Goal: Task Accomplishment & Management: Manage account settings

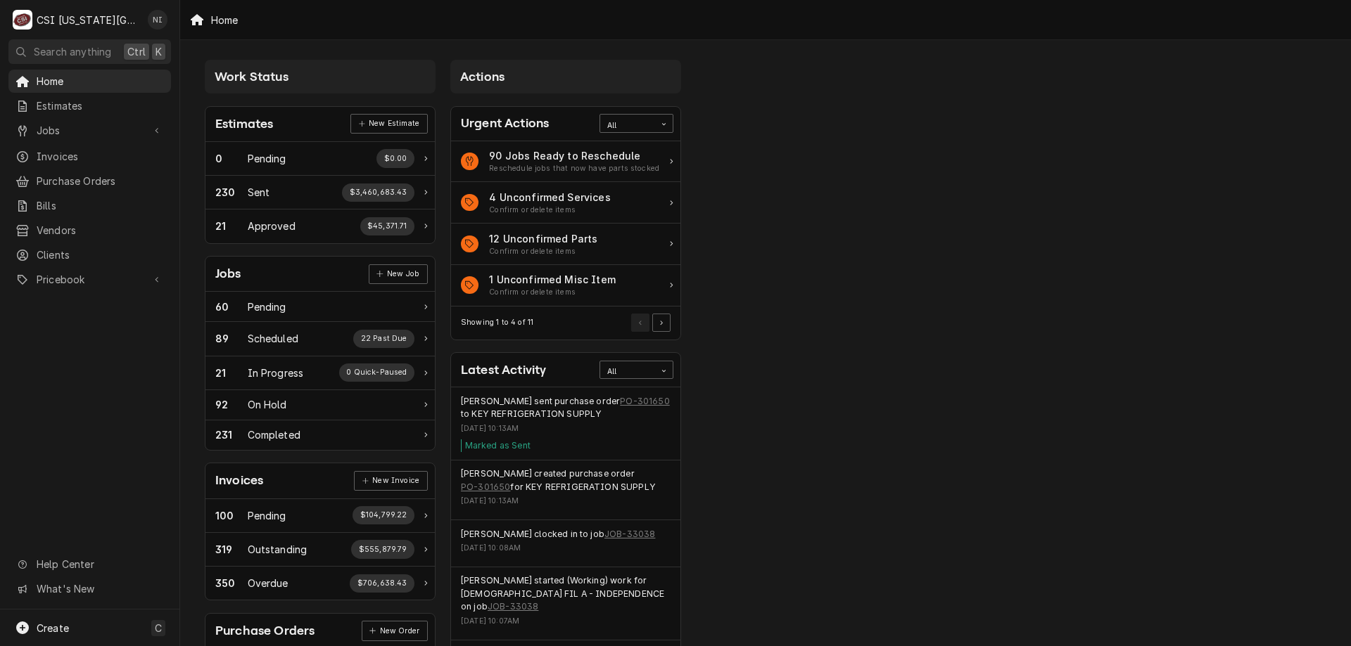
click at [89, 127] on span "Jobs" at bounding box center [90, 130] width 106 height 15
click at [62, 148] on span "Jobs" at bounding box center [100, 155] width 127 height 15
click at [82, 220] on span "Purchase Orders" at bounding box center [100, 227] width 127 height 15
drag, startPoint x: 85, startPoint y: 316, endPoint x: 84, endPoint y: 326, distance: 9.9
click at [85, 319] on span "Pricebook" at bounding box center [90, 326] width 106 height 15
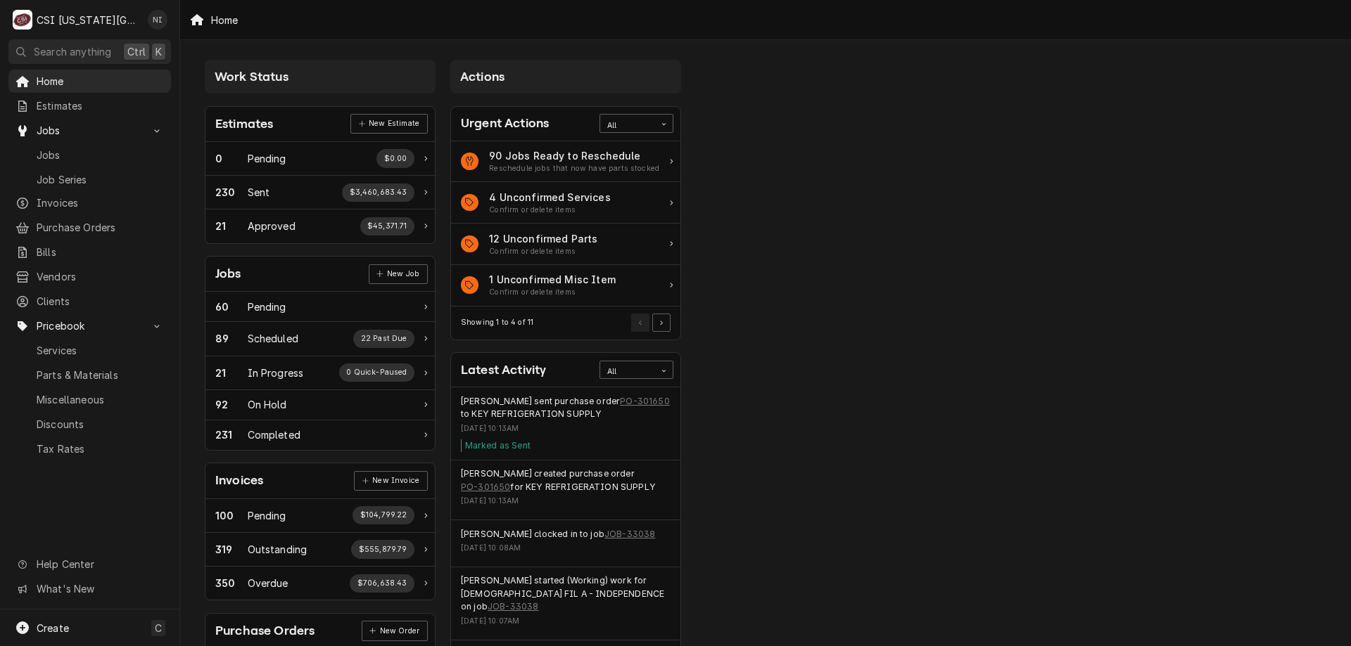
click at [75, 368] on span "Parts & Materials" at bounding box center [100, 375] width 127 height 15
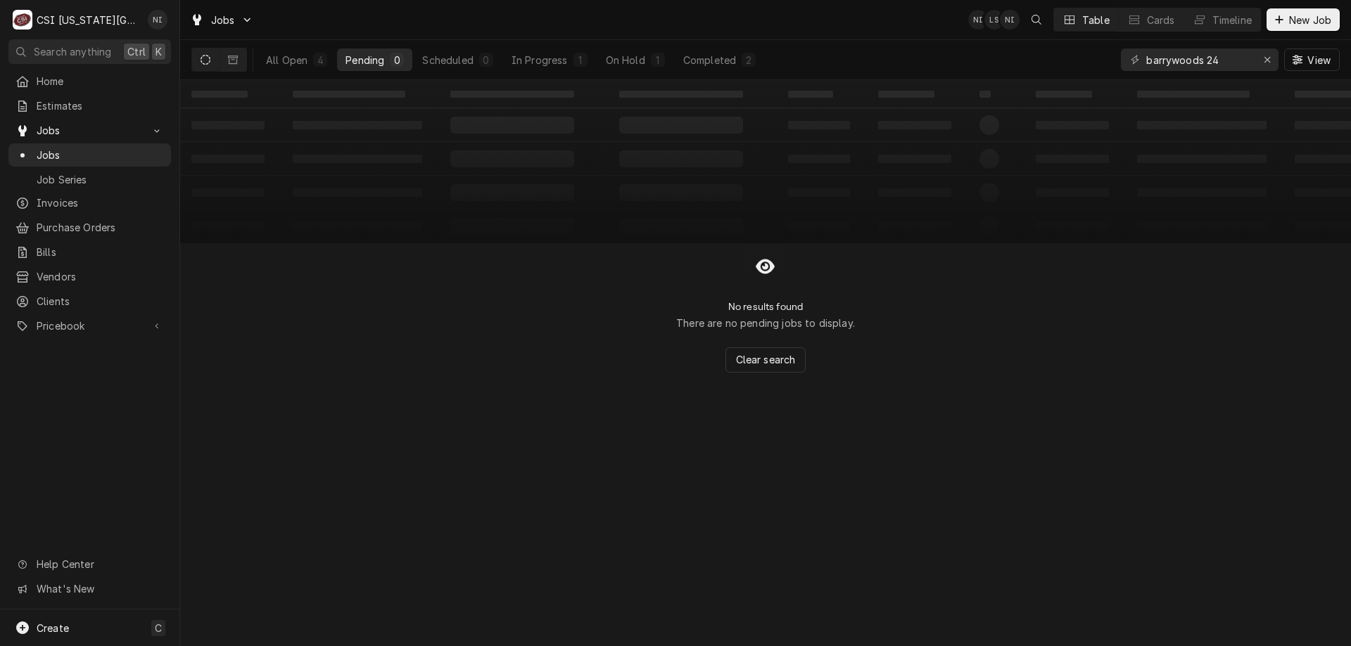
click at [631, 57] on div "On Hold" at bounding box center [625, 60] width 39 height 15
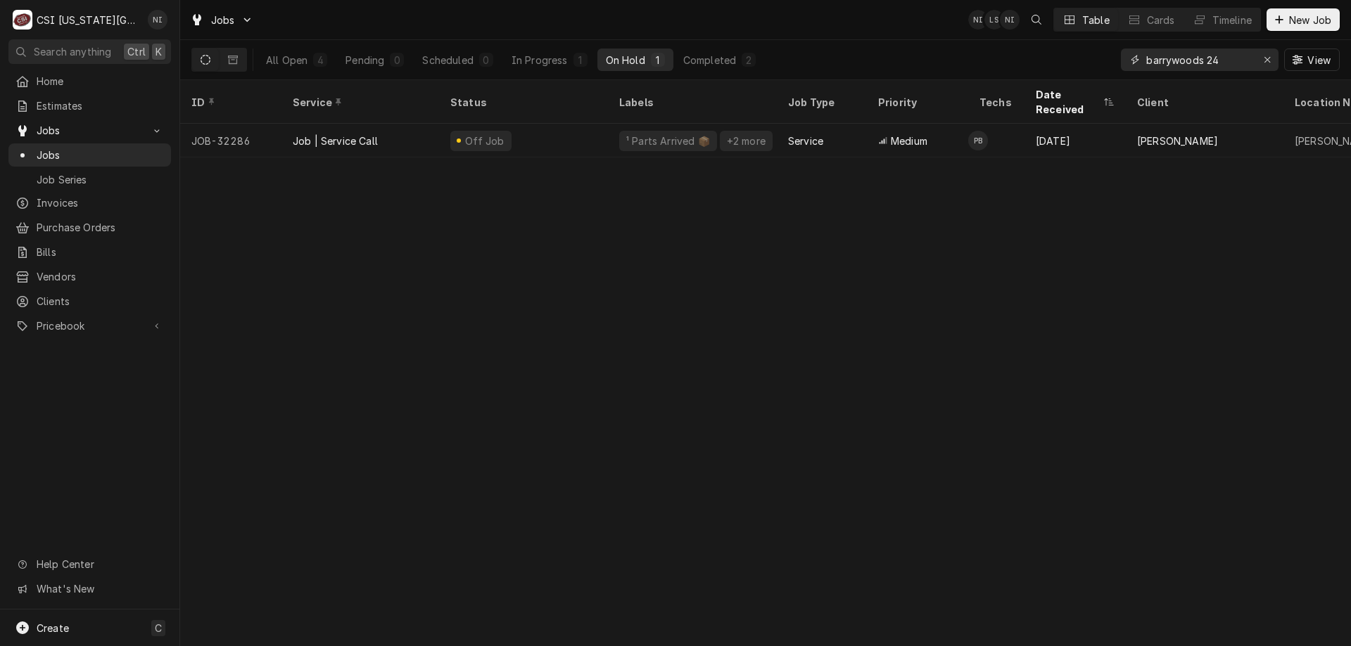
click at [1267, 58] on icon "Erase input" at bounding box center [1267, 60] width 8 height 10
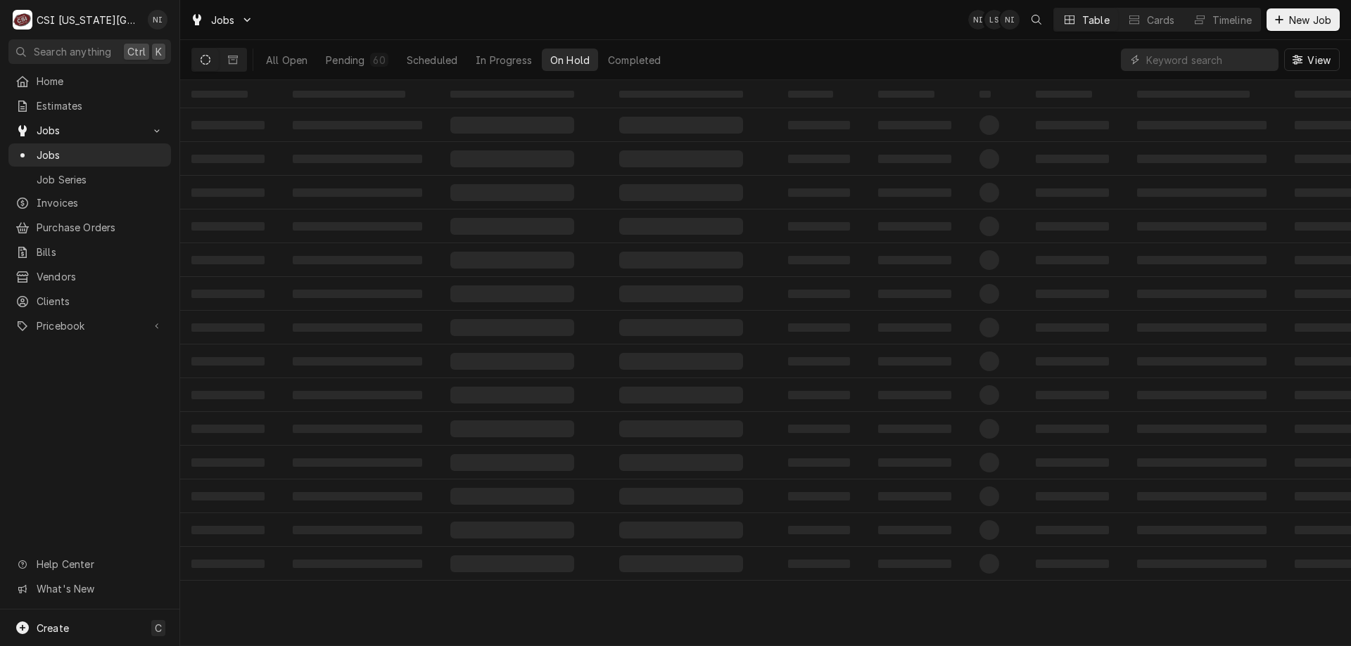
click at [290, 56] on button "All Open" at bounding box center [286, 60] width 58 height 23
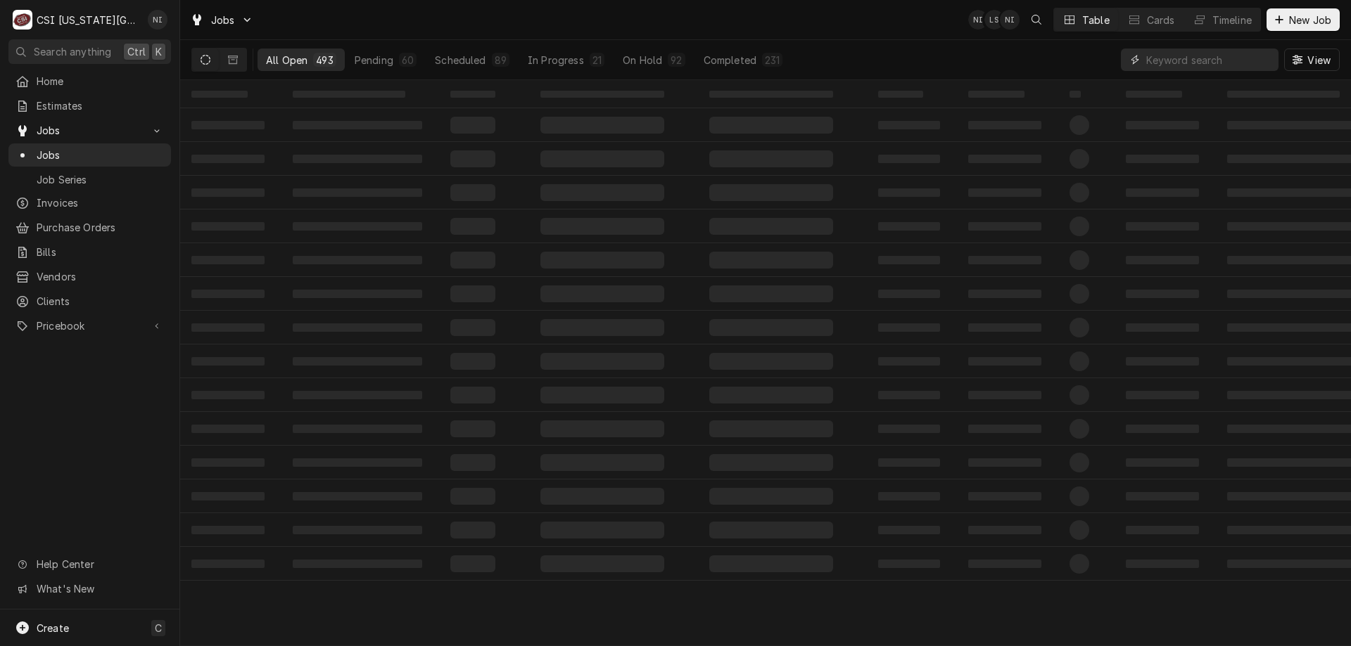
click at [1172, 65] on input "Dynamic Content Wrapper" at bounding box center [1208, 60] width 125 height 23
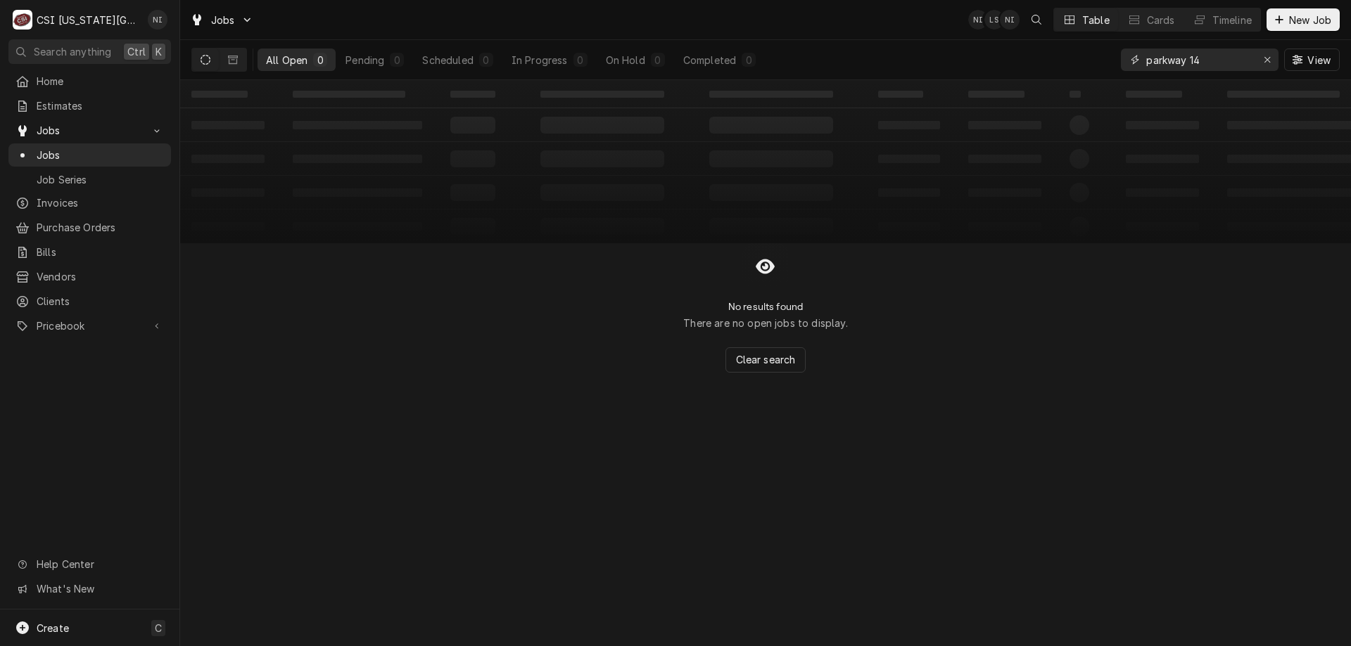
click at [1147, 58] on input "parkway 14" at bounding box center [1199, 60] width 106 height 23
drag, startPoint x: 1249, startPoint y: 61, endPoint x: 1199, endPoint y: 66, distance: 50.9
click at [1199, 66] on input "amc ward parkway 14" at bounding box center [1199, 60] width 106 height 23
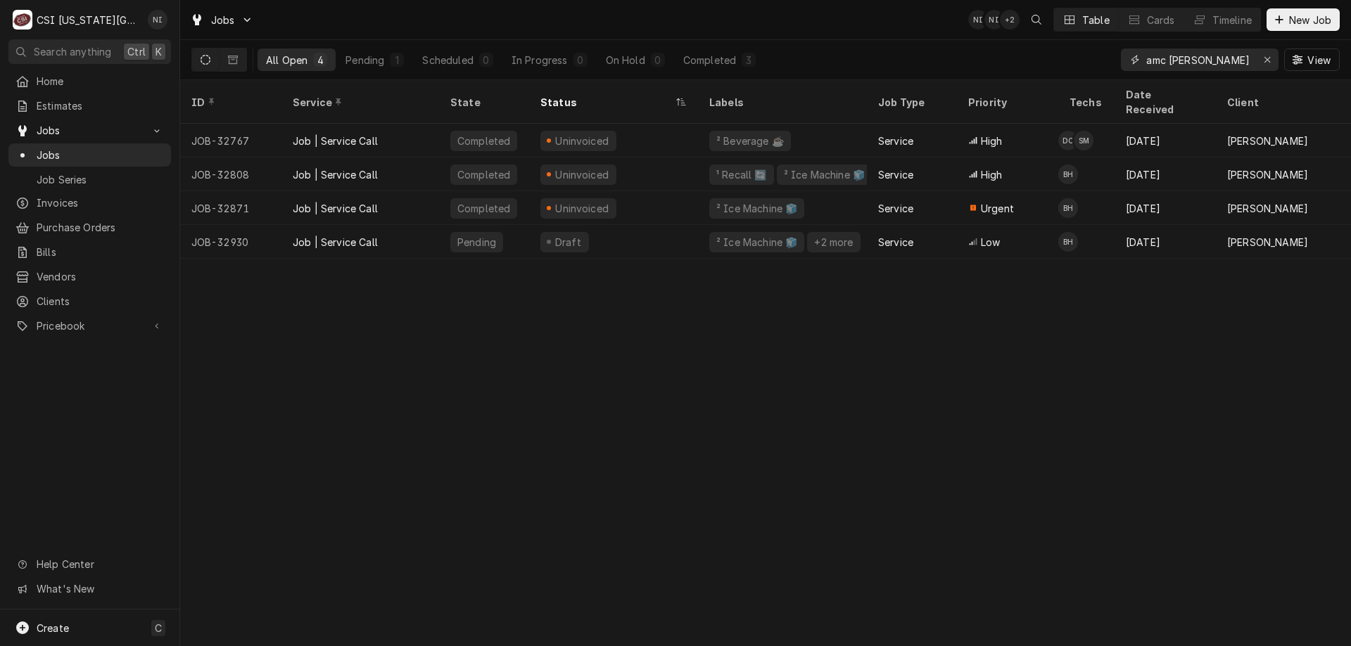
type input "amc ward"
click at [651, 225] on div "Draft" at bounding box center [613, 242] width 169 height 34
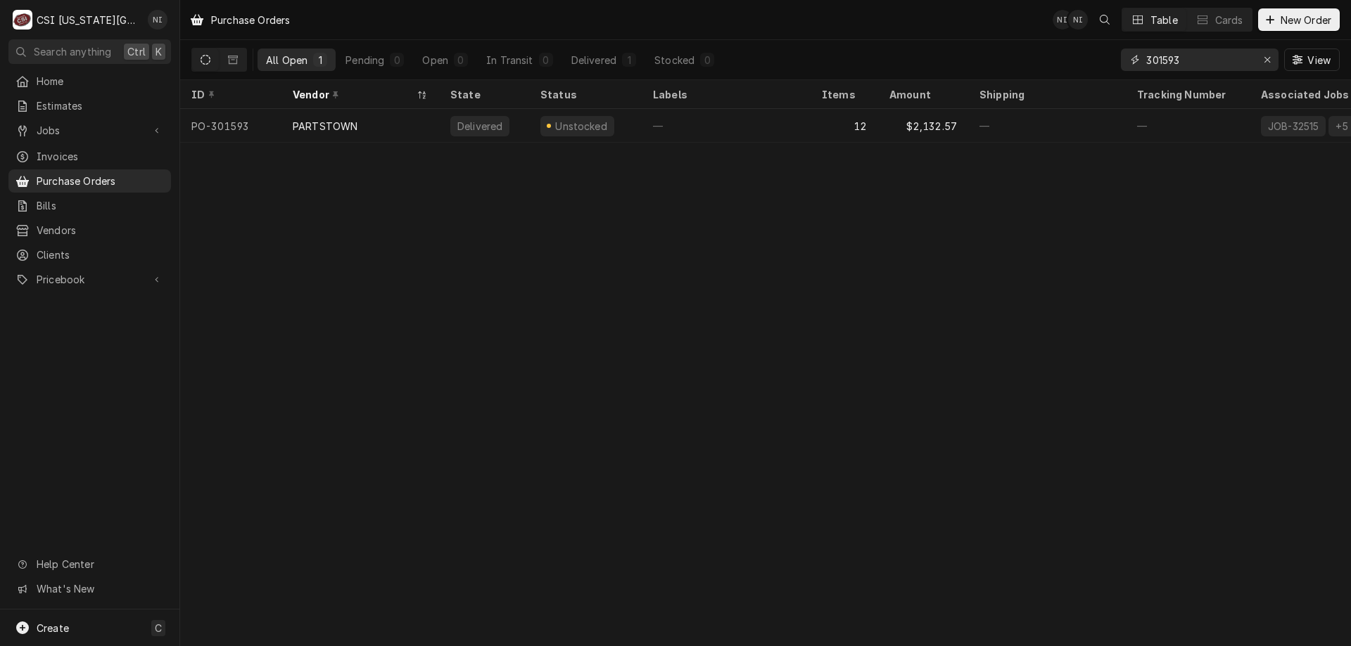
drag, startPoint x: 1187, startPoint y: 64, endPoint x: 1164, endPoint y: 63, distance: 23.9
click at [1164, 63] on input "301593" at bounding box center [1199, 60] width 106 height 23
type input "301606"
click at [1050, 138] on div "—" at bounding box center [1047, 126] width 158 height 34
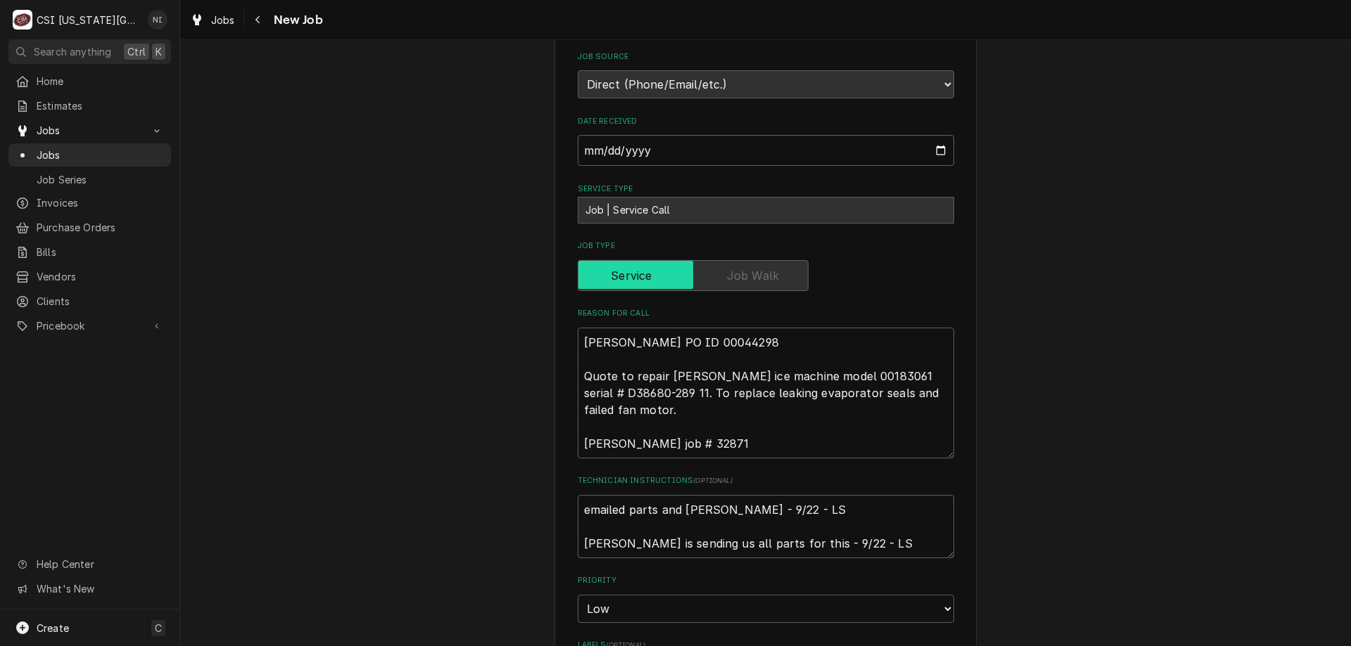
scroll to position [517, 0]
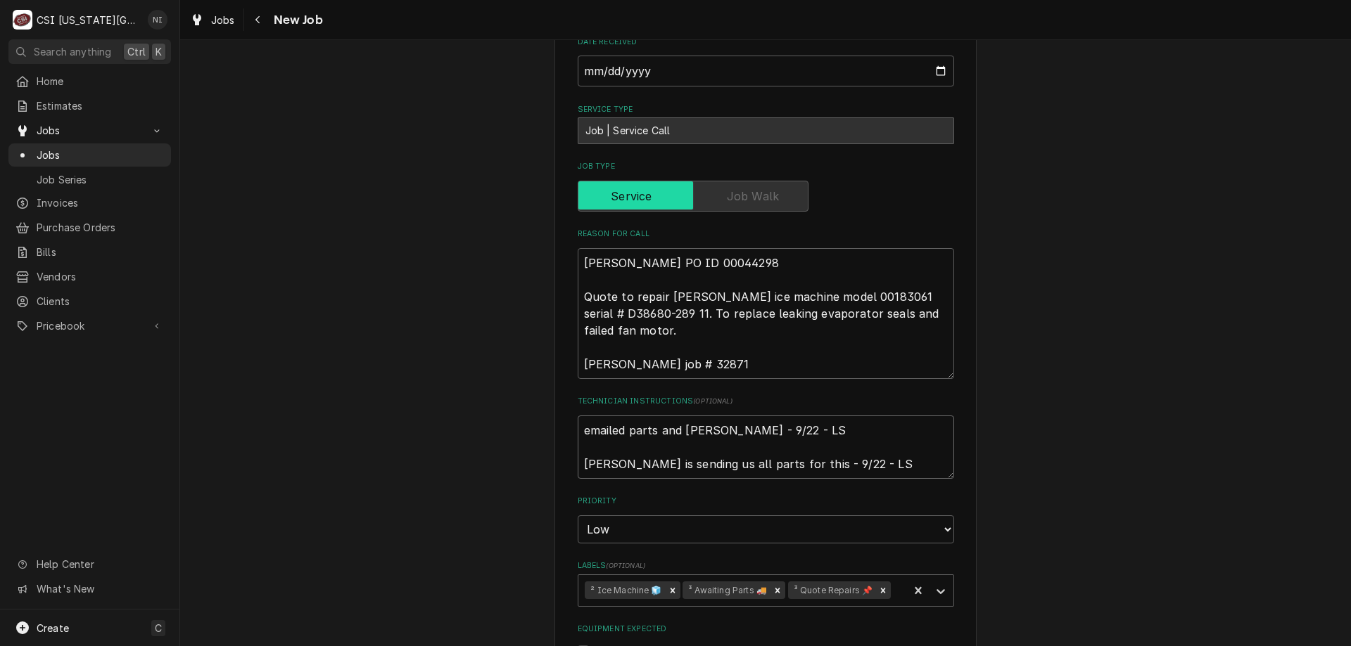
click at [580, 416] on textarea "emailed parts and lindy - 9/22 - LS Kurt is sending us all parts for this - 9/2…" at bounding box center [766, 447] width 376 height 63
type textarea "x"
type textarea "emailed parts and lindy - 9/22 - LS Kurt is sending us all parts for this - 9/2…"
type textarea "x"
type textarea "emailed parts and lindy - 9/22 - LS Kurt is sending us all parts for this - 9/2…"
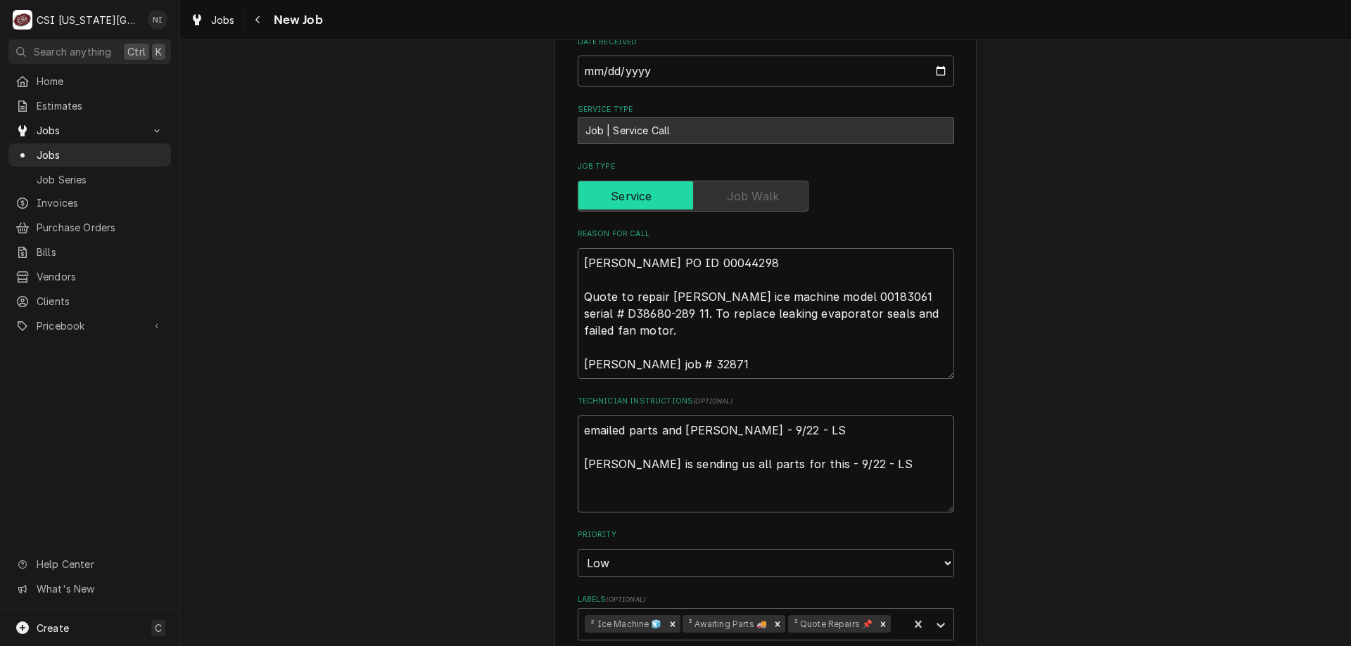
type textarea "x"
click at [621, 416] on textarea "emailed parts and lindy - 9/22 - LS Kurt is sending us all parts for this - 9/2…" at bounding box center [766, 464] width 376 height 97
type textarea "F emailed parts and lindy - 9/22 - LS Kurt is sending us all parts for this - 9…"
type textarea "x"
type textarea "Fo emailed parts and lindy - 9/22 - LS Kurt is sending us all parts for this - …"
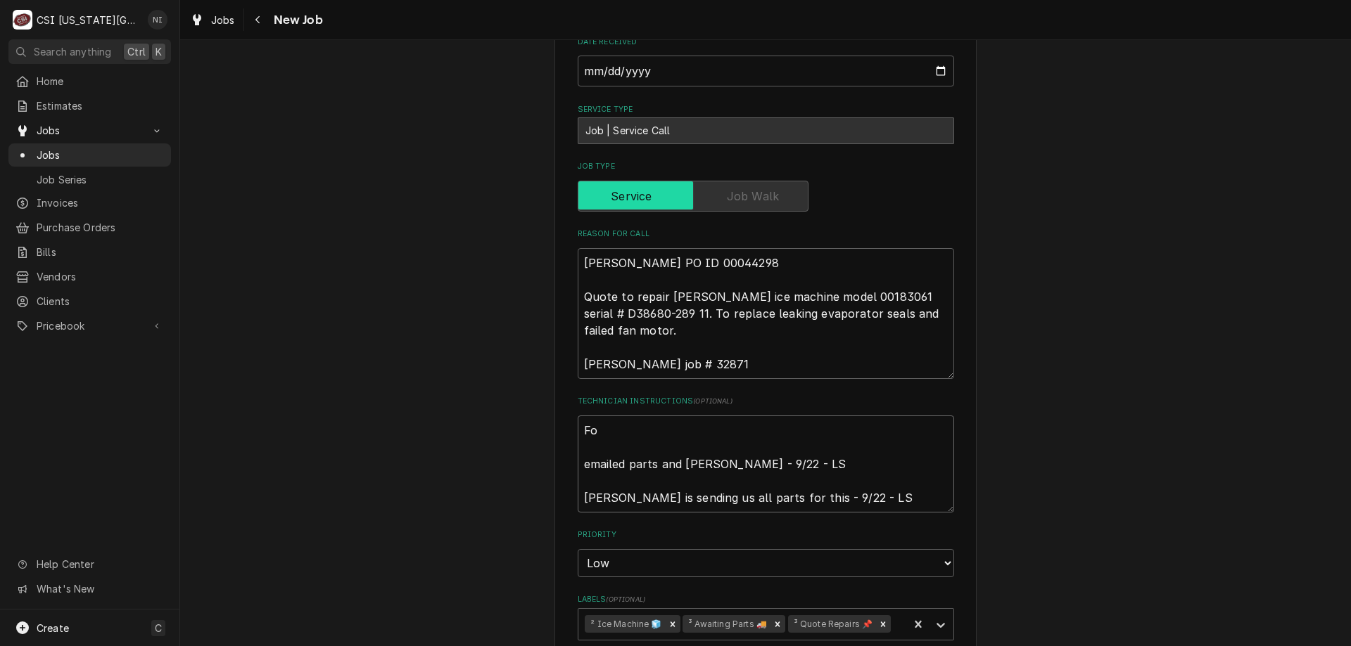
type textarea "x"
type textarea "Fol emailed parts and lindy - 9/22 - LS Kurt is sending us all parts for this -…"
type textarea "x"
type textarea "Fole emailed parts and lindy - 9/22 - LS Kurt is sending us all parts for this …"
type textarea "x"
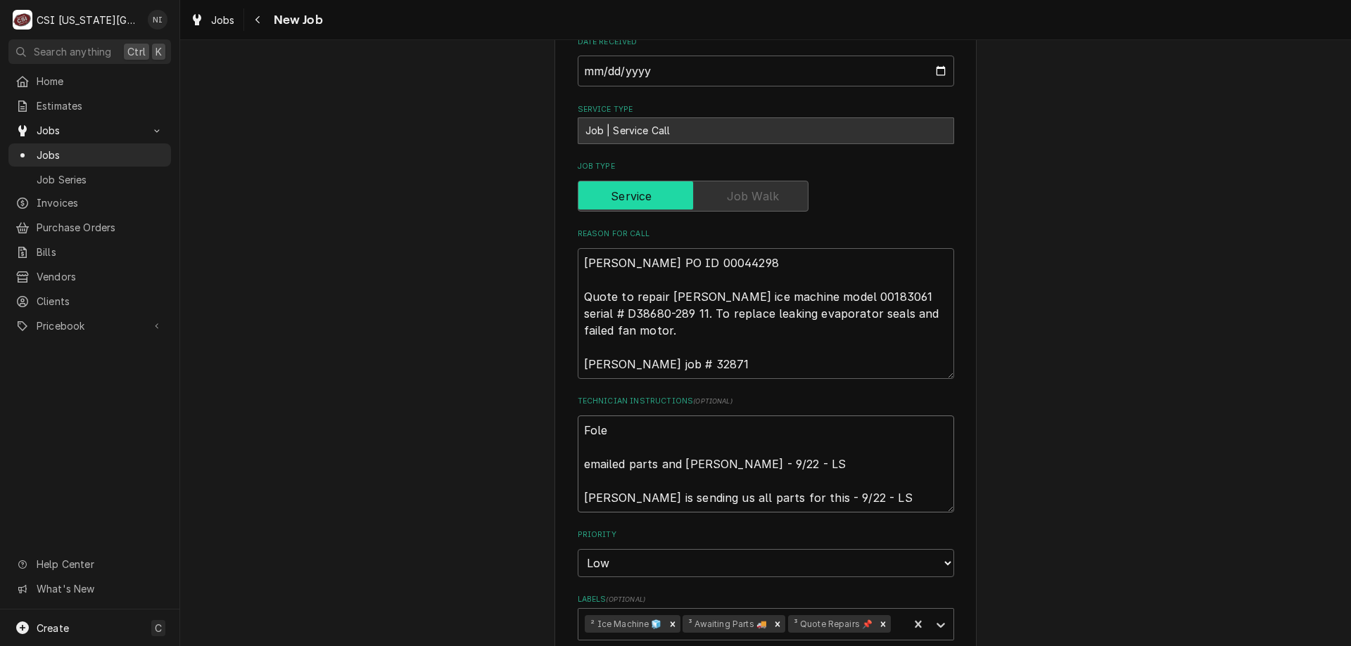
type textarea "Fol emailed parts and lindy - 9/22 - LS Kurt is sending us all parts for this -…"
type textarea "x"
type textarea "Foll emailed parts and lindy - 9/22 - LS Kurt is sending us all parts for this …"
type textarea "x"
type textarea "Folle emailed parts and lindy - 9/22 - LS Kurt is sending us all parts for this…"
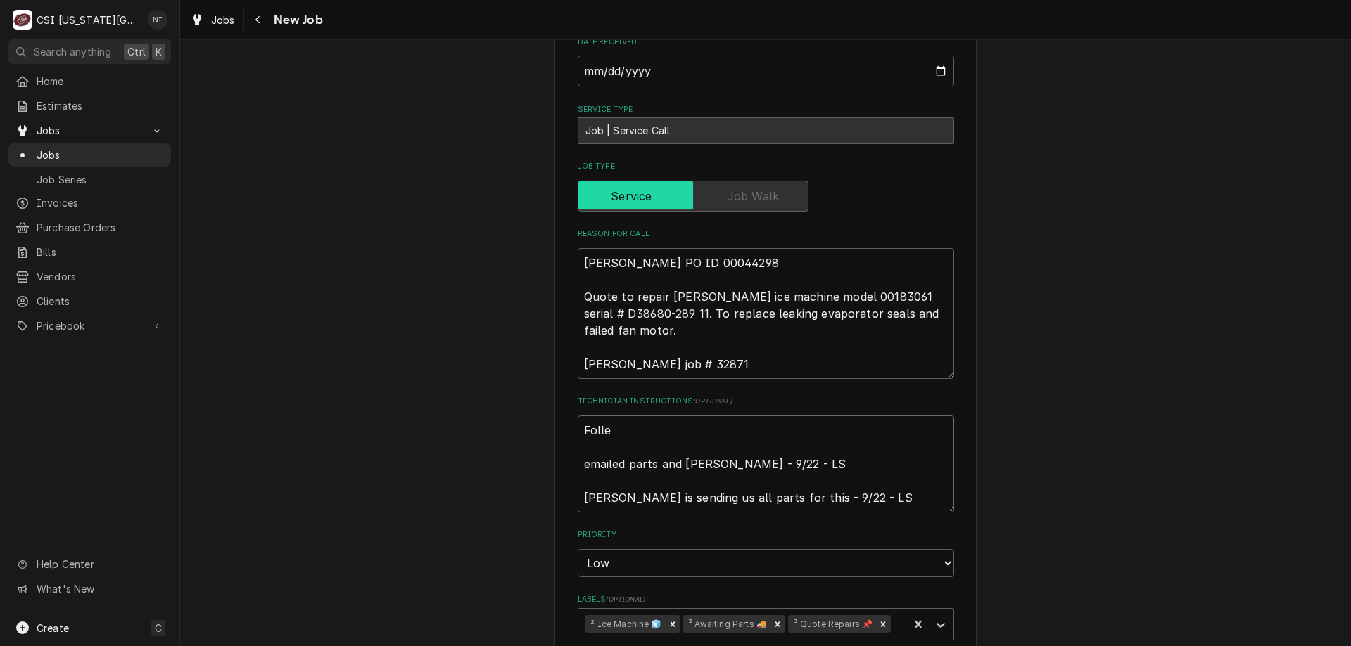
type textarea "x"
type textarea "Follet emailed parts and lindy - 9/22 - LS Kurt is sending us all parts for thi…"
type textarea "x"
type textarea "Follett emailed parts and lindy - 9/22 - LS Kurt is sending us all parts for th…"
type textarea "x"
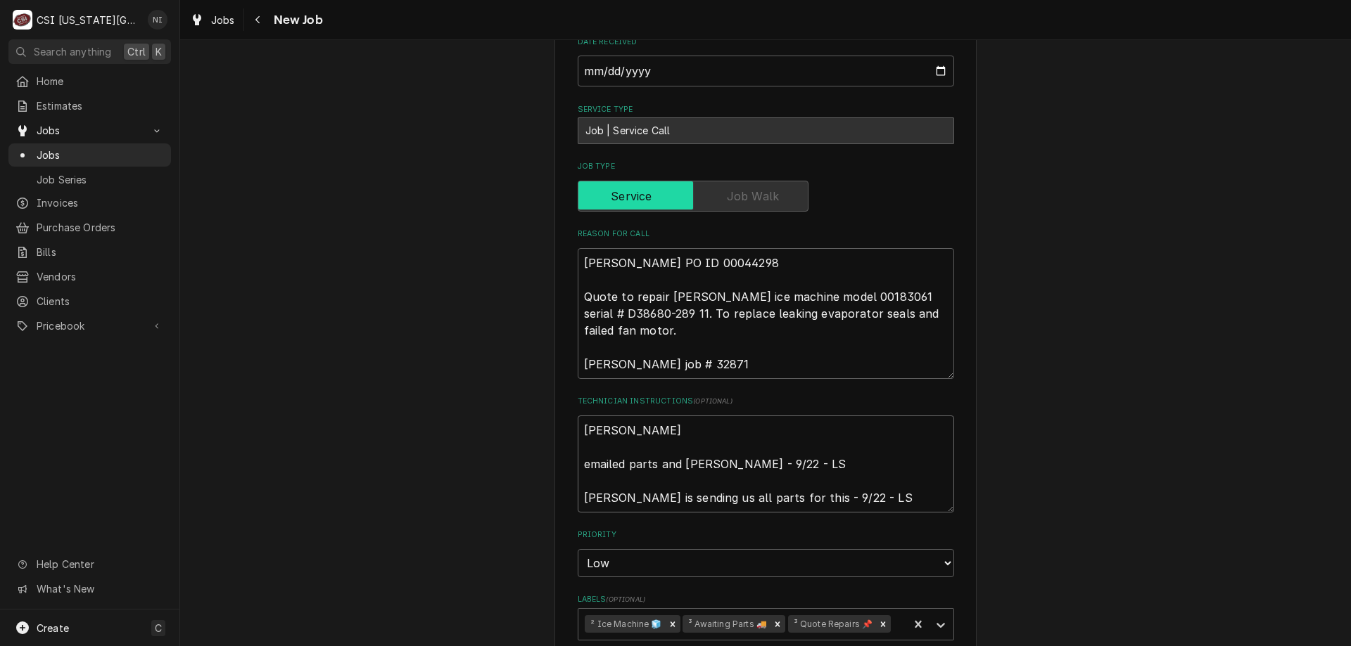
type textarea "Follett a emailed parts and lindy - 9/22 - LS Kurt is sending us all parts for …"
type textarea "x"
type textarea "Follett ar emailed parts and lindy - 9/22 - LS Kurt is sending us all parts for…"
type textarea "x"
type textarea "Follett a emailed parts and lindy - 9/22 - LS Kurt is sending us all parts for …"
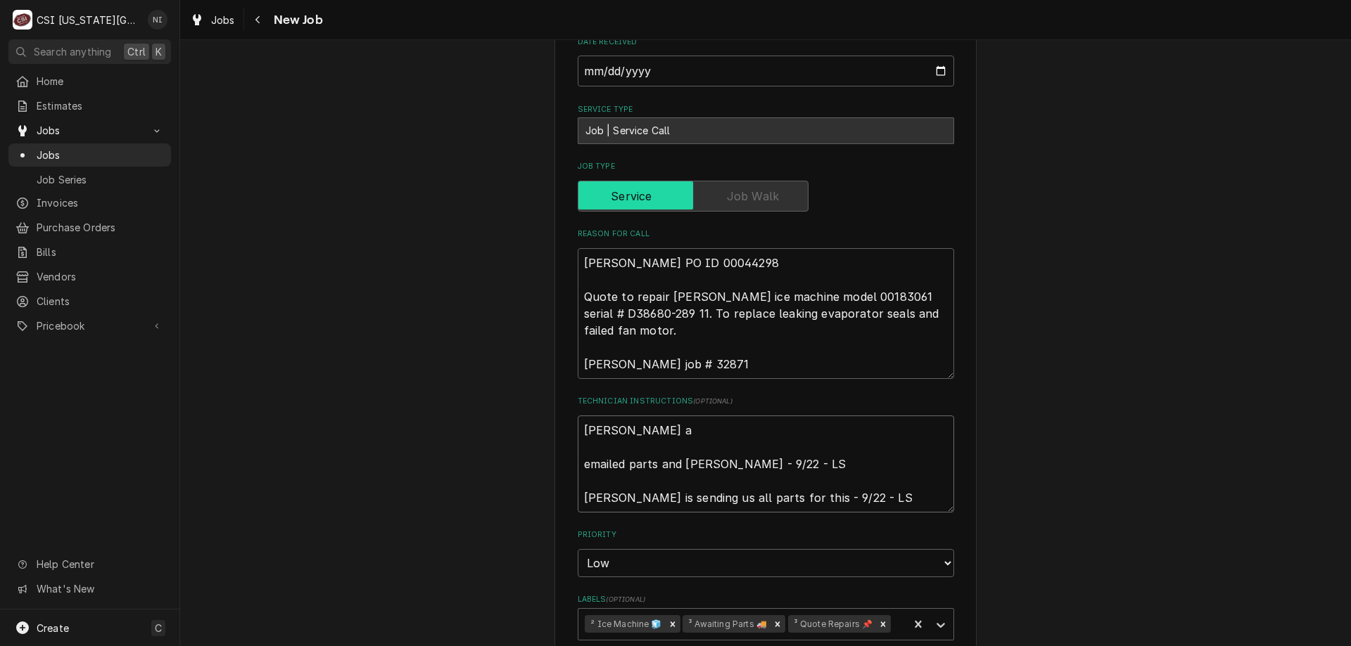
type textarea "x"
type textarea "Follett emailed parts and lindy - 9/22 - LS Kurt is sending us all parts for th…"
type textarea "x"
type textarea "Follett p emailed parts and lindy - 9/22 - LS Kurt is sending us all parts for …"
type textarea "x"
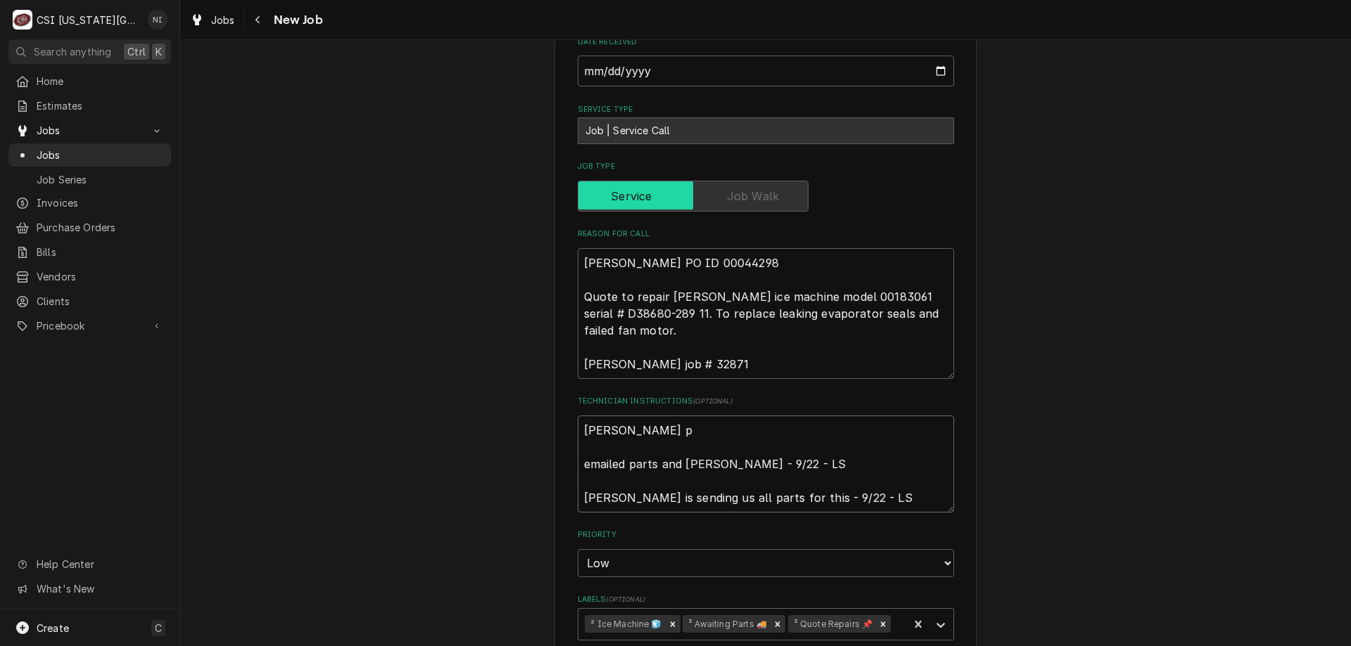
type textarea "Follett pa emailed parts and lindy - 9/22 - LS Kurt is sending us all parts for…"
type textarea "x"
type textarea "Follett par emailed parts and lindy - 9/22 - LS Kurt is sending us all parts fo…"
type textarea "x"
type textarea "Follett part emailed parts and lindy - 9/22 - LS Kurt is sending us all parts f…"
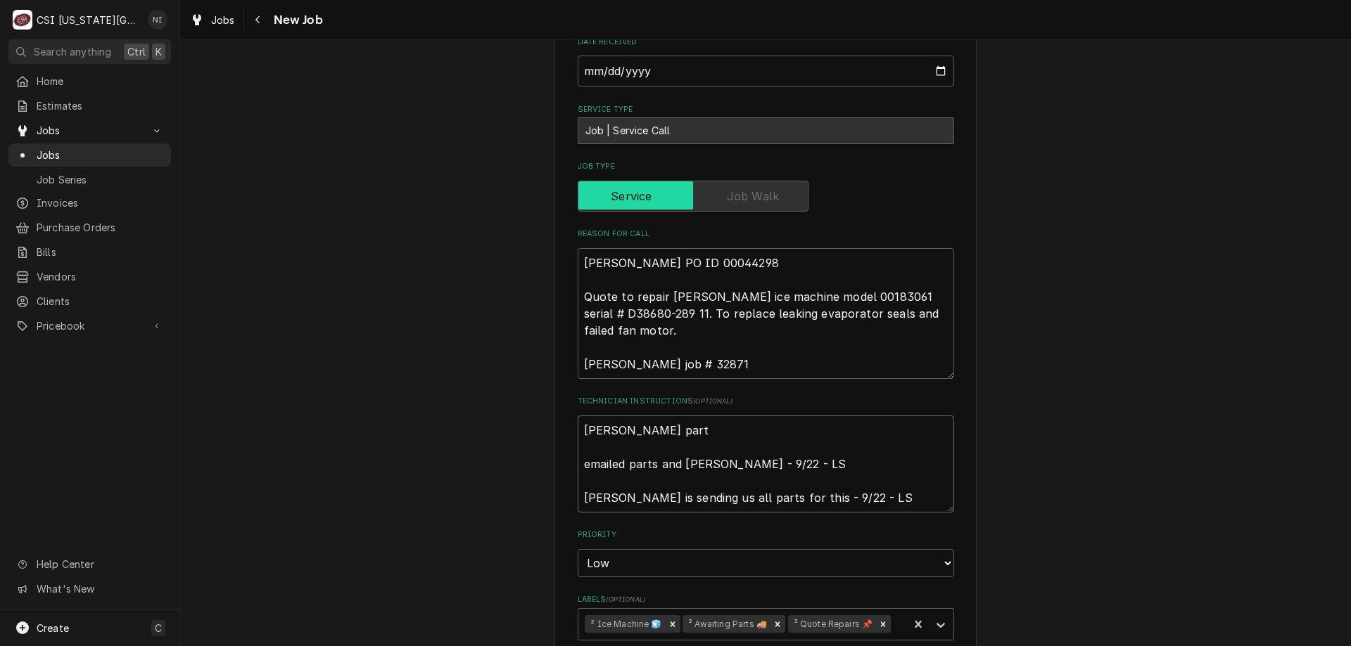
type textarea "x"
type textarea "Follett parts emailed parts and lindy - 9/22 - LS Kurt is sending us all parts …"
type textarea "x"
type textarea "Follett parts ar emailed parts and lindy - 9/22 - LS Kurt is sending us all par…"
type textarea "x"
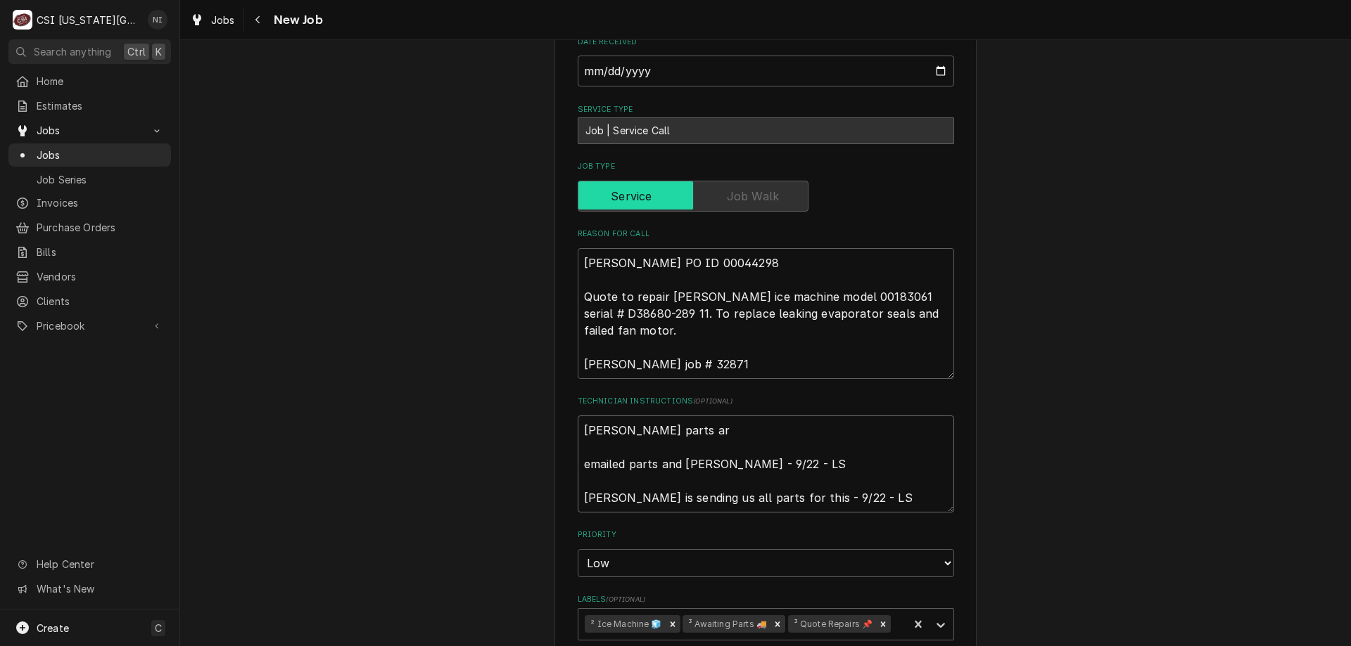
type textarea "Follett parts are emailed parts and lindy - 9/22 - LS Kurt is sending us all pa…"
type textarea "x"
type textarea "Follett parts are emailed parts and lindy - 9/22 - LS Kurt is sending us all pa…"
type textarea "x"
type textarea "Follett parts are o emailed parts and lindy - 9/22 - LS Kurt is sending us all …"
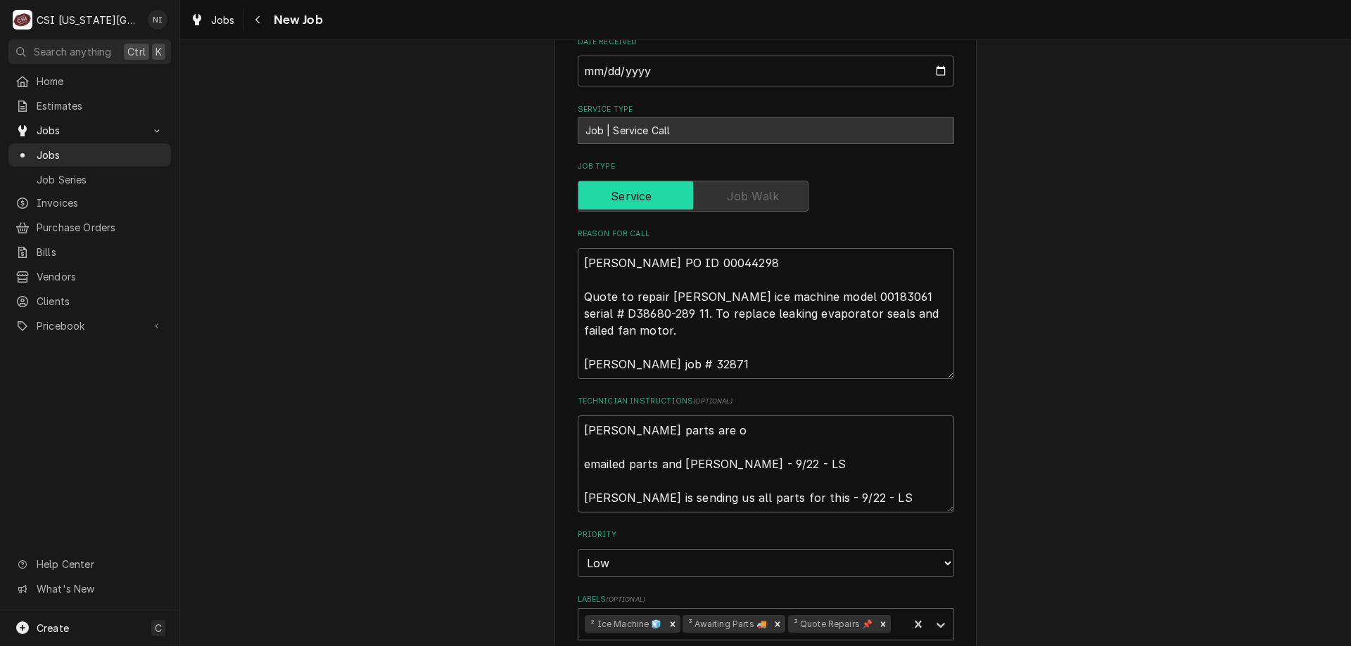
type textarea "x"
type textarea "Follett parts are on emailed parts and lindy - 9/22 - LS Kurt is sending us all…"
type textarea "x"
type textarea "Follett parts are on H emailed parts and lindy - 9/22 - LS Kurt is sending us a…"
type textarea "x"
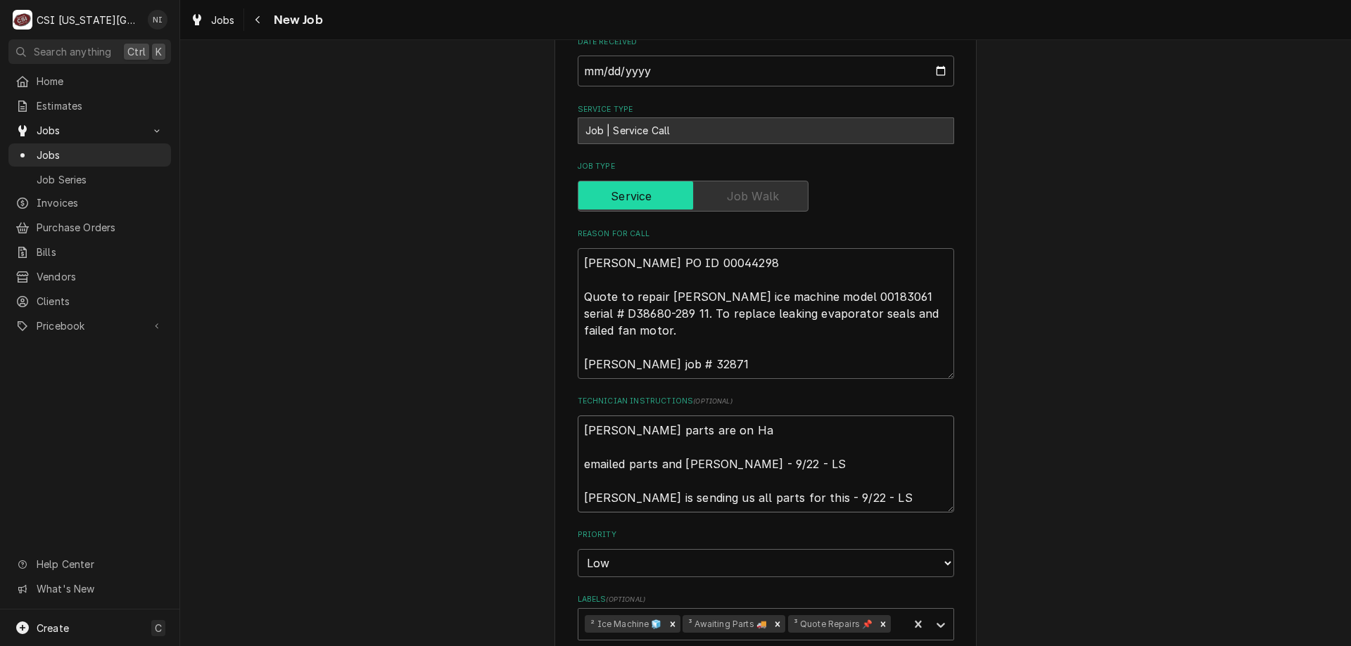
type textarea "Follett parts are on Haw emailed parts and lindy - 9/22 - LS Kurt is sending us…"
type textarea "x"
type textarea "Follett parts are on Hawk emailed parts and lindy - 9/22 - LS Kurt is sending u…"
type textarea "x"
type textarea "Follett parts are on Hawki emailed parts and lindy - 9/22 - LS Kurt is sending …"
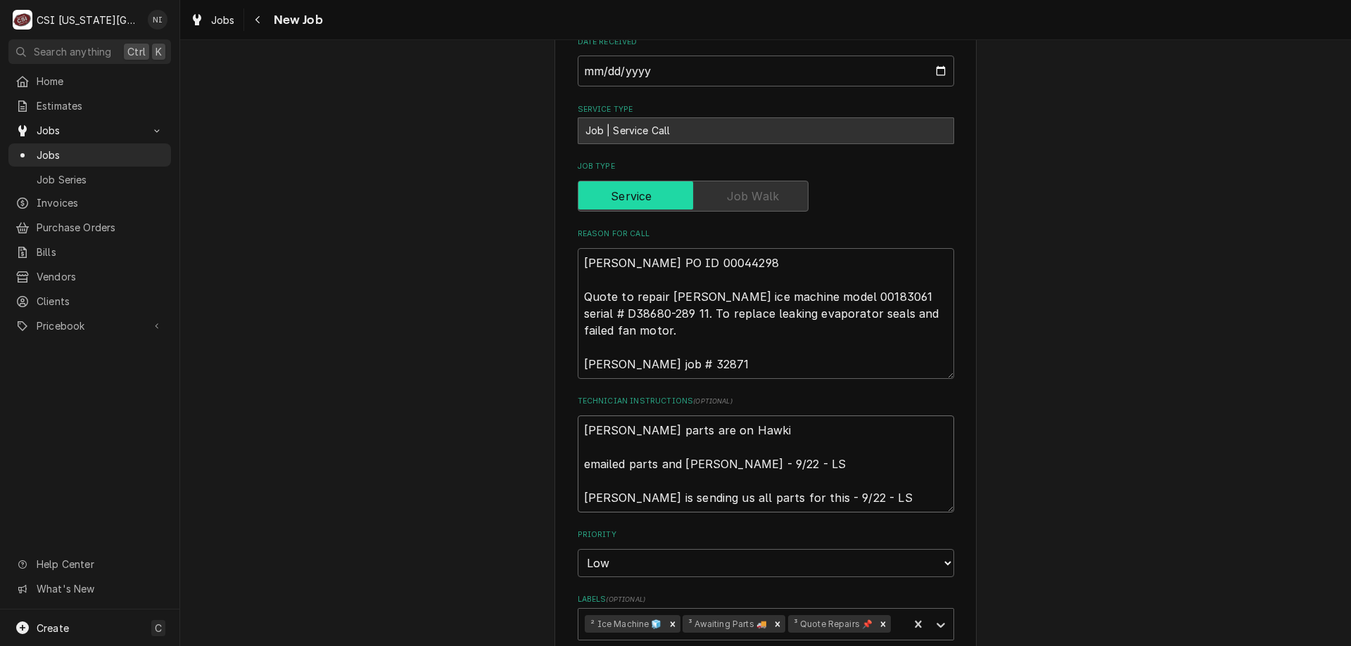
type textarea "x"
type textarea "Follett parts are on Hawkin emailed parts and lindy - 9/22 - LS Kurt is sending…"
type textarea "x"
type textarea "Follett parts are on Hawkins emailed parts and lindy - 9/22 - LS Kurt is sendin…"
type textarea "x"
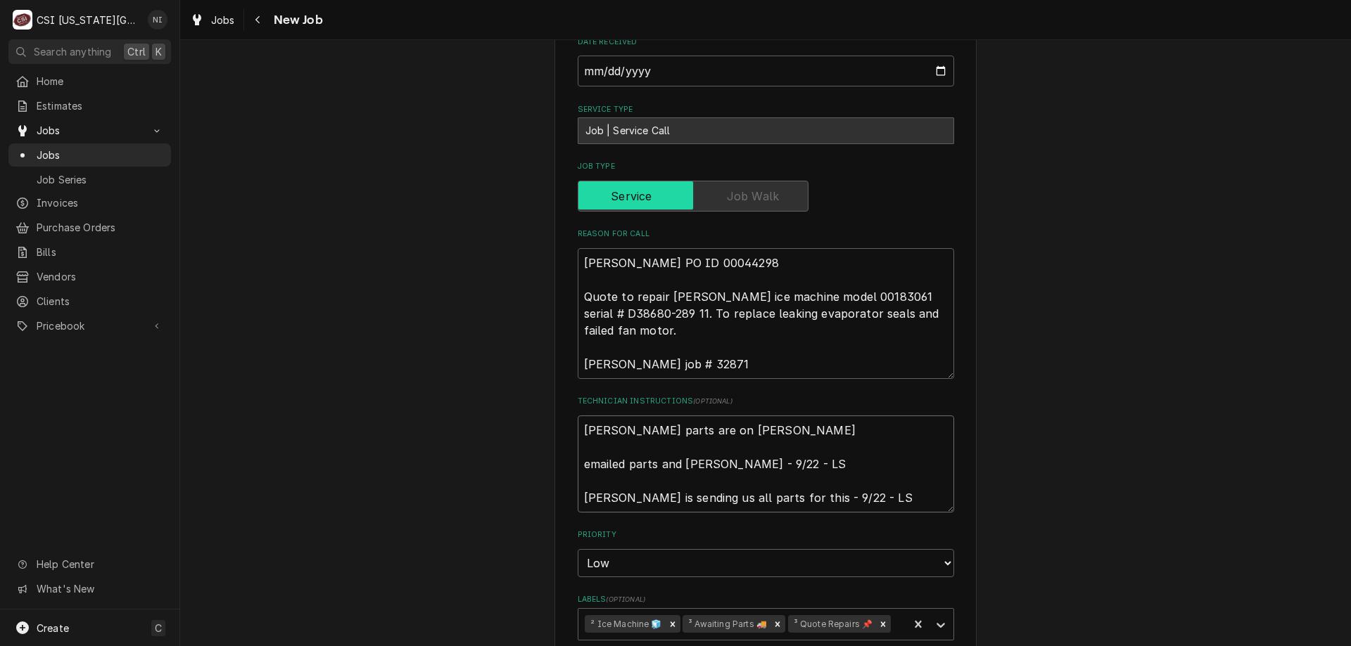
type textarea "Follett parts are on Hawkins emailed parts and lindy - 9/22 - LS Kurt is sendin…"
type textarea "x"
type textarea "Follett parts are on Hawkins s emailed parts and lindy - 9/22 - LS Kurt is send…"
type textarea "x"
type textarea "Follett parts are on Hawkins sh emailed parts and lindy - 9/22 - LS Kurt is sen…"
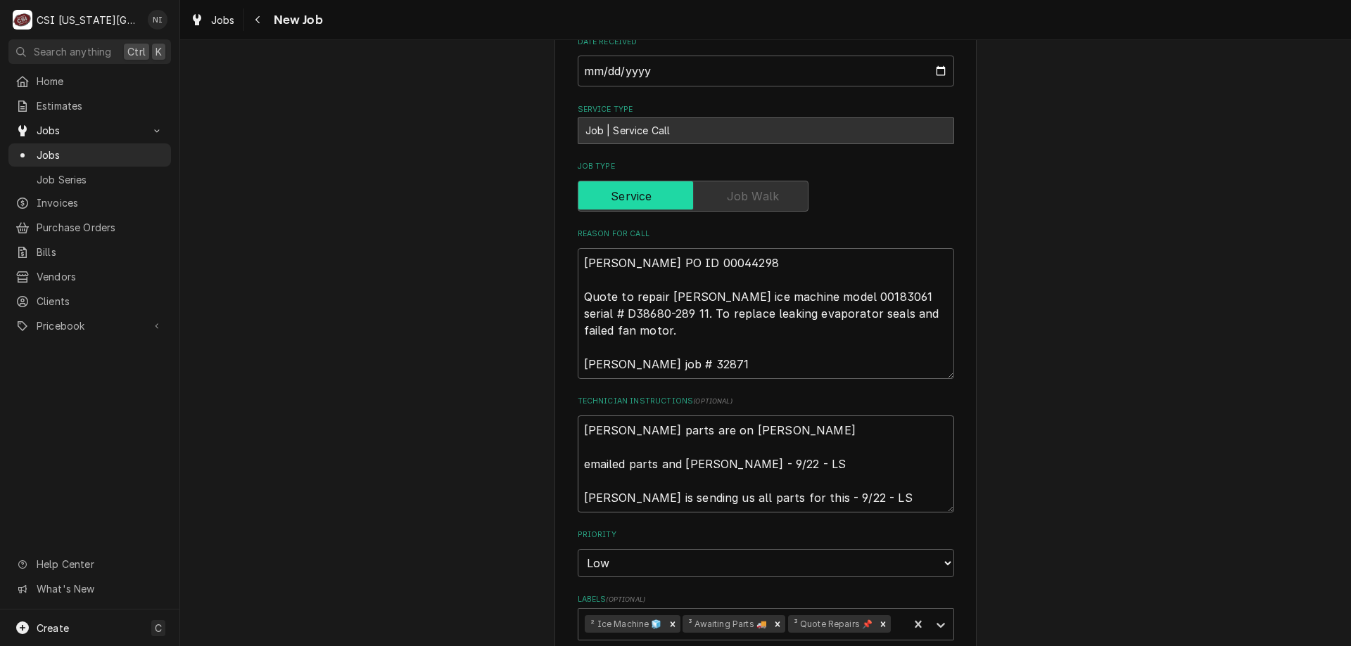
type textarea "x"
type textarea "Follett parts are on Hawkins shel emailed parts and lindy - 9/22 - LS Kurt is s…"
type textarea "x"
type textarea "Follett parts are on Hawkins shelf emailed parts and lindy - 9/22 - LS Kurt is …"
type textarea "x"
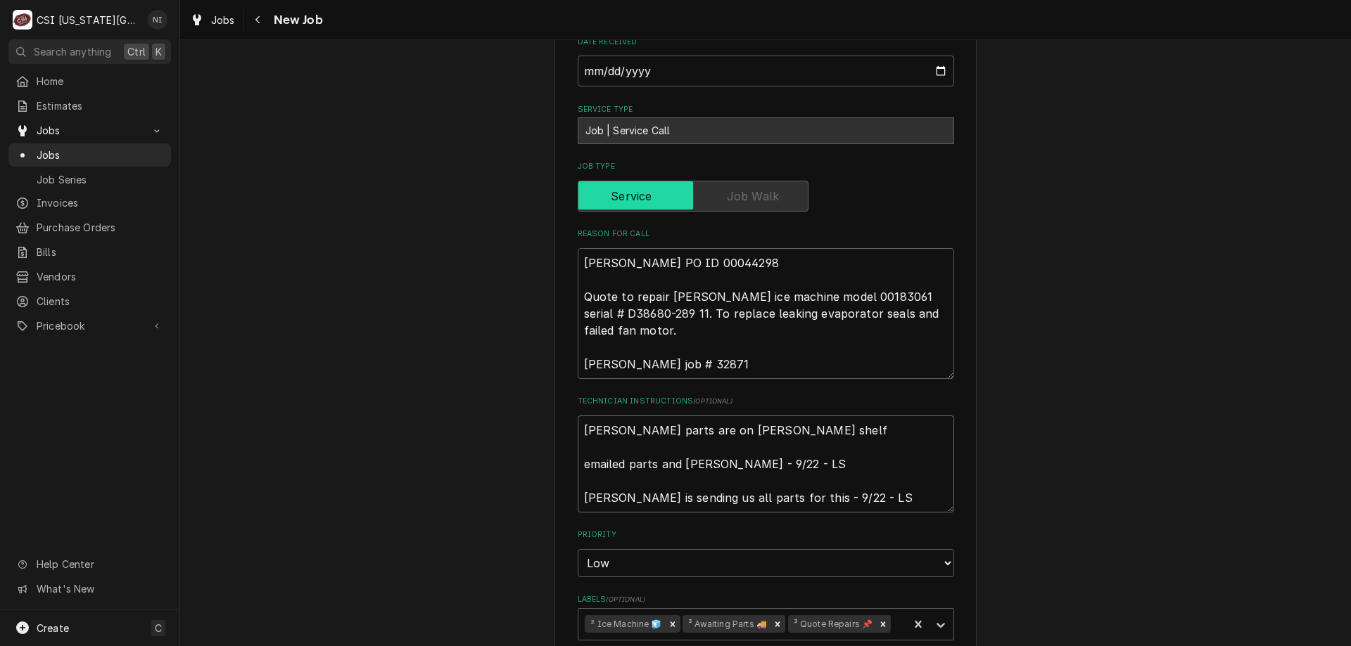
click at [772, 620] on icon "Remove ³ Awaiting Parts 🚚" at bounding box center [777, 625] width 10 height 10
type textarea "Follett parts are on Hawkins shelf emailed parts and lindy - 9/22 - LS Kurt is …"
click at [935, 618] on icon "Labels" at bounding box center [941, 625] width 14 height 14
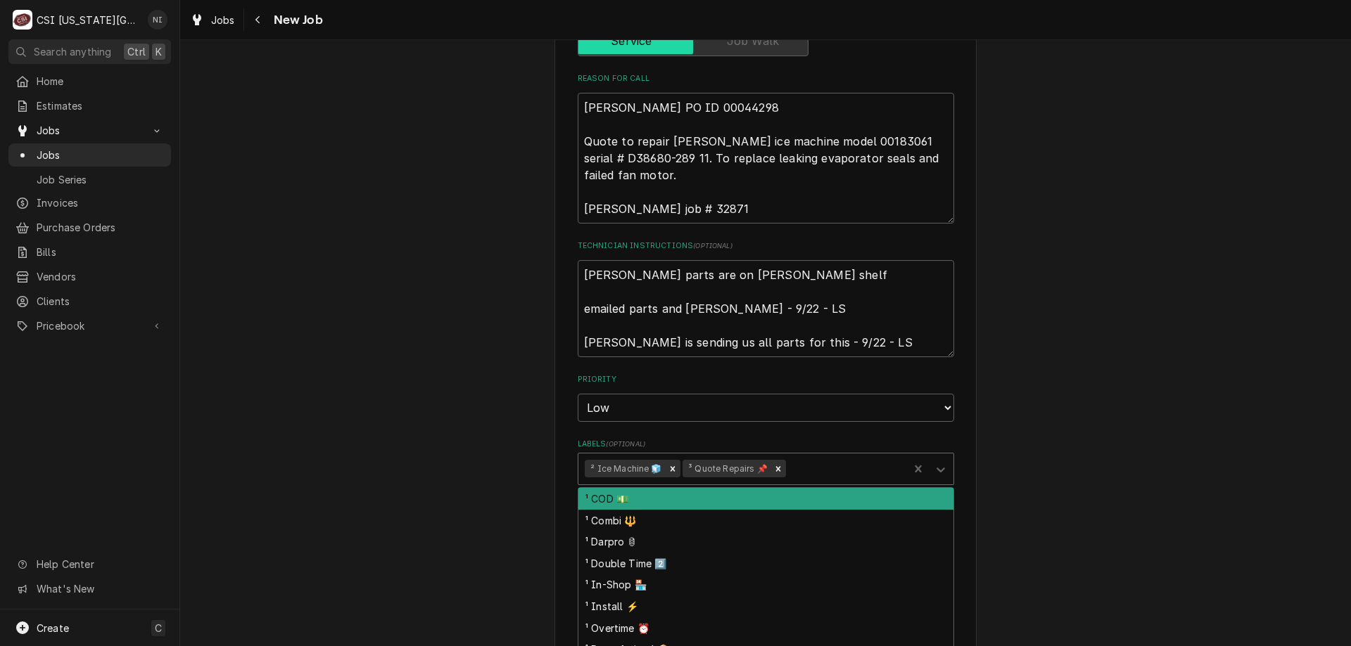
scroll to position [798, 0]
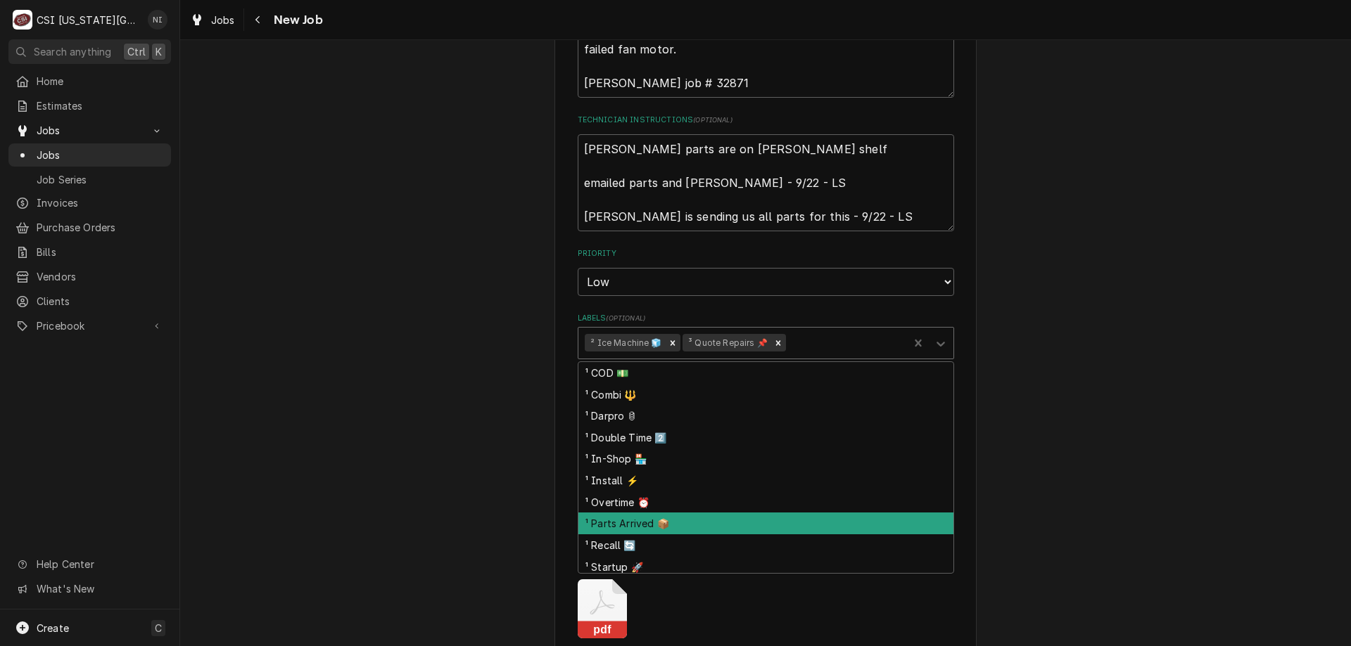
click at [668, 513] on div "¹ Parts Arrived 📦" at bounding box center [765, 524] width 375 height 22
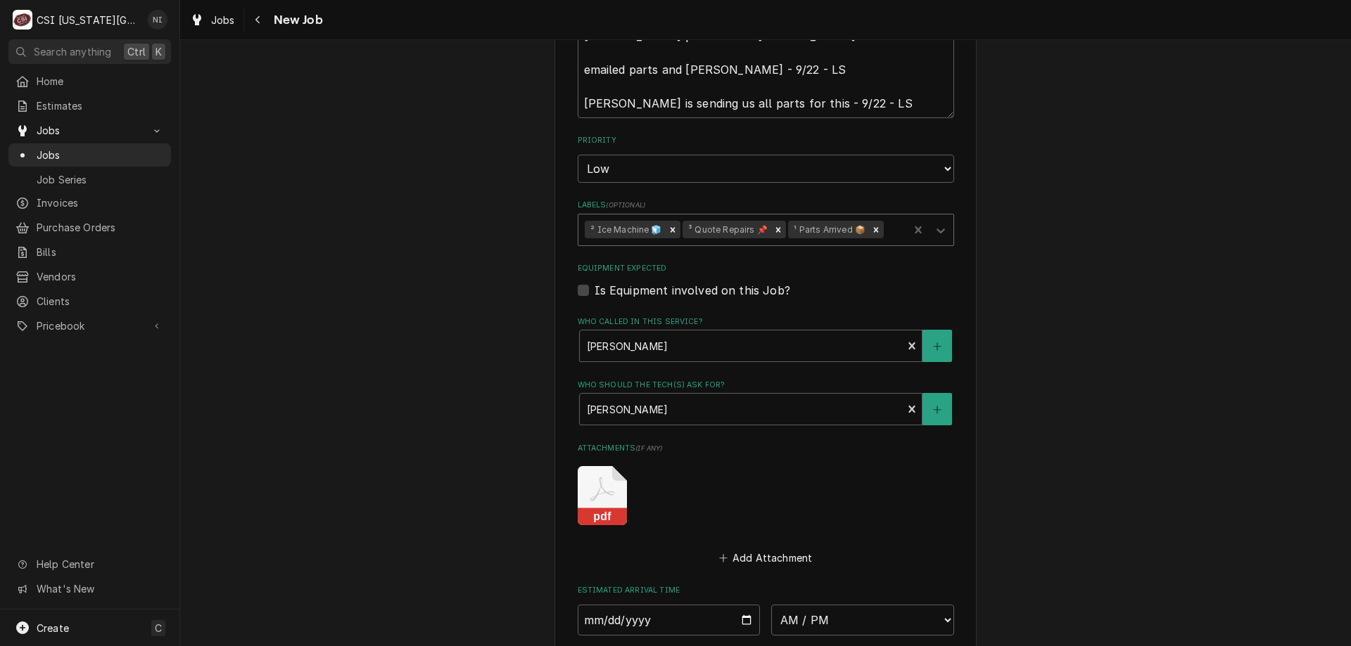
scroll to position [1156, 0]
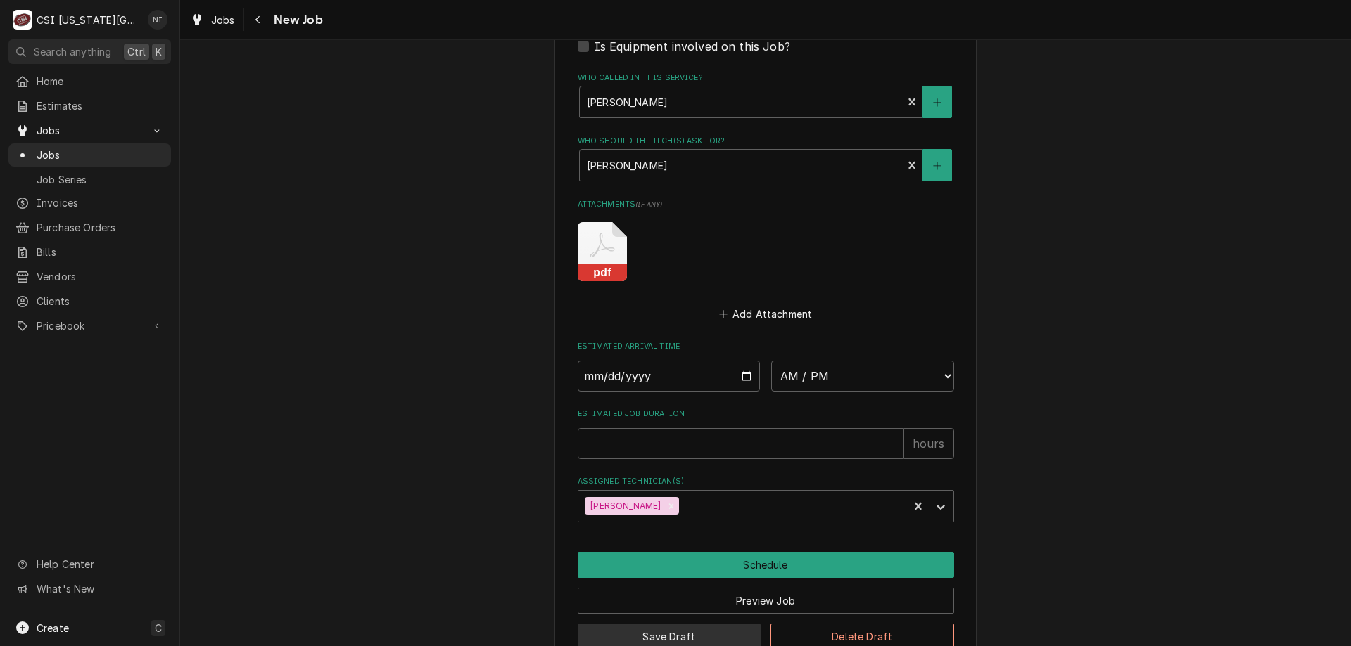
click at [699, 624] on button "Save Draft" at bounding box center [670, 637] width 184 height 26
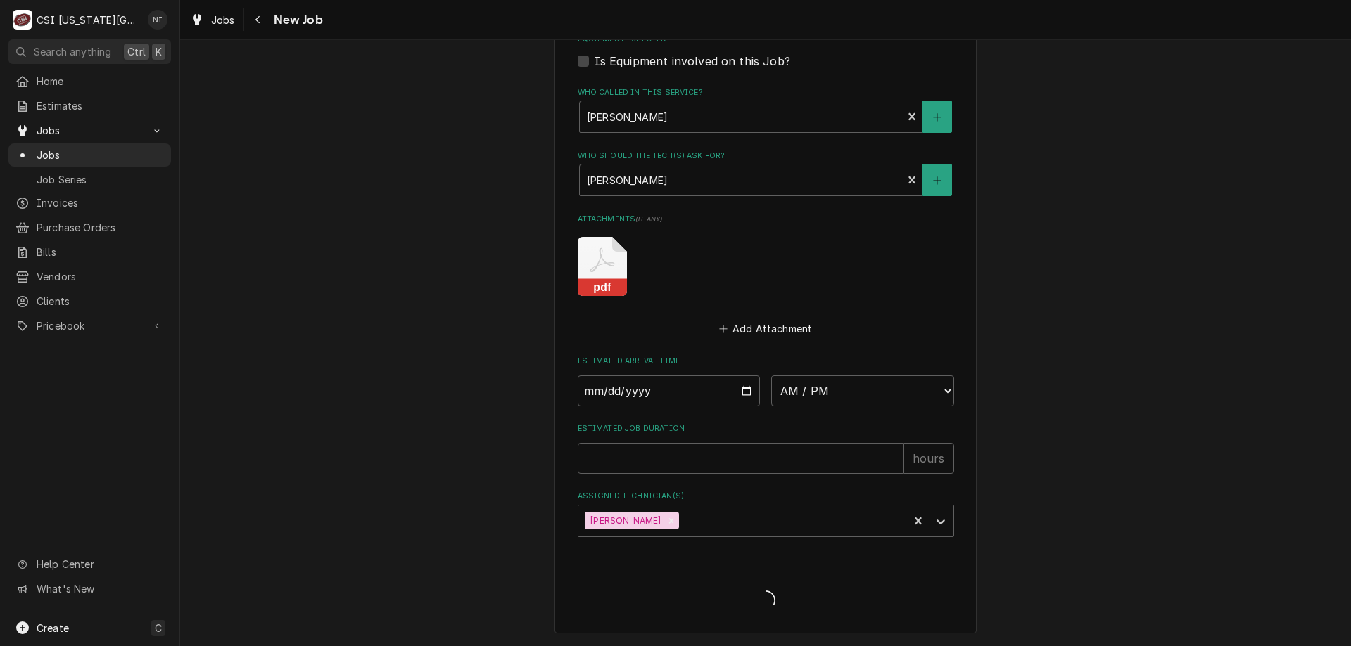
scroll to position [1107, 0]
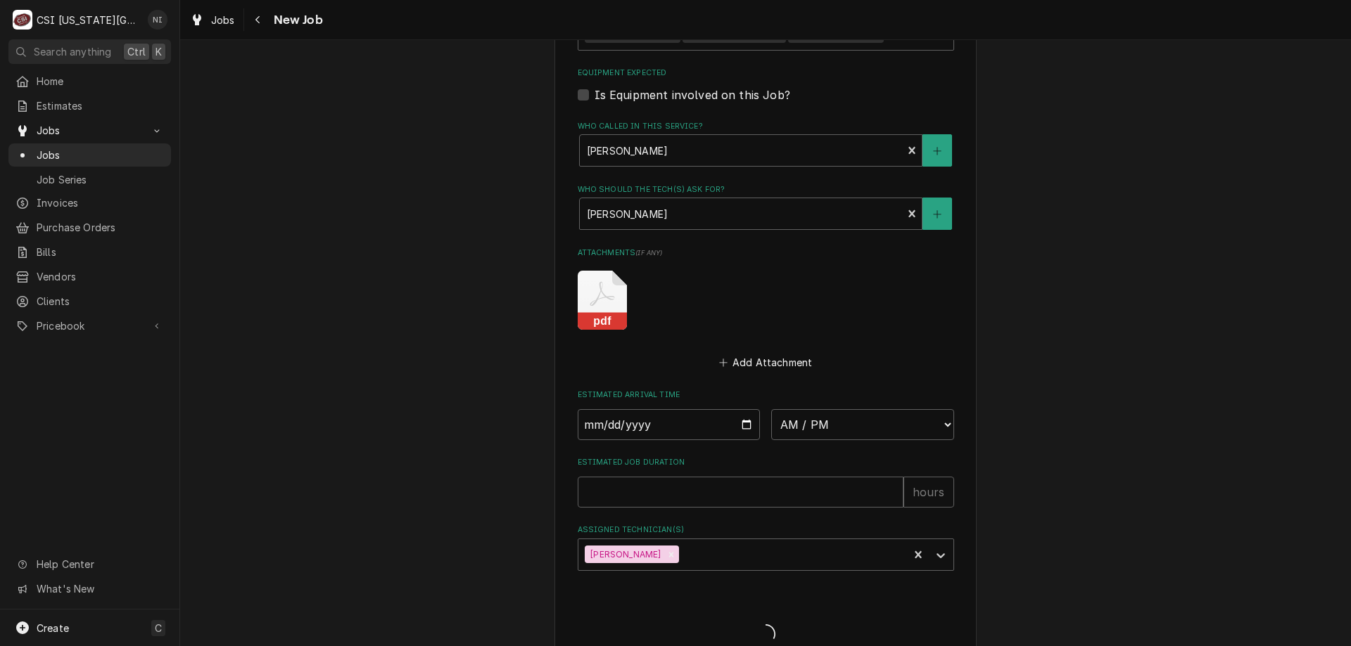
type textarea "x"
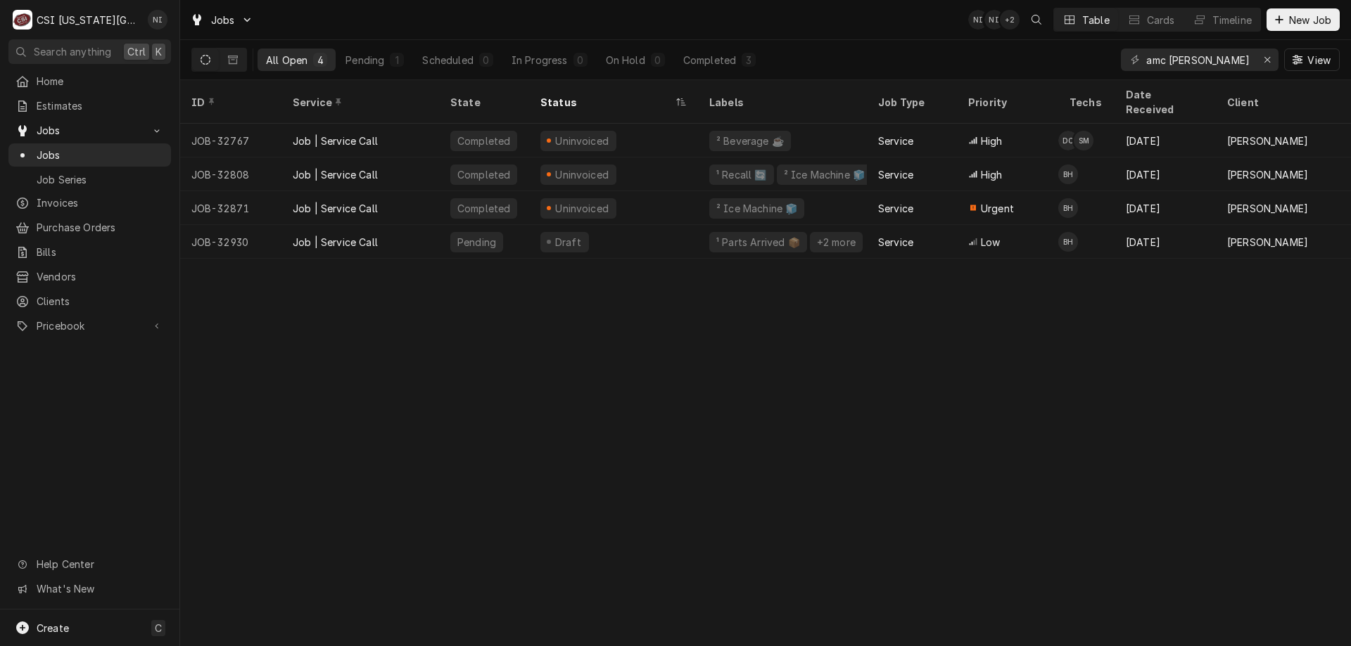
click at [649, 225] on div "Draft" at bounding box center [613, 242] width 169 height 34
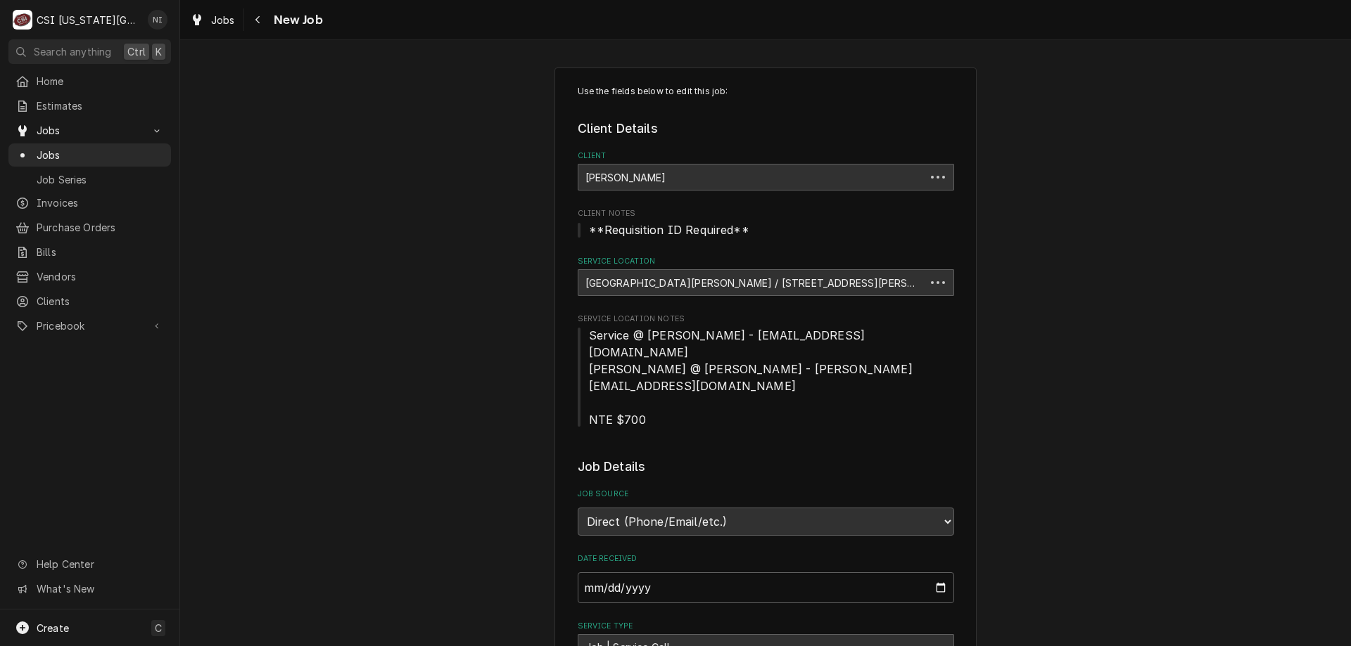
type textarea "x"
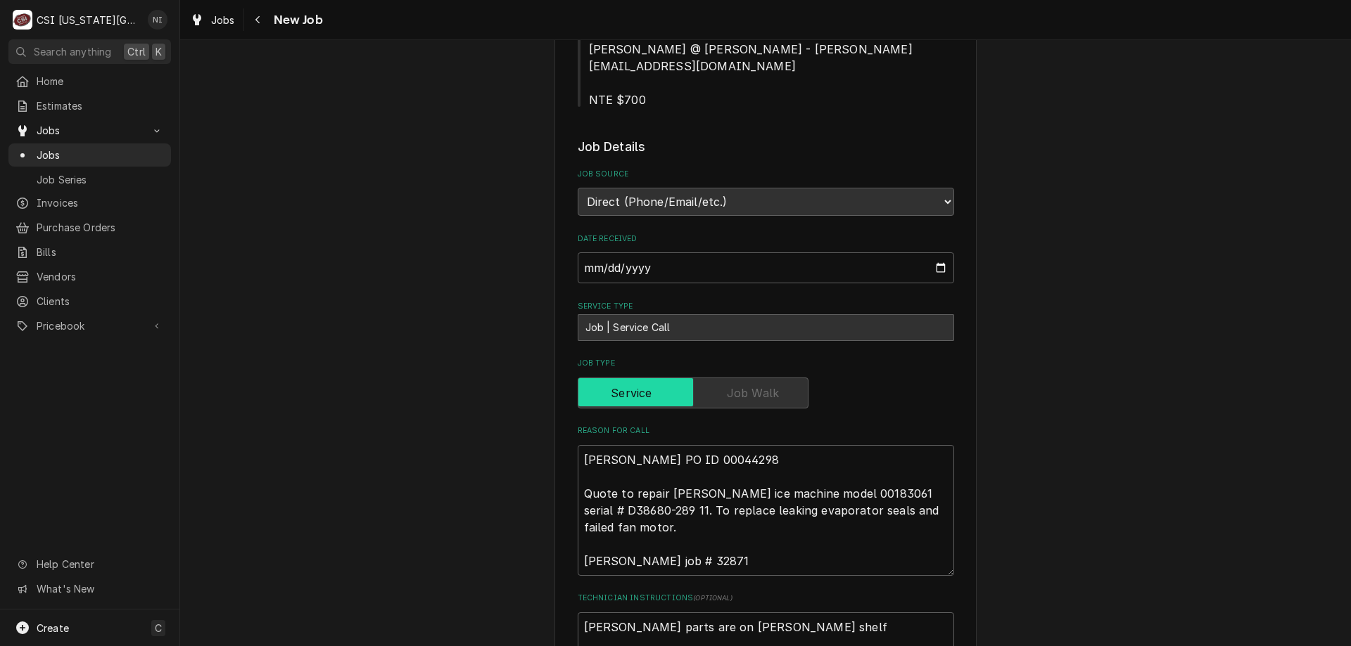
scroll to position [350, 0]
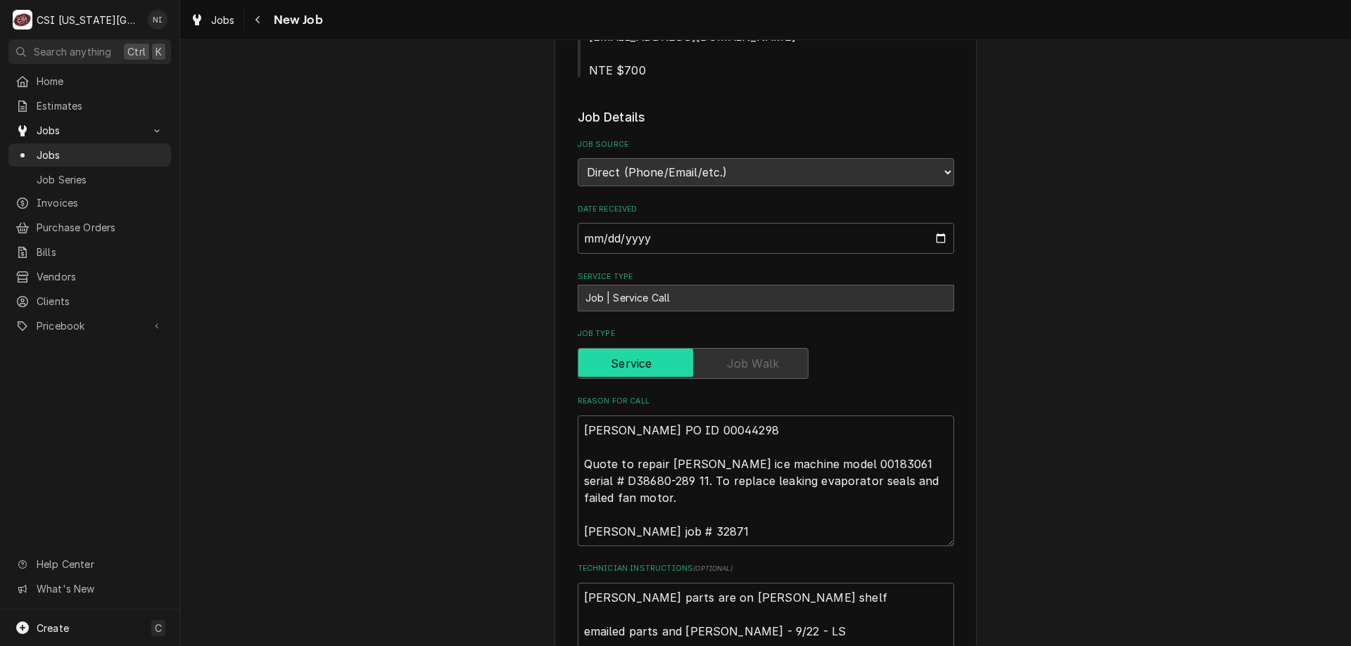
click at [93, 154] on span "Jobs" at bounding box center [100, 155] width 127 height 15
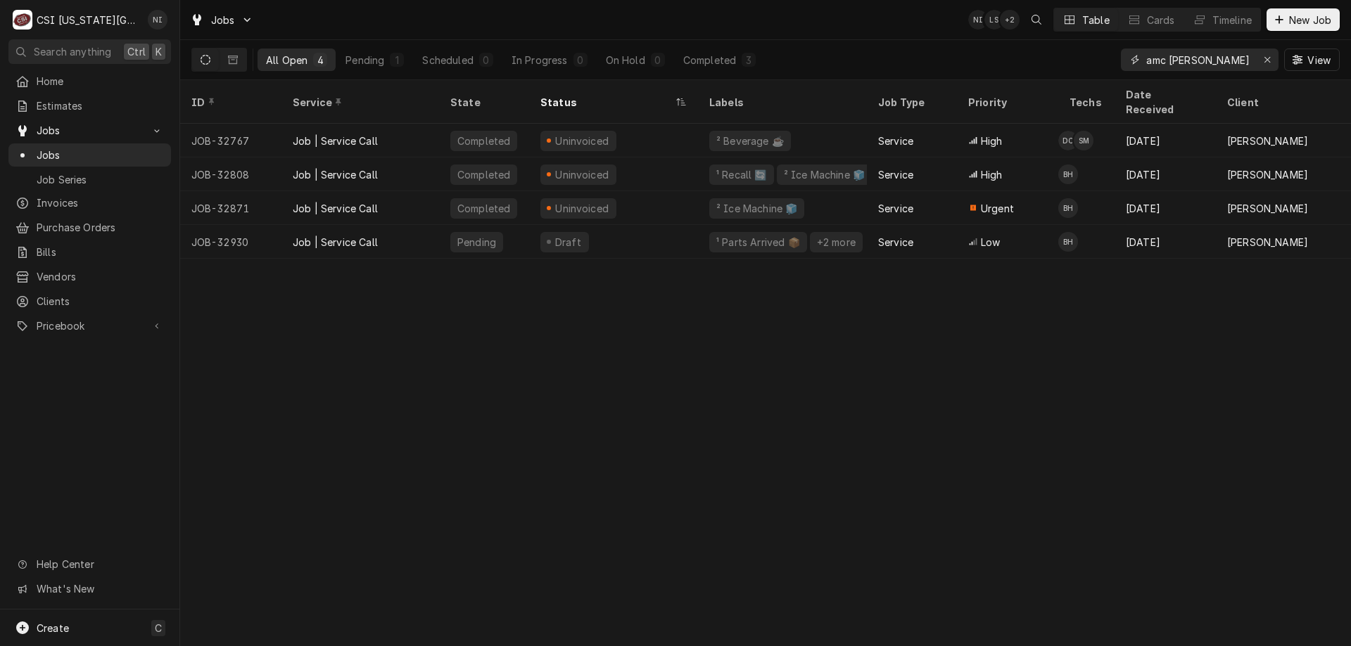
drag, startPoint x: 1198, startPoint y: 58, endPoint x: 885, endPoint y: 42, distance: 313.5
click at [936, 47] on div "All Open 4 Pending 1 Scheduled 0 In Progress 0 On Hold 0 Completed 3 amc [PERSO…" at bounding box center [765, 59] width 1148 height 39
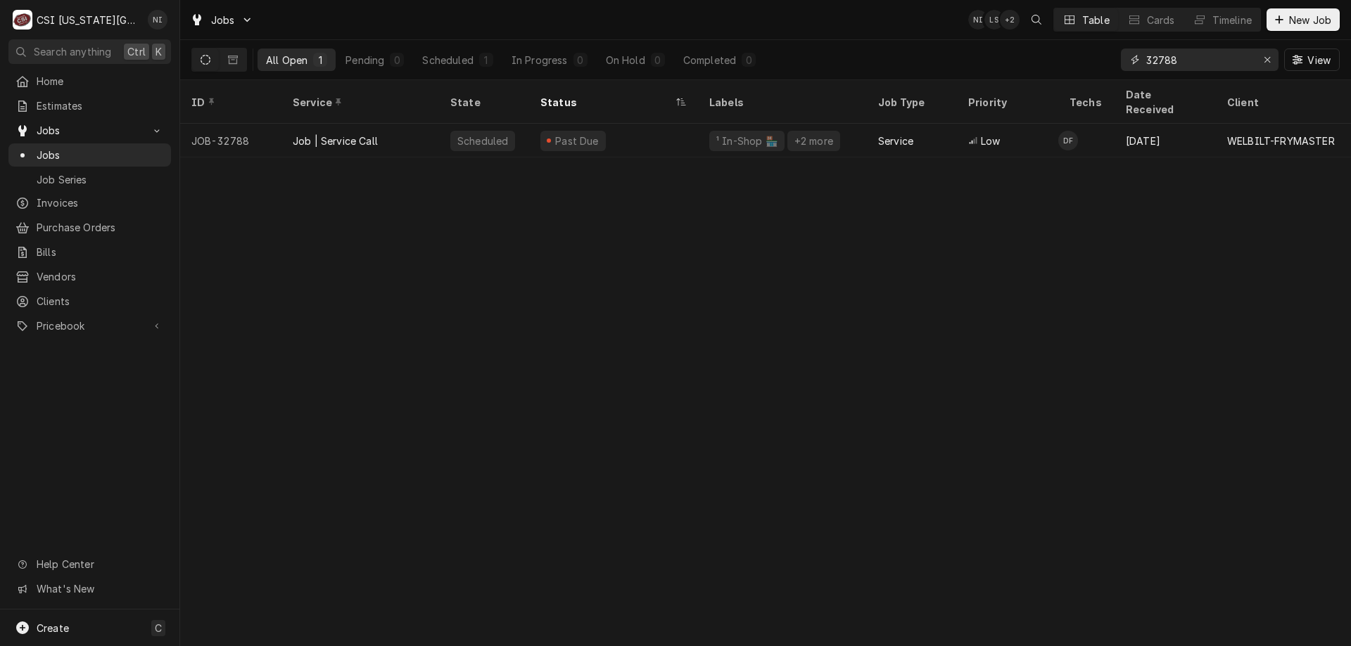
type input "32788"
click at [670, 124] on div "Past Due" at bounding box center [613, 141] width 169 height 34
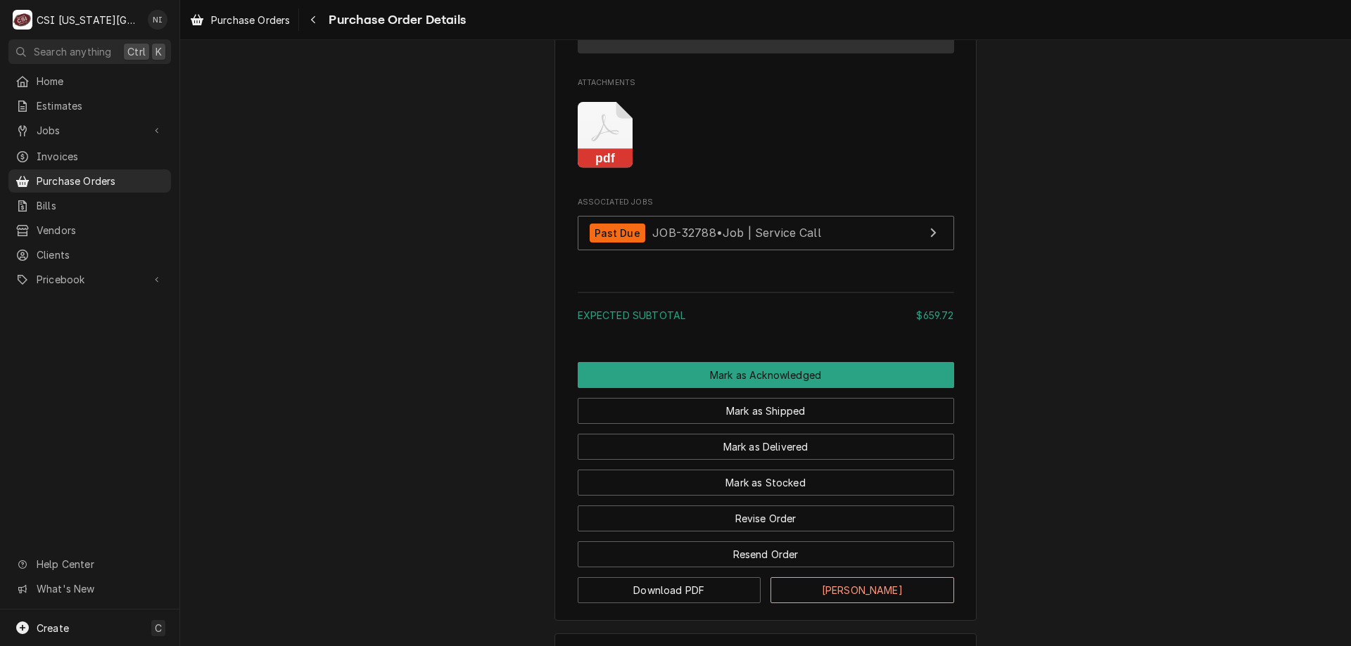
scroll to position [2623, 0]
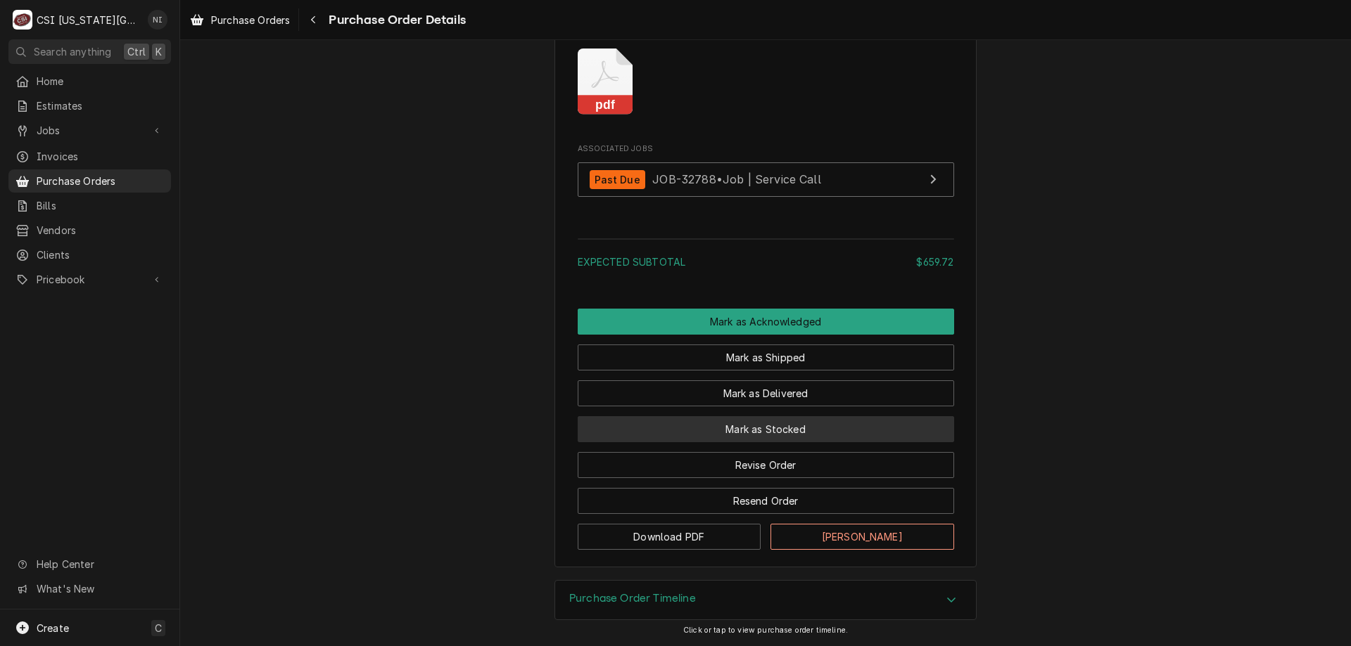
click at [770, 423] on button "Mark as Stocked" at bounding box center [766, 429] width 376 height 26
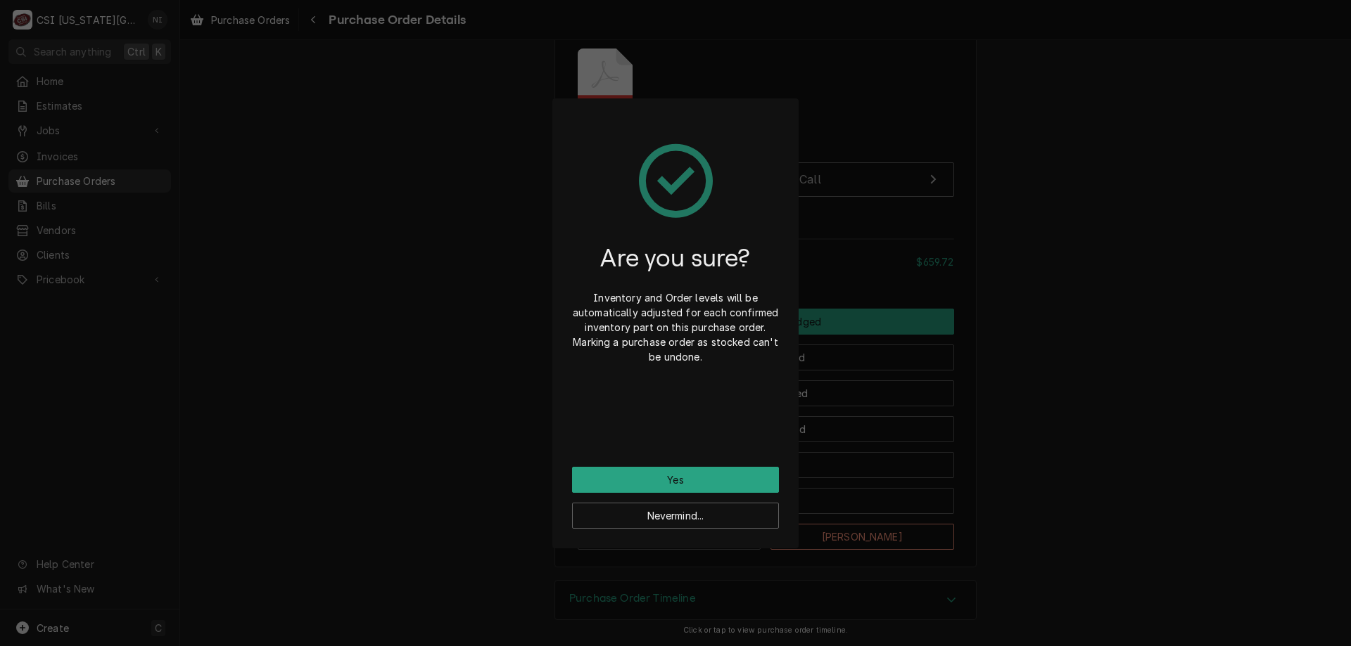
click at [684, 466] on div "Are you sure? Inventory and Order levels will be automatically adjusted for eac…" at bounding box center [675, 292] width 207 height 349
drag, startPoint x: 670, startPoint y: 470, endPoint x: 546, endPoint y: 288, distance: 219.7
click at [668, 470] on button "Yes" at bounding box center [675, 480] width 207 height 26
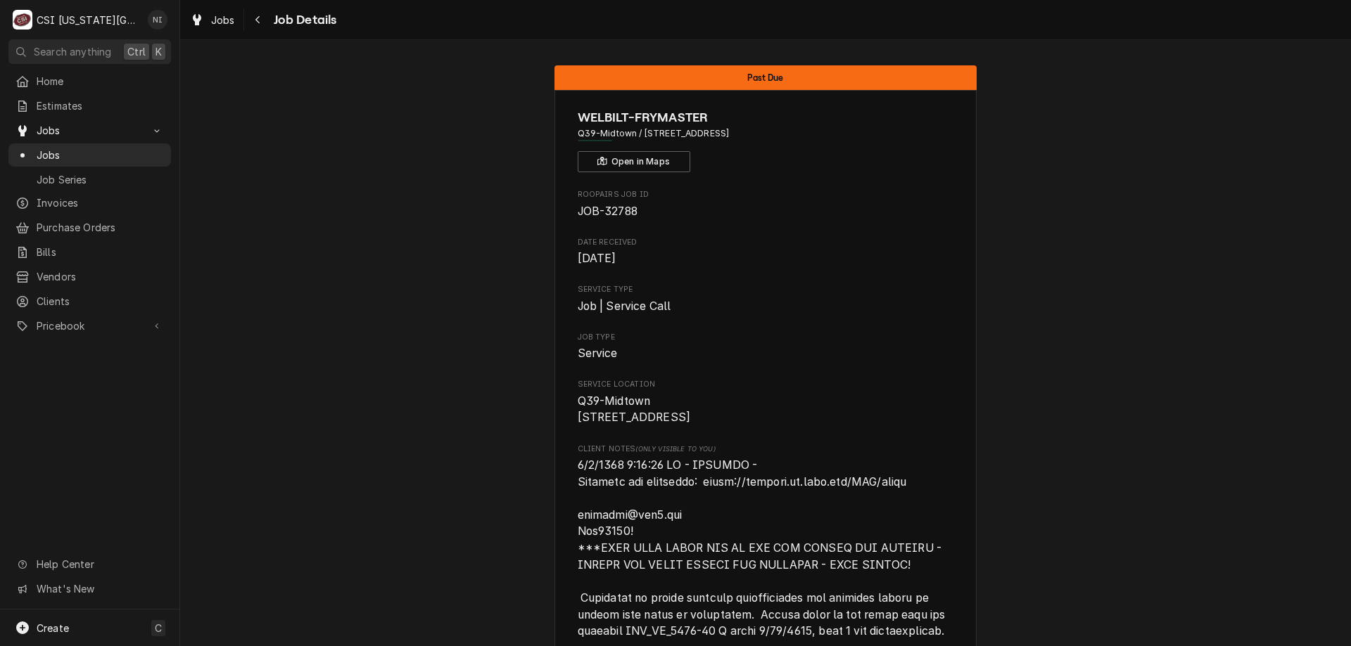
click at [54, 148] on span "Jobs" at bounding box center [100, 155] width 127 height 15
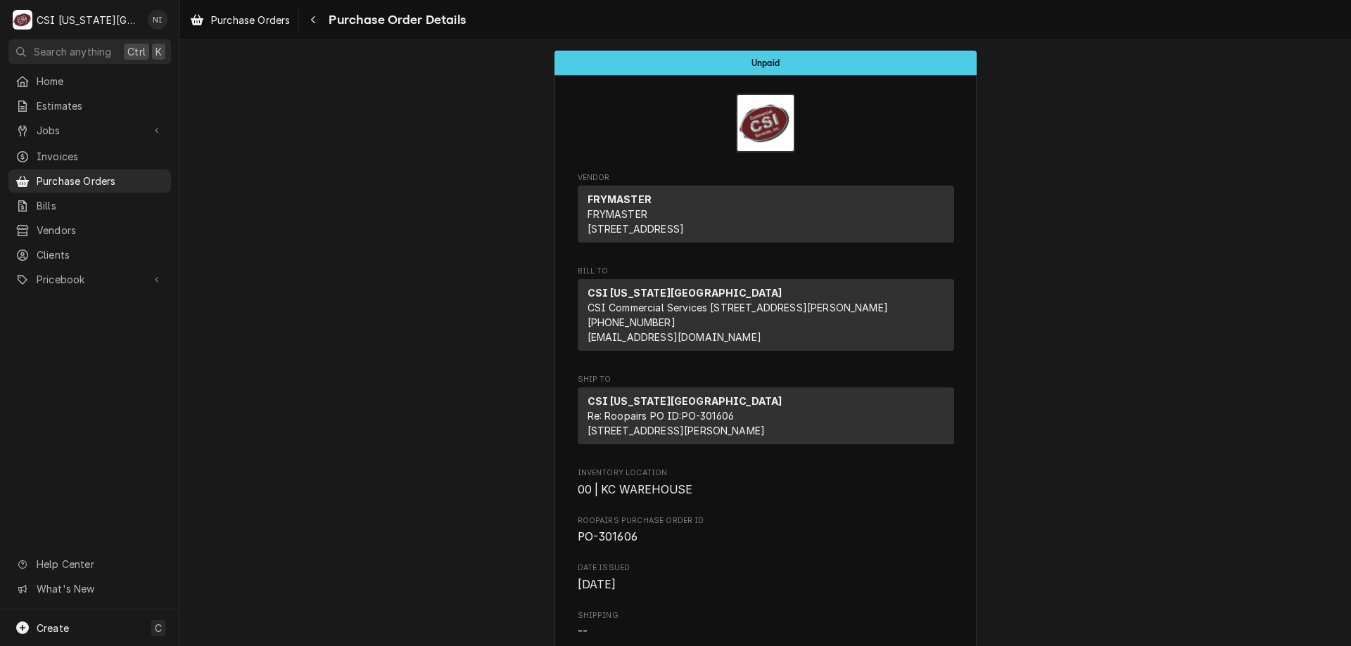
click at [75, 179] on span "Purchase Orders" at bounding box center [100, 181] width 127 height 15
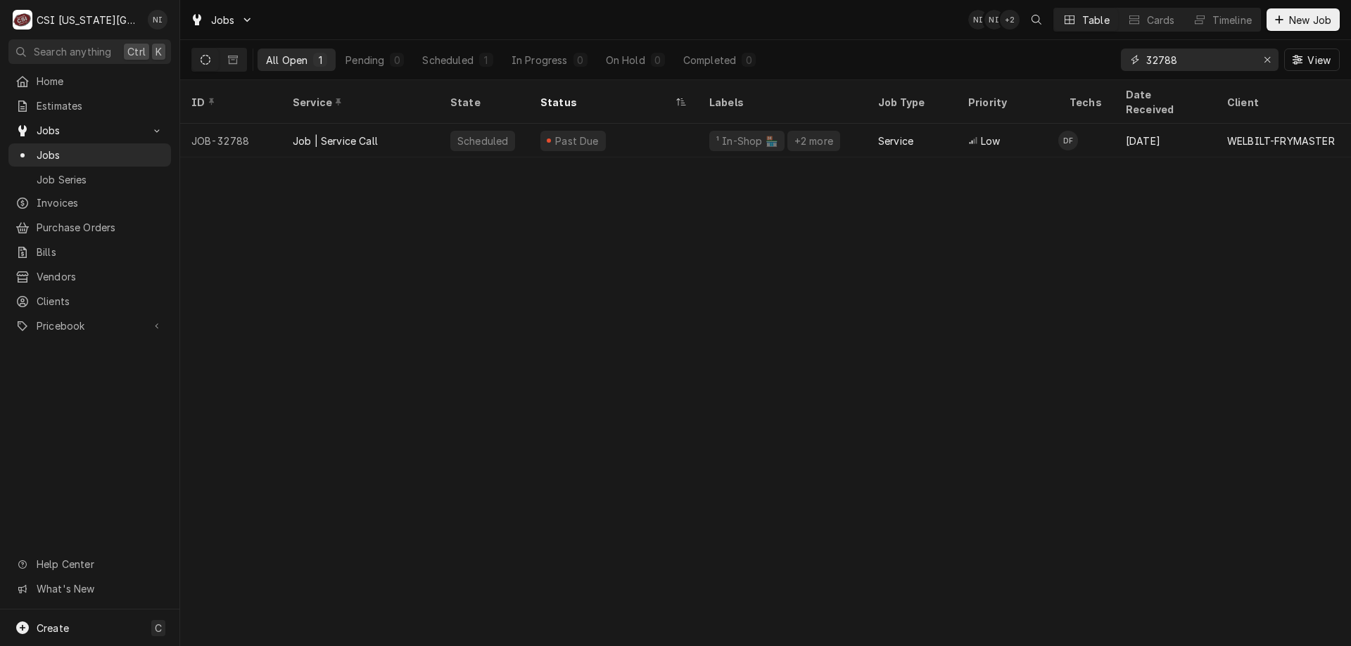
drag, startPoint x: 1196, startPoint y: 60, endPoint x: 1067, endPoint y: 60, distance: 128.7
click at [1067, 60] on div "All Open 1 Pending 0 Scheduled 1 In Progress 0 On Hold 0 Completed 0 32788 View" at bounding box center [765, 59] width 1148 height 39
click at [1268, 58] on icon "Erase input" at bounding box center [1267, 60] width 8 height 10
click at [1249, 60] on input "Dynamic Content Wrapper" at bounding box center [1212, 60] width 132 height 23
type input "32860"
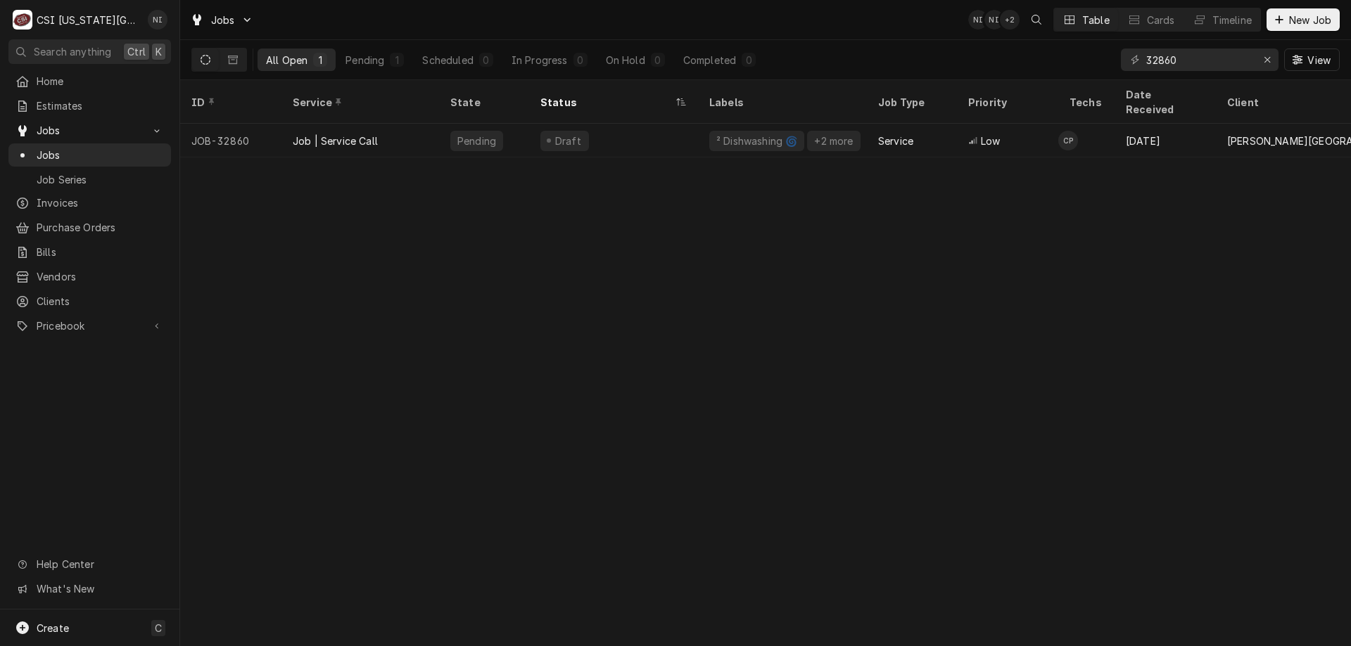
click at [631, 132] on div "Draft" at bounding box center [613, 141] width 169 height 34
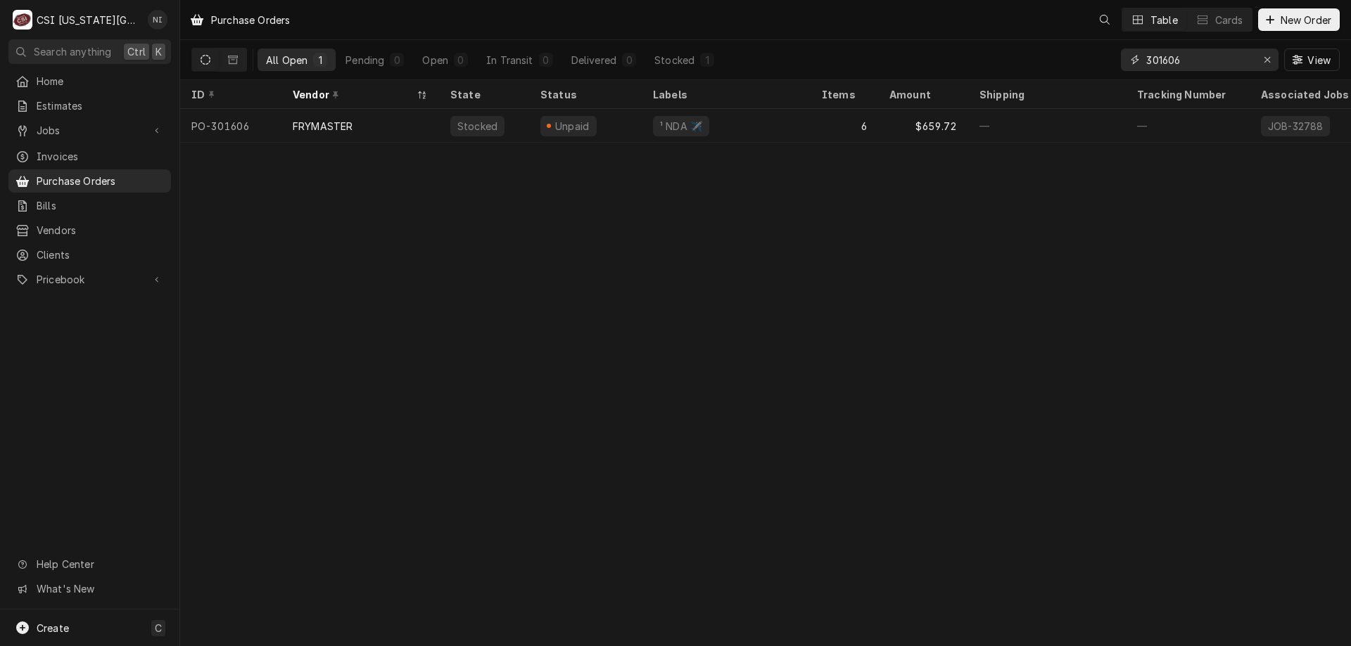
drag, startPoint x: 1178, startPoint y: 56, endPoint x: 1040, endPoint y: 54, distance: 137.9
click at [1083, 56] on div "All Open 1 Pending 0 Open 0 In Transit 0 Delivered 0 Stocked 1 301606 View" at bounding box center [765, 59] width 1148 height 39
type input "301547"
click at [700, 132] on div "—" at bounding box center [726, 126] width 169 height 34
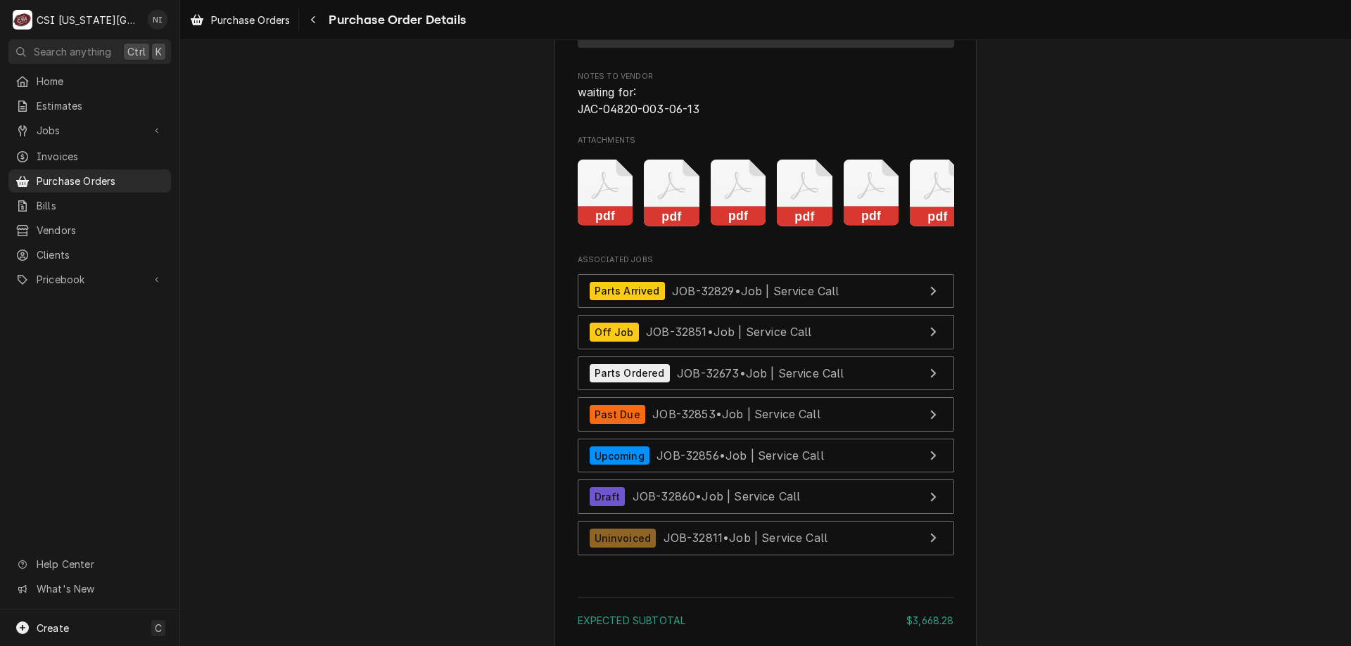
scroll to position [4969, 0]
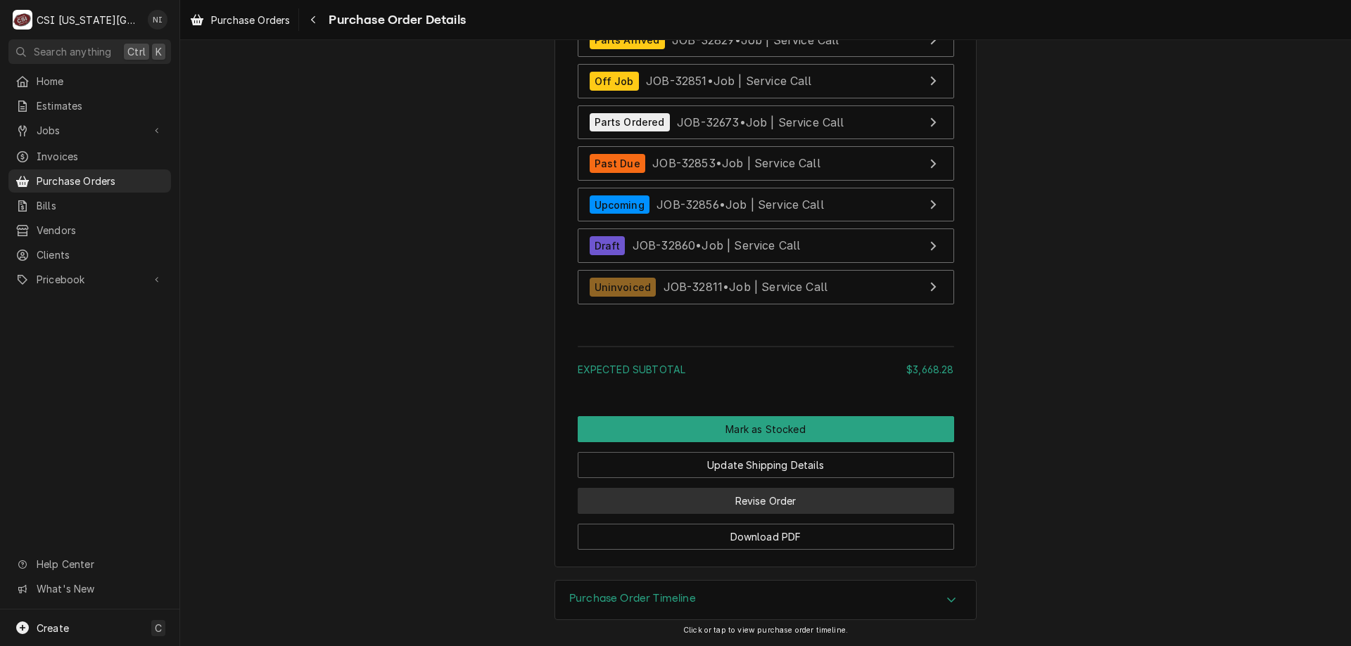
click at [786, 499] on button "Revise Order" at bounding box center [766, 501] width 376 height 26
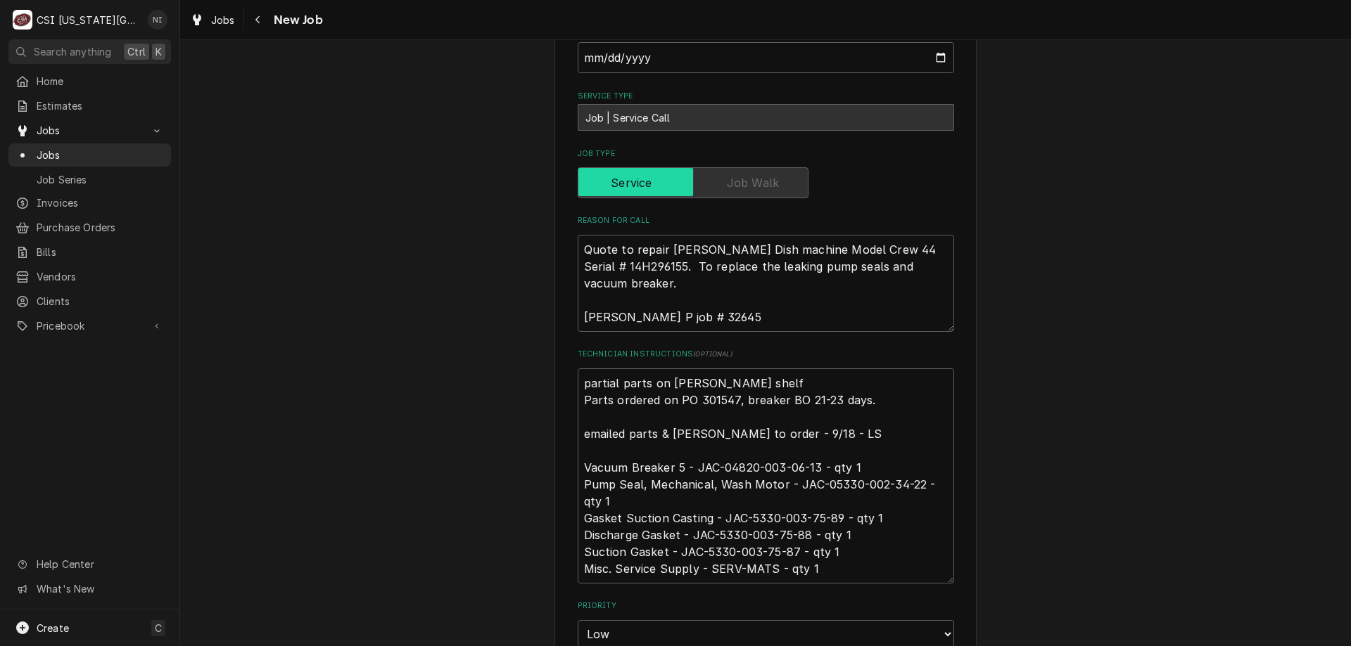
scroll to position [701, 0]
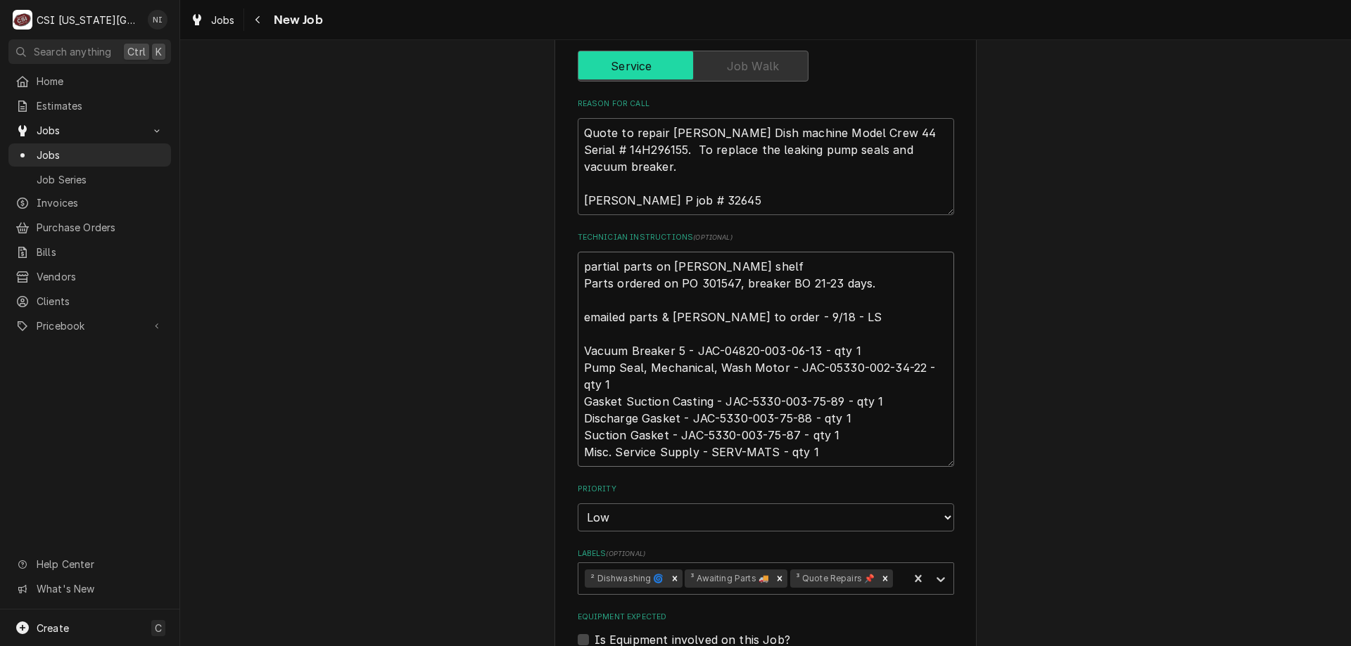
drag, startPoint x: 578, startPoint y: 262, endPoint x: 586, endPoint y: 276, distance: 17.0
click at [578, 265] on textarea "partial parts on charles shelf Parts ordered on PO 301547, breaker BO 21-23 day…" at bounding box center [766, 359] width 376 height 215
type textarea "x"
type textarea "partial parts on charles shelf Parts ordered on PO 301547, breaker BO 21-23 day…"
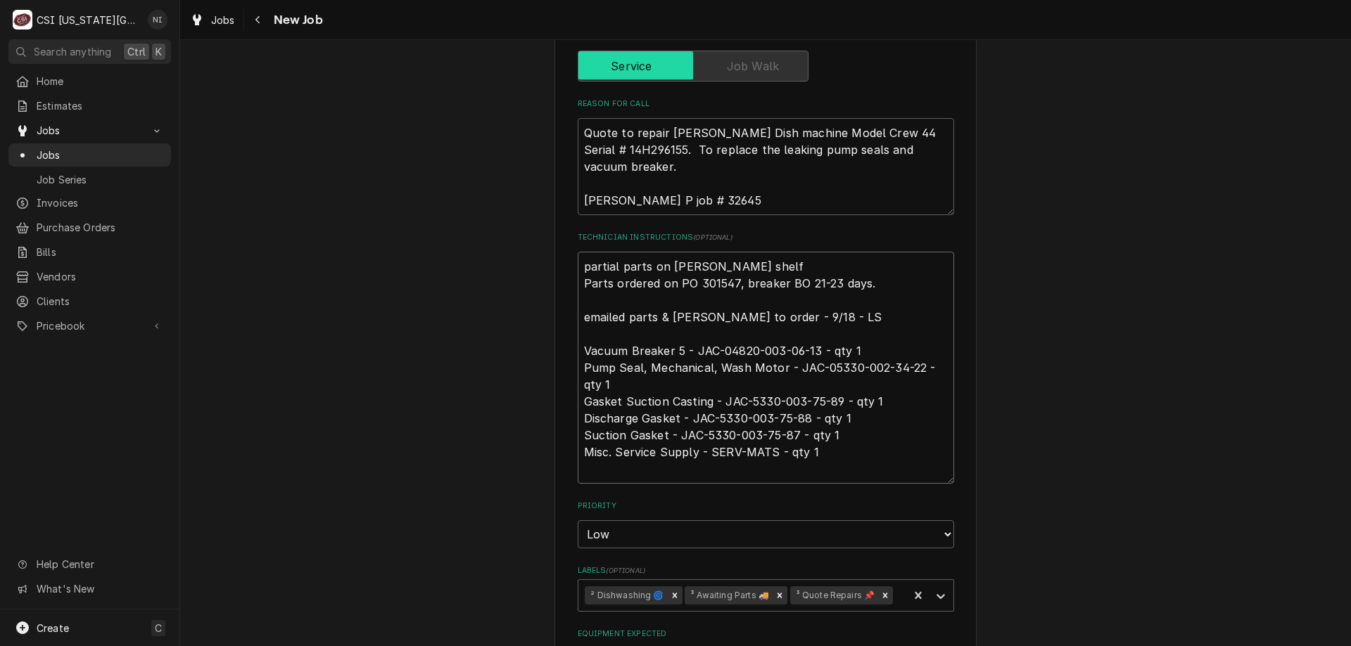
type textarea "x"
type textarea "A partial parts on charles shelf Parts ordered on PO 301547, breaker BO 21-23 d…"
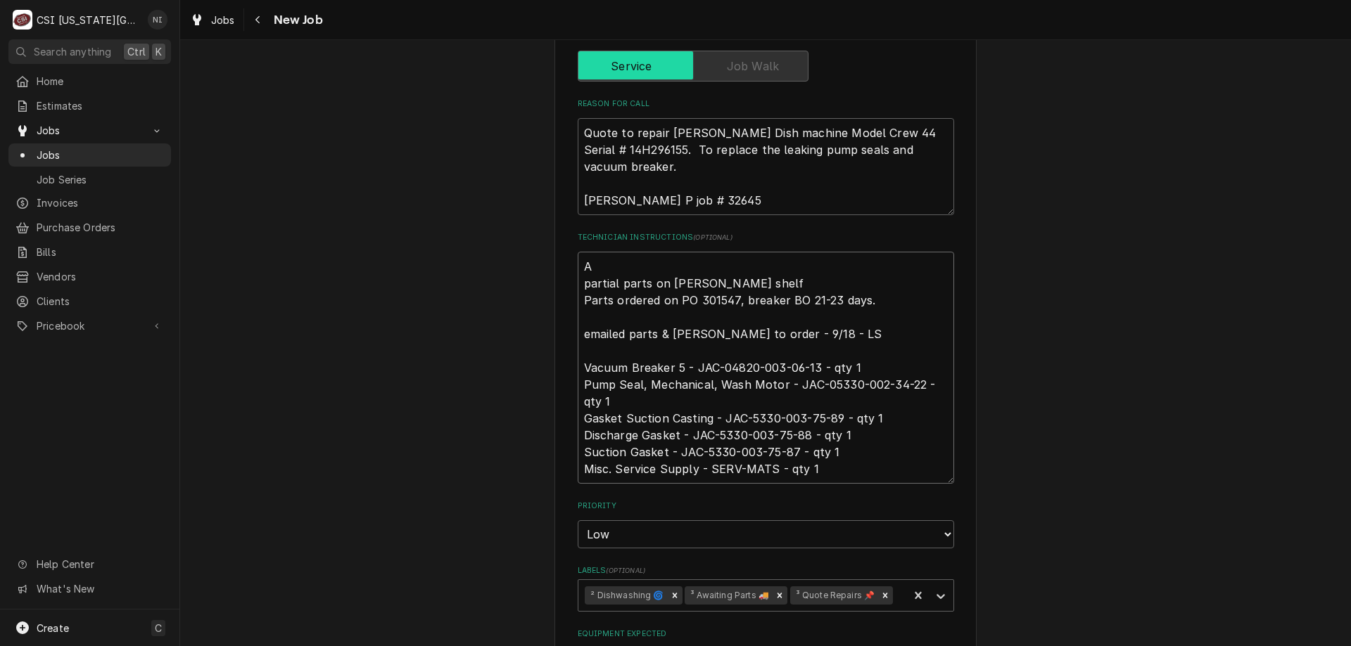
type textarea "x"
type textarea "Al partial parts on charles shelf Parts ordered on PO 301547, breaker BO 21-23 …"
type textarea "x"
type textarea "All partial parts on charles shelf Parts ordered on PO 301547, breaker BO 21-23…"
type textarea "x"
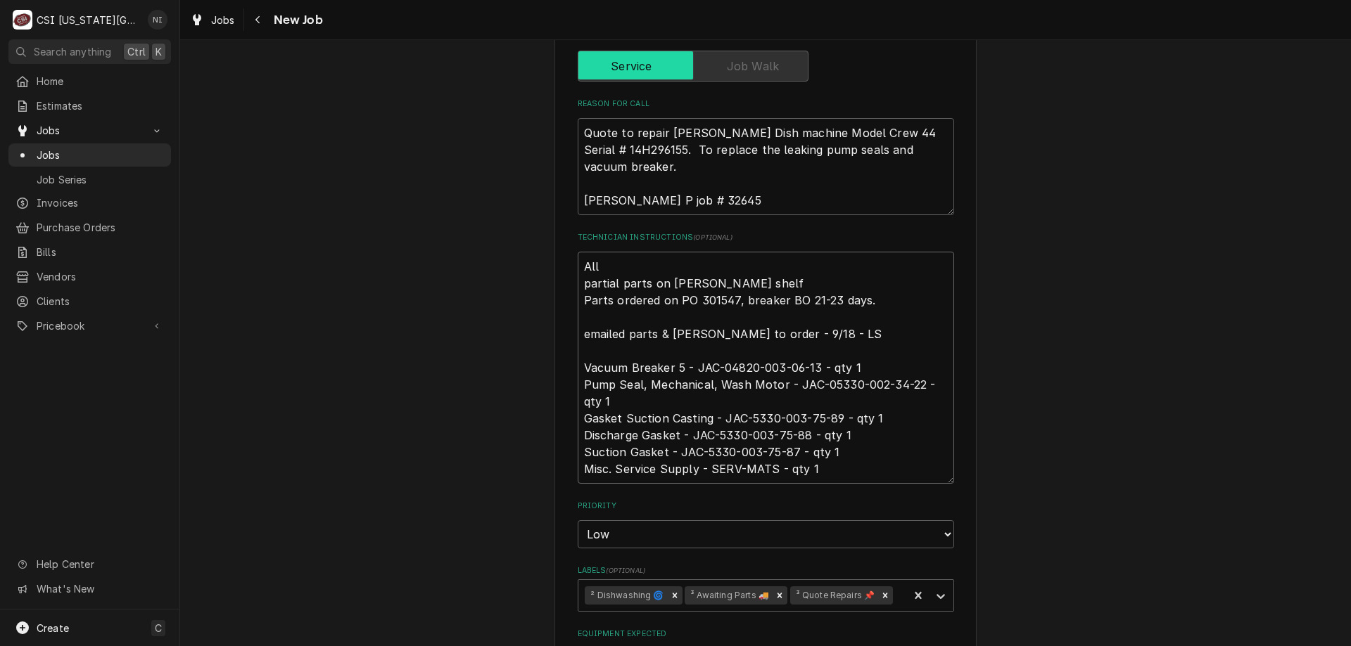
type textarea "All o partial parts on charles shelf Parts ordered on PO 301547, breaker BO 21-…"
type textarea "x"
type textarea "All opa partial parts on charles shelf Parts ordered on PO 301547, breaker BO 2…"
type textarea "x"
type textarea "All opar partial parts on charles shelf Parts ordered on PO 301547, breaker BO …"
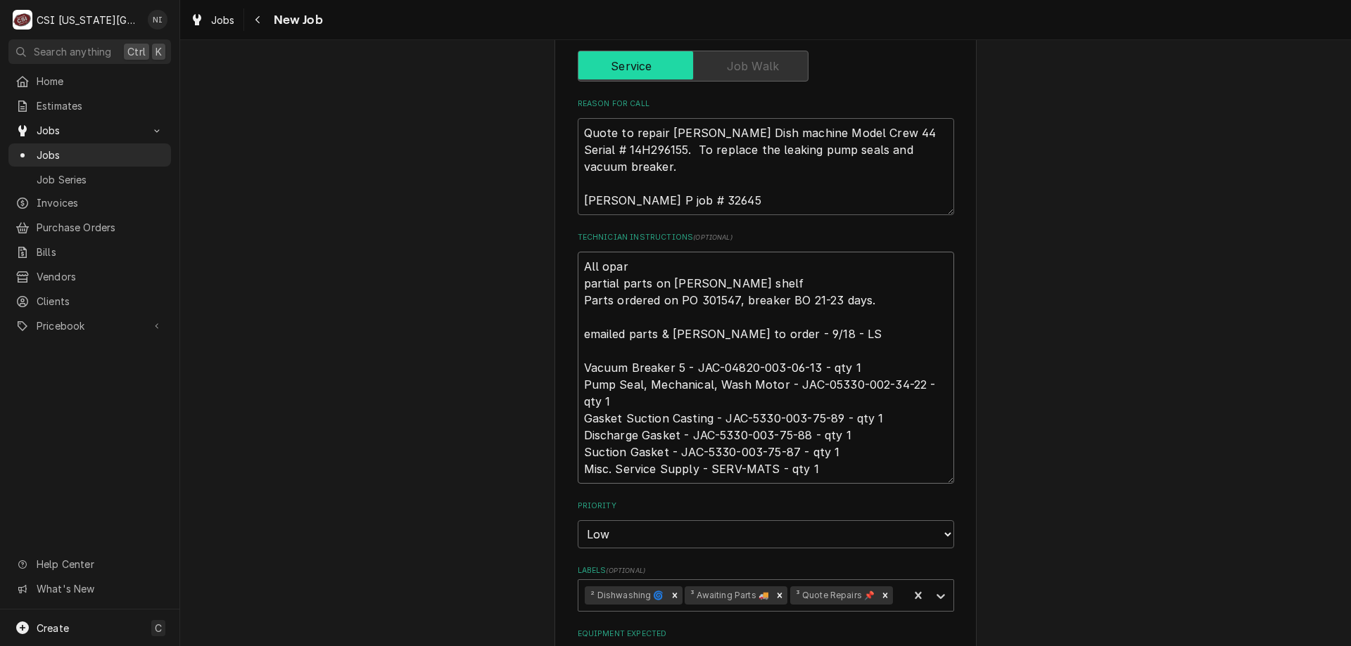
type textarea "x"
type textarea "All opart partial parts on charles shelf Parts ordered on PO 301547, breaker BO…"
type textarea "x"
type textarea "All oparts partial parts on charles shelf Parts ordered on PO 301547, breaker B…"
type textarea "x"
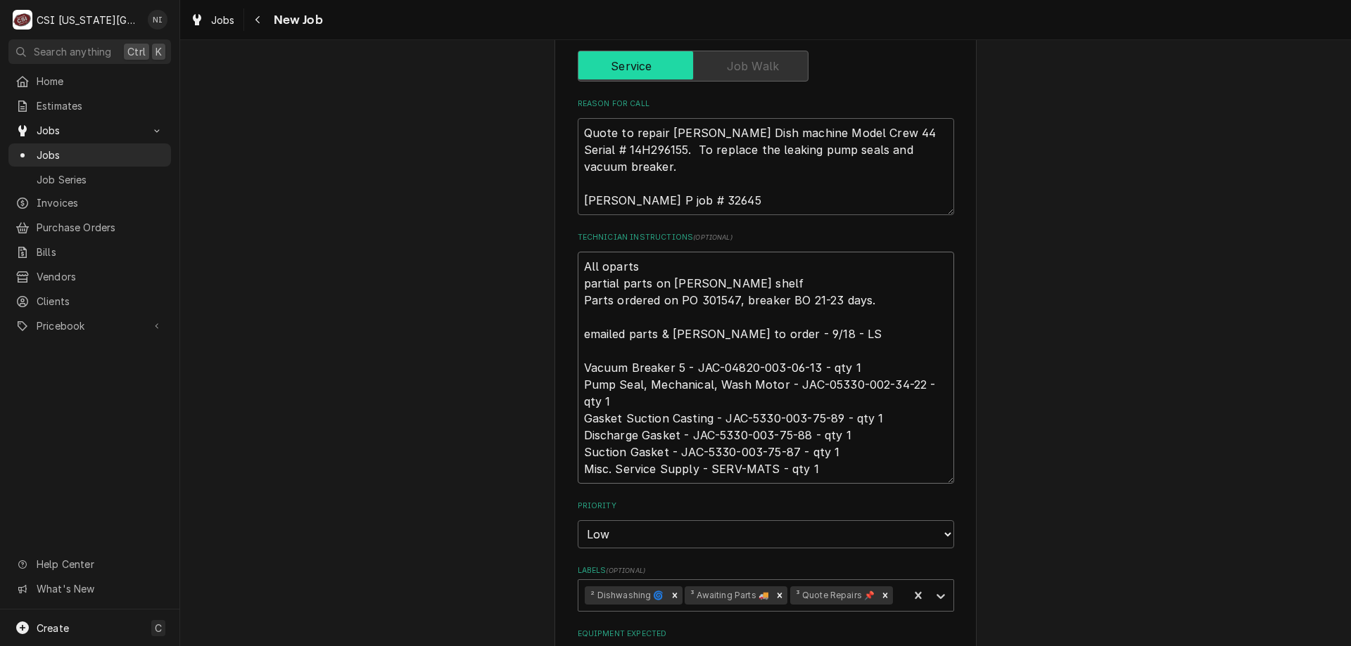
type textarea "All opart partial parts on charles shelf Parts ordered on PO 301547, breaker BO…"
type textarea "x"
type textarea "All opar partial parts on charles shelf Parts ordered on PO 301547, breaker BO …"
type textarea "x"
type textarea "All opa partial parts on charles shelf Parts ordered on PO 301547, breaker BO 2…"
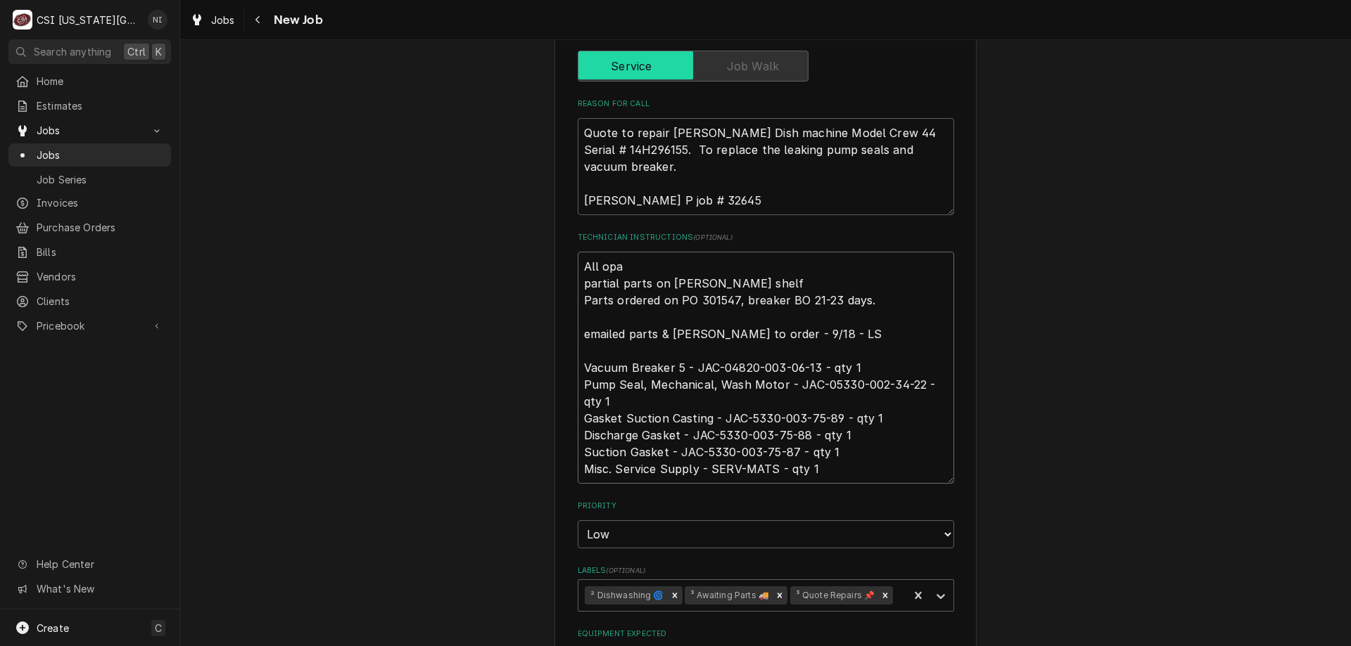
type textarea "x"
type textarea "All op partial parts on charles shelf Parts ordered on PO 301547, breaker BO 21…"
type textarea "x"
type textarea "All o partial parts on charles shelf Parts ordered on PO 301547, breaker BO 21-…"
type textarea "x"
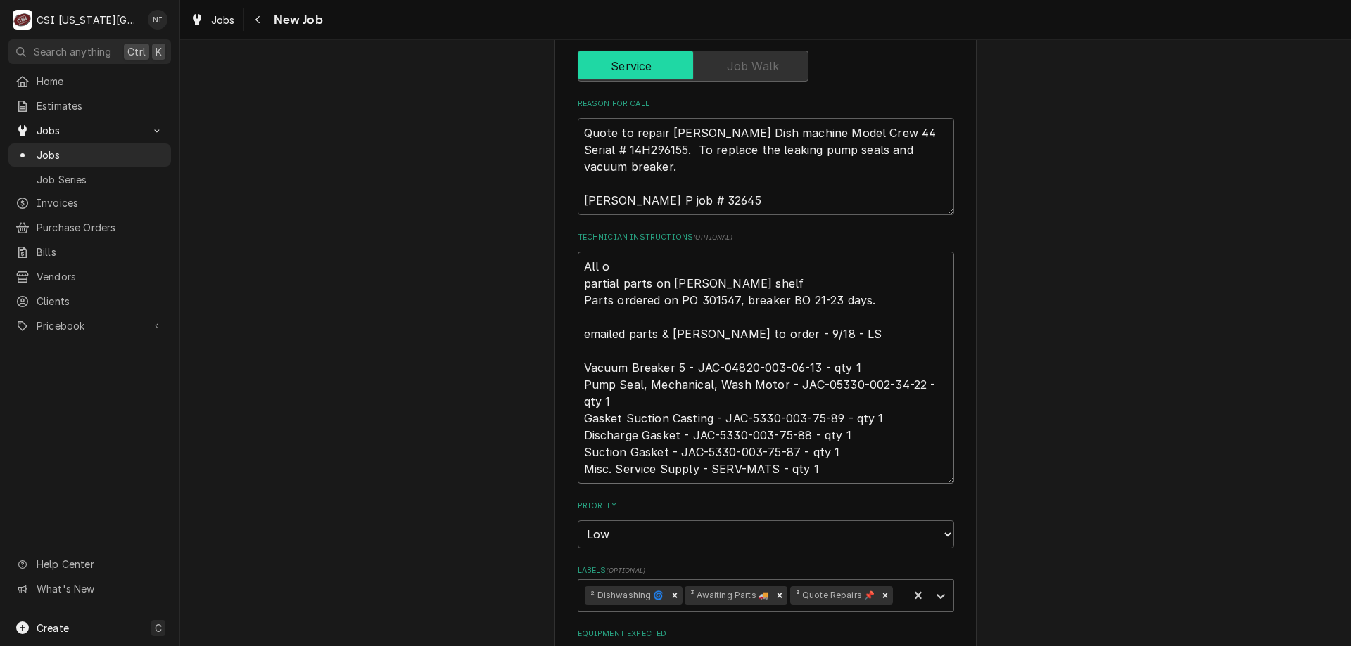
type textarea "All partial parts on charles shelf Parts ordered on PO 301547, breaker BO 21-23…"
type textarea "x"
type textarea "All p partial parts on charles shelf Parts ordered on PO 301547, breaker BO 21-…"
type textarea "x"
type textarea "All pa partial parts on charles shelf Parts ordered on PO 301547, breaker BO 21…"
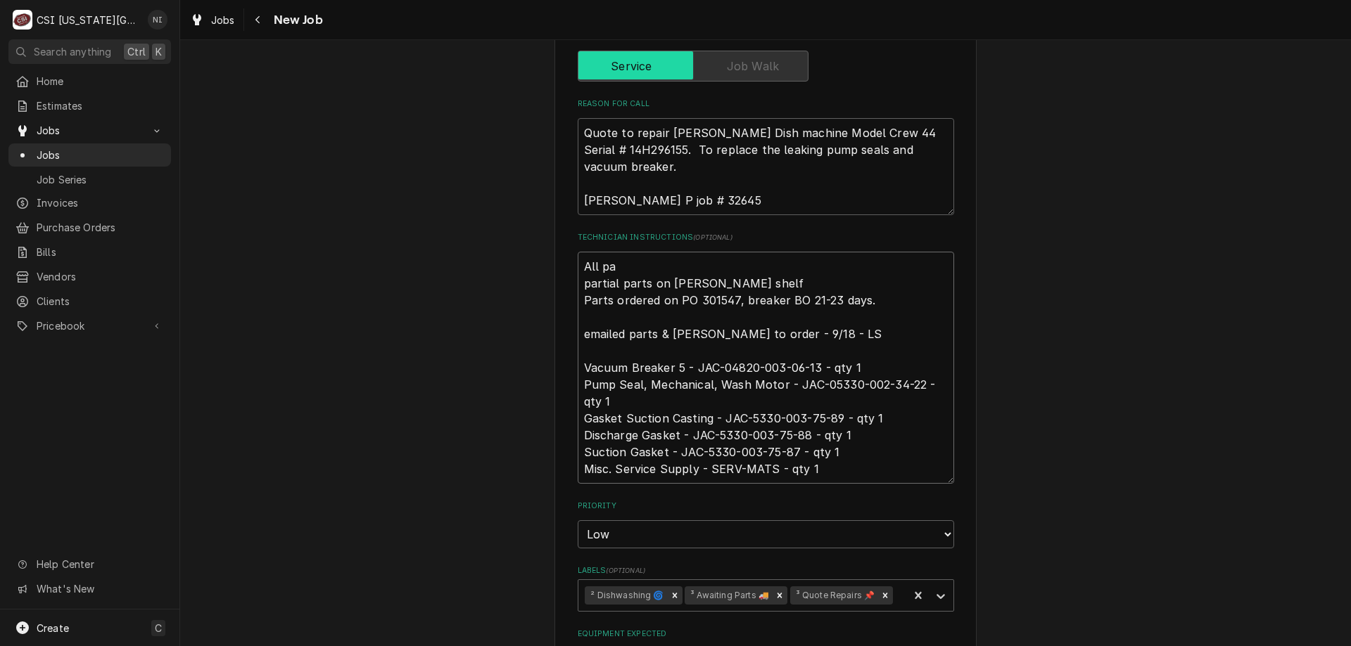
type textarea "x"
type textarea "All par partial parts on charles shelf Parts ordered on PO 301547, breaker BO 2…"
type textarea "x"
type textarea "All part partial parts on charles shelf Parts ordered on PO 301547, breaker BO …"
type textarea "x"
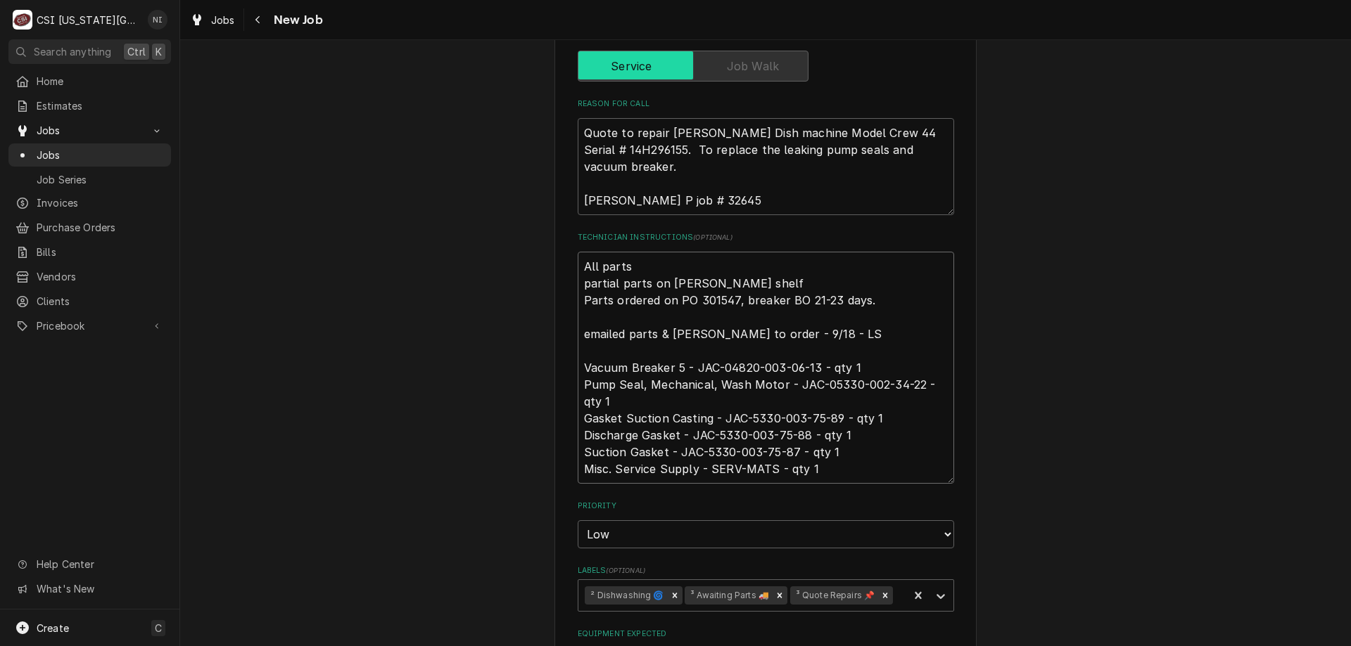
type textarea "All parts partial parts on charles shelf Parts ordered on PO 301547, breaker BO…"
type textarea "x"
type textarea "All parts o partial parts on charles shelf Parts ordered on PO 301547, breaker …"
type textarea "x"
type textarea "All parts on partial parts on charles shelf Parts ordered on PO 301547, breaker…"
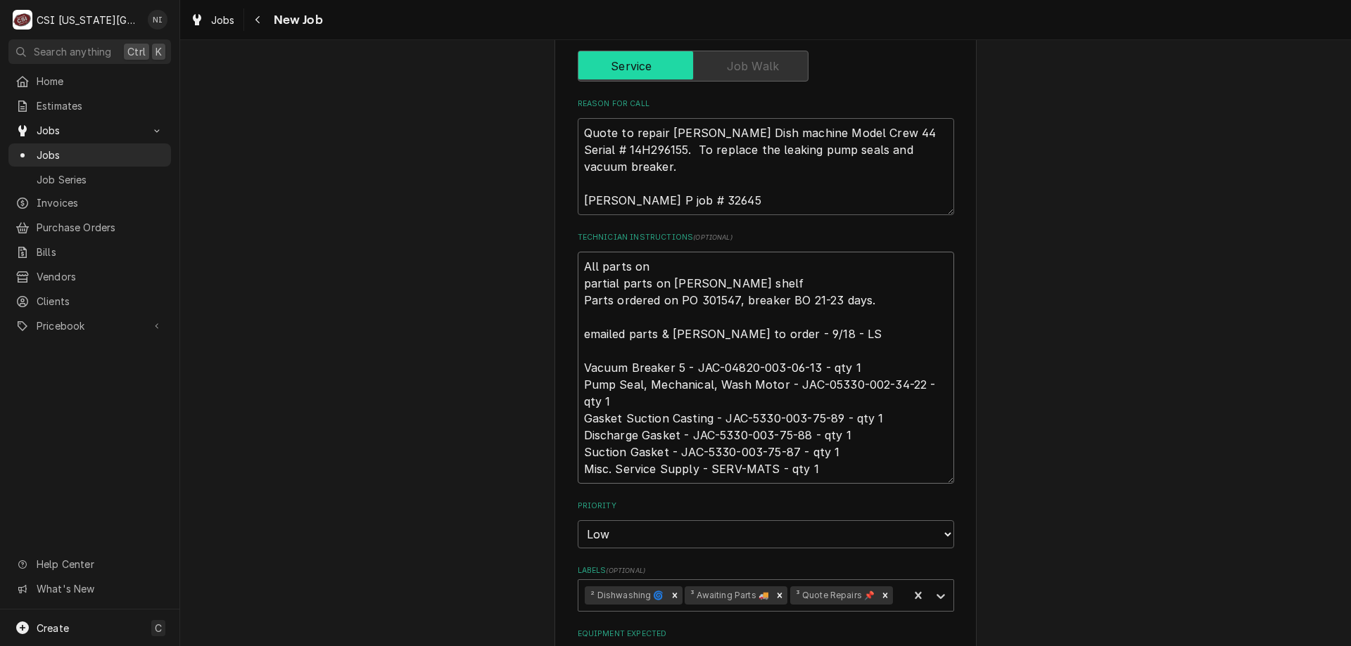
type textarea "x"
type textarea "All parts on partial parts on charles shelf Parts ordered on PO 301547, breaker…"
type textarea "x"
type textarea "All parts on ch partial parts on charles shelf Parts ordered on PO 301547, brea…"
type textarea "x"
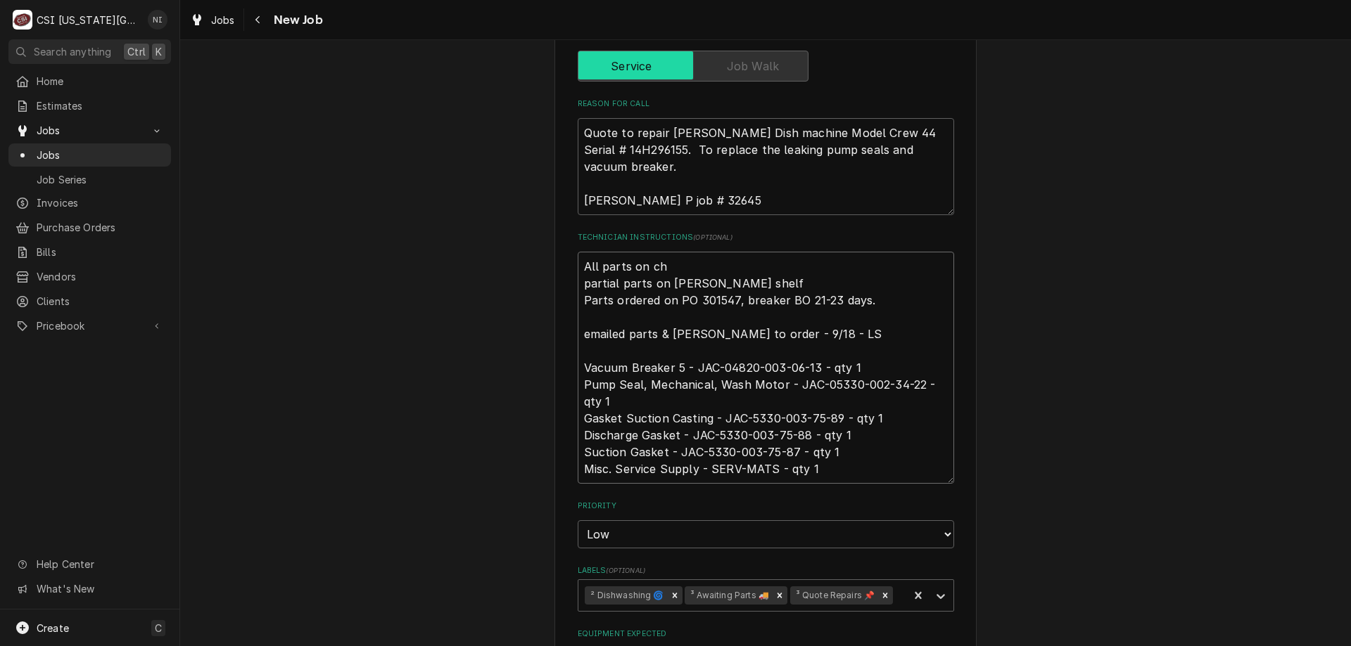
type textarea "All parts on cha partial parts on charles shelf Parts ordered on PO 301547, bre…"
type textarea "x"
type textarea "All parts on char partial parts on charles shelf Parts ordered on PO 301547, br…"
type textarea "x"
type textarea "All parts on charl partial parts on charles shelf Parts ordered on PO 301547, b…"
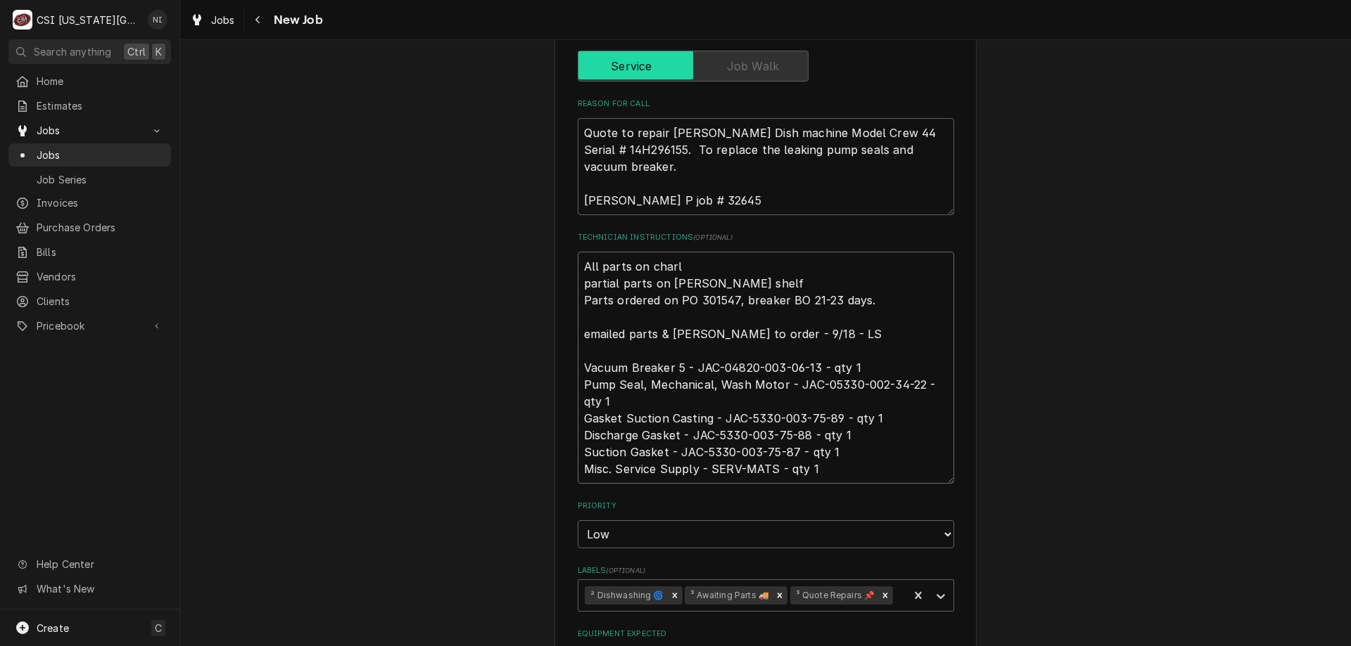
type textarea "x"
type textarea "All parts on charle partial parts on charles shelf Parts ordered on PO 301547, …"
type textarea "x"
type textarea "All parts on charles partial parts on charles shelf Parts ordered on PO 301547,…"
type textarea "x"
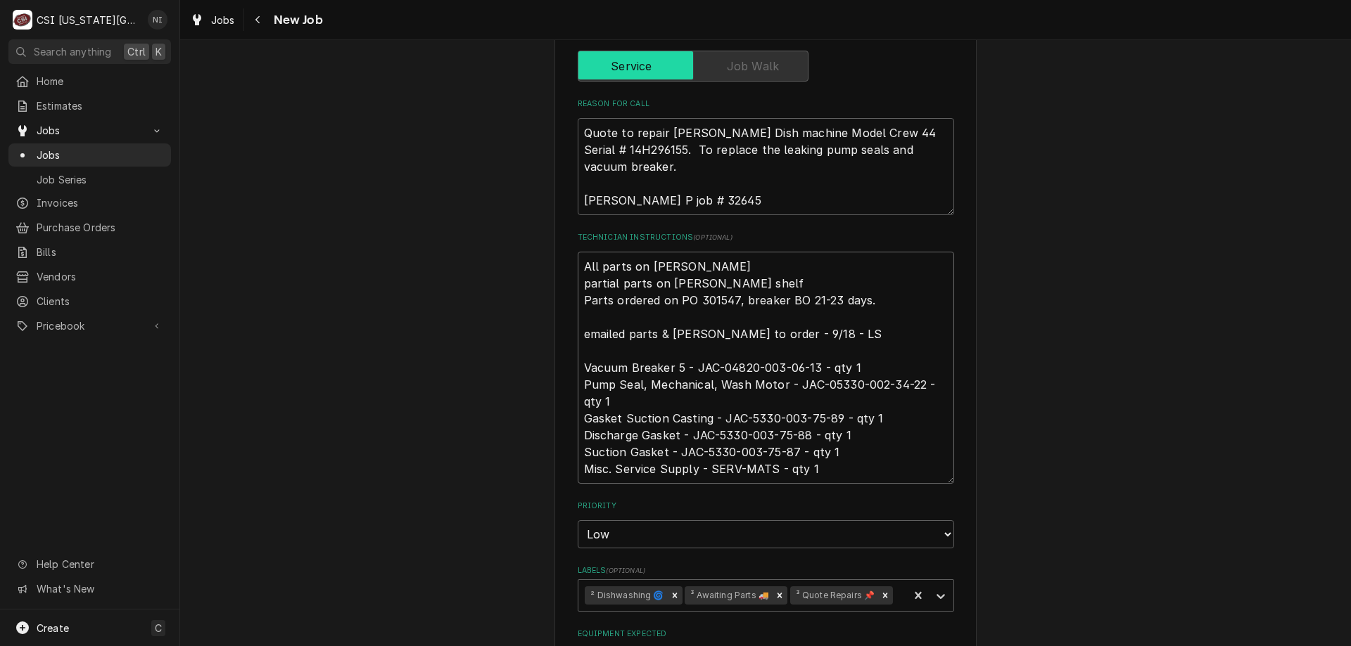
type textarea "All parts on charles s partial parts on charles shelf Parts ordered on PO 30154…"
type textarea "x"
type textarea "All parts on charles sh partial parts on charles shelf Parts ordered on PO 3015…"
type textarea "x"
type textarea "All parts on charles shl partial parts on charles shelf Parts ordered on PO 301…"
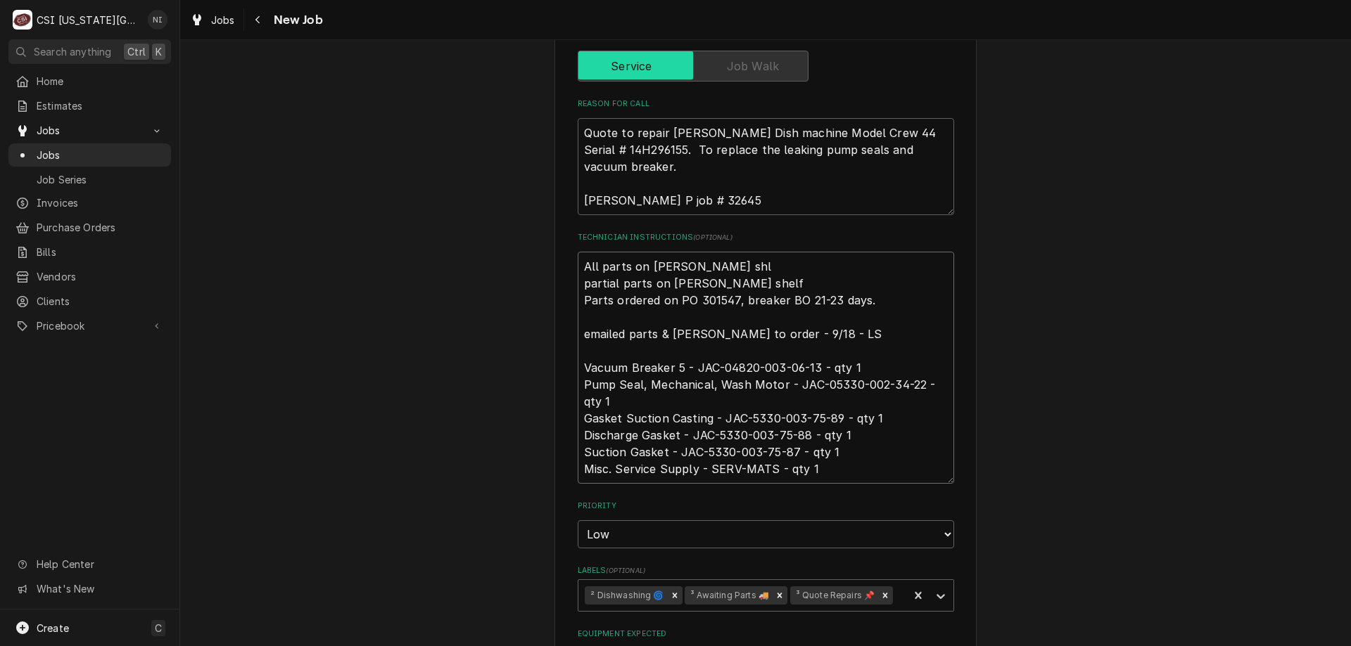
type textarea "x"
type textarea "All parts on charles shlel partial parts on charles shelf Parts ordered on PO 3…"
type textarea "x"
type textarea "All parts on charles shlelf partial parts on charles shelf Parts ordered on PO …"
type textarea "x"
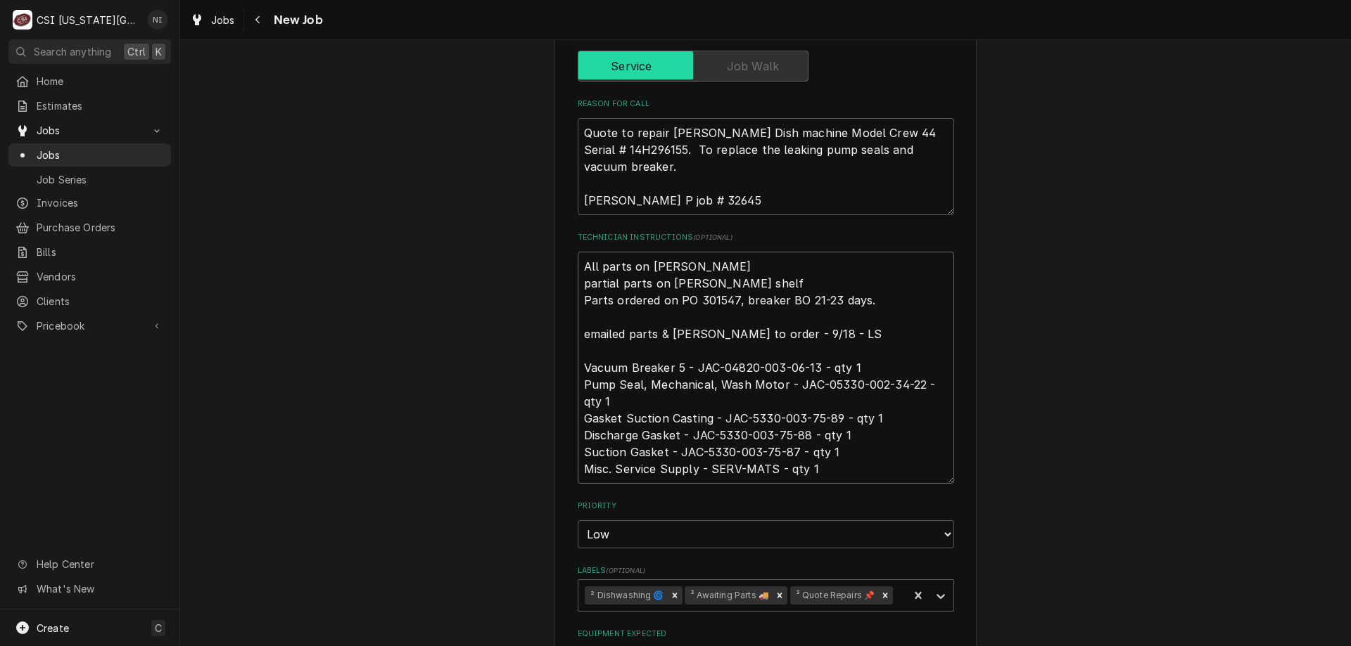
type textarea "All parts on charles shlel partial parts on charles shelf Parts ordered on PO 3…"
type textarea "x"
type textarea "All parts on charles shle partial parts on charles shelf Parts ordered on PO 30…"
type textarea "x"
type textarea "All parts on charles shl partial parts on charles shelf Parts ordered on PO 301…"
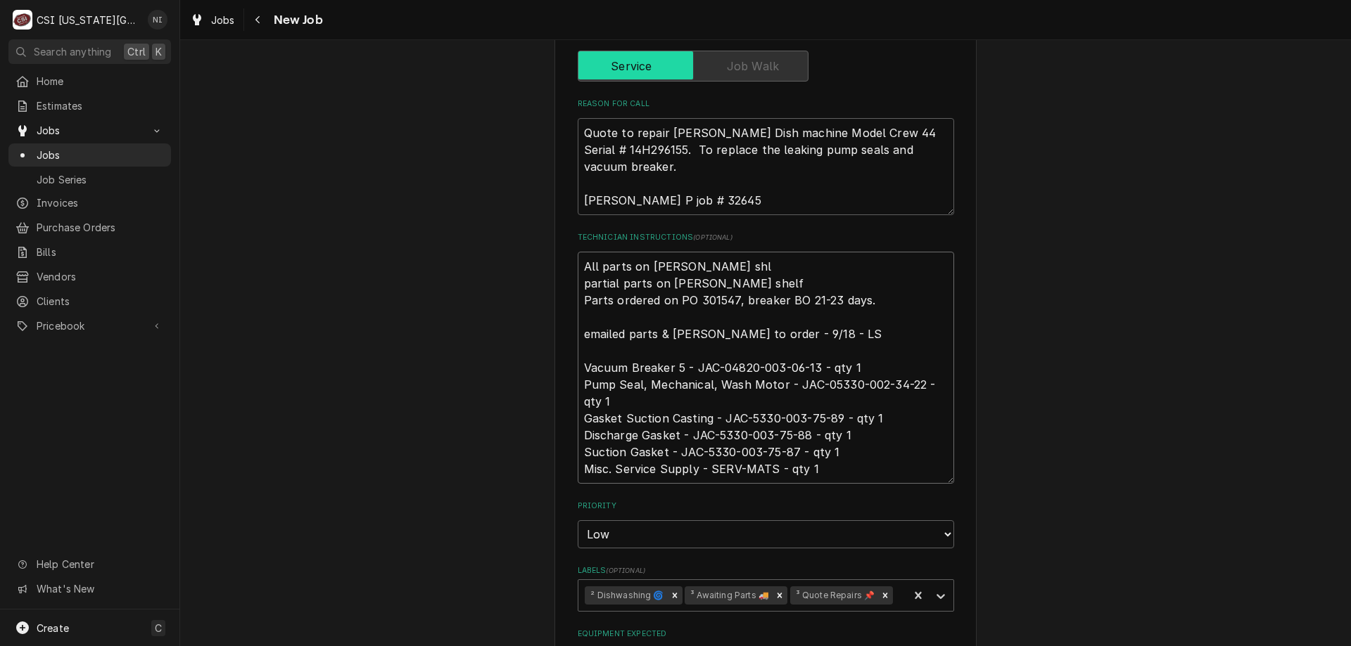
type textarea "x"
type textarea "All parts on charles she partial parts on charles shelf Parts ordered on PO 301…"
type textarea "x"
type textarea "All parts on charles shel partial parts on charles shelf Parts ordered on PO 30…"
type textarea "x"
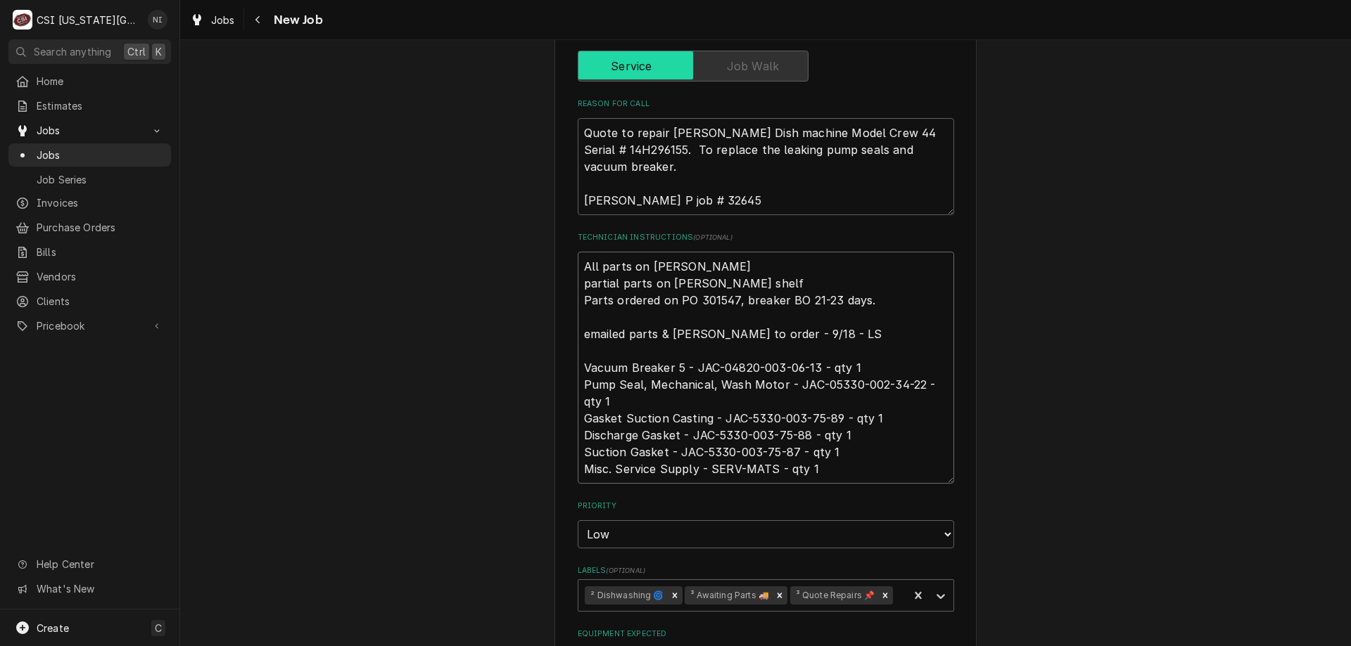
type textarea "All parts on charles shelf partial parts on charles shelf Parts ordered on PO 3…"
type textarea "x"
click at [775, 598] on icon "Remove ³ Awaiting Parts 🚚" at bounding box center [780, 596] width 10 height 10
type textarea "All parts on charles shelf partial parts on charles shelf Parts ordered on PO 3…"
click at [940, 594] on icon "Labels" at bounding box center [941, 597] width 14 height 14
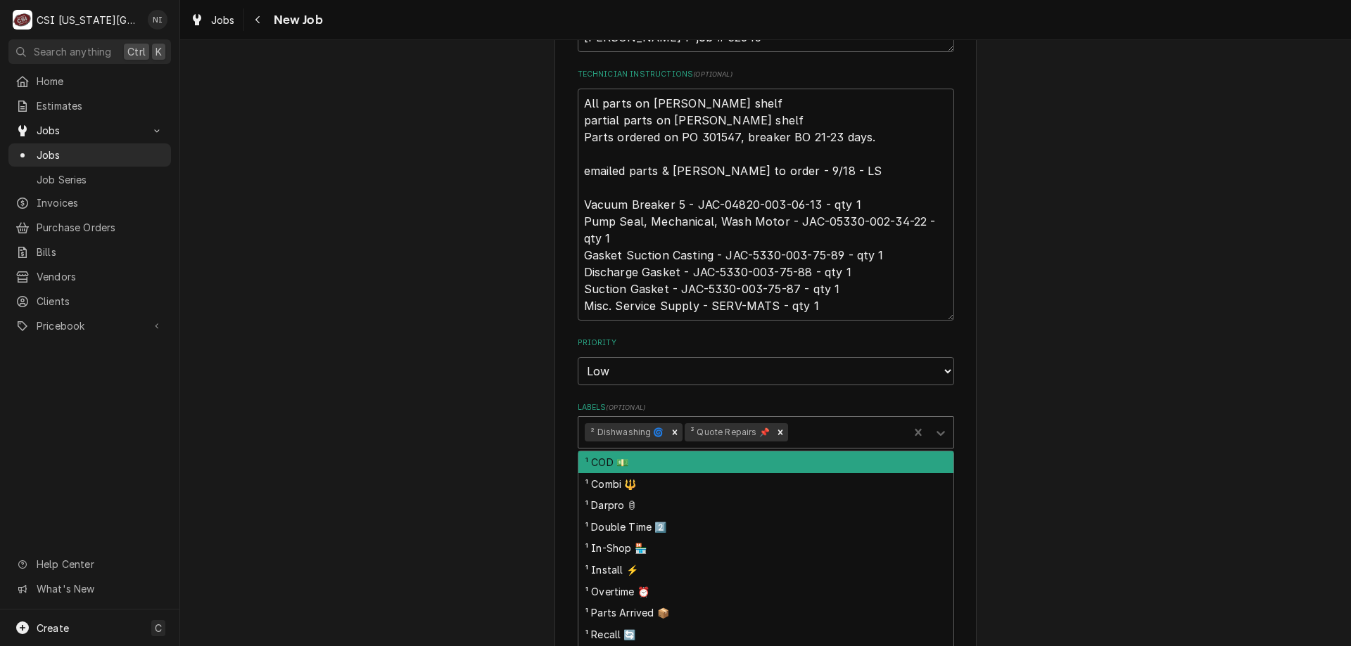
scroll to position [912, 0]
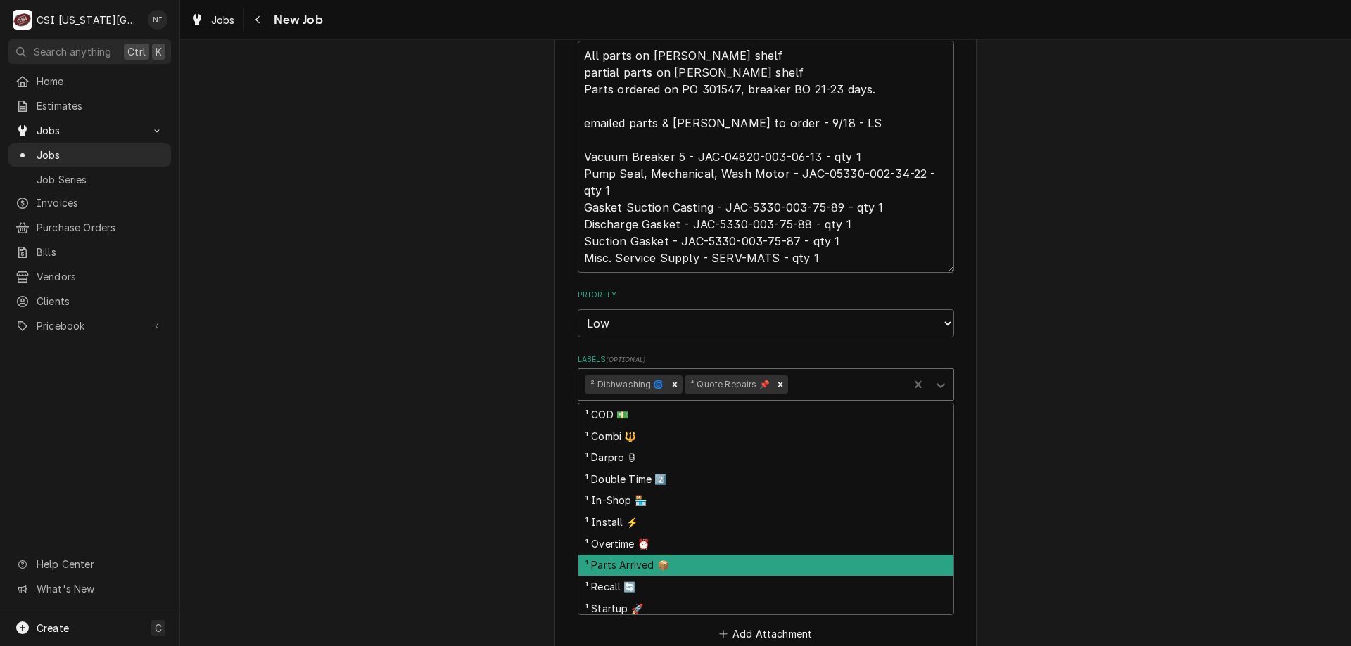
click at [675, 561] on div "¹ Parts Arrived 📦" at bounding box center [765, 566] width 375 height 22
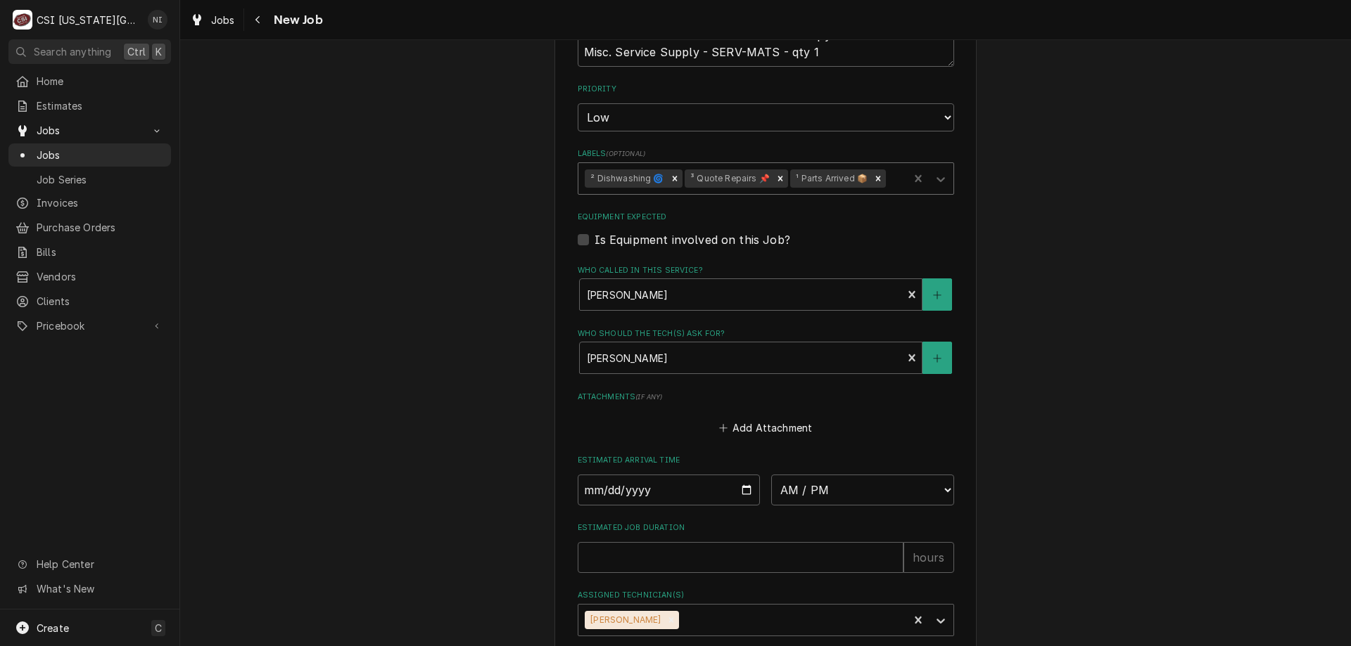
scroll to position [1266, 0]
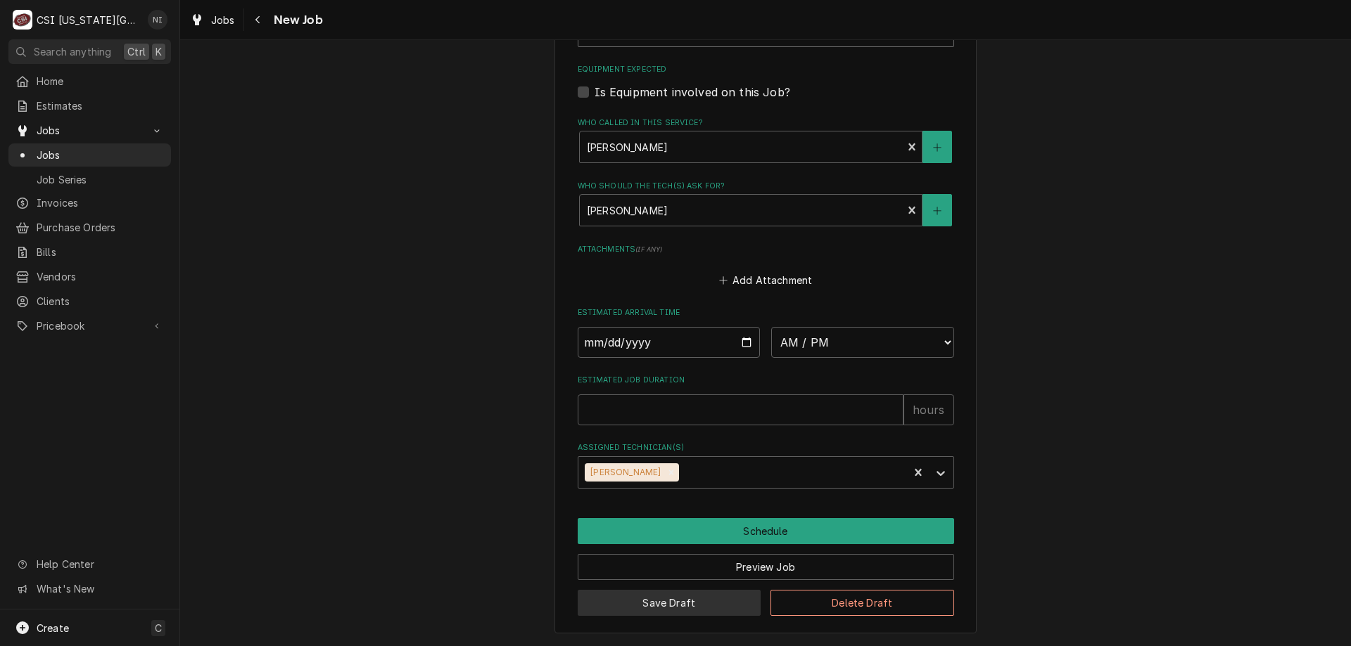
click at [704, 608] on button "Save Draft" at bounding box center [670, 603] width 184 height 26
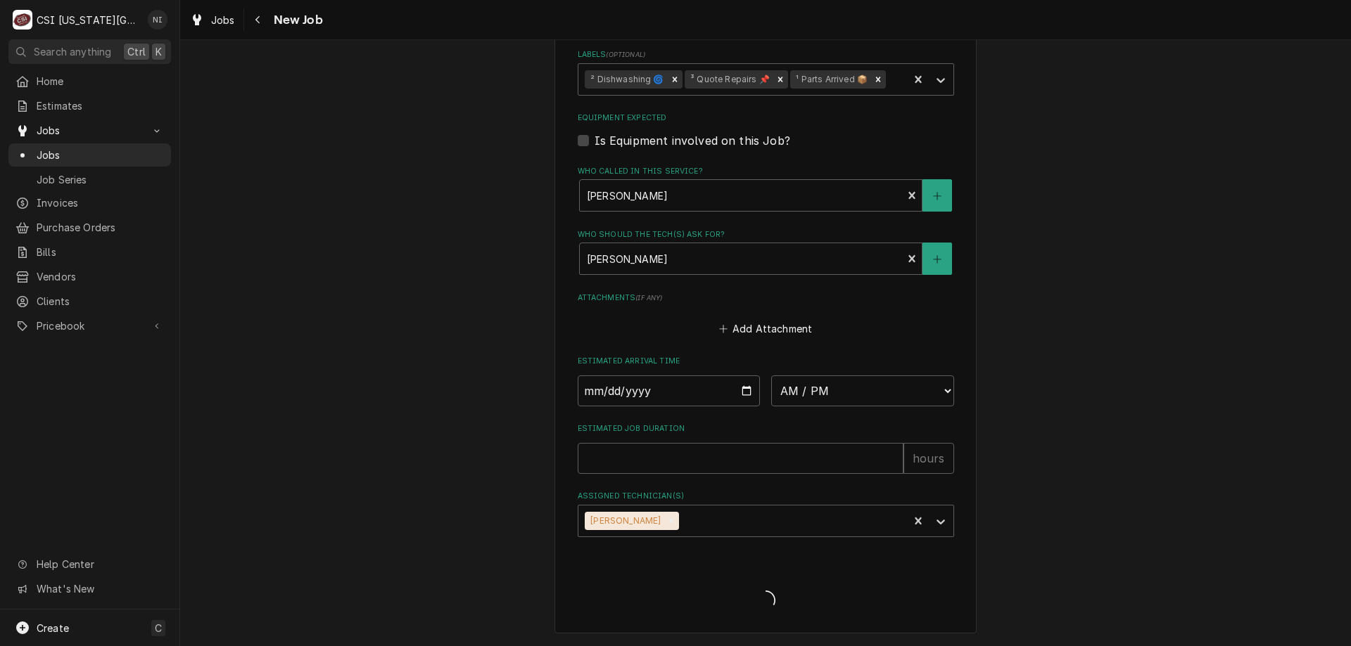
type textarea "x"
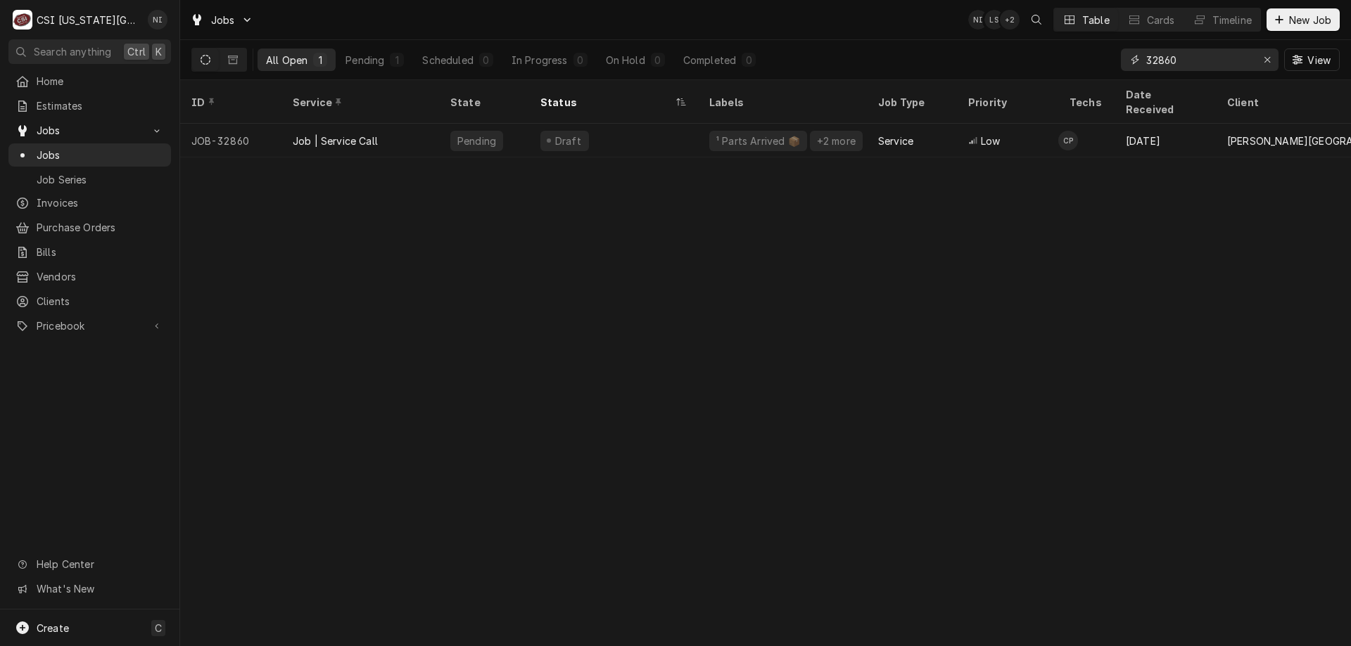
click at [1185, 60] on input "32860" at bounding box center [1199, 60] width 106 height 23
type input "3"
type input "2673"
click at [1268, 58] on icon "Erase input" at bounding box center [1267, 60] width 6 height 6
type input "32673"
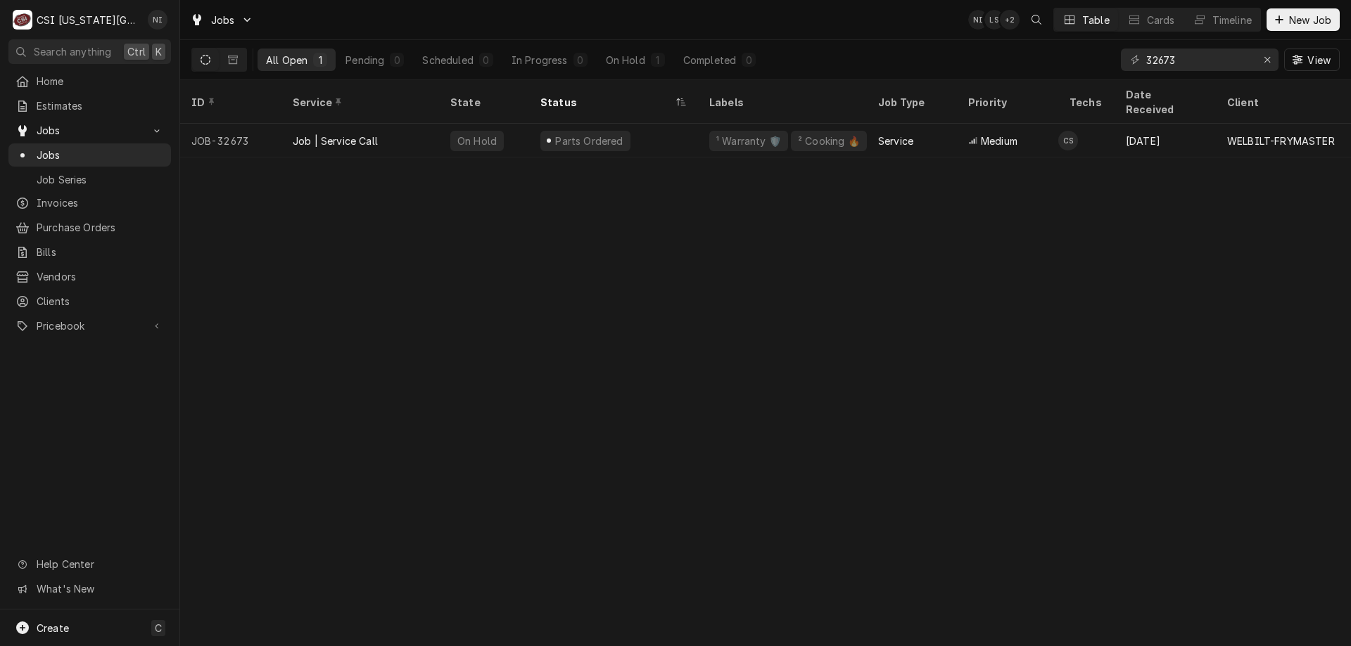
click at [692, 131] on div "Parts Ordered" at bounding box center [613, 141] width 169 height 34
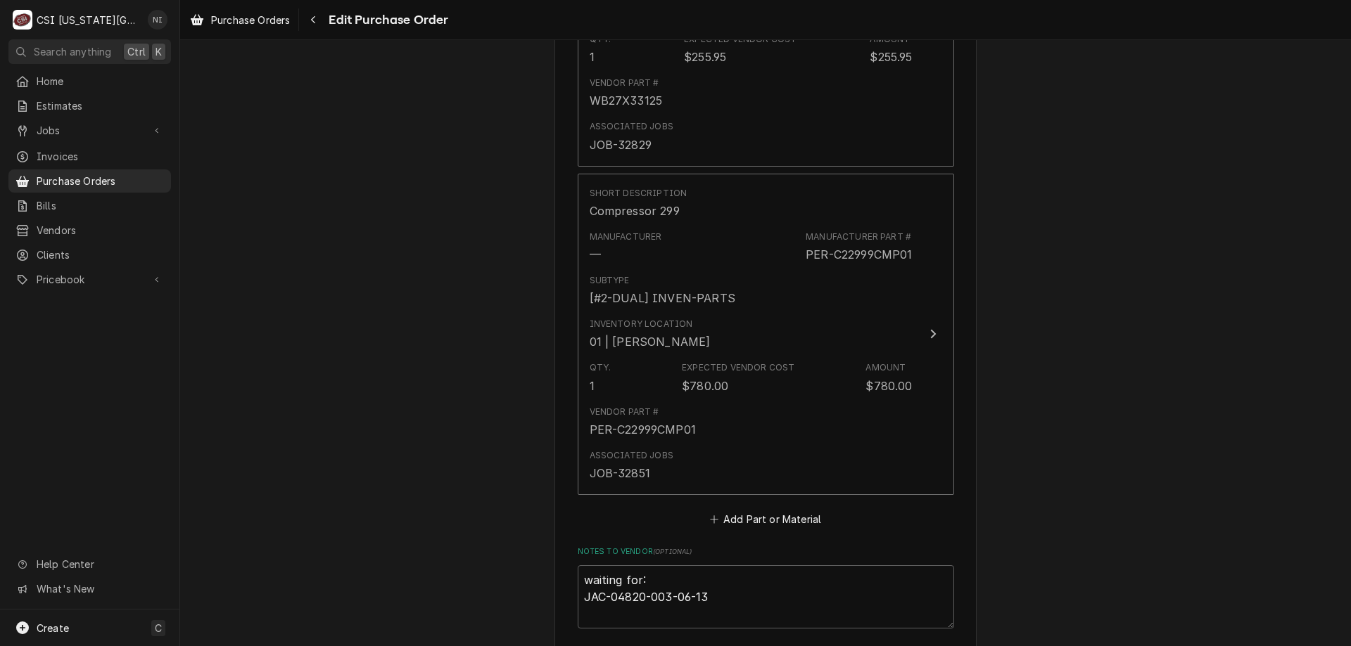
scroll to position [4790, 0]
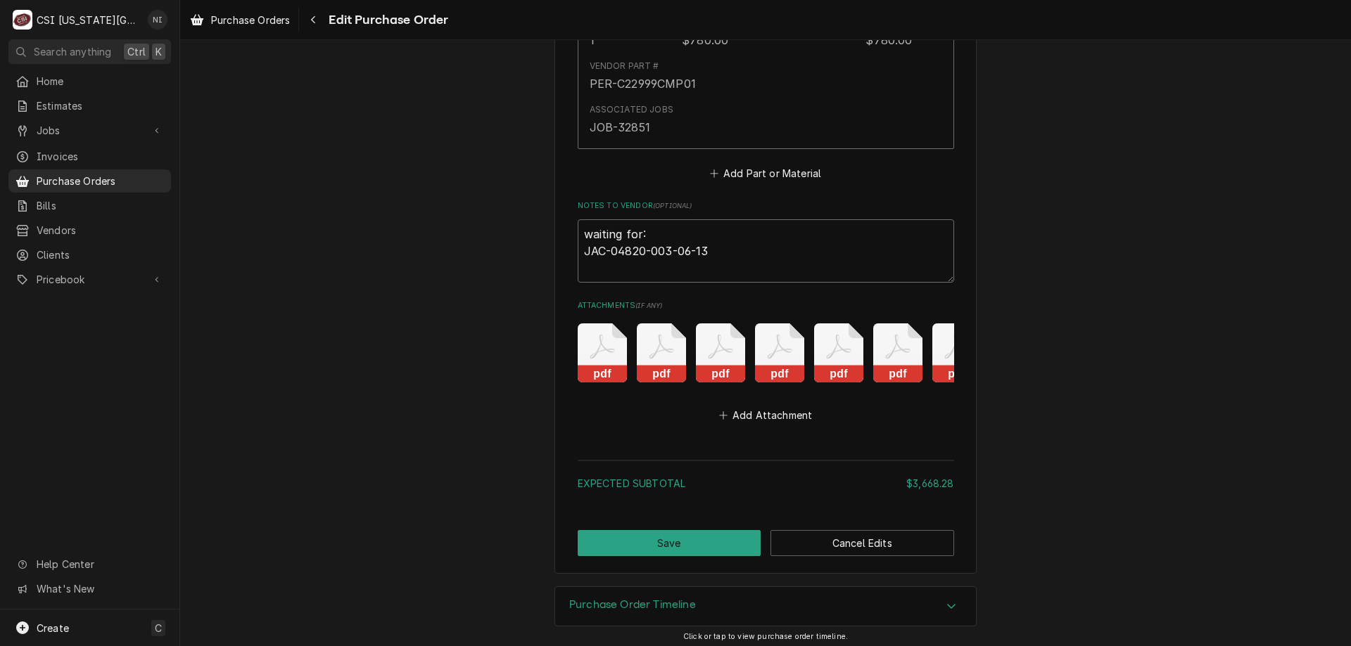
drag, startPoint x: 708, startPoint y: 231, endPoint x: 485, endPoint y: 179, distance: 229.2
type textarea "x"
drag, startPoint x: 670, startPoint y: 539, endPoint x: 649, endPoint y: 474, distance: 68.1
click at [670, 535] on button "Save" at bounding box center [670, 543] width 184 height 26
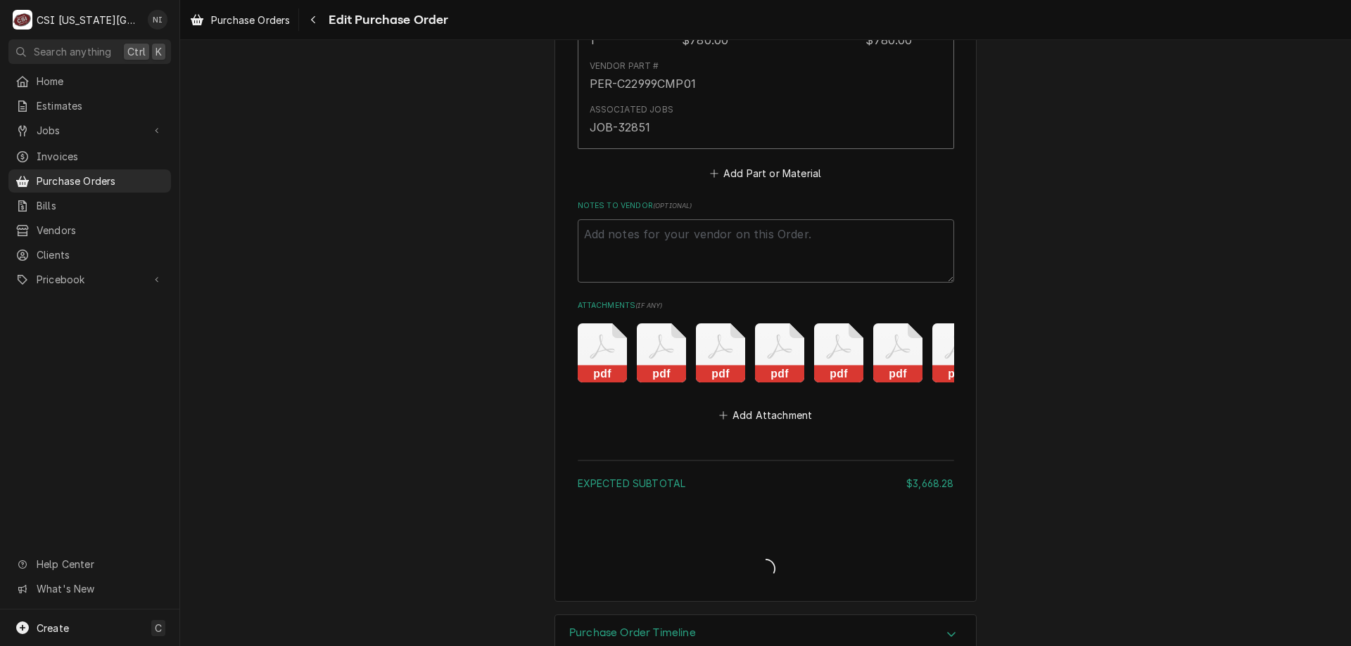
type textarea "x"
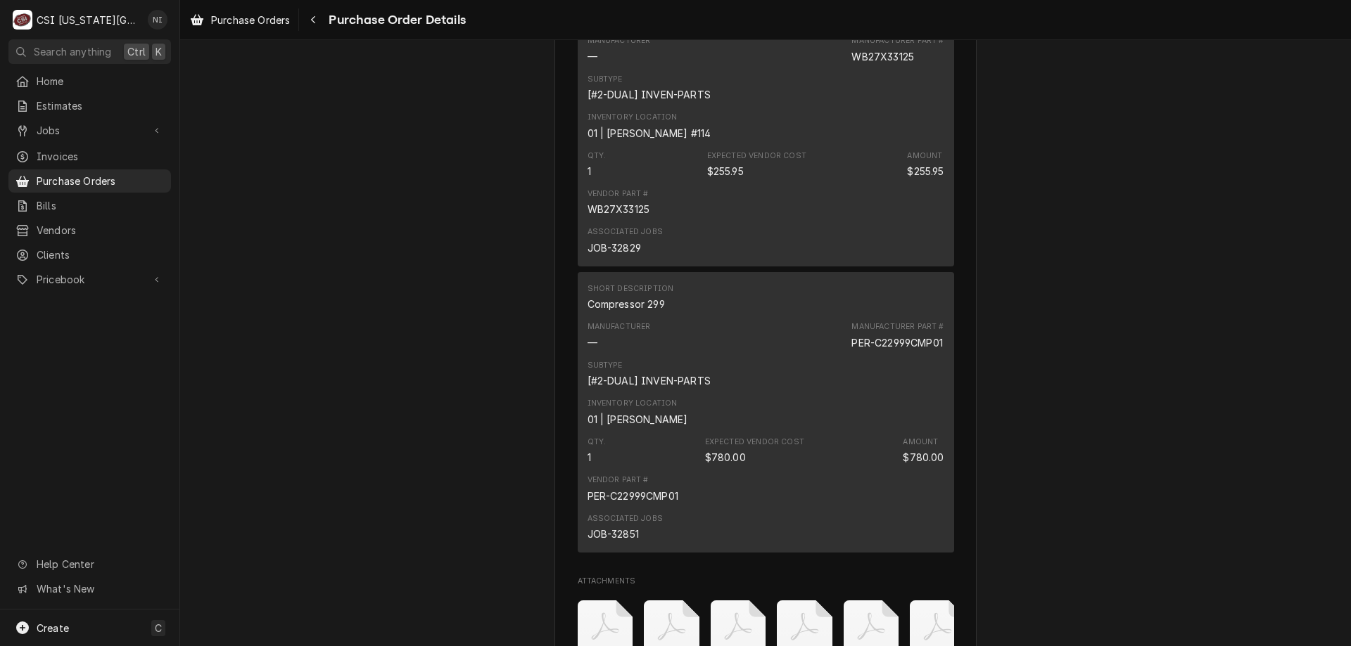
scroll to position [4688, 0]
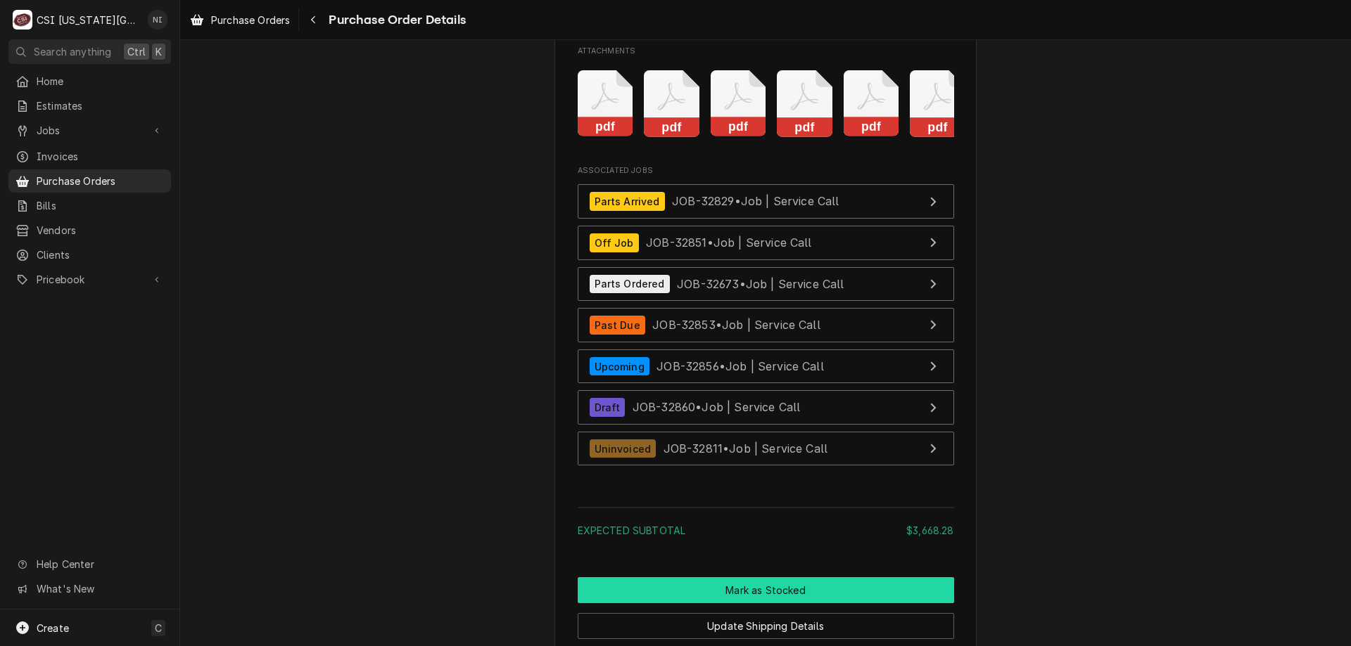
drag, startPoint x: 862, startPoint y: 640, endPoint x: 868, endPoint y: 637, distance: 7.2
click at [861, 604] on button "Mark as Stocked" at bounding box center [766, 591] width 376 height 26
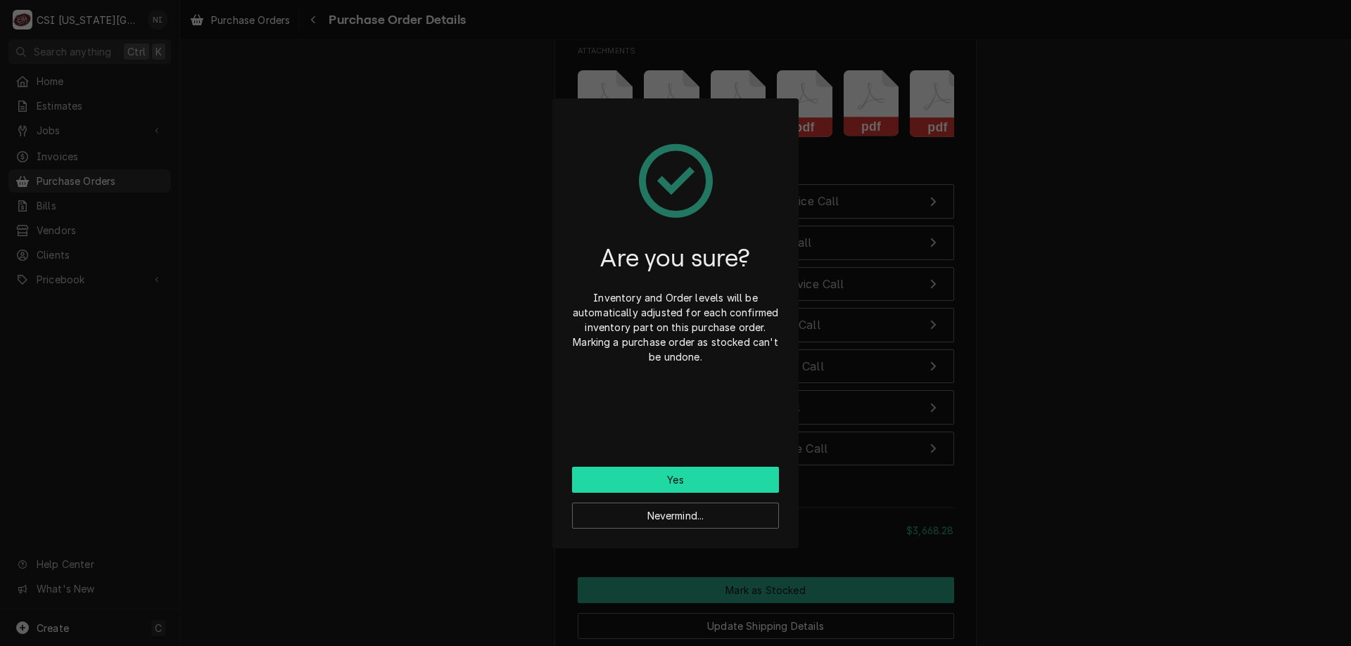
click at [696, 478] on button "Yes" at bounding box center [675, 480] width 207 height 26
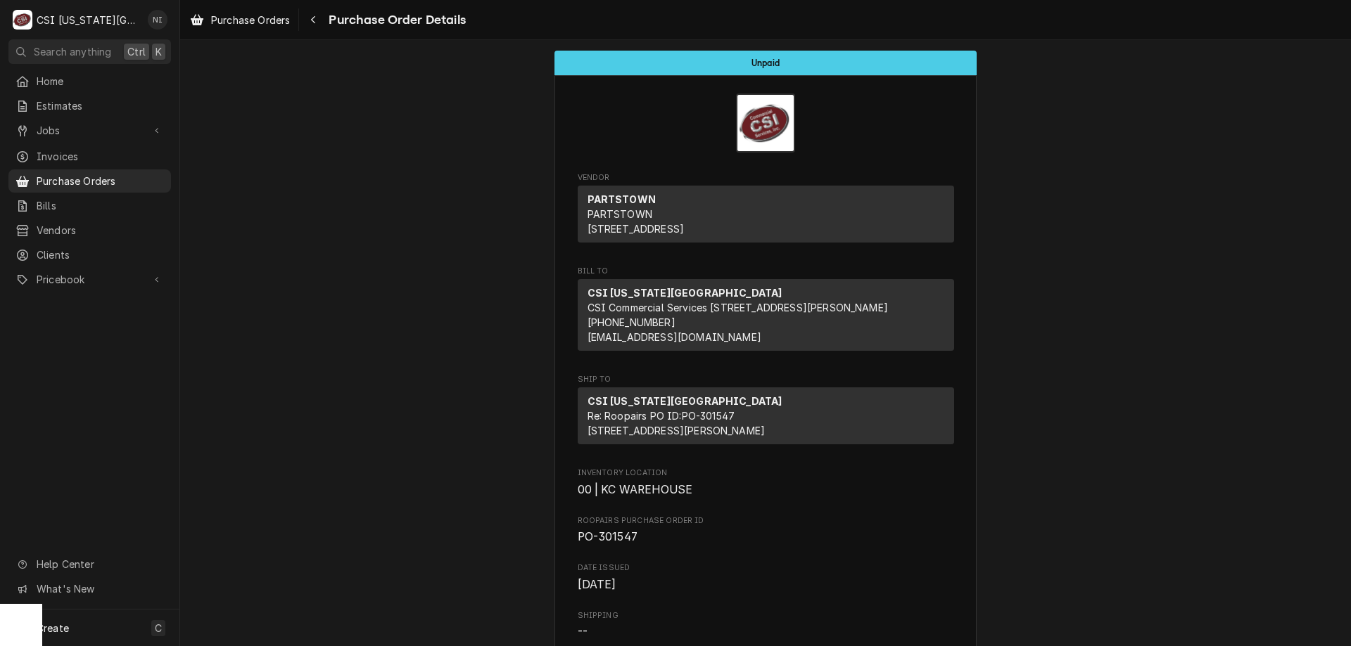
click at [146, 174] on span "Purchase Orders" at bounding box center [100, 181] width 127 height 15
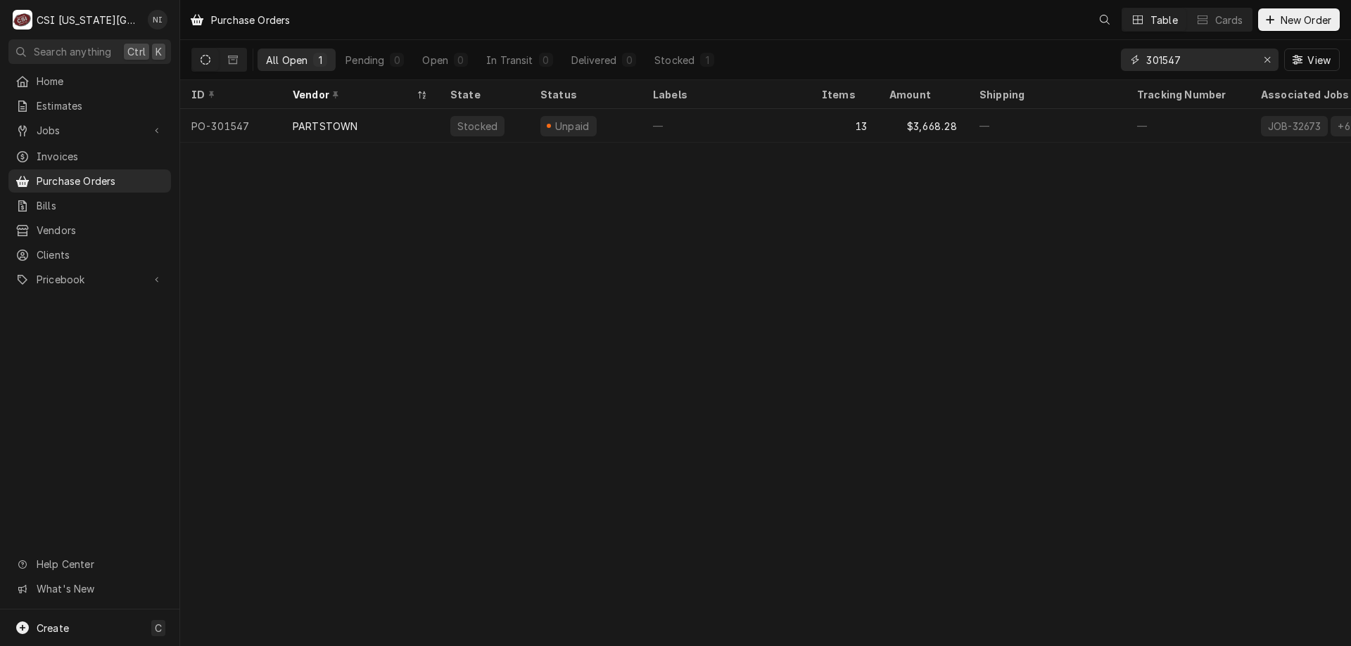
drag, startPoint x: 1194, startPoint y: 57, endPoint x: 1052, endPoint y: 70, distance: 142.7
click at [1057, 69] on div "All Open 1 Pending 0 Open 0 In Transit 0 Delivered 0 Stocked 1 301547 View" at bounding box center [765, 59] width 1148 height 39
type input "301621"
click at [819, 121] on div "1" at bounding box center [844, 126] width 68 height 34
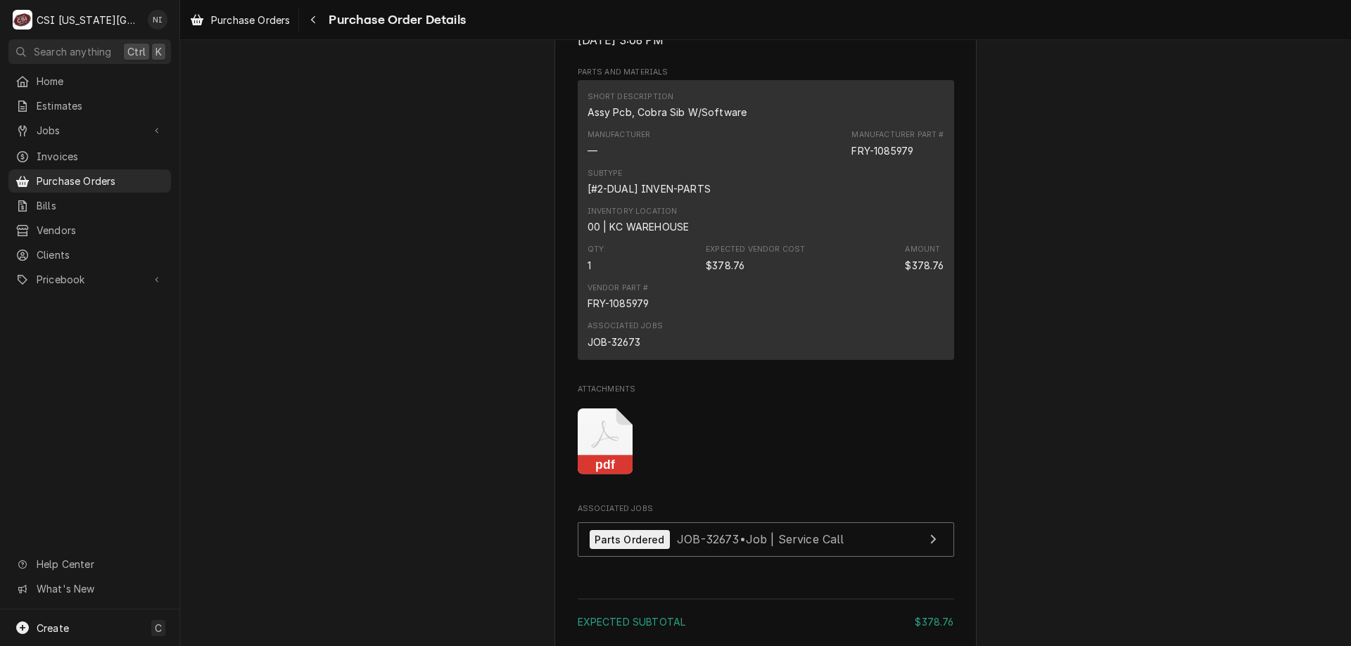
scroll to position [1088, 0]
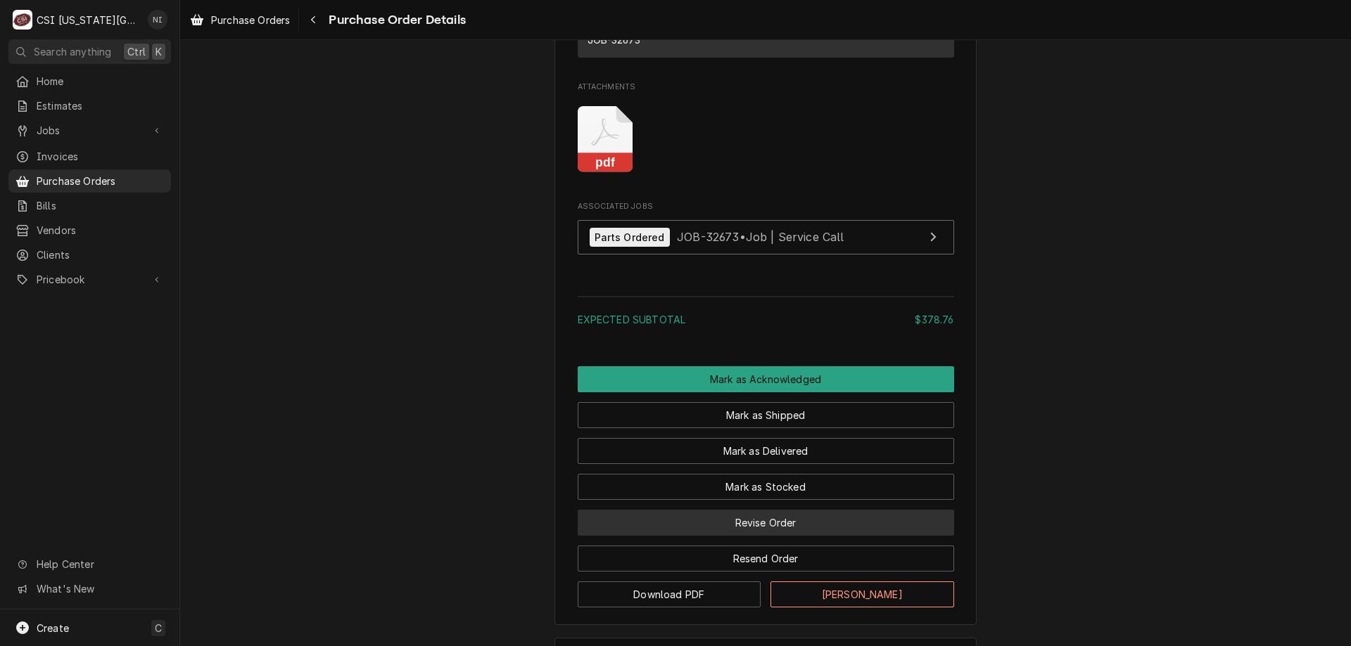
click at [756, 536] on button "Revise Order" at bounding box center [766, 523] width 376 height 26
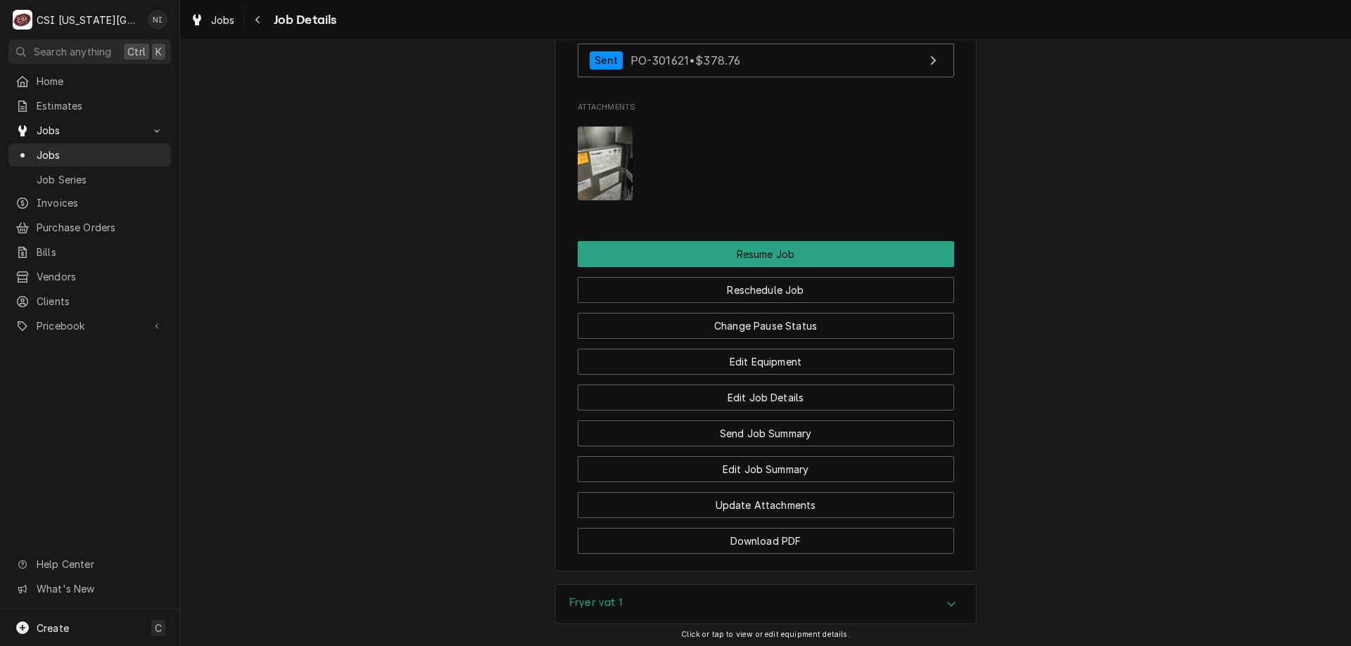
scroll to position [2401, 0]
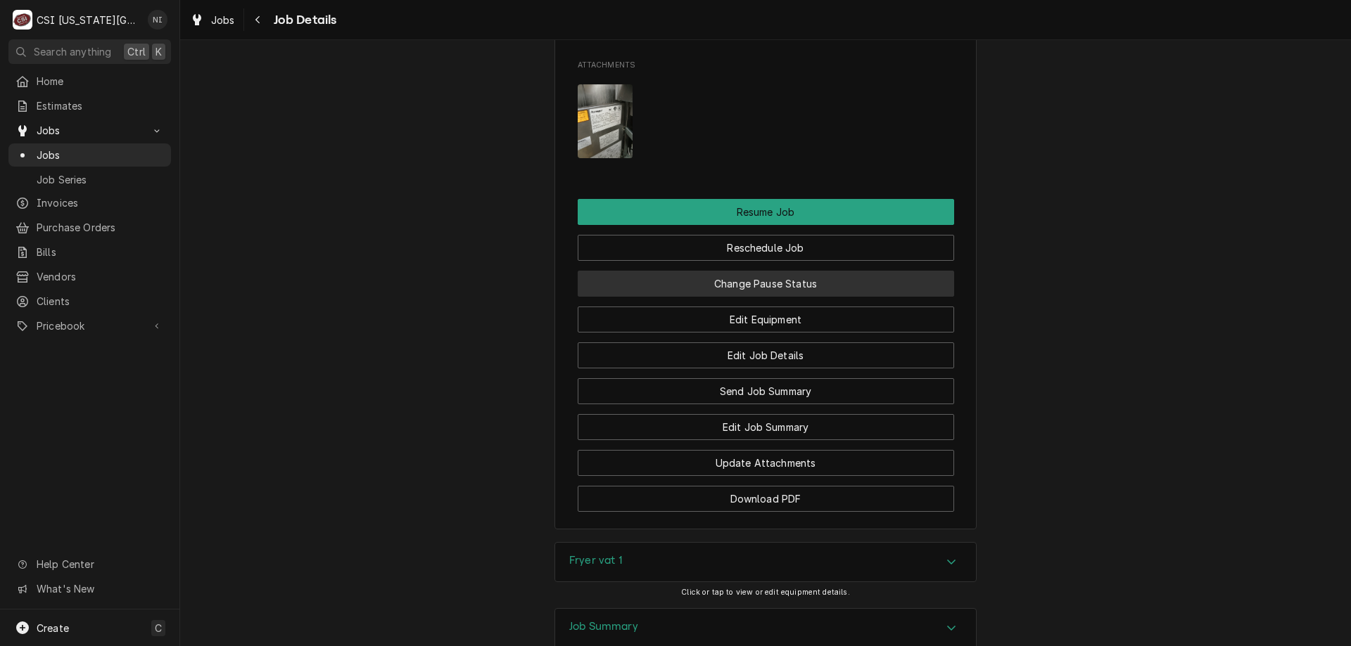
click at [822, 286] on button "Change Pause Status" at bounding box center [766, 284] width 376 height 26
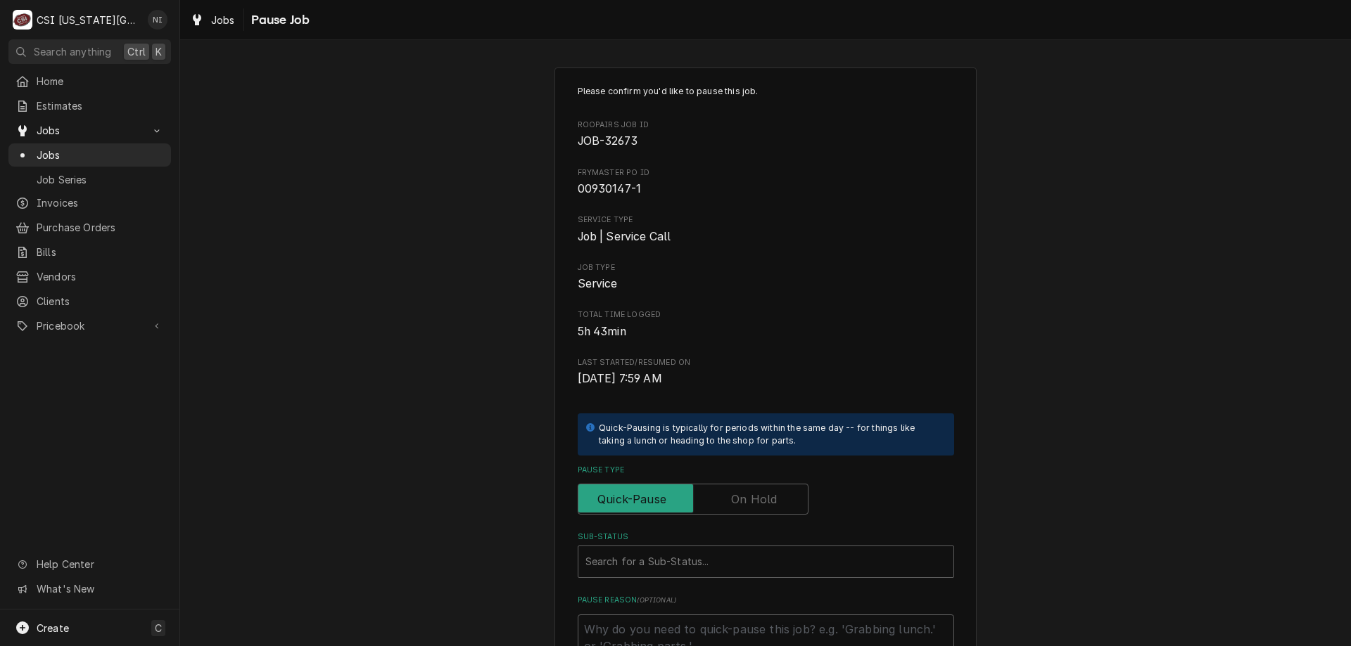
drag, startPoint x: 758, startPoint y: 496, endPoint x: 735, endPoint y: 542, distance: 51.9
click at [755, 506] on label "Pause Type" at bounding box center [693, 499] width 231 height 31
click at [755, 506] on input "Pause Type" at bounding box center [693, 499] width 218 height 31
checkbox input "true"
click at [732, 552] on div "Sub-Status" at bounding box center [765, 561] width 361 height 25
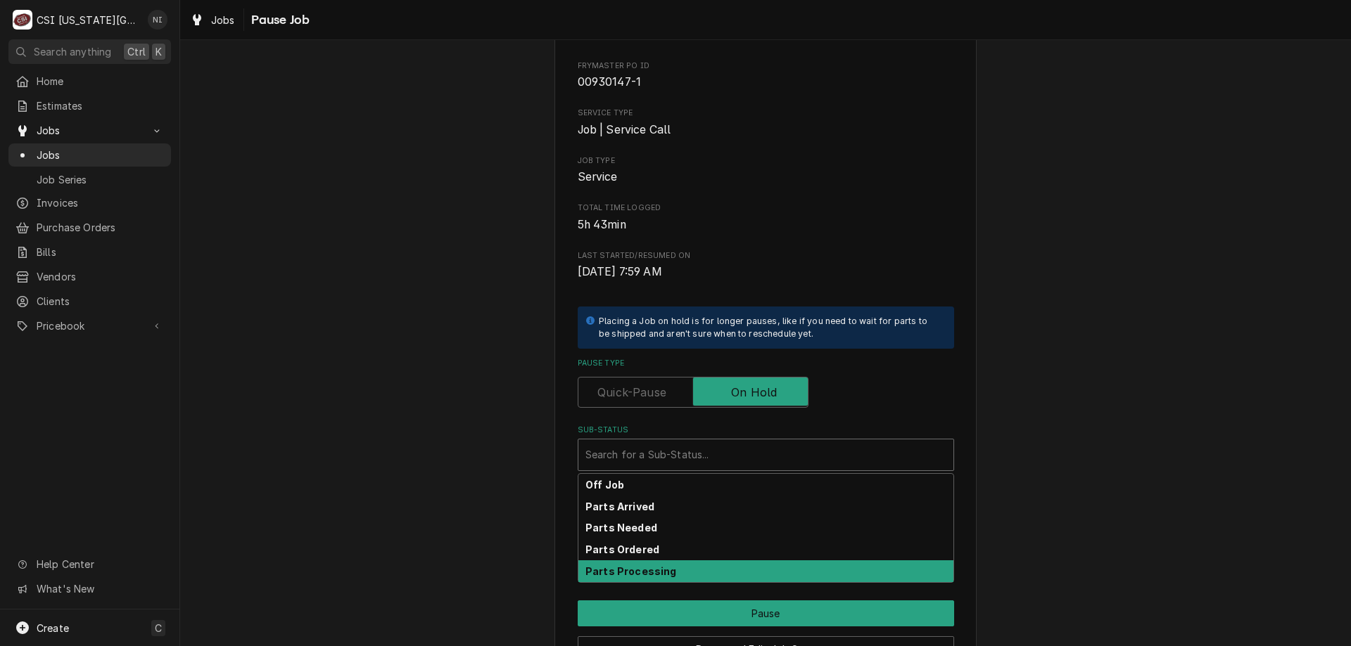
scroll to position [189, 0]
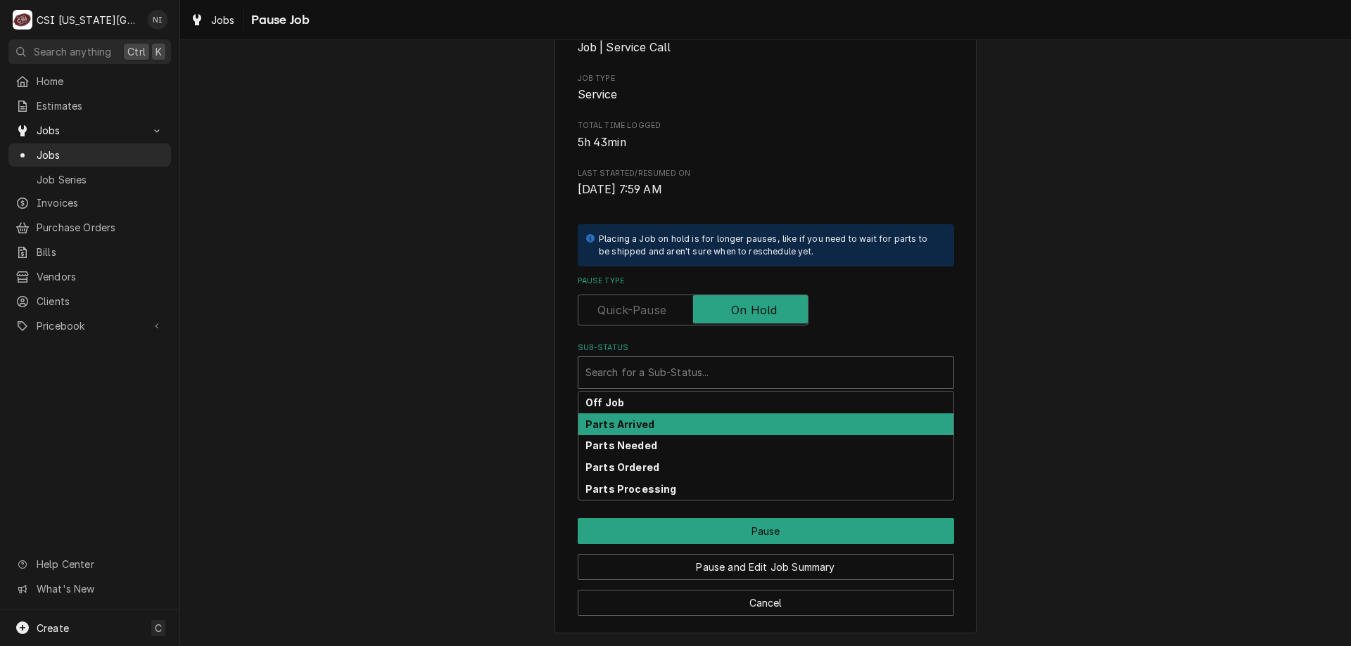
click at [636, 431] on div "Parts Arrived" at bounding box center [765, 425] width 375 height 22
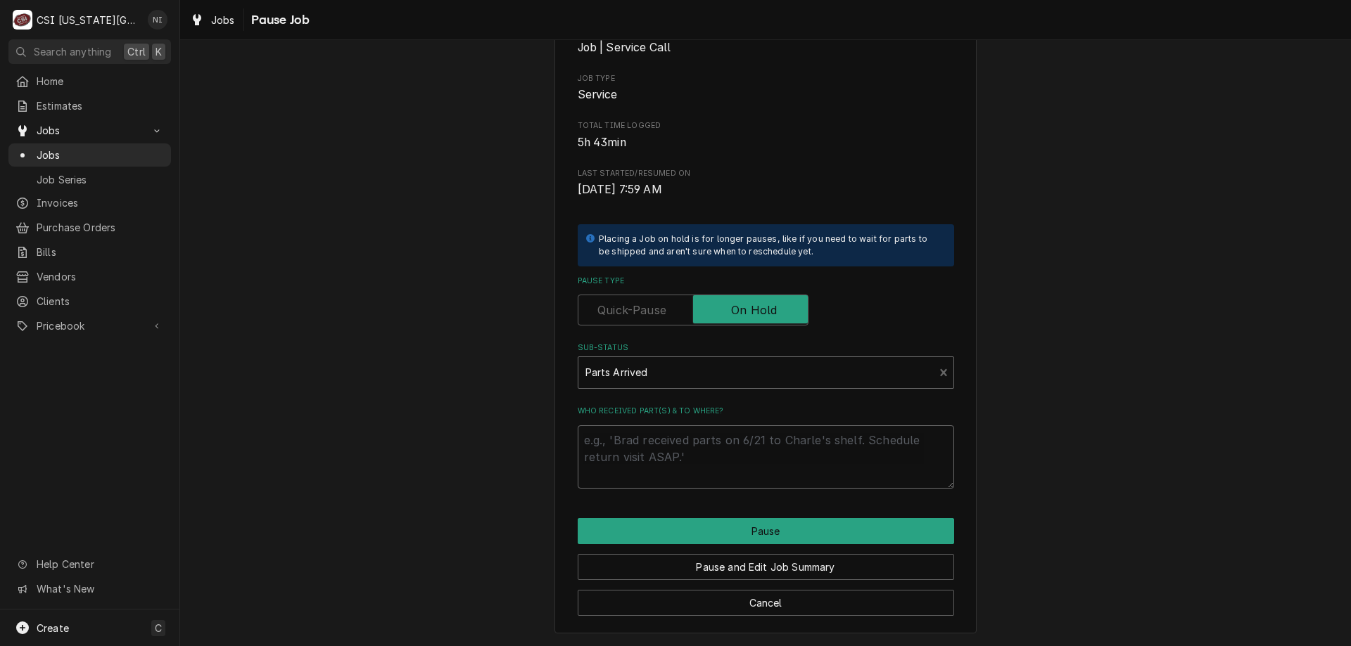
click at [632, 452] on textarea "Who received part(s) & to where?" at bounding box center [766, 457] width 376 height 63
type textarea "x"
type textarea "p"
type textarea "x"
type textarea "pa"
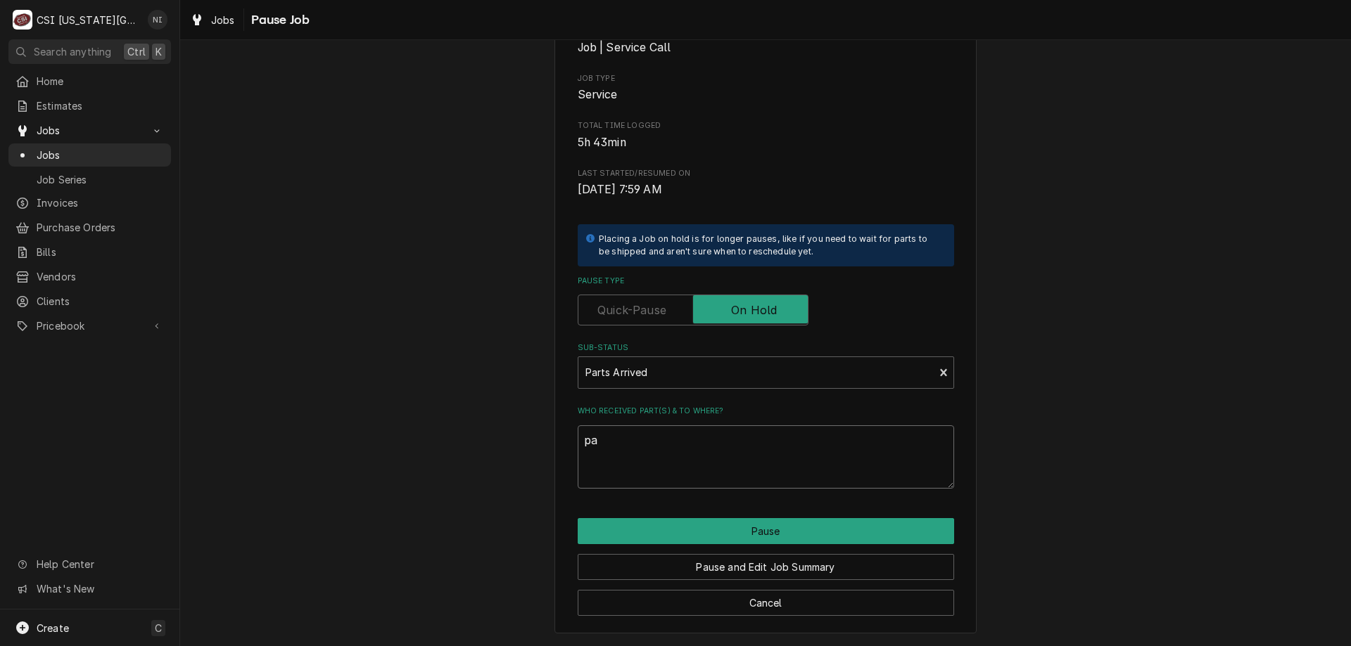
type textarea "x"
type textarea "part"
type textarea "x"
type textarea "parts"
type textarea "x"
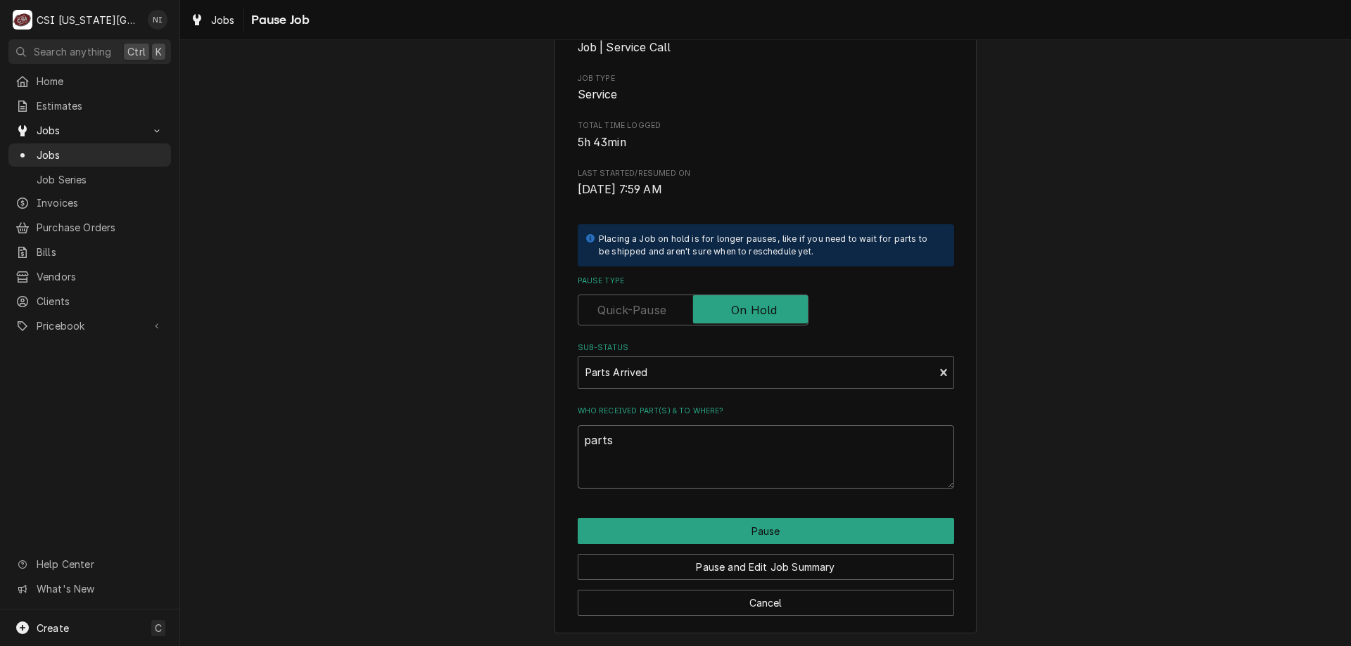
type textarea "parts"
type textarea "x"
type textarea "parts a"
type textarea "x"
type textarea "parts ao"
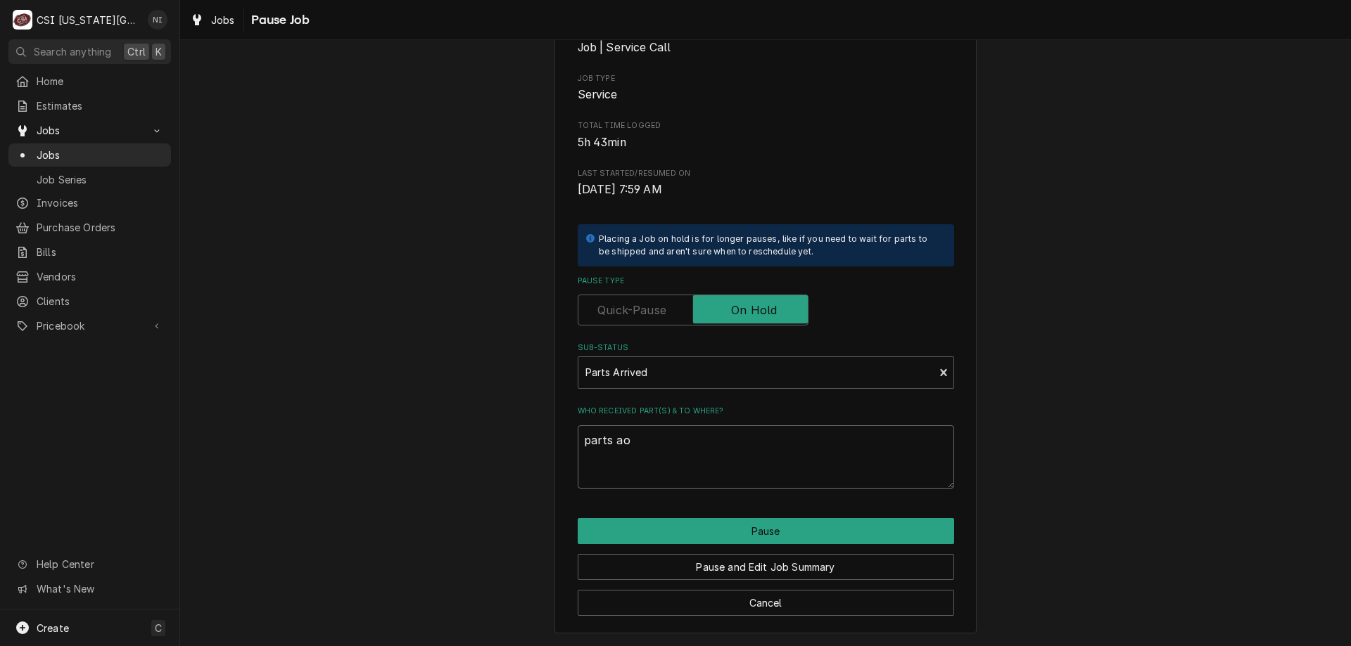
type textarea "x"
type textarea "parts aon"
type textarea "x"
type textarea "parts aon"
type textarea "x"
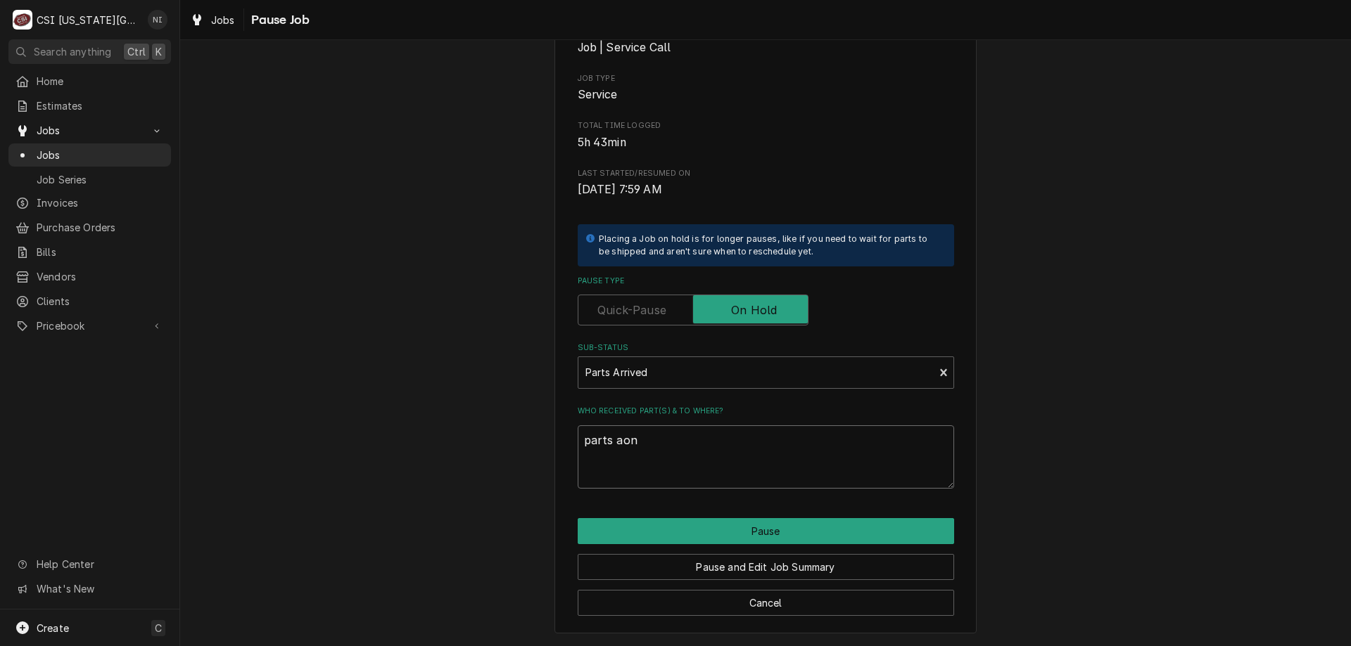
type textarea "parts aon"
type textarea "x"
type textarea "parts ao"
type textarea "x"
type textarea "parts a"
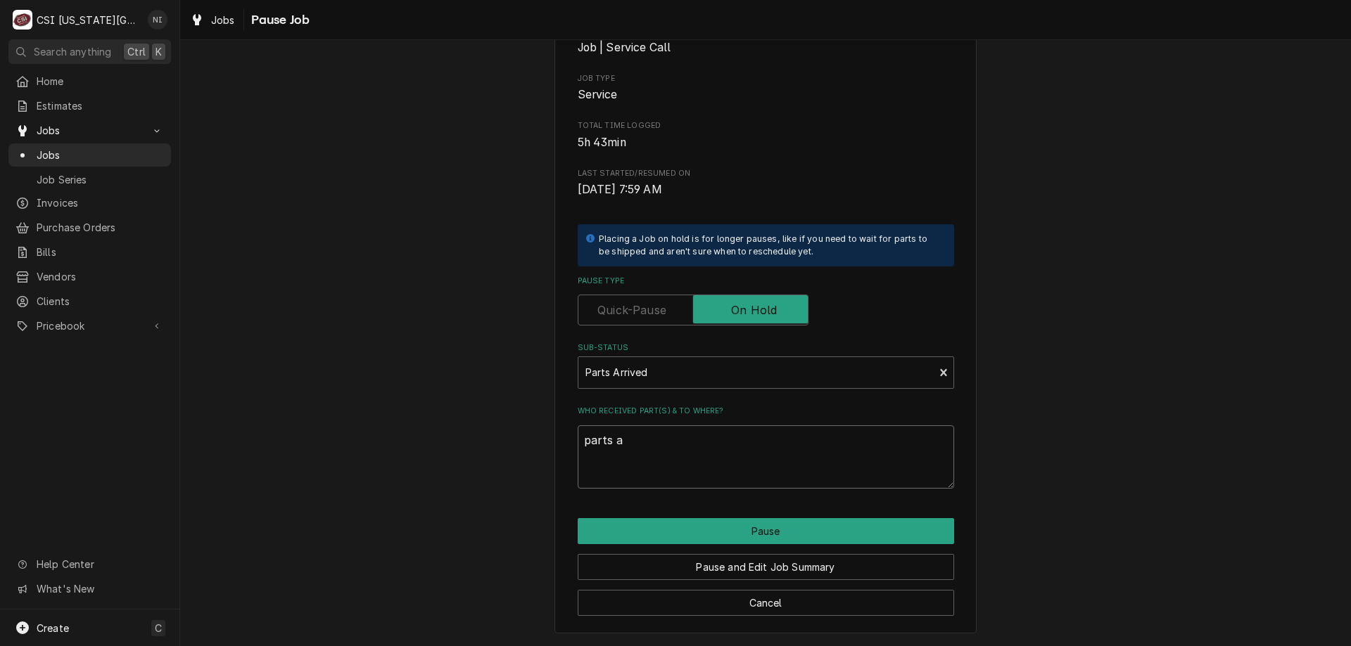
type textarea "x"
type textarea "parts"
type textarea "x"
type textarea "parts on"
type textarea "x"
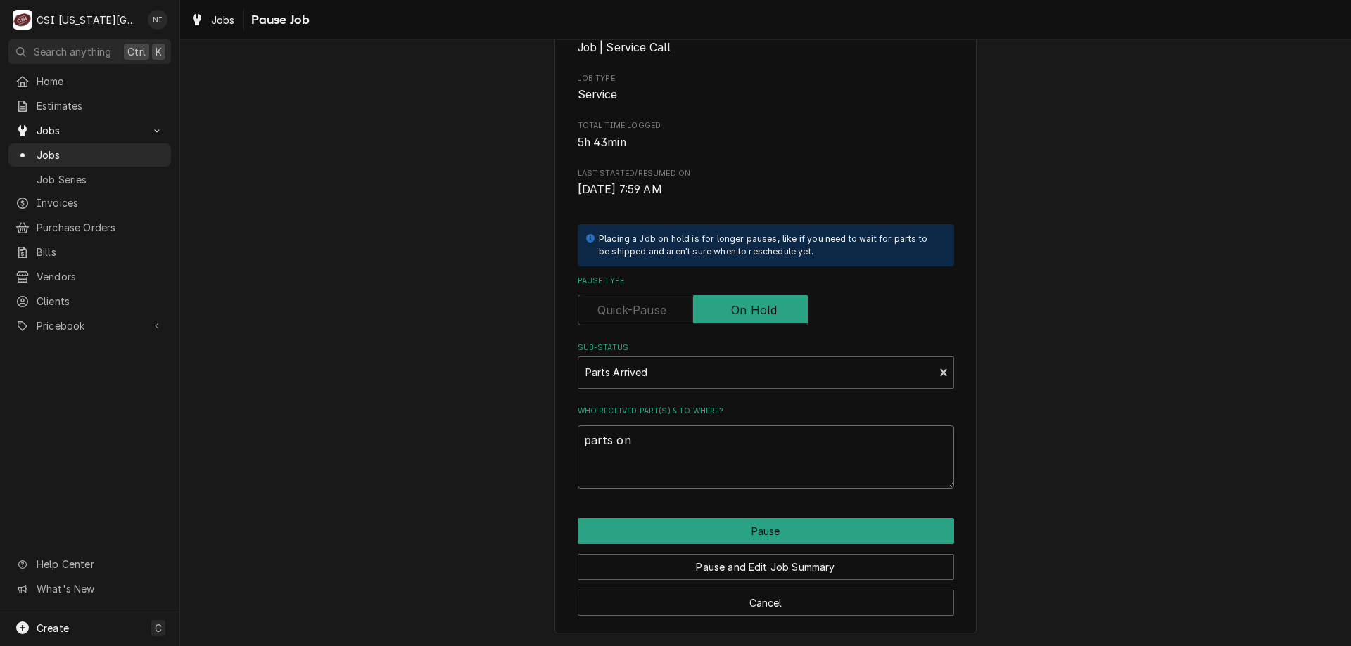
type textarea "parts on"
type textarea "x"
type textarea "parts on c"
type textarea "x"
type textarea "parts on ch"
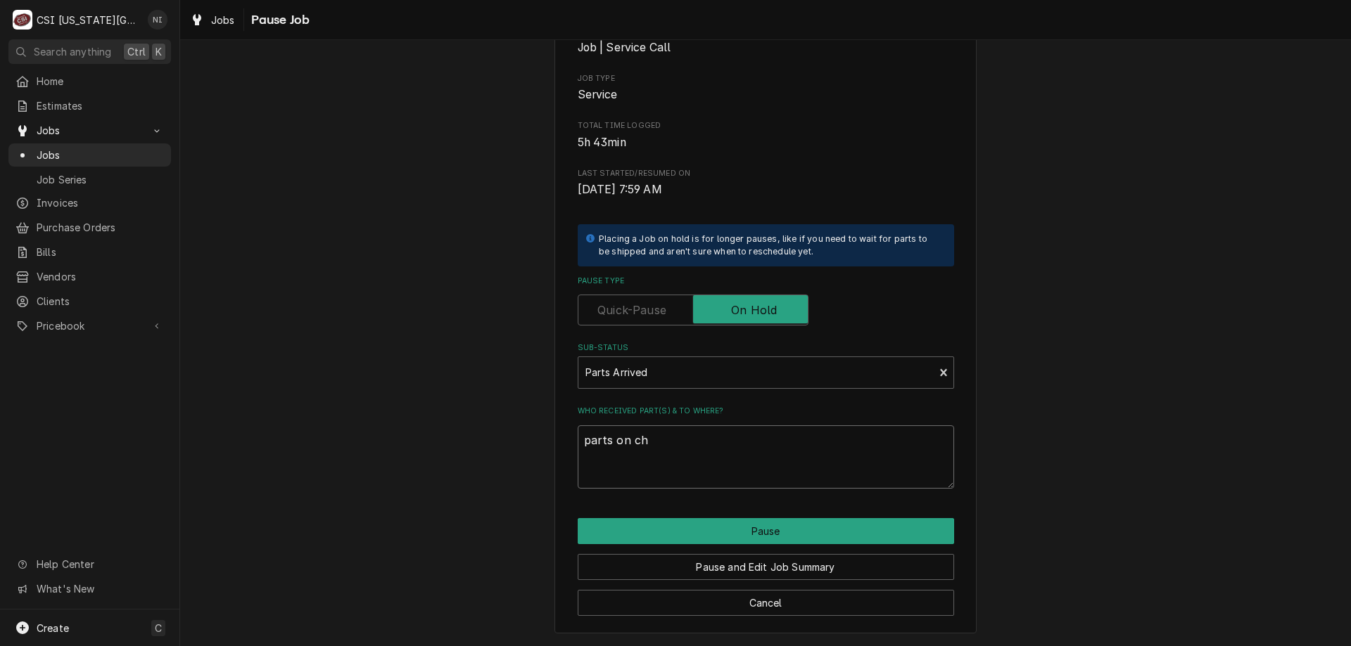
type textarea "x"
type textarea "parts on chr"
type textarea "x"
type textarea "parts on chri"
type textarea "x"
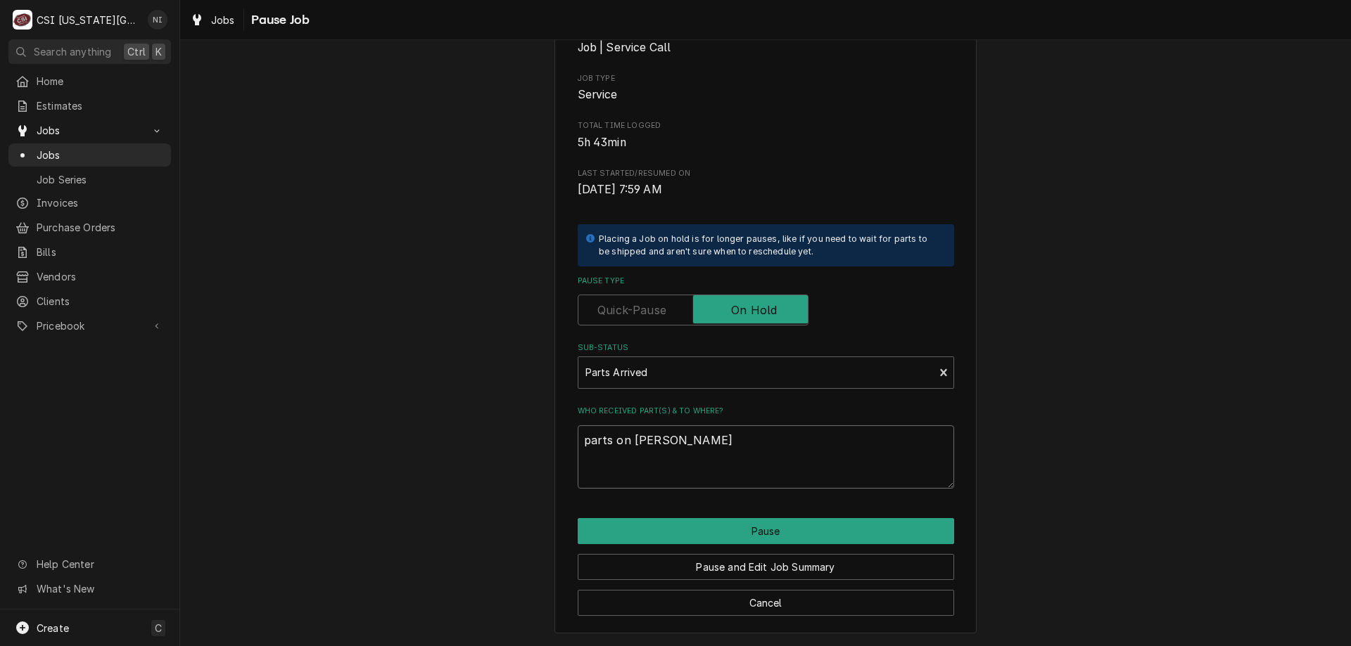
type textarea "parts on christ"
type textarea "x"
type textarea "parts on christi"
type textarea "x"
type textarea "parts on christia"
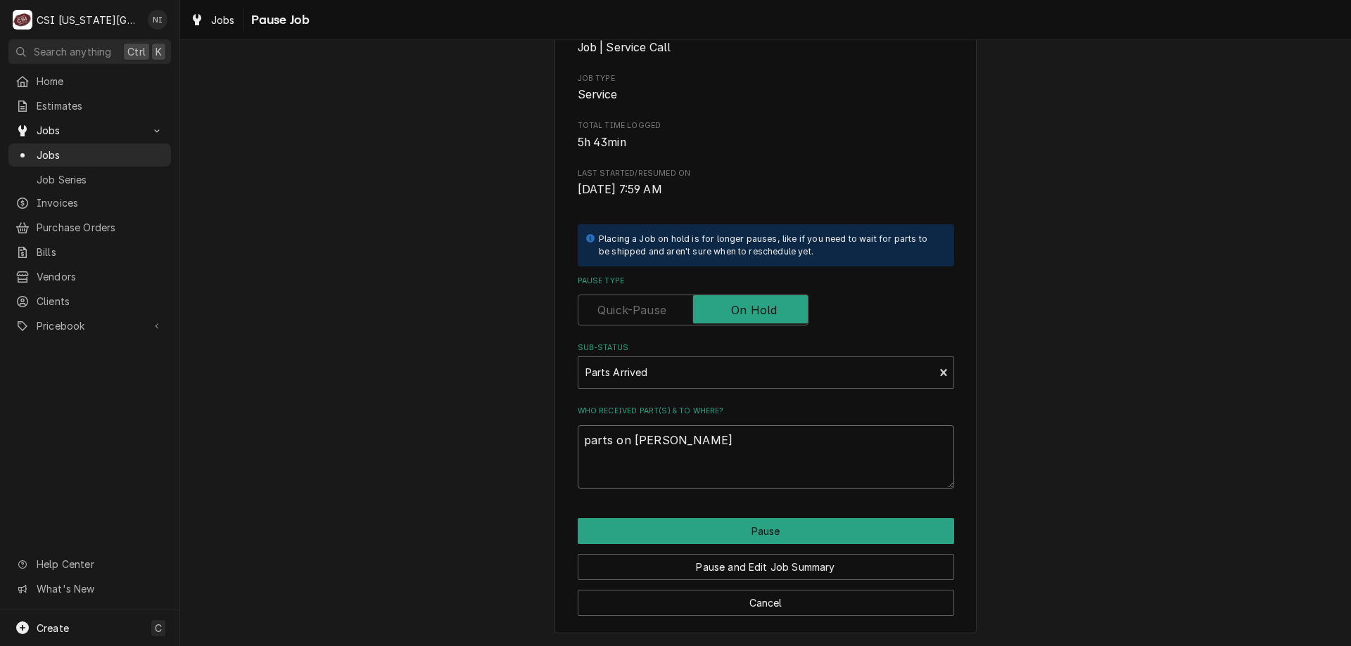
type textarea "x"
type textarea "parts on christian"
type textarea "x"
type textarea "parts on christian"
type textarea "x"
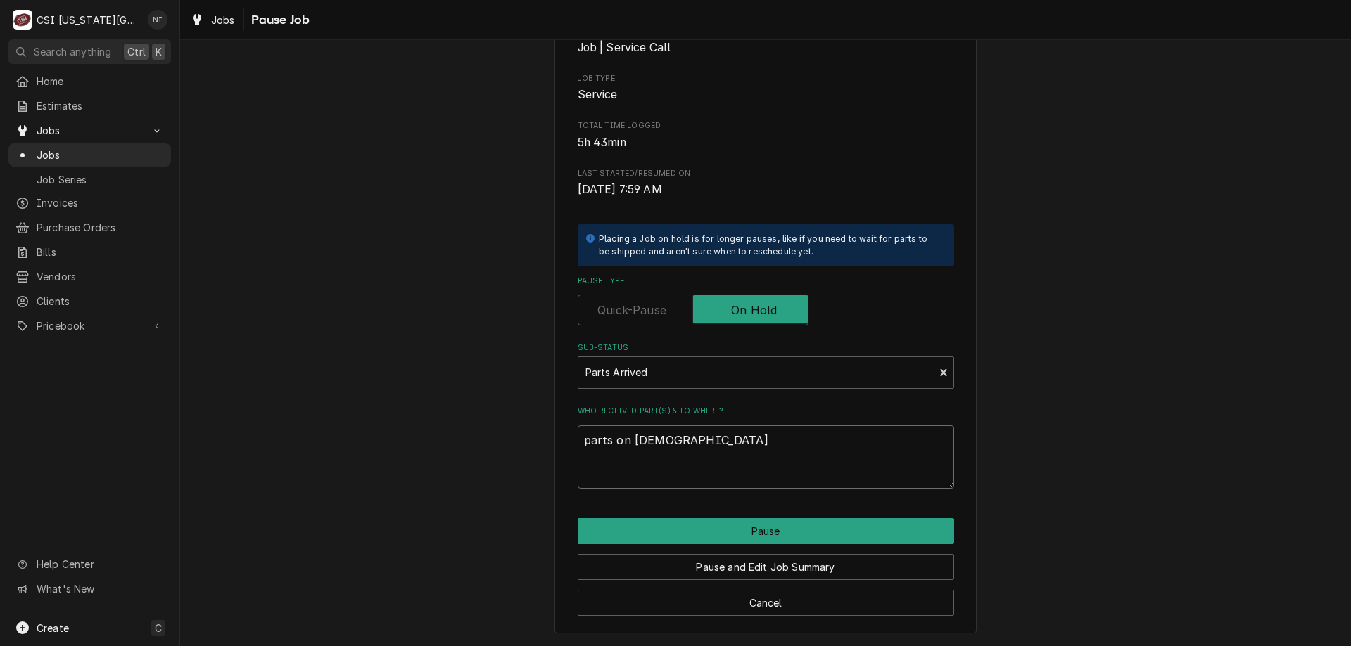
type textarea "parts on christian s"
type textarea "x"
type textarea "parts on christian sh"
type textarea "x"
type textarea "parts on christian she"
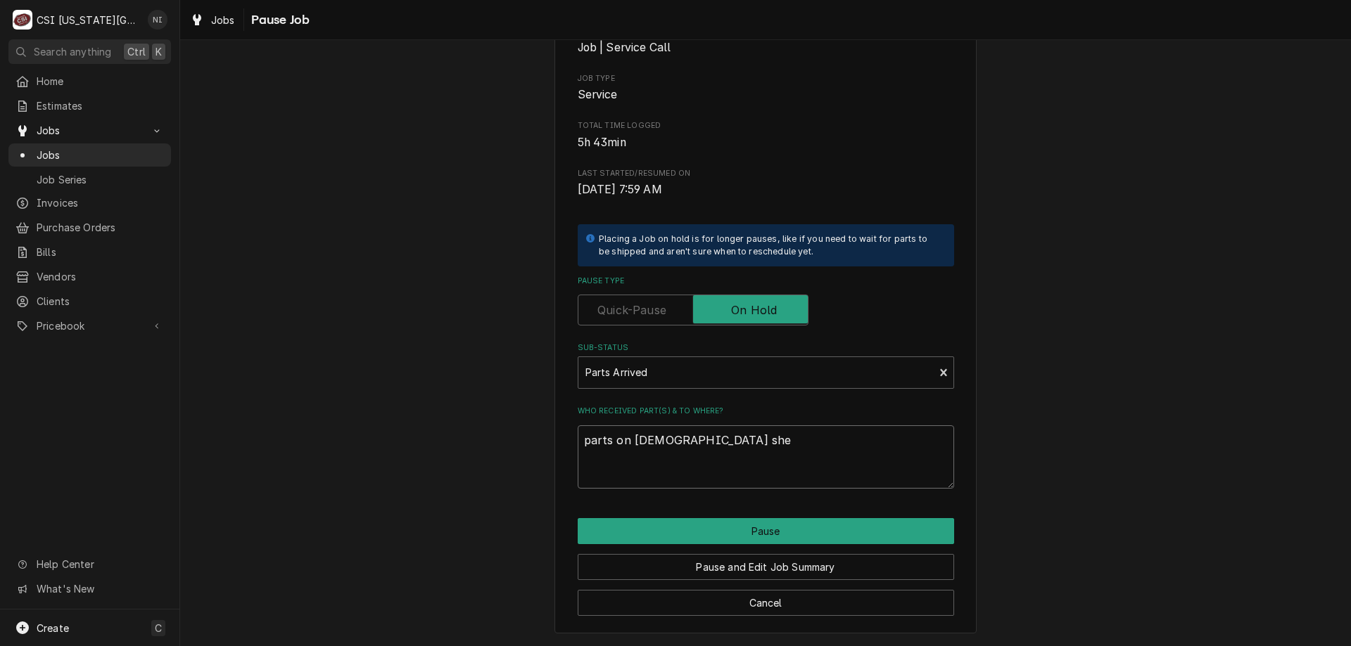
type textarea "x"
type textarea "parts on christian shel"
type textarea "x"
type textarea "parts on christian shelf"
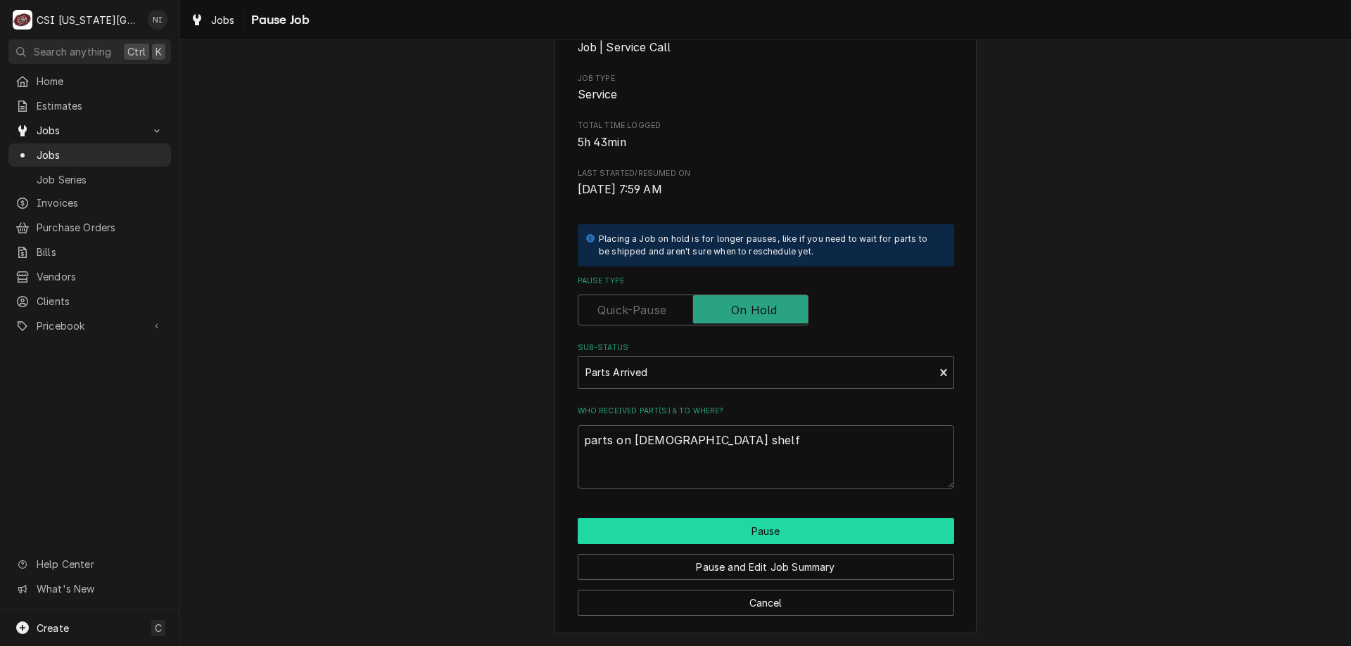
click at [730, 534] on button "Pause" at bounding box center [766, 531] width 376 height 26
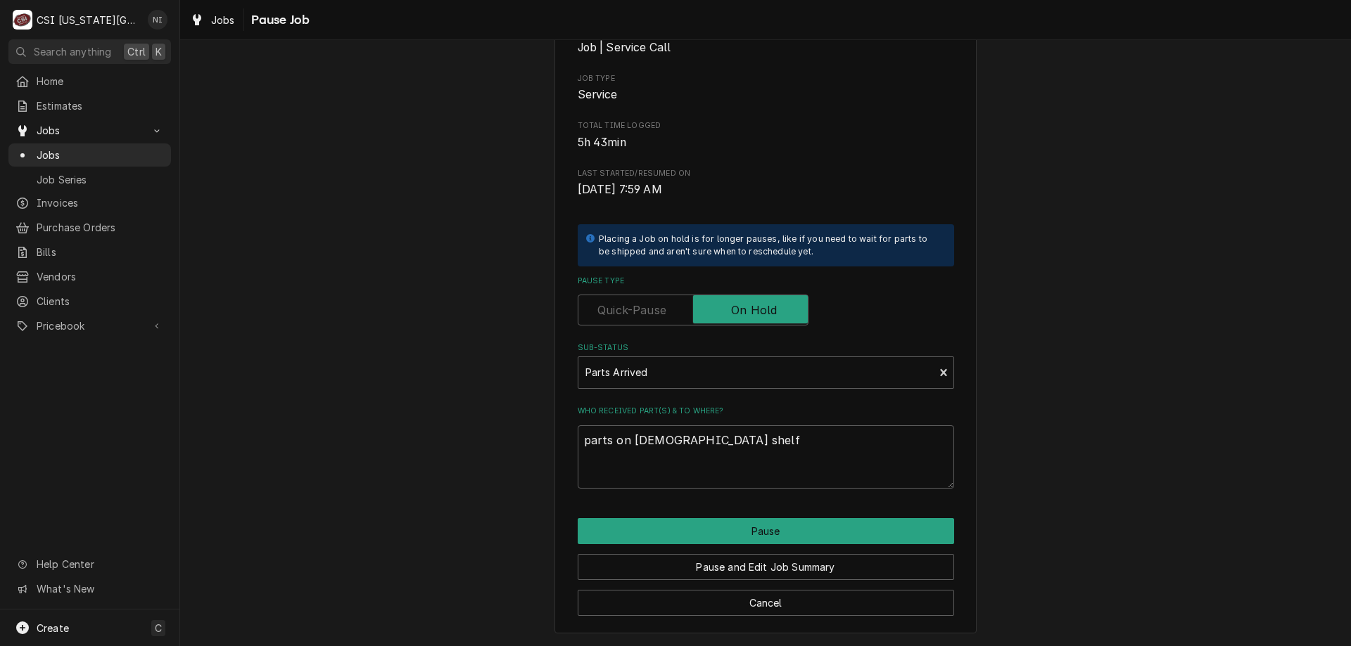
type textarea "x"
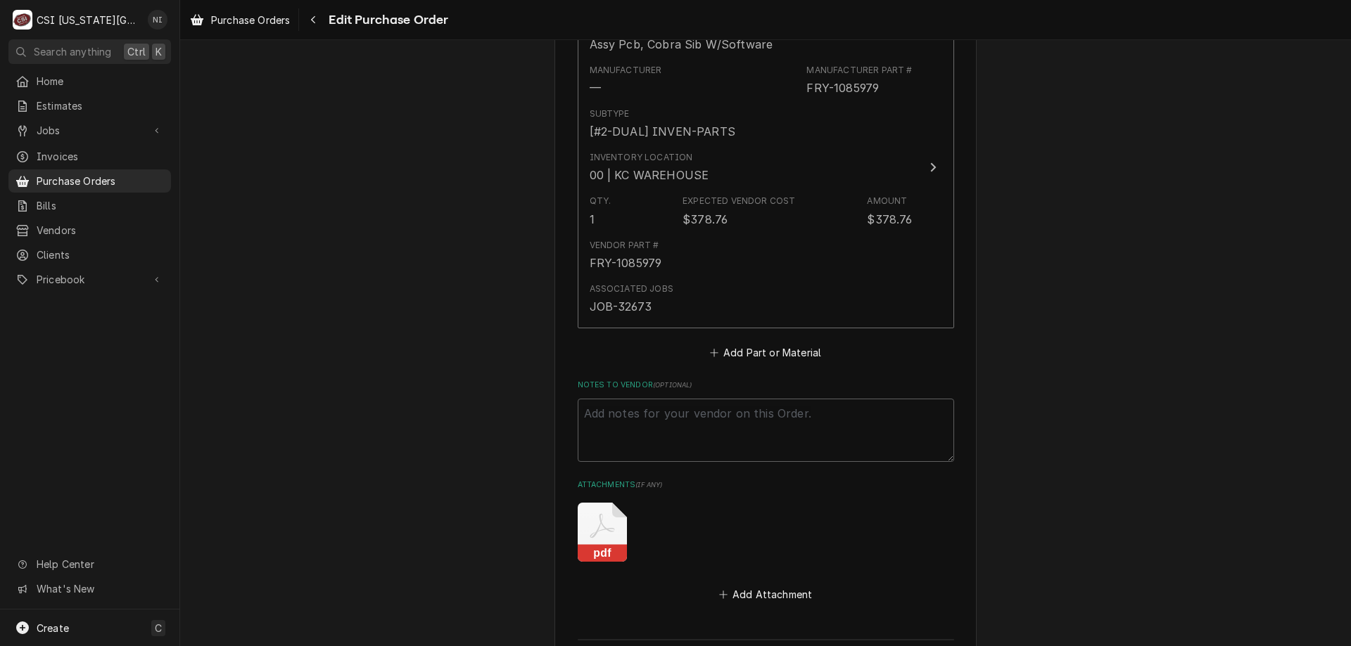
scroll to position [614, 0]
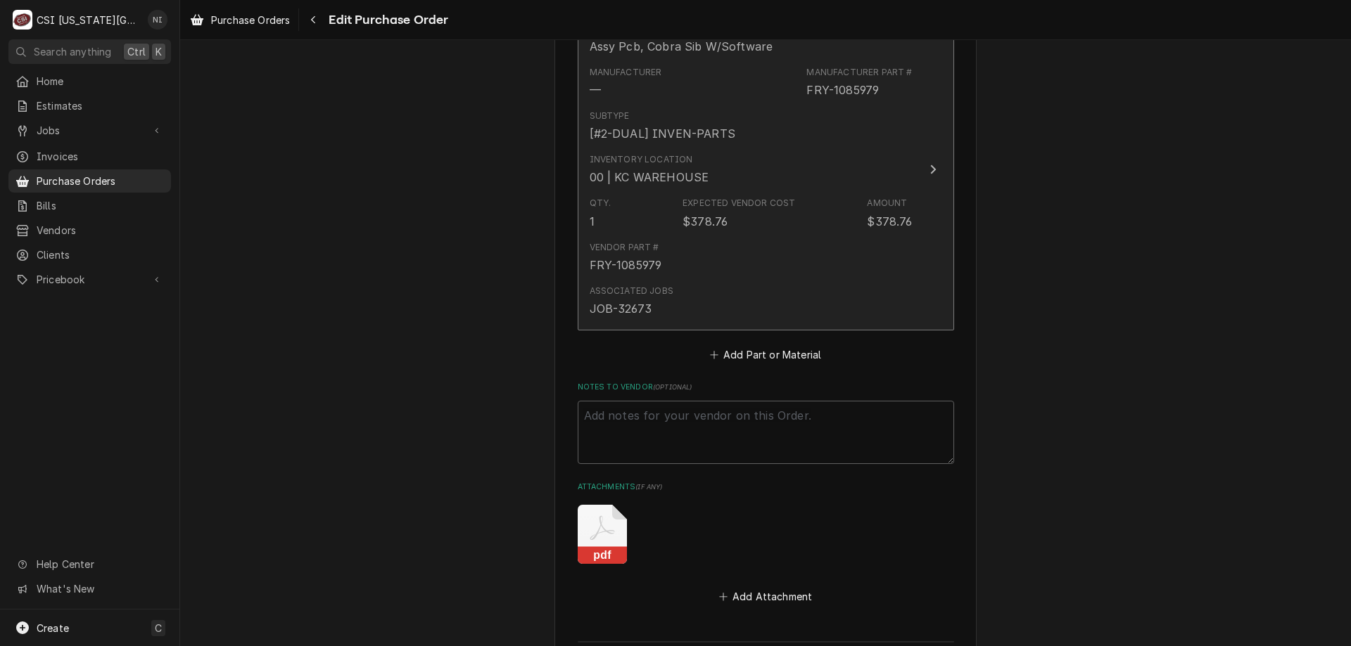
click at [720, 252] on div "Vendor Part # FRY-1085979" at bounding box center [751, 258] width 323 height 44
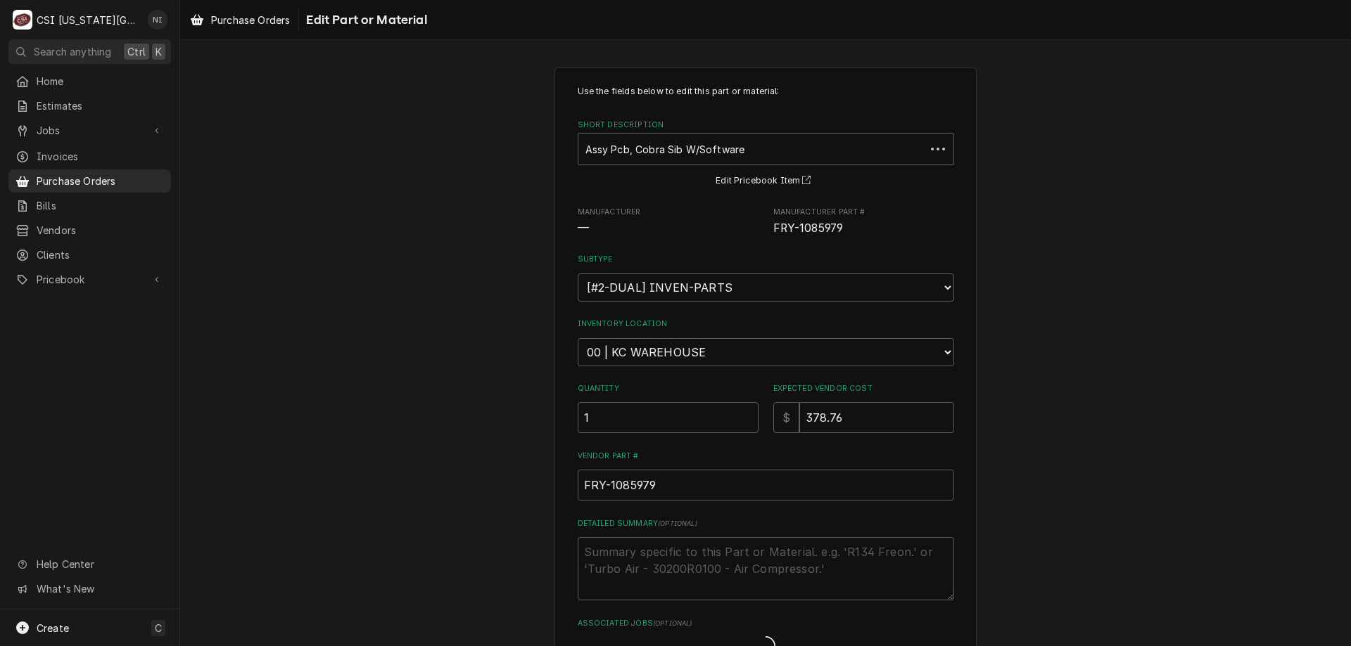
type textarea "x"
click at [686, 359] on select "Choose a location... 00 | KC WAREHOUSE 00 | MAIN WAREHOUSE 01 | BRIAN BREAZIER …" at bounding box center [766, 352] width 376 height 28
select select "2790"
click at [578, 338] on select "Choose a location... 00 | KC WAREHOUSE 00 | MAIN WAREHOUSE 01 | BRIAN BREAZIER …" at bounding box center [766, 352] width 376 height 28
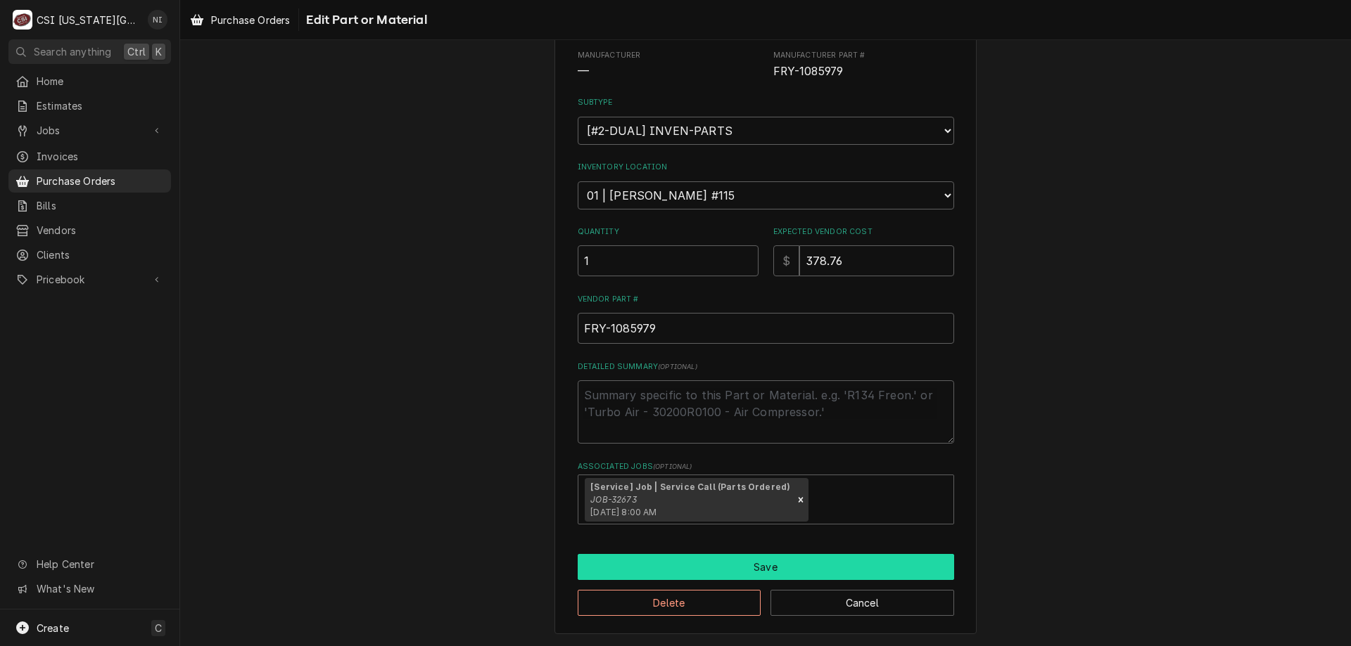
click at [845, 567] on button "Save" at bounding box center [766, 567] width 376 height 26
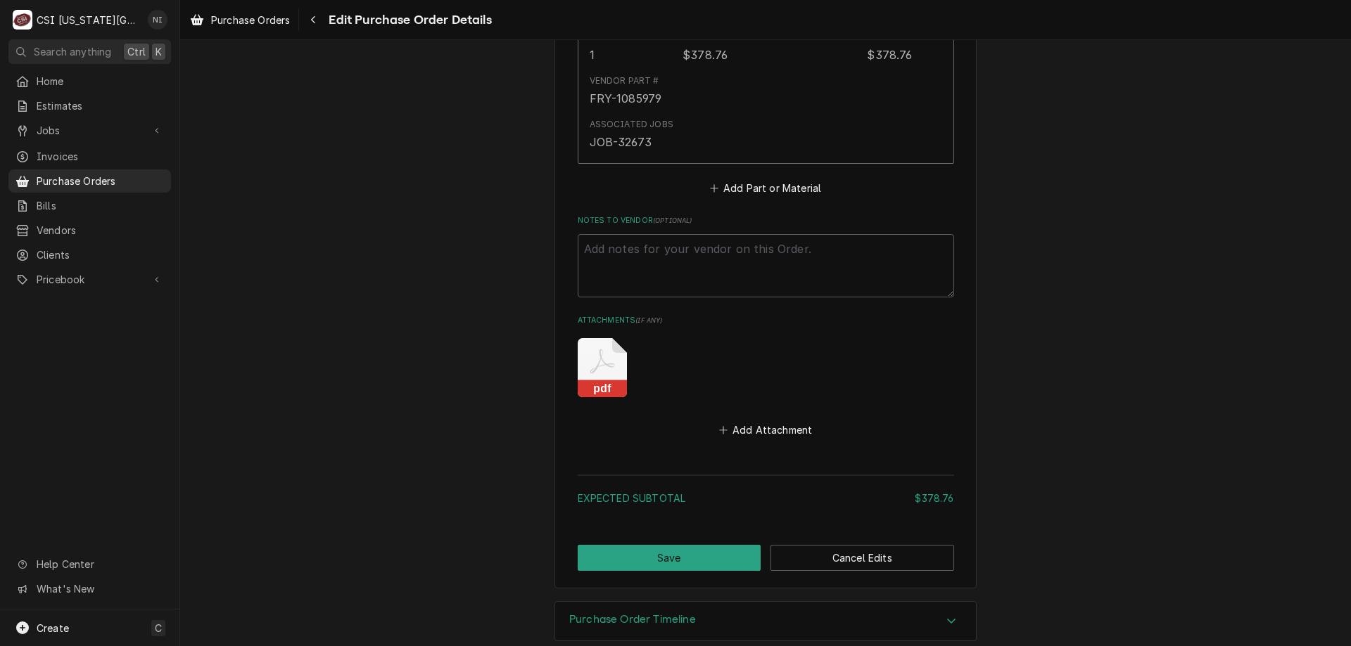
scroll to position [802, 0]
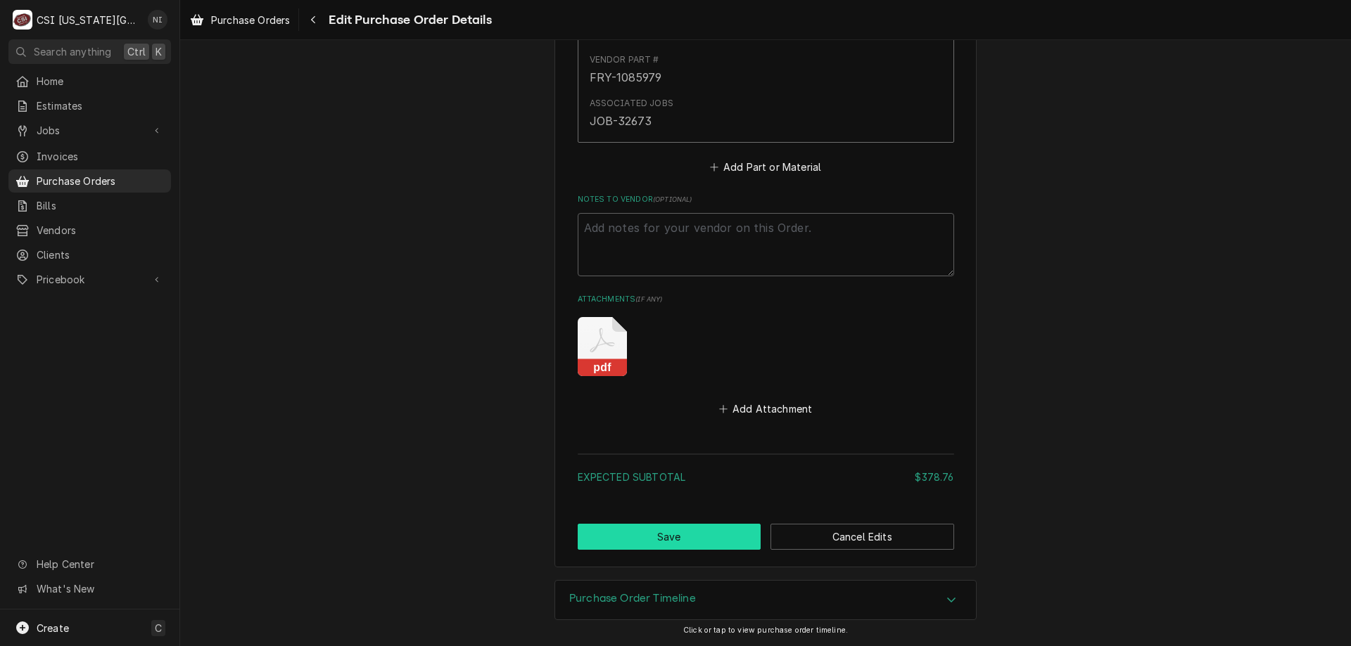
click at [692, 537] on button "Save" at bounding box center [670, 537] width 184 height 26
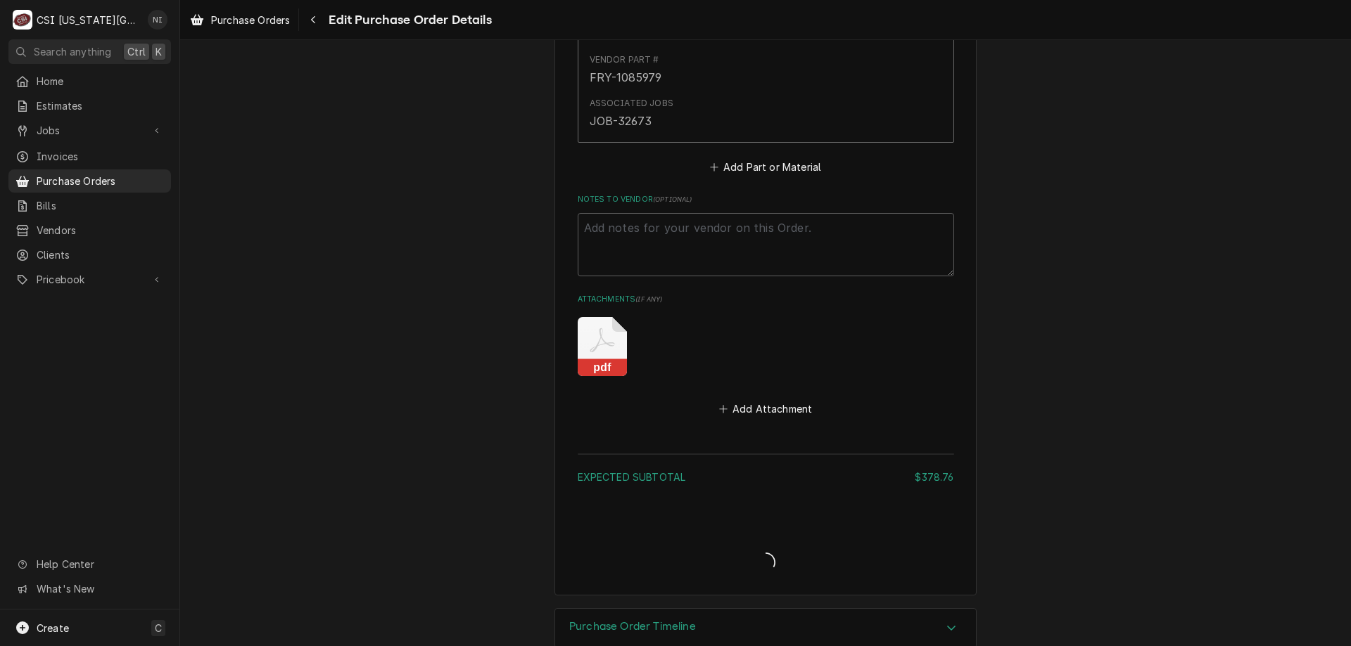
type textarea "x"
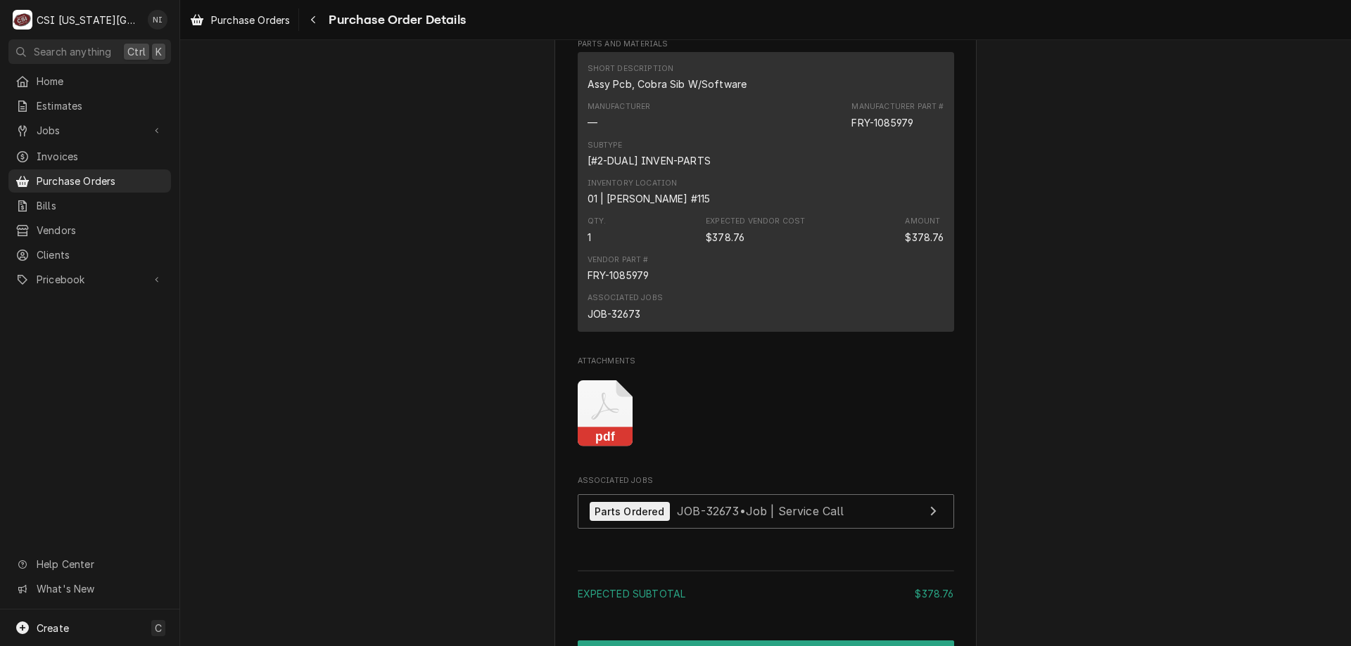
scroll to position [1190, 0]
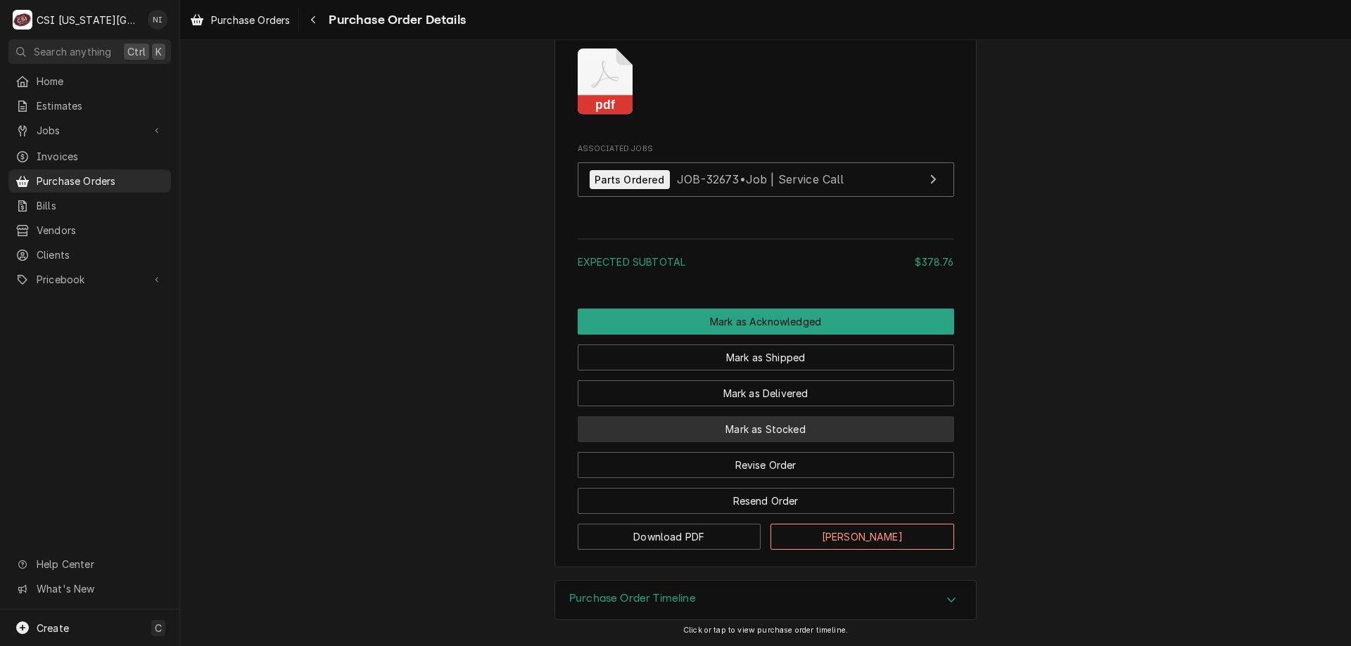
click at [884, 435] on button "Mark as Stocked" at bounding box center [766, 429] width 376 height 26
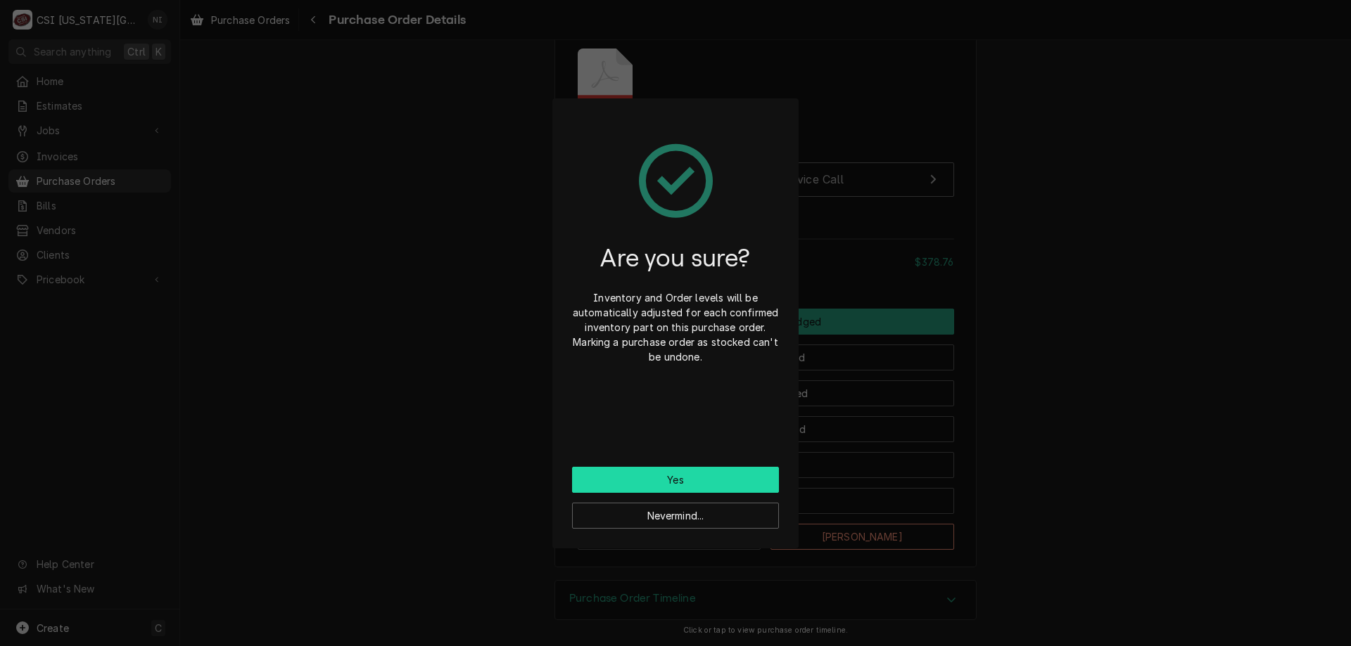
click at [736, 475] on button "Yes" at bounding box center [675, 480] width 207 height 26
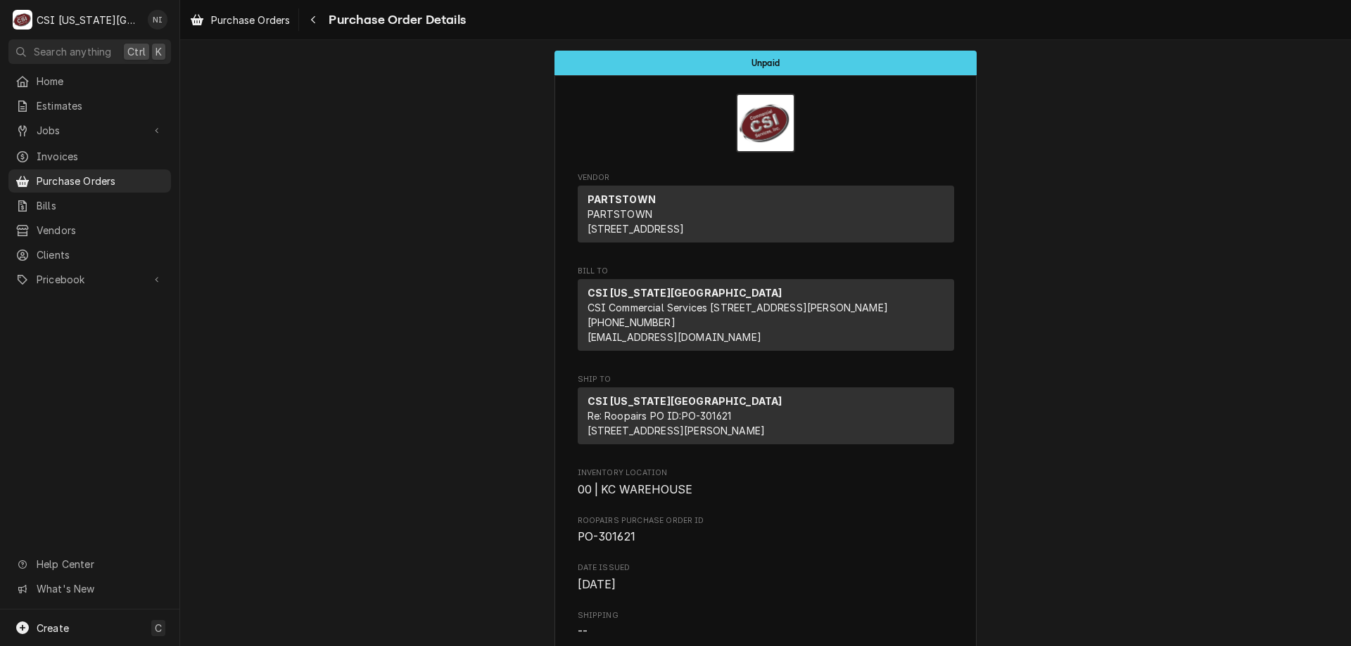
click at [127, 175] on span "Purchase Orders" at bounding box center [100, 181] width 127 height 15
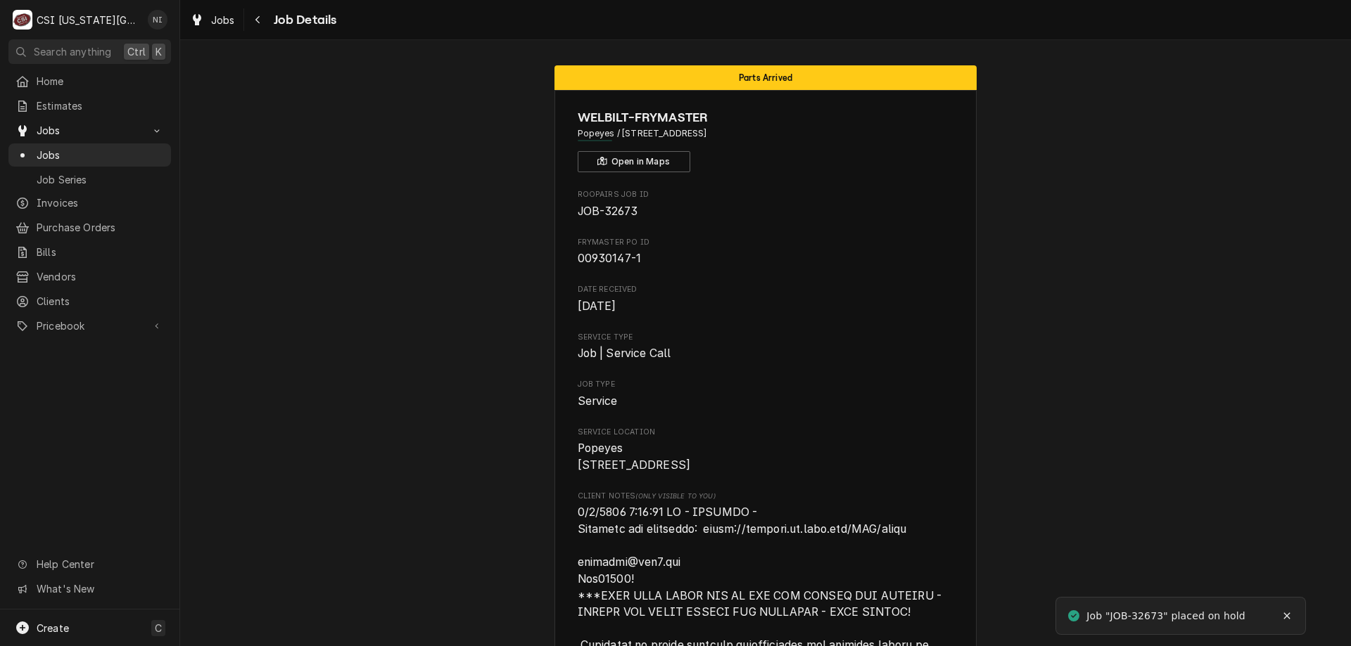
click at [65, 148] on span "Jobs" at bounding box center [100, 155] width 127 height 15
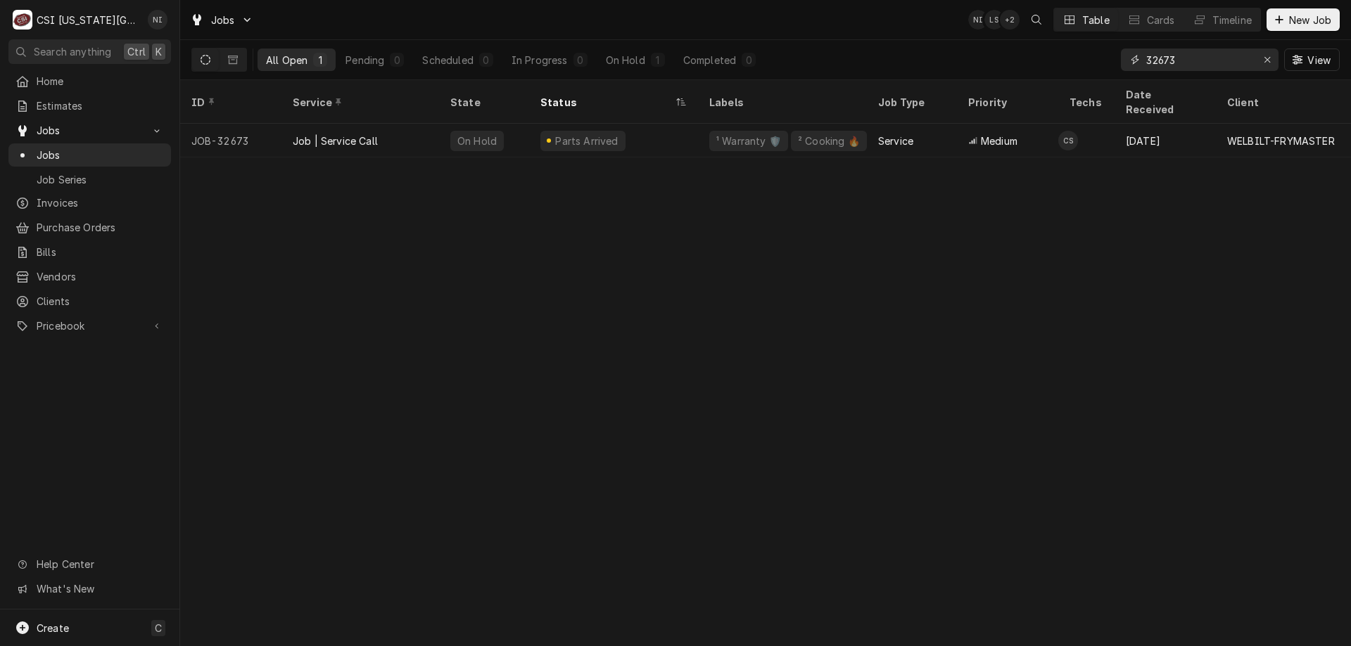
drag, startPoint x: 1126, startPoint y: 60, endPoint x: 1066, endPoint y: 59, distance: 59.1
click at [1068, 59] on div "All Open 1 Pending 0 Scheduled 0 In Progress 0 On Hold 1 Completed 0 32673 View" at bounding box center [765, 59] width 1148 height 39
type input "32305"
click at [682, 131] on div "Parts Ordered" at bounding box center [613, 141] width 169 height 34
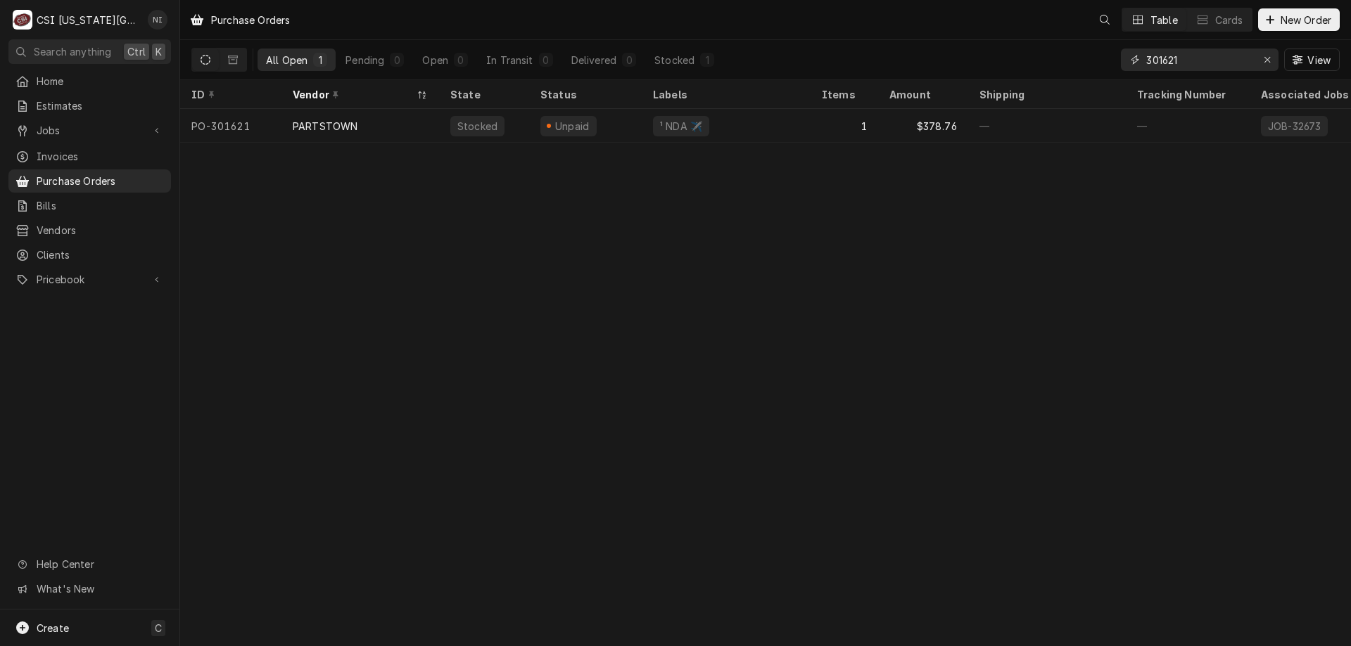
drag, startPoint x: 1183, startPoint y: 58, endPoint x: 1027, endPoint y: 53, distance: 155.5
click at [1029, 56] on div "All Open 1 Pending 0 Open 0 In Transit 0 Delivered 0 Stocked 1 301621 View" at bounding box center [765, 59] width 1148 height 39
type input "301325"
click at [763, 138] on div "—" at bounding box center [726, 126] width 169 height 34
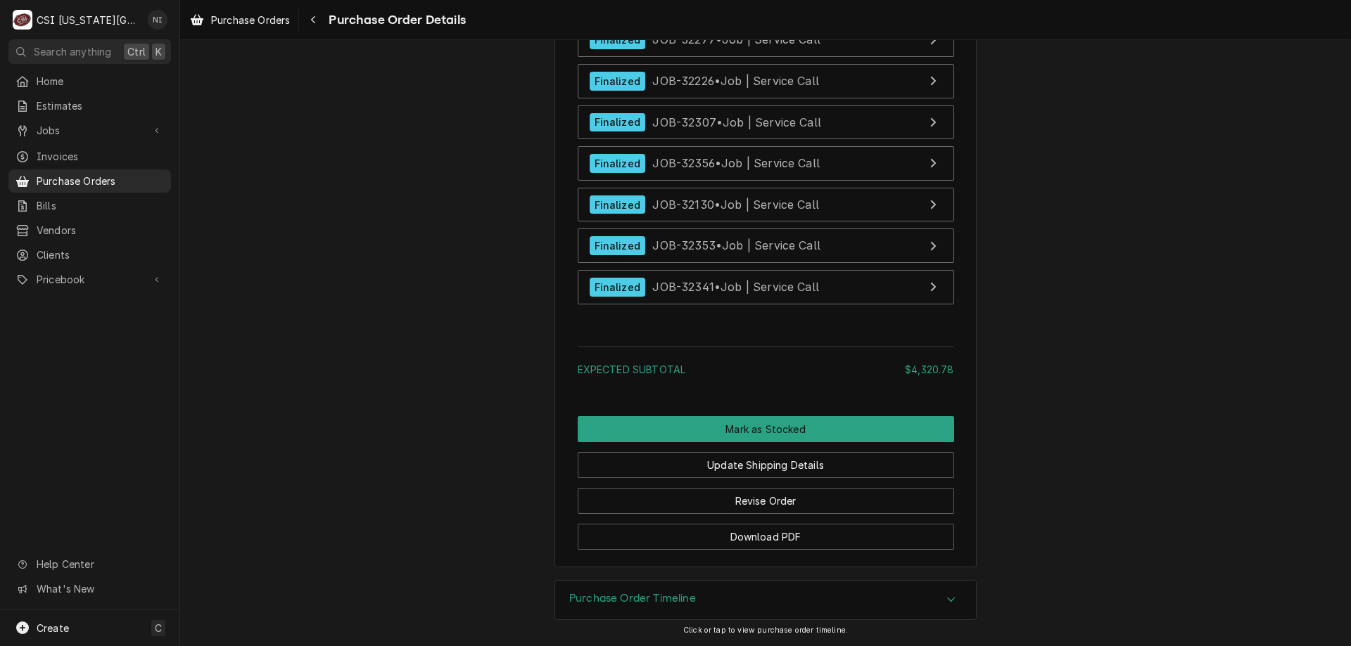
scroll to position [5966, 0]
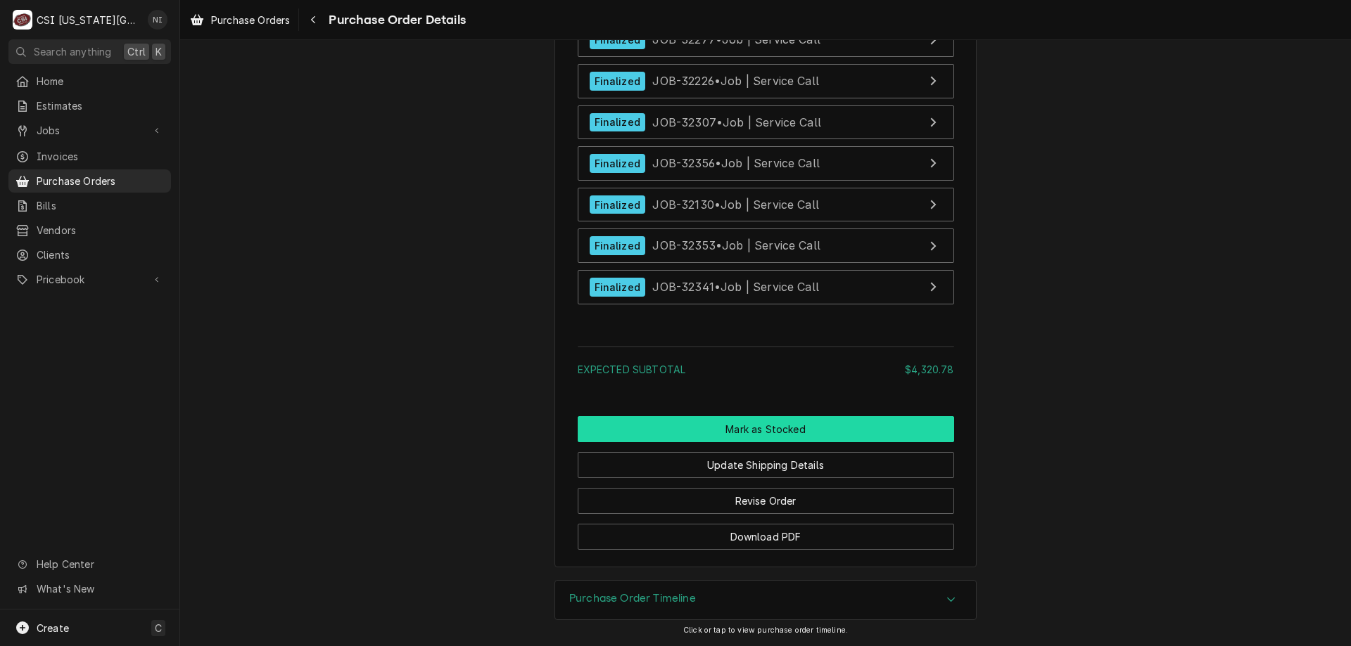
click at [792, 424] on button "Mark as Stocked" at bounding box center [766, 429] width 376 height 26
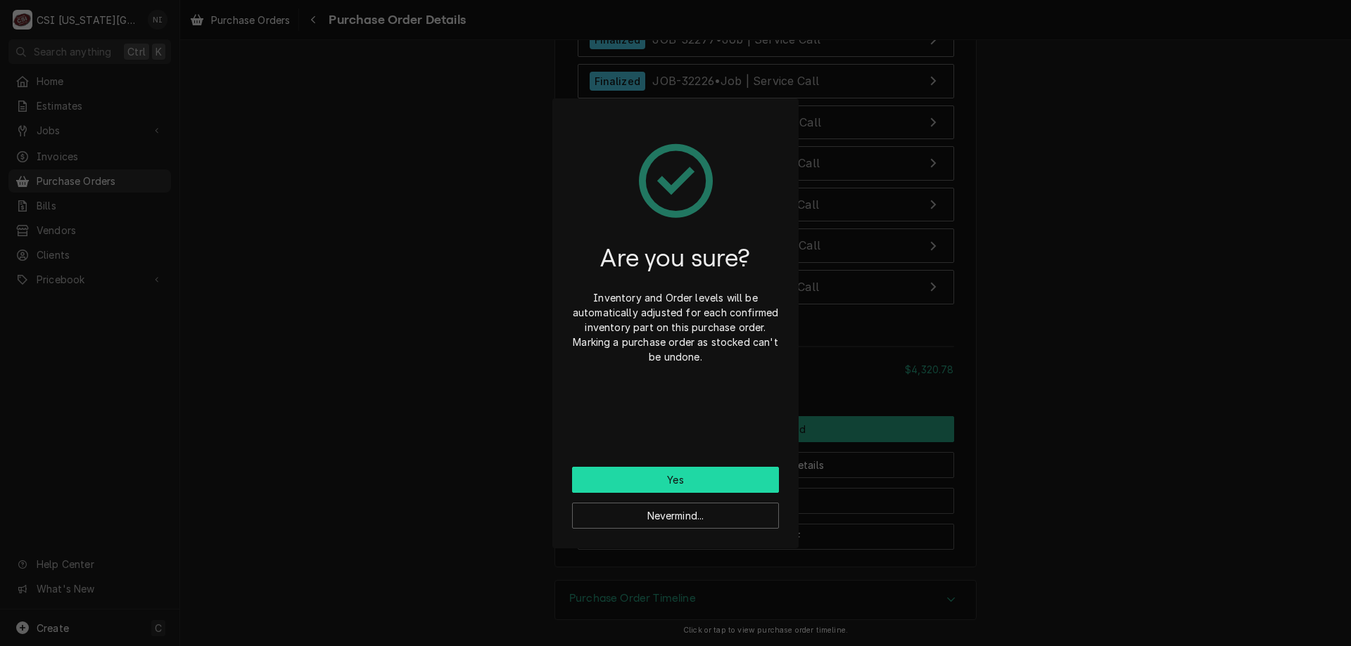
click at [621, 475] on button "Yes" at bounding box center [675, 480] width 207 height 26
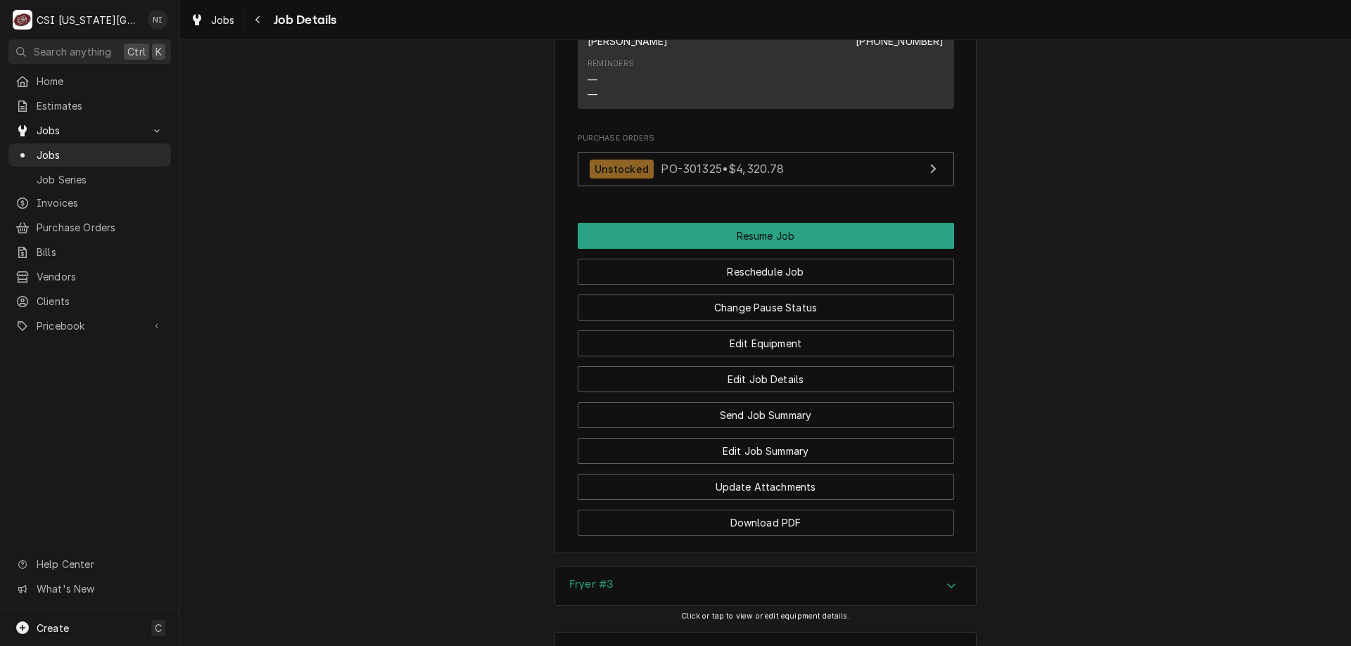
scroll to position [2321, 0]
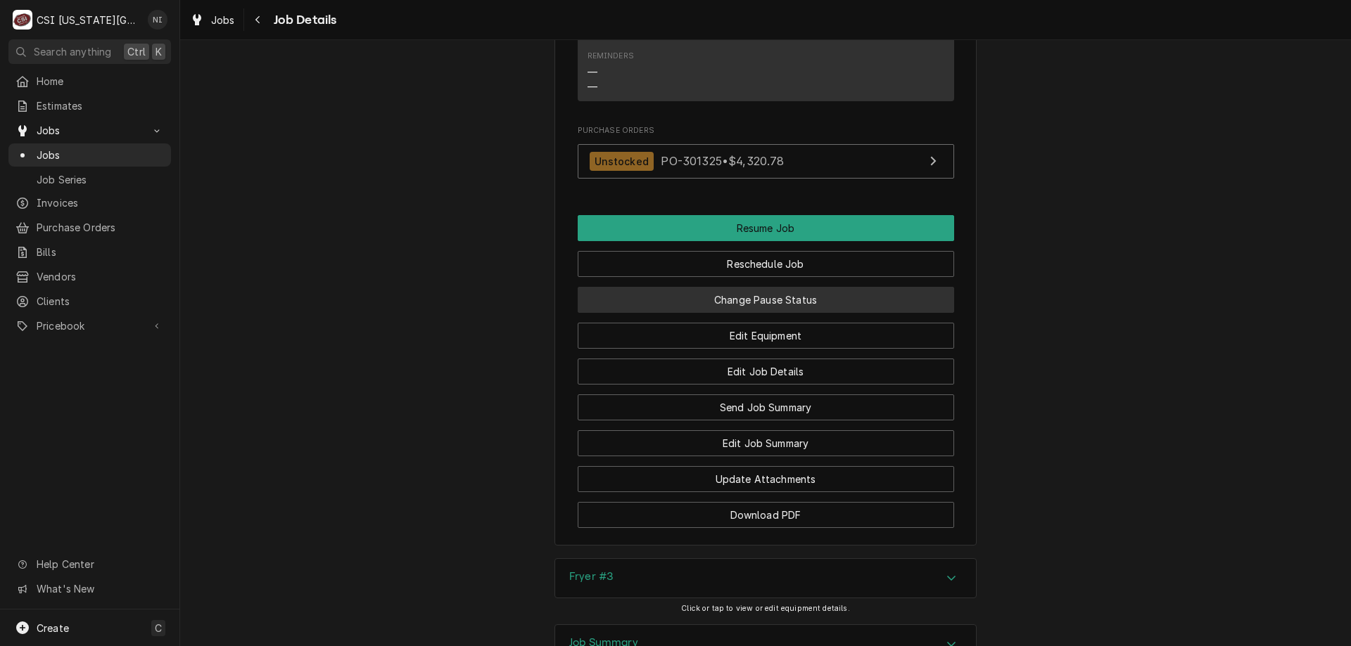
click at [780, 287] on button "Change Pause Status" at bounding box center [766, 300] width 376 height 26
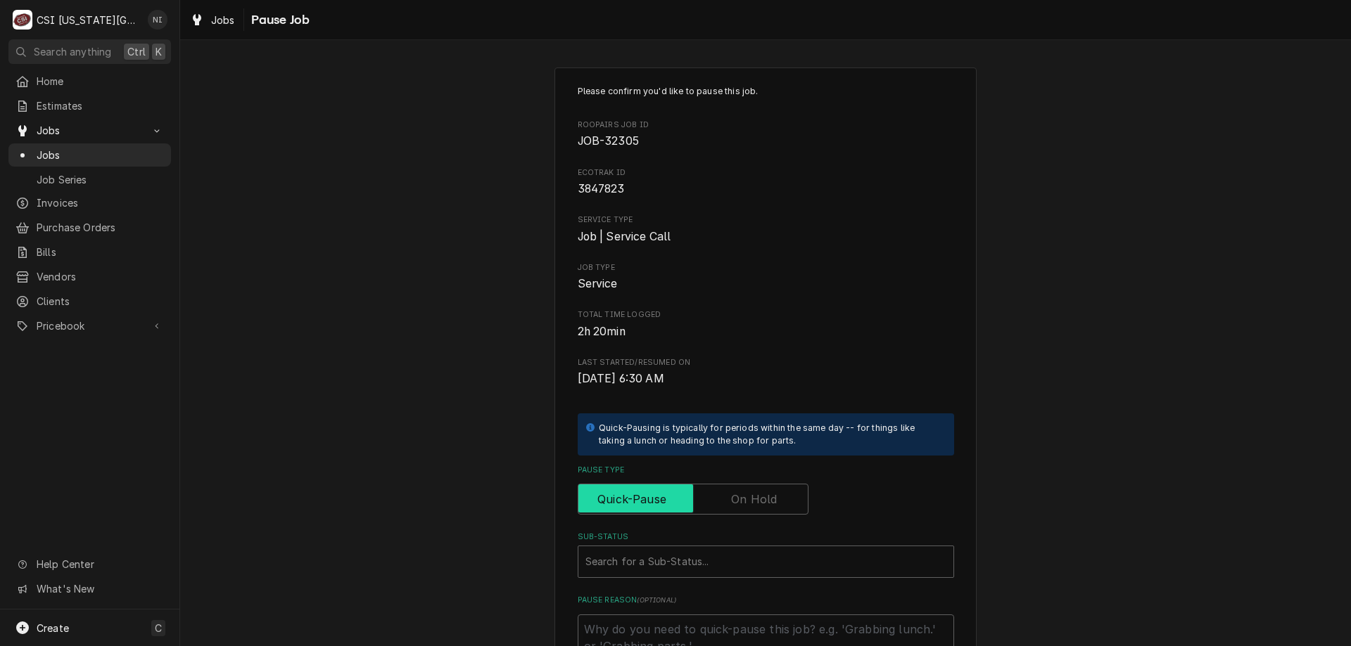
click at [727, 507] on input "Pause Type" at bounding box center [693, 499] width 218 height 31
checkbox input "true"
click at [731, 548] on div "Search for a Sub-Status..." at bounding box center [765, 562] width 375 height 31
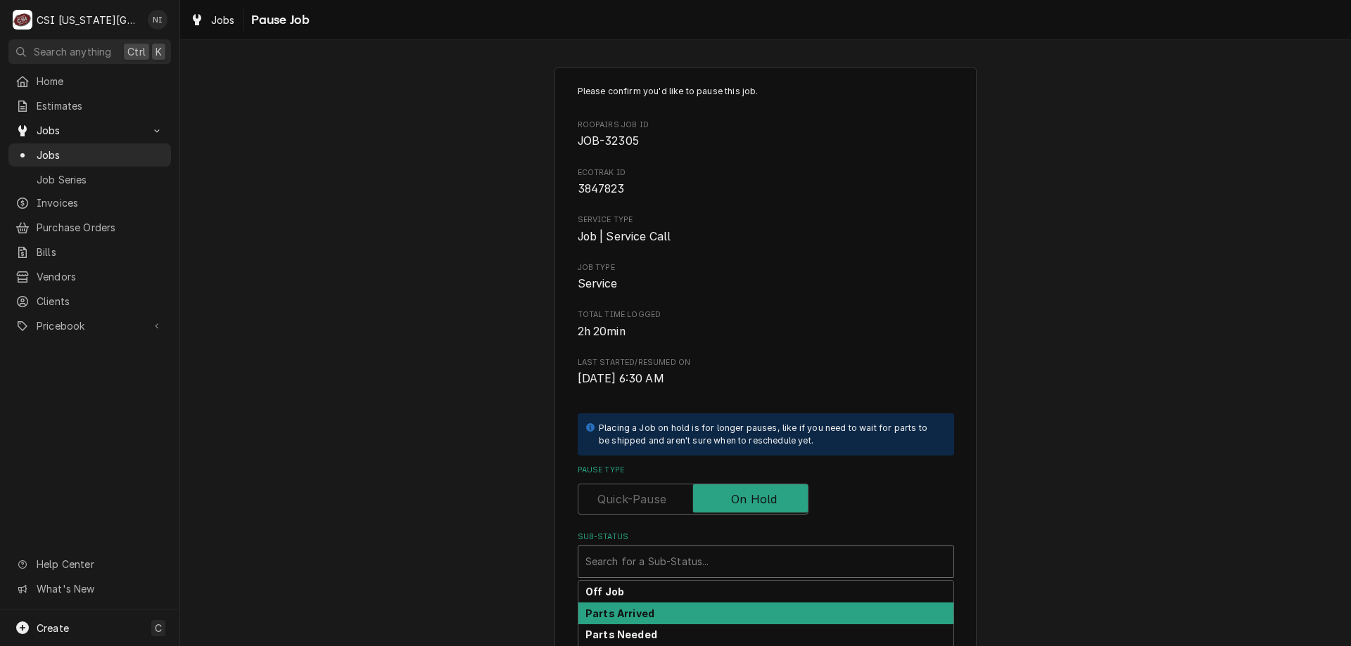
click at [673, 612] on div "Parts Arrived" at bounding box center [765, 614] width 375 height 22
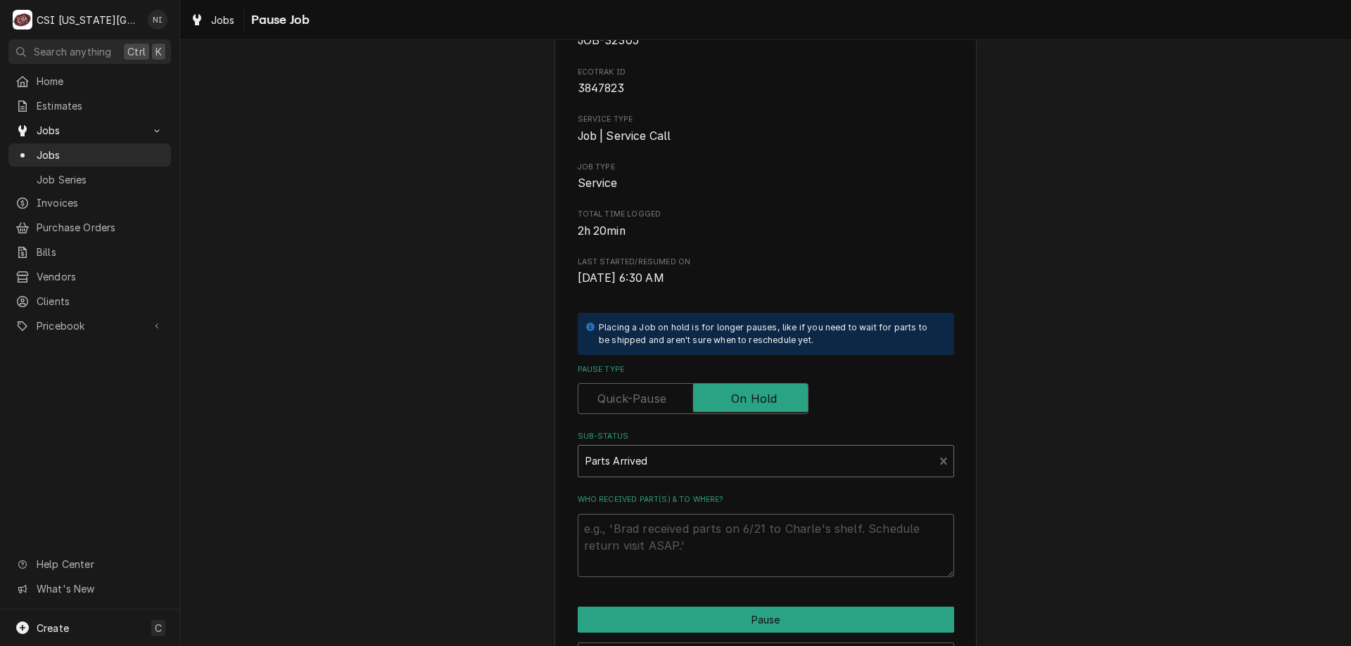
scroll to position [189, 0]
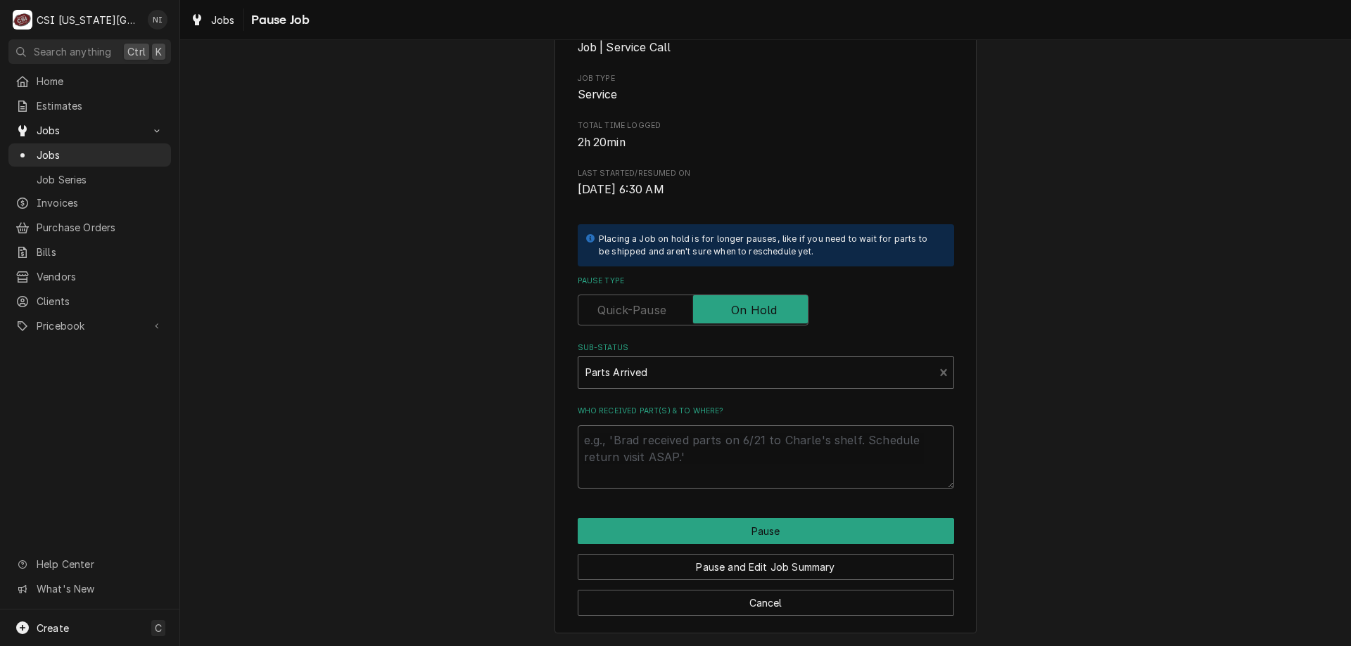
click at [632, 438] on textarea "Who received part(s) & to where?" at bounding box center [766, 457] width 376 height 63
type textarea "x"
type textarea "p"
type textarea "x"
type textarea "pa"
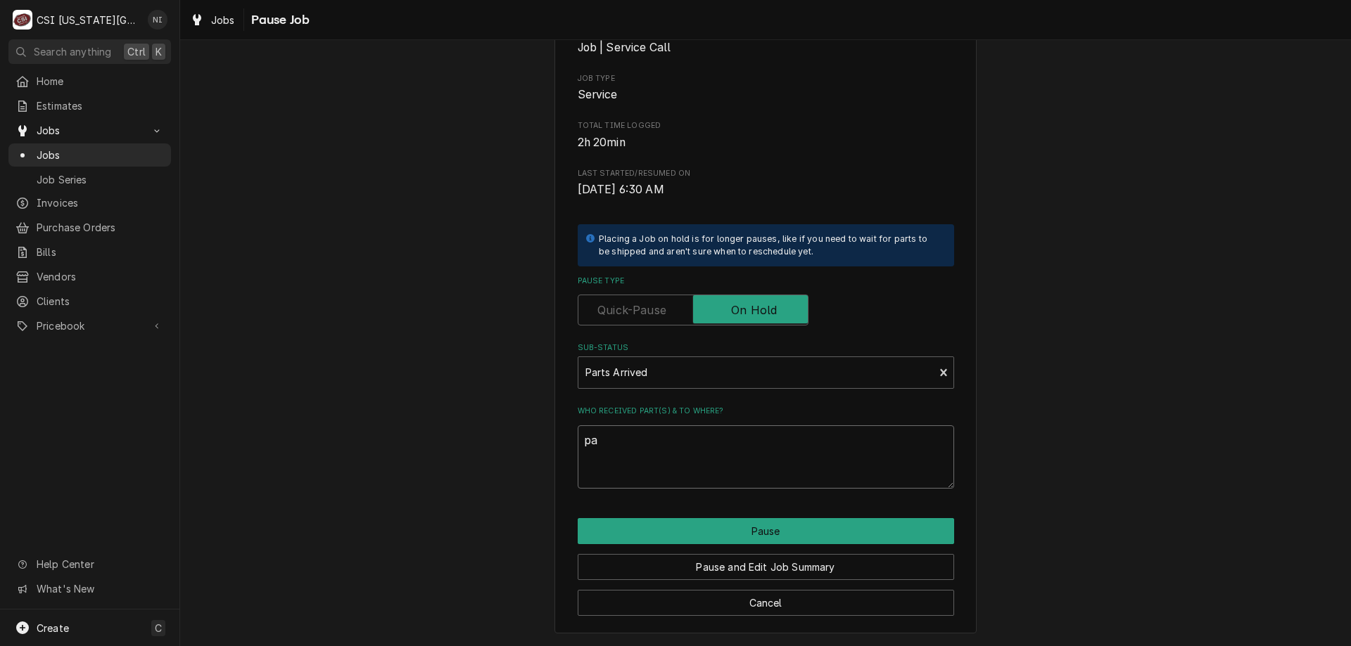
type textarea "x"
type textarea "par"
type textarea "x"
type textarea "part"
type textarea "x"
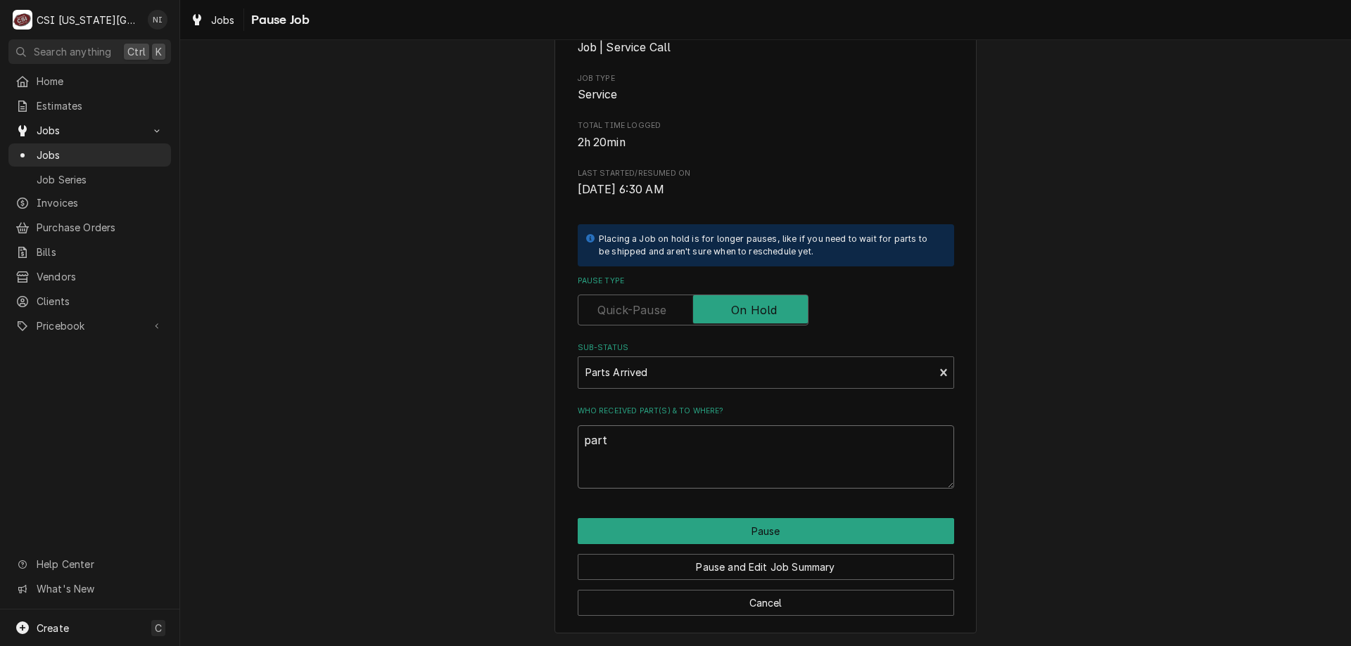
type textarea "parts"
type textarea "x"
type textarea "parts"
type textarea "x"
type textarea "parts o"
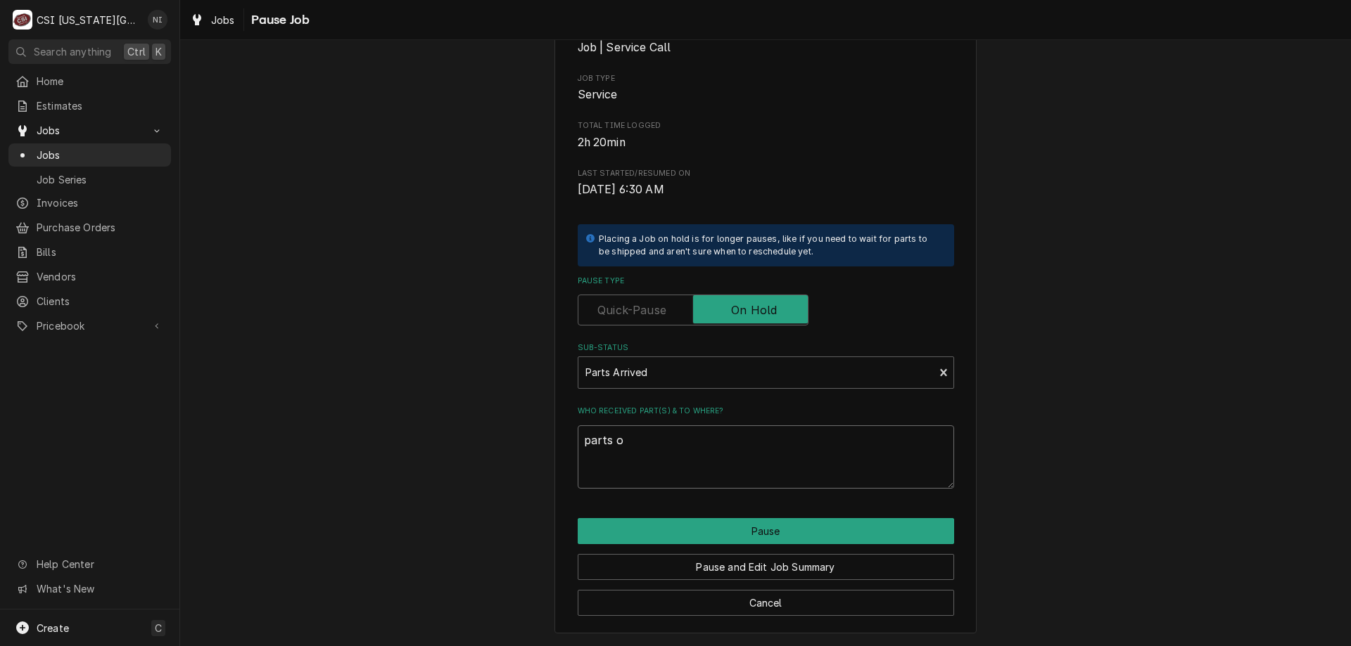
type textarea "x"
type textarea "parts on"
type textarea "x"
type textarea "parts on"
type textarea "x"
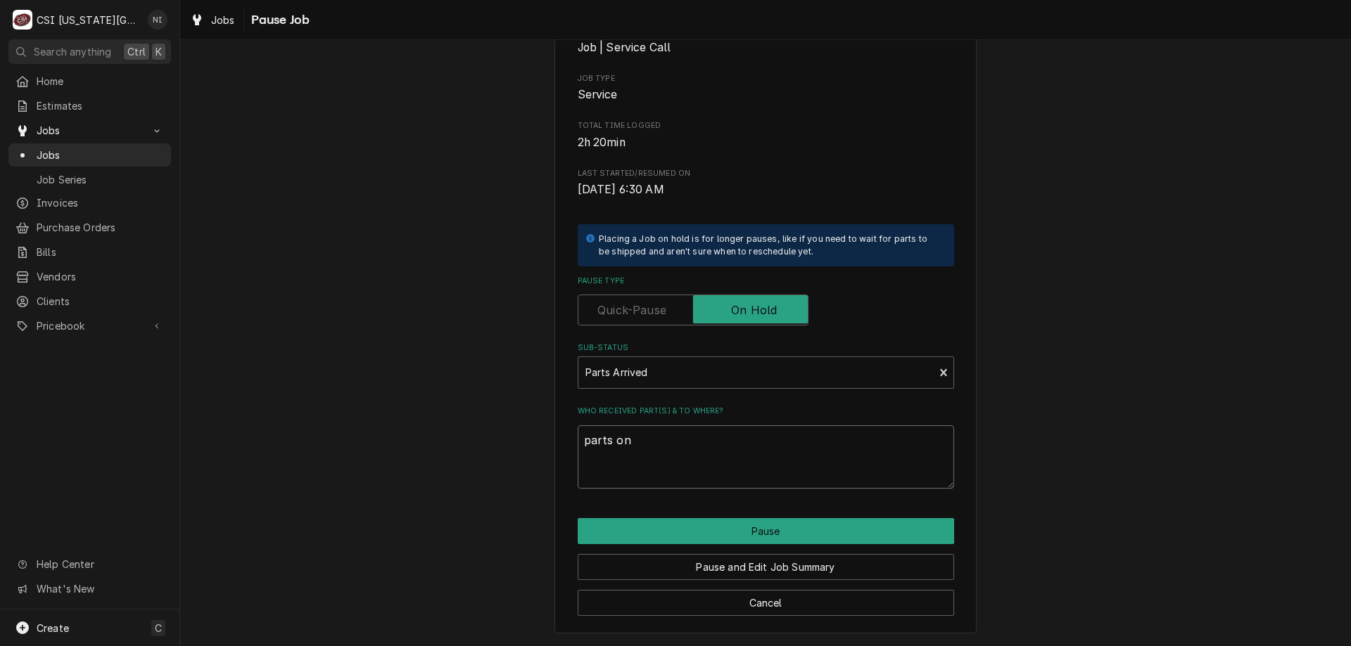
type textarea "parts on m"
type textarea "x"
type textarea "parts on me"
type textarea "x"
type textarea "parts on men"
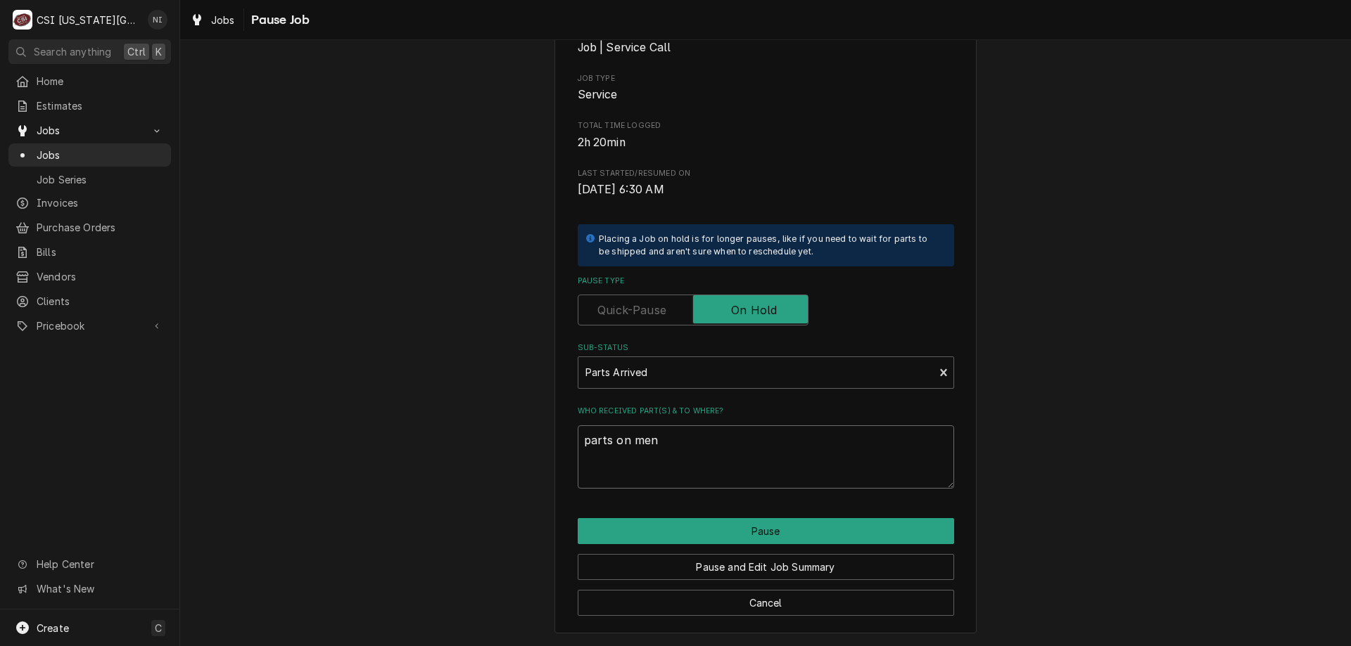
type textarea "x"
type textarea "parts on mend"
type textarea "x"
type textarea "parts on mendo"
type textarea "x"
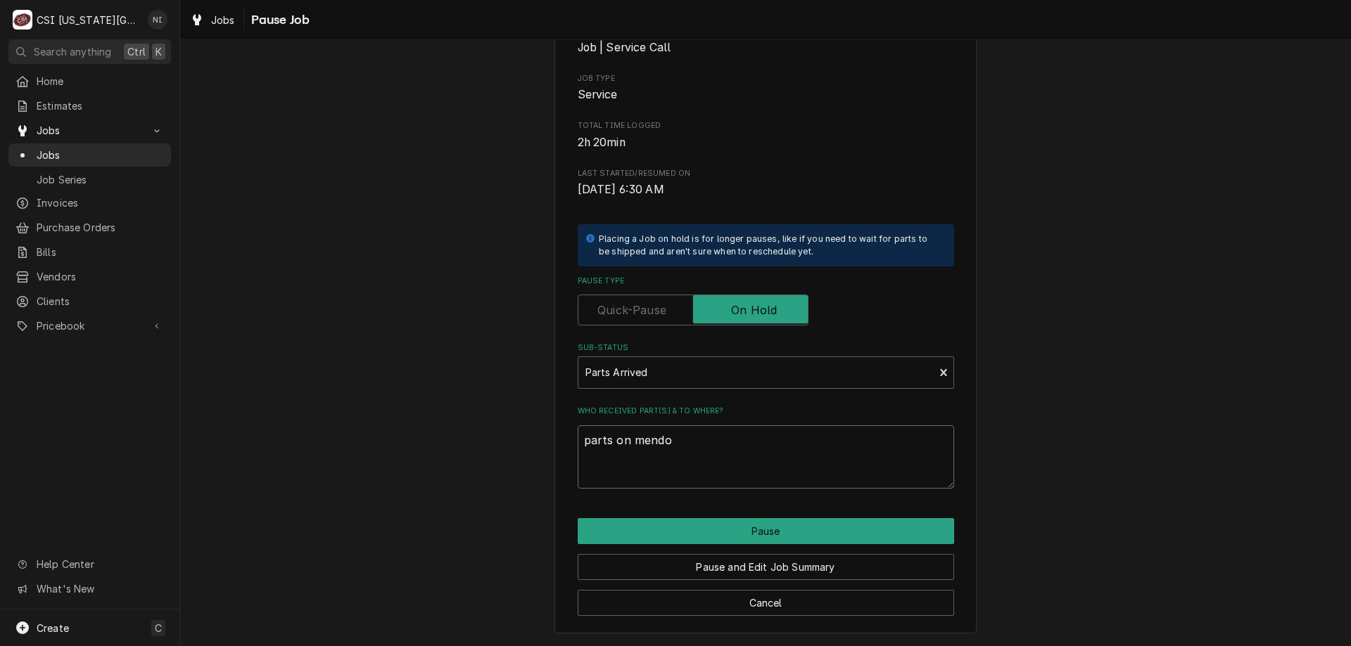
type textarea "parts on mendon"
type textarea "x"
type textarea "parts on mendon"
type textarea "x"
type textarea "parts on mendon s"
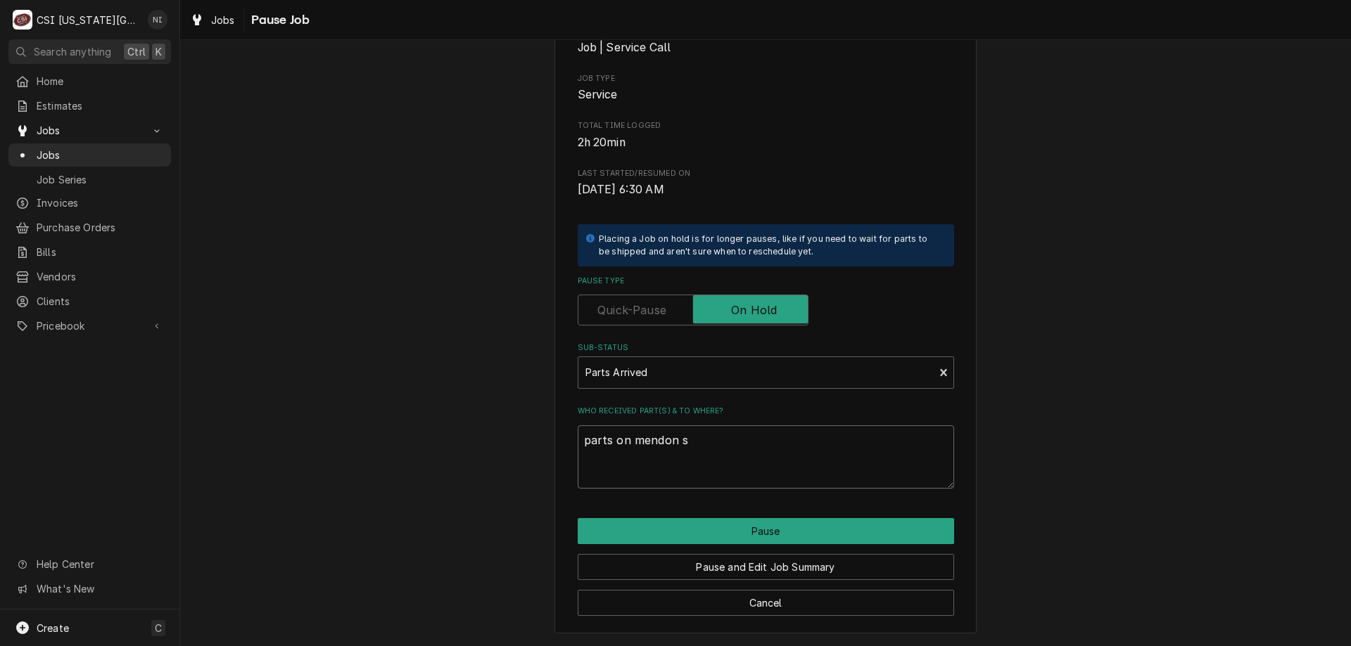
type textarea "x"
type textarea "parts on mendon sh"
type textarea "x"
type textarea "parts on mendon she"
type textarea "x"
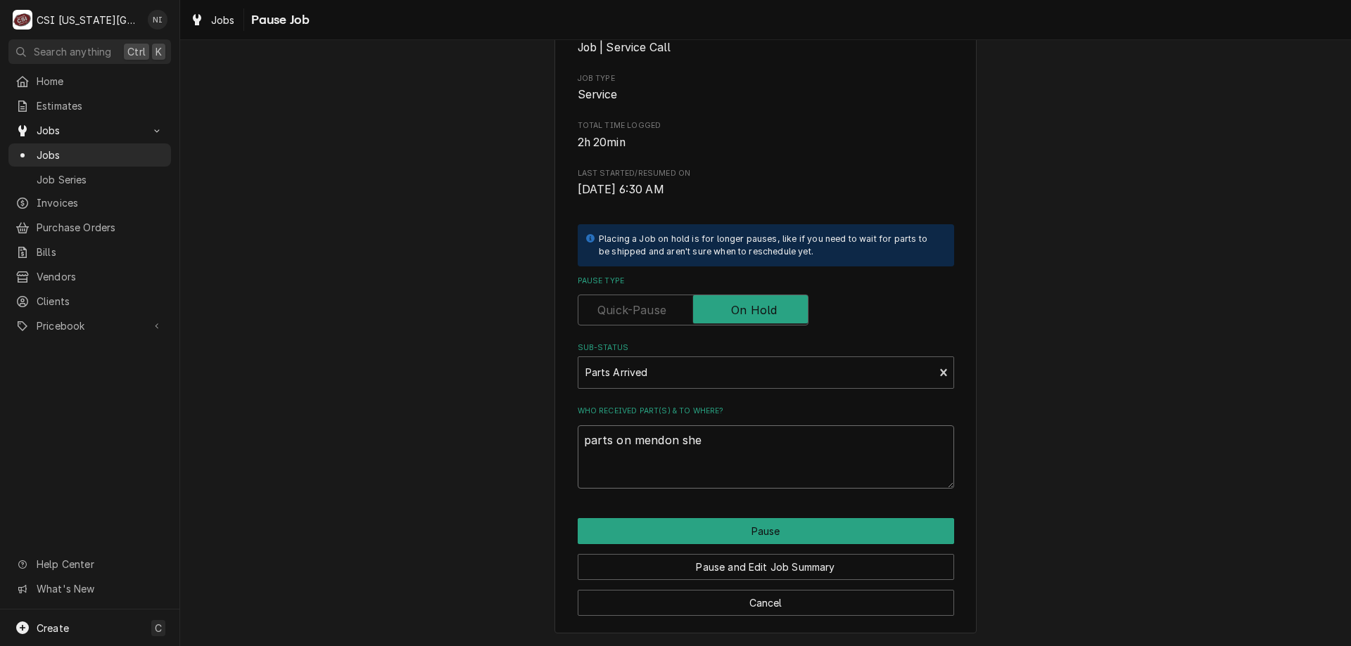
type textarea "parts on mendon shel"
type textarea "x"
type textarea "parts on mendon shelf"
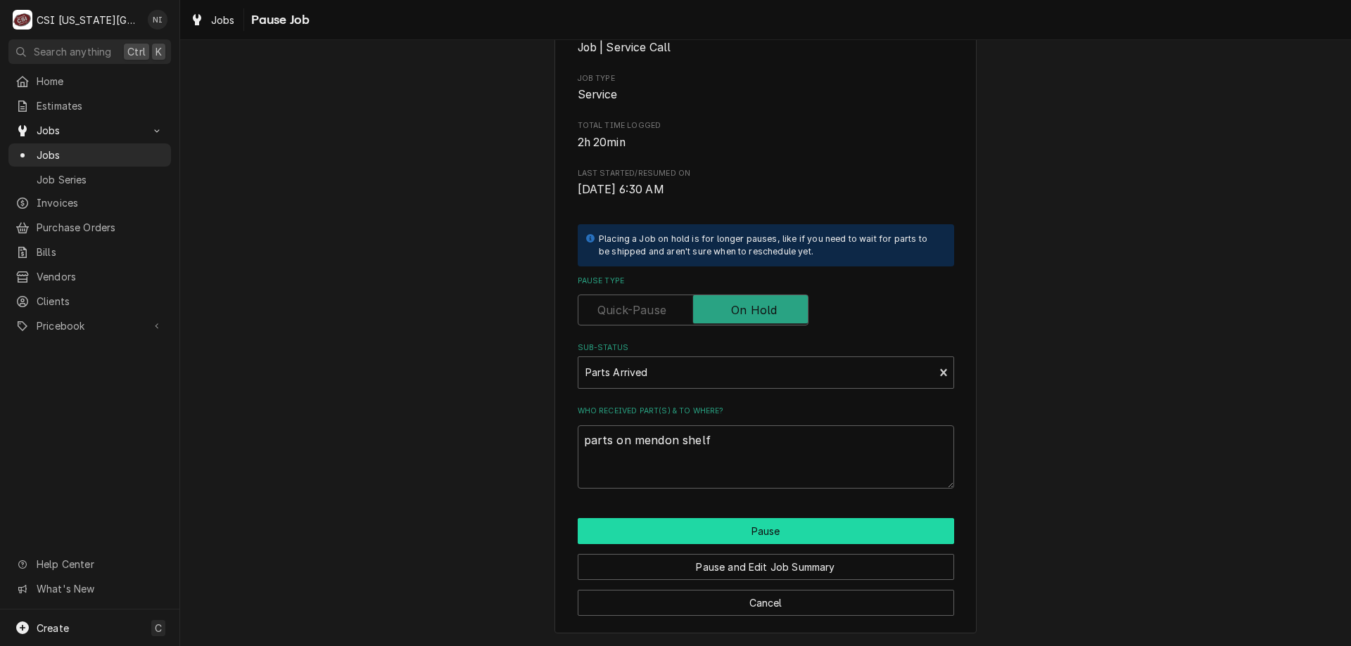
click at [692, 534] on button "Pause" at bounding box center [766, 531] width 376 height 26
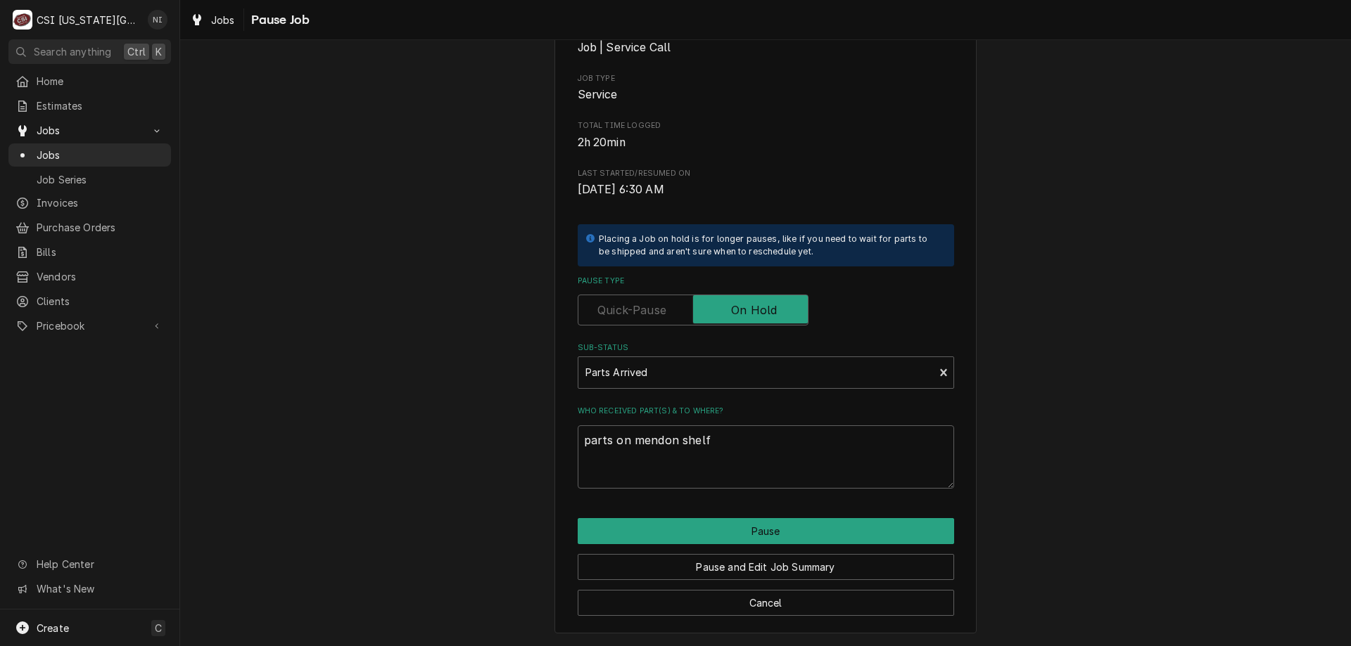
type textarea "x"
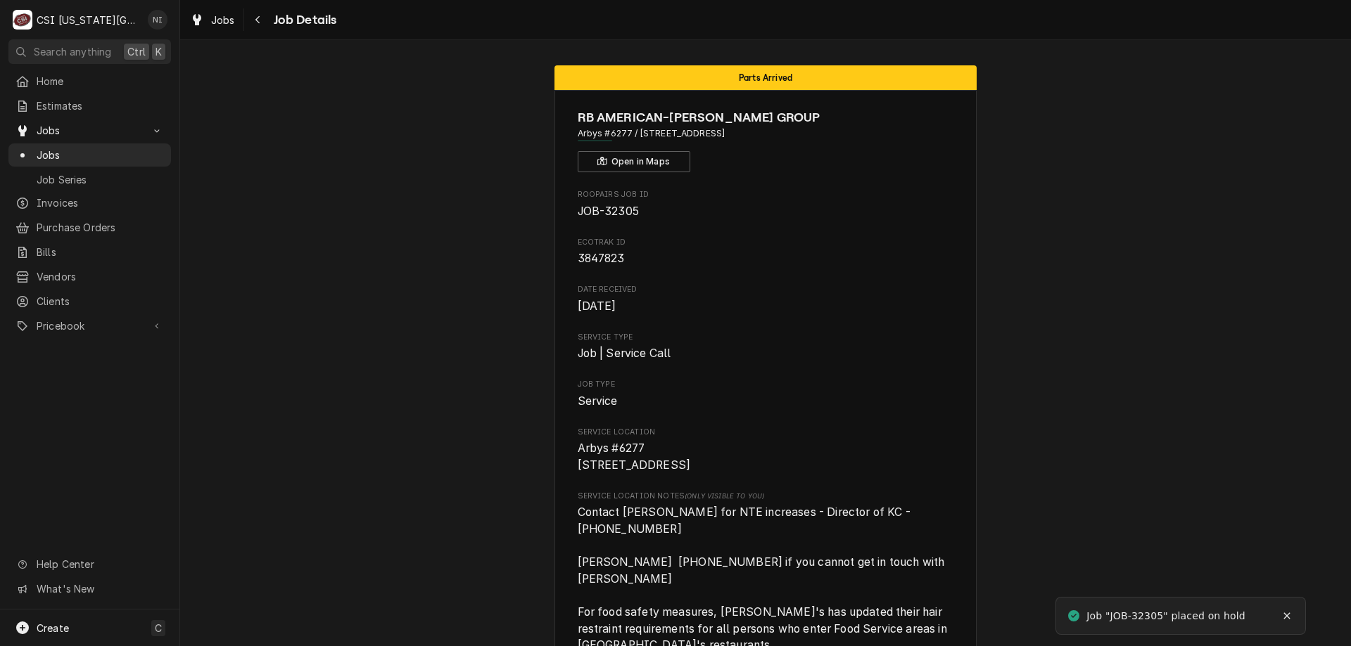
click at [107, 150] on span "Jobs" at bounding box center [100, 155] width 127 height 15
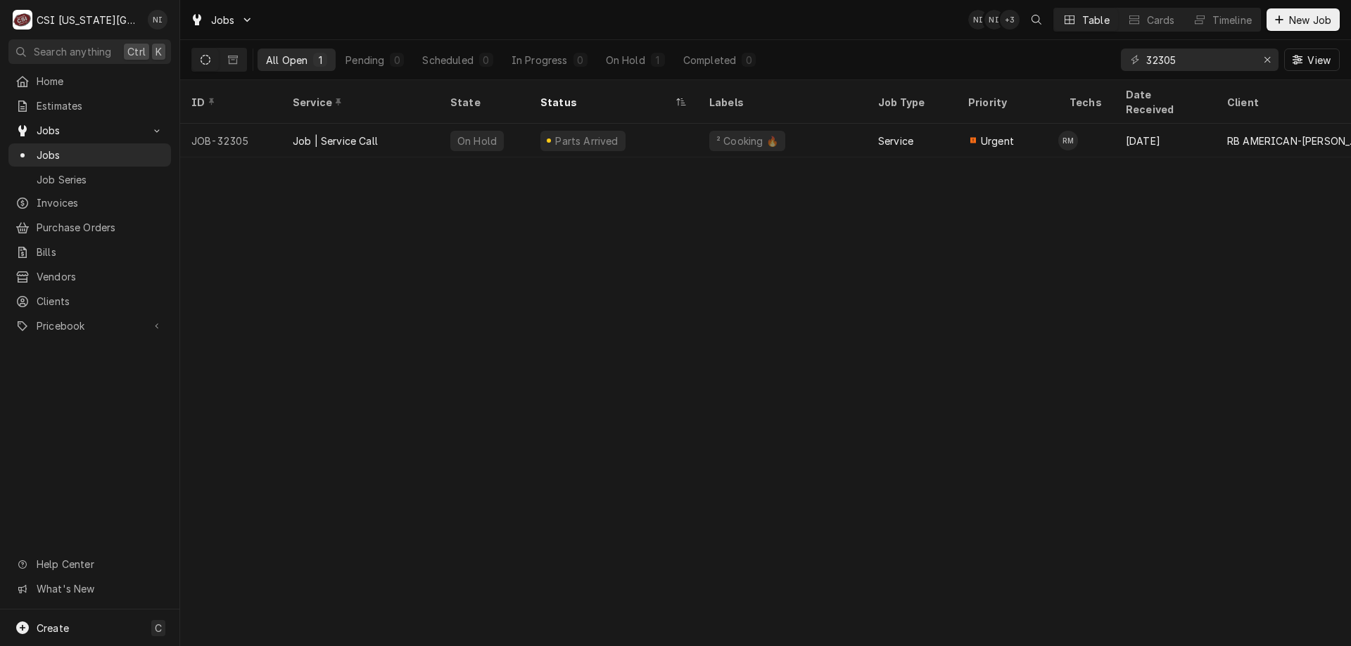
click at [1283, 183] on div "ID Service State Status Labels Job Type Priority Techs Date Received Client Loc…" at bounding box center [765, 363] width 1171 height 566
drag, startPoint x: 1176, startPoint y: 62, endPoint x: 962, endPoint y: 41, distance: 214.2
click at [968, 44] on div "All Open 1 Pending 0 Scheduled 0 In Progress 0 On Hold 1 Completed 0 32305 View" at bounding box center [765, 59] width 1148 height 39
type input "32996"
click at [624, 132] on div "Draft" at bounding box center [613, 141] width 169 height 34
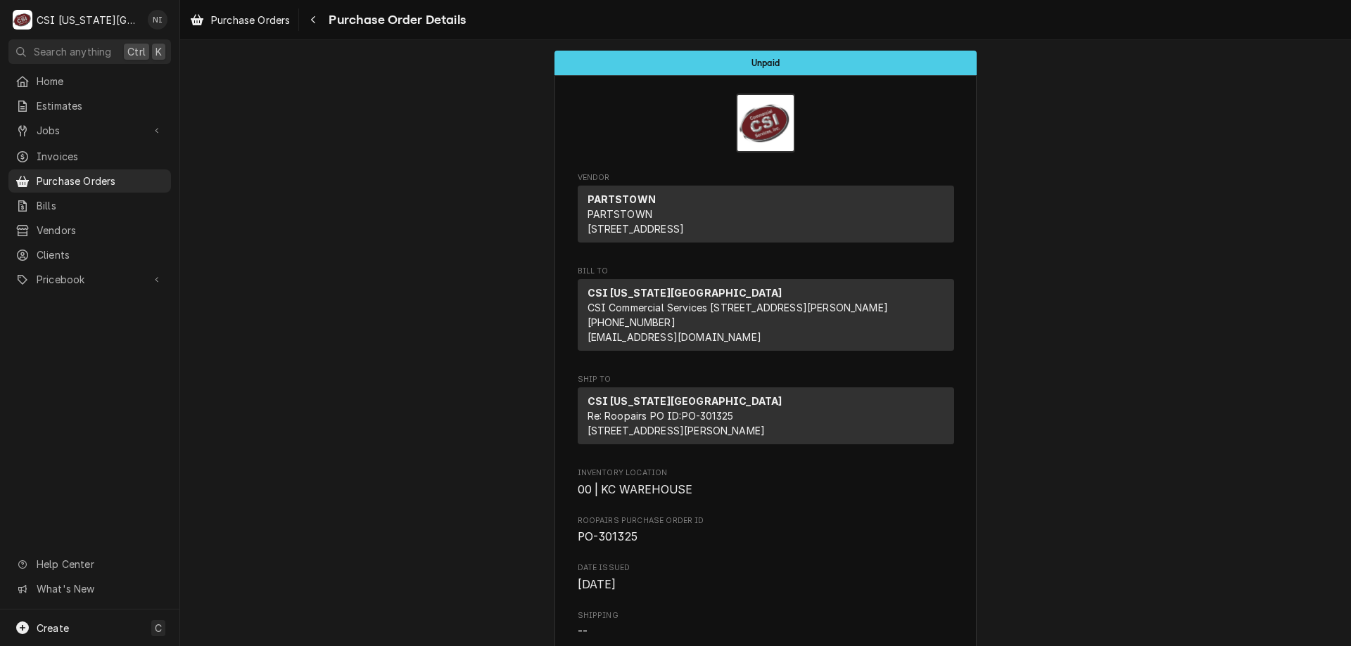
click at [106, 174] on span "Purchase Orders" at bounding box center [100, 181] width 127 height 15
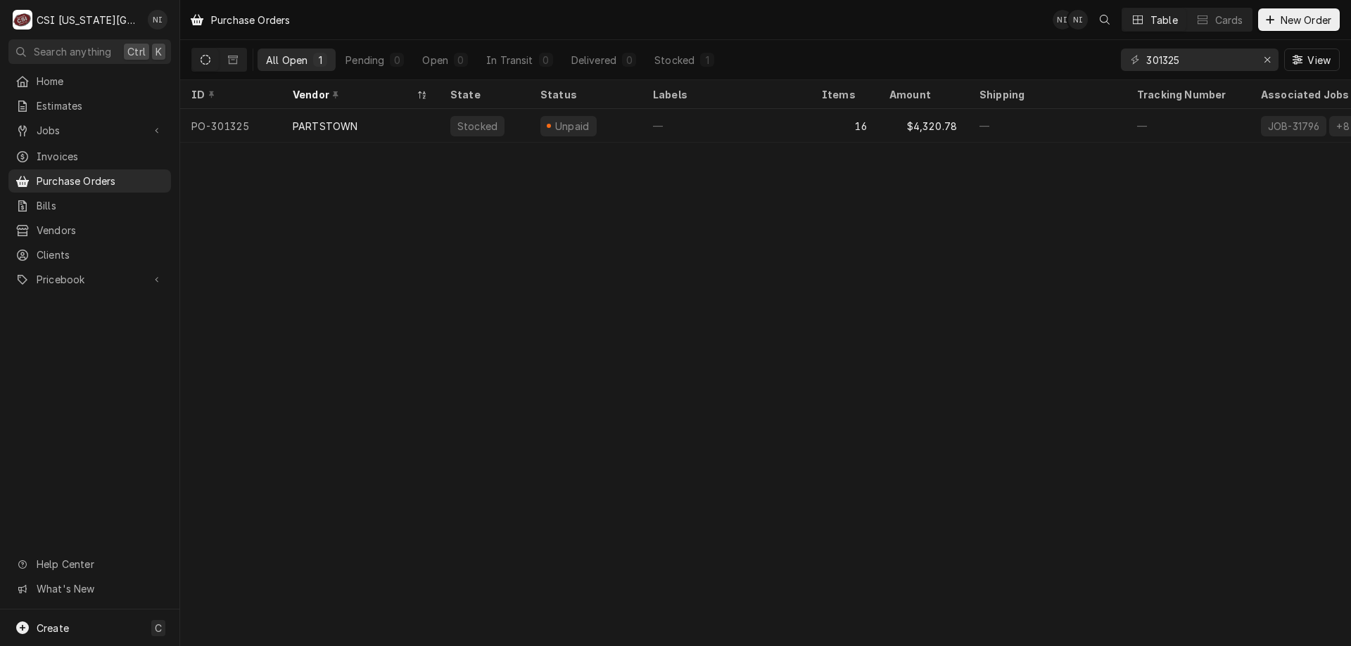
drag, startPoint x: 1286, startPoint y: 317, endPoint x: 911, endPoint y: 435, distance: 393.1
click at [1285, 317] on div "Purchase Orders NI NI Table Cards New Order All Open 1 Pending 0 Open 0 In Tran…" at bounding box center [765, 323] width 1171 height 646
drag, startPoint x: 94, startPoint y: 635, endPoint x: 105, endPoint y: 628, distance: 12.7
click at [94, 634] on div "Create C" at bounding box center [89, 628] width 179 height 37
click at [274, 530] on div "Purchase Order" at bounding box center [263, 531] width 94 height 15
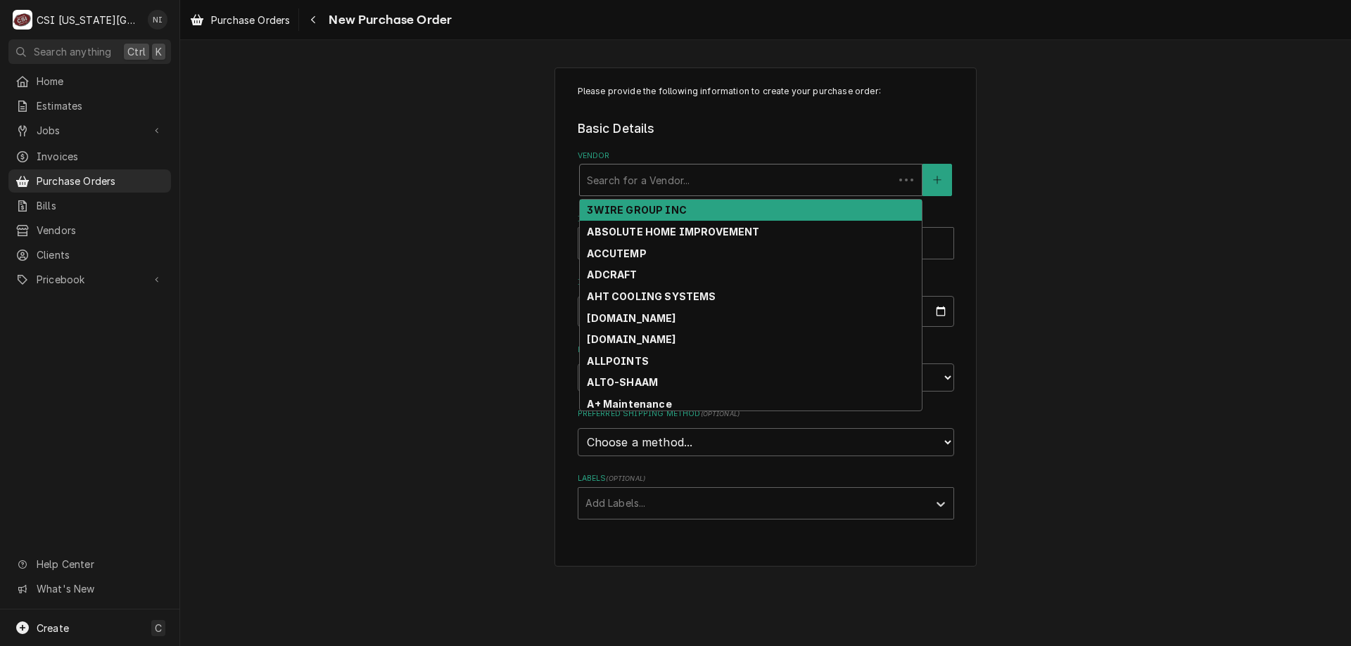
click at [655, 182] on div "Vendor" at bounding box center [737, 179] width 300 height 25
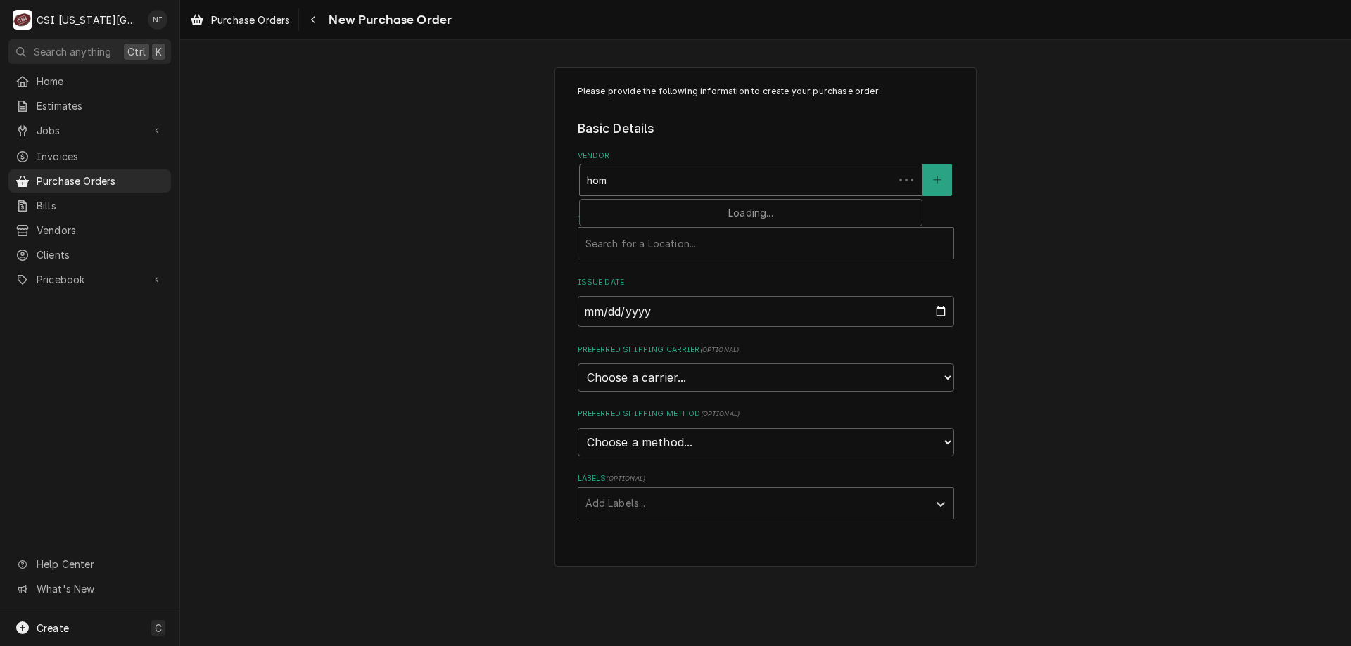
type input "home"
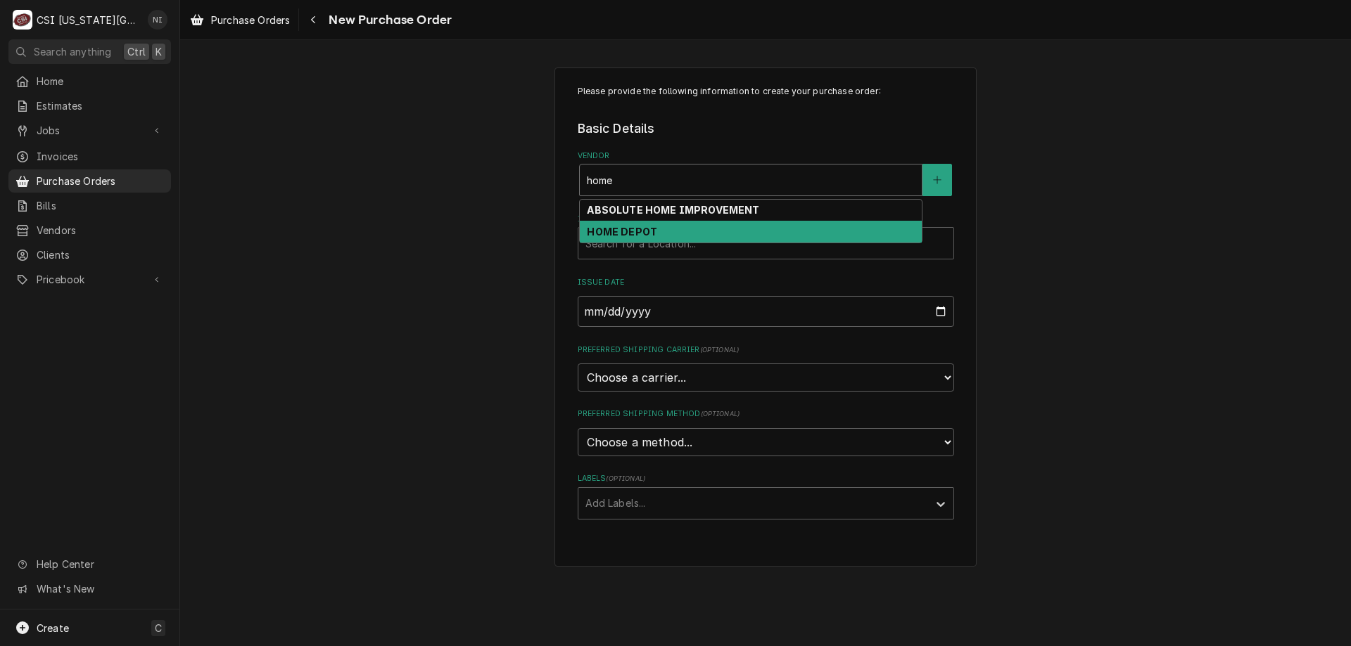
drag, startPoint x: 635, startPoint y: 225, endPoint x: 650, endPoint y: 269, distance: 46.9
click at [635, 227] on div "HOME DEPOT" at bounding box center [751, 232] width 342 height 22
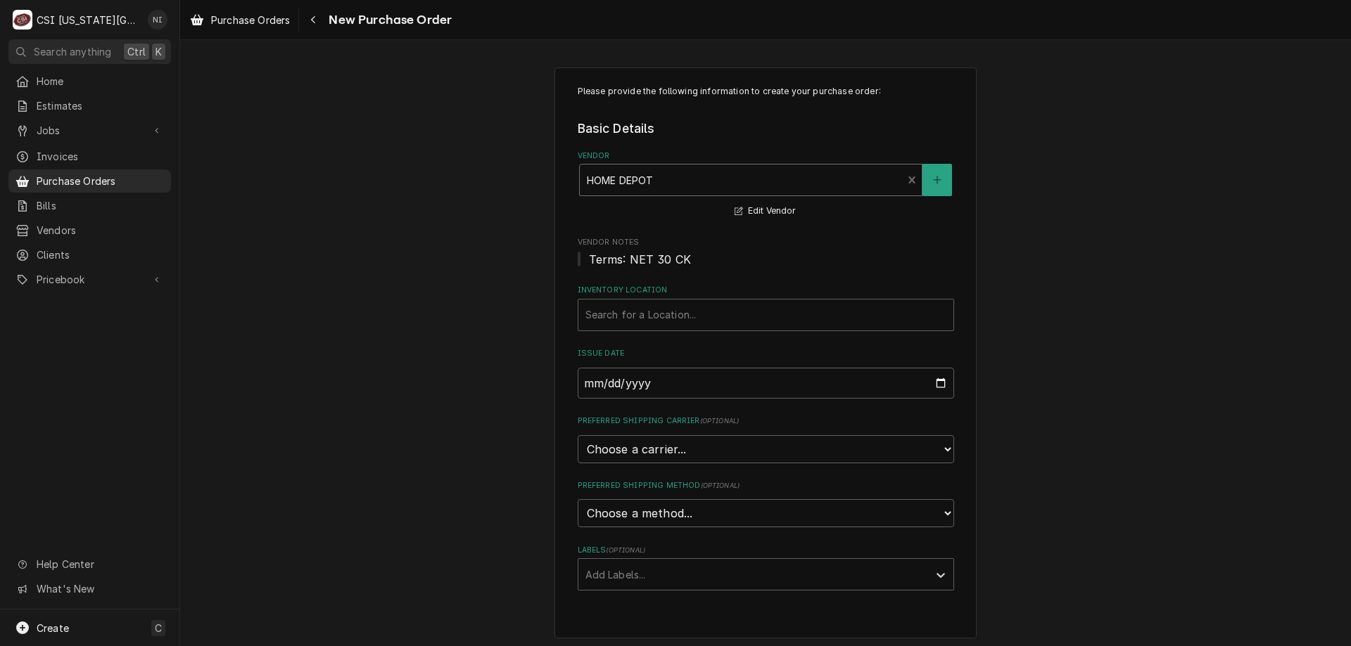
click at [633, 314] on div "Inventory Location" at bounding box center [765, 314] width 361 height 25
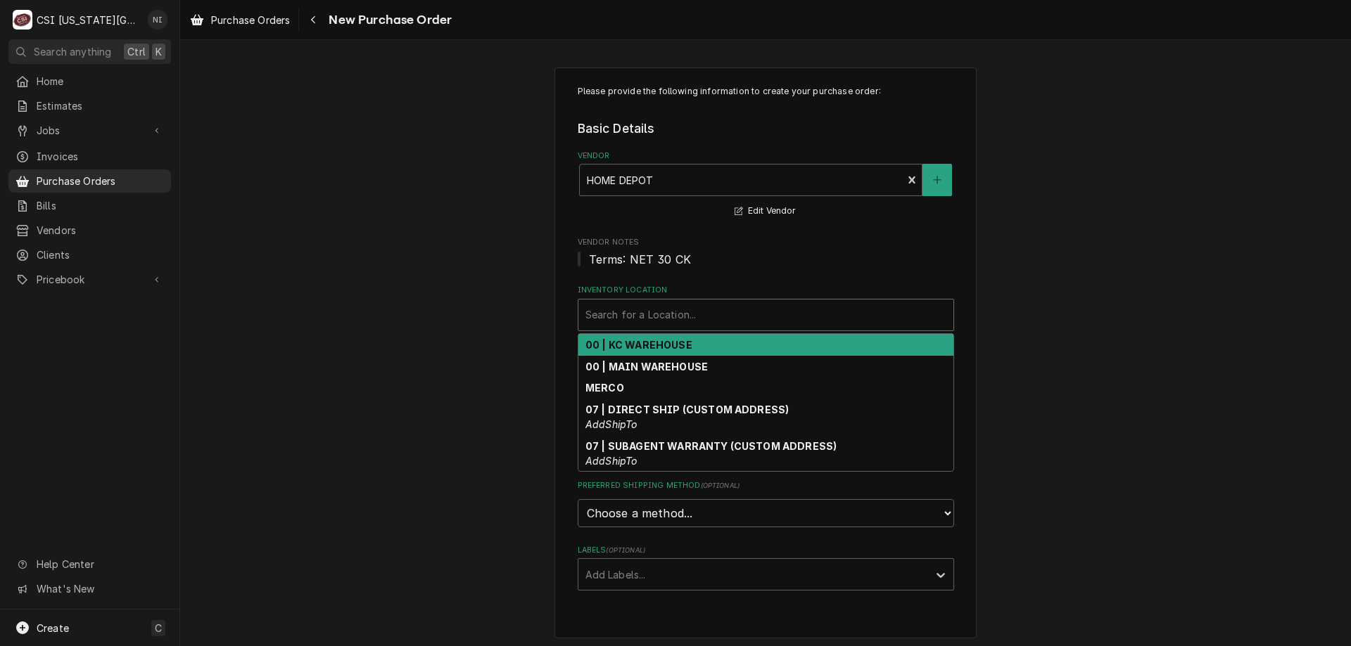
drag, startPoint x: 642, startPoint y: 349, endPoint x: 656, endPoint y: 580, distance: 231.9
click at [642, 350] on strong "00 | KC WAREHOUSE" at bounding box center [638, 345] width 107 height 12
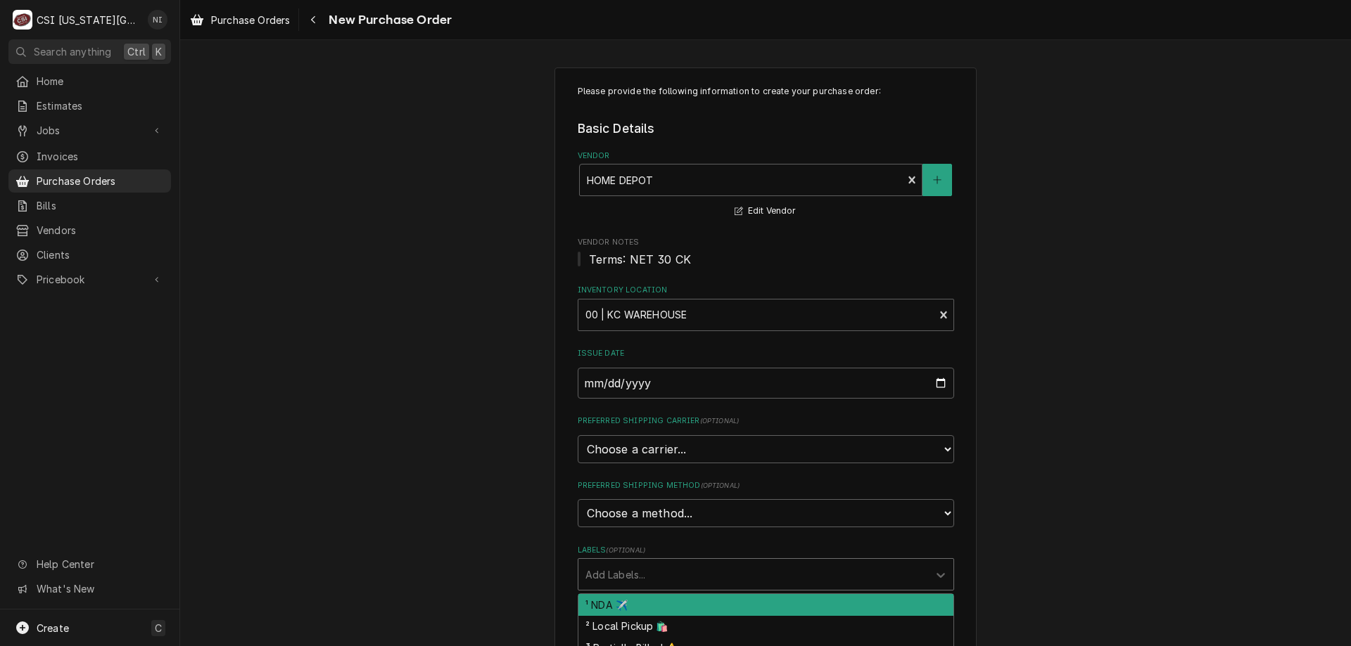
click at [649, 574] on div "Labels" at bounding box center [753, 574] width 336 height 25
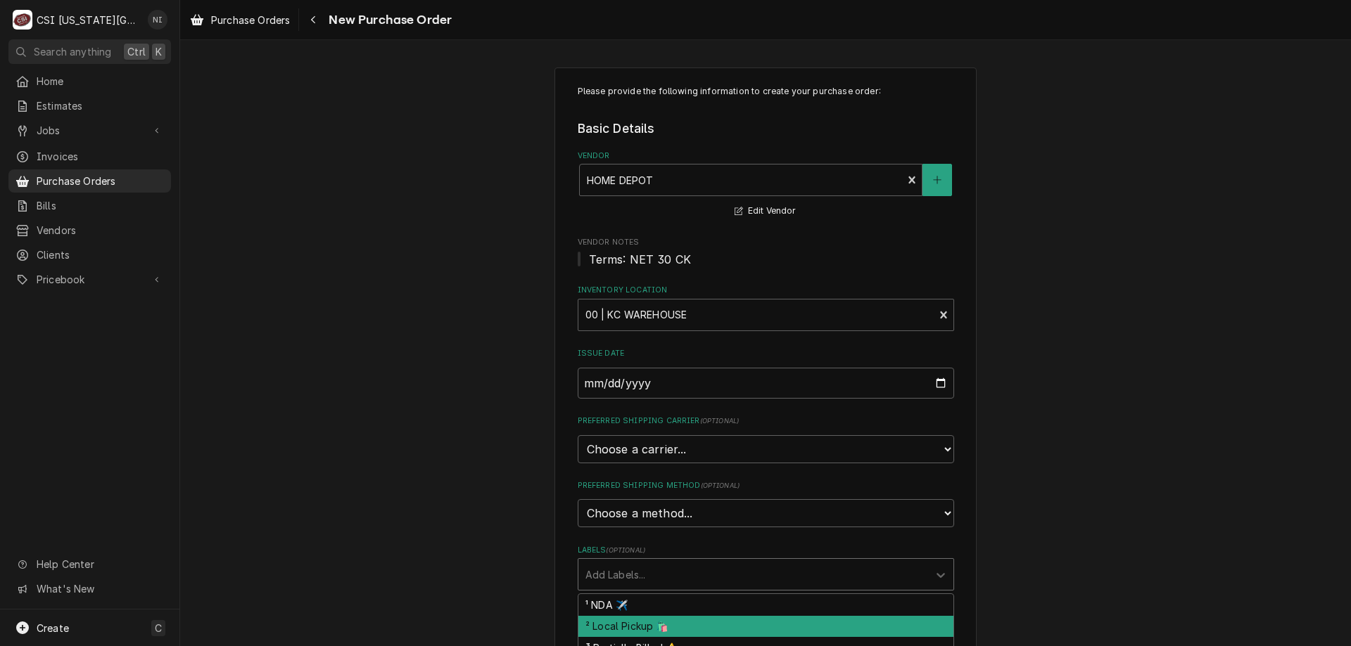
click at [637, 628] on div "² Local Pickup 🛍️" at bounding box center [765, 627] width 375 height 22
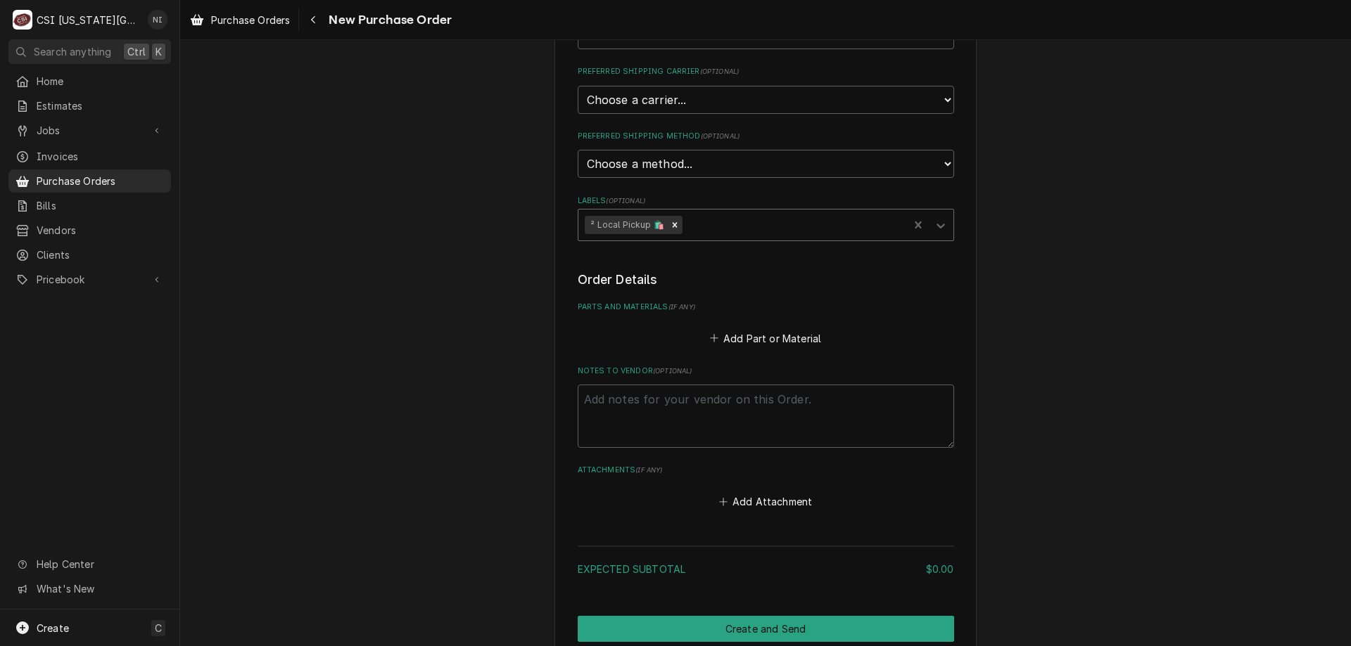
scroll to position [352, 0]
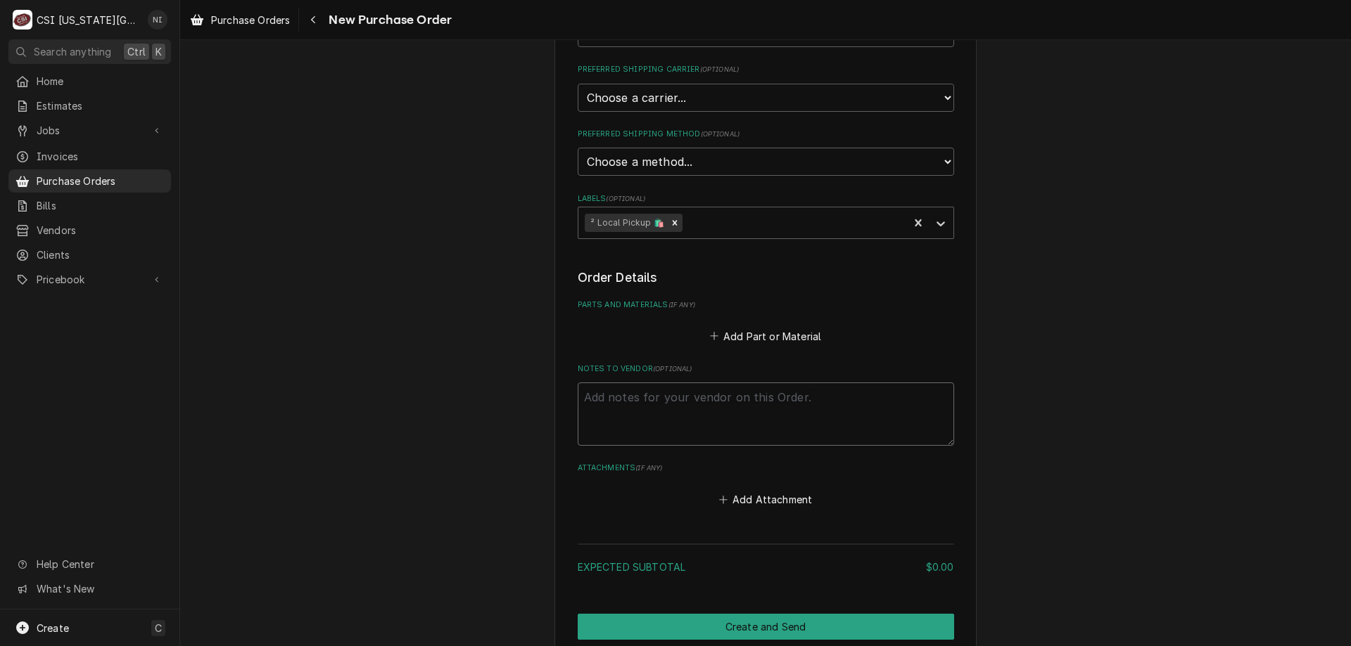
click at [739, 410] on textarea "Notes to Vendor ( optional )" at bounding box center [766, 414] width 376 height 63
type textarea "x"
type textarea "j"
type textarea "x"
type textarea "je"
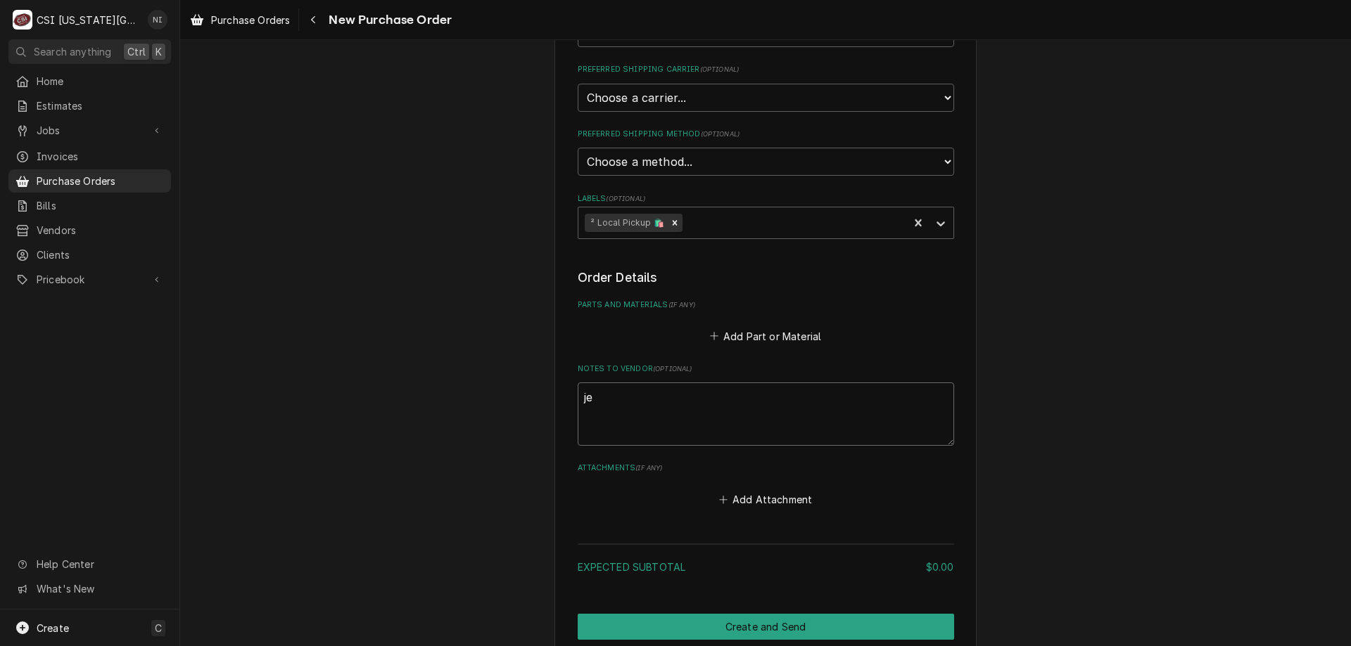
type textarea "x"
type textarea "jes"
type textarea "x"
type textarea "[PERSON_NAME]"
type textarea "x"
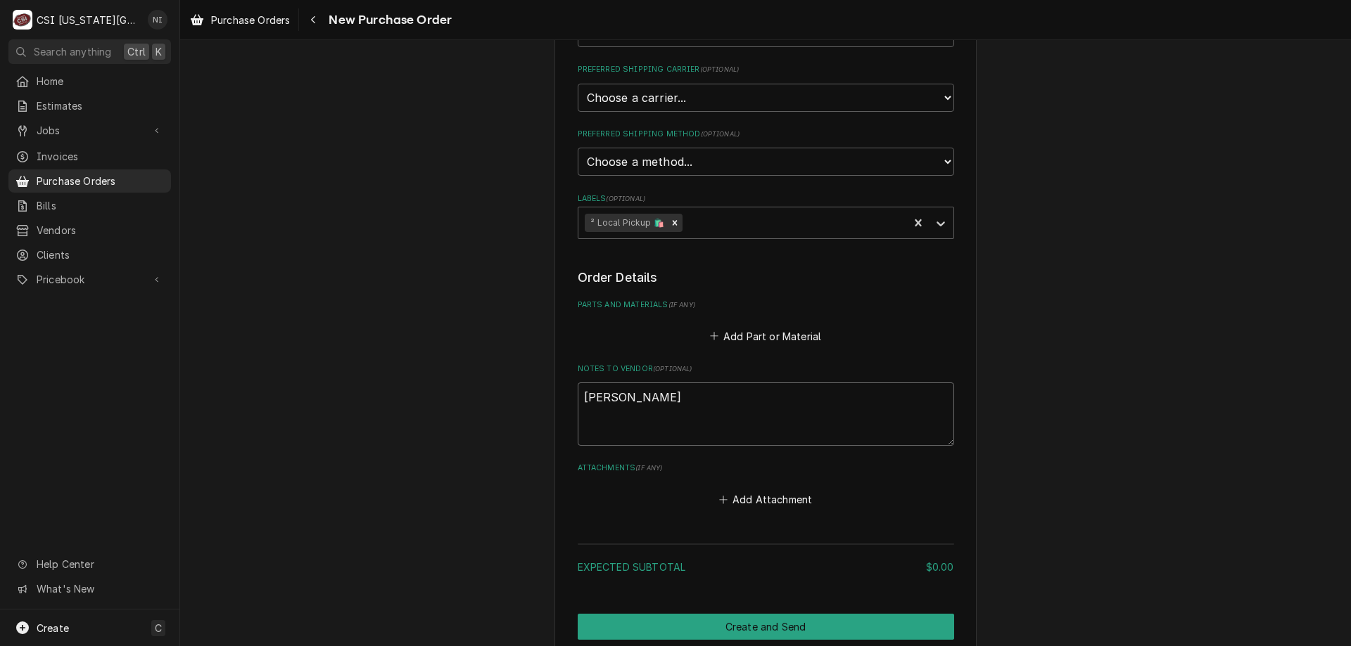
type textarea "[PERSON_NAME]"
click at [781, 340] on button "Add Part or Material" at bounding box center [765, 336] width 116 height 20
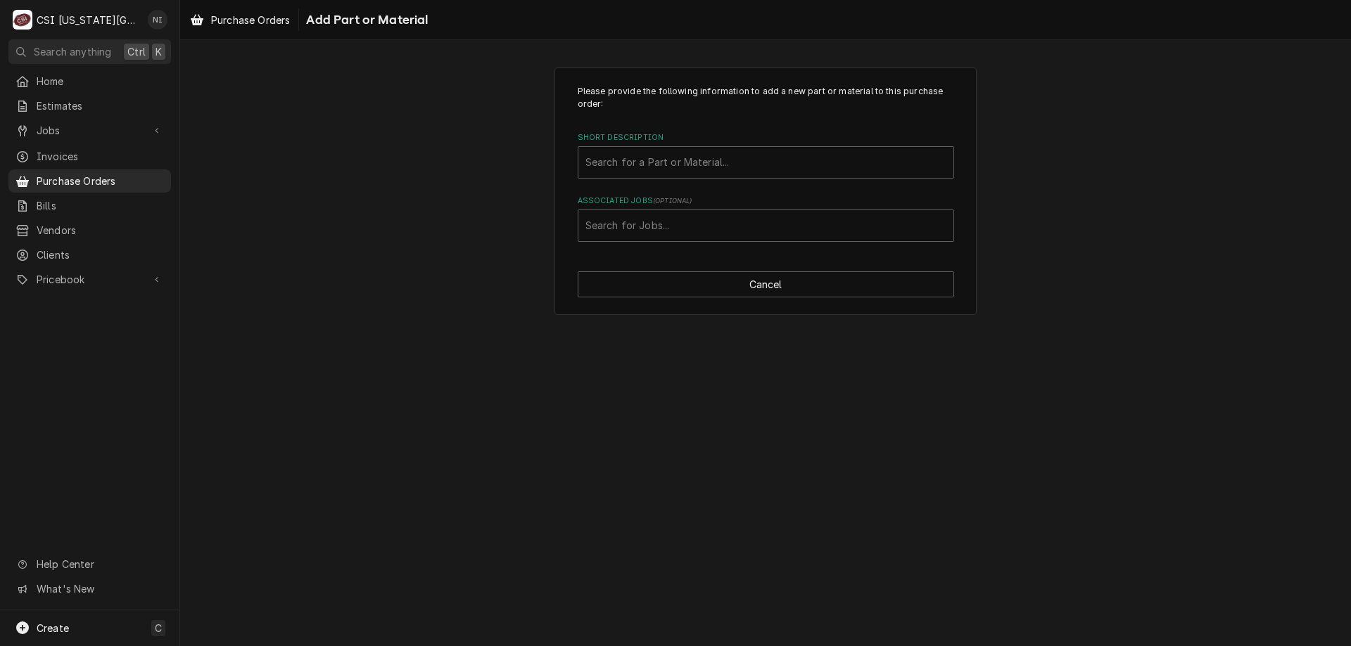
click at [676, 228] on div "Associated Jobs" at bounding box center [765, 225] width 361 height 25
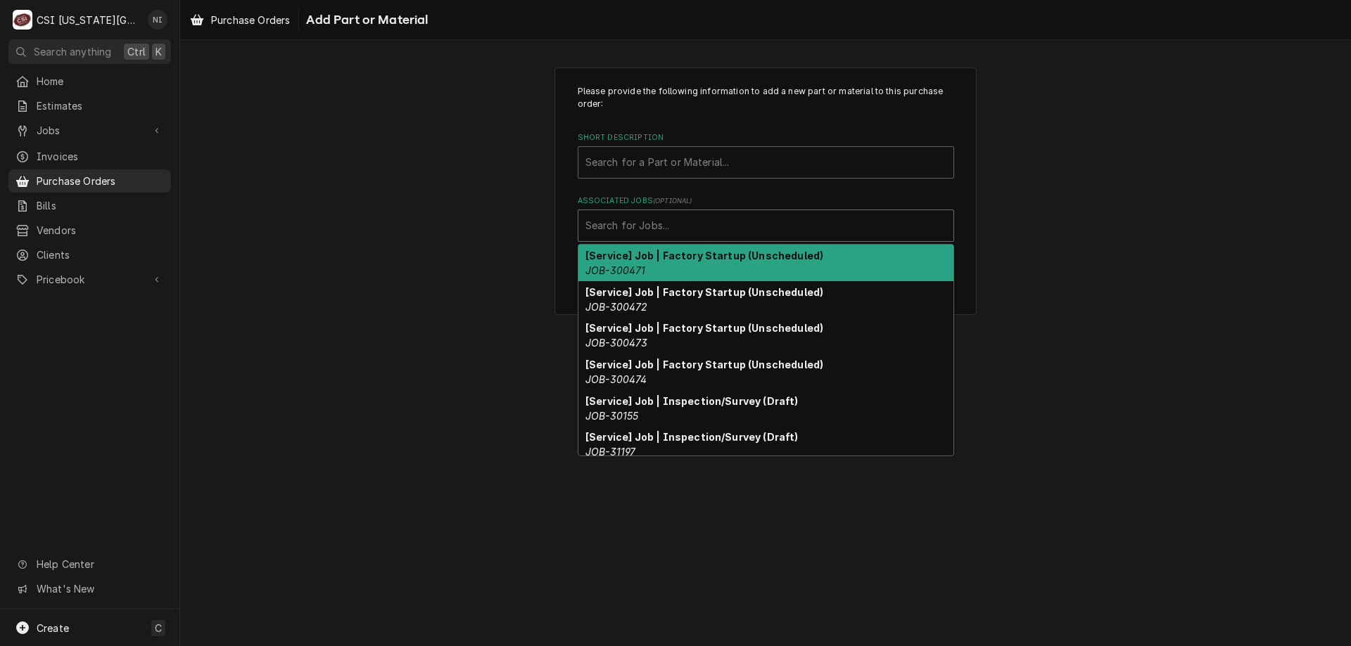
paste input "32969"
type input "32969"
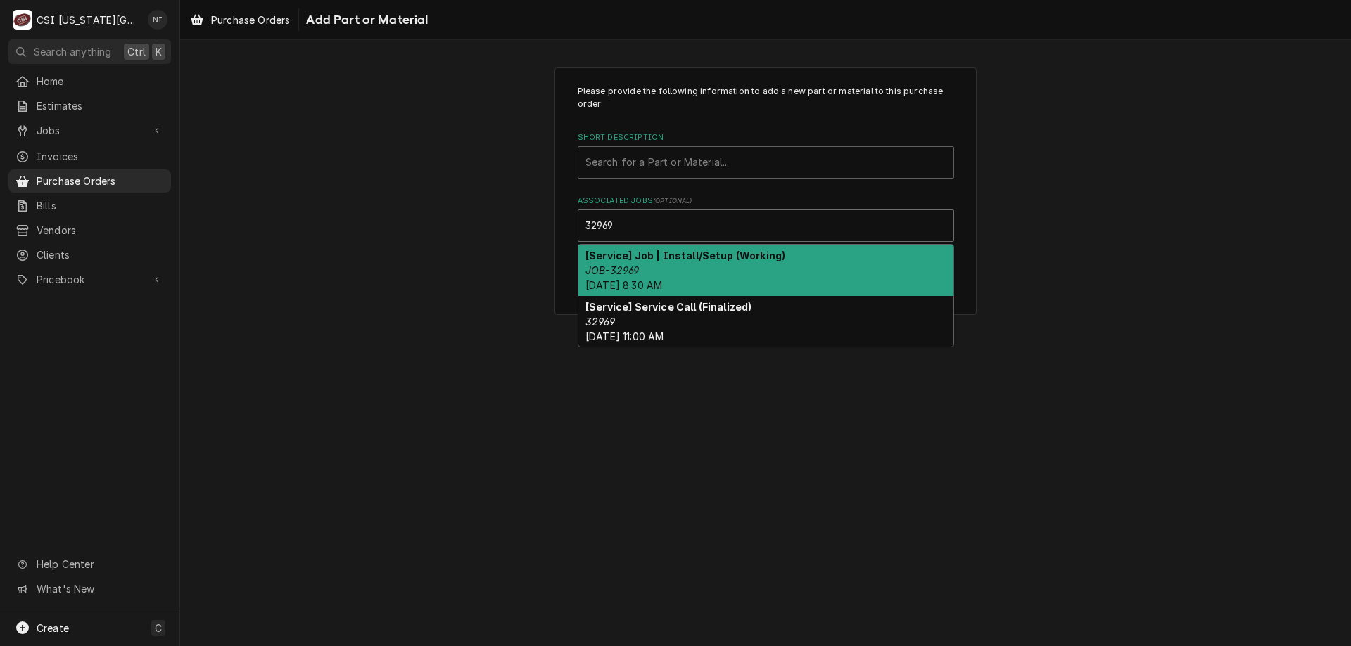
click at [625, 261] on strong "[Service] Job | Install/Setup (Working)" at bounding box center [685, 256] width 200 height 12
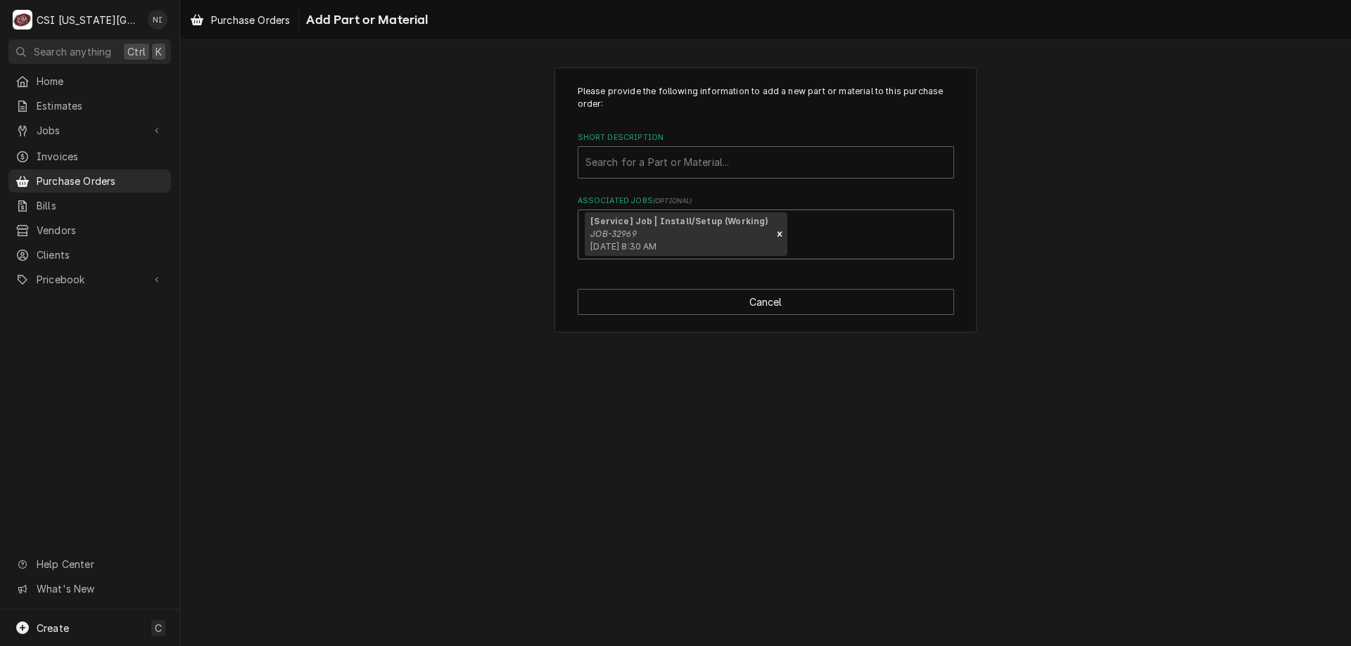
click at [645, 163] on div "Short Description" at bounding box center [765, 162] width 361 height 25
type input "misc pro"
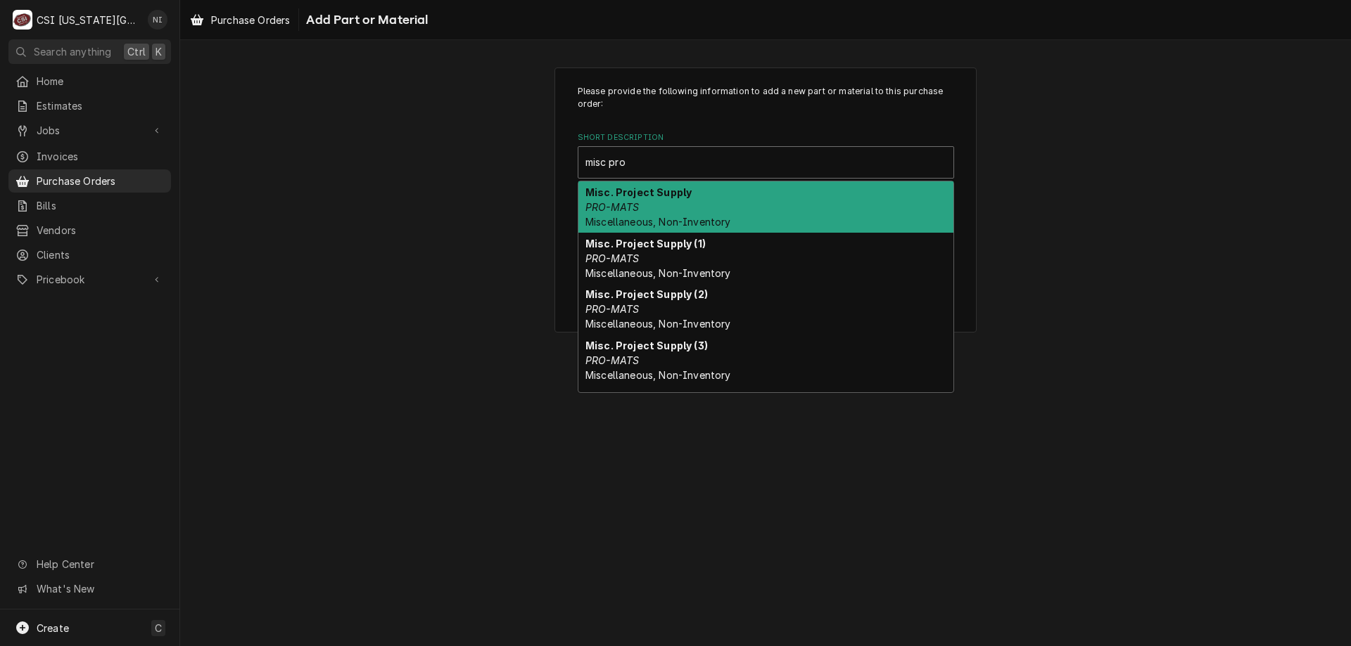
drag, startPoint x: 600, startPoint y: 197, endPoint x: 639, endPoint y: 217, distance: 43.7
click at [604, 200] on div "Misc. Project Supply PRO-MATS Miscellaneous, Non-Inventory" at bounding box center [765, 206] width 375 height 51
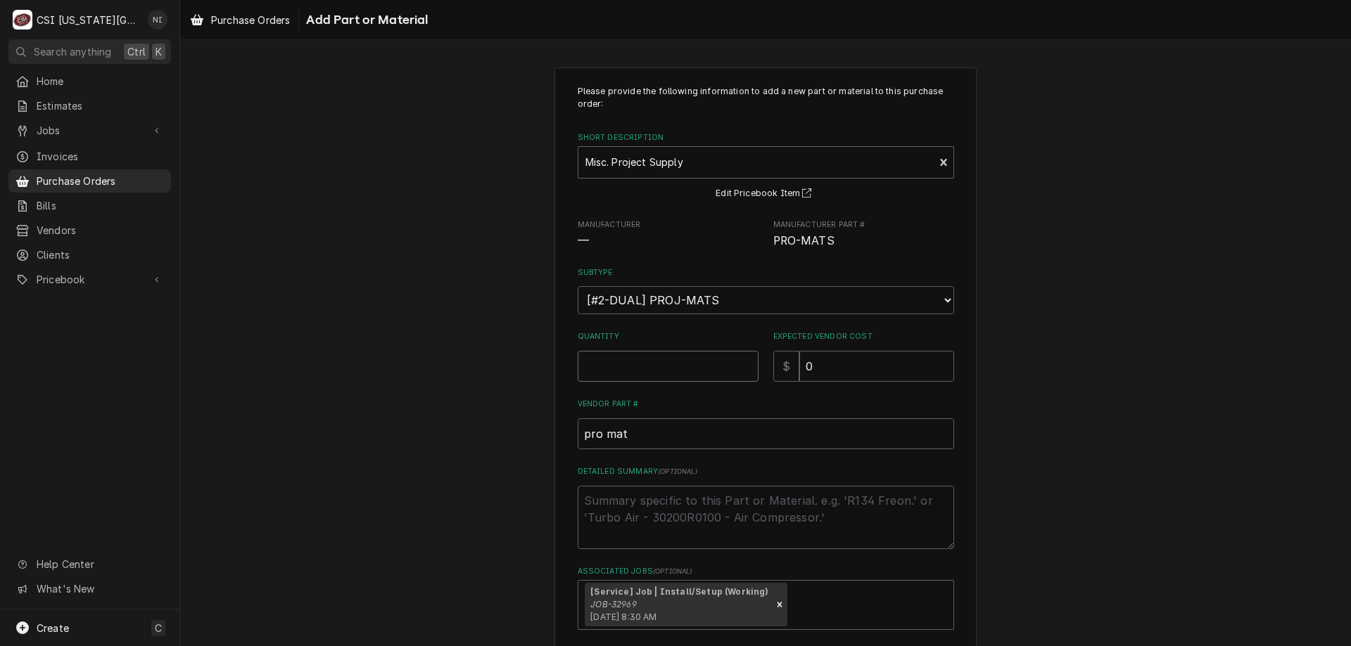
click at [637, 360] on input "Quantity" at bounding box center [668, 366] width 181 height 31
type textarea "x"
type input "1"
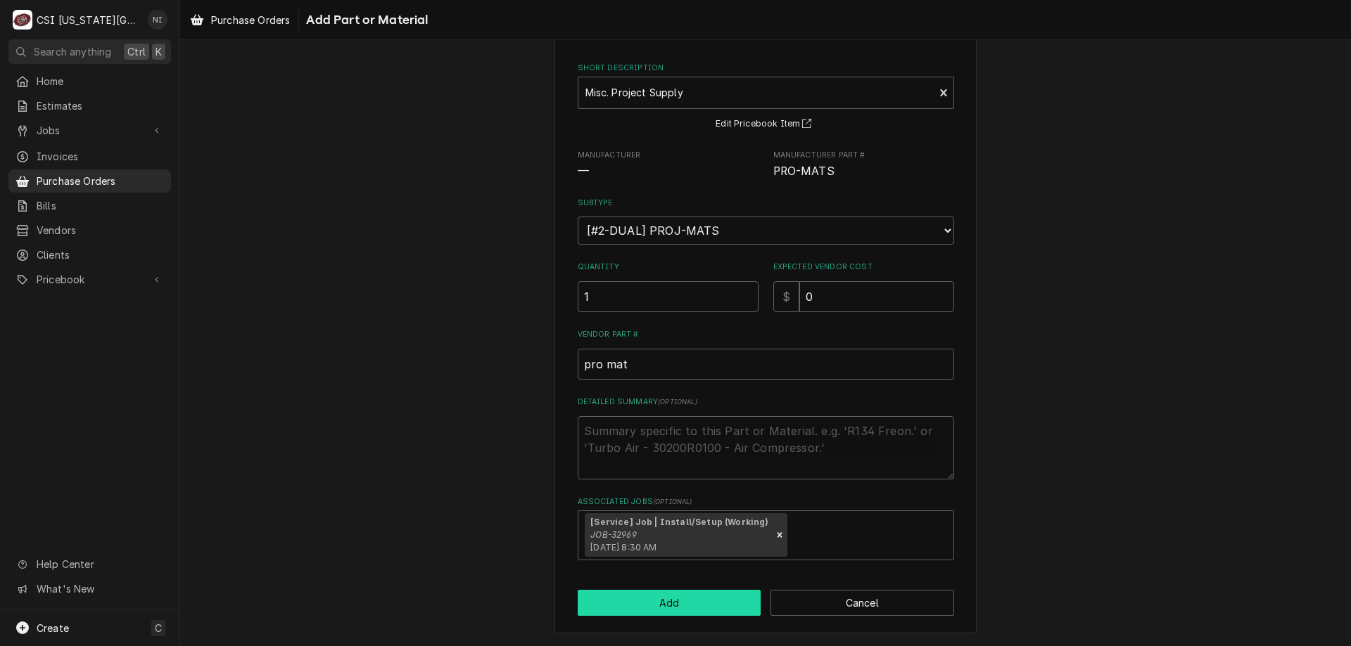
click at [713, 604] on button "Add" at bounding box center [670, 603] width 184 height 26
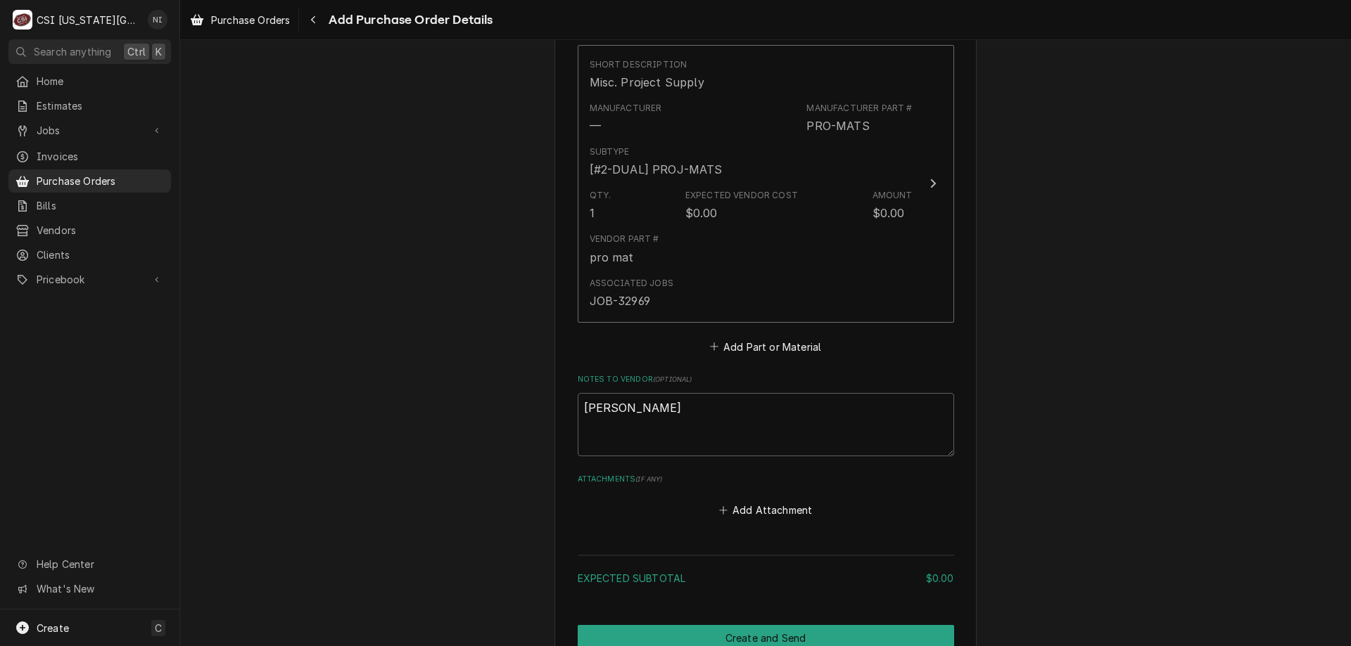
scroll to position [633, 0]
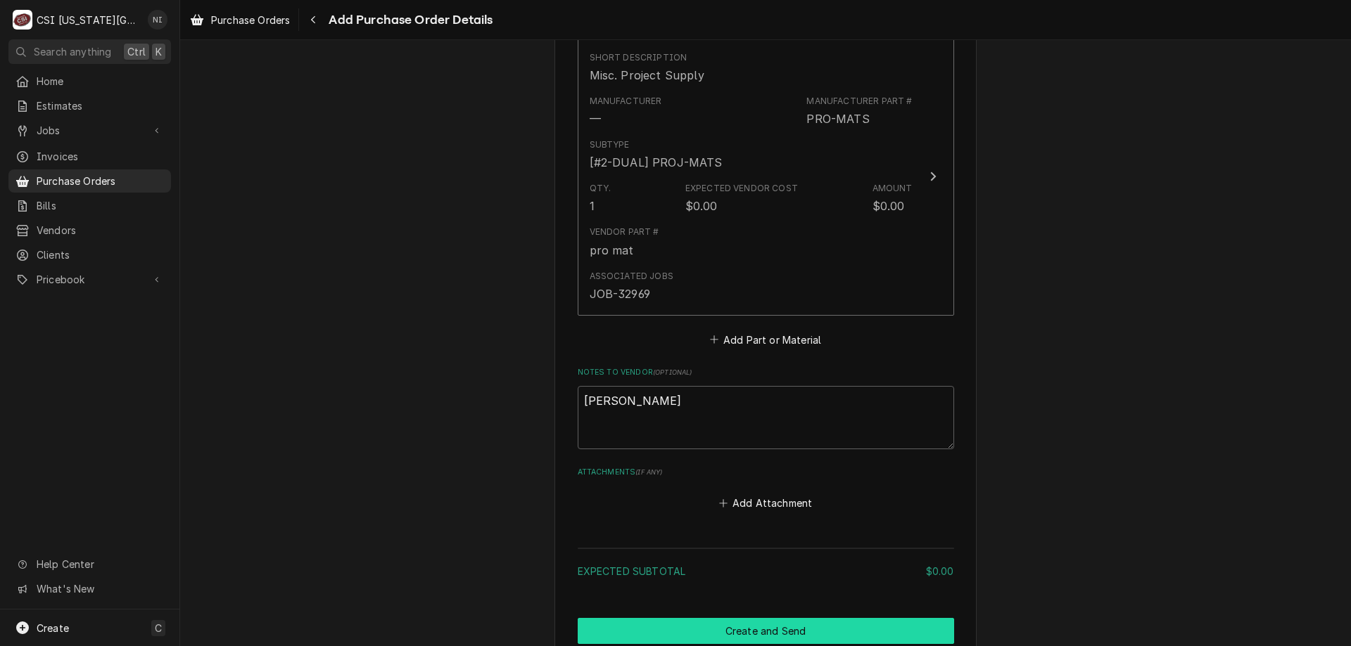
click at [819, 620] on button "Create and Send" at bounding box center [766, 631] width 376 height 26
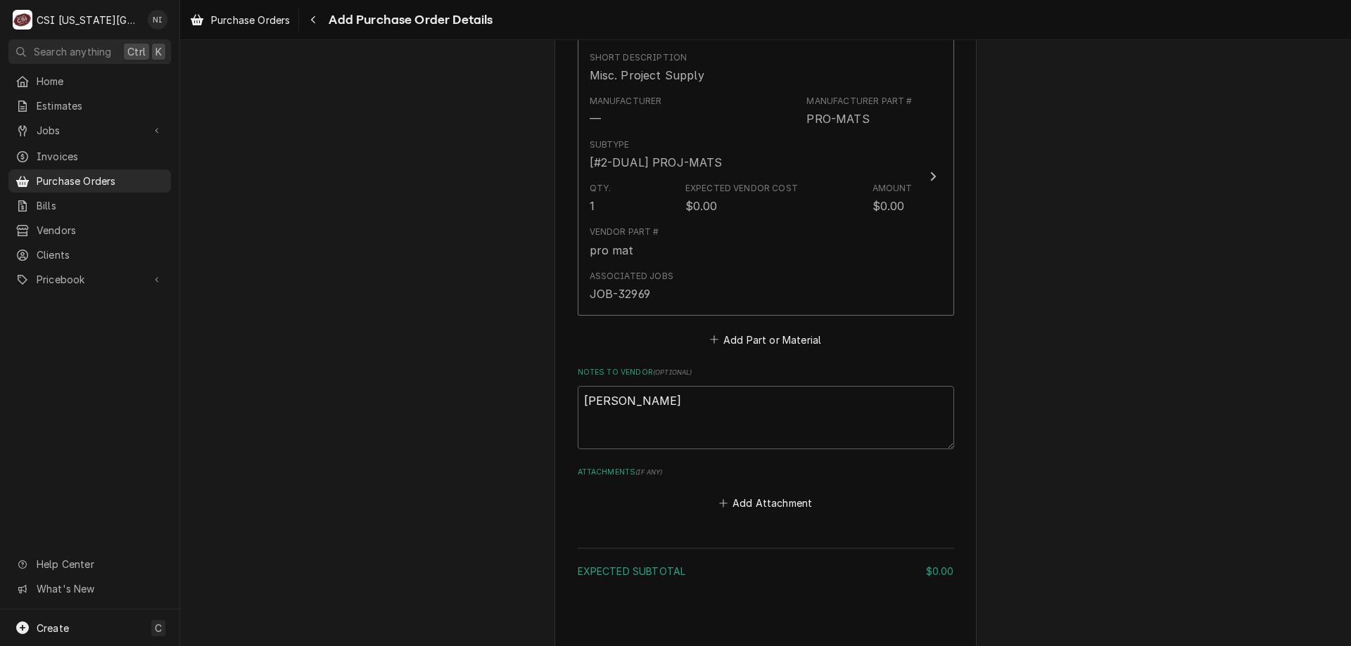
type textarea "x"
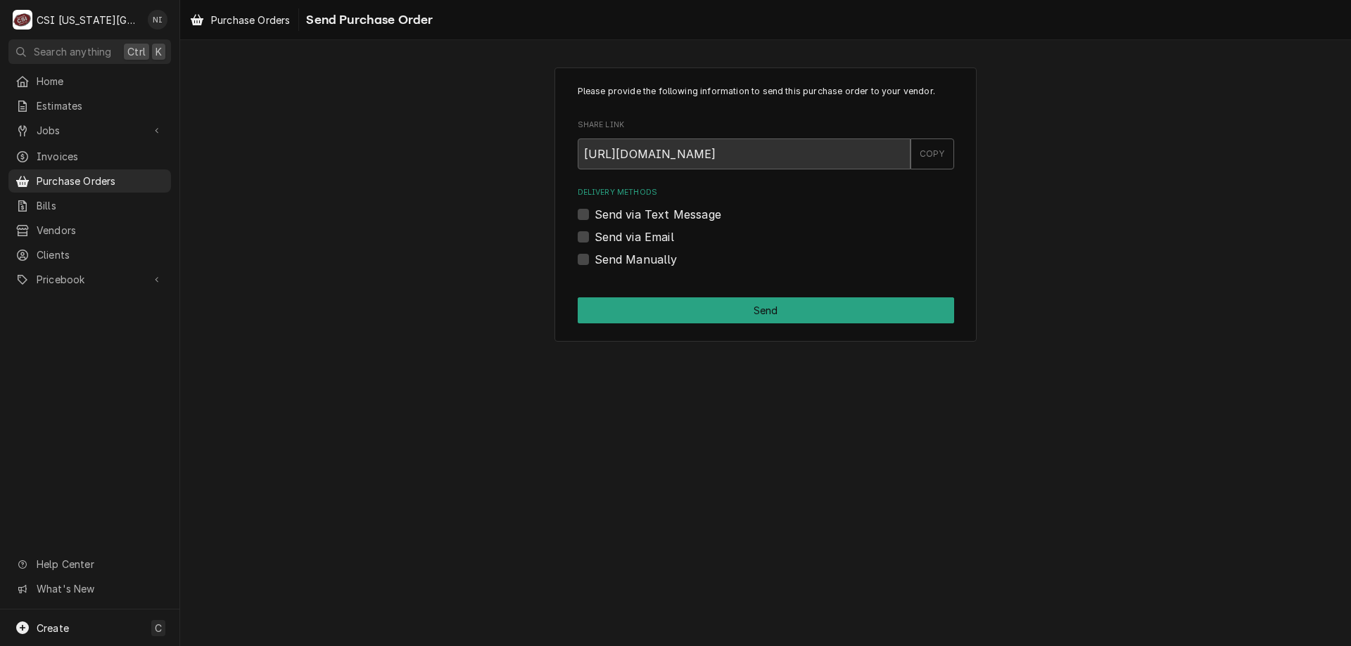
click at [184, 536] on div "Please provide the following information to send this purchase order to your ve…" at bounding box center [765, 343] width 1171 height 606
click at [594, 263] on label "Send Manually" at bounding box center [635, 259] width 83 height 17
click at [594, 263] on input "Send Manually" at bounding box center [782, 266] width 376 height 31
checkbox input "true"
drag, startPoint x: 588, startPoint y: 295, endPoint x: 601, endPoint y: 336, distance: 42.3
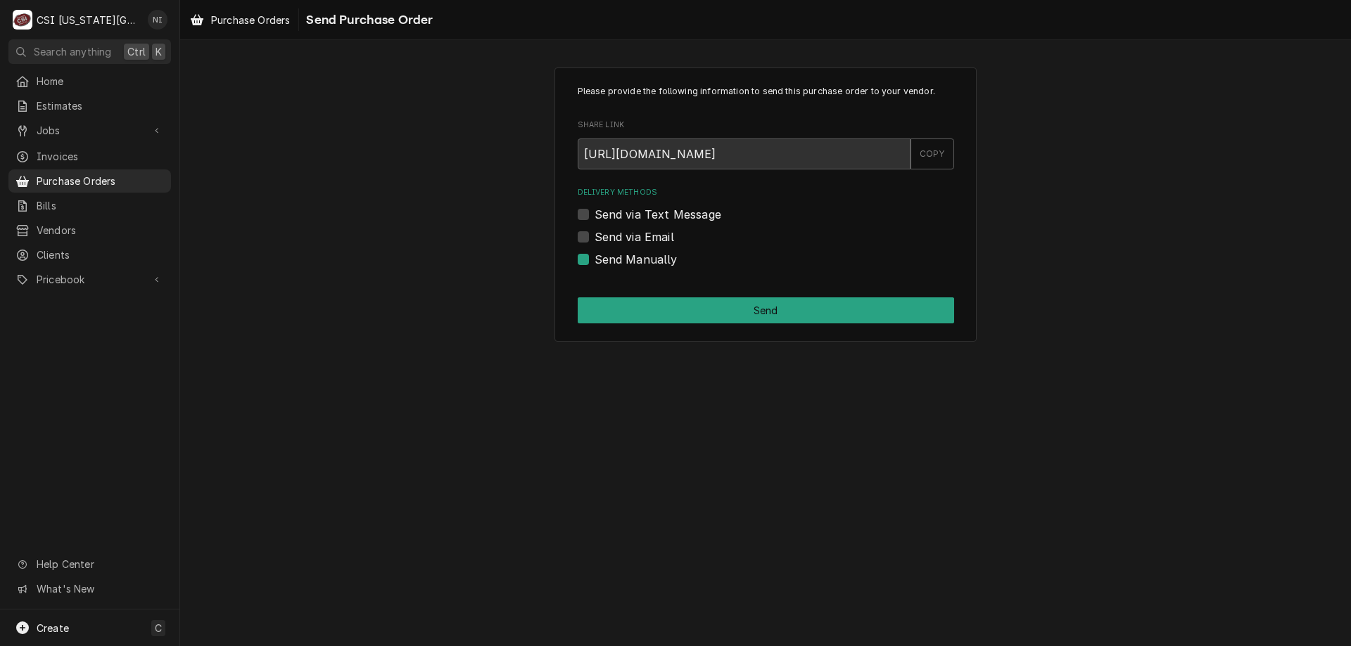
click at [588, 298] on div "Please provide the following information to send this purchase order to your ve…" at bounding box center [765, 205] width 422 height 274
click at [619, 317] on button "Send" at bounding box center [766, 311] width 376 height 26
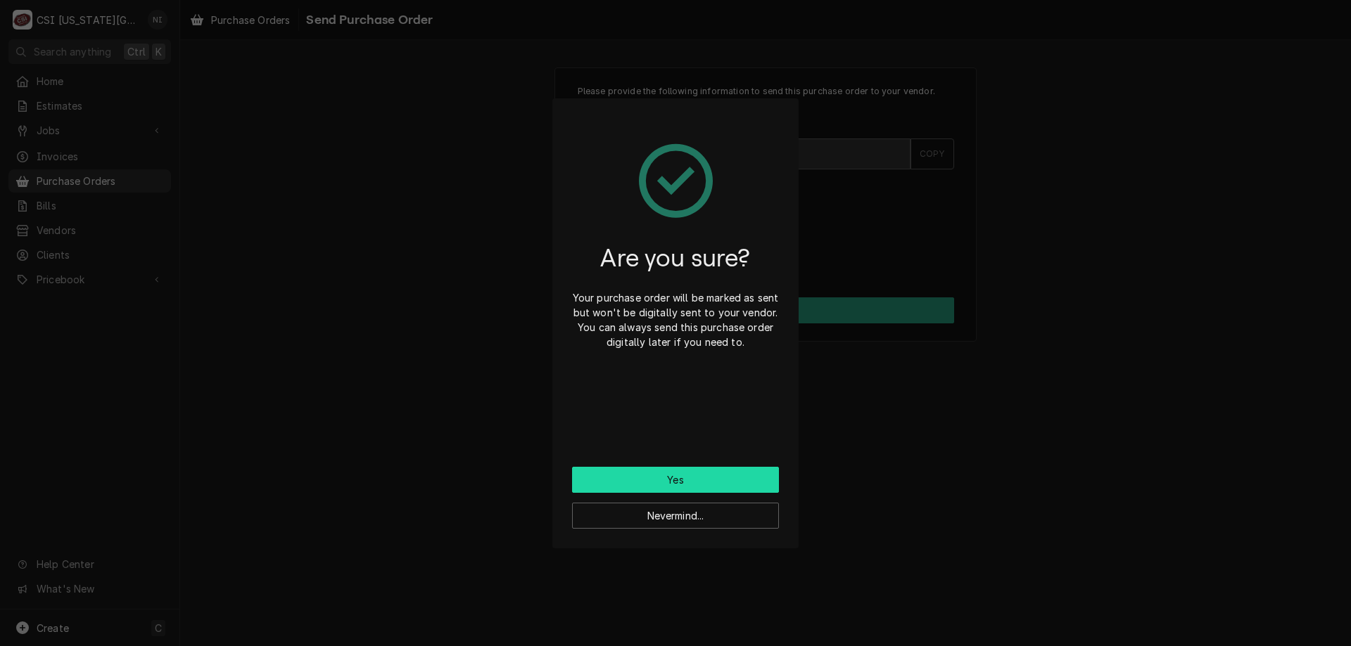
click at [646, 471] on button "Yes" at bounding box center [675, 480] width 207 height 26
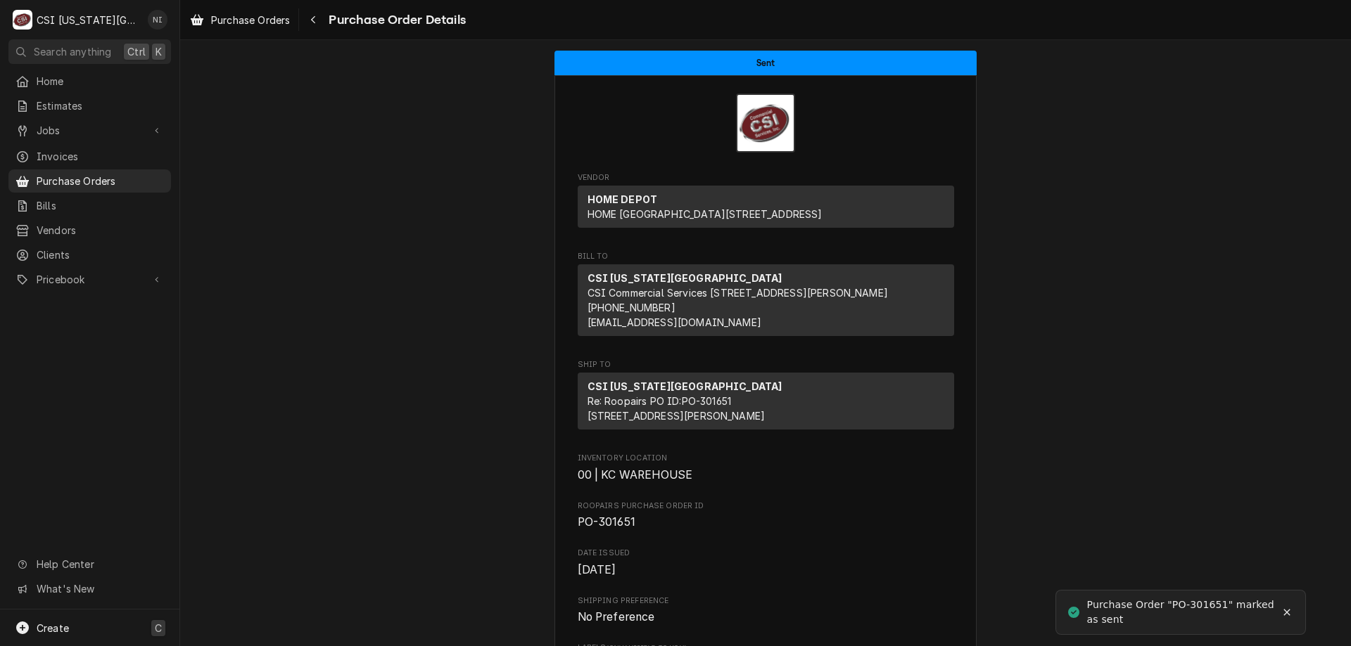
click at [63, 639] on div "Create C" at bounding box center [89, 628] width 179 height 37
click at [278, 524] on div "Purchase Order" at bounding box center [263, 531] width 94 height 15
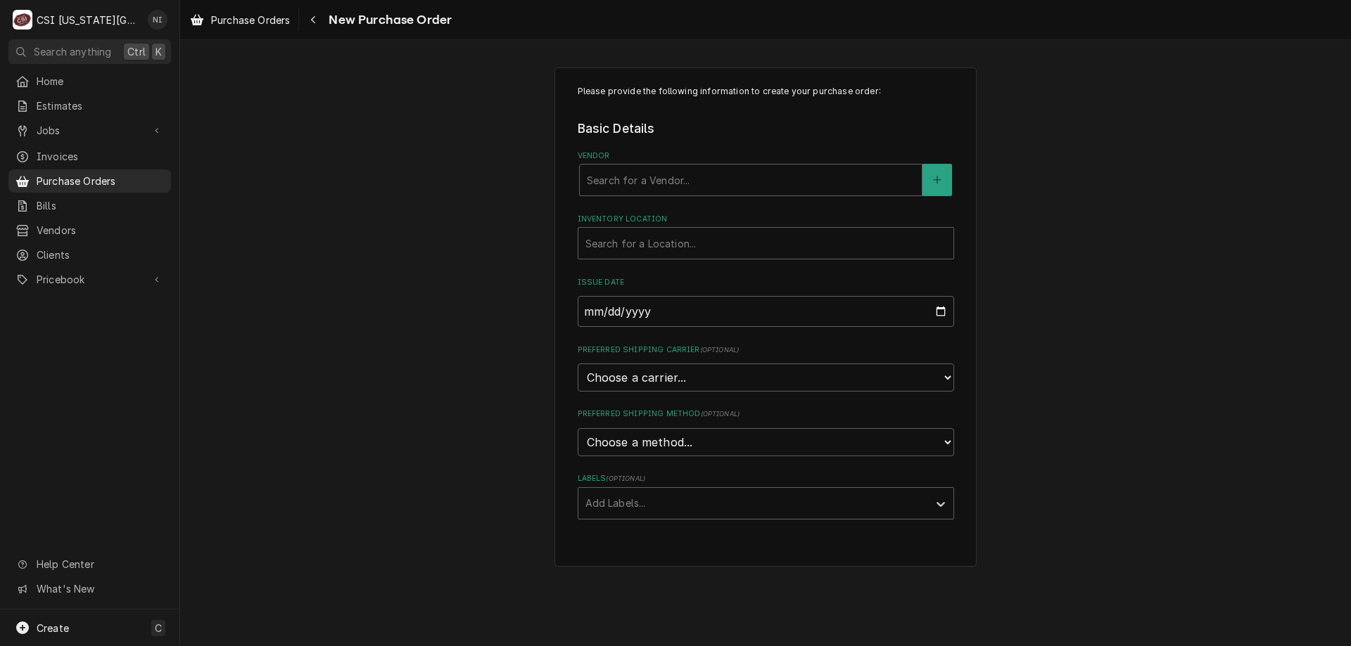
click at [752, 182] on div "Vendor" at bounding box center [751, 179] width 328 height 25
type input "unite"
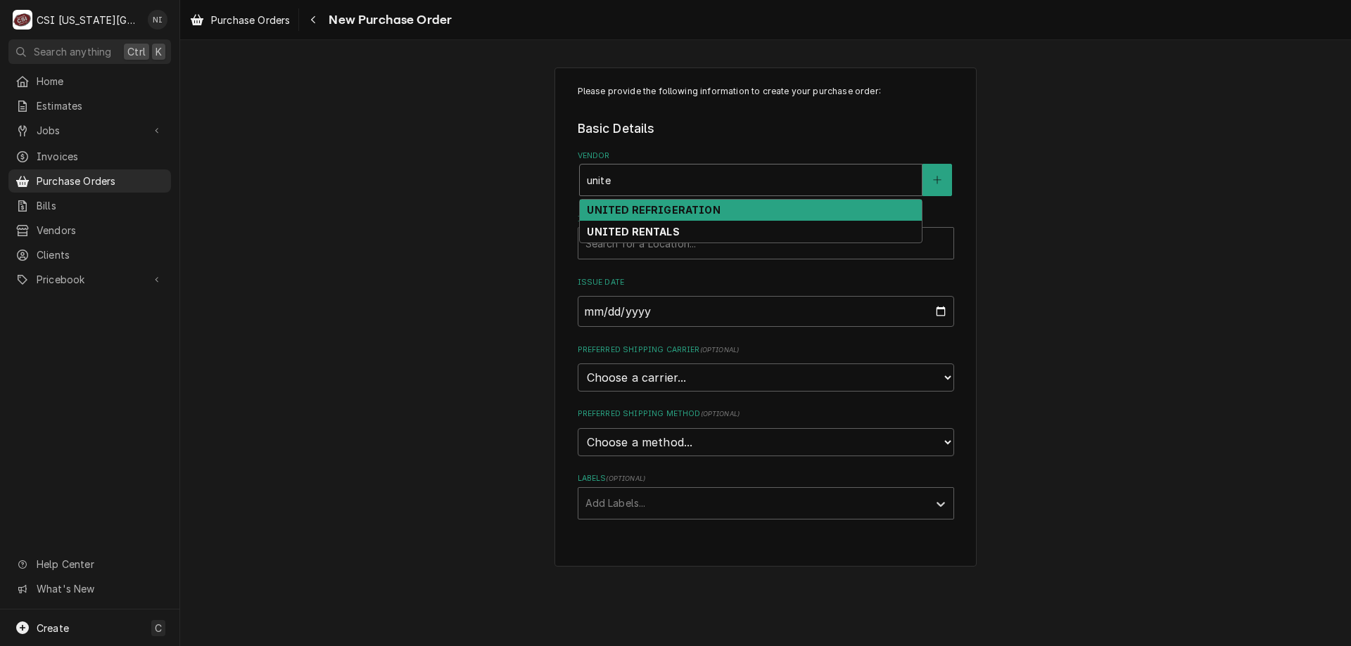
click at [644, 208] on strong "UNITED REFRIGERATION" at bounding box center [653, 210] width 133 height 12
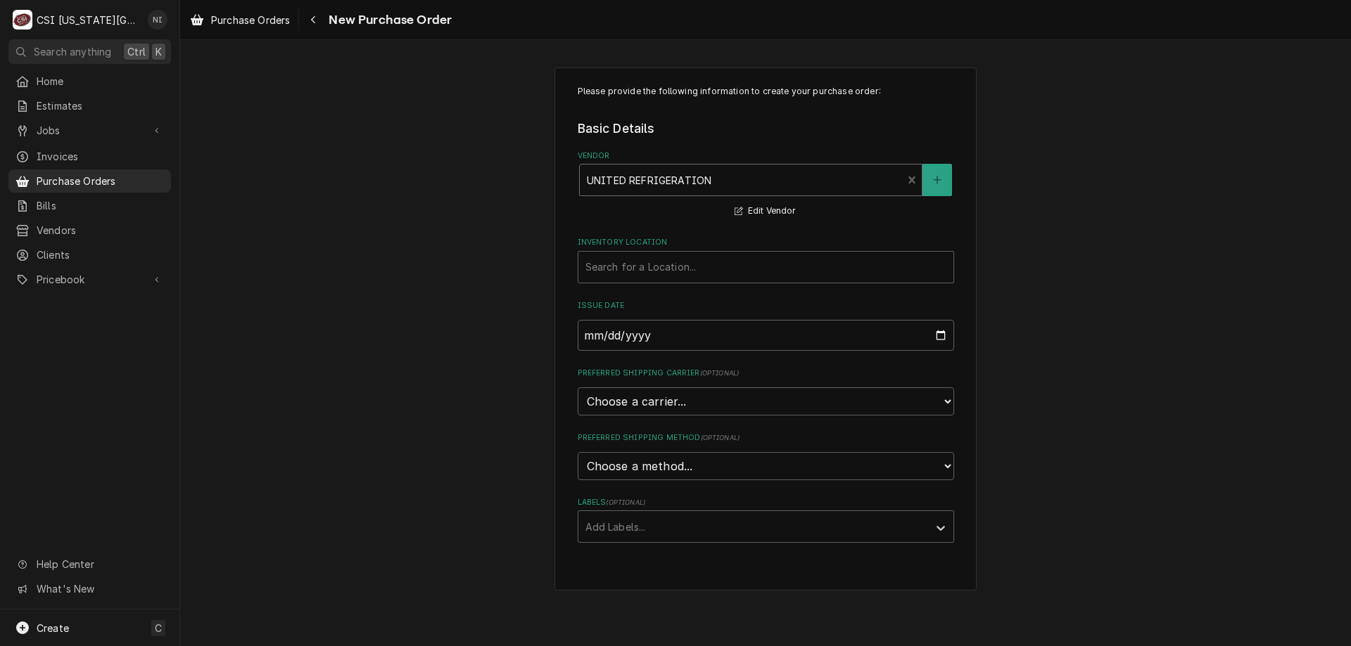
drag, startPoint x: 597, startPoint y: 271, endPoint x: 616, endPoint y: 284, distance: 22.2
click at [599, 272] on div "Inventory Location" at bounding box center [765, 267] width 361 height 25
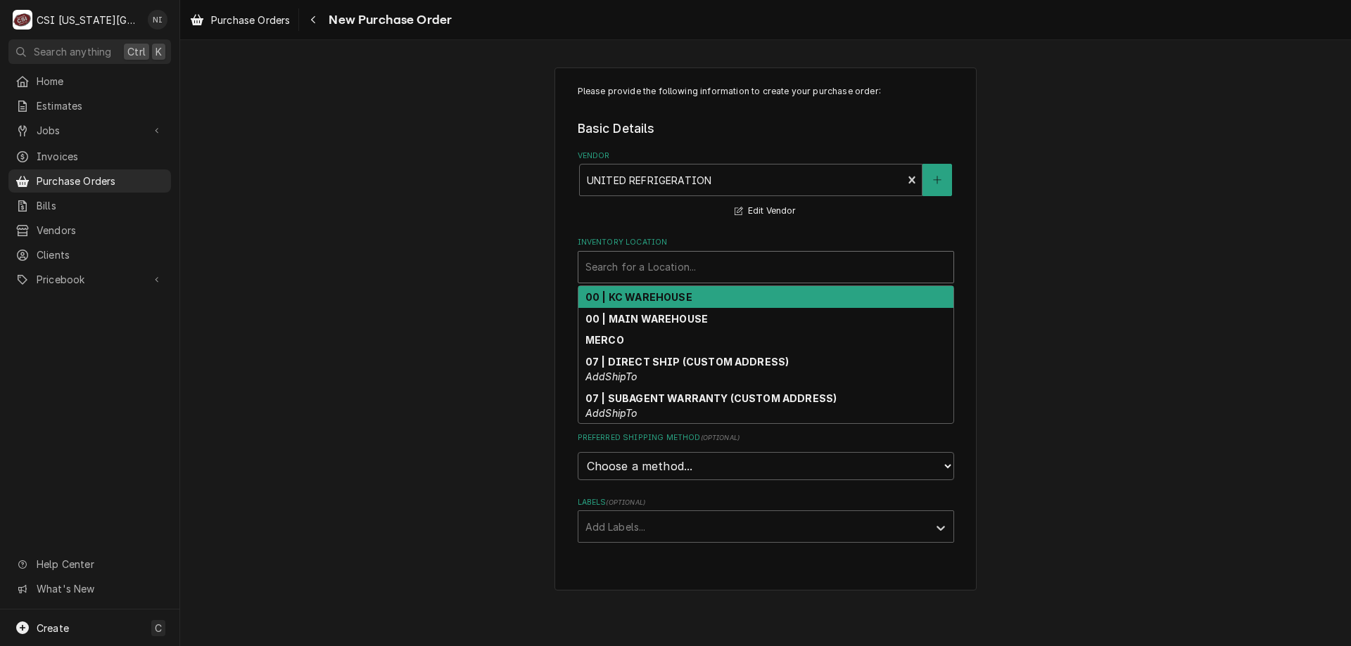
click at [625, 295] on strong "00 | KC WAREHOUSE" at bounding box center [638, 297] width 107 height 12
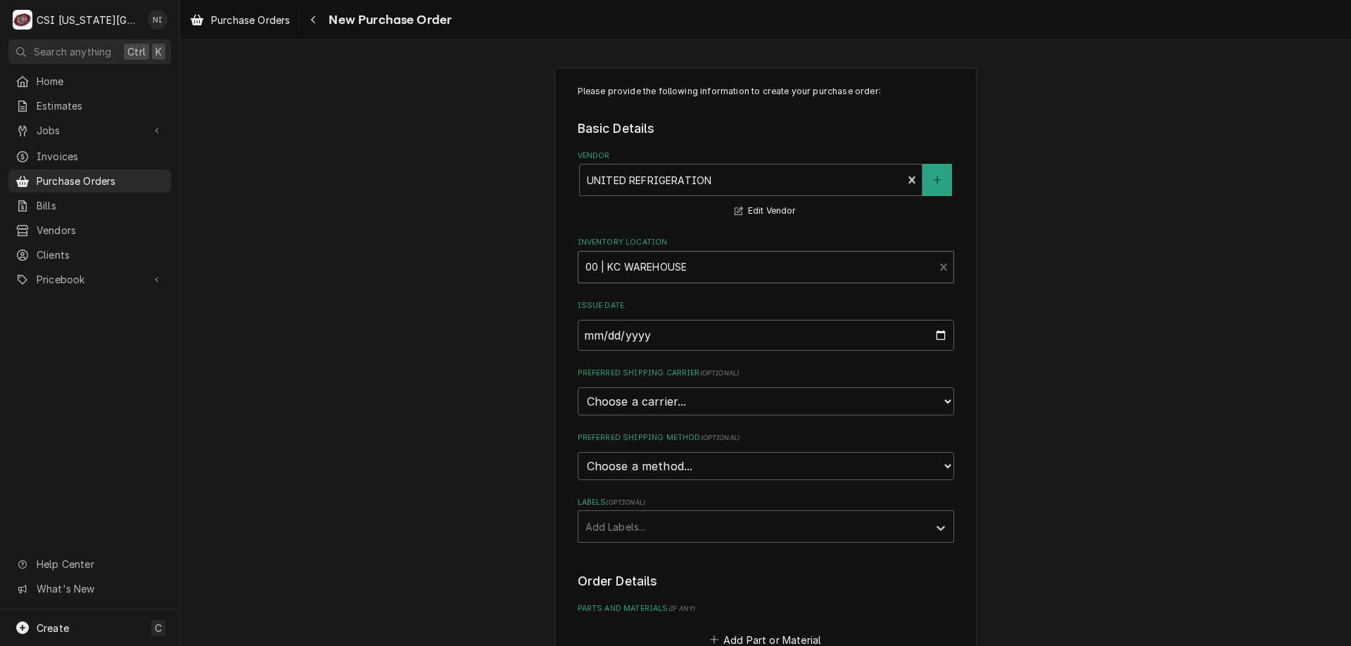
click at [638, 534] on div "Labels" at bounding box center [753, 526] width 336 height 25
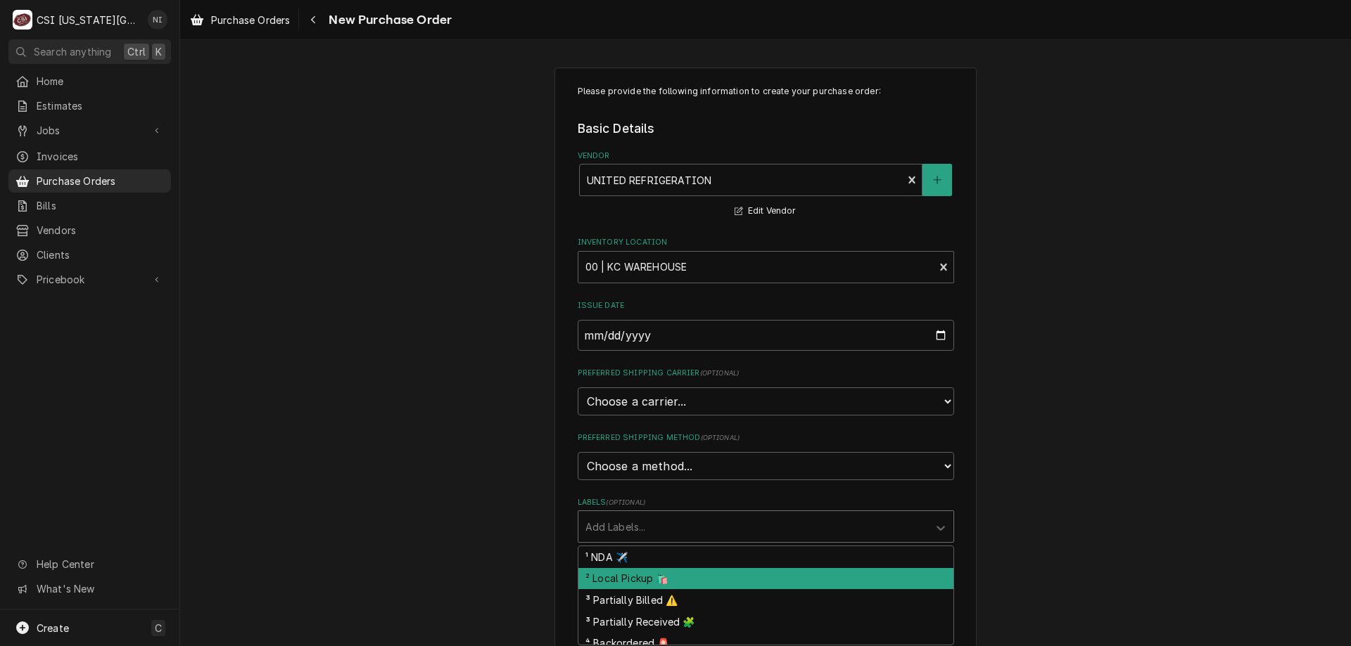
drag, startPoint x: 631, startPoint y: 573, endPoint x: 685, endPoint y: 590, distance: 56.7
click at [631, 575] on div "² Local Pickup 🛍️" at bounding box center [765, 579] width 375 height 22
type textarea "x"
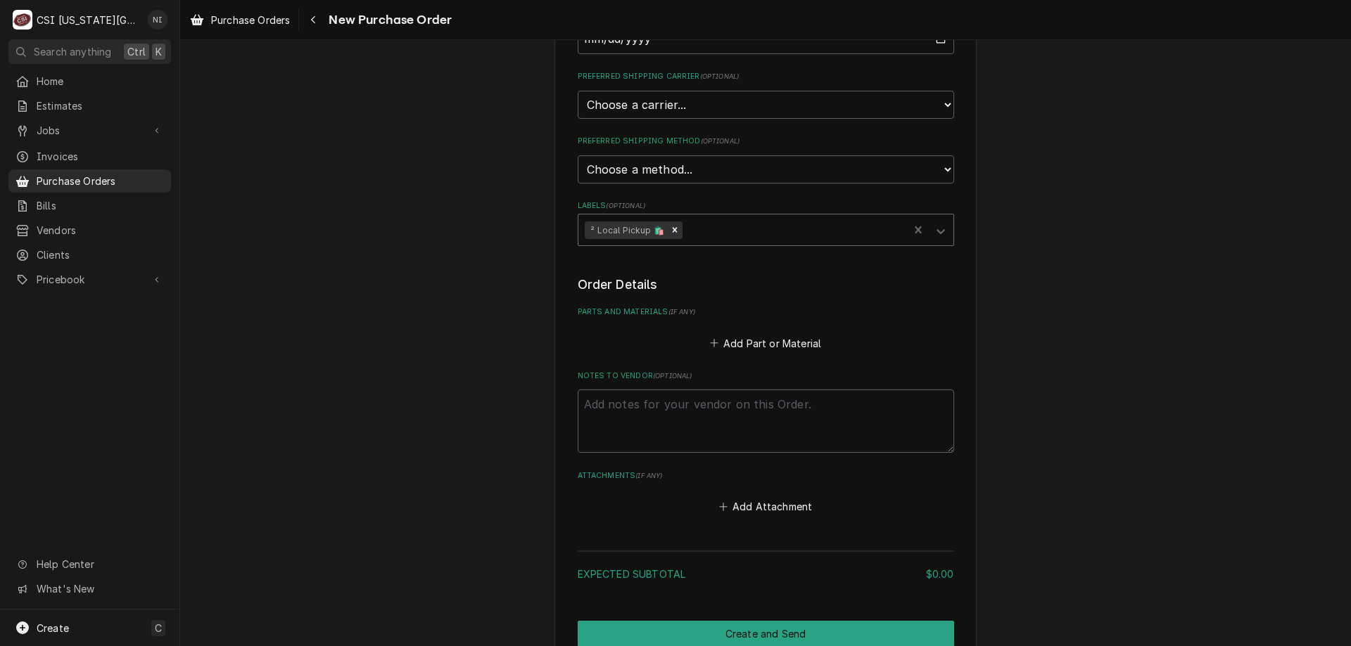
scroll to position [364, 0]
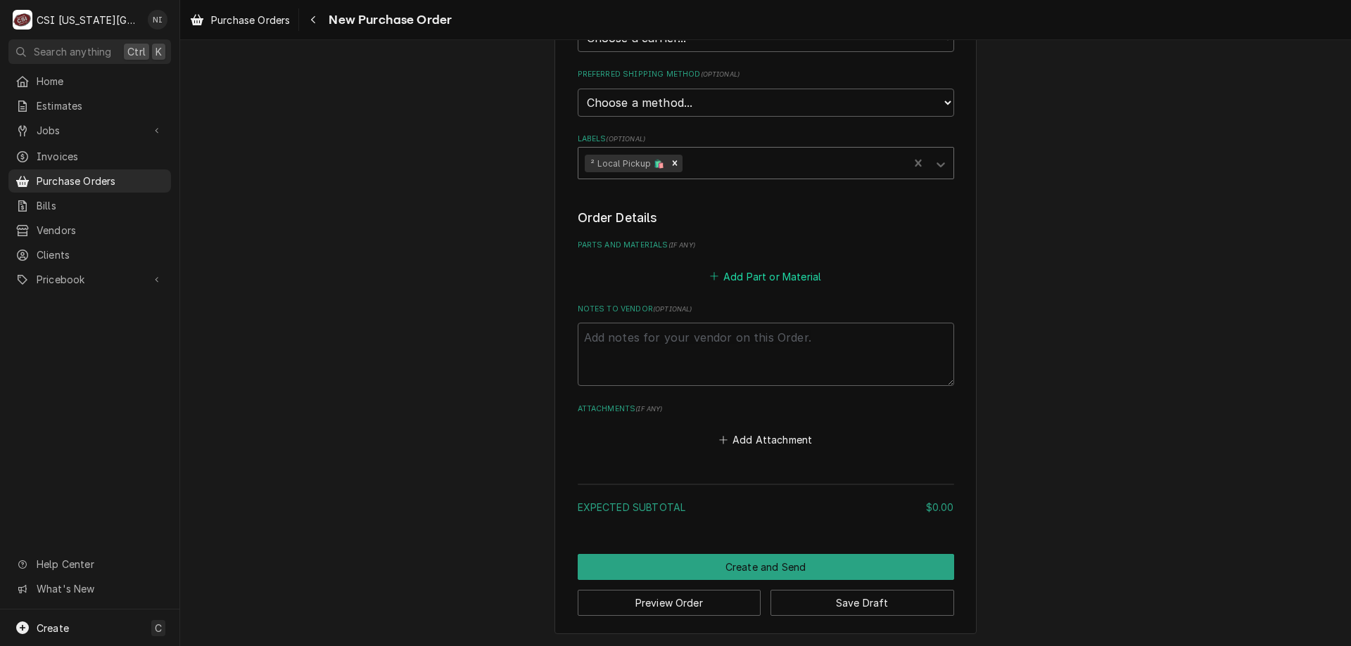
click at [720, 274] on button "Add Part or Material" at bounding box center [765, 277] width 116 height 20
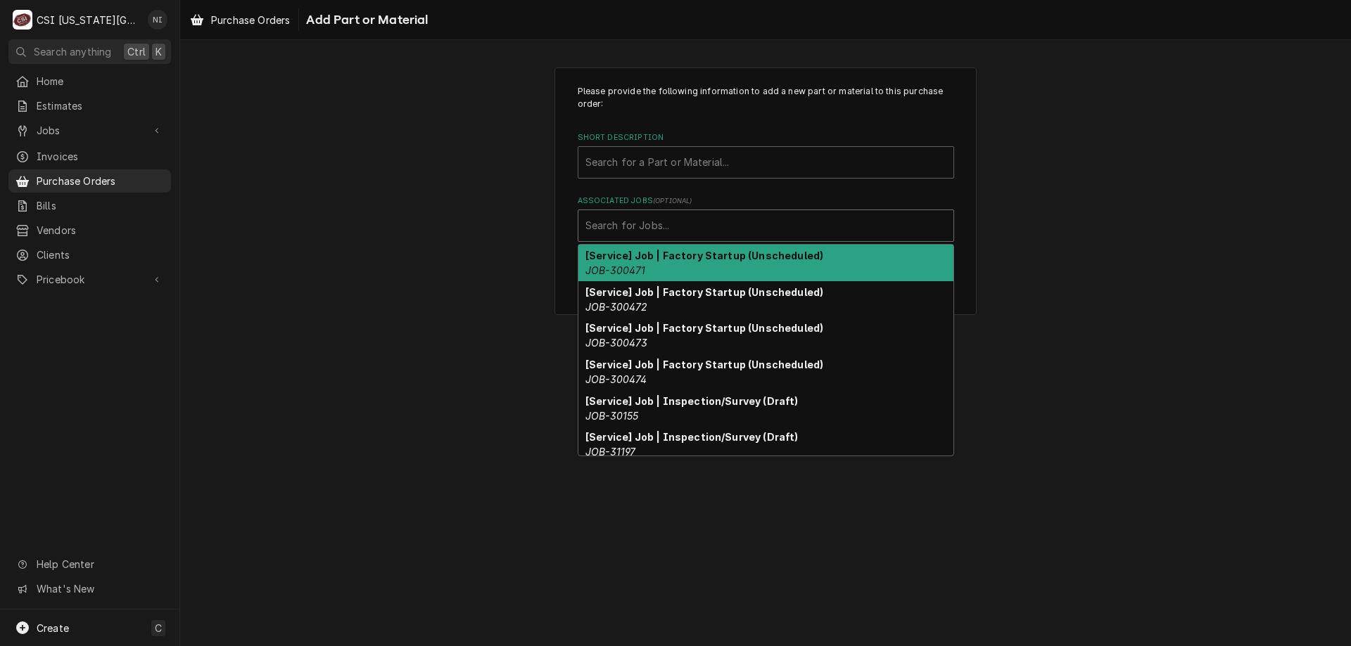
click at [685, 225] on div "Associated Jobs" at bounding box center [765, 225] width 361 height 25
paste input "33038"
type input "33038"
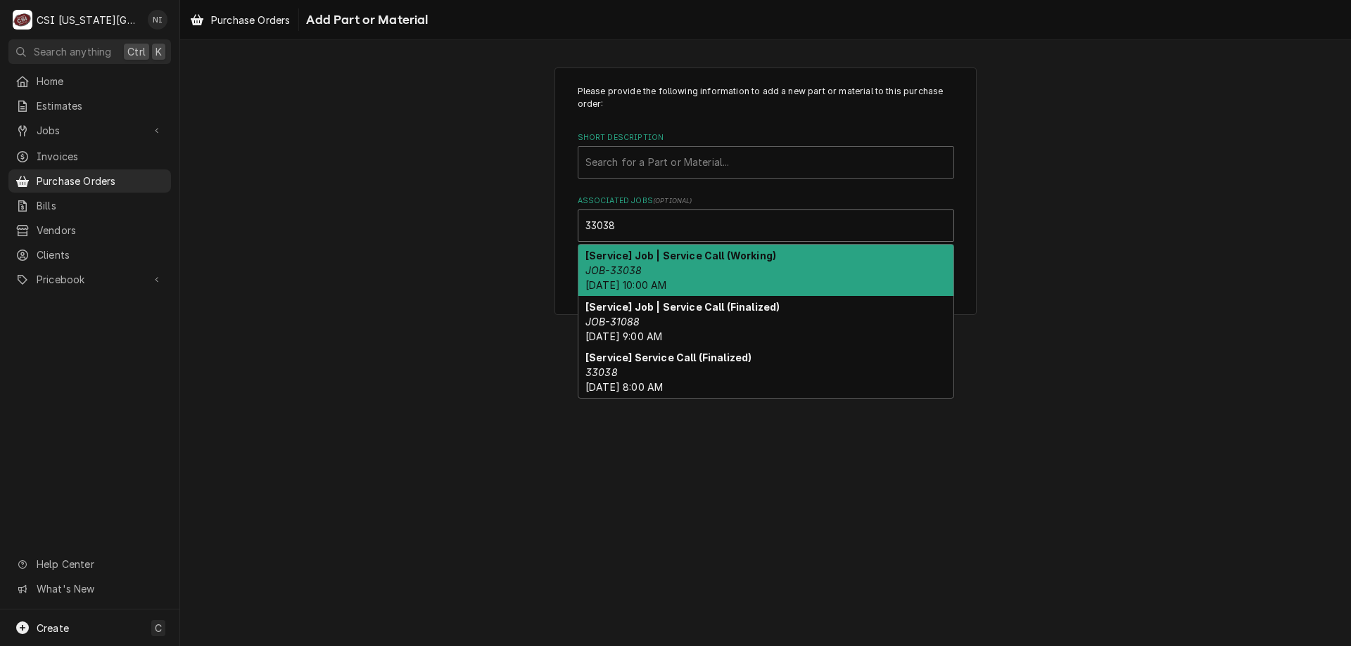
click at [643, 262] on div "[Service] Job | Service Call (Working) JOB-33038 Mon, Sep 29th, 2025 - 10:00 AM" at bounding box center [765, 270] width 375 height 51
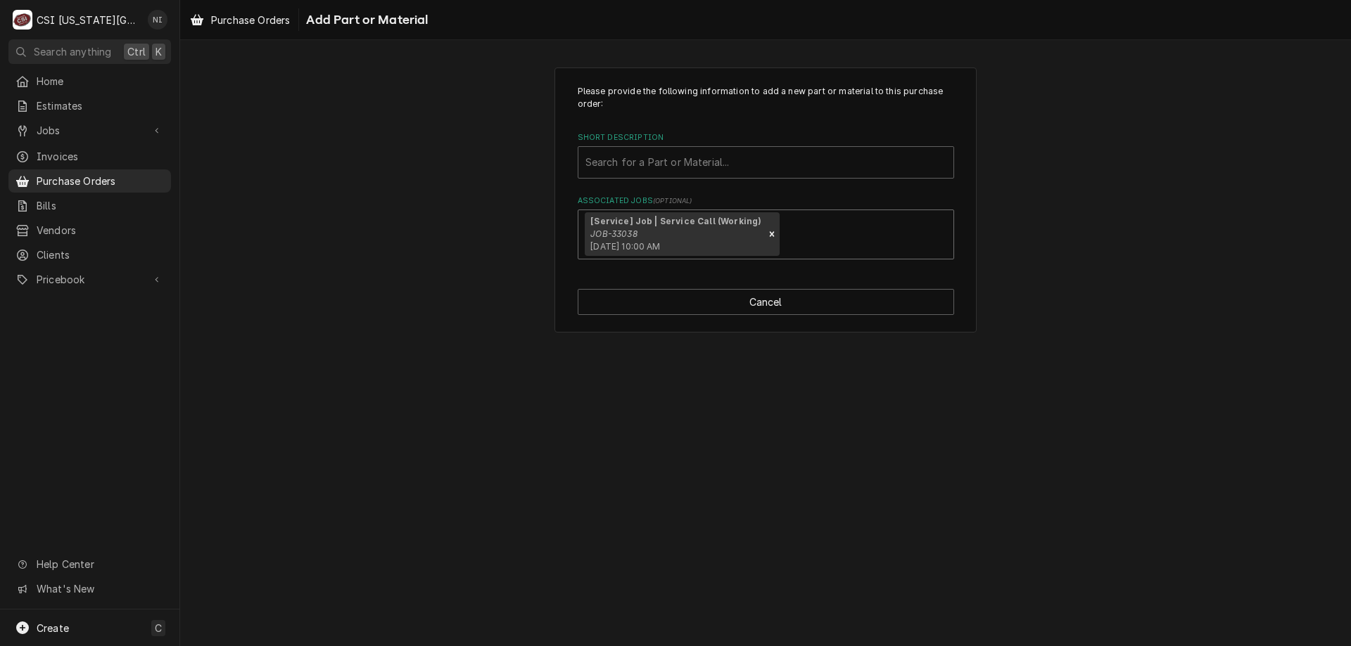
click at [658, 167] on div "Short Description" at bounding box center [765, 162] width 361 height 25
type input "misc serv"
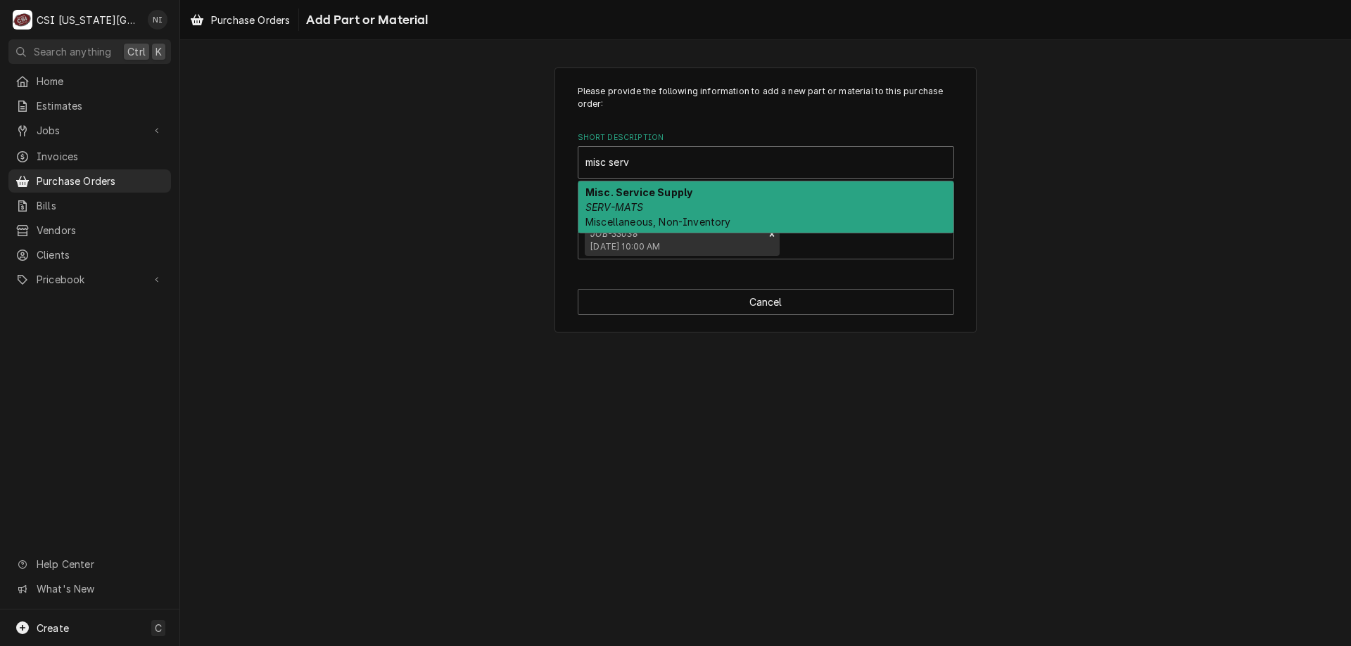
click at [632, 201] on div "Misc. Service Supply SERV-MATS Miscellaneous, Non-Inventory" at bounding box center [765, 206] width 375 height 51
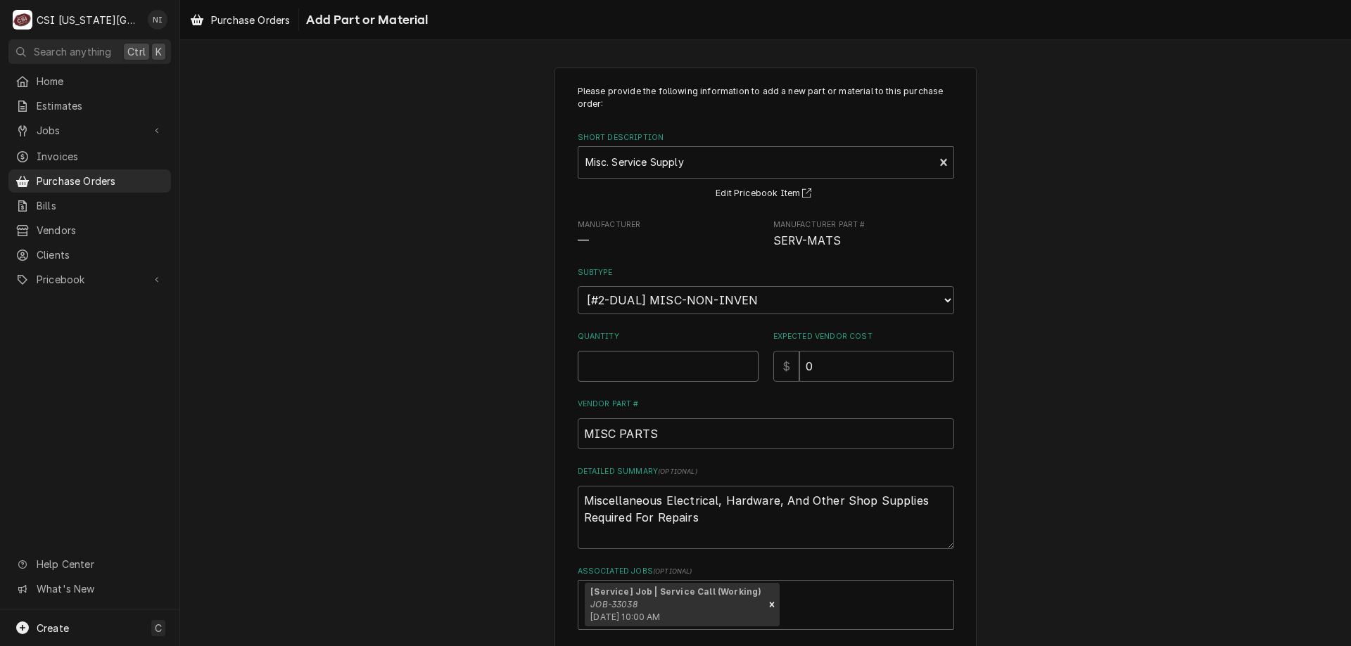
click at [646, 365] on input "Quantity" at bounding box center [668, 366] width 181 height 31
type textarea "x"
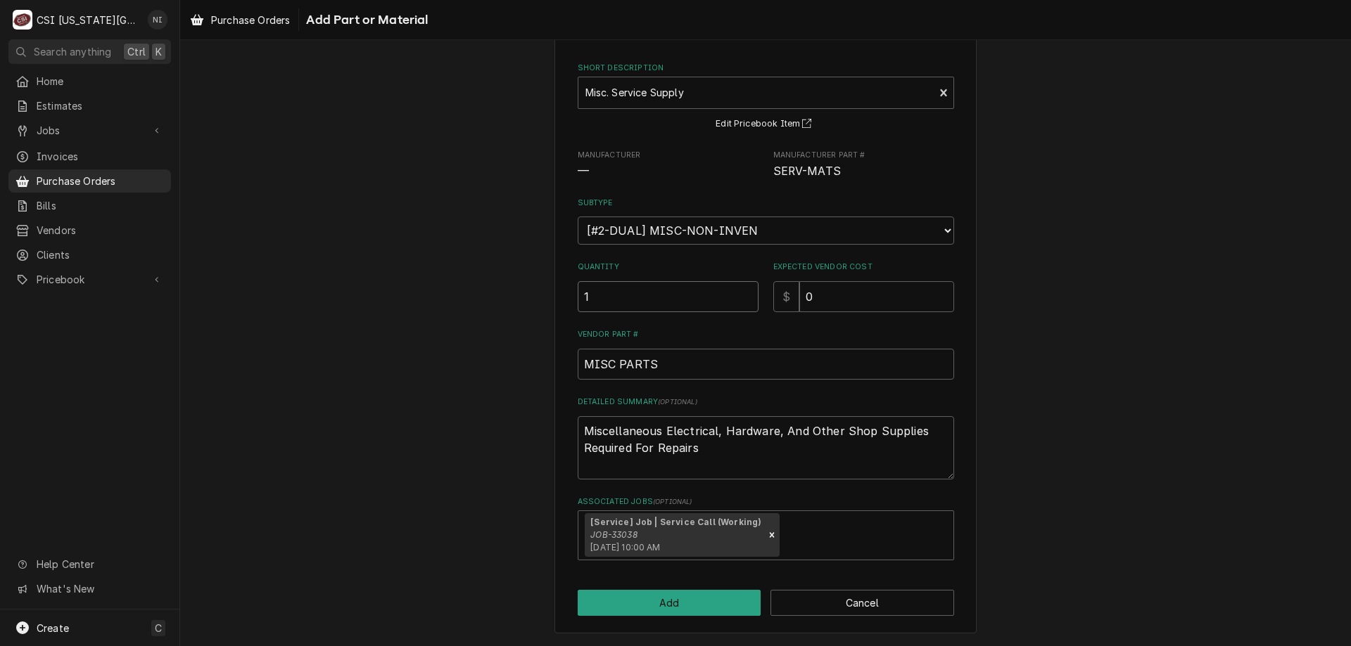
type input "1"
click at [734, 606] on button "Add" at bounding box center [670, 603] width 184 height 26
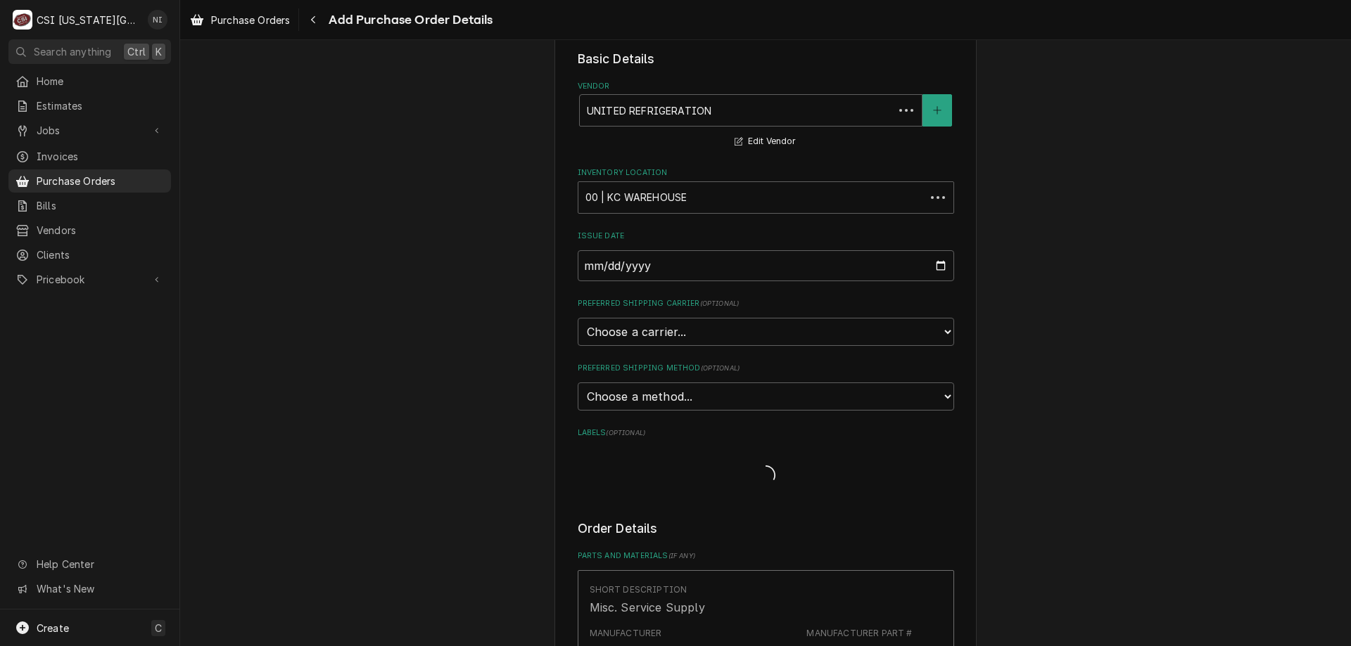
scroll to position [364, 0]
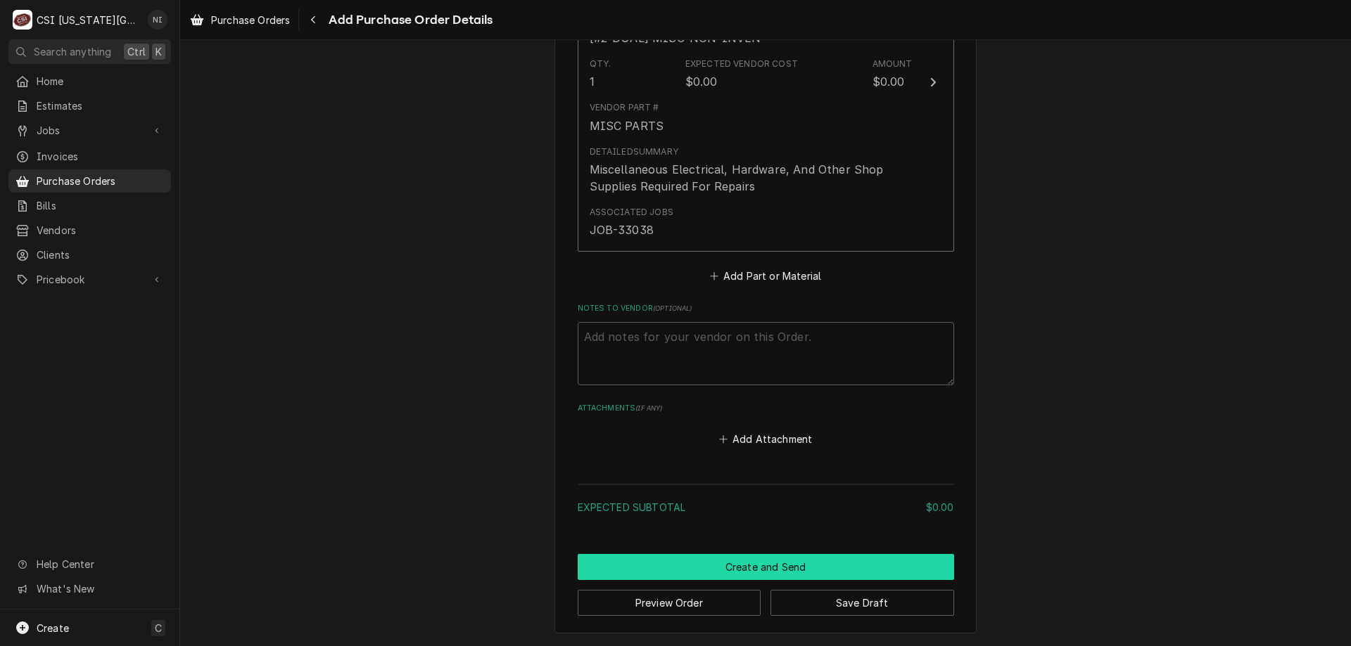
click at [763, 565] on button "Create and Send" at bounding box center [766, 567] width 376 height 26
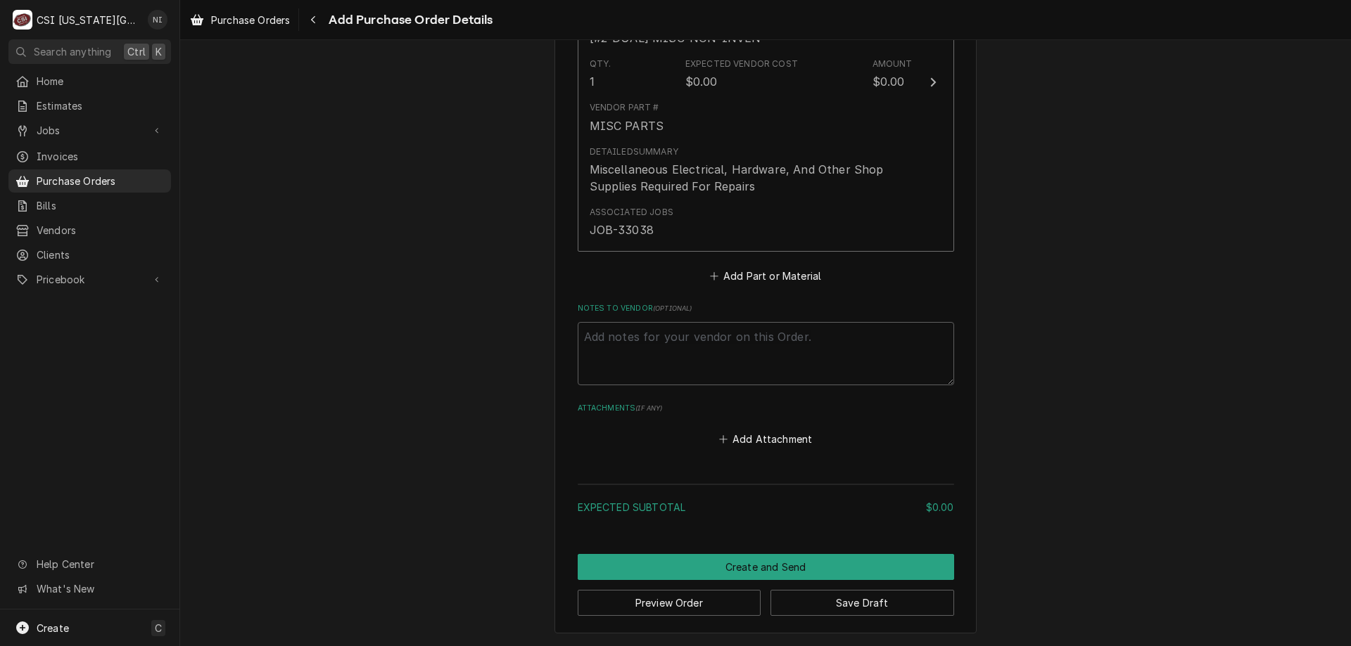
scroll to position [702, 0]
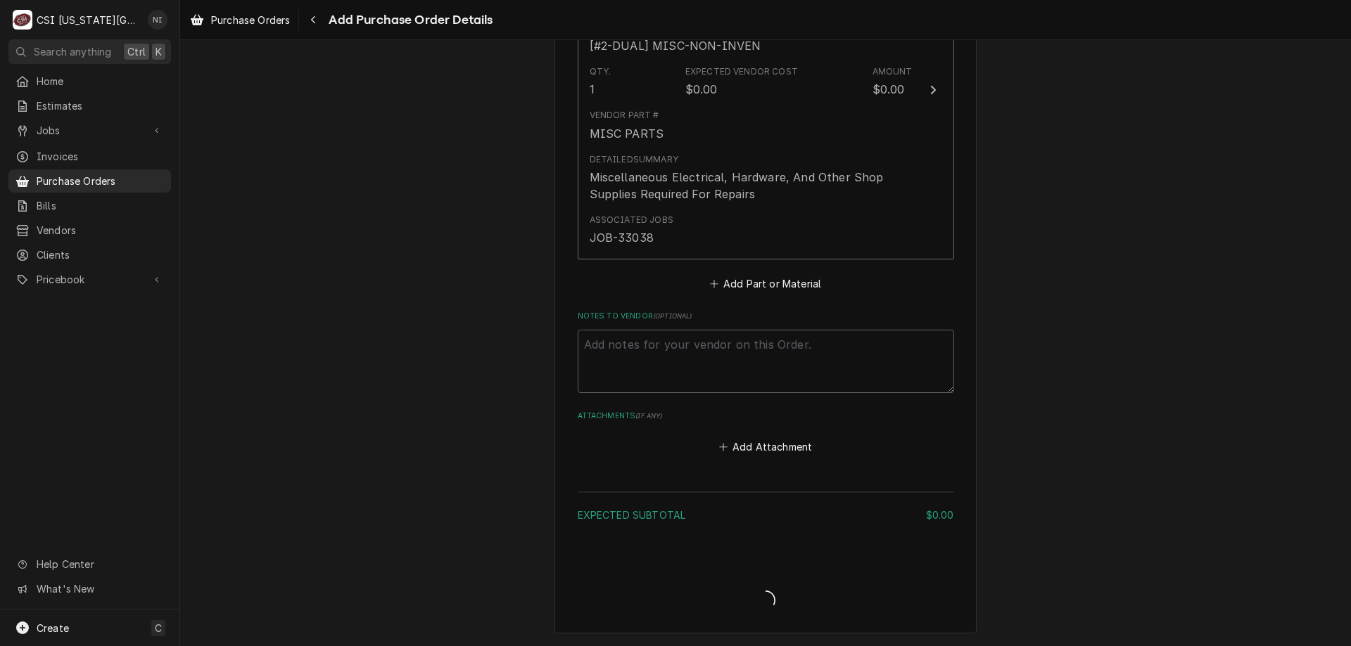
type textarea "x"
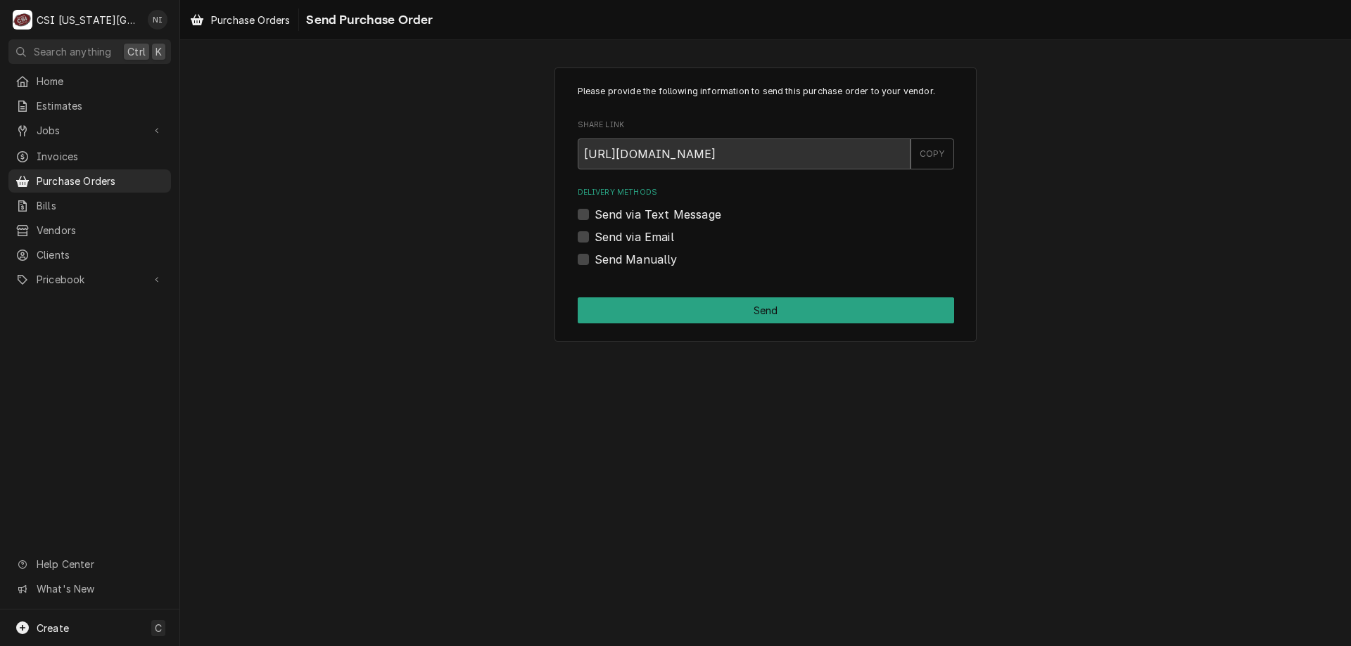
drag, startPoint x: 1250, startPoint y: 152, endPoint x: 1175, endPoint y: 177, distance: 79.2
click at [1250, 152] on div "Please provide the following information to send this purchase order to your ve…" at bounding box center [765, 204] width 1171 height 299
click at [594, 262] on label "Send Manually" at bounding box center [635, 259] width 83 height 17
click at [594, 262] on input "Send Manually" at bounding box center [782, 266] width 376 height 31
checkbox input "true"
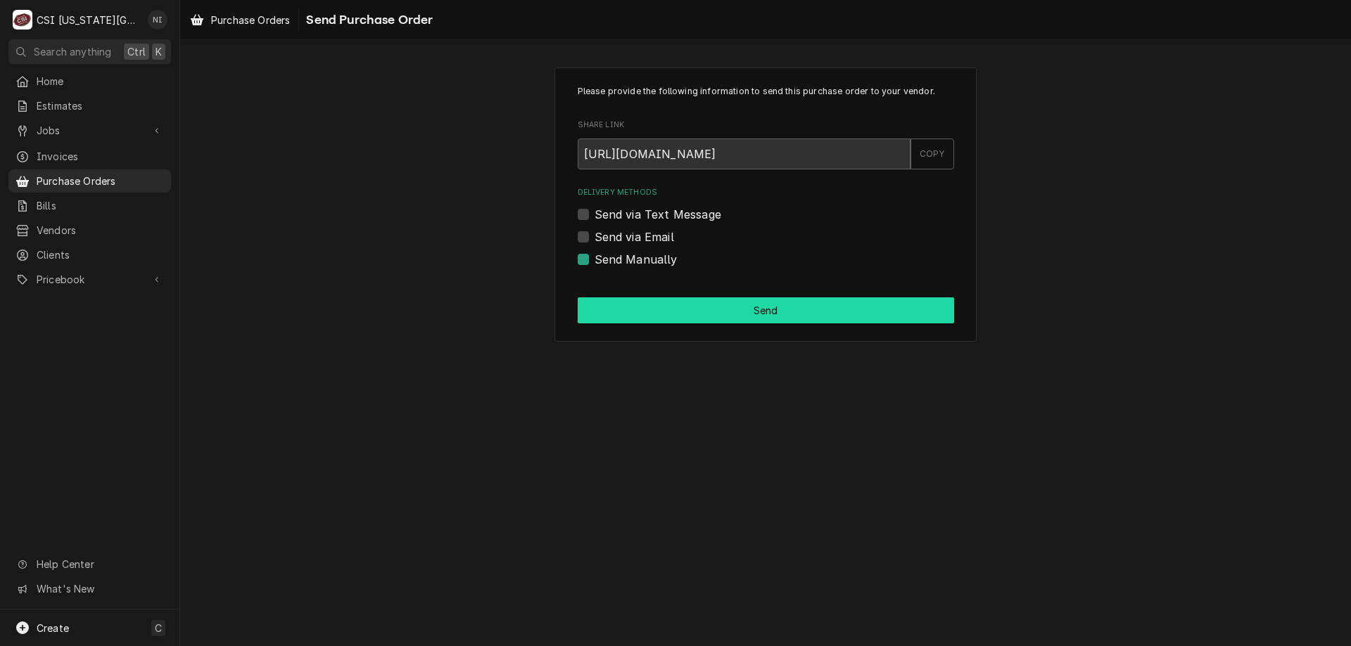
drag, startPoint x: 606, startPoint y: 304, endPoint x: 628, endPoint y: 361, distance: 61.0
click at [611, 310] on button "Send" at bounding box center [766, 311] width 376 height 26
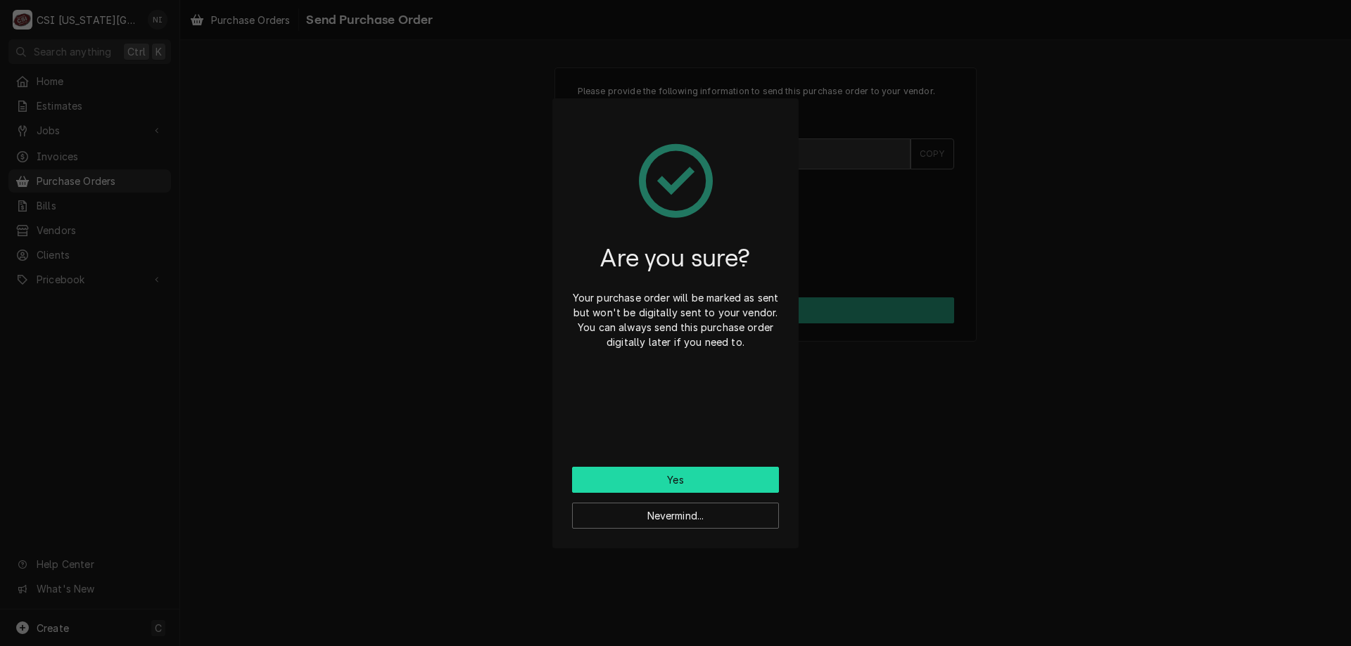
drag, startPoint x: 642, startPoint y: 481, endPoint x: 635, endPoint y: 488, distance: 10.0
click at [639, 483] on button "Yes" at bounding box center [675, 480] width 207 height 26
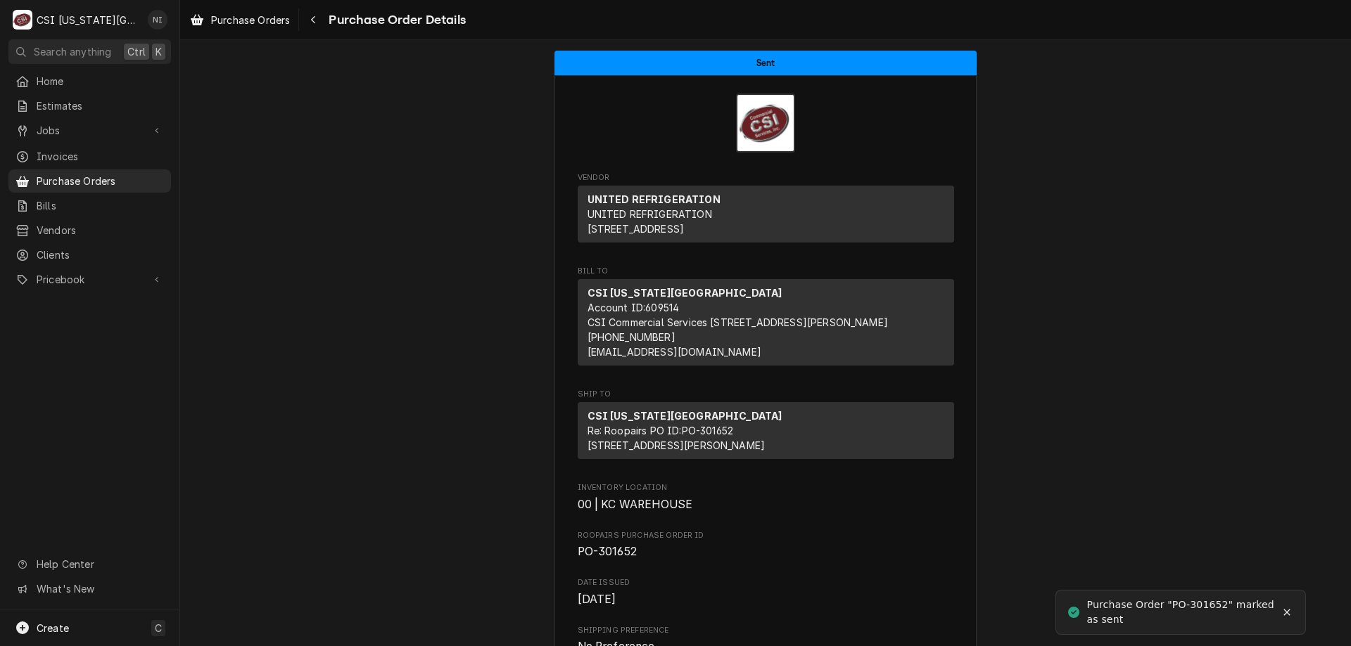
drag, startPoint x: 1280, startPoint y: 352, endPoint x: 1203, endPoint y: 293, distance: 96.4
drag, startPoint x: 98, startPoint y: 624, endPoint x: 136, endPoint y: 615, distance: 39.1
click at [99, 623] on div "Create C" at bounding box center [89, 628] width 179 height 37
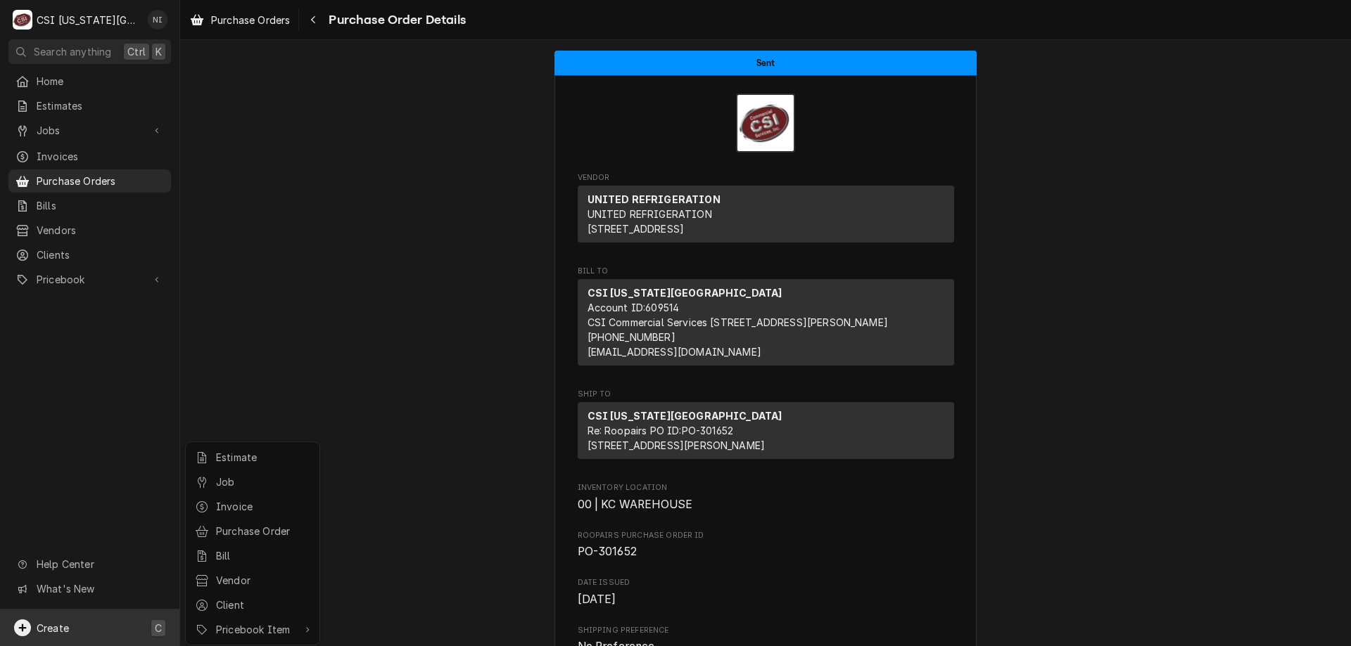
click at [298, 536] on div "Purchase Order" at bounding box center [252, 532] width 121 height 18
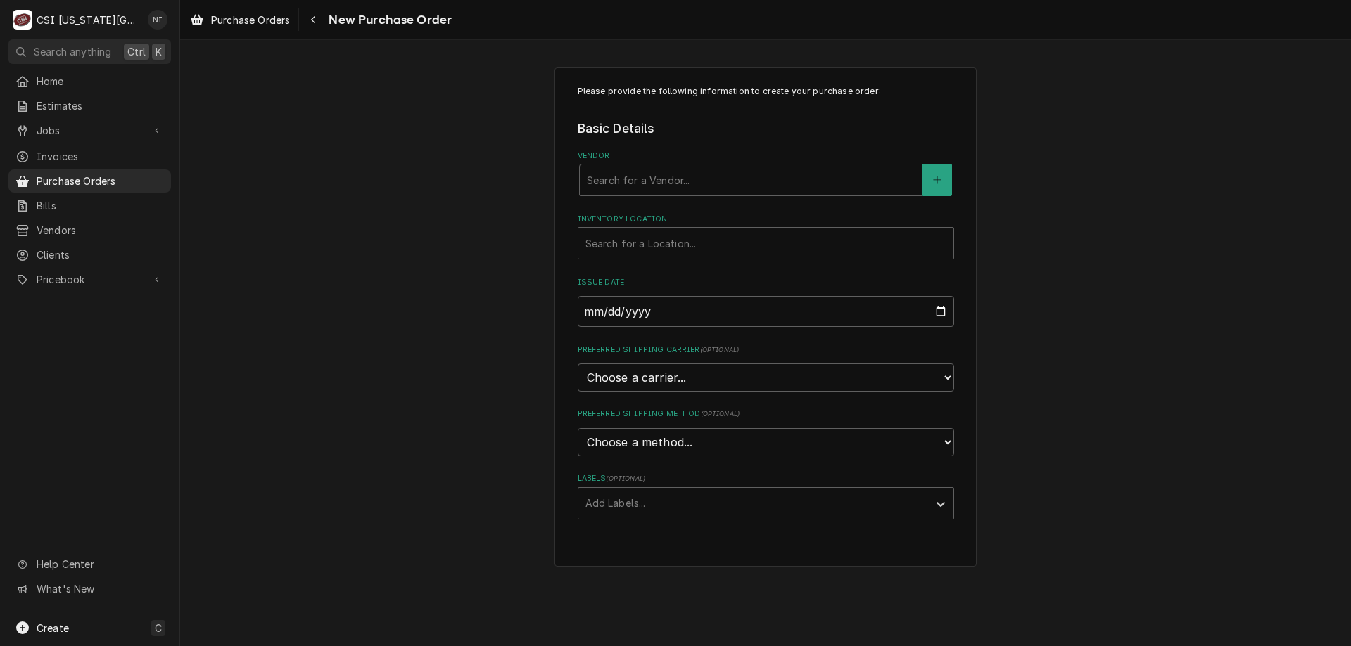
click at [697, 173] on div "Vendor" at bounding box center [751, 179] width 328 height 25
type input "home"
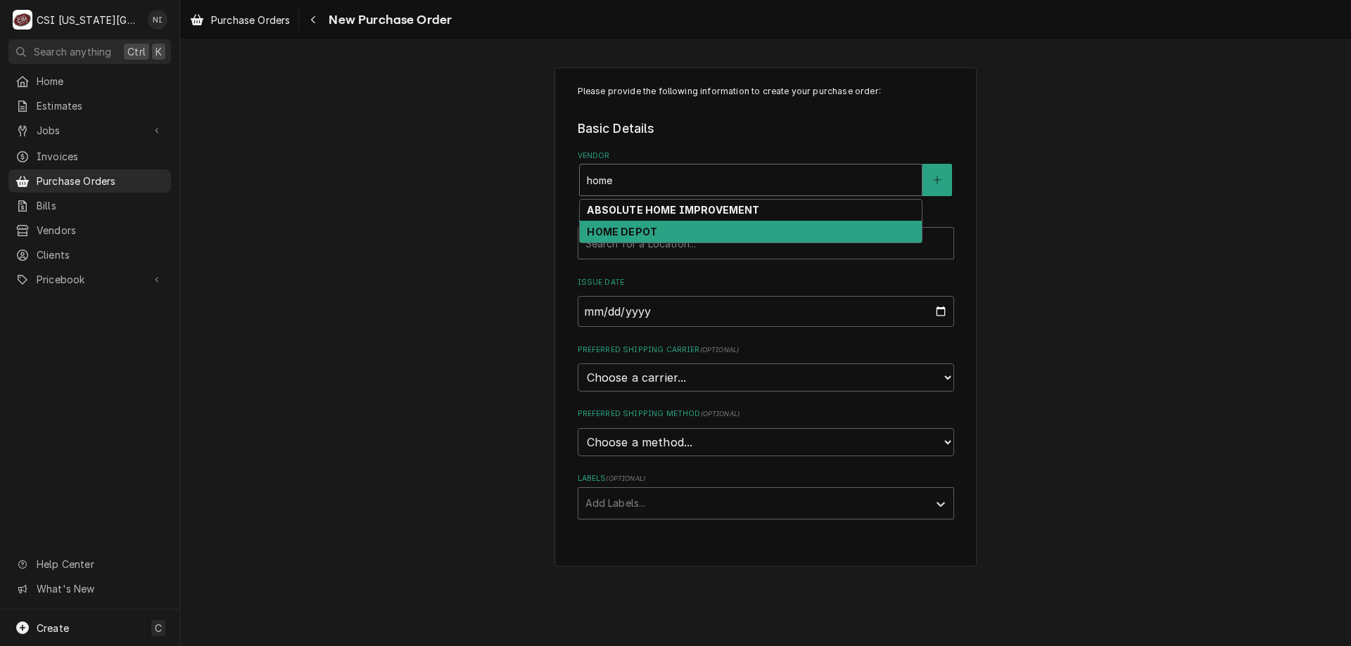
click at [654, 229] on strong "HOME DEPOT" at bounding box center [622, 232] width 70 height 12
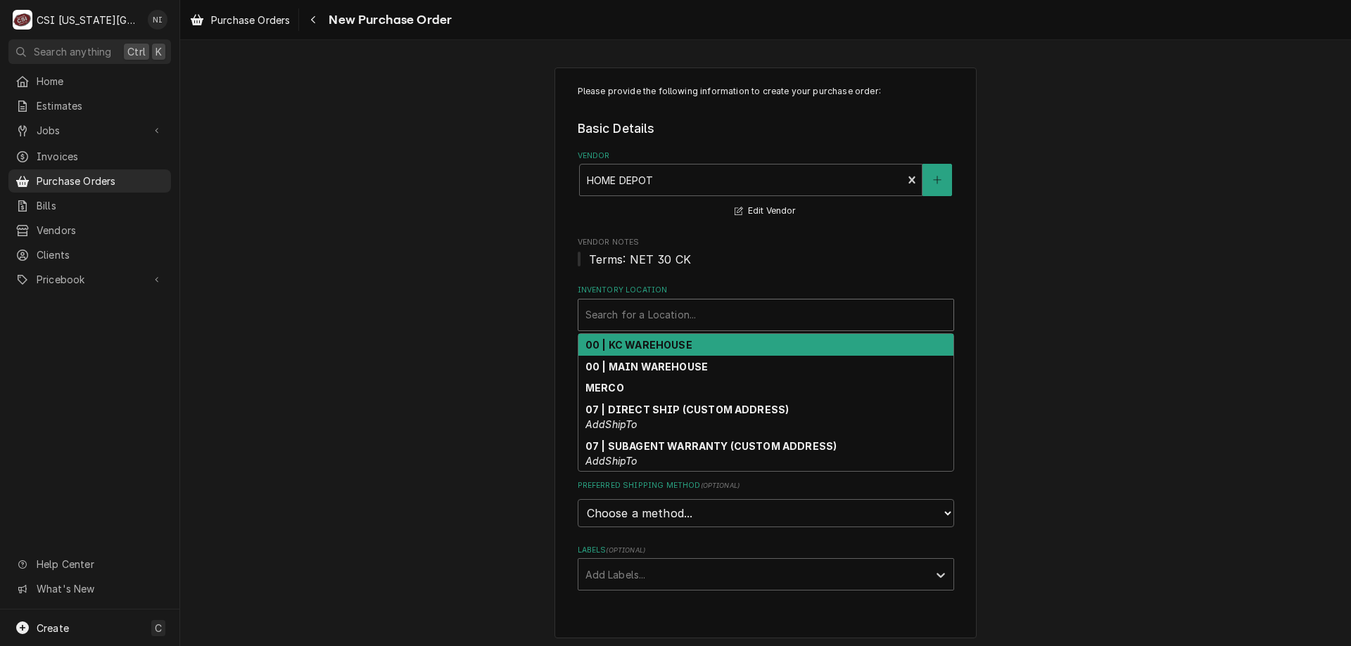
drag, startPoint x: 667, startPoint y: 307, endPoint x: 667, endPoint y: 317, distance: 9.1
click at [667, 314] on div "Inventory Location" at bounding box center [765, 314] width 361 height 25
click at [654, 350] on strong "00 | KC WAREHOUSE" at bounding box center [638, 345] width 107 height 12
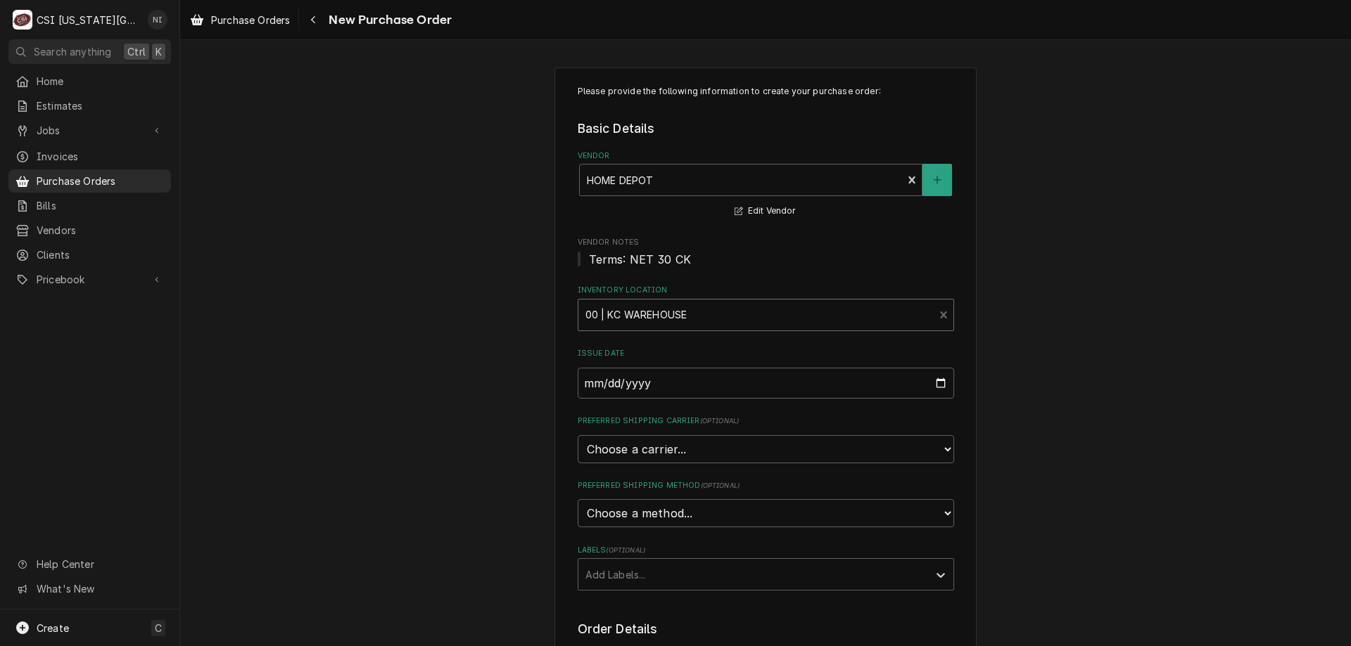
drag, startPoint x: 652, startPoint y: 579, endPoint x: 646, endPoint y: 591, distance: 13.2
click at [652, 581] on div "Labels" at bounding box center [753, 574] width 336 height 25
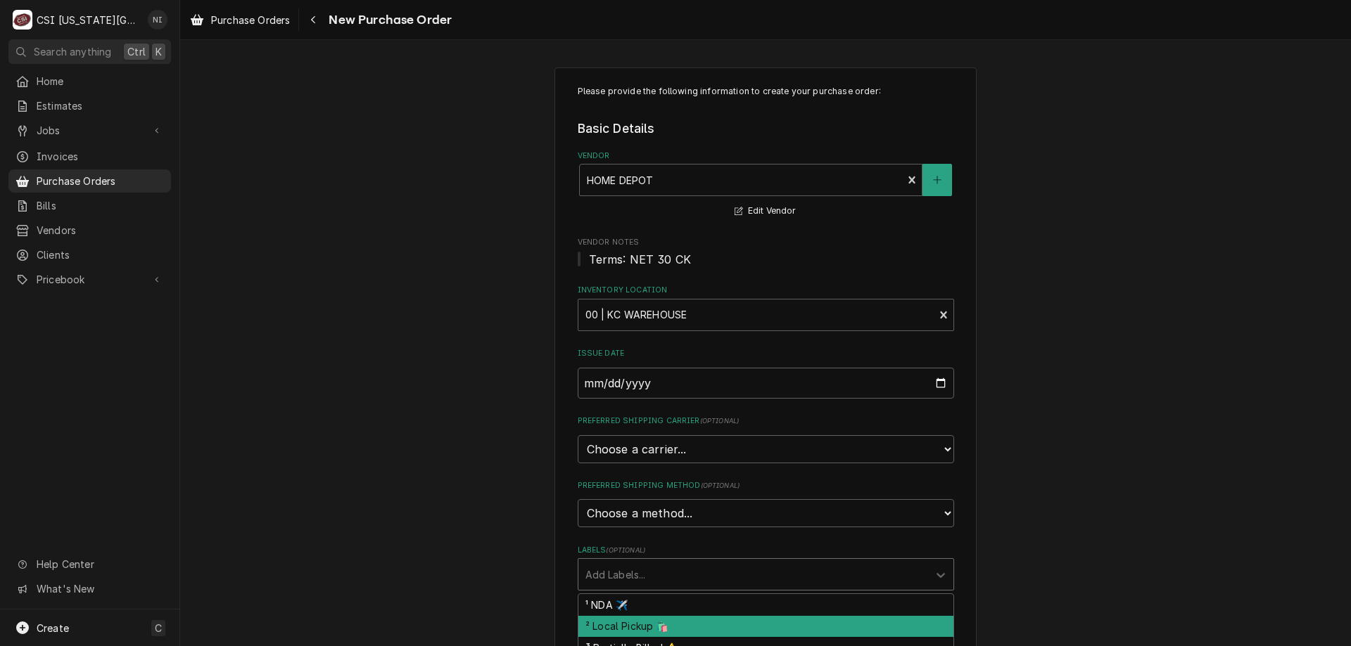
click at [632, 626] on div "² Local Pickup 🛍️" at bounding box center [765, 627] width 375 height 22
type textarea "x"
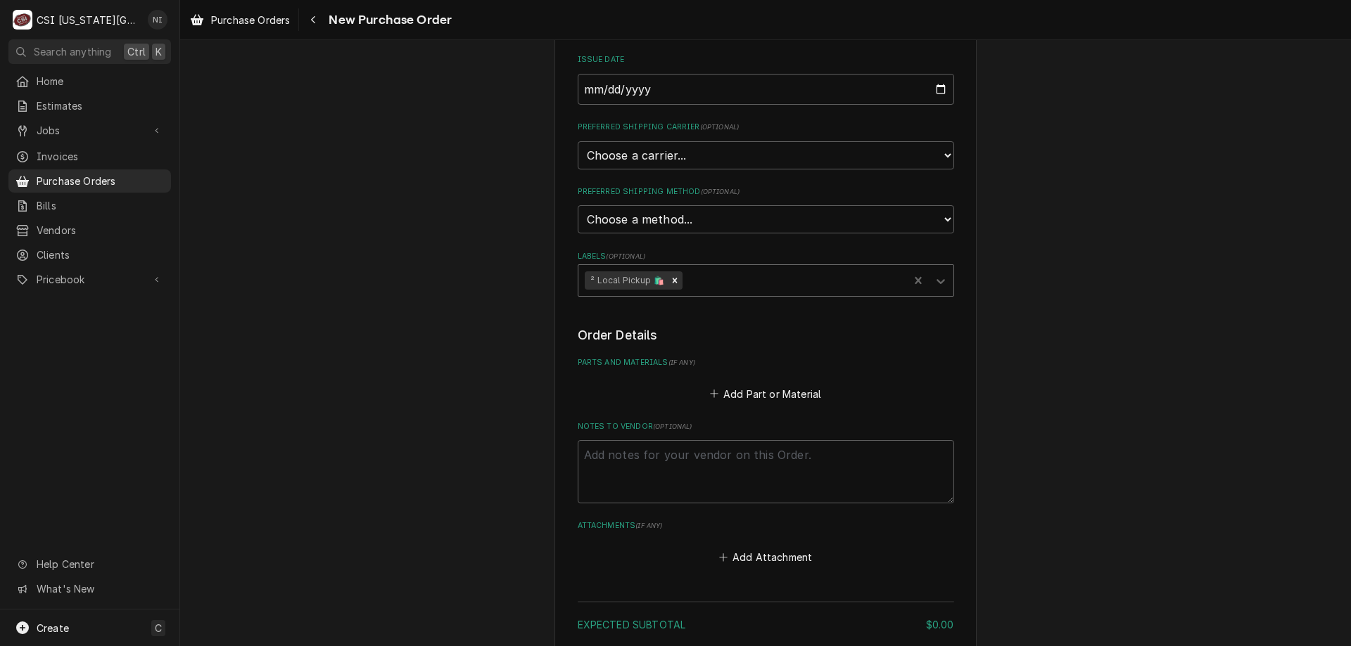
scroll to position [412, 0]
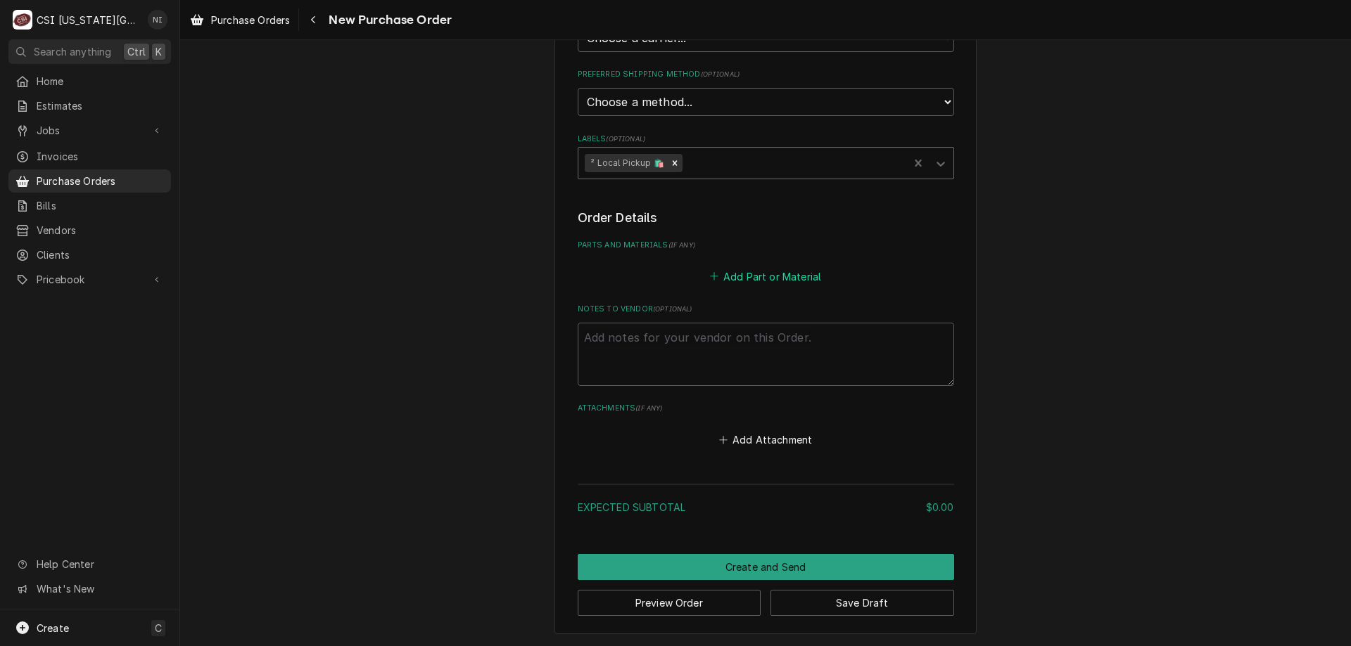
click at [730, 274] on button "Add Part or Material" at bounding box center [765, 277] width 116 height 20
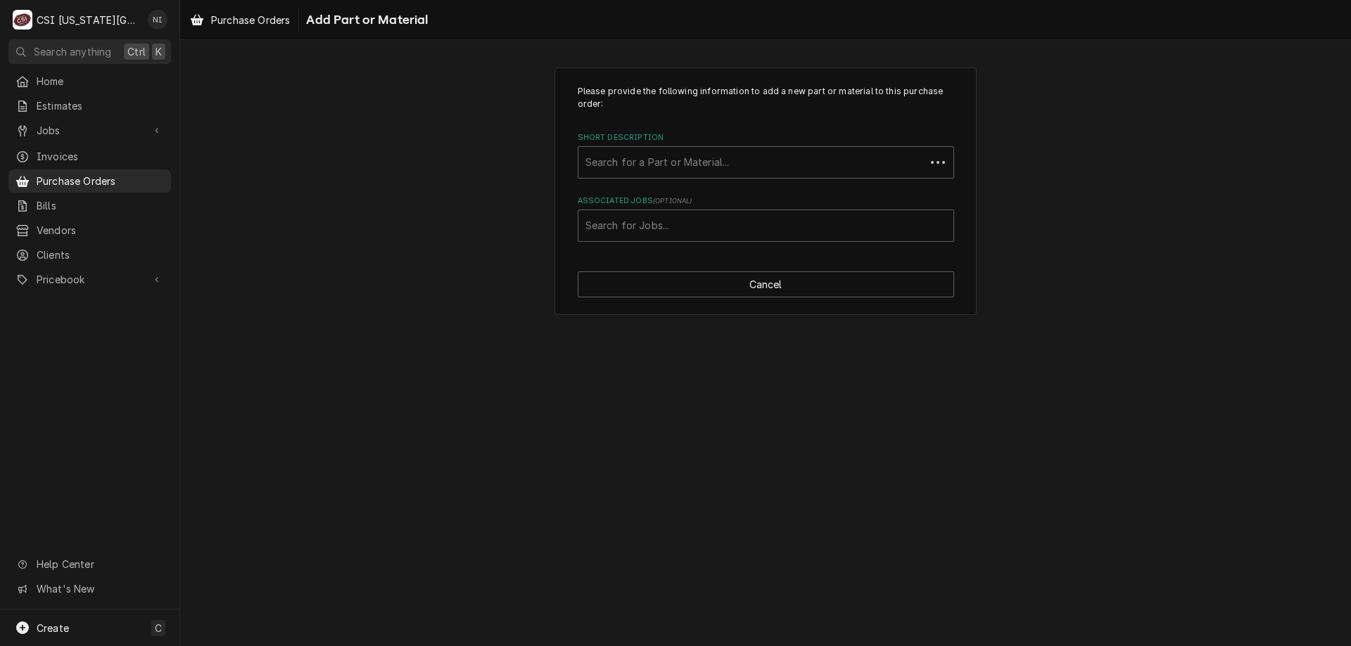
click at [670, 226] on div "Associated Jobs" at bounding box center [765, 225] width 361 height 25
paste input "32911"
type input "32911"
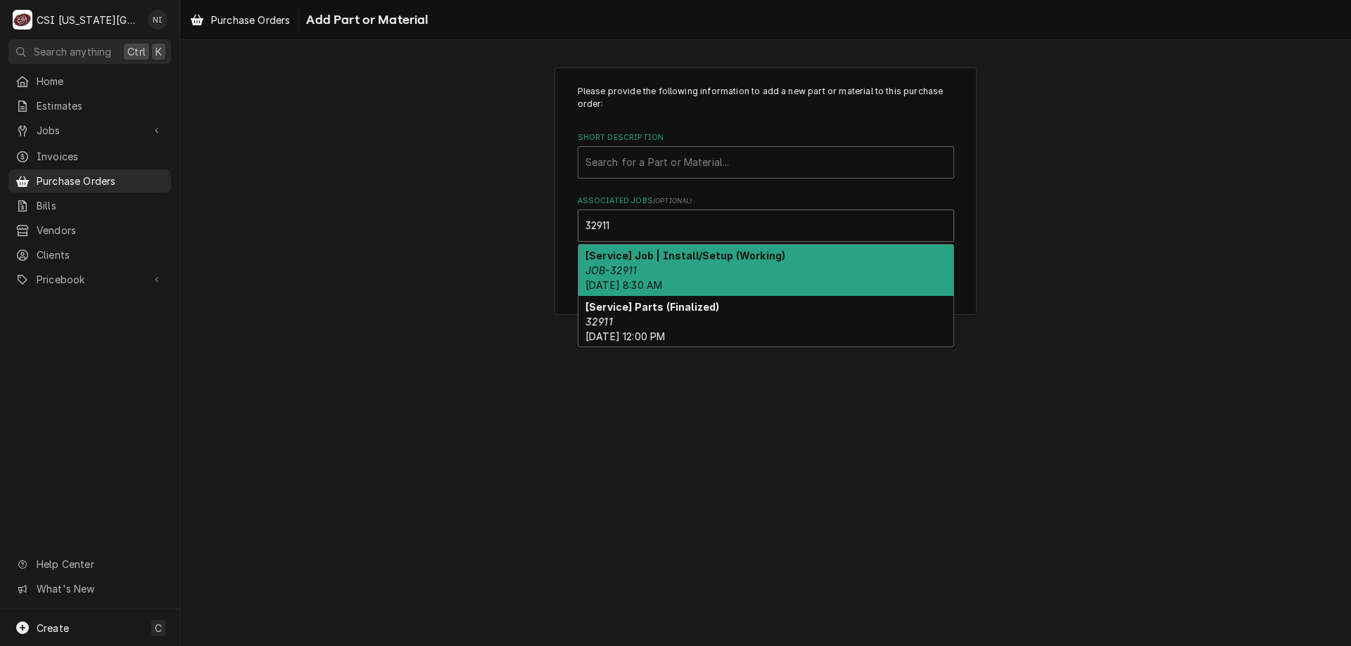
click at [619, 260] on strong "[Service] Job | Install/Setup (Working)" at bounding box center [685, 256] width 200 height 12
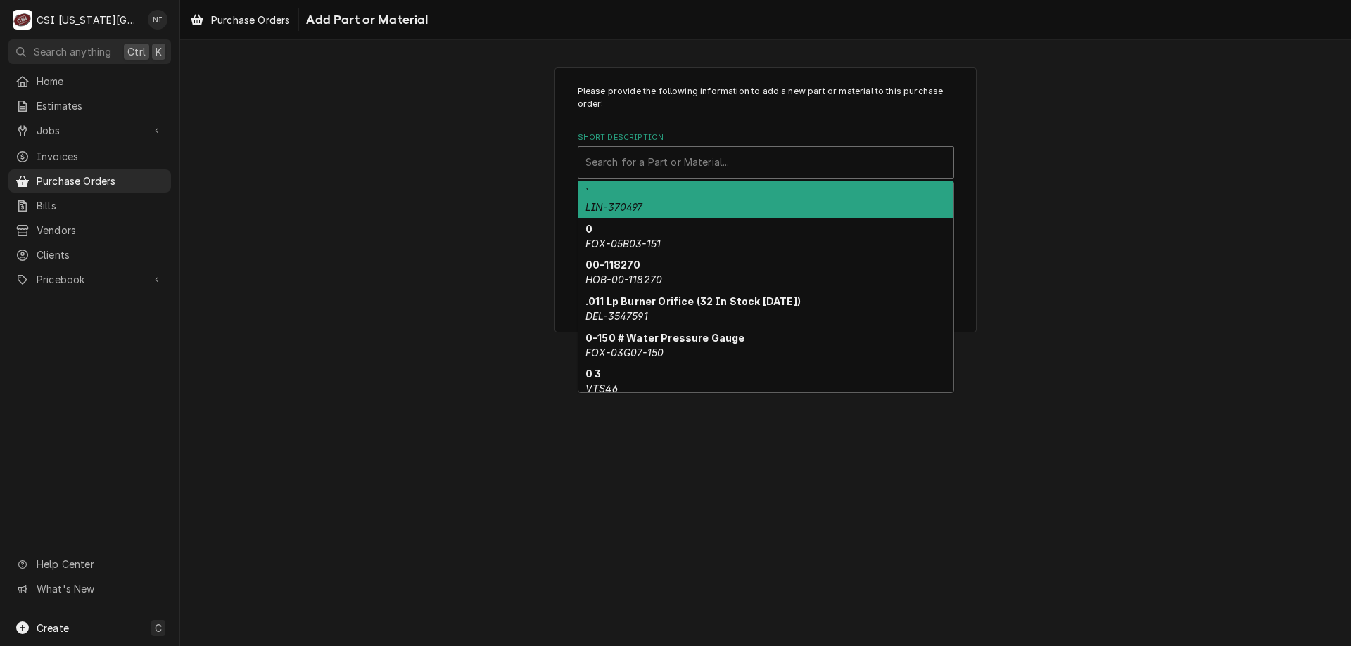
click at [628, 165] on div "Short Description" at bounding box center [765, 162] width 361 height 25
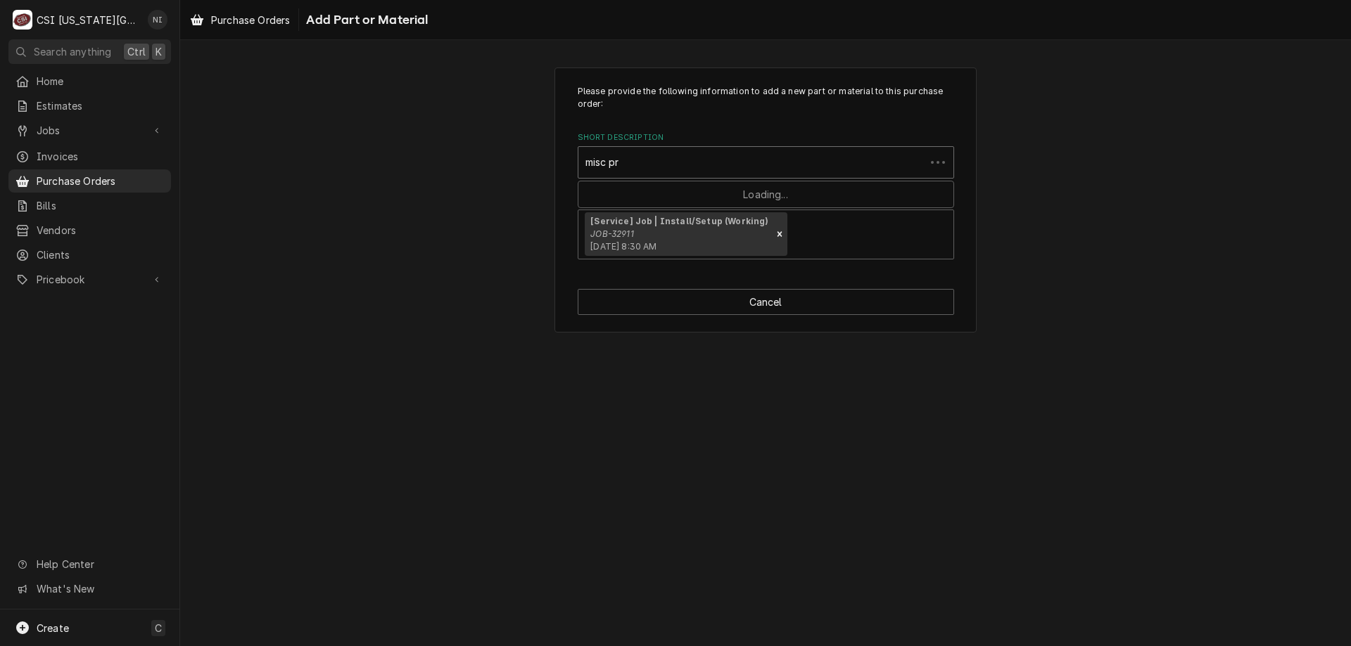
type input "misc pro"
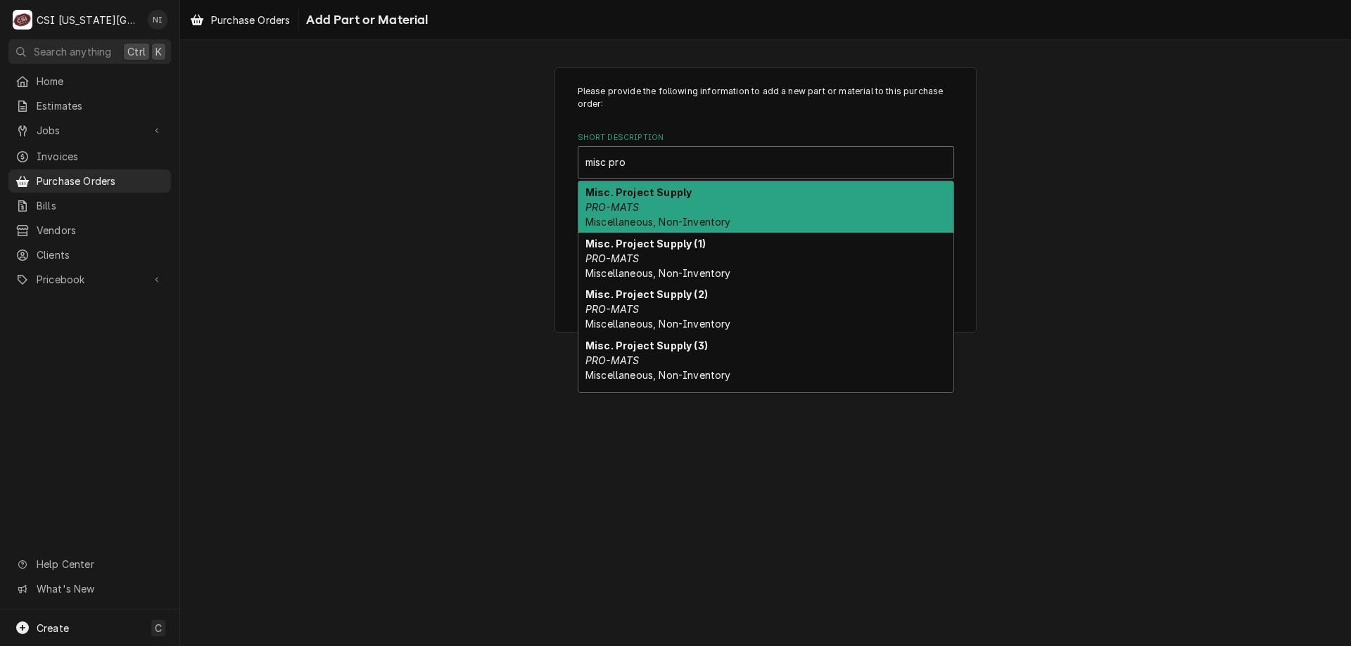
click at [644, 192] on strong "Misc. Project Supply" at bounding box center [638, 192] width 106 height 12
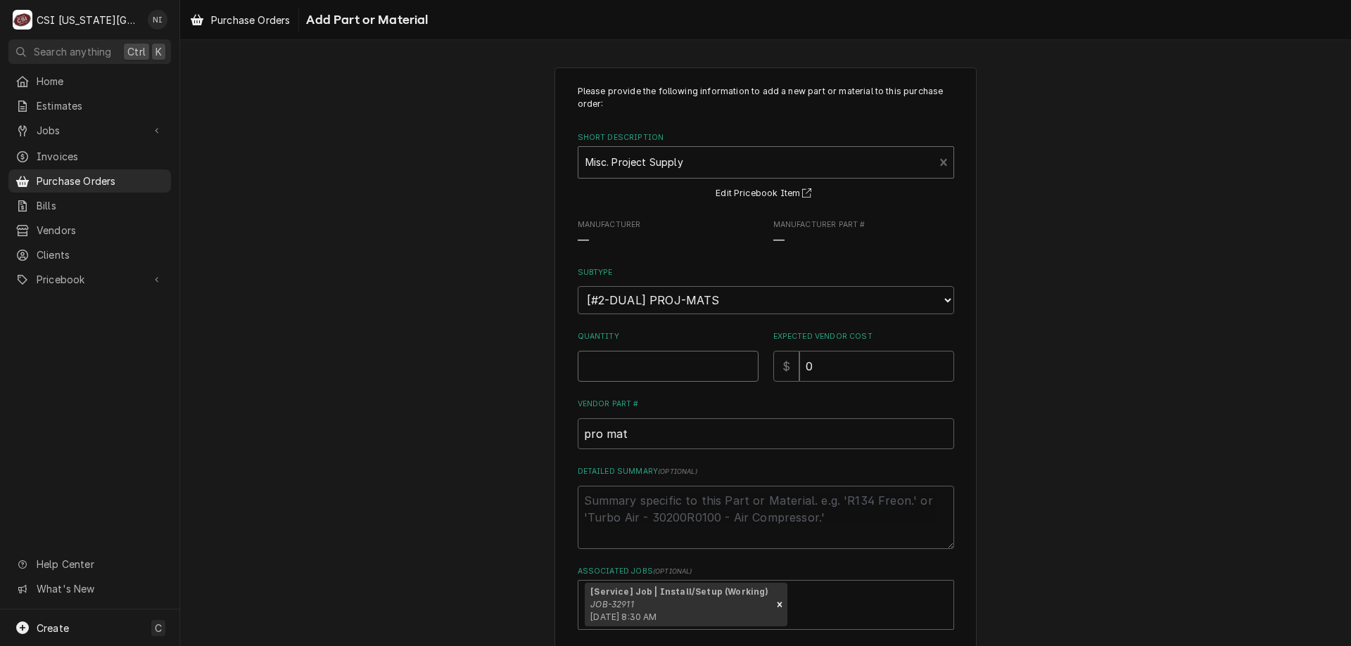
click at [666, 357] on input "Quantity" at bounding box center [668, 366] width 181 height 31
type textarea "x"
type input "1"
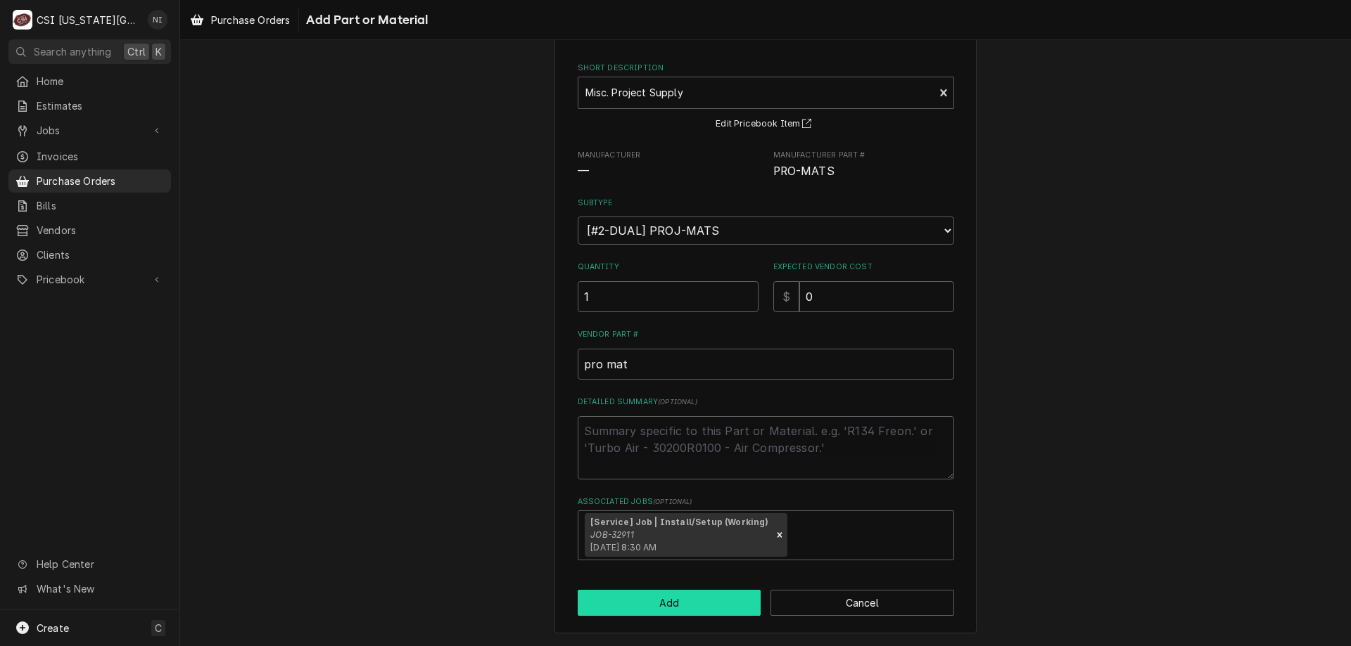
click at [706, 597] on button "Add" at bounding box center [670, 603] width 184 height 26
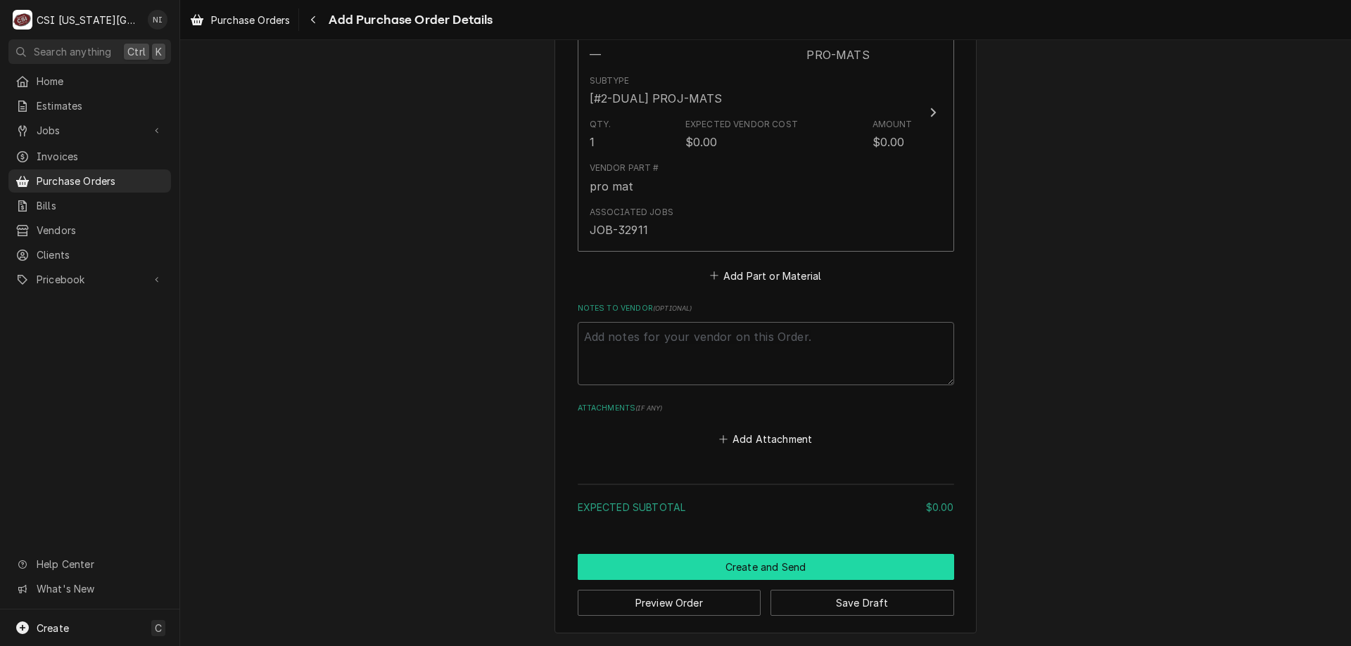
click at [805, 572] on button "Create and Send" at bounding box center [766, 567] width 376 height 26
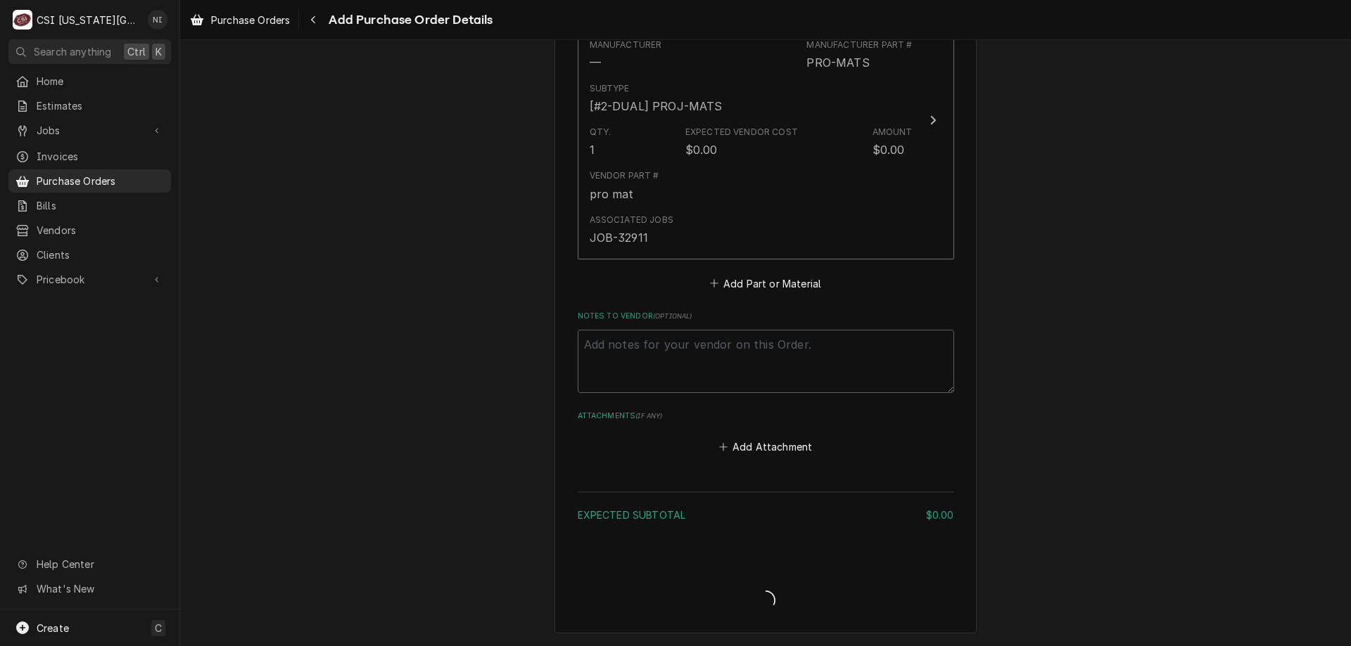
scroll to position [689, 0]
type textarea "x"
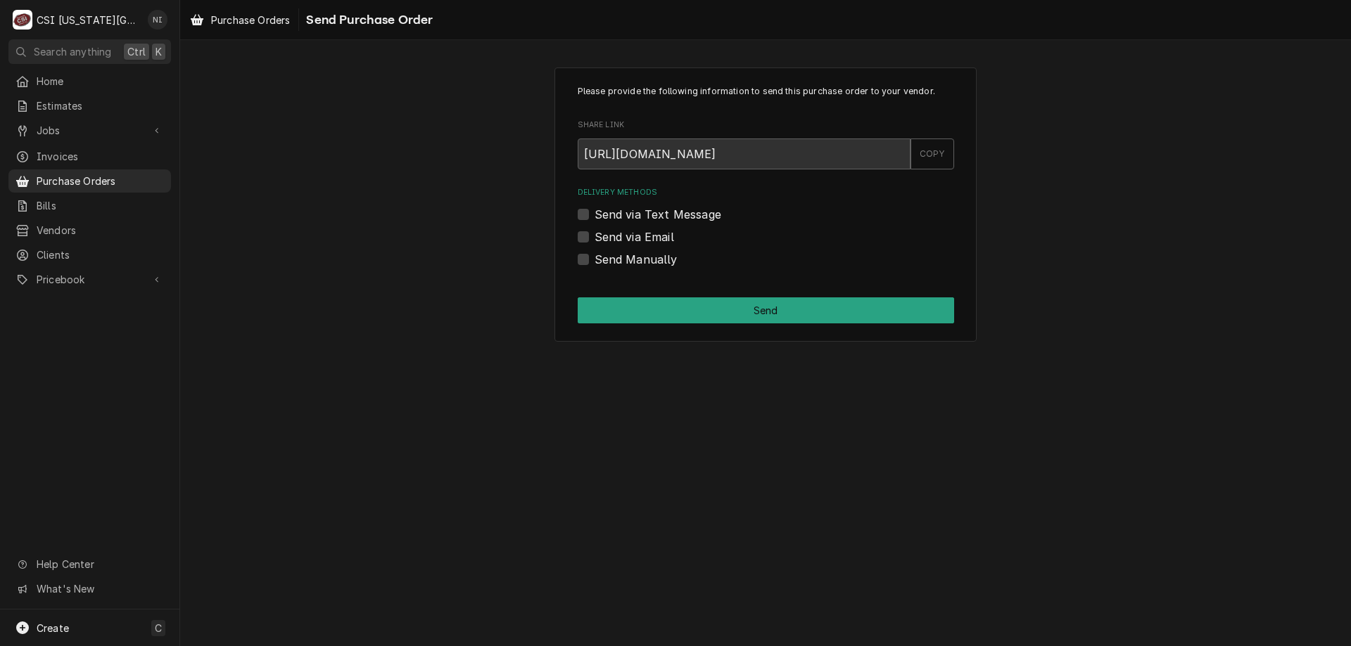
click at [594, 263] on label "Send Manually" at bounding box center [635, 259] width 83 height 17
click at [594, 263] on input "Send Manually" at bounding box center [782, 266] width 376 height 31
checkbox input "true"
drag, startPoint x: 610, startPoint y: 302, endPoint x: 616, endPoint y: 317, distance: 15.2
click at [611, 302] on button "Send" at bounding box center [766, 311] width 376 height 26
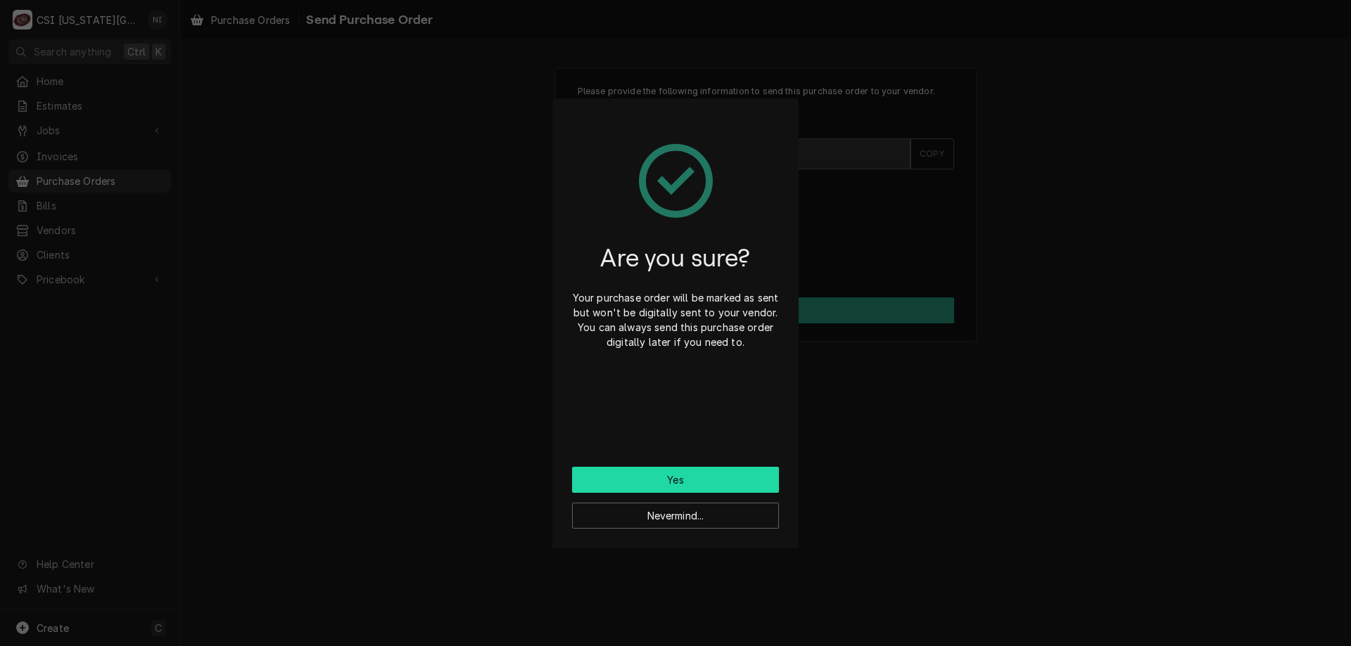
drag, startPoint x: 623, startPoint y: 478, endPoint x: 563, endPoint y: 530, distance: 79.3
click at [623, 478] on button "Yes" at bounding box center [675, 480] width 207 height 26
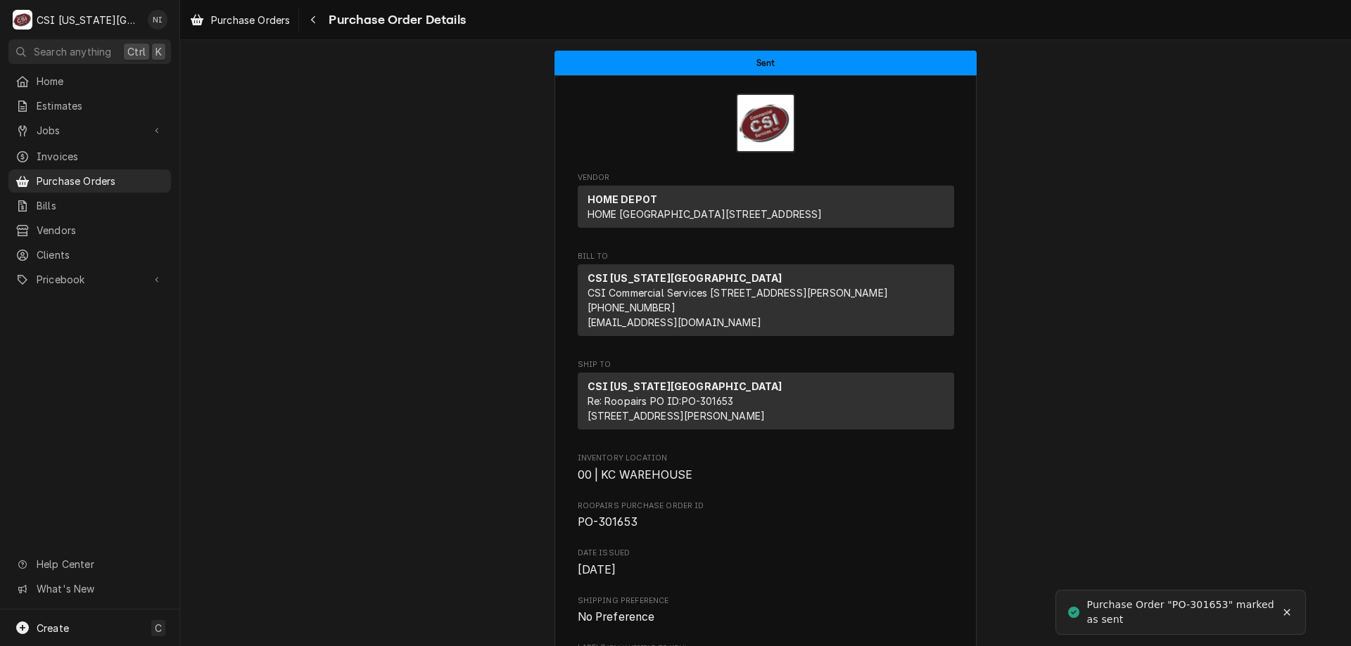
click at [128, 177] on span "Purchase Orders" at bounding box center [100, 181] width 127 height 15
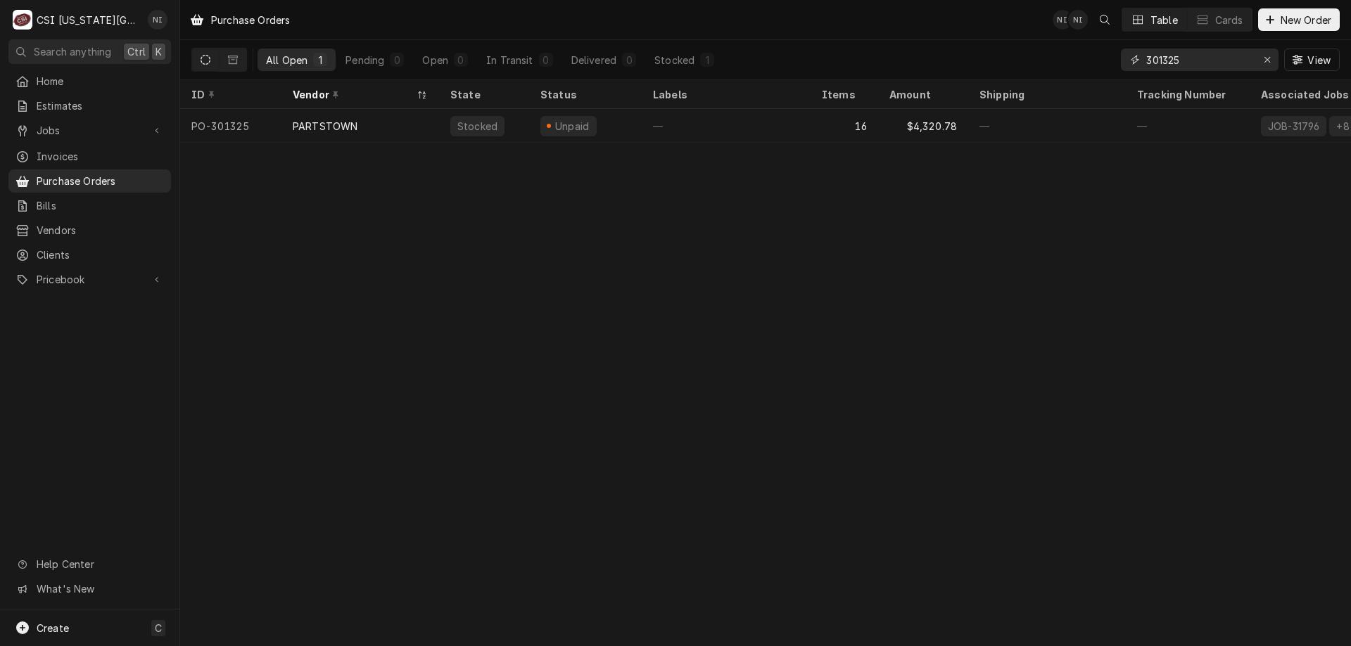
drag, startPoint x: 1178, startPoint y: 60, endPoint x: 1162, endPoint y: 65, distance: 16.7
click at [1162, 65] on input "301325" at bounding box center [1199, 60] width 106 height 23
type input "301622"
click at [808, 130] on tr "PO-301622 PARTSTOWN Open Sent — 13 $4,109.29 — — JOB-32923 +4 more Sep 25 Sep 2…" at bounding box center [934, 126] width 1508 height 34
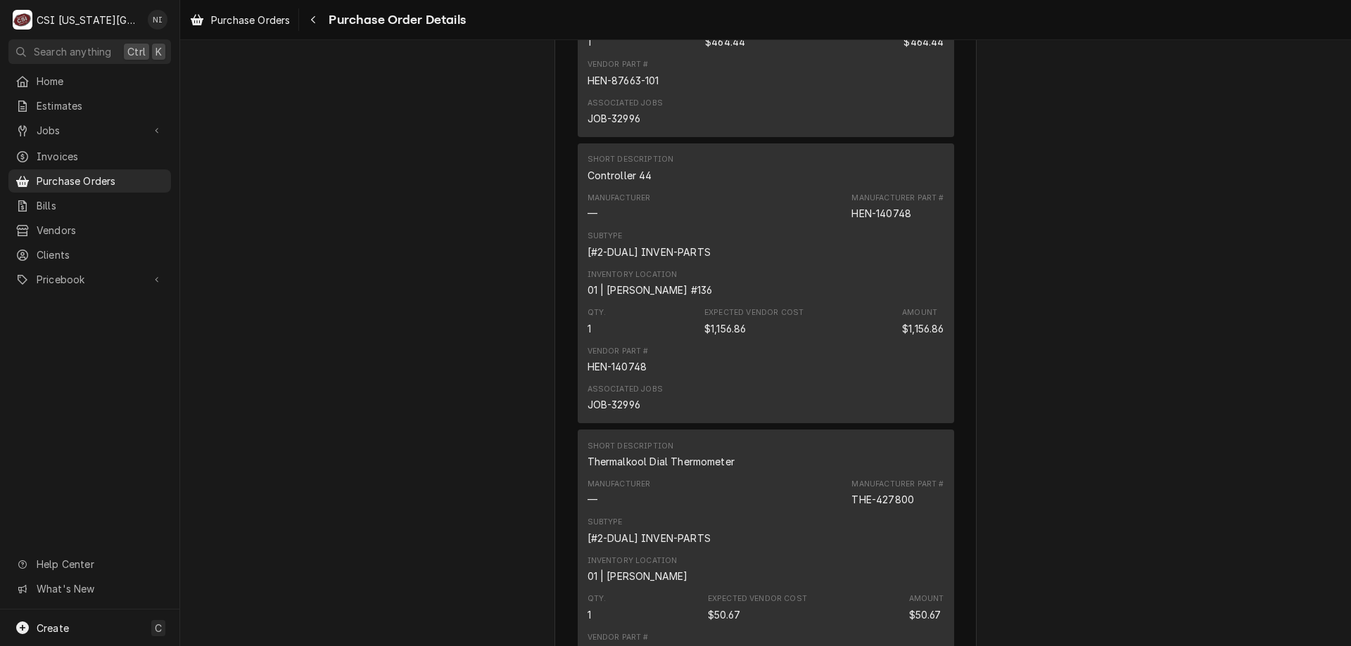
scroll to position [970, 0]
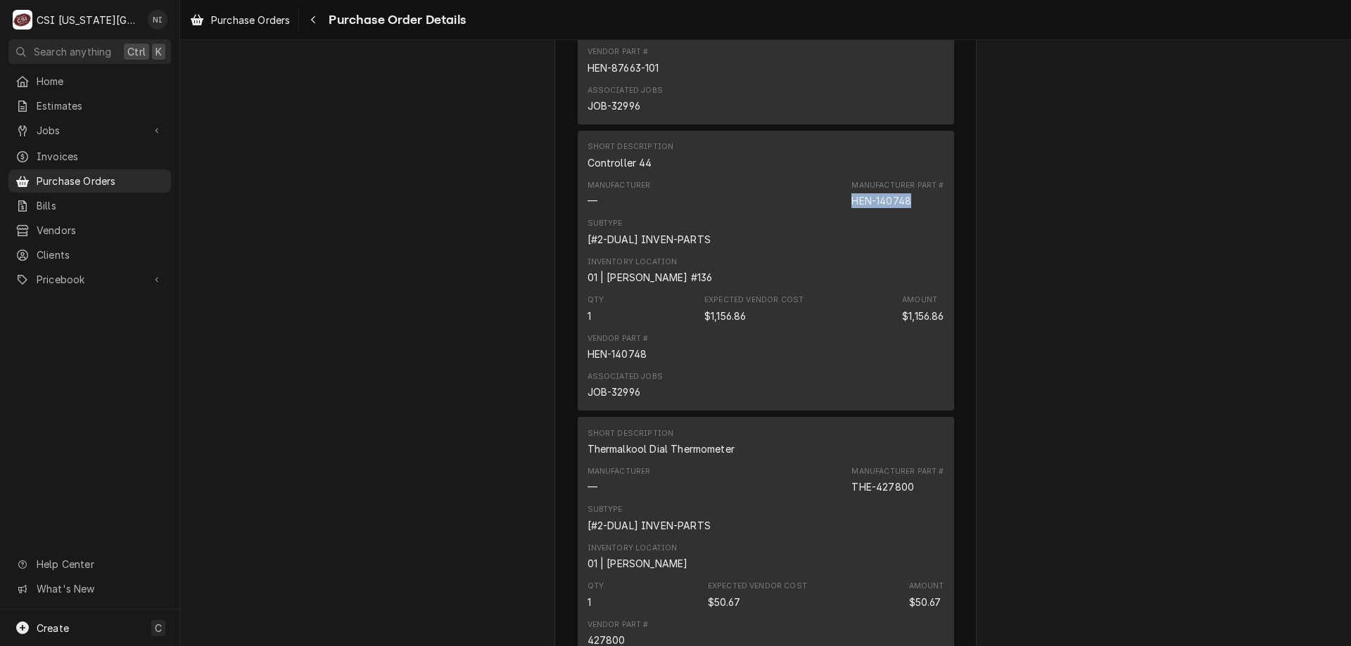
drag, startPoint x: 916, startPoint y: 245, endPoint x: 820, endPoint y: 246, distance: 95.7
click at [820, 213] on div "Manufacturer — Manufacturer Part # HEN-140748" at bounding box center [765, 194] width 357 height 38
copy div "HEN-140748"
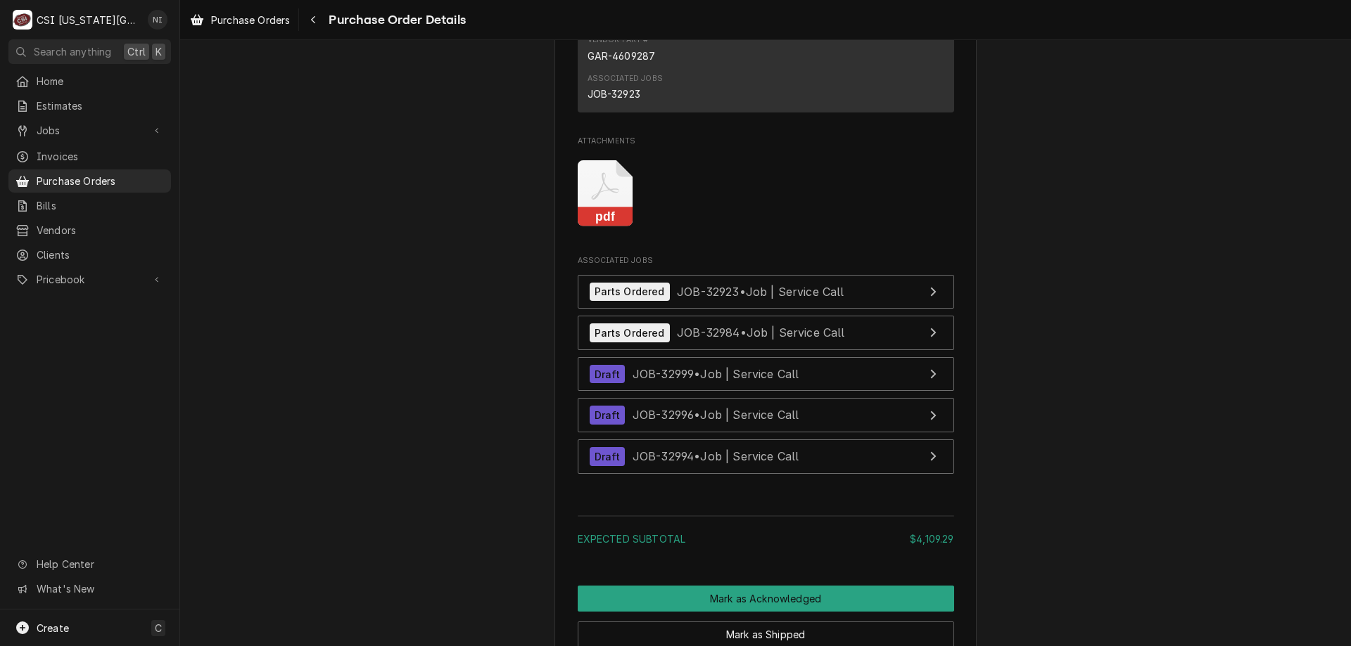
scroll to position [4703, 0]
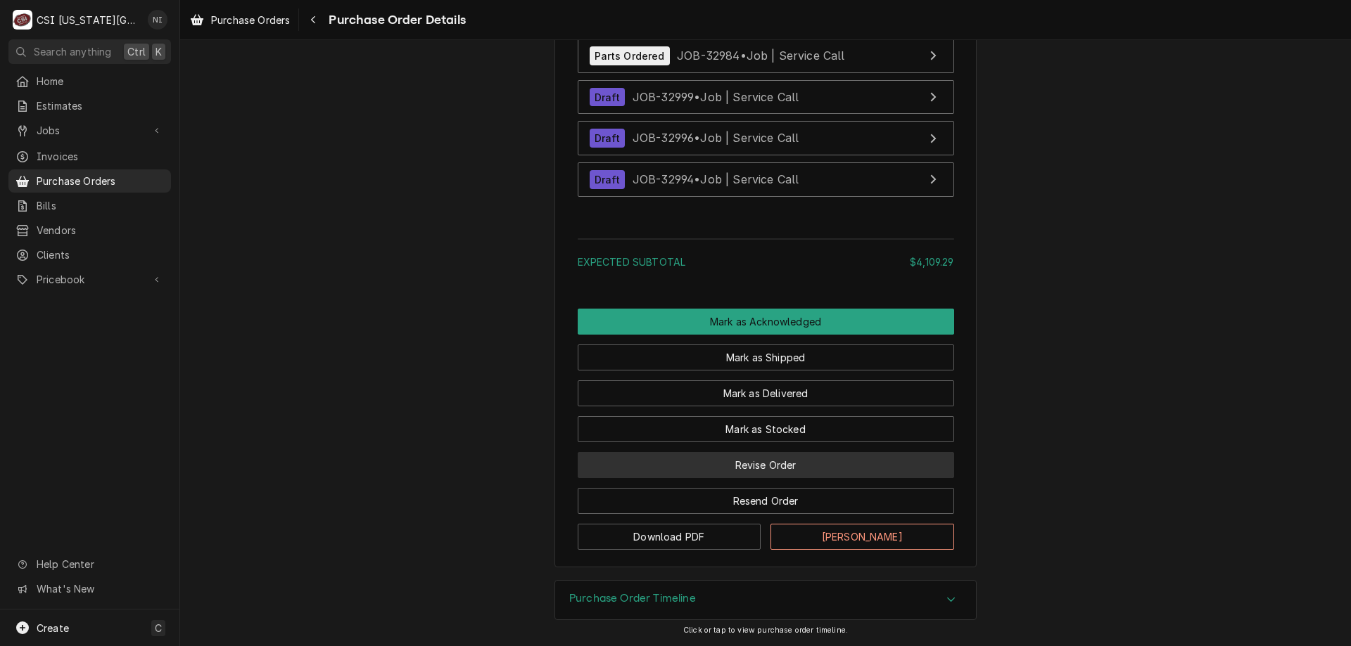
click at [782, 459] on button "Revise Order" at bounding box center [766, 465] width 376 height 26
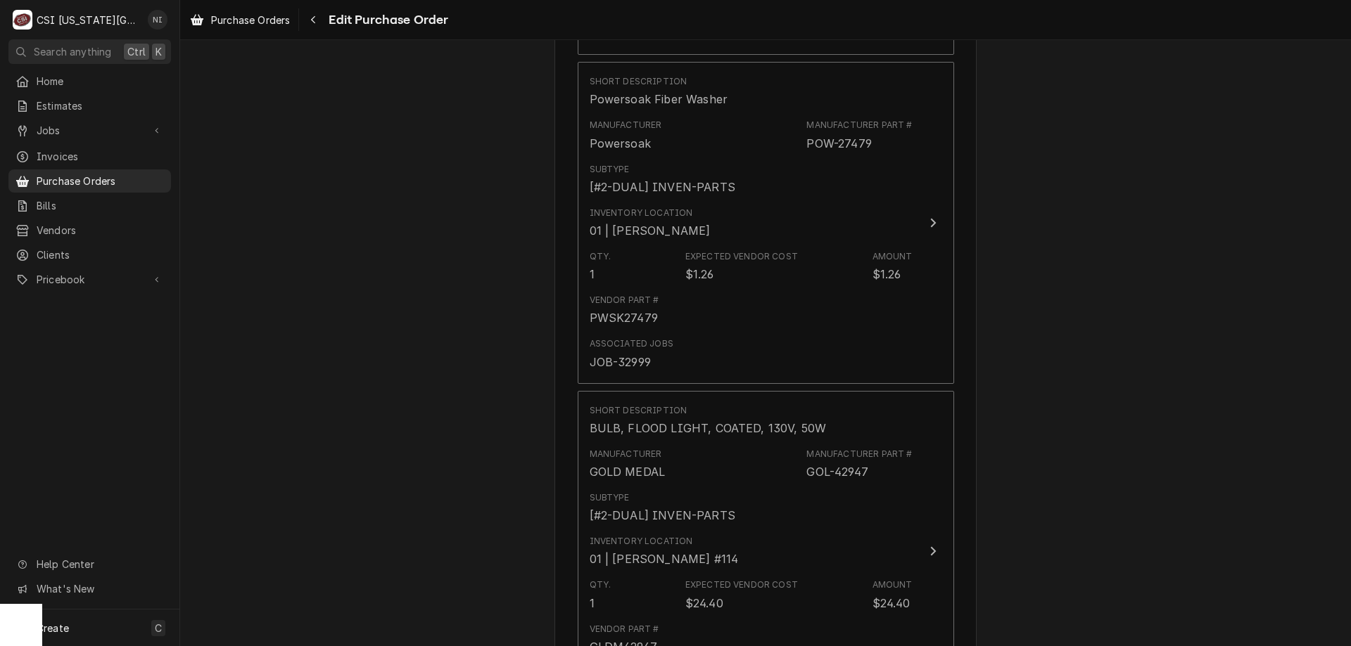
scroll to position [4703, 0]
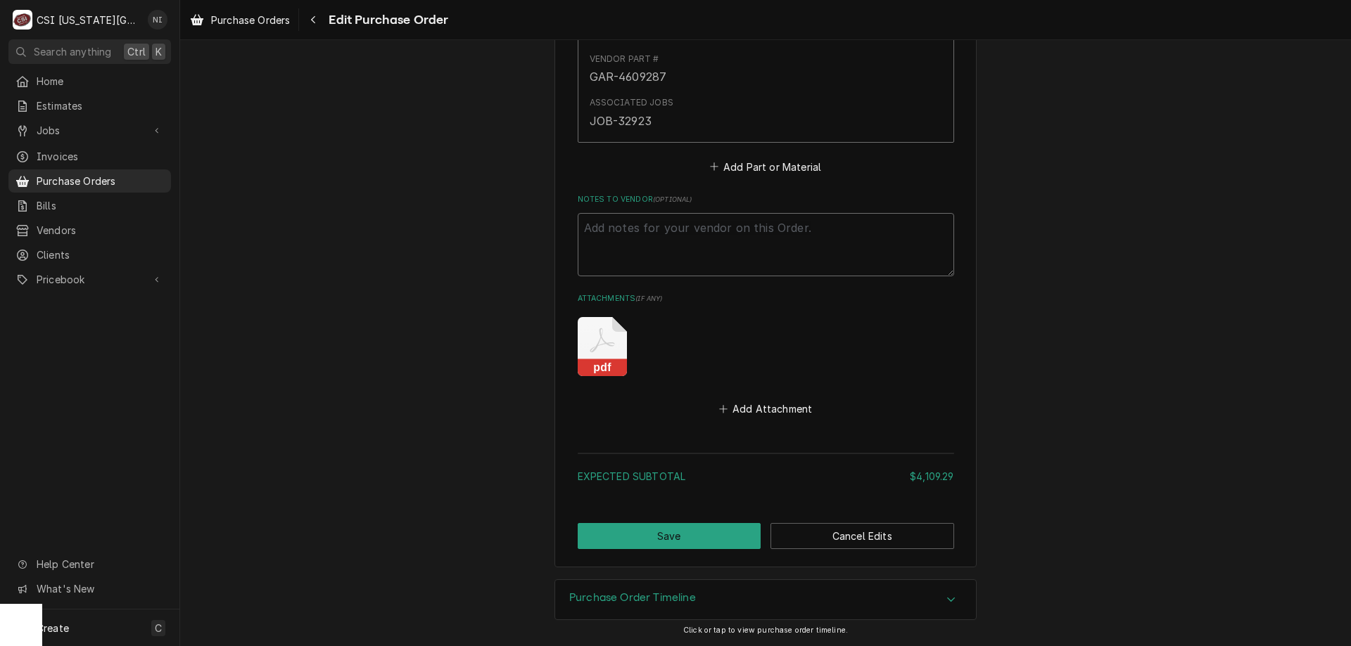
click at [717, 216] on textarea "Notes to Vendor ( optional )" at bounding box center [766, 244] width 376 height 63
type textarea "x"
type textarea "w"
type textarea "x"
type textarea "wi"
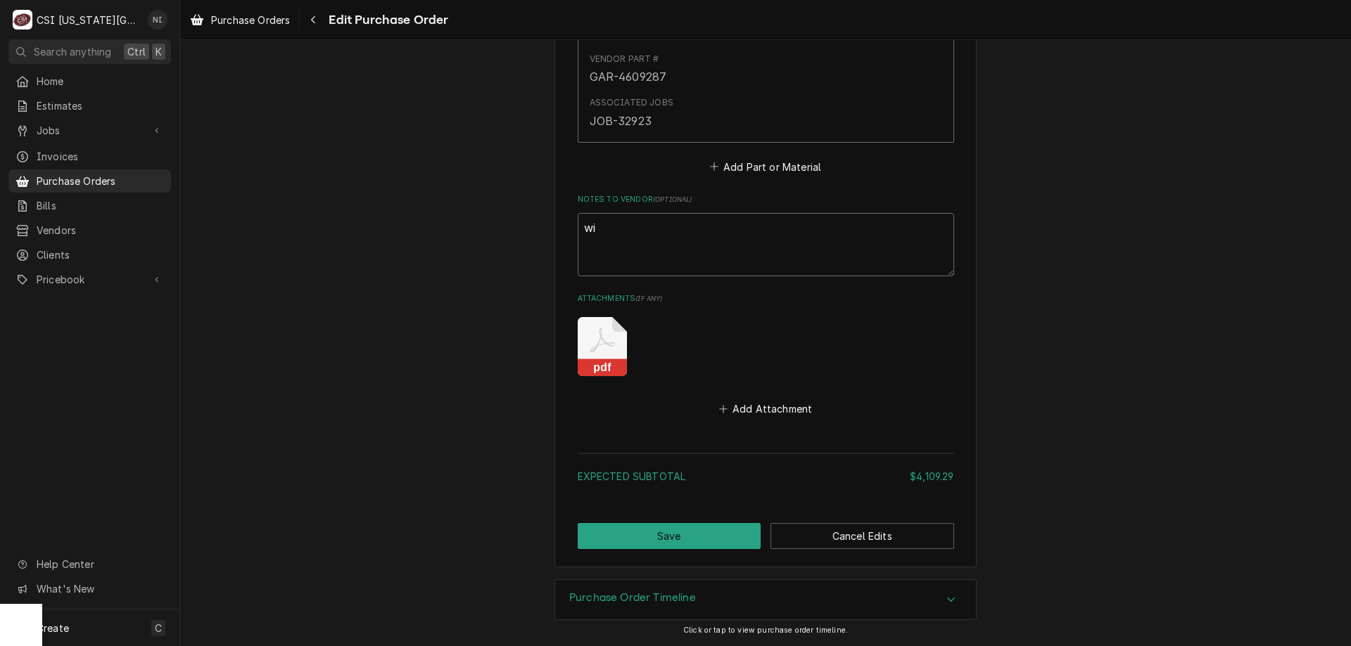
type textarea "x"
type textarea "wii"
type textarea "x"
type textarea "wi"
type textarea "x"
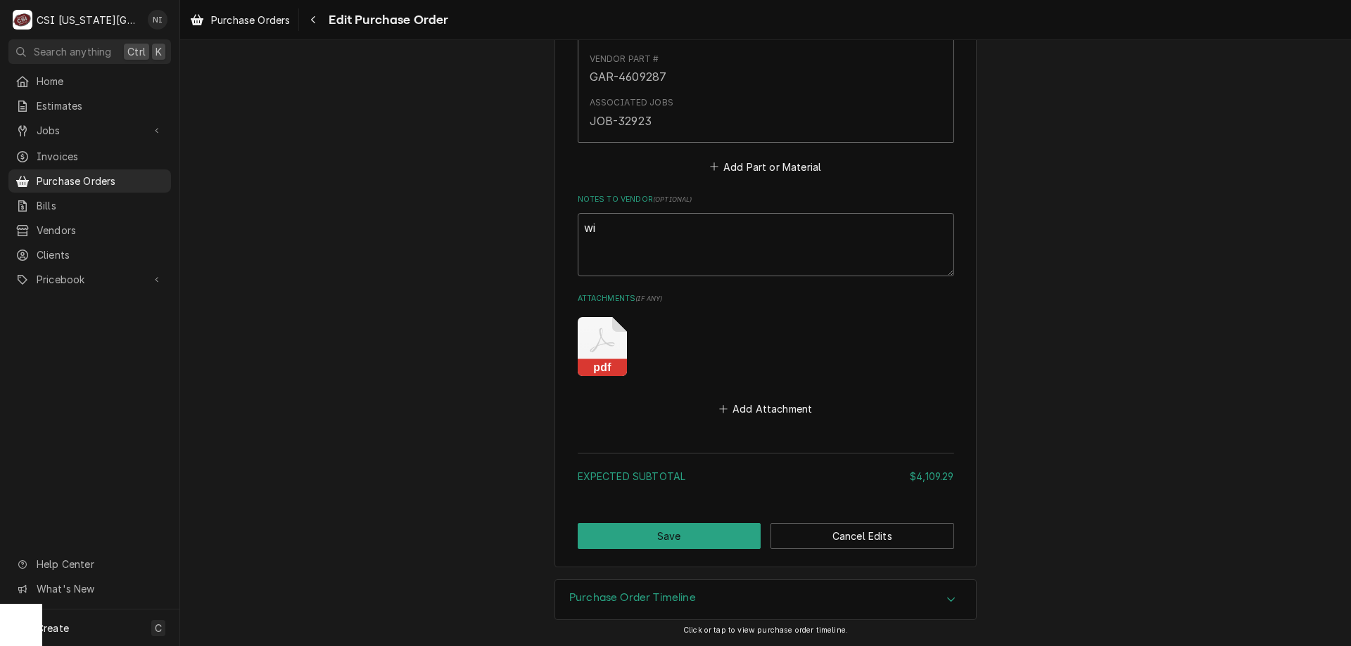
type textarea "w"
type textarea "x"
type textarea "wa"
type textarea "x"
type textarea "wai"
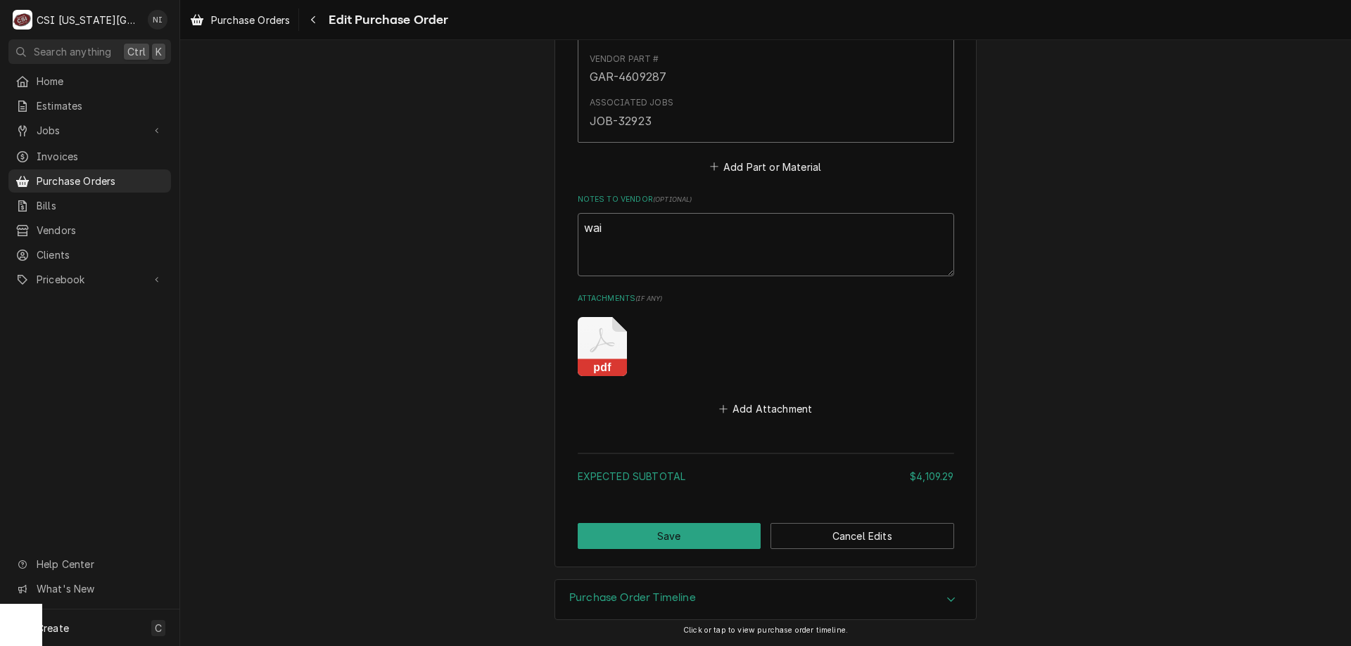
type textarea "x"
type textarea "wait"
type textarea "x"
type textarea "waitin"
type textarea "x"
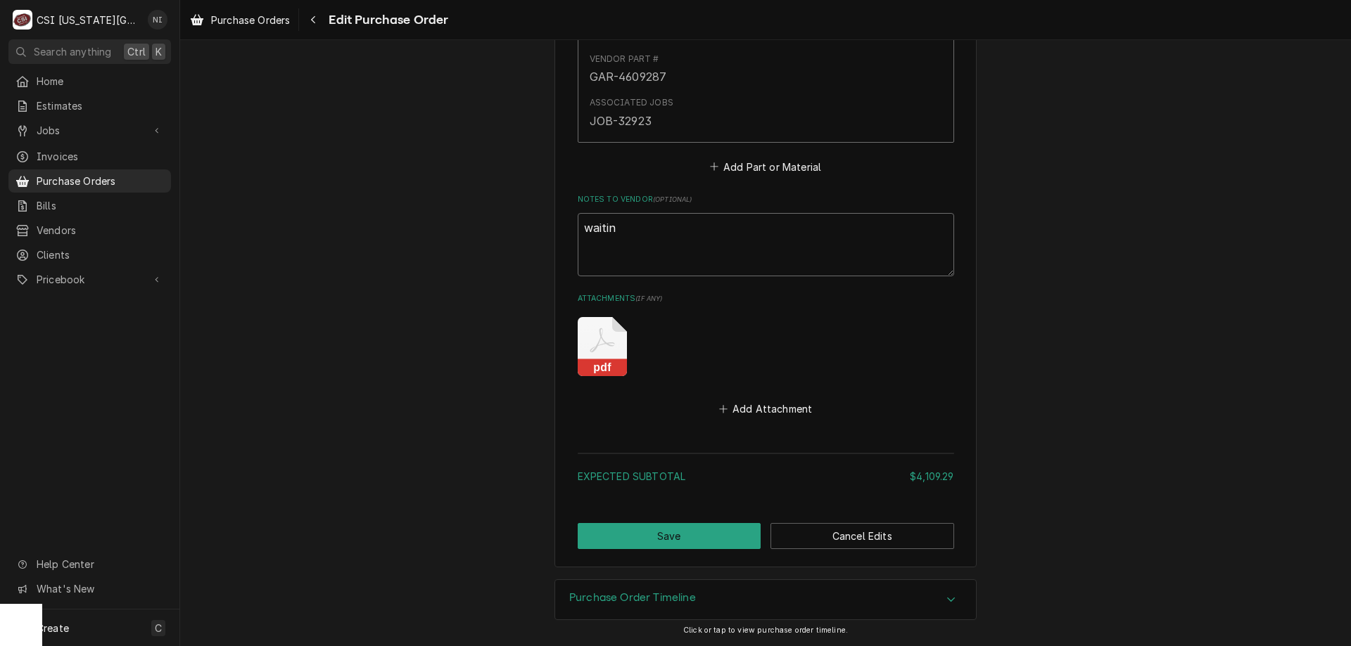
type textarea "waiting"
type textarea "x"
type textarea "waiting"
type textarea "x"
type textarea "waiting f"
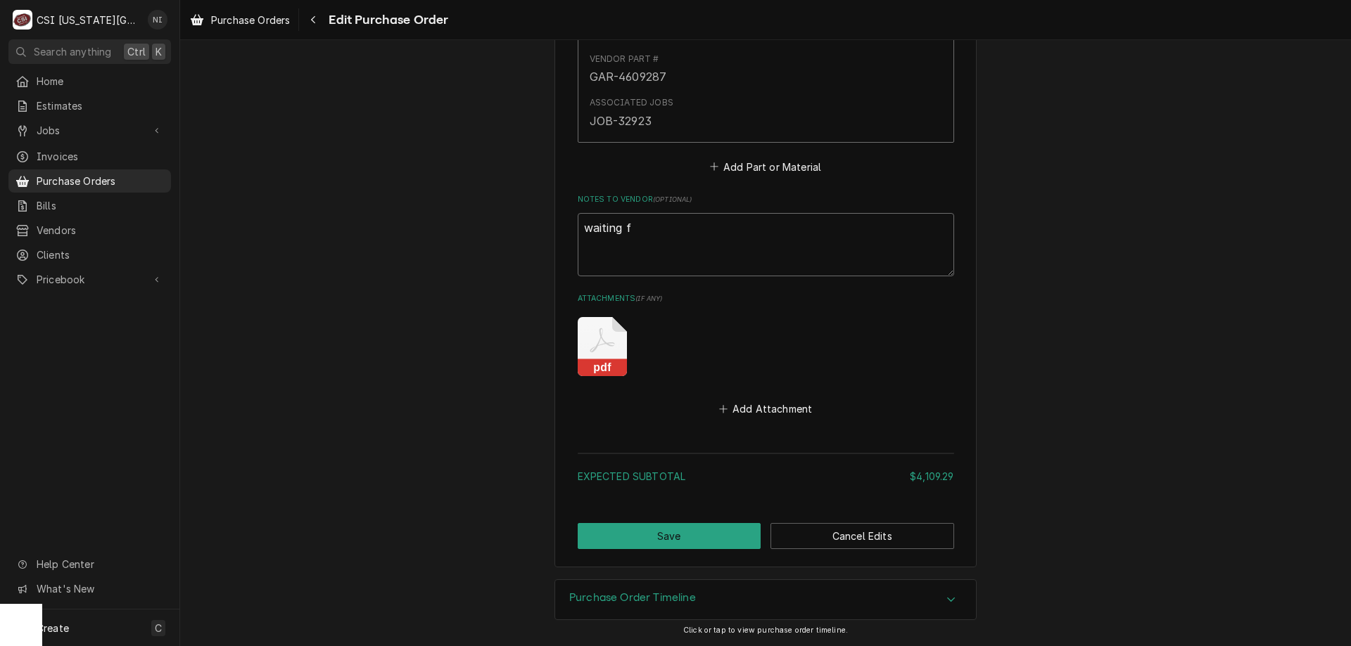
type textarea "x"
type textarea "waiting fo"
type textarea "x"
type textarea "waiting for"
type textarea "x"
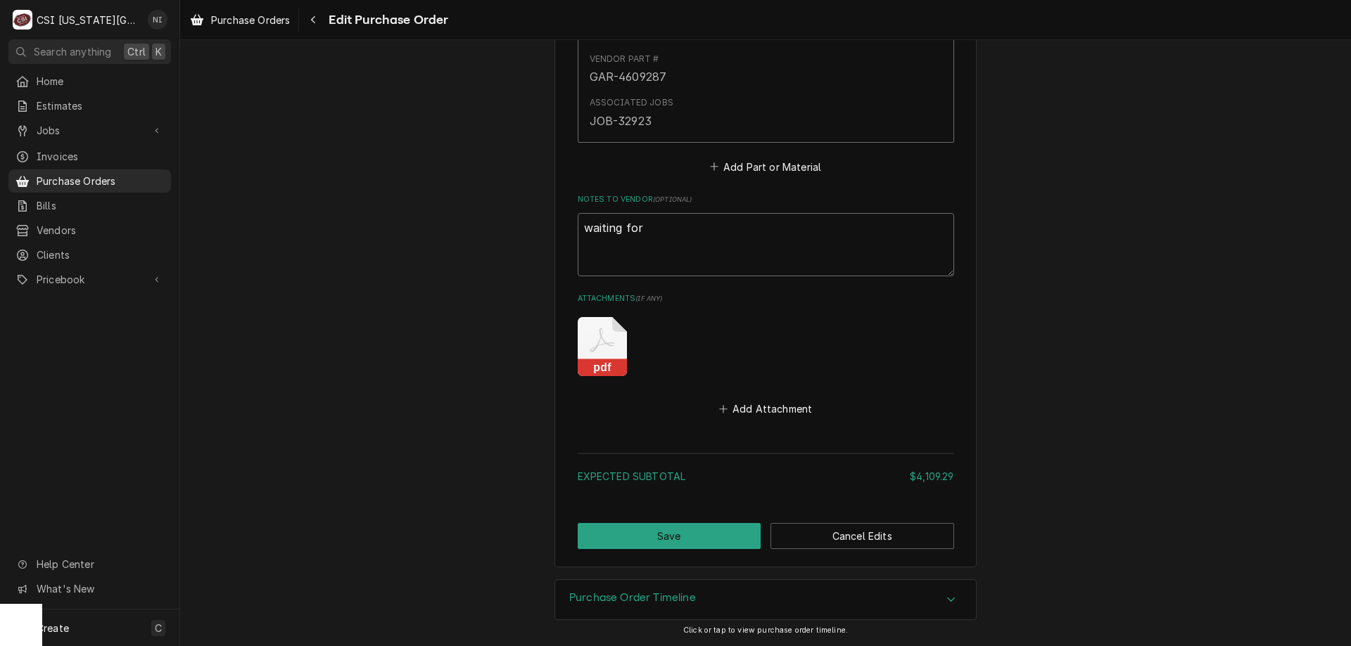
type textarea "waiting for:"
type textarea "x"
type textarea "waiting for:"
paste textarea "HEN-140748"
type textarea "x"
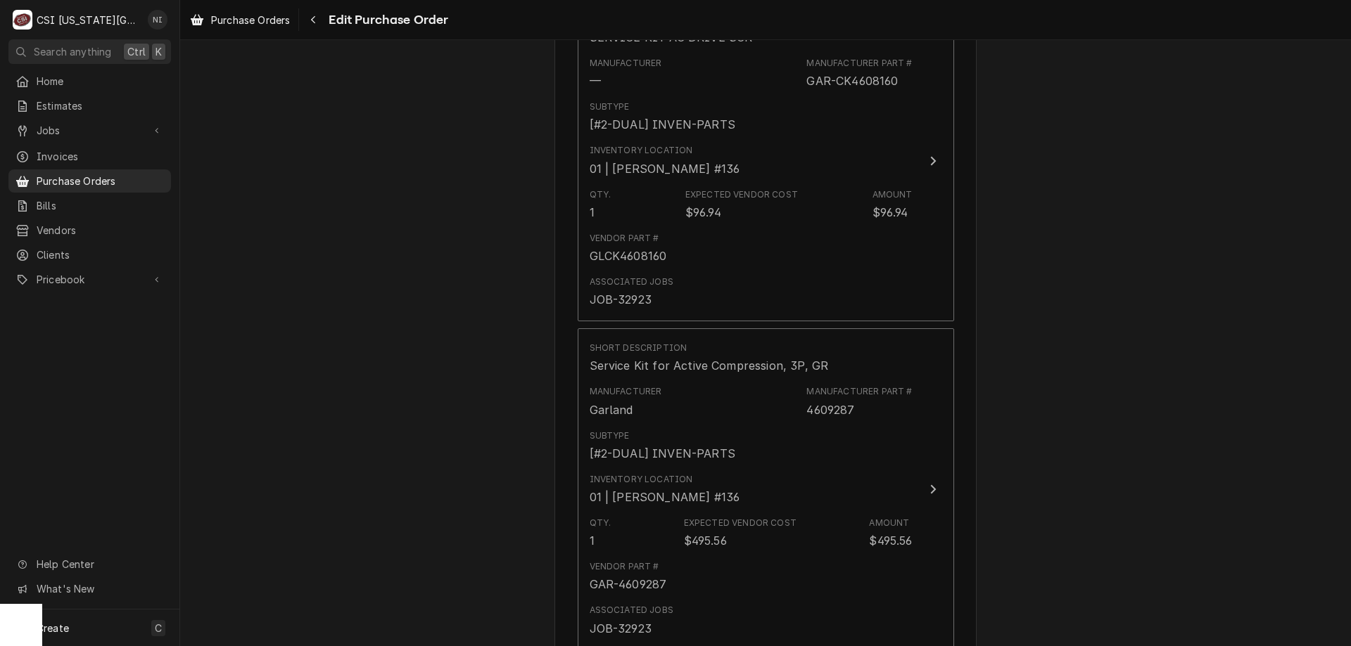
scroll to position [4119, 0]
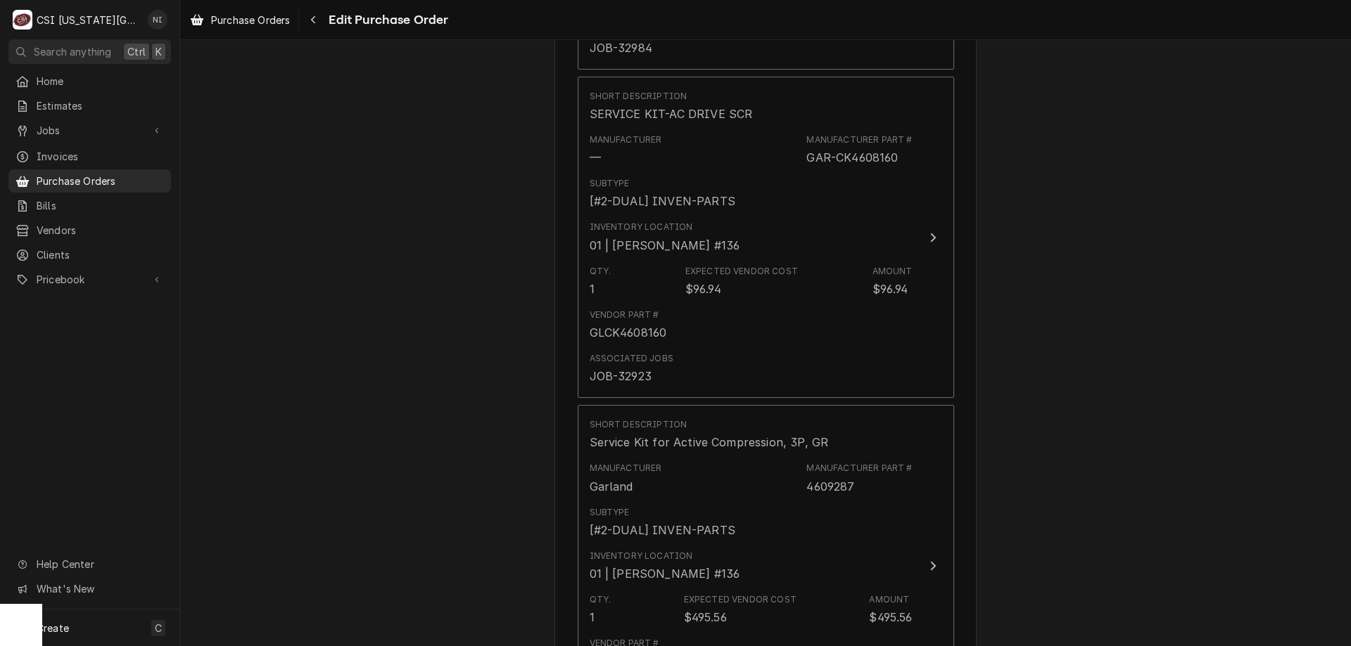
type textarea "waiting for: HEN-140748"
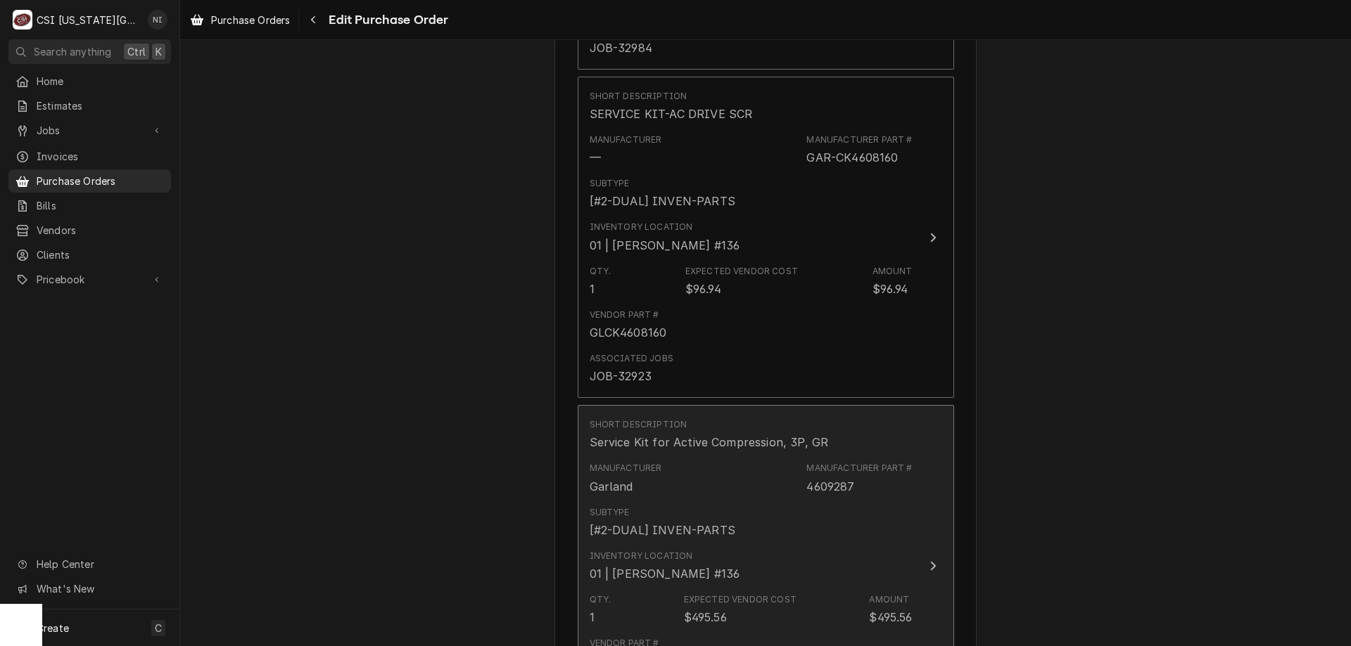
click at [842, 528] on div "Subtype [#2-DUAL] INVEN-PARTS" at bounding box center [751, 523] width 323 height 44
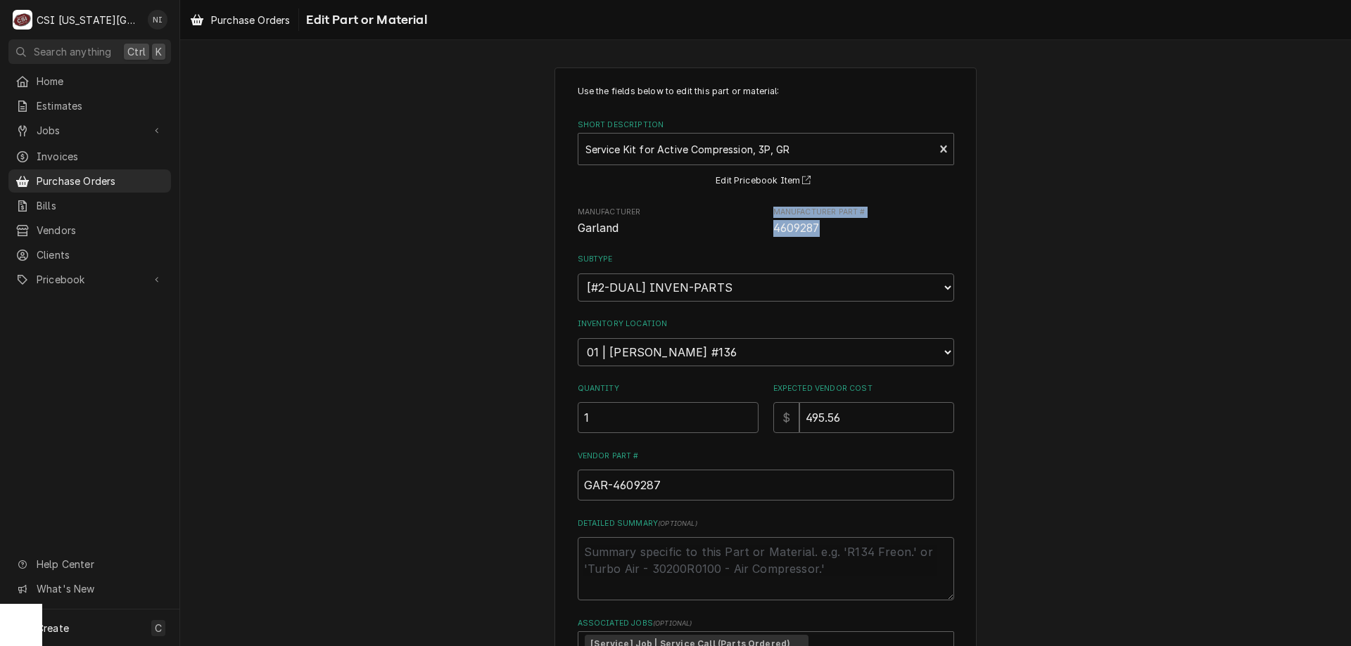
drag, startPoint x: 804, startPoint y: 224, endPoint x: 738, endPoint y: 222, distance: 66.2
click at [737, 224] on div "Manufacturer Garland Manufacturer Part # 4609287" at bounding box center [766, 222] width 376 height 30
click at [800, 229] on span "4609287" at bounding box center [796, 228] width 46 height 13
click at [796, 231] on span "4609287" at bounding box center [796, 228] width 46 height 13
click at [796, 232] on span "4609287" at bounding box center [796, 228] width 46 height 13
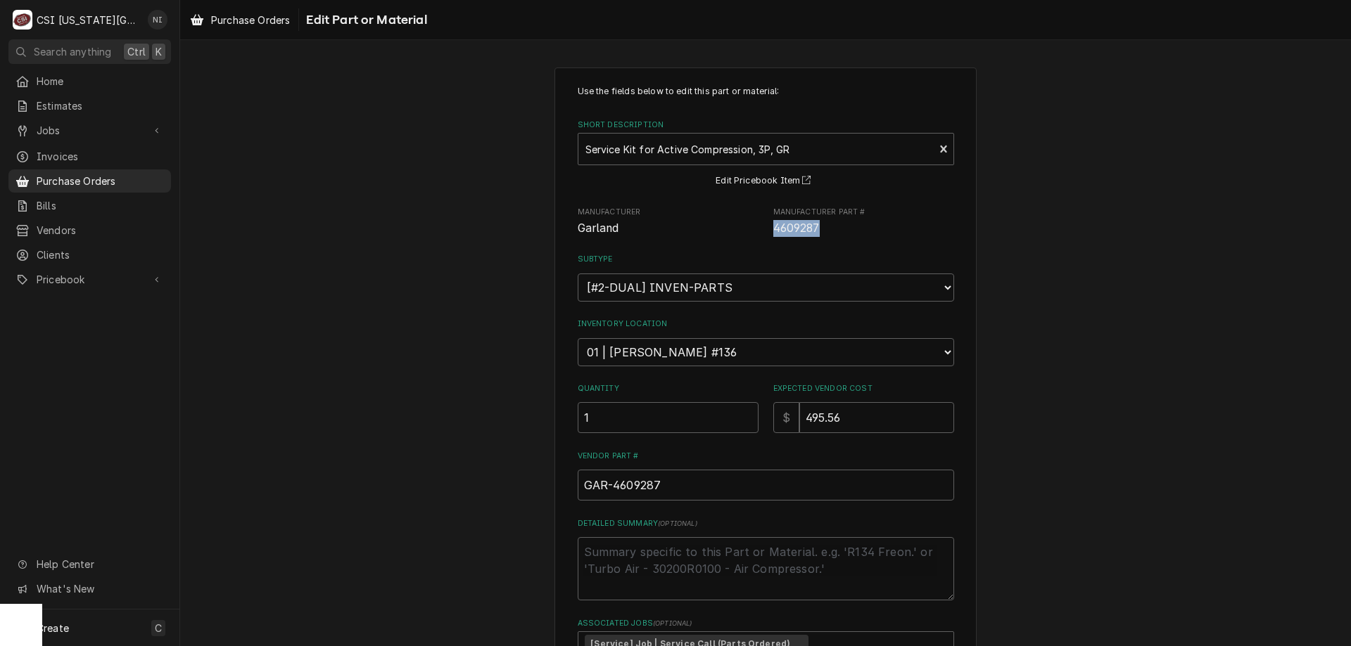
click at [796, 231] on span "4609287" at bounding box center [796, 228] width 46 height 13
copy span "4609287"
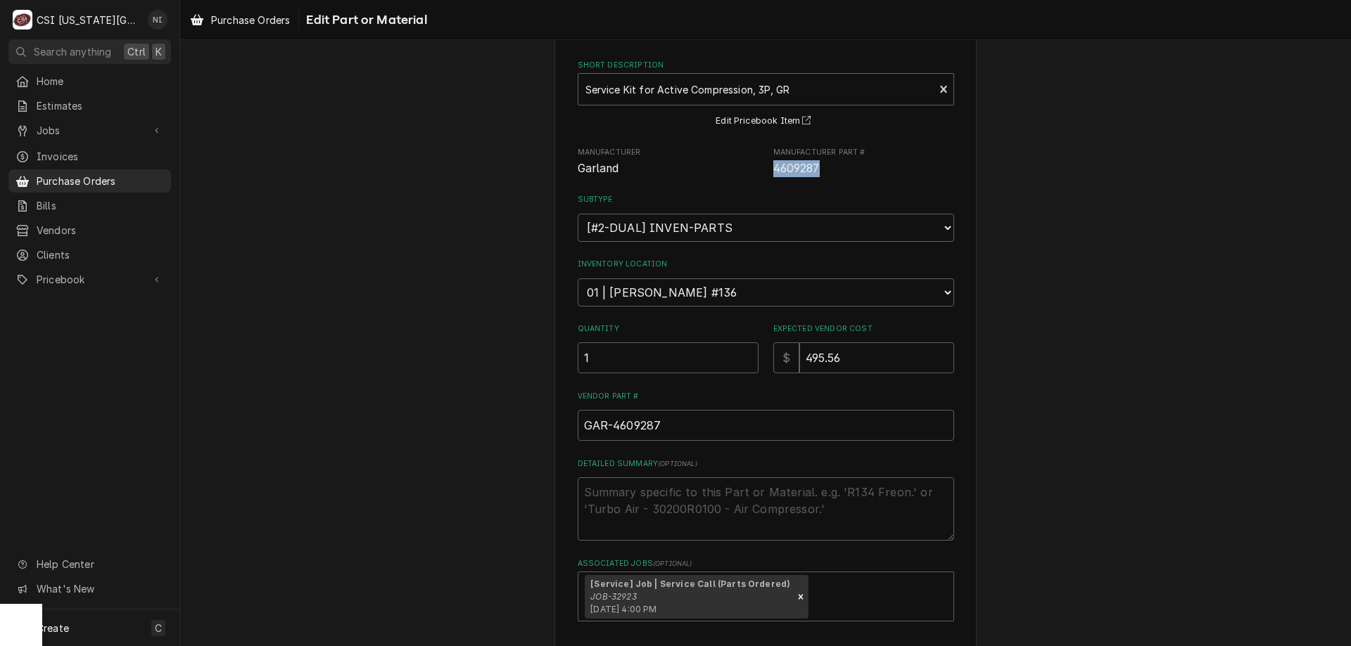
scroll to position [157, 0]
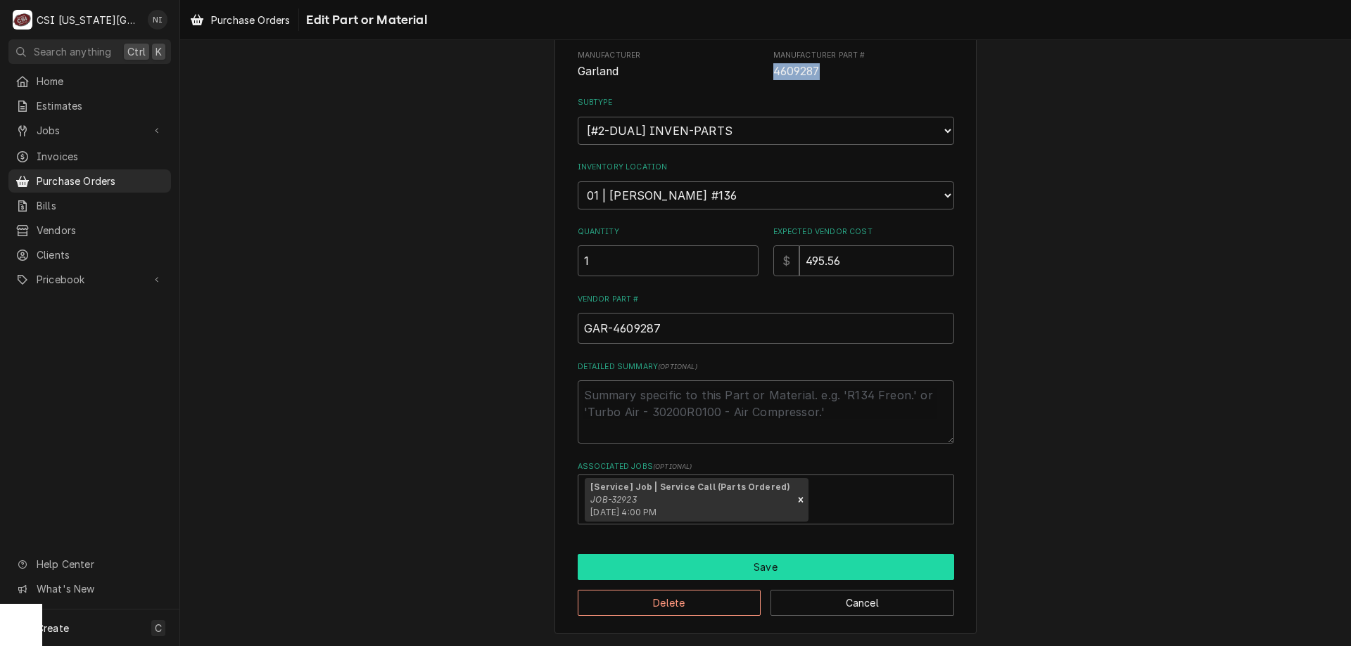
click at [873, 578] on button "Save" at bounding box center [766, 567] width 376 height 26
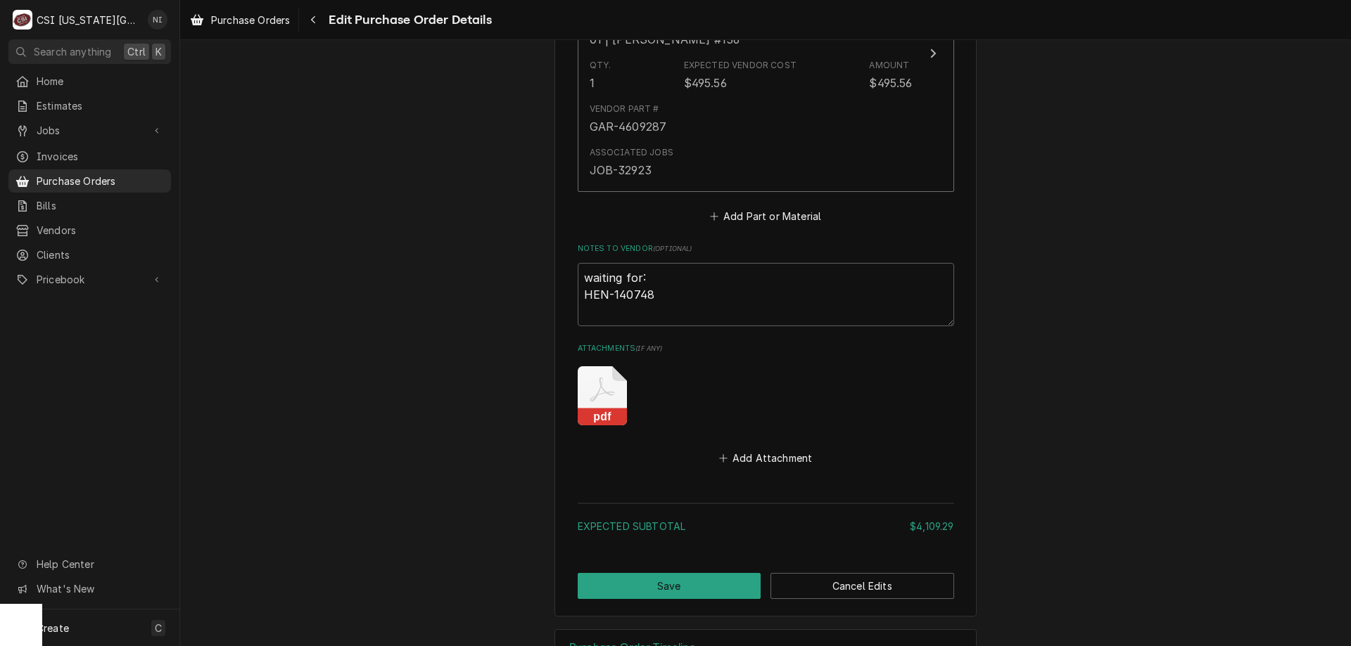
scroll to position [4670, 0]
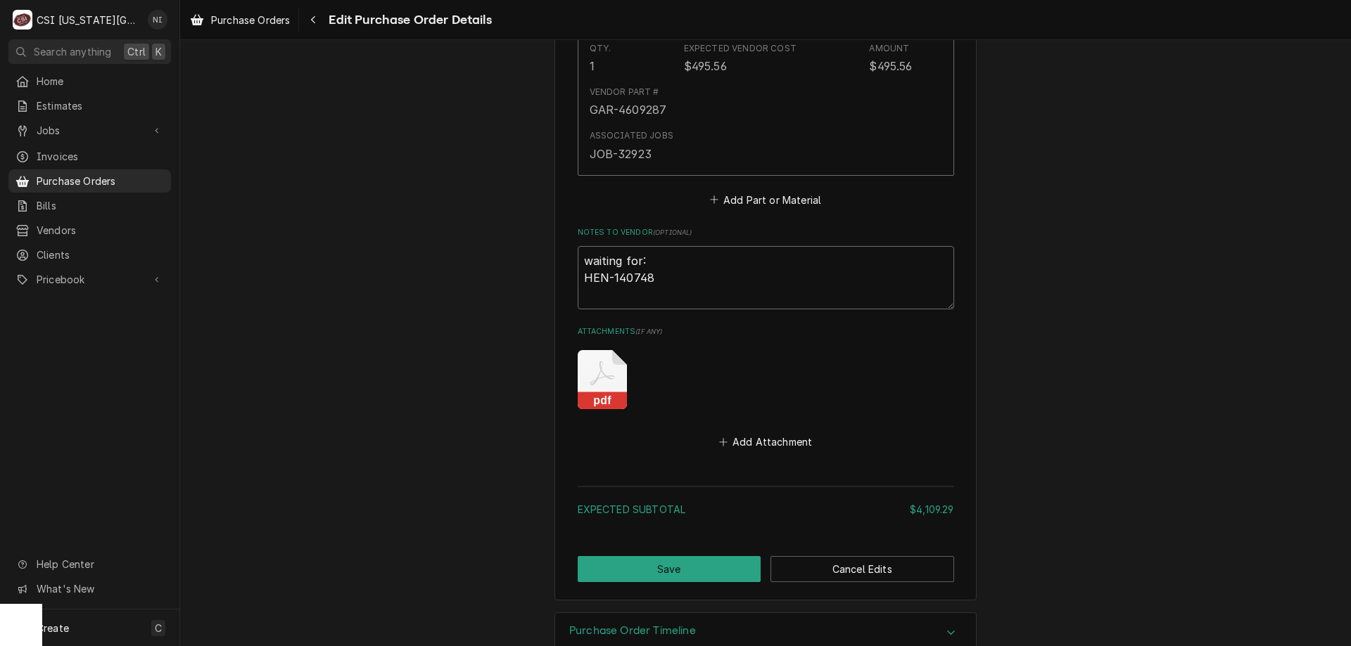
click at [651, 283] on textarea "waiting for: HEN-140748" at bounding box center [766, 277] width 376 height 63
type textarea "x"
type textarea "waiting for: HEN-140748"
paste textarea "4609287"
type textarea "x"
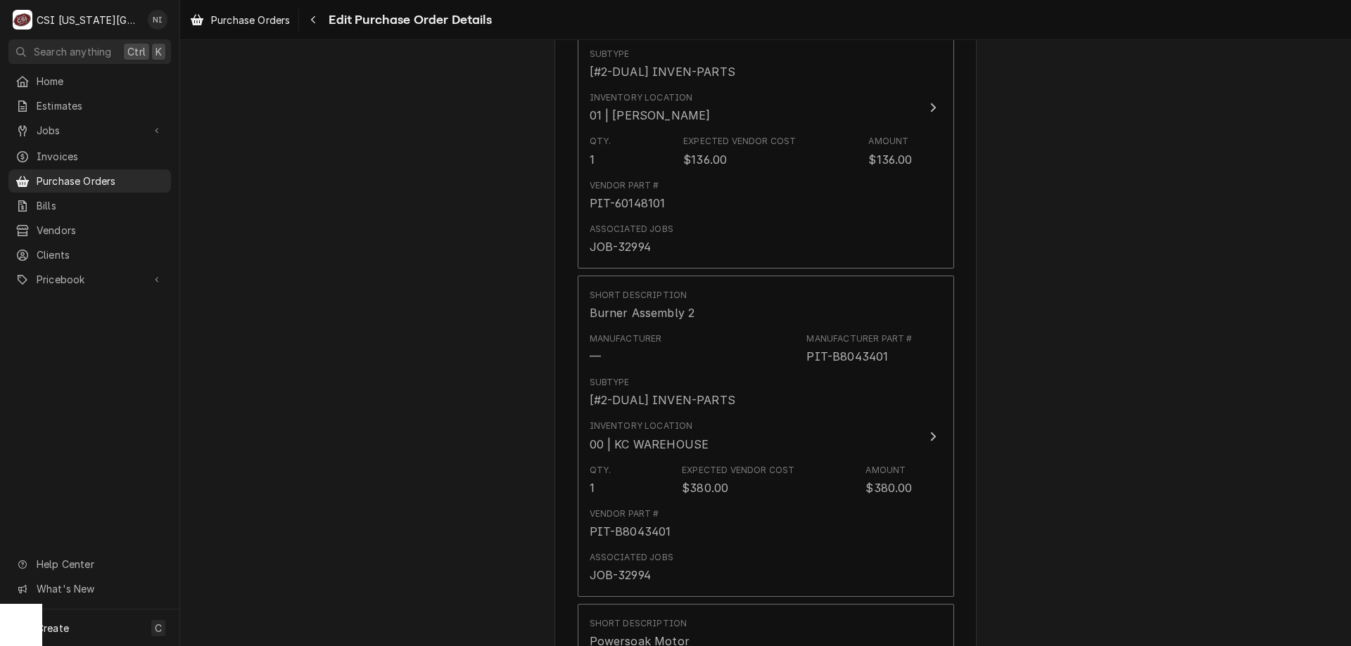
scroll to position [0, 0]
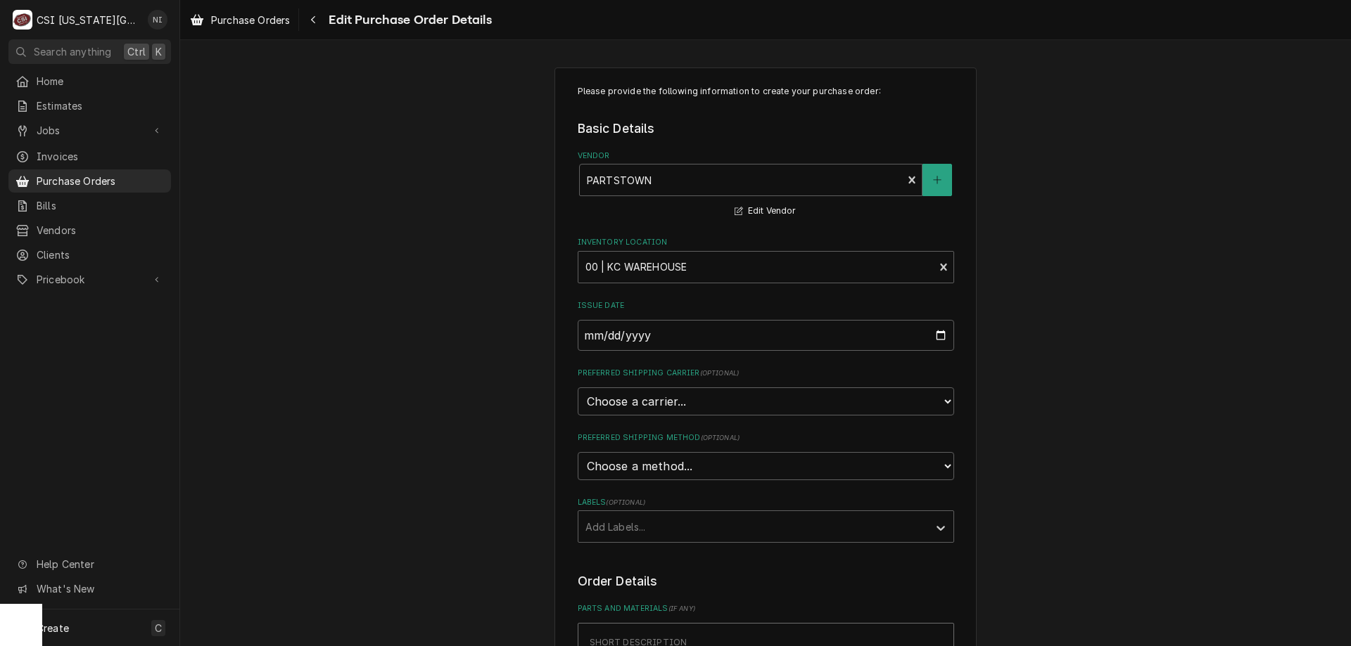
type textarea "waiting for: HEN-140748 4609287"
drag, startPoint x: 1342, startPoint y: 55, endPoint x: 1055, endPoint y: 275, distance: 362.3
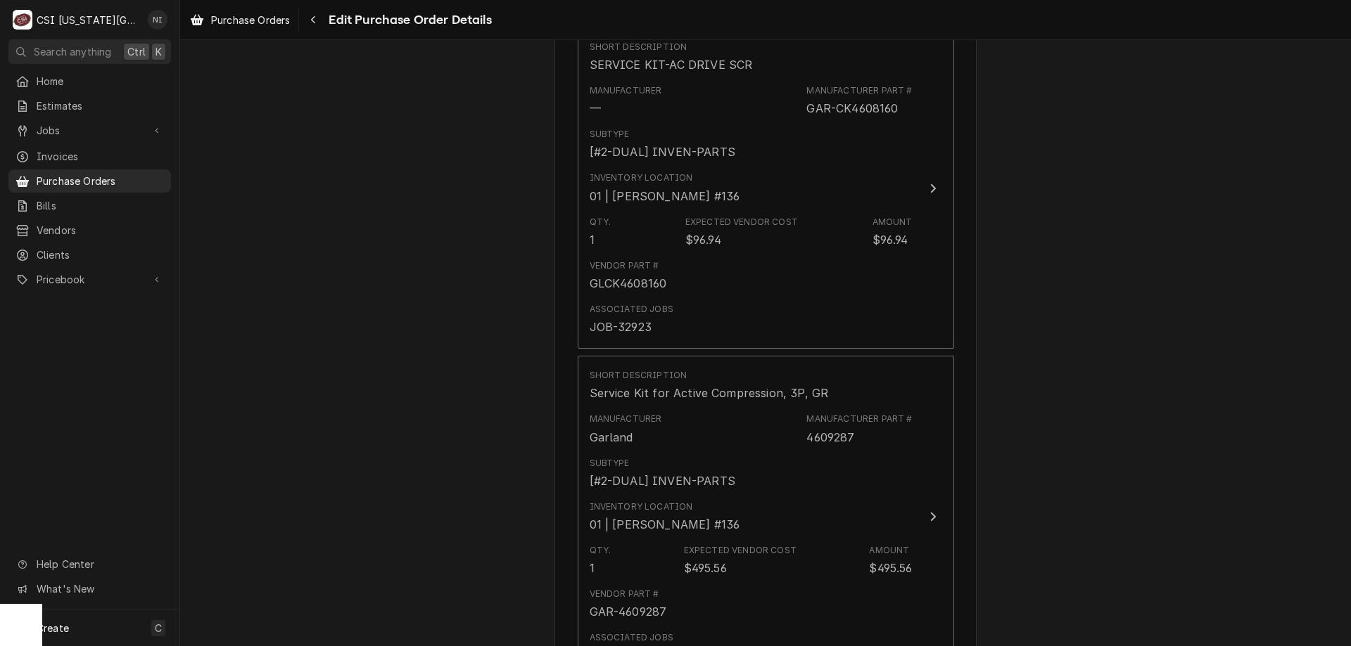
scroll to position [4112, 0]
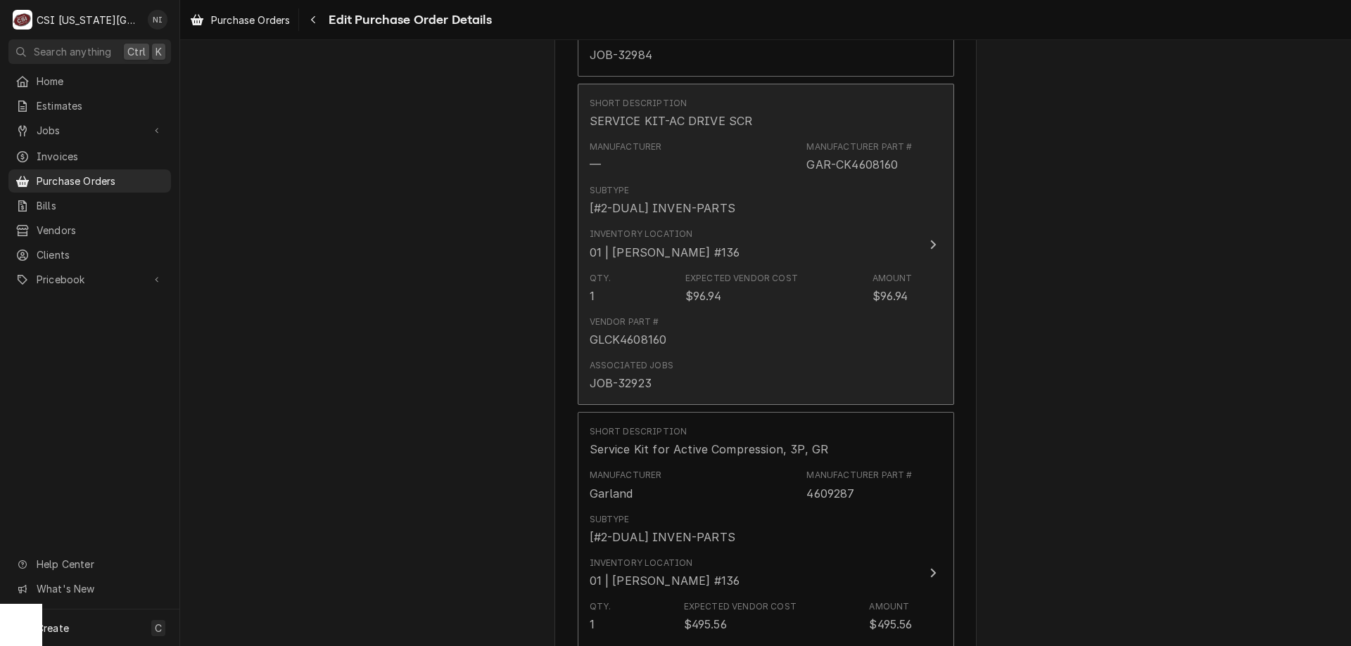
click at [897, 168] on div "Manufacturer Part # GAR-CK4608160" at bounding box center [859, 157] width 106 height 32
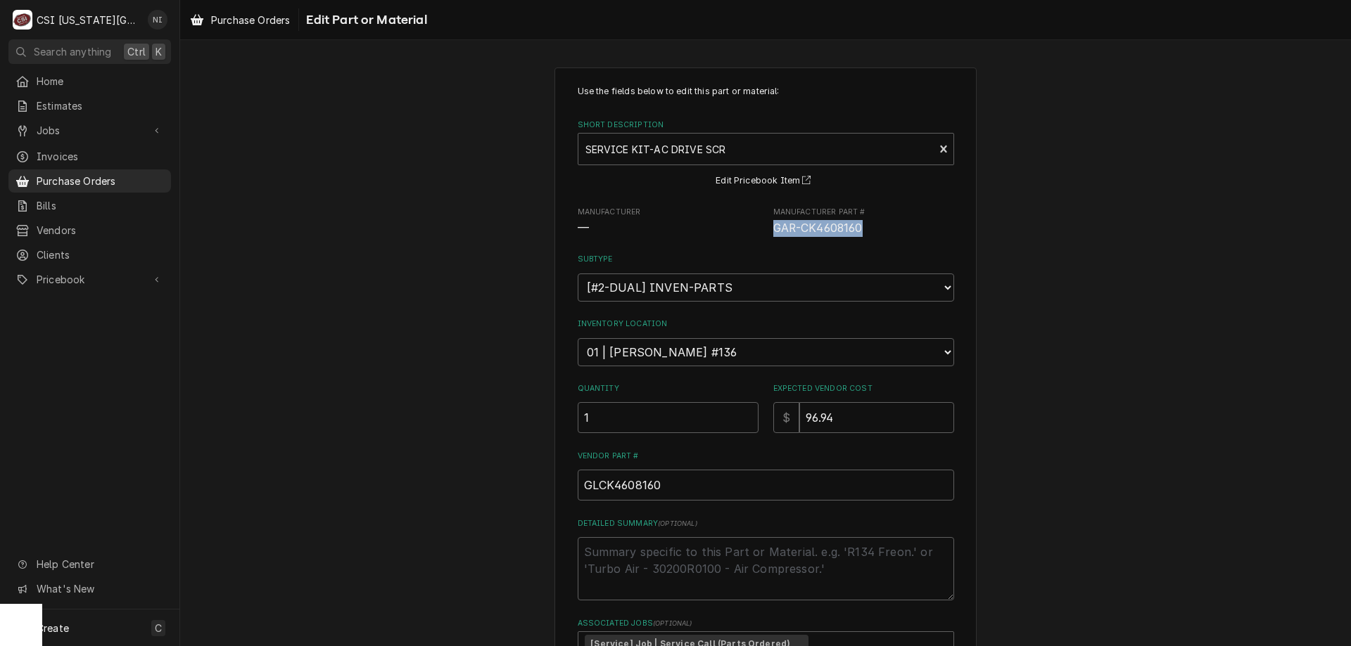
drag, startPoint x: 862, startPoint y: 231, endPoint x: 767, endPoint y: 234, distance: 95.7
click at [767, 234] on div "Manufacturer — Manufacturer Part # GAR-CK4608160" at bounding box center [766, 222] width 376 height 30
copy span "GAR-CK4608160"
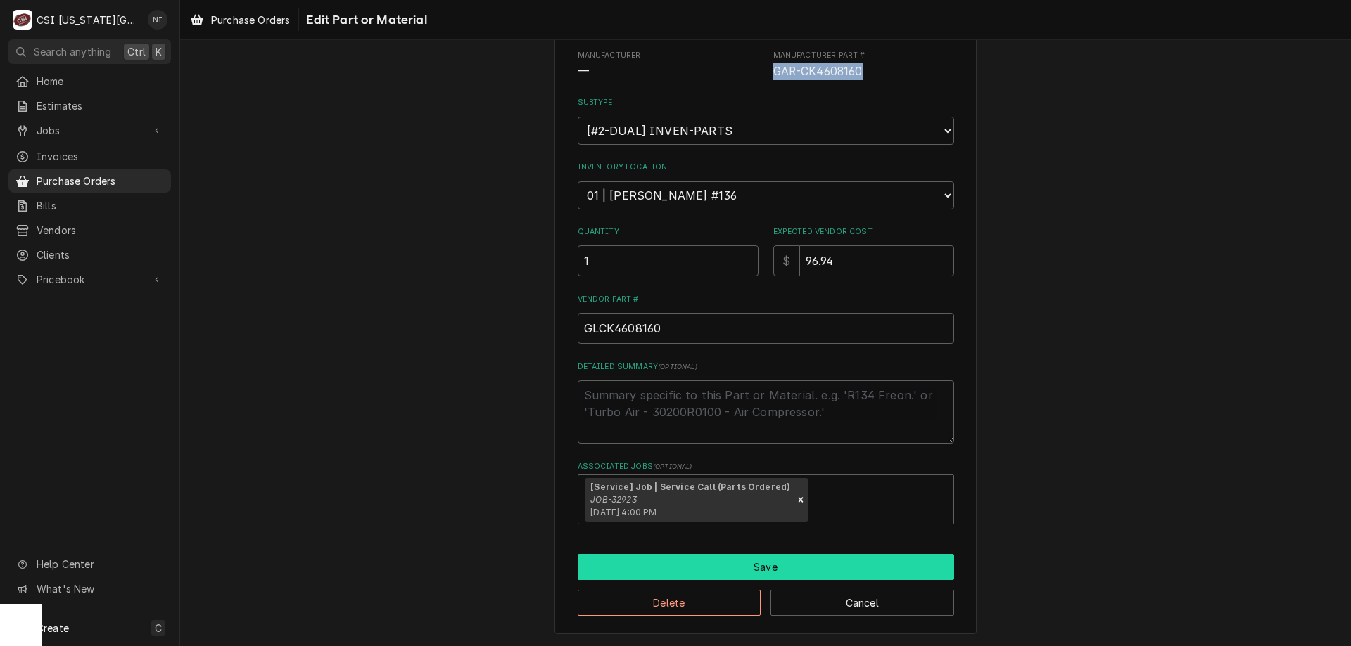
click at [706, 562] on button "Save" at bounding box center [766, 567] width 376 height 26
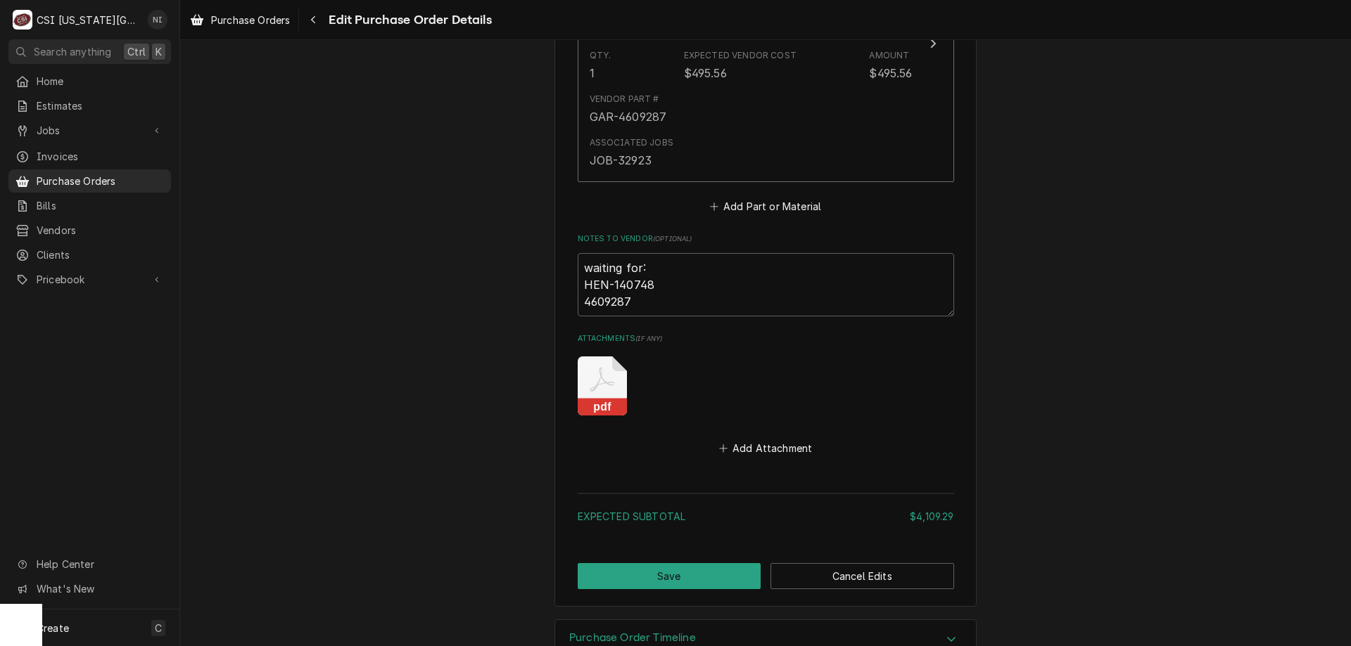
scroll to position [4664, 0]
click at [635, 299] on textarea "waiting for: HEN-140748 4609287" at bounding box center [766, 284] width 376 height 63
type textarea "x"
type textarea "waiting for: HEN-140748 4609287"
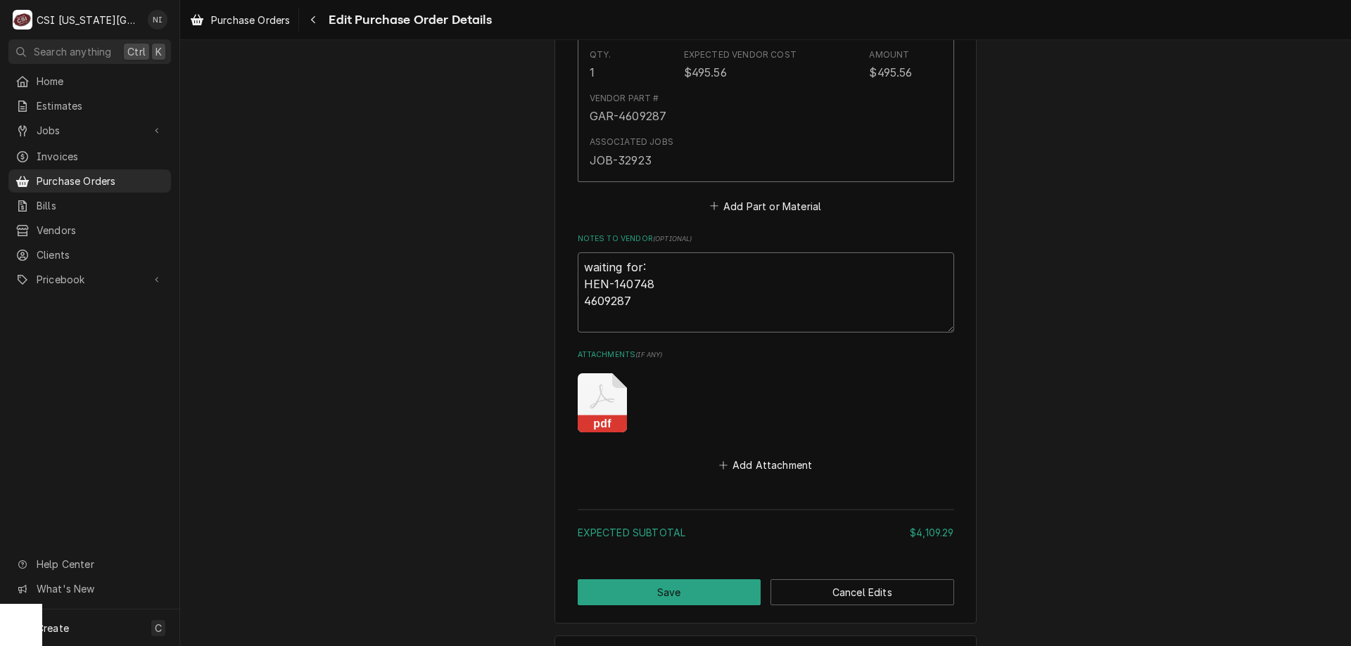
paste textarea "GAR-CK4608160"
type textarea "x"
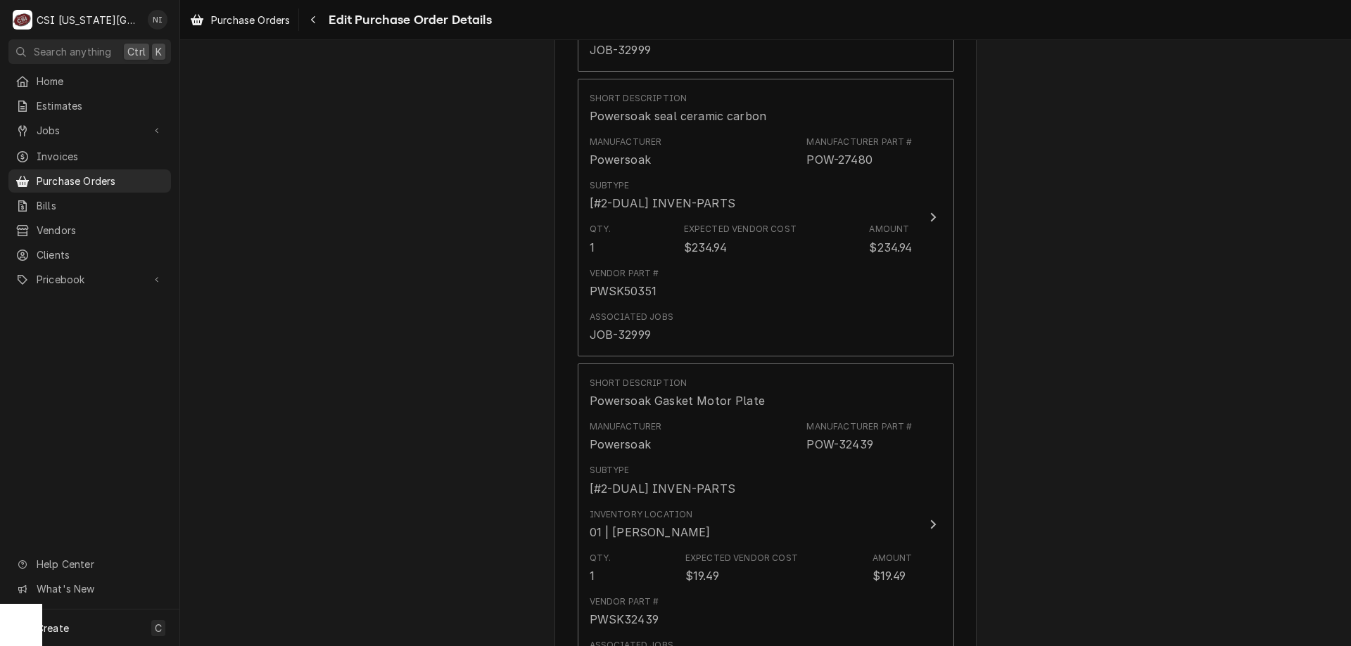
scroll to position [4720, 0]
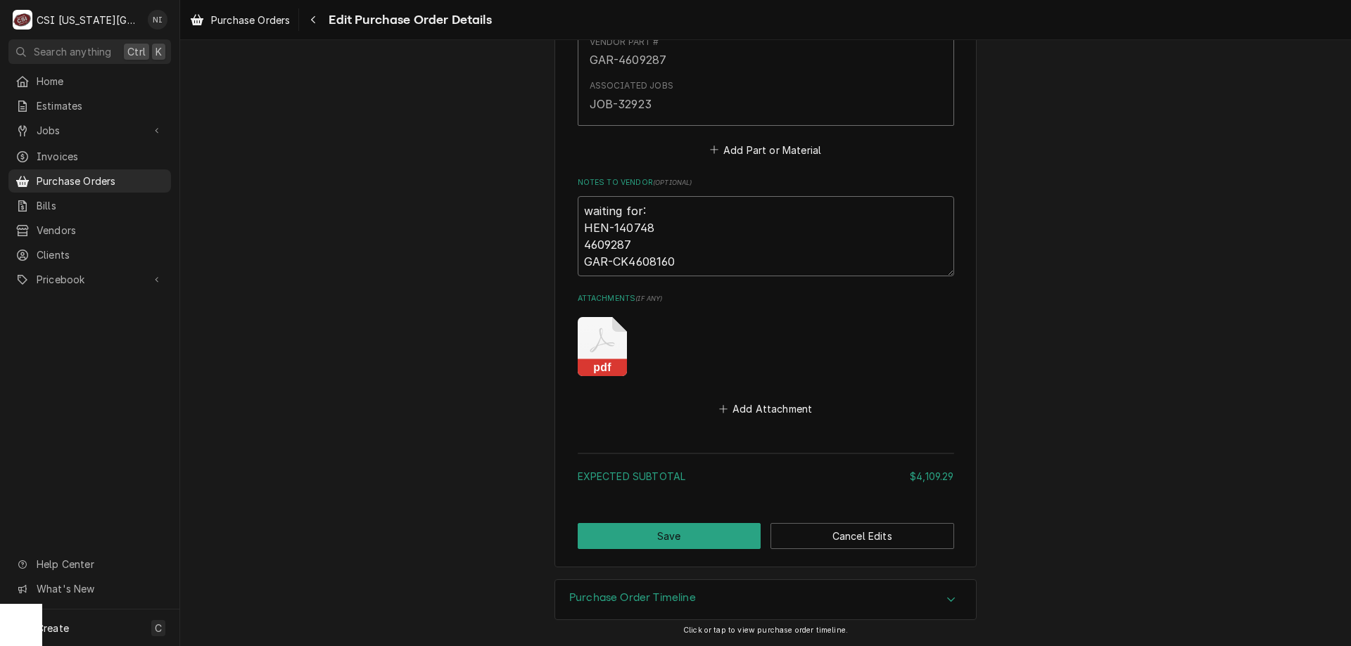
type textarea "waiting for: HEN-140748 4609287 GAR-CK4608160"
click at [711, 533] on button "Save" at bounding box center [670, 536] width 184 height 26
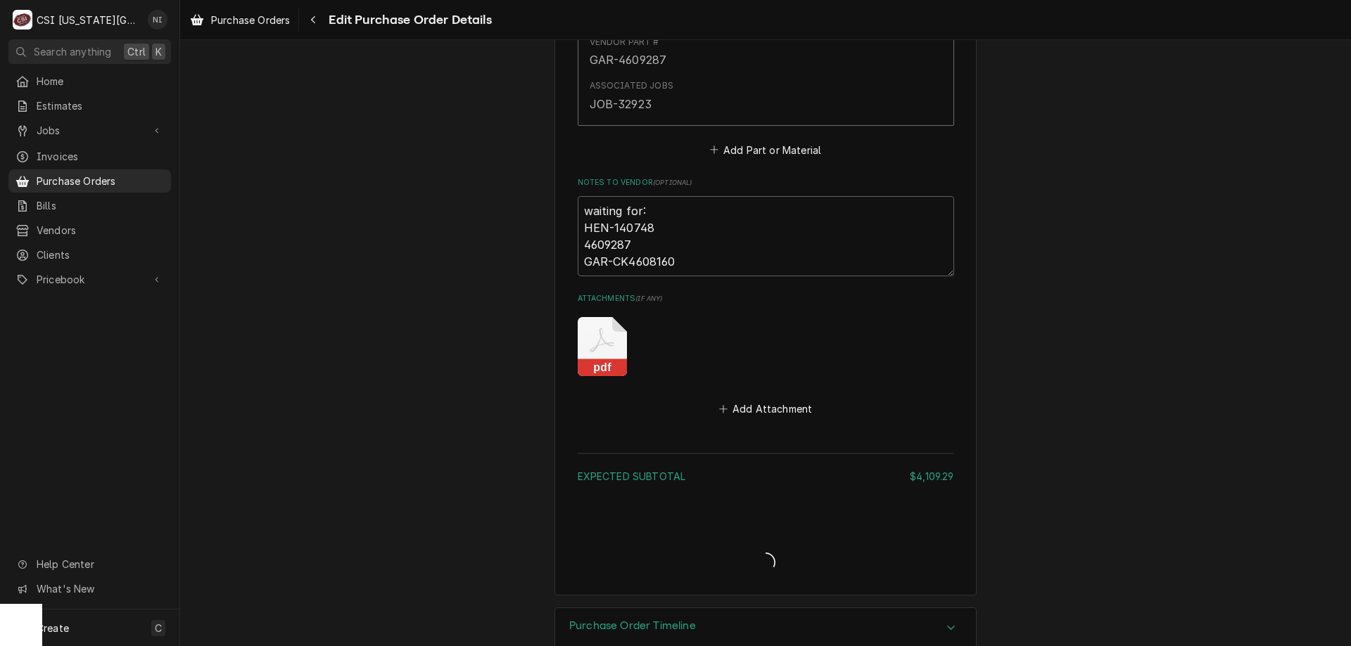
type textarea "x"
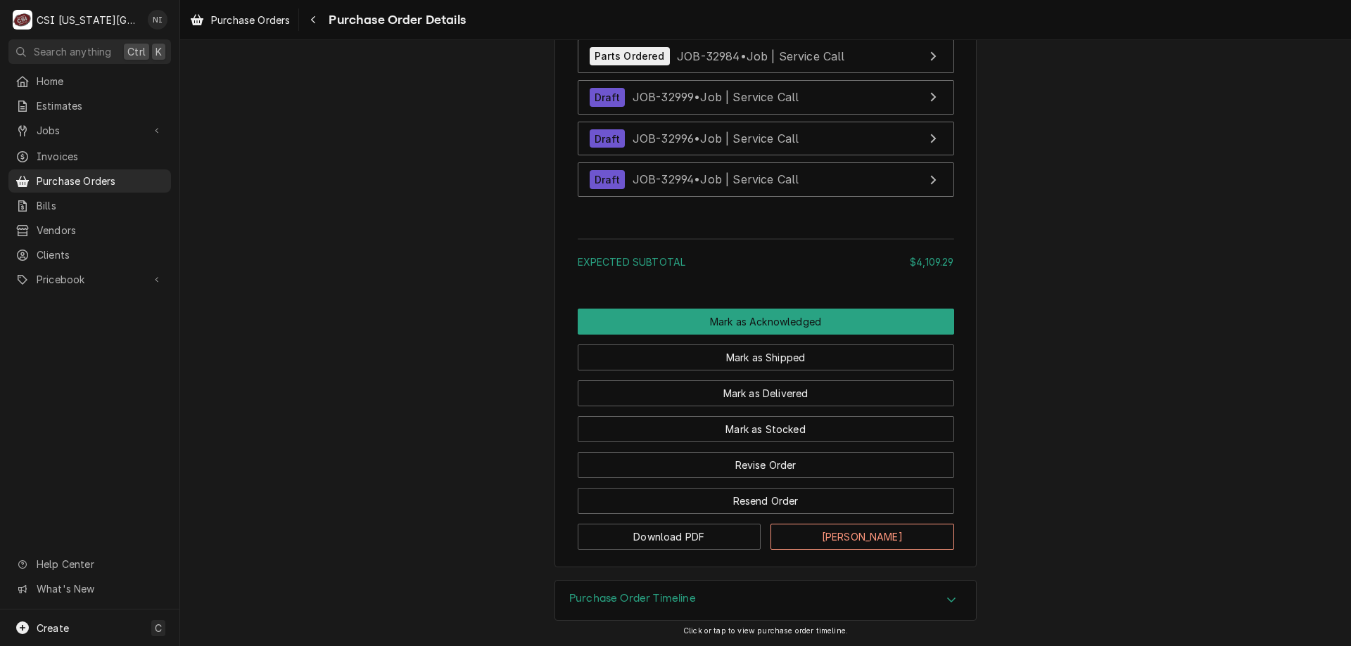
scroll to position [4800, 0]
click at [767, 394] on button "Mark as Delivered" at bounding box center [766, 394] width 376 height 26
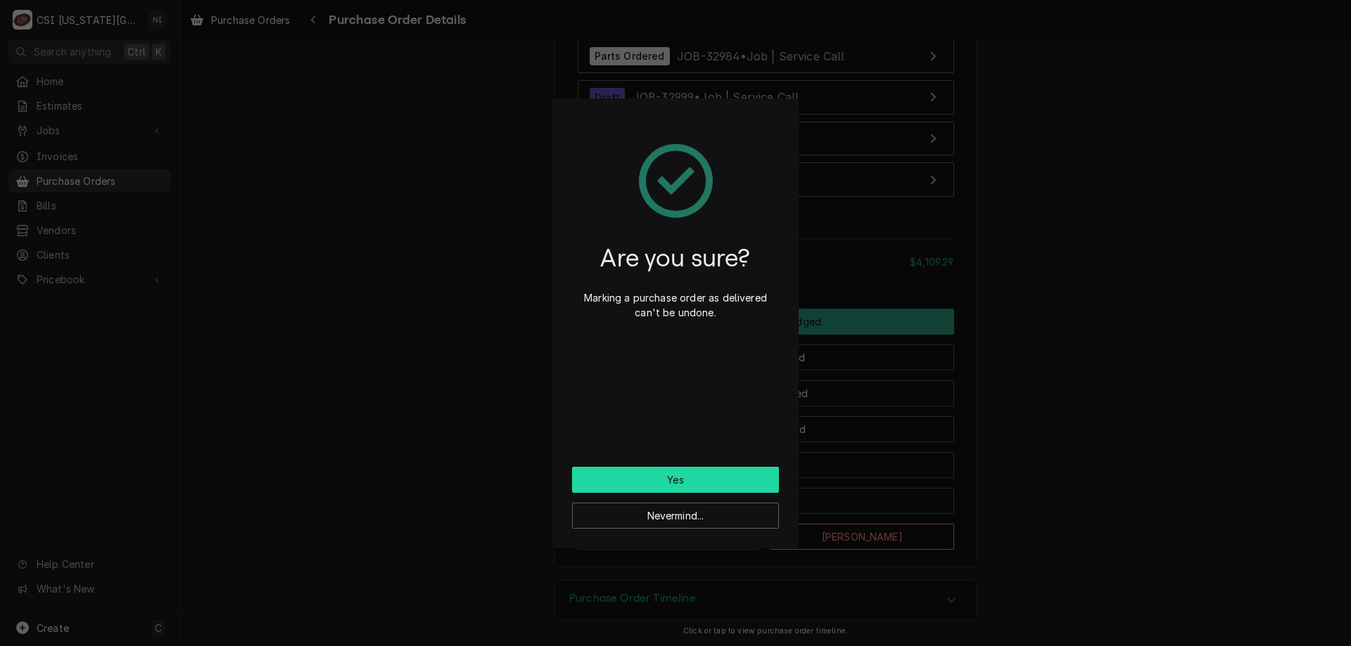
drag, startPoint x: 624, startPoint y: 479, endPoint x: 516, endPoint y: 573, distance: 143.6
click at [624, 482] on button "Yes" at bounding box center [675, 480] width 207 height 26
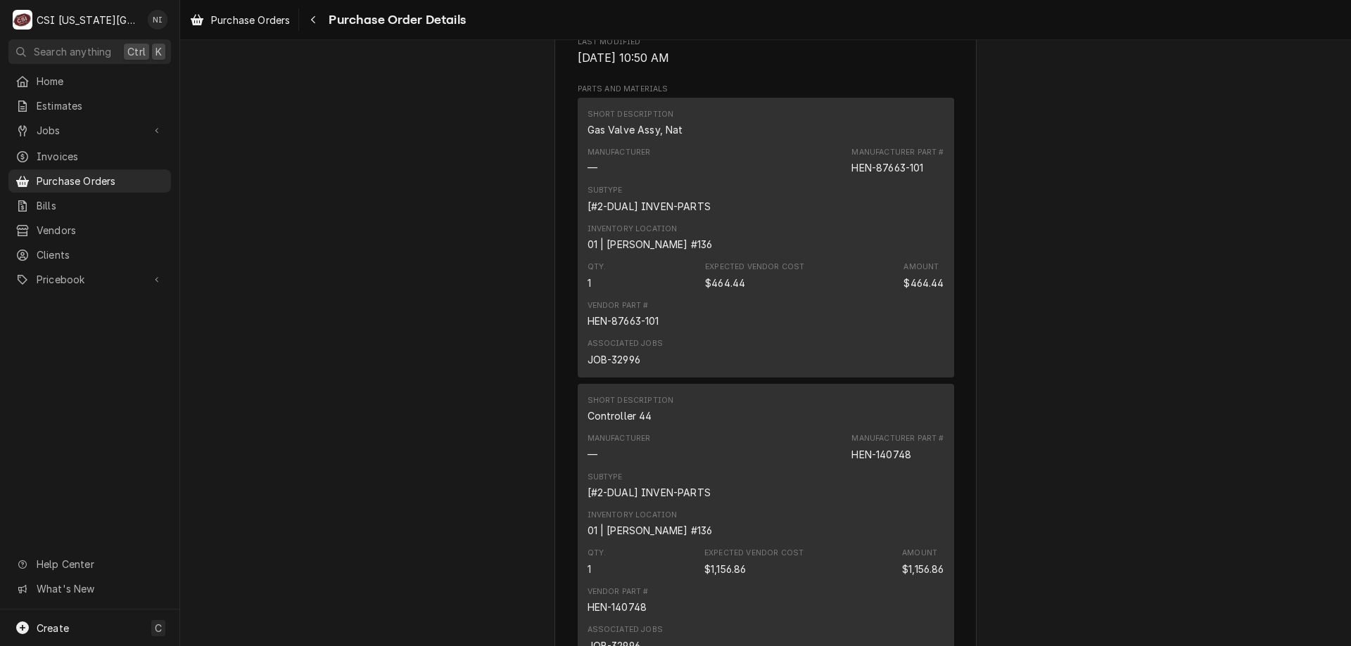
scroll to position [941, 0]
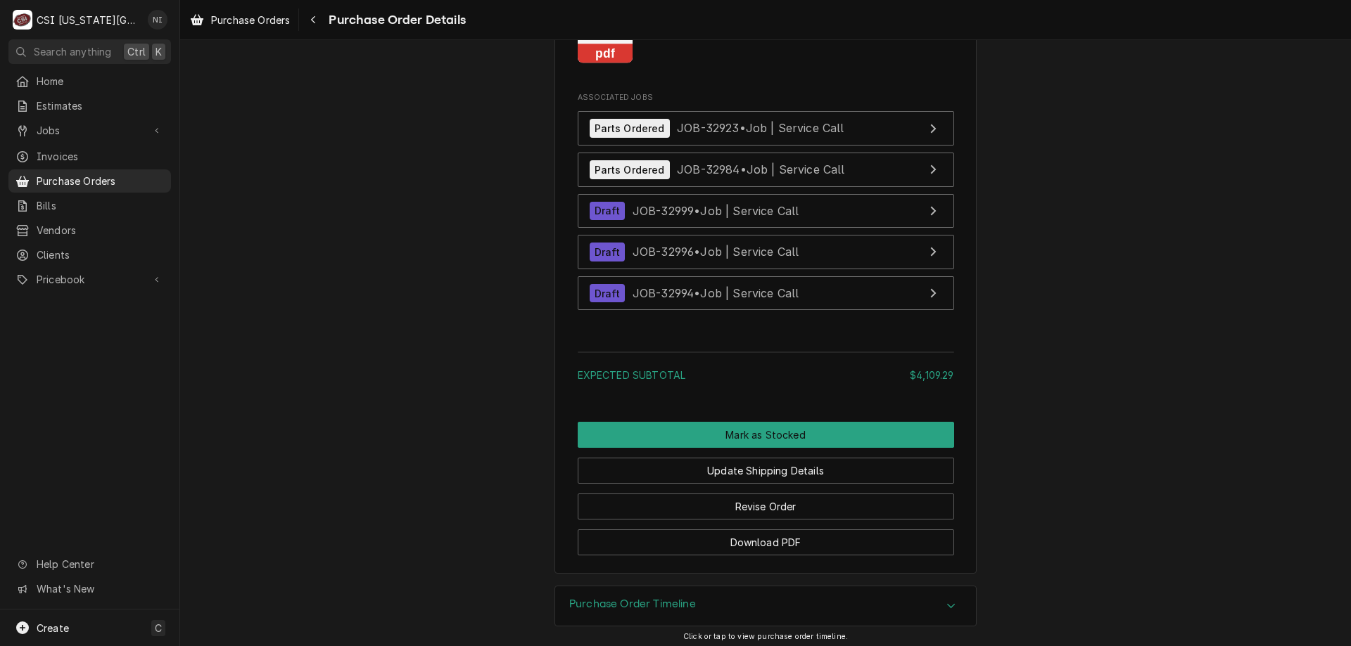
scroll to position [4871, 0]
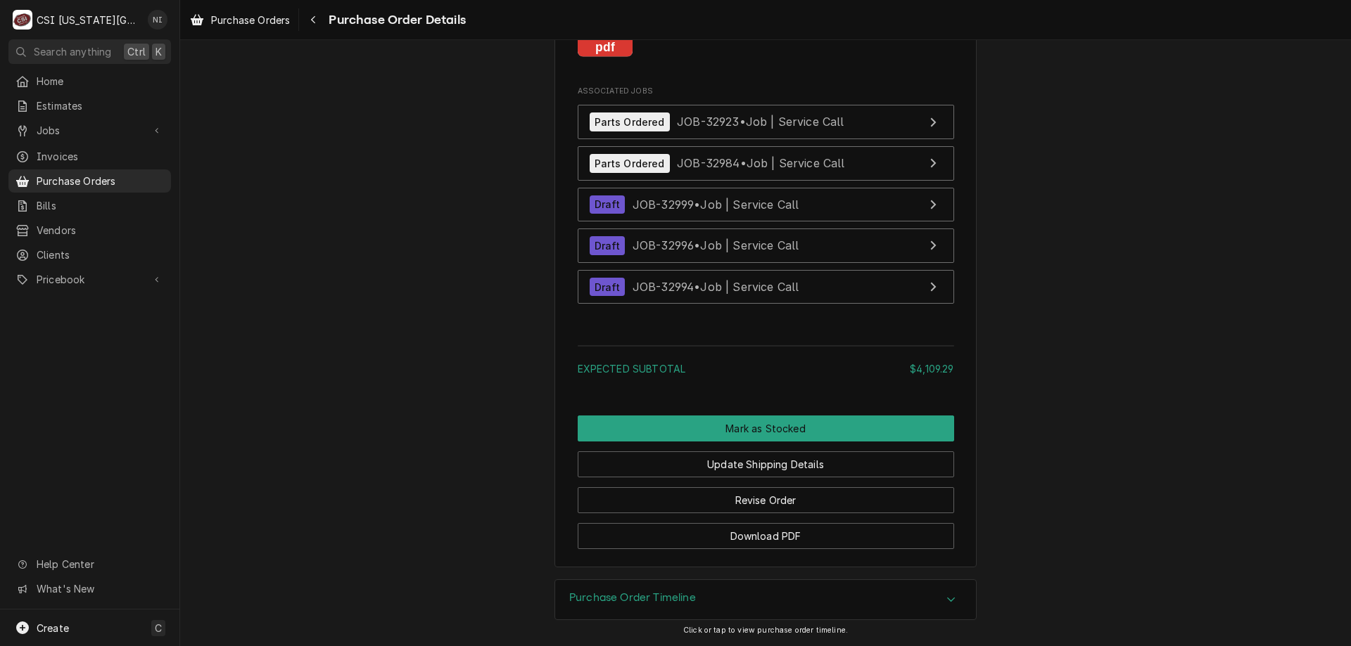
click at [126, 174] on span "Purchase Orders" at bounding box center [100, 181] width 127 height 15
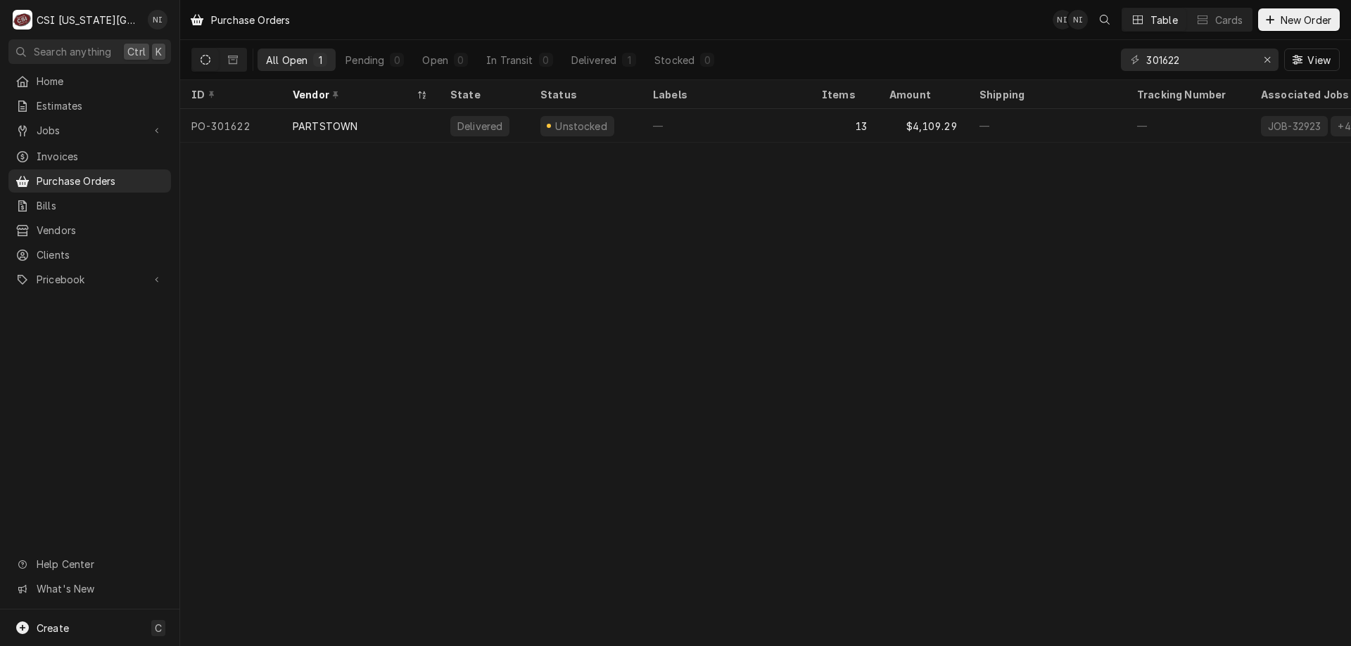
click at [1031, 123] on div "—" at bounding box center [1047, 126] width 158 height 34
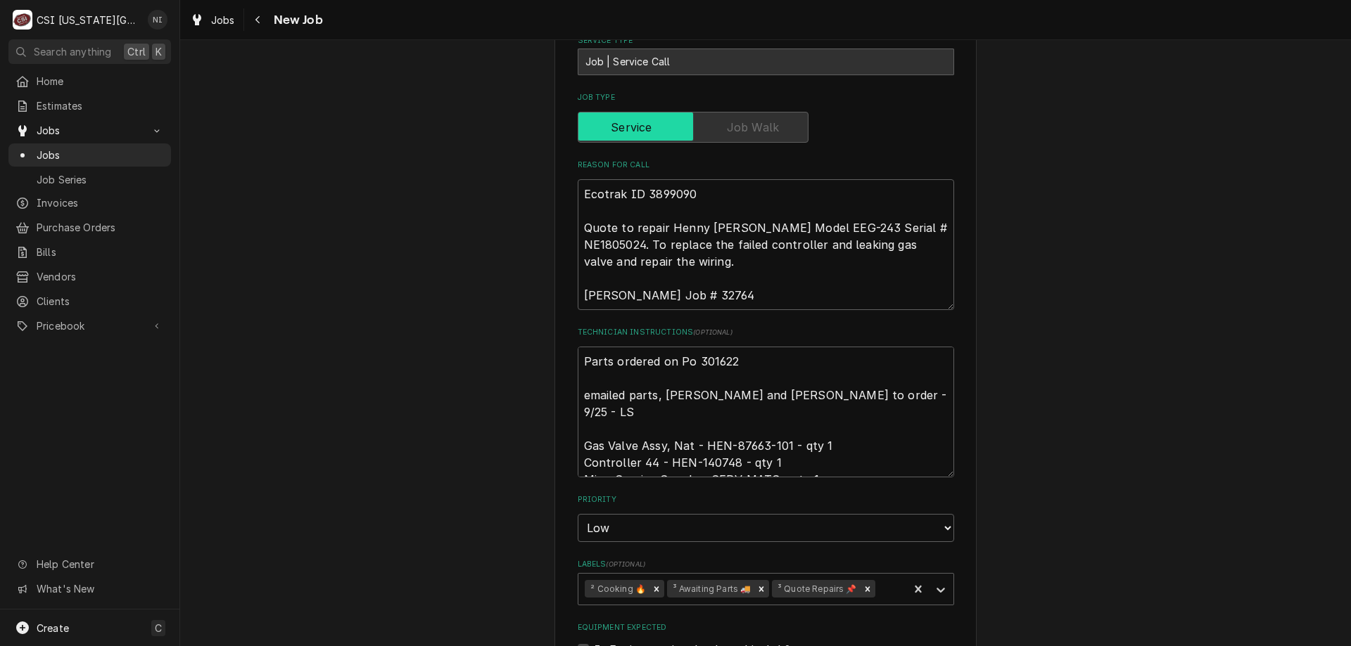
scroll to position [851, 0]
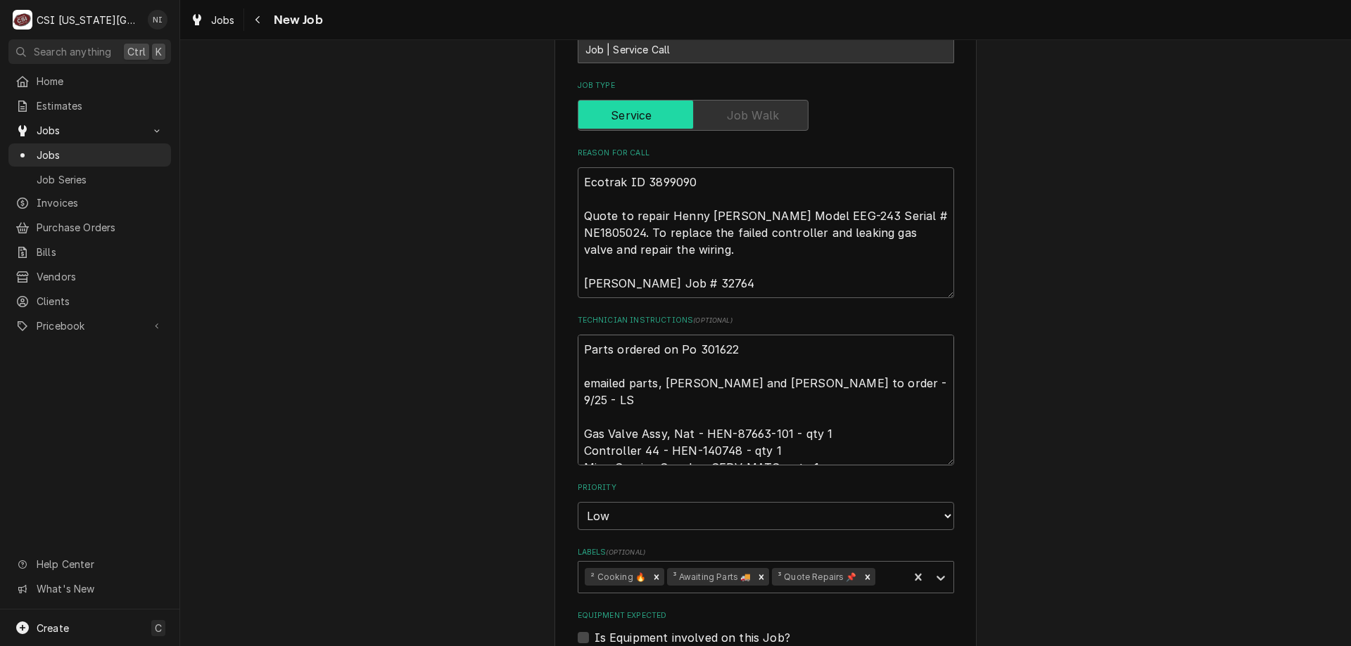
drag, startPoint x: 580, startPoint y: 319, endPoint x: 586, endPoint y: 327, distance: 10.0
click at [580, 335] on textarea "Parts ordered on Po 301622 emailed parts, josh and david to order - 9/25 - LS G…" at bounding box center [766, 400] width 376 height 131
type textarea "x"
type textarea "Parts ordered on Po 301622 emailed parts, josh and david to order - 9/25 - LS G…"
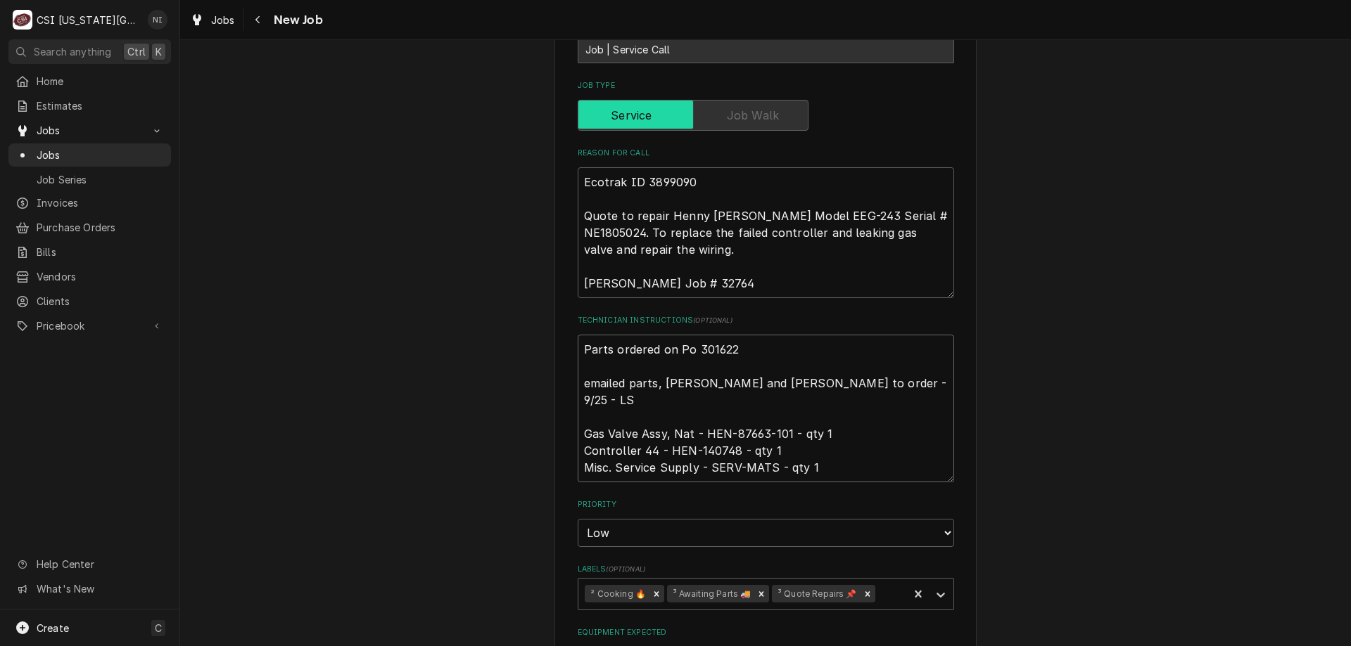
click at [624, 335] on textarea "Parts ordered on Po 301622 emailed parts, josh and david to order - 9/25 - LS G…" at bounding box center [766, 409] width 376 height 148
type textarea "x"
type textarea "w Parts ordered on Po 301622 emailed parts, josh and david to order - 9/25 - LS…"
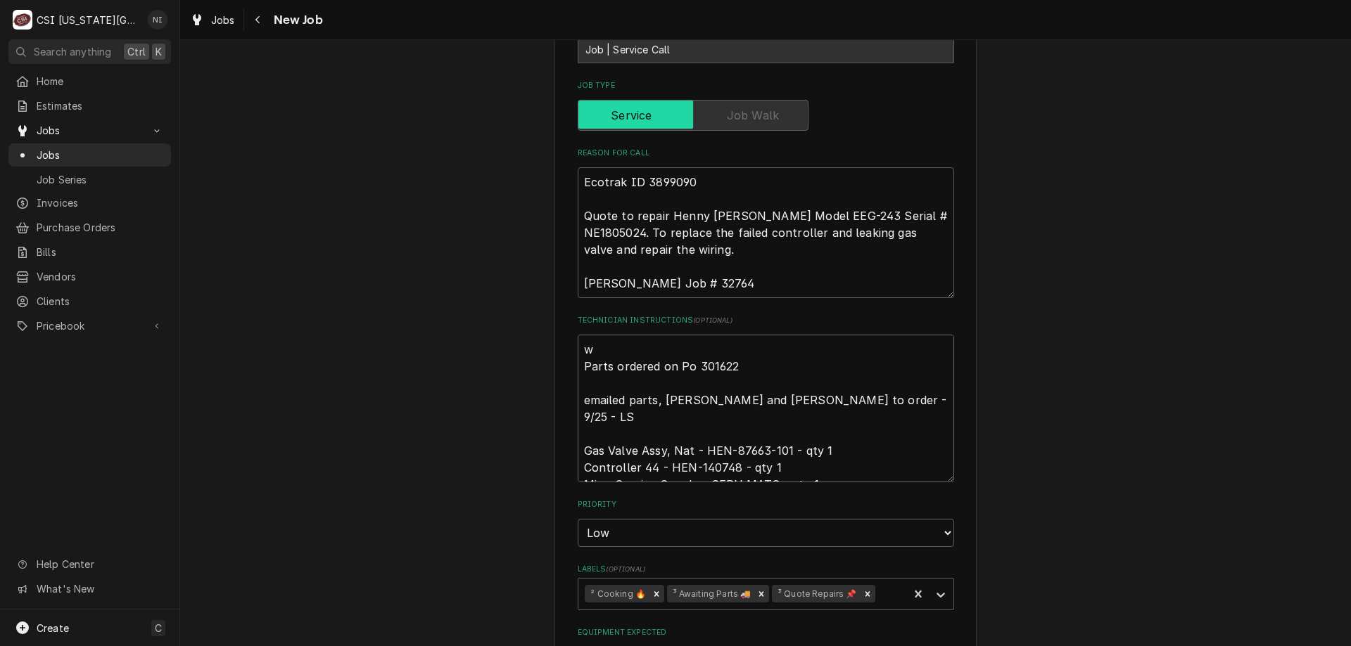
type textarea "x"
type textarea "wa Parts ordered on Po 301622 emailed parts, josh and david to order - 9/25 - L…"
type textarea "x"
type textarea "wai Parts ordered on Po 301622 emailed parts, josh and david to order - 9/25 - …"
type textarea "x"
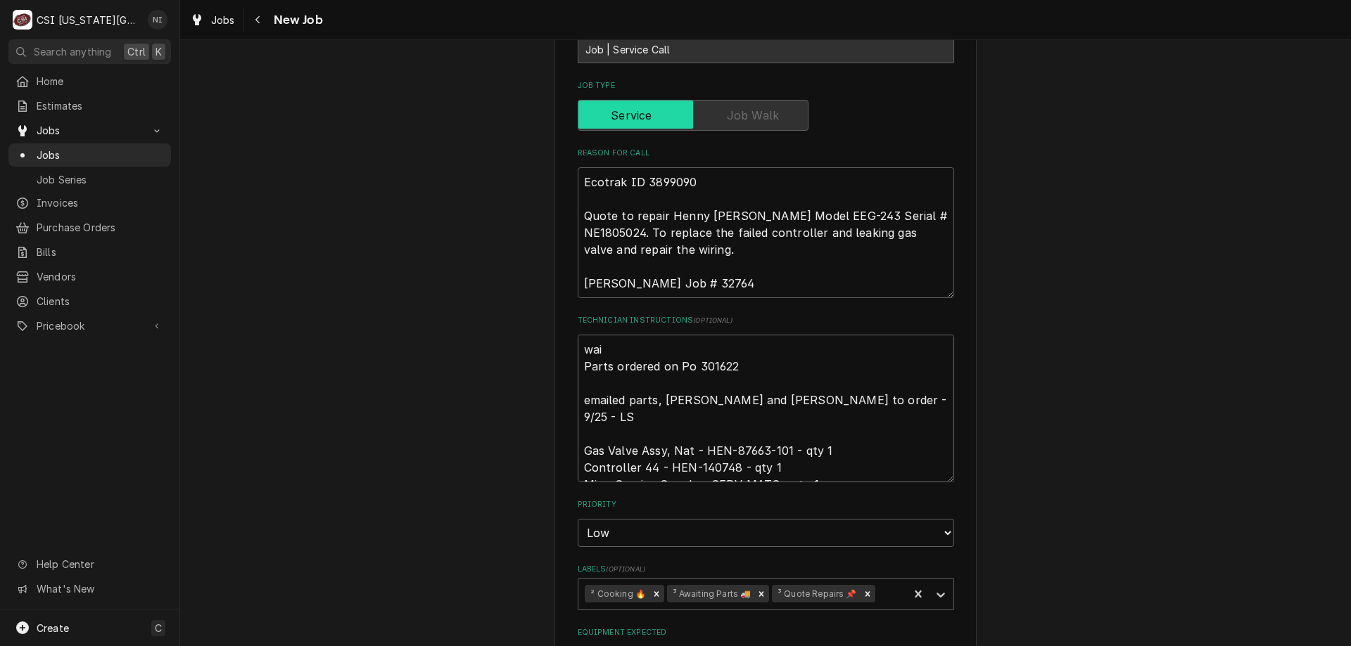
type textarea "wait Parts ordered on Po 301622 emailed parts, josh and david to order - 9/25 -…"
type textarea "x"
type textarea "waiti Parts ordered on Po 301622 emailed parts, josh and david to order - 9/25 …"
type textarea "x"
type textarea "waitin Parts ordered on Po 301622 emailed parts, josh and david to order - 9/25…"
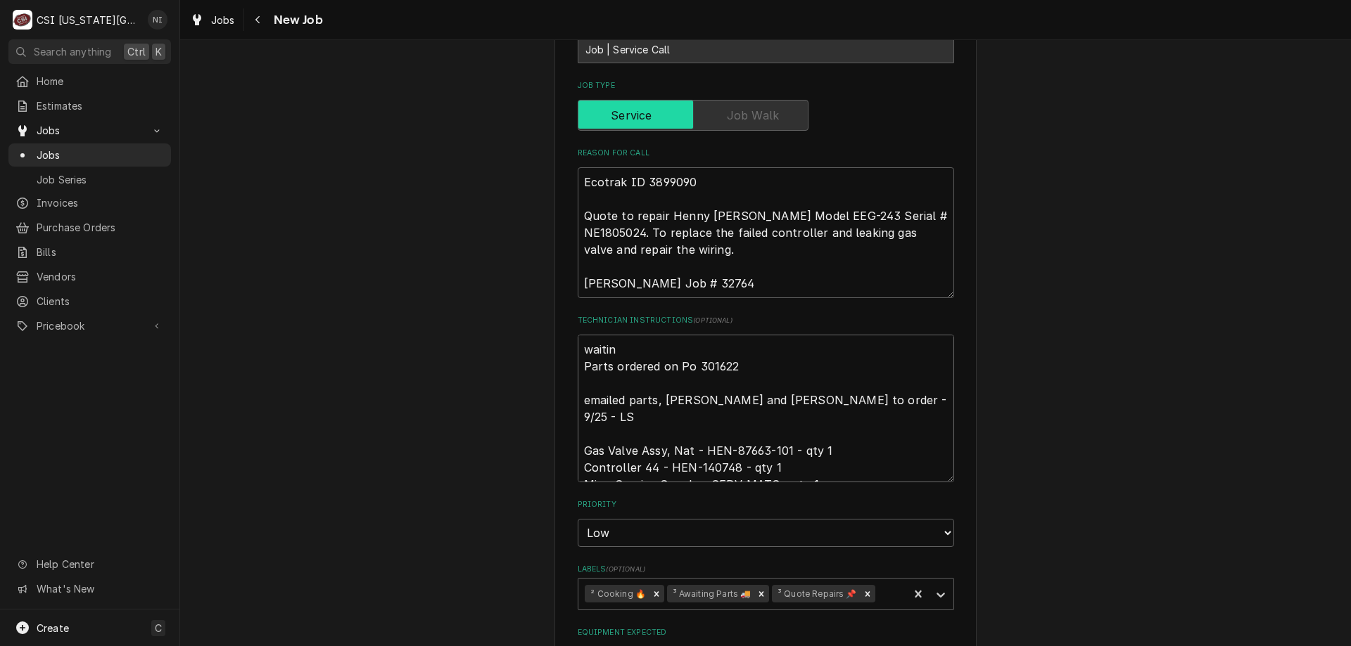
type textarea "x"
type textarea "waiting Parts ordered on Po 301622 emailed parts, josh and david to order - 9/2…"
type textarea "x"
type textarea "waiting Parts ordered on Po 301622 emailed parts, josh and david to order - 9/2…"
type textarea "x"
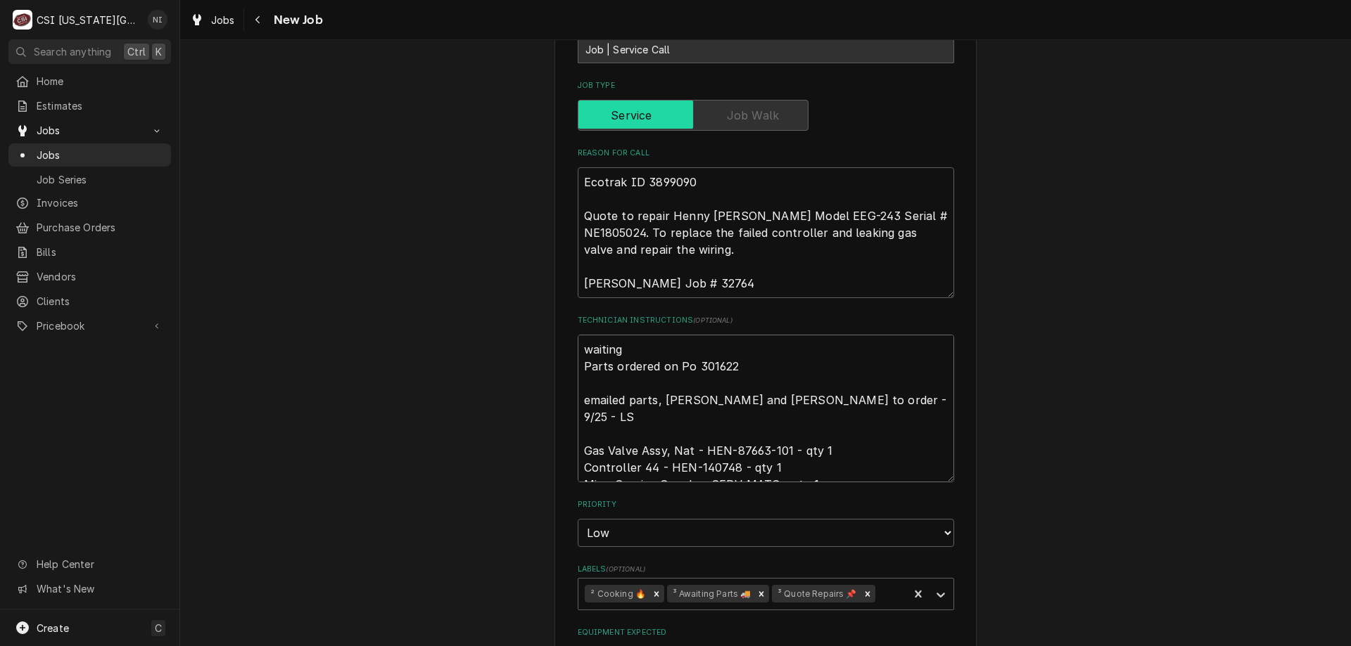
type textarea "waiting f Parts ordered on Po 301622 emailed parts, josh and david to order - 9…"
type textarea "x"
type textarea "waiting fo Parts ordered on Po 301622 emailed parts, josh and david to order - …"
type textarea "x"
type textarea "waiting for Parts ordered on Po 301622 emailed parts, josh and david to order -…"
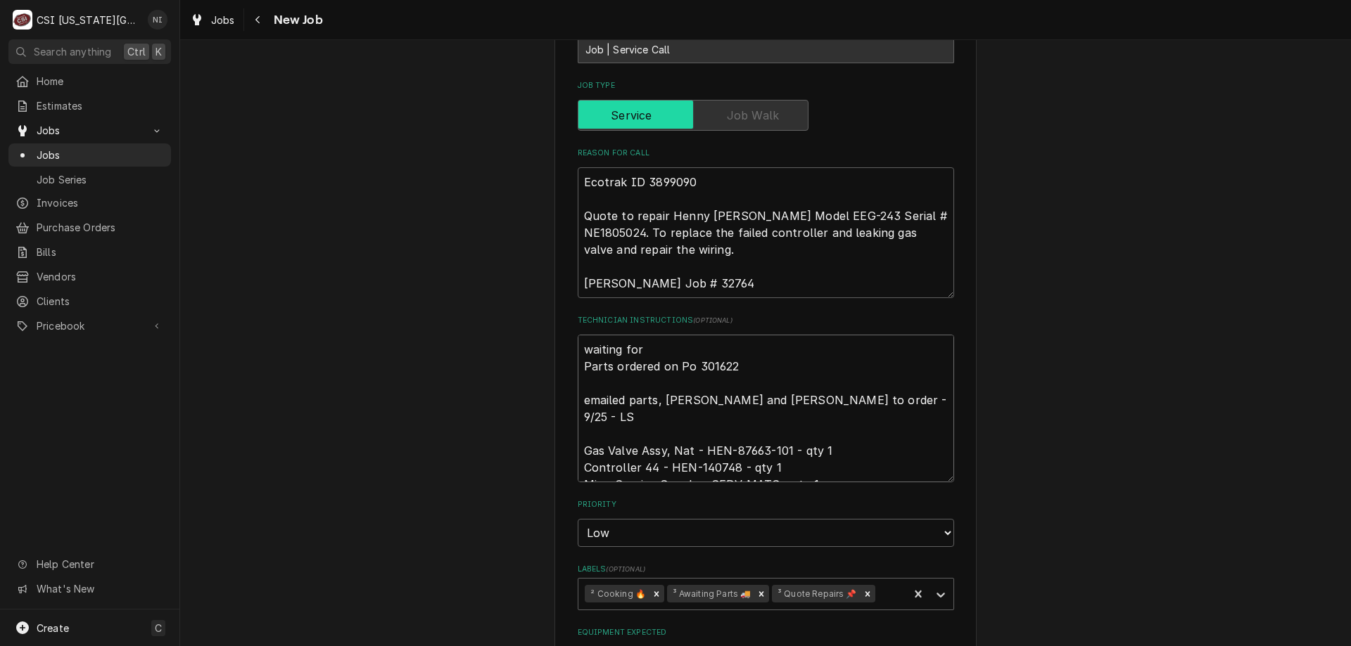
type textarea "x"
type textarea "waiting for Parts ordered on Po 301622 emailed parts, josh and david to order -…"
type textarea "x"
type textarea "waiting for c Parts ordered on Po 301622 emailed parts, josh and david to order…"
type textarea "x"
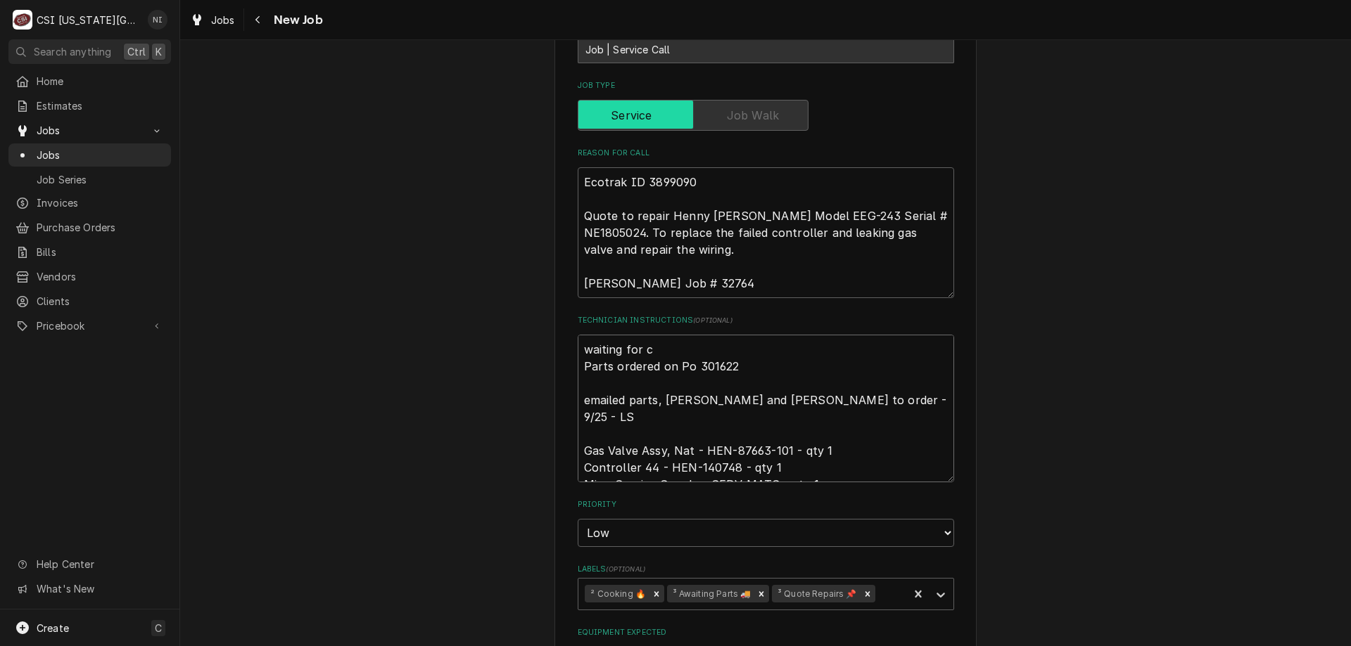
type textarea "waiting for co Parts ordered on Po 301622 emailed parts, josh and david to orde…"
type textarea "x"
type textarea "waiting for con Parts ordered on Po 301622 emailed parts, josh and david to ord…"
type textarea "x"
type textarea "waiting for cont Parts ordered on Po 301622 emailed parts, josh and david to or…"
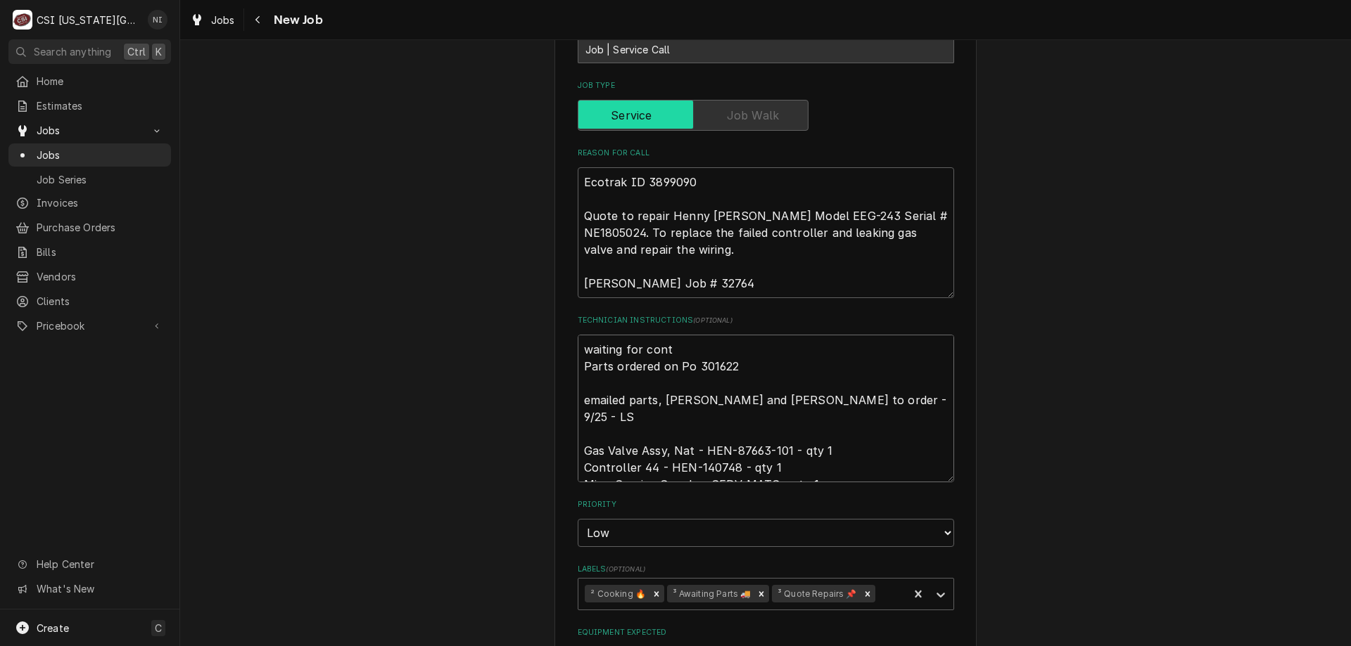
type textarea "x"
type textarea "waiting for contr Parts ordered on Po 301622 emailed parts, josh and david to o…"
type textarea "x"
type textarea "waiting for contro Parts ordered on Po 301622 emailed parts, josh and david to …"
type textarea "x"
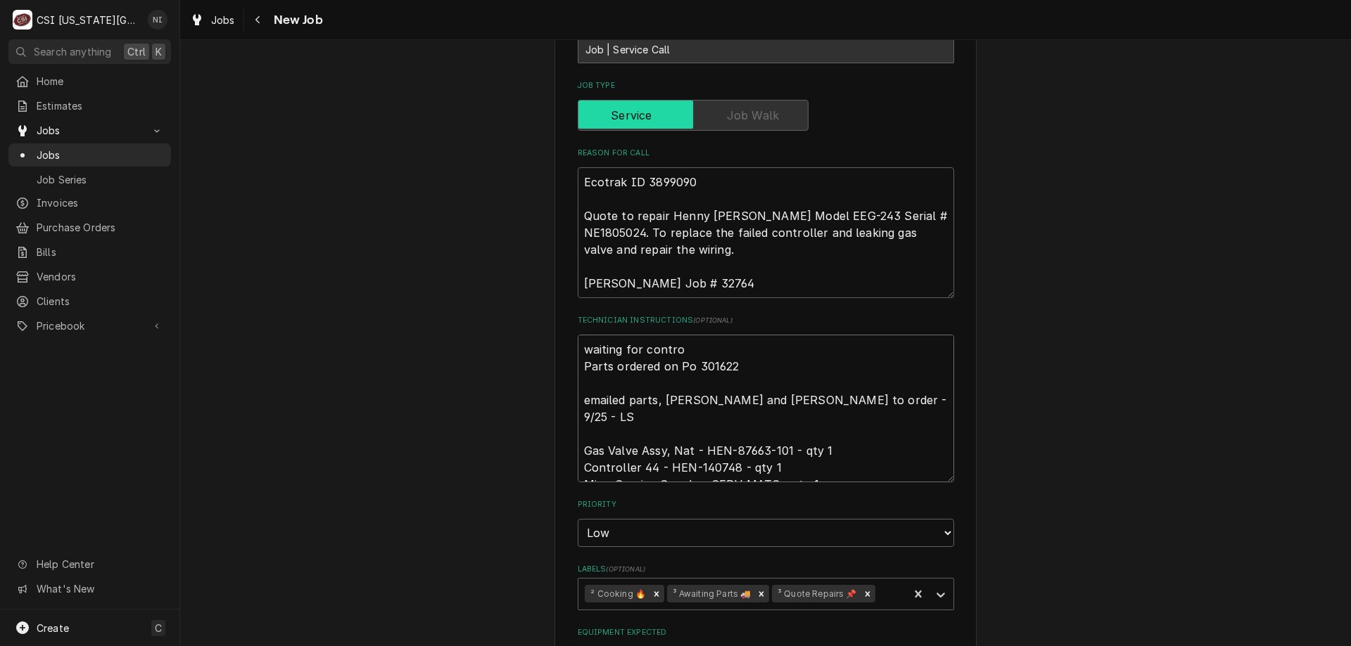
type textarea "waiting for control Parts ordered on Po 301622 emailed parts, josh and david to…"
type textarea "x"
type textarea "waiting for controll Parts ordered on Po 301622 emailed parts, josh and david t…"
type textarea "x"
type textarea "waiting for controlle Parts ordered on Po 301622 emailed parts, josh and david …"
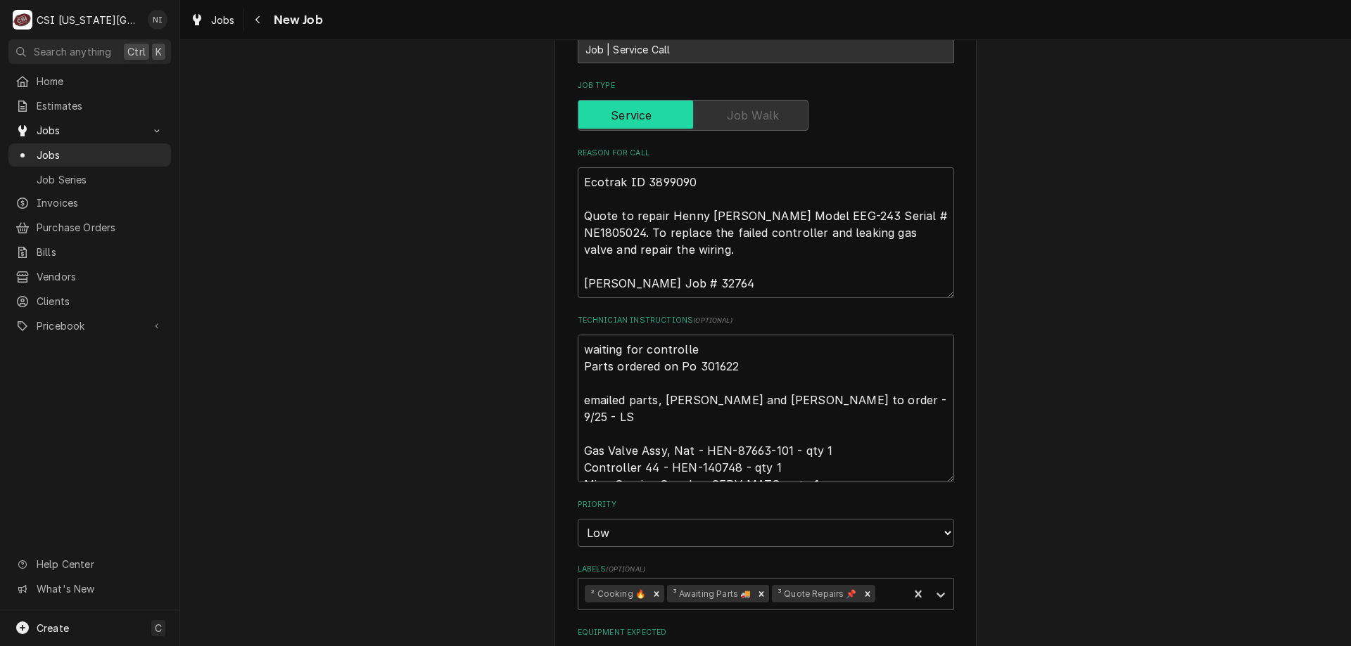
type textarea "x"
type textarea "waiting for controller Parts ordered on Po 301622 emailed parts, josh and david…"
type textarea "x"
type textarea "waiting for controller, Parts ordered on Po 301622 emailed parts, josh and davi…"
type textarea "x"
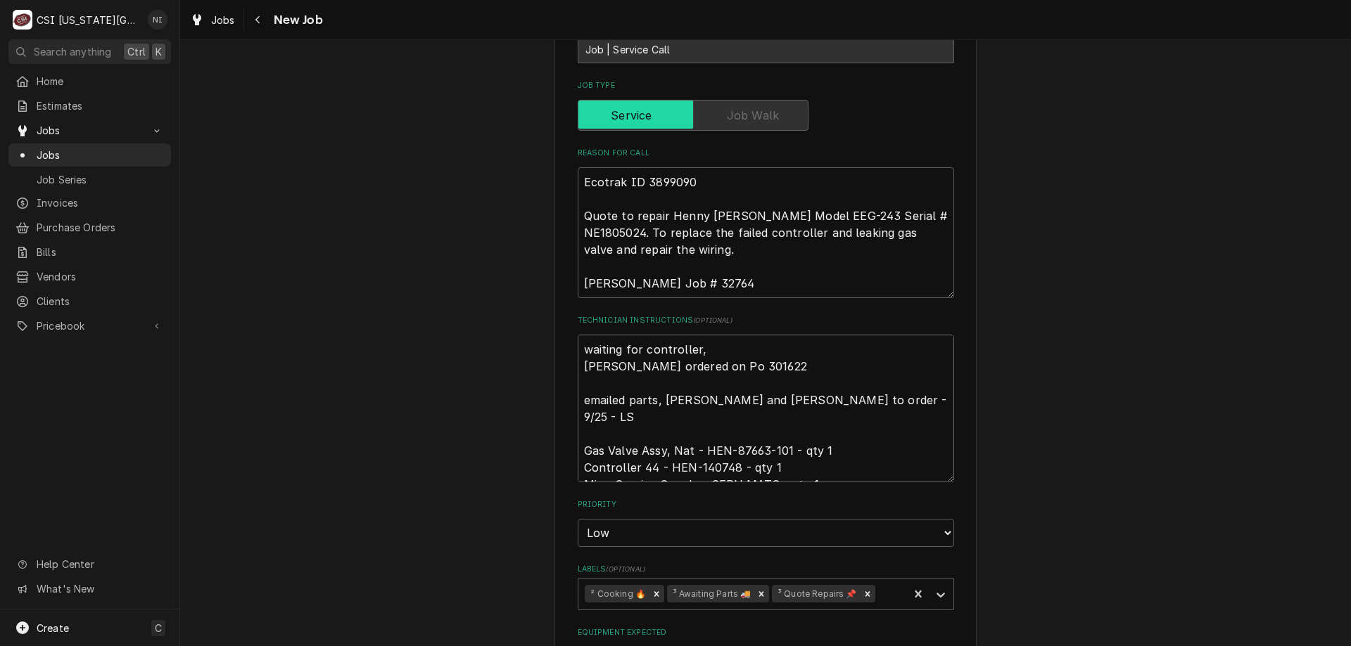
type textarea "waiting for controller, Parts ordered on Po 301622 emailed parts, josh and davi…"
type textarea "x"
type textarea "waiting for controller, p Parts ordered on Po 301622 emailed parts, josh and da…"
type textarea "x"
type textarea "waiting for controller, pa Parts ordered on Po 301622 emailed parts, josh and d…"
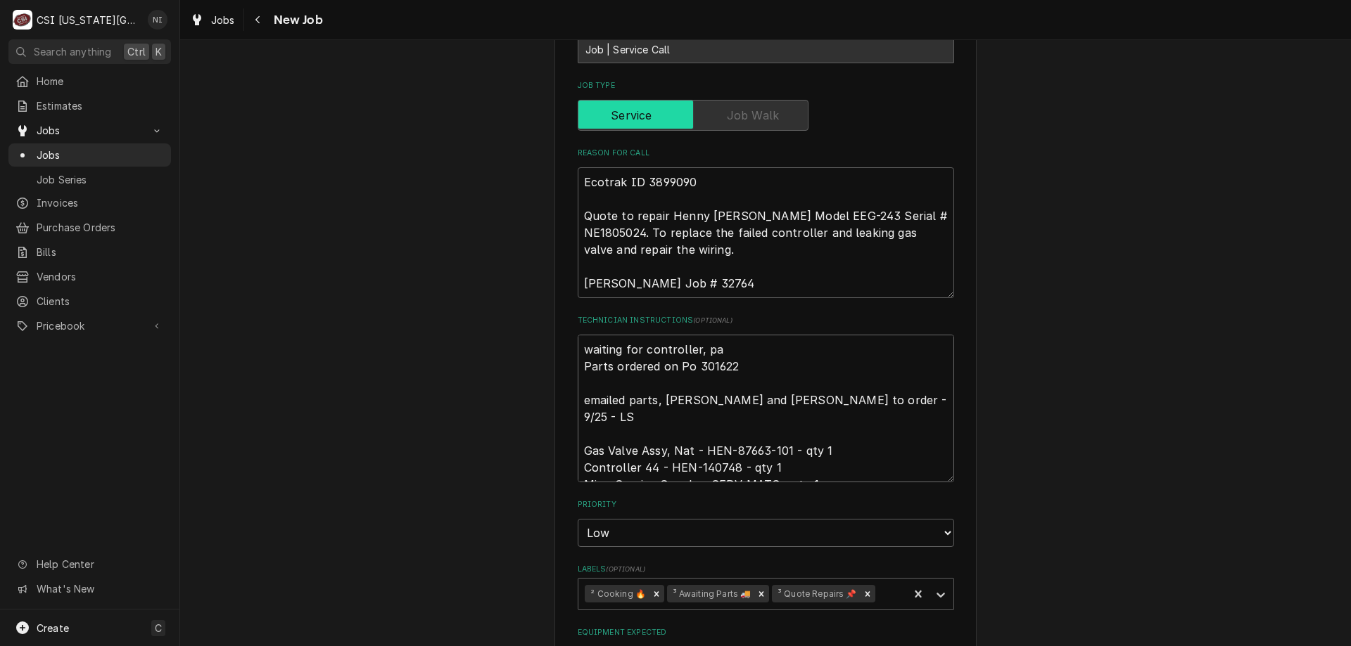
type textarea "x"
type textarea "waiting for controller, par Parts ordered on Po 301622 emailed parts, josh and …"
type textarea "x"
type textarea "waiting for controller, part Parts ordered on Po 301622 emailed parts, josh and…"
type textarea "x"
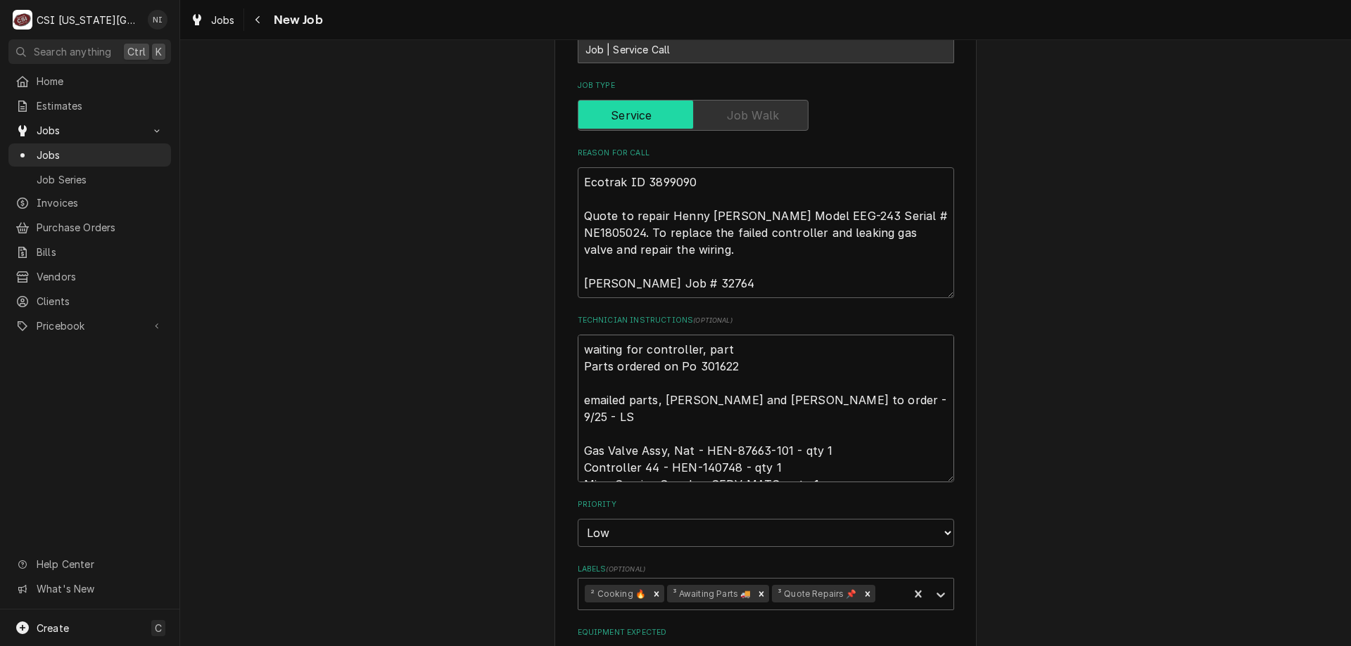
type textarea "waiting for controller, parti Parts ordered on Po 301622 emailed parts, josh an…"
type textarea "x"
type textarea "waiting for controller, partial Parts ordered on Po 301622 emailed parts, josh …"
type textarea "x"
type textarea "waiting for controller, partial Parts ordered on Po 301622 emailed parts, josh …"
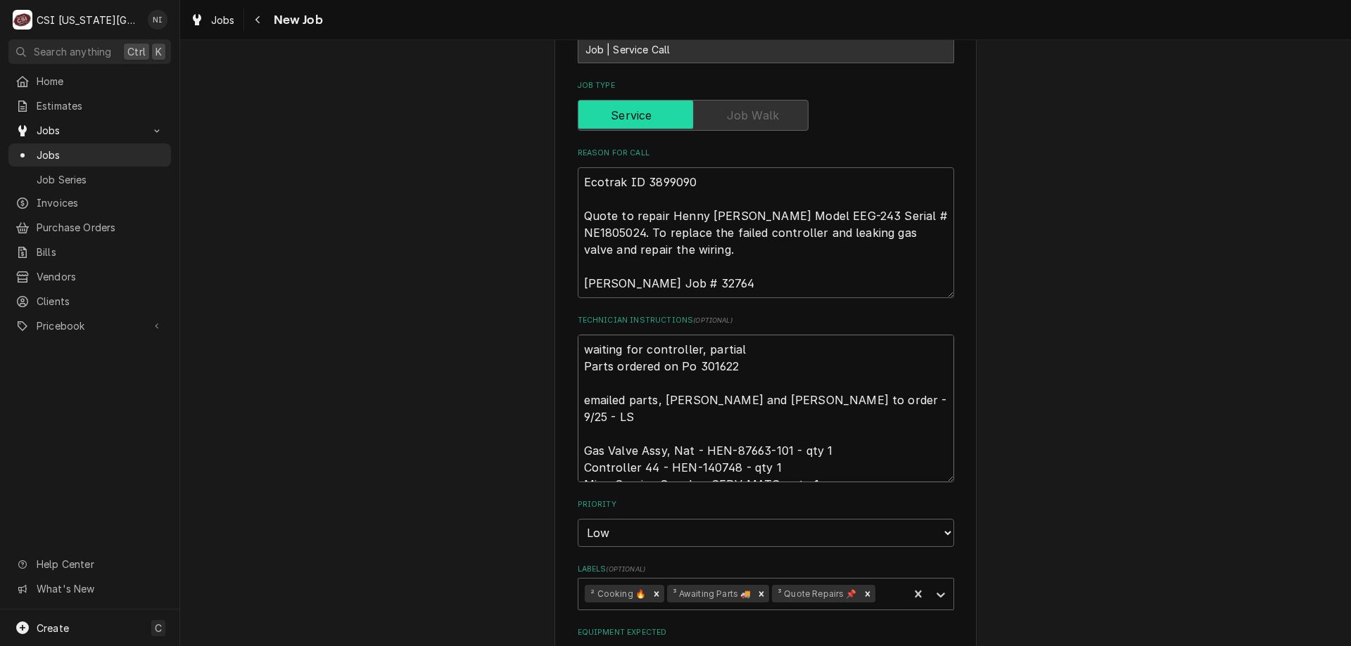
type textarea "x"
type textarea "waiting for controller, partial pa Parts ordered on Po 301622 emailed parts, jo…"
type textarea "x"
type textarea "waiting for controller, partial part Parts ordered on Po 301622 emailed parts, …"
type textarea "x"
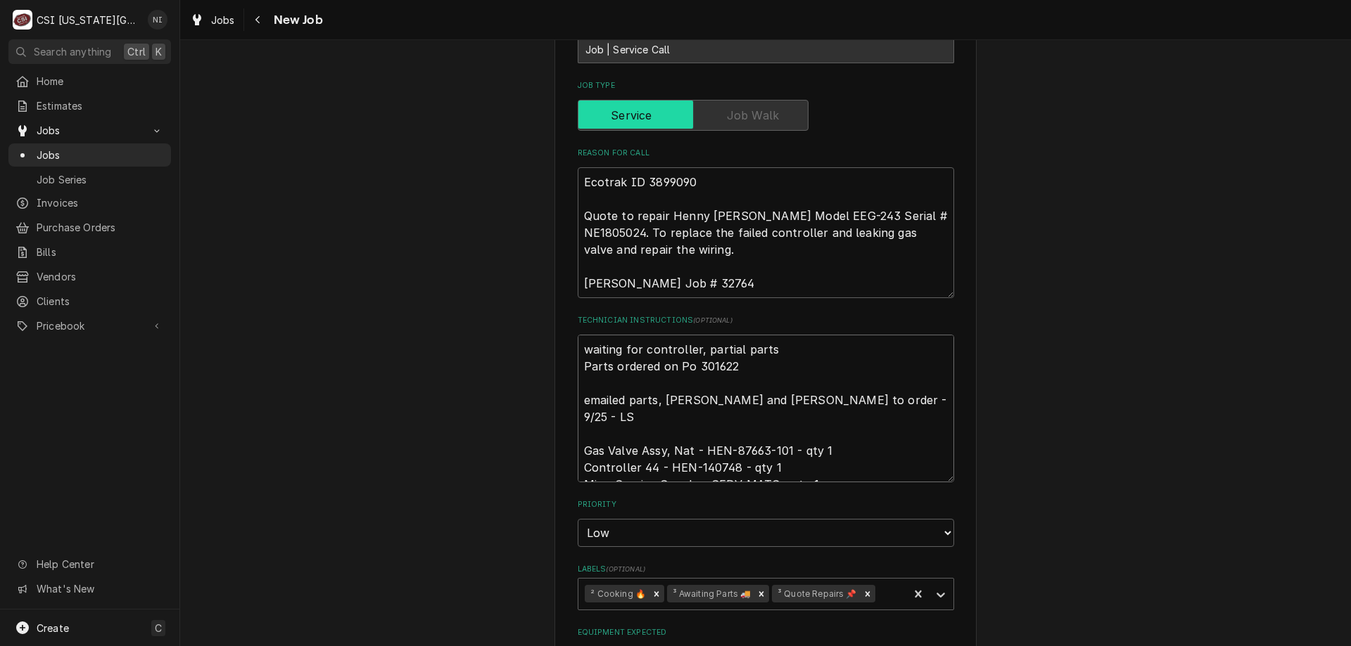
type textarea "waiting for controller, partial parts Parts ordered on Po 301622 emailed parts,…"
type textarea "x"
type textarea "waiting for controller, partial parts o Parts ordered on Po 301622 emailed part…"
type textarea "x"
type textarea "waiting for controller, partial parts on Parts ordered on Po 301622 emailed par…"
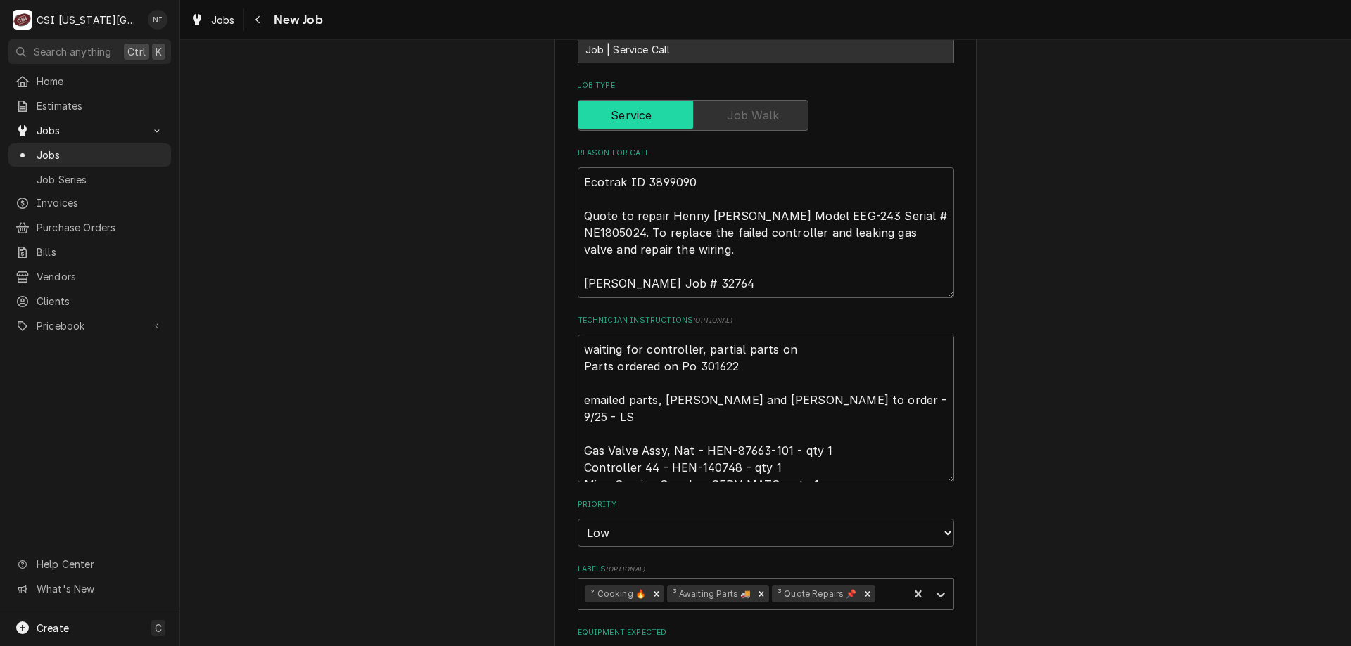
type textarea "x"
type textarea "waiting for controller, partial parts on b Parts ordered on Po 301622 emailed p…"
type textarea "x"
type textarea "waiting for controller, partial parts on bu Parts ordered on Po 301622 emailed …"
type textarea "x"
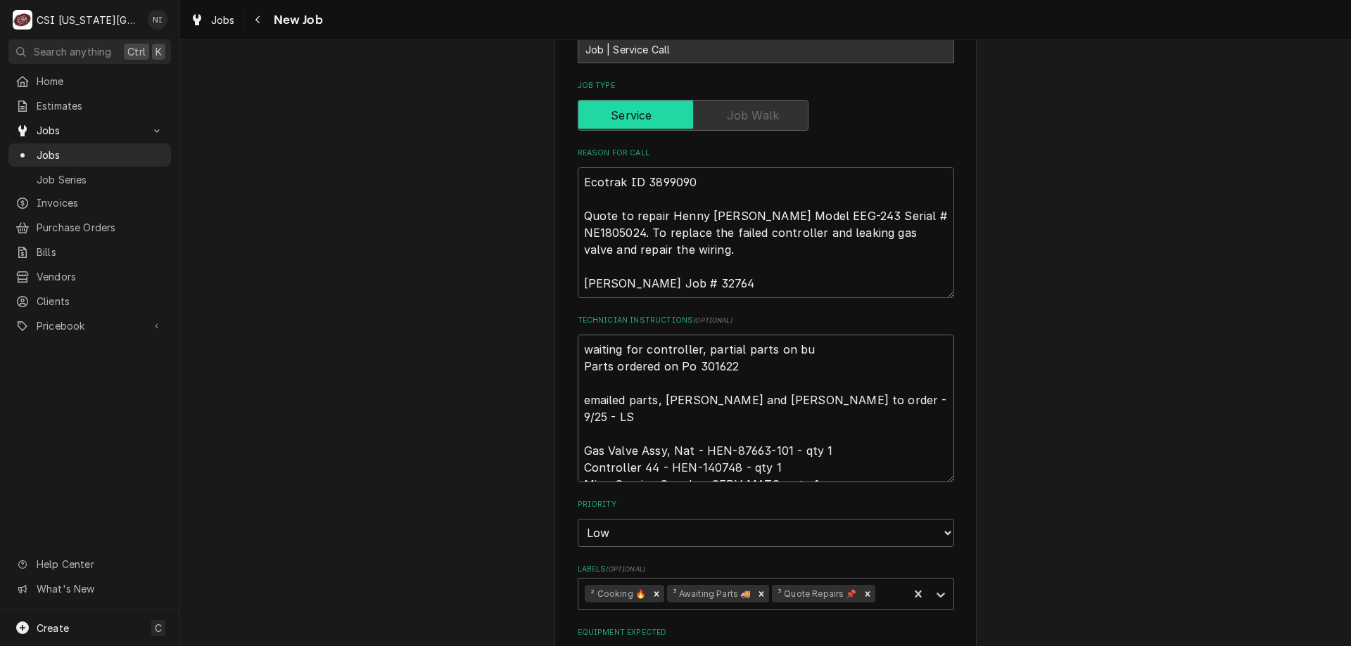
type textarea "waiting for controller, partial parts on bus Parts ordered on Po 301622 emailed…"
type textarea "x"
type textarea "waiting for controller, partial parts on bust Parts ordered on Po 301622 emaile…"
type textarea "x"
type textarea "waiting for controller, partial parts on busta Parts ordered on Po 301622 email…"
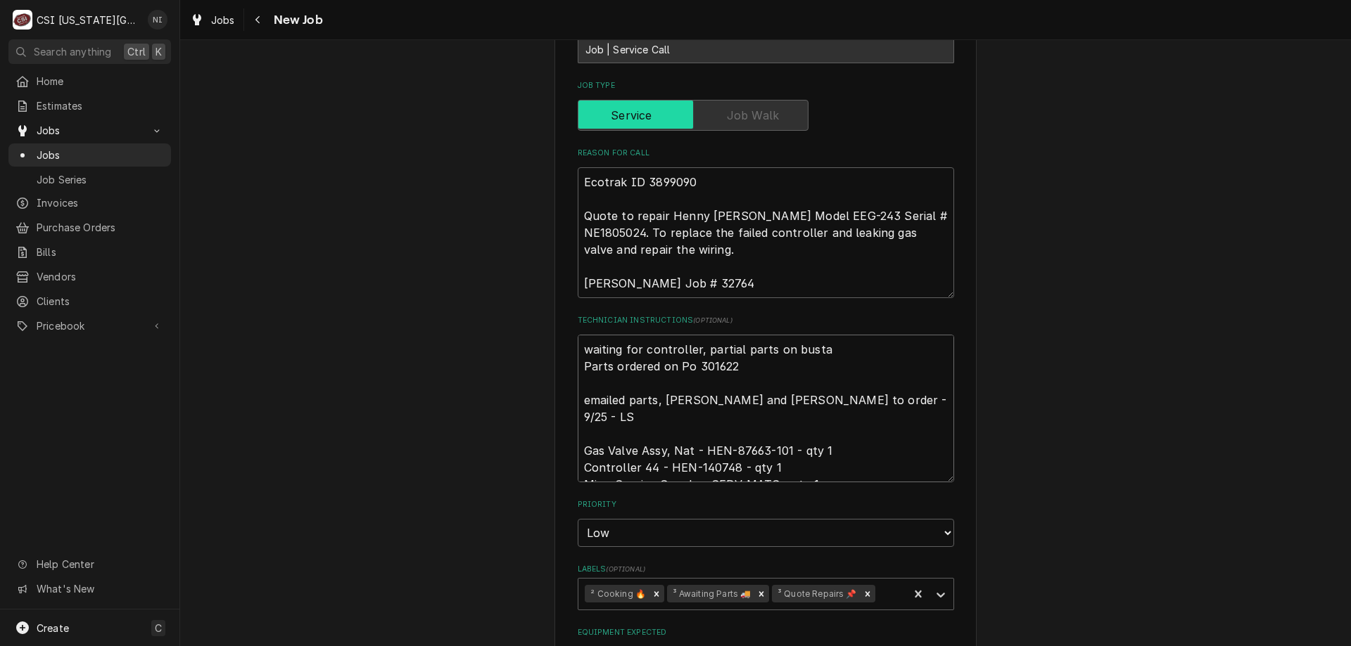
type textarea "x"
type textarea "waiting for controller, partial parts on bustam Parts ordered on Po 301622 emai…"
type textarea "x"
type textarea "waiting for controller, partial parts on bustaman Parts ordered on Po 301622 em…"
type textarea "x"
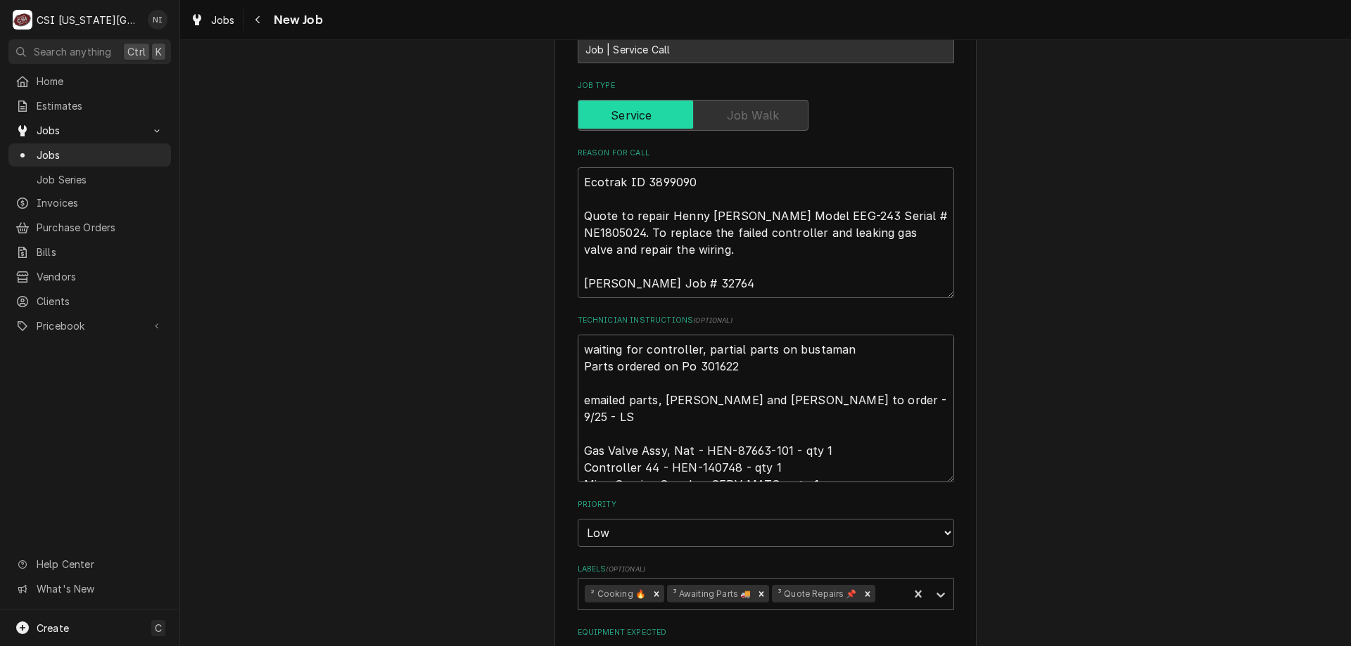
type textarea "waiting for controller, partial parts on bustamant Parts ordered on Po 301622 e…"
type textarea "x"
type textarea "waiting for controller, partial parts on bustamante Parts ordered on Po 301622 …"
type textarea "x"
type textarea "waiting for controller, partial parts on bustamante Parts ordered on Po 301622 …"
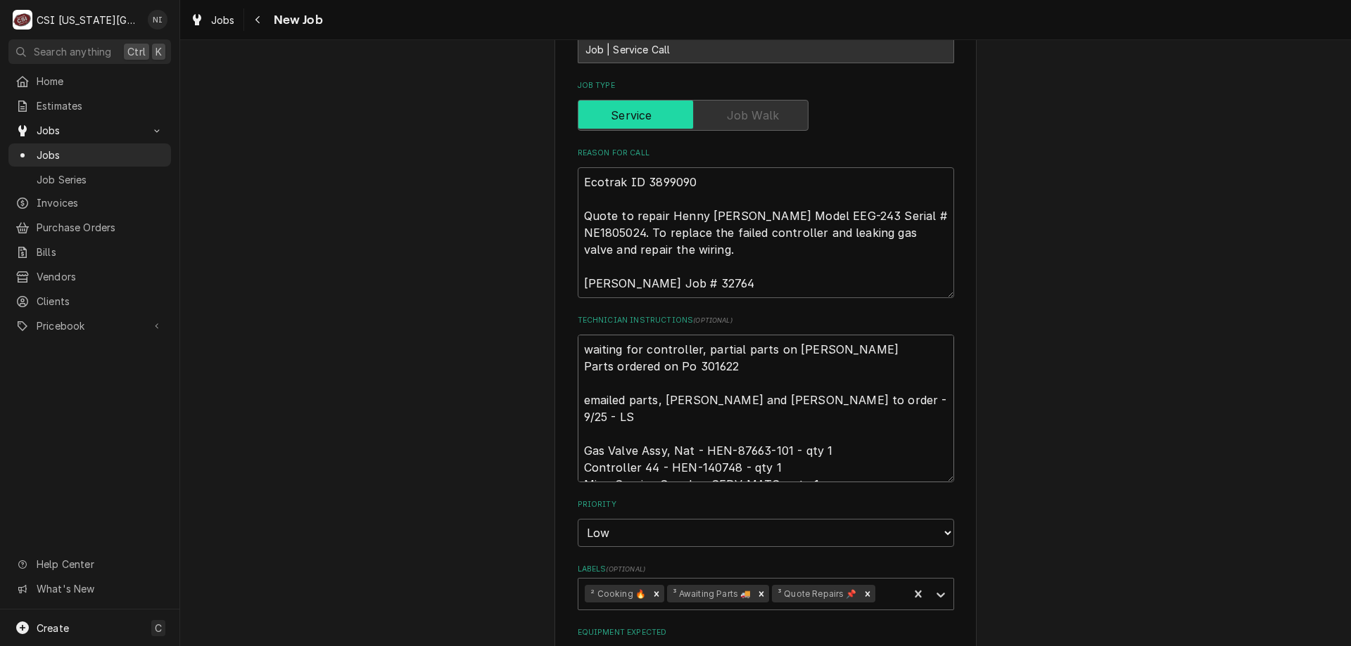
type textarea "x"
type textarea "waiting for controller, partial parts on bustamante s Parts ordered on Po 30162…"
type textarea "x"
type textarea "waiting for controller, partial parts on bustamante sh Parts ordered on Po 3016…"
type textarea "x"
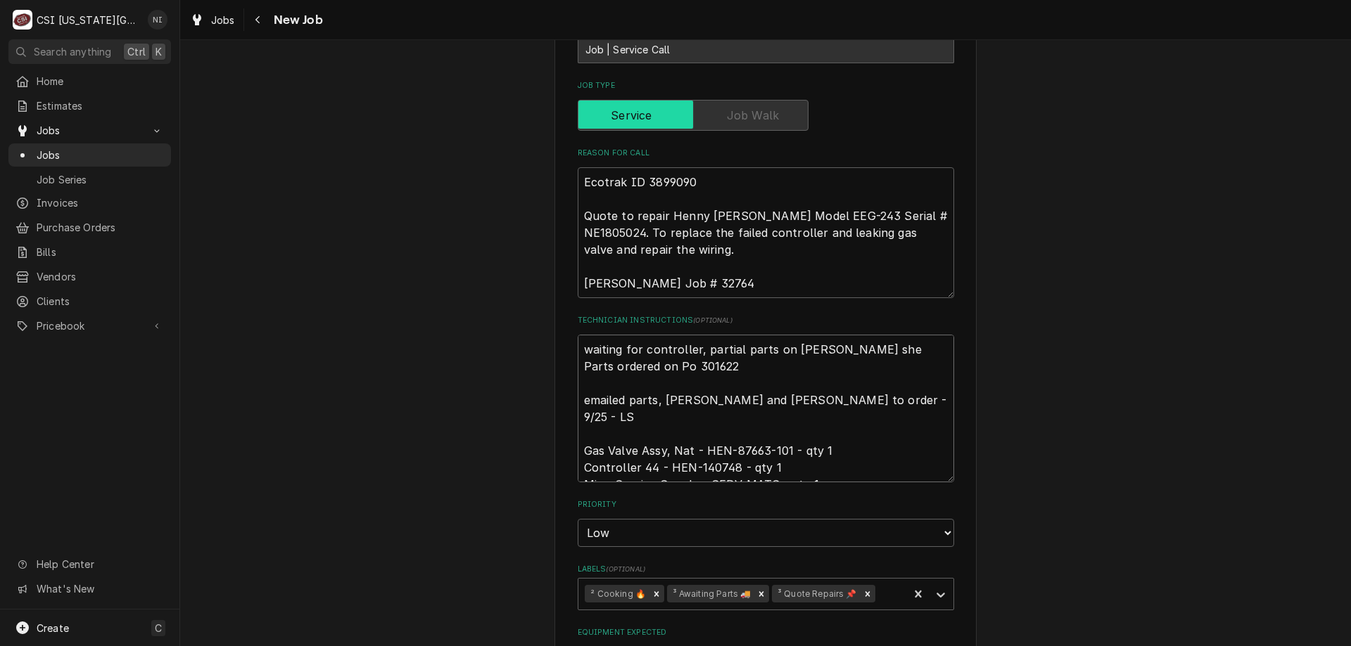
type textarea "waiting for controller, partial parts on bustamante shel Parts ordered on Po 30…"
type textarea "x"
type textarea "waiting for controller, partial parts on bustamante shelf Parts ordered on Po 3…"
type textarea "x"
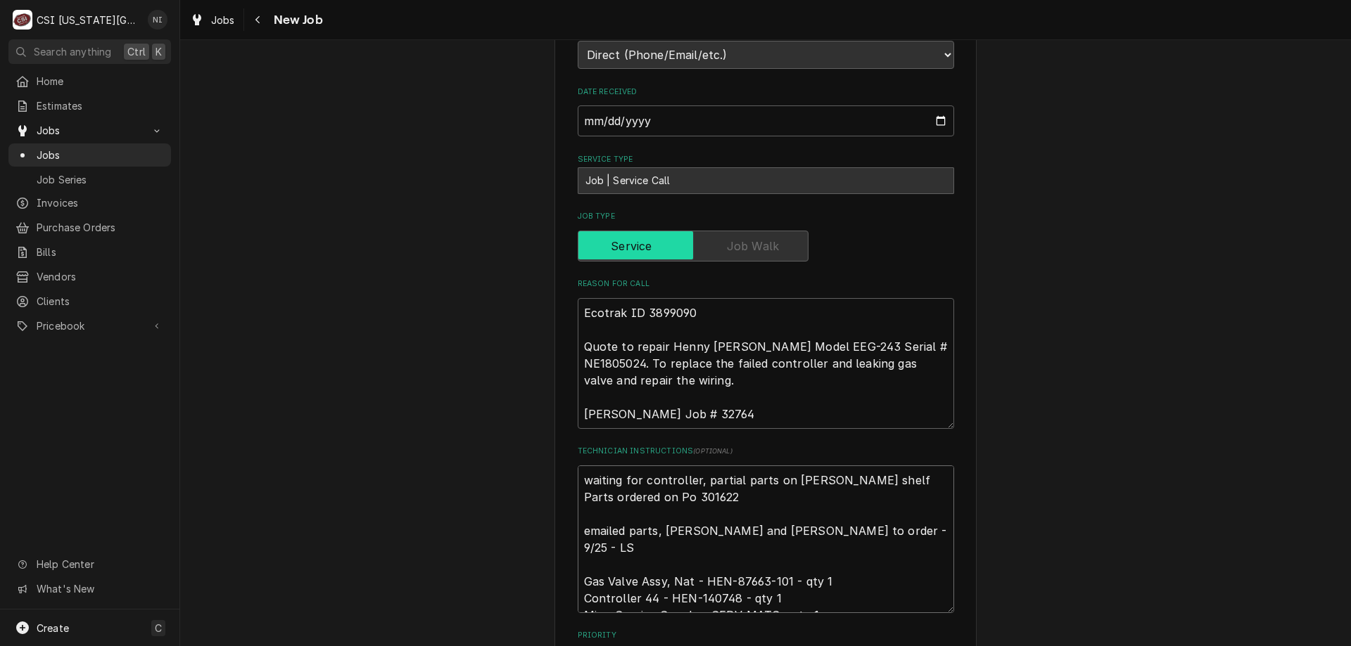
scroll to position [711, 0]
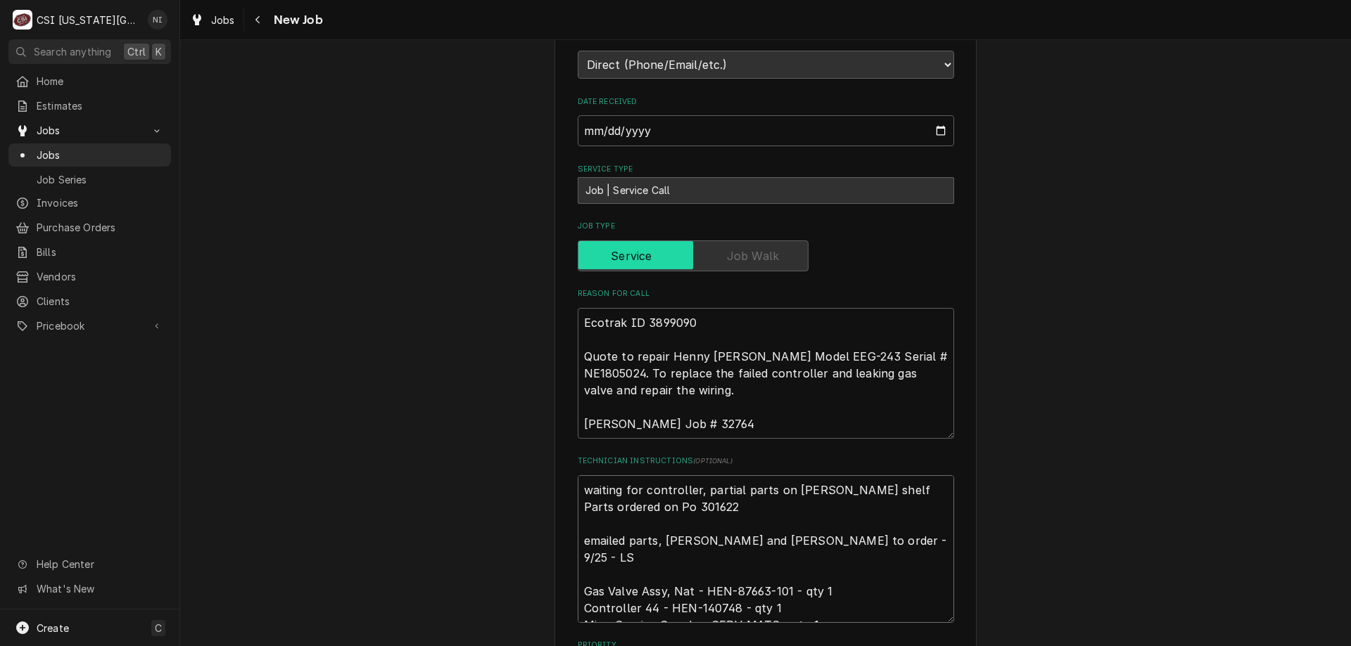
type textarea "waiting for controller, partial parts on bustamante shelf Parts ordered on Po 3…"
click at [1335, 554] on div "Use the fields below to edit this job: Client Details Client RB AMERICAN-FLYNN …" at bounding box center [765, 347] width 1171 height 2006
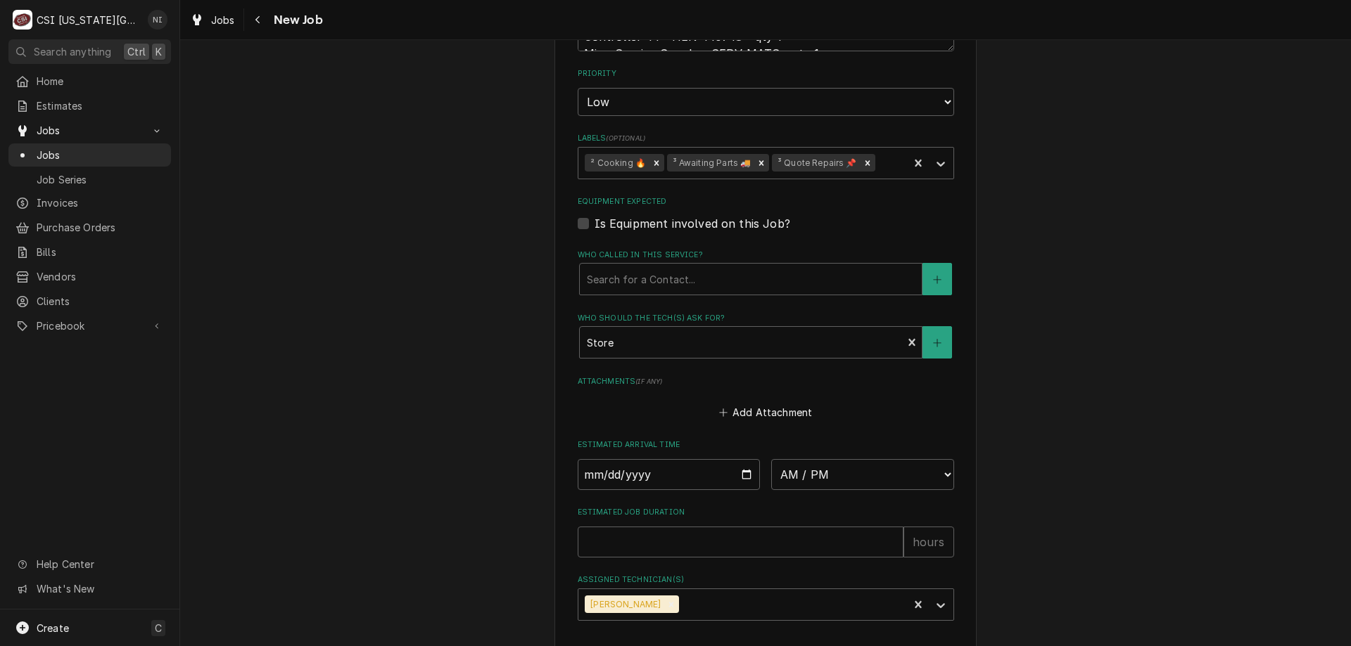
scroll to position [1375, 0]
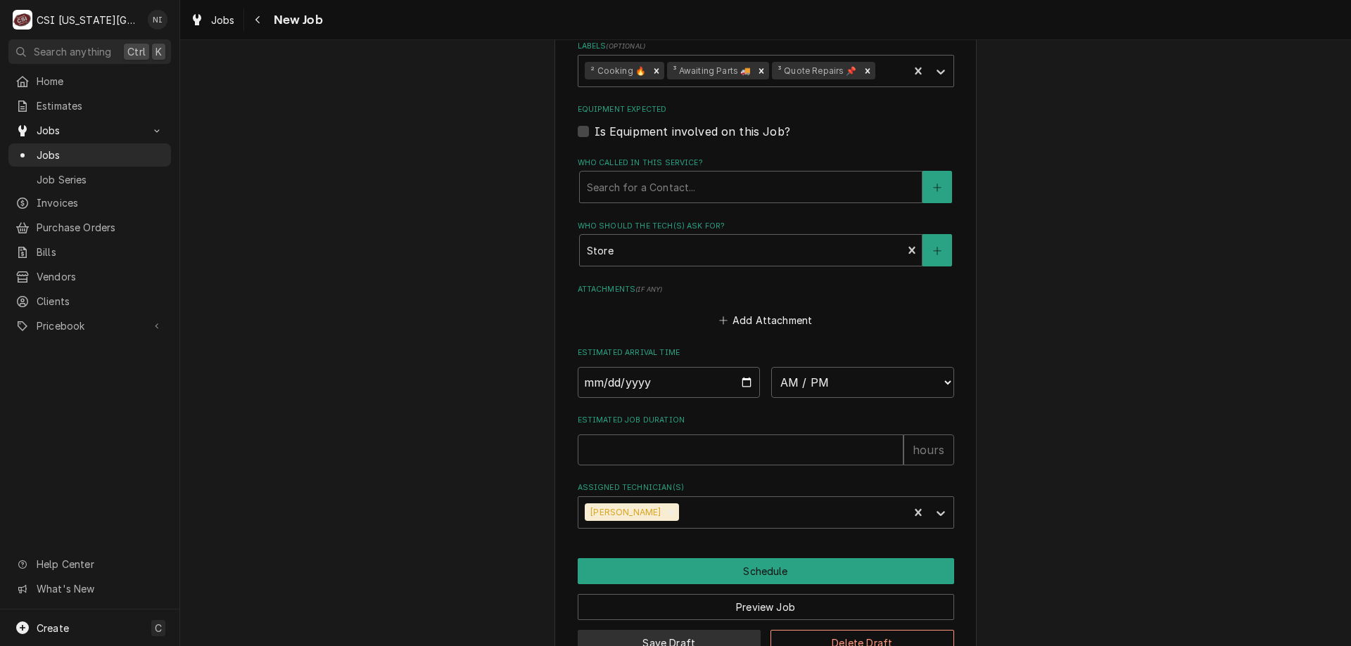
click at [674, 630] on button "Save Draft" at bounding box center [670, 643] width 184 height 26
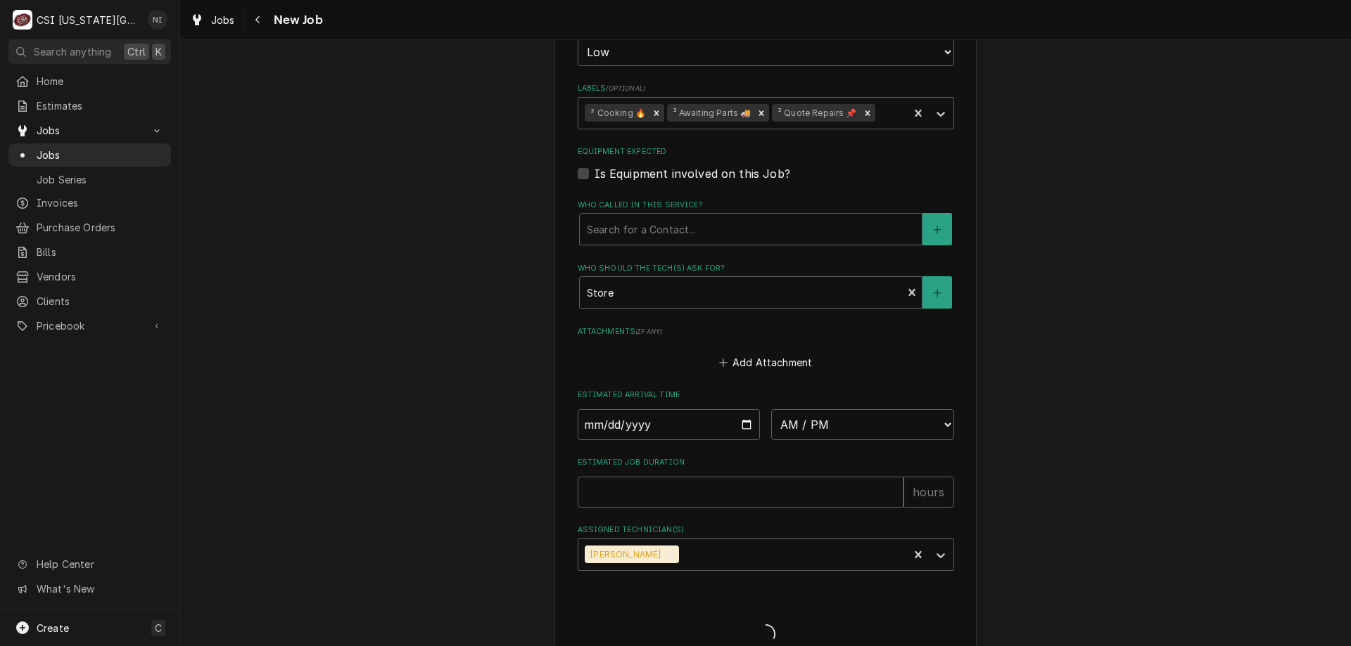
type textarea "x"
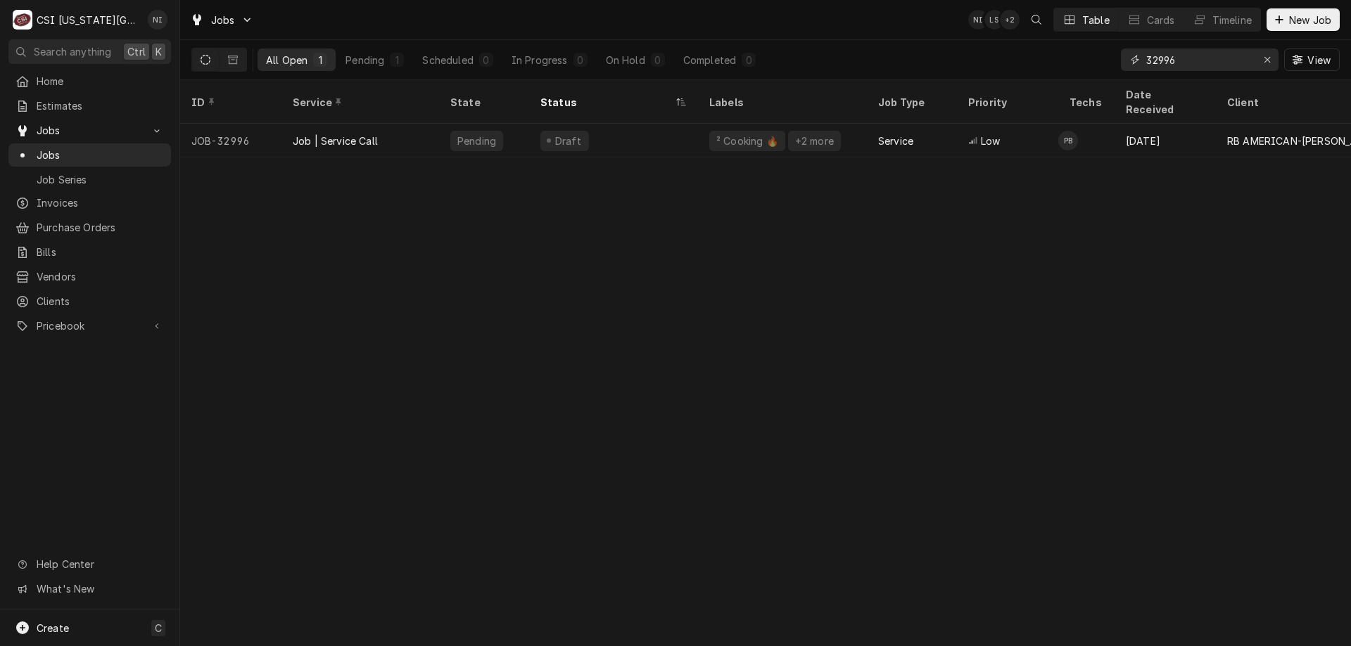
drag, startPoint x: 1176, startPoint y: 67, endPoint x: 1164, endPoint y: 67, distance: 12.0
click at [1164, 67] on input "32996" at bounding box center [1199, 60] width 106 height 23
type input "32984"
click at [789, 137] on div "² Cooking 🔥" at bounding box center [782, 141] width 169 height 34
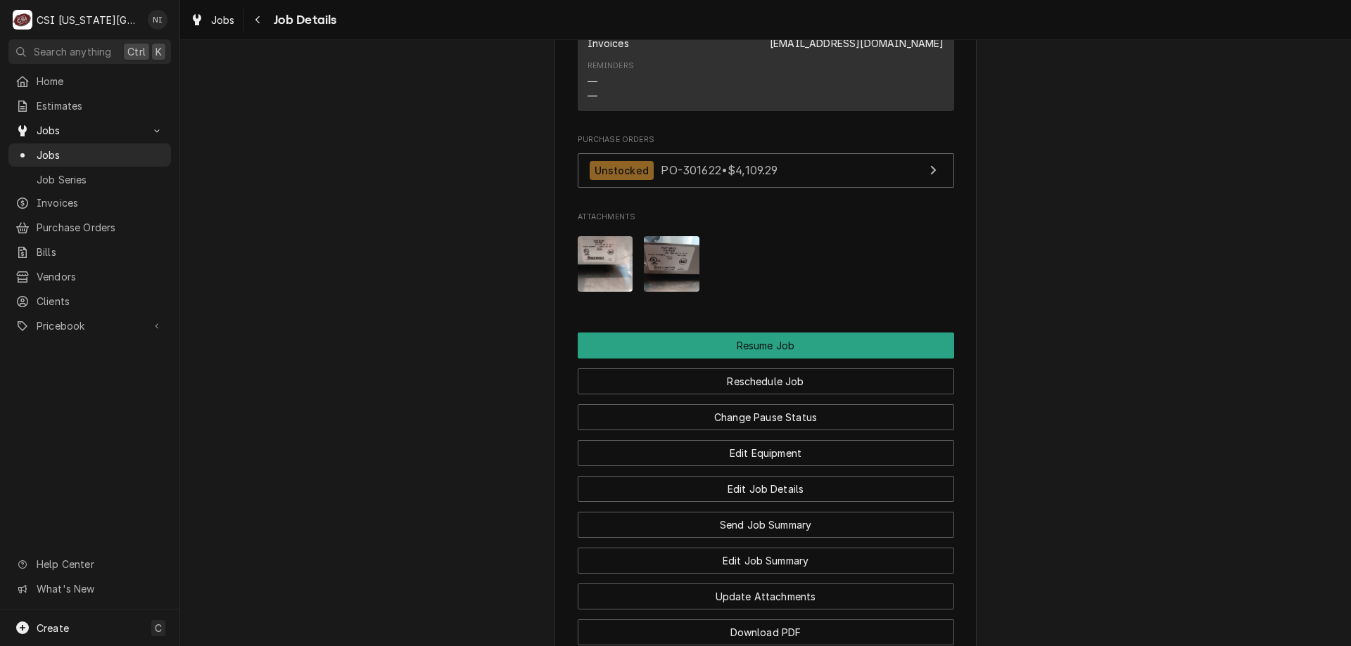
scroll to position [1707, 0]
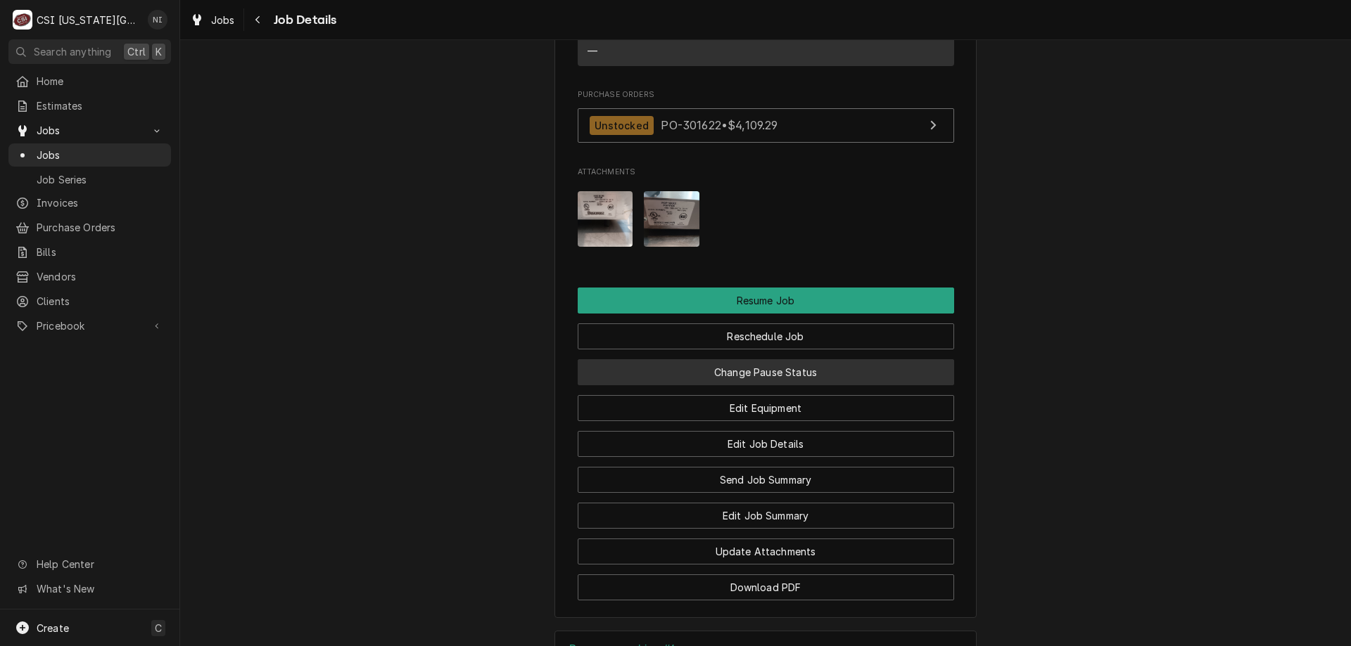
click at [798, 386] on button "Change Pause Status" at bounding box center [766, 372] width 376 height 26
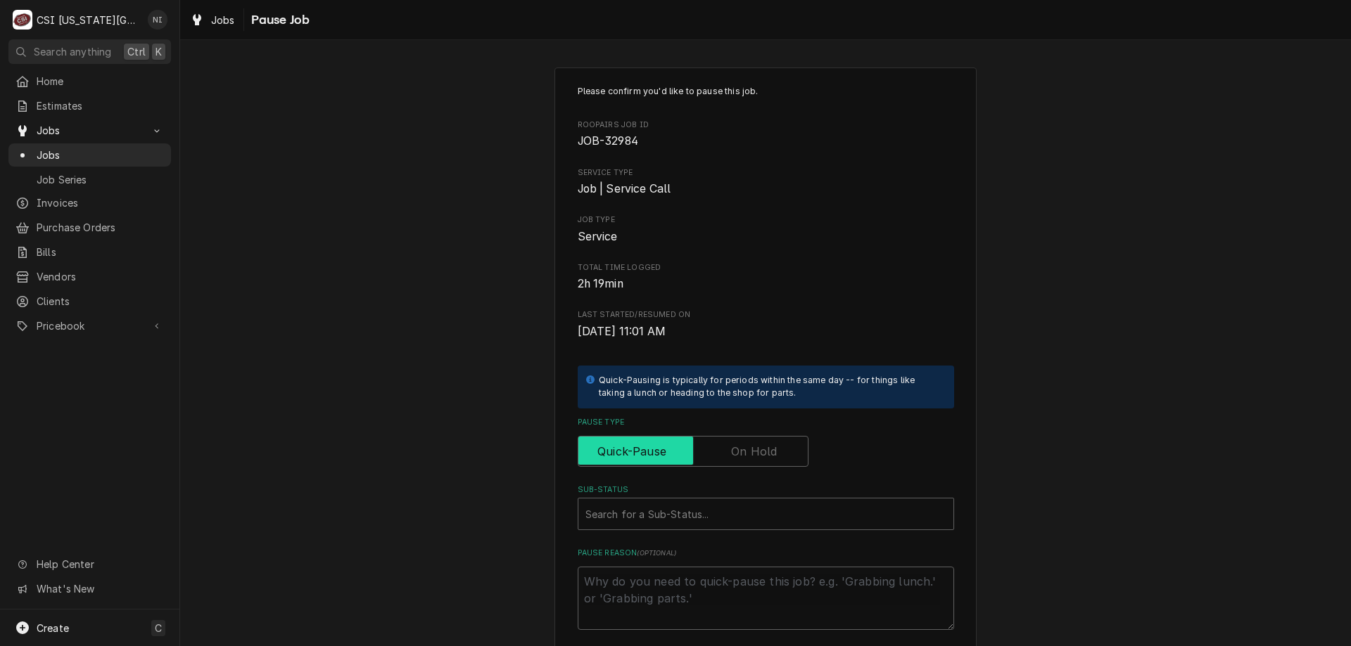
click at [774, 454] on input "Pause Type" at bounding box center [693, 451] width 218 height 31
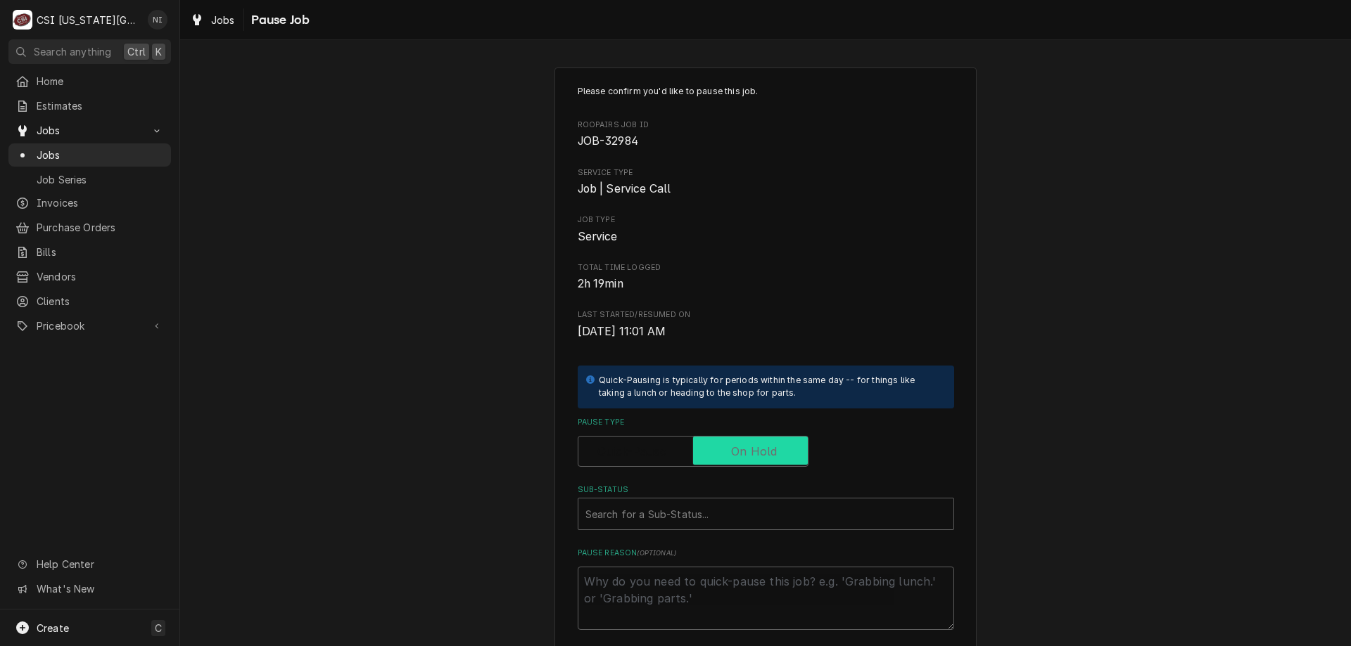
checkbox input "true"
click at [756, 519] on div "Sub-Status" at bounding box center [765, 514] width 361 height 25
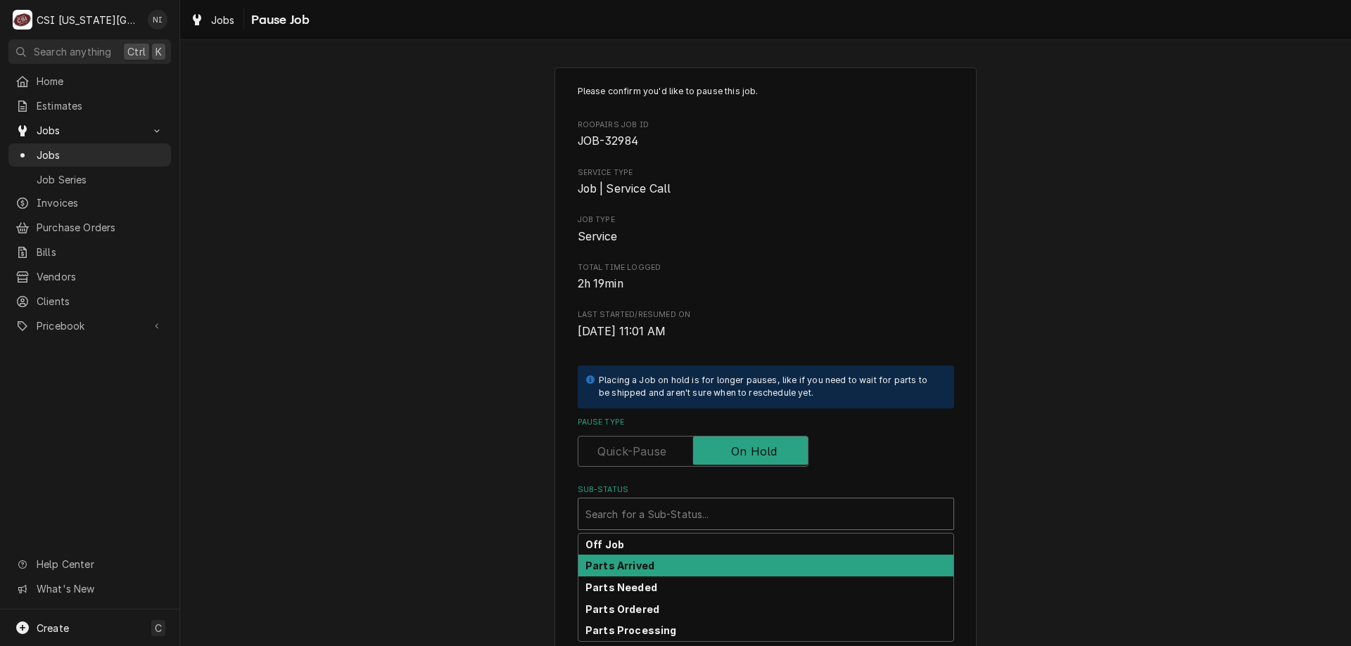
click at [649, 566] on div "Parts Arrived" at bounding box center [765, 566] width 375 height 22
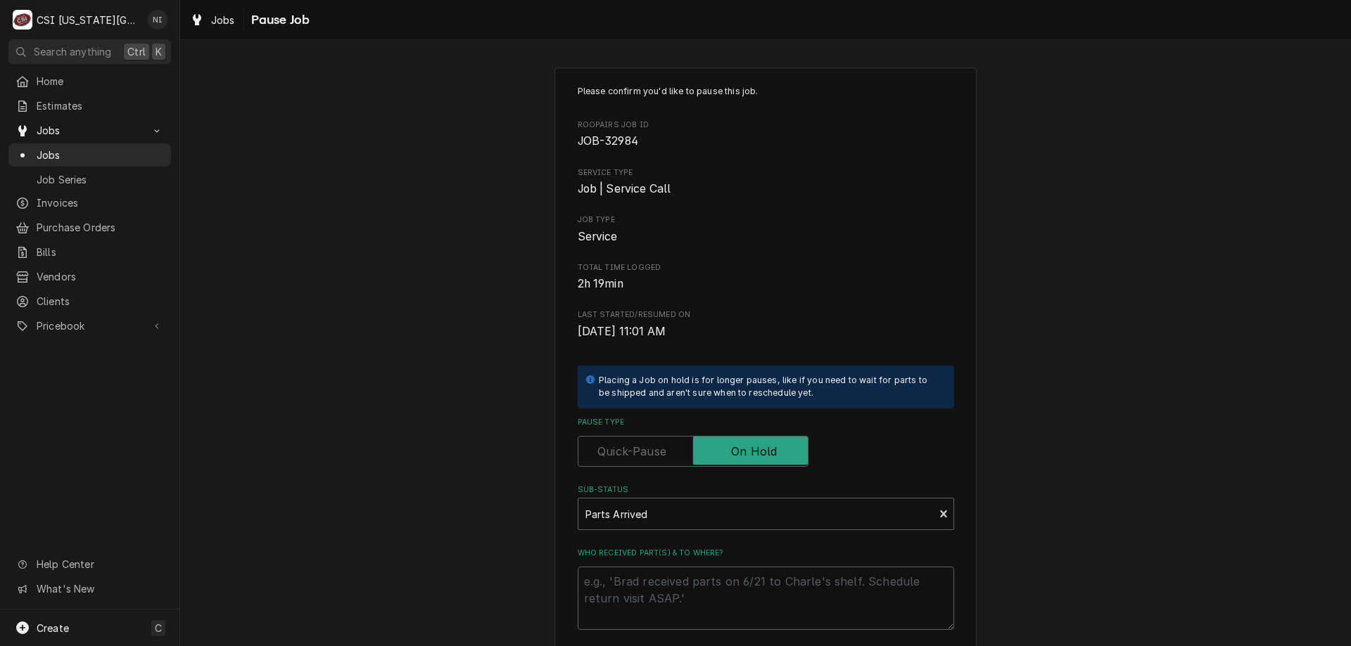
drag, startPoint x: 648, startPoint y: 566, endPoint x: 644, endPoint y: 577, distance: 12.0
click at [646, 566] on div "Who received part(s) & to where?" at bounding box center [766, 589] width 376 height 82
click at [644, 579] on textarea "Who received part(s) & to where?" at bounding box center [766, 598] width 376 height 63
type textarea "x"
type textarea "pa"
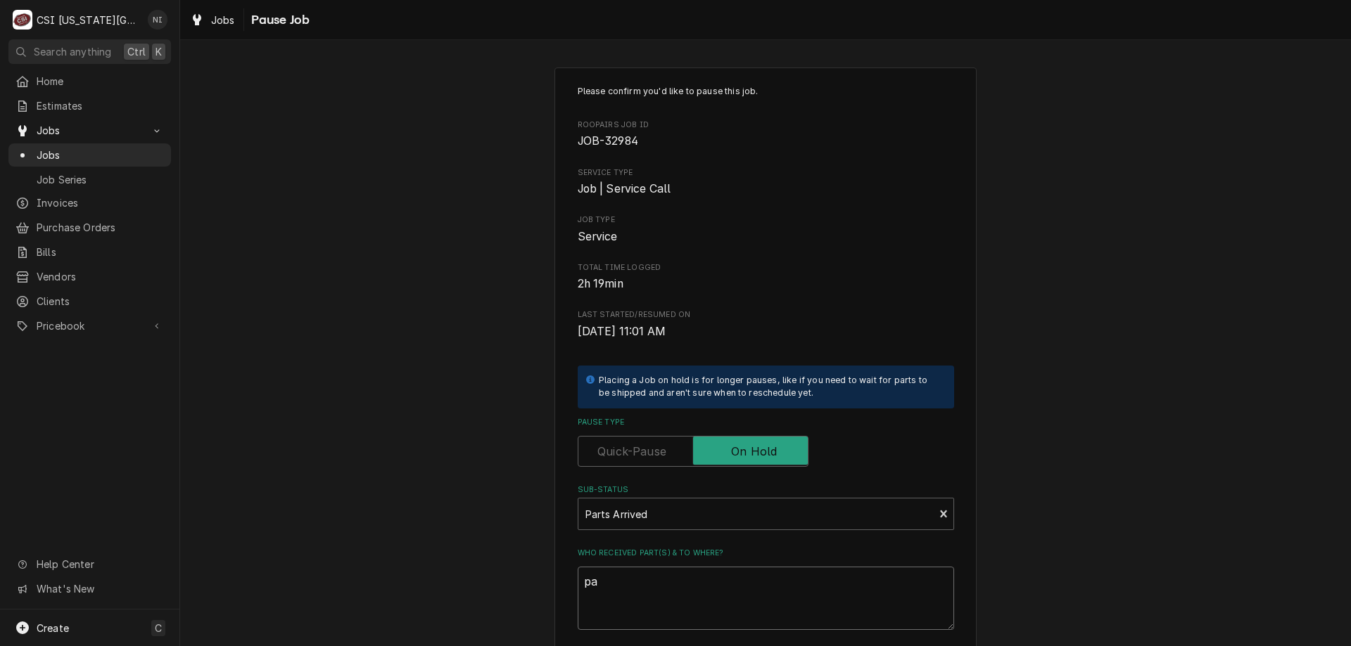
type textarea "x"
type textarea "par"
type textarea "x"
type textarea "part"
type textarea "x"
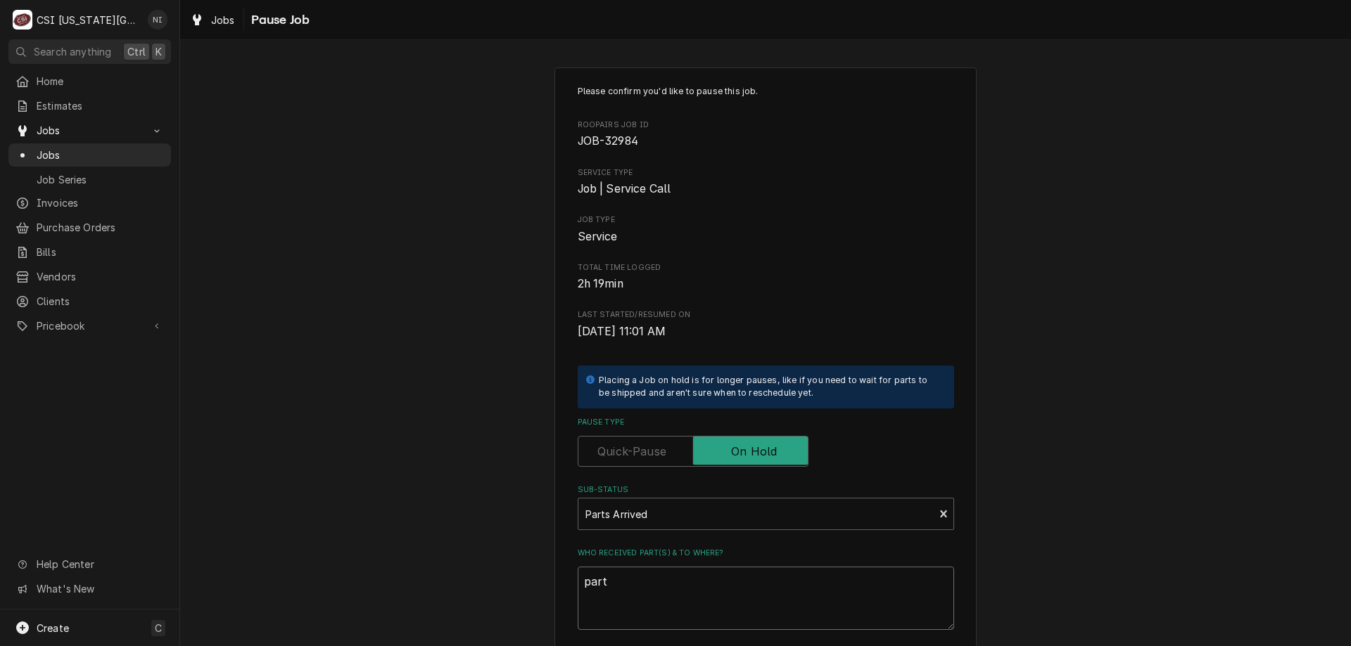
type textarea "parts"
type textarea "x"
type textarea "parts"
type textarea "x"
type textarea "parts n"
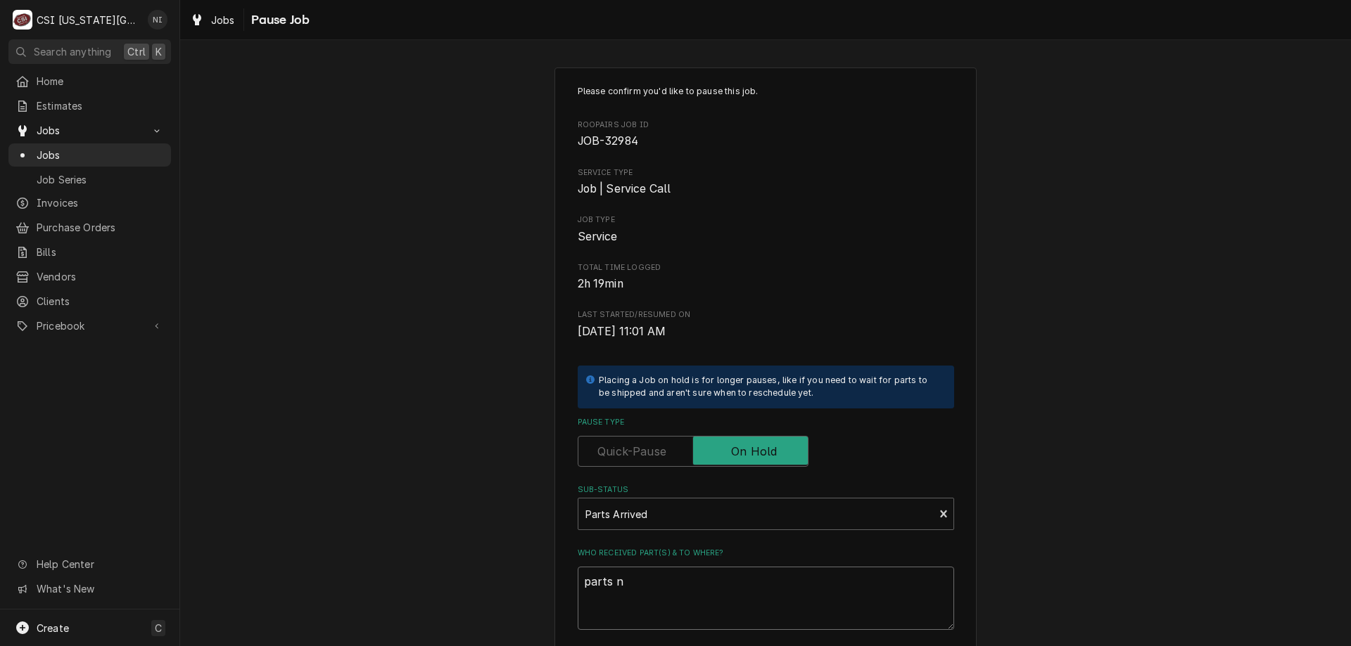
type textarea "x"
type textarea "parts n"
type textarea "x"
type textarea "parts"
type textarea "x"
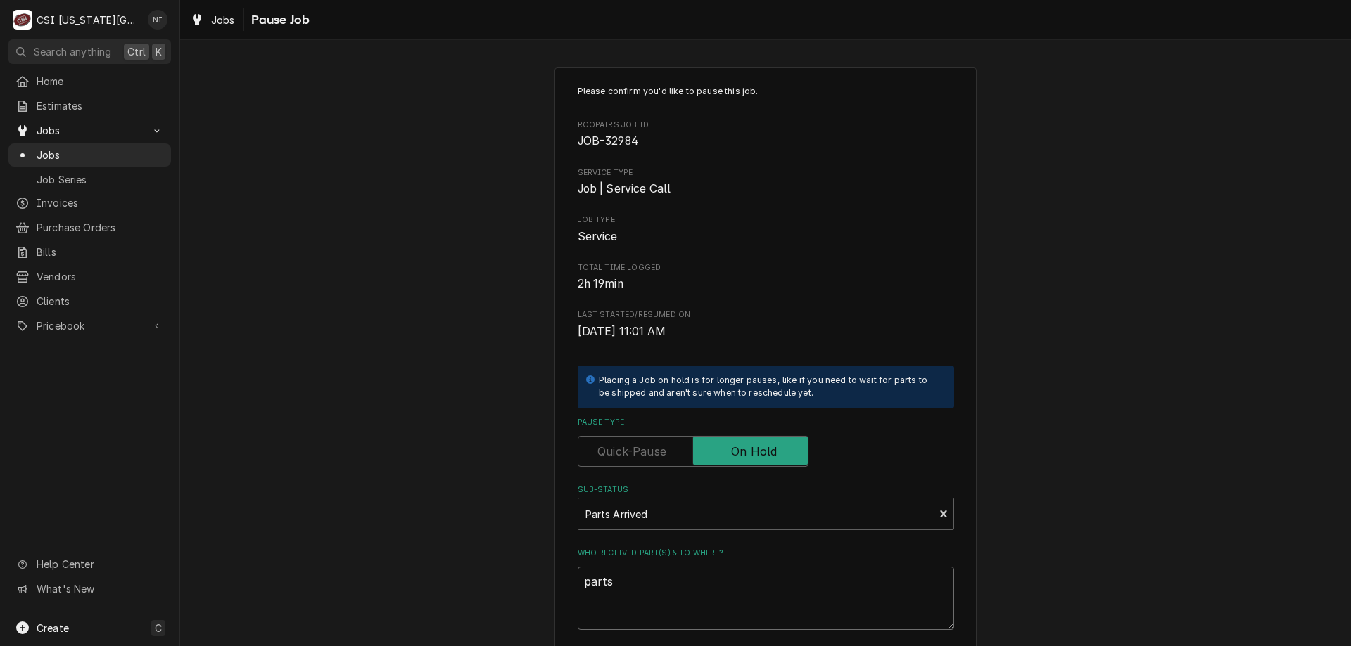
type textarea "parts"
type textarea "x"
type textarea "parts"
type textarea "x"
type textarea "parts o"
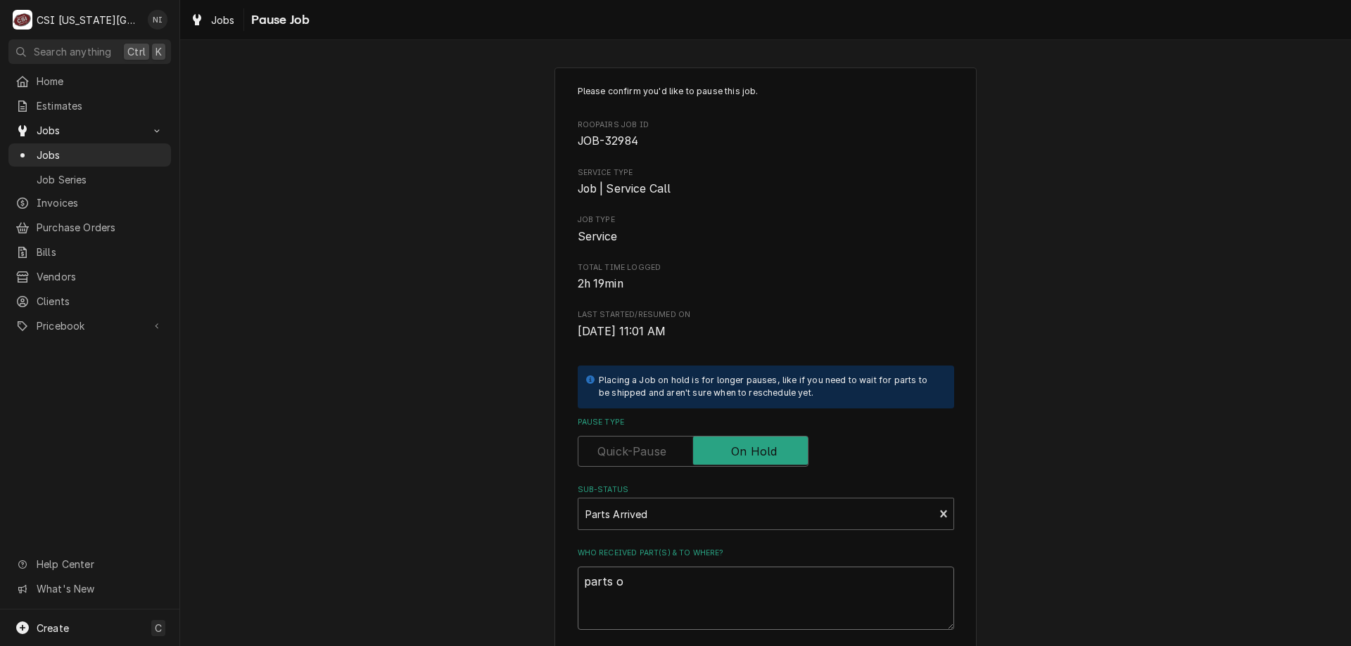
type textarea "x"
type textarea "parts on"
type textarea "x"
type textarea "parts on"
type textarea "x"
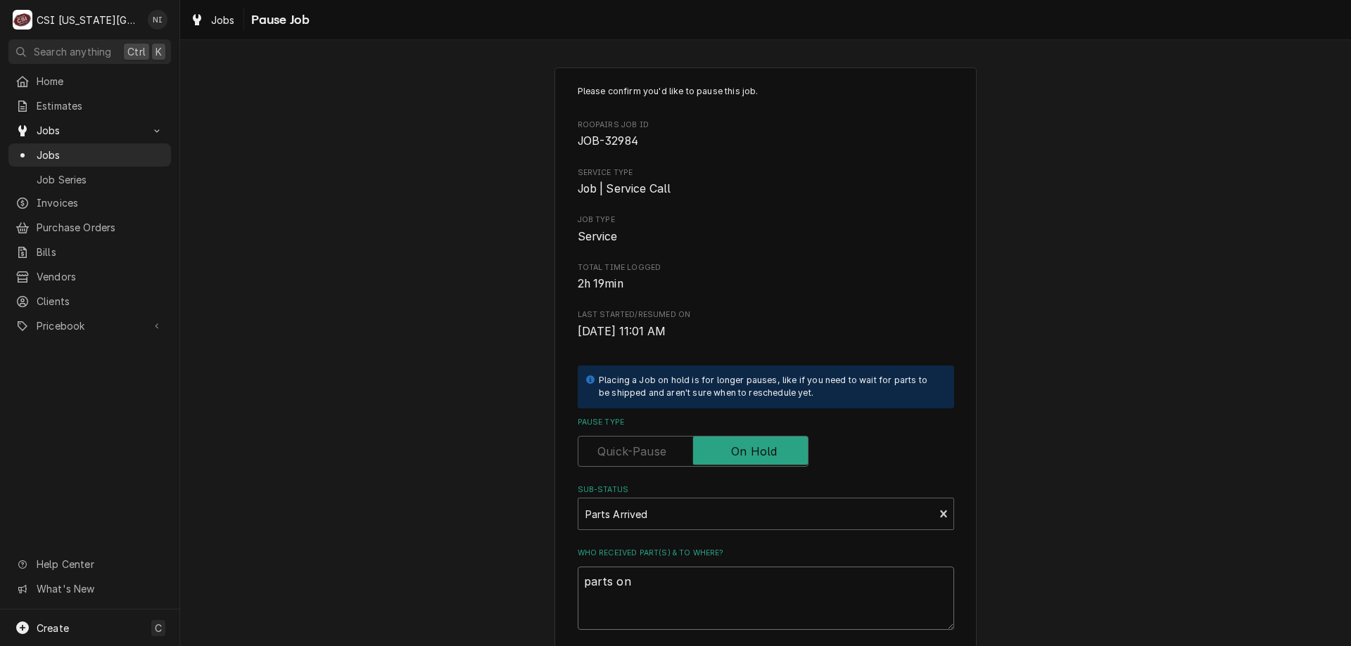
type textarea "parts on s"
type textarea "x"
type textarea "parts on shc"
type textarea "x"
type textarea "parts on shcu"
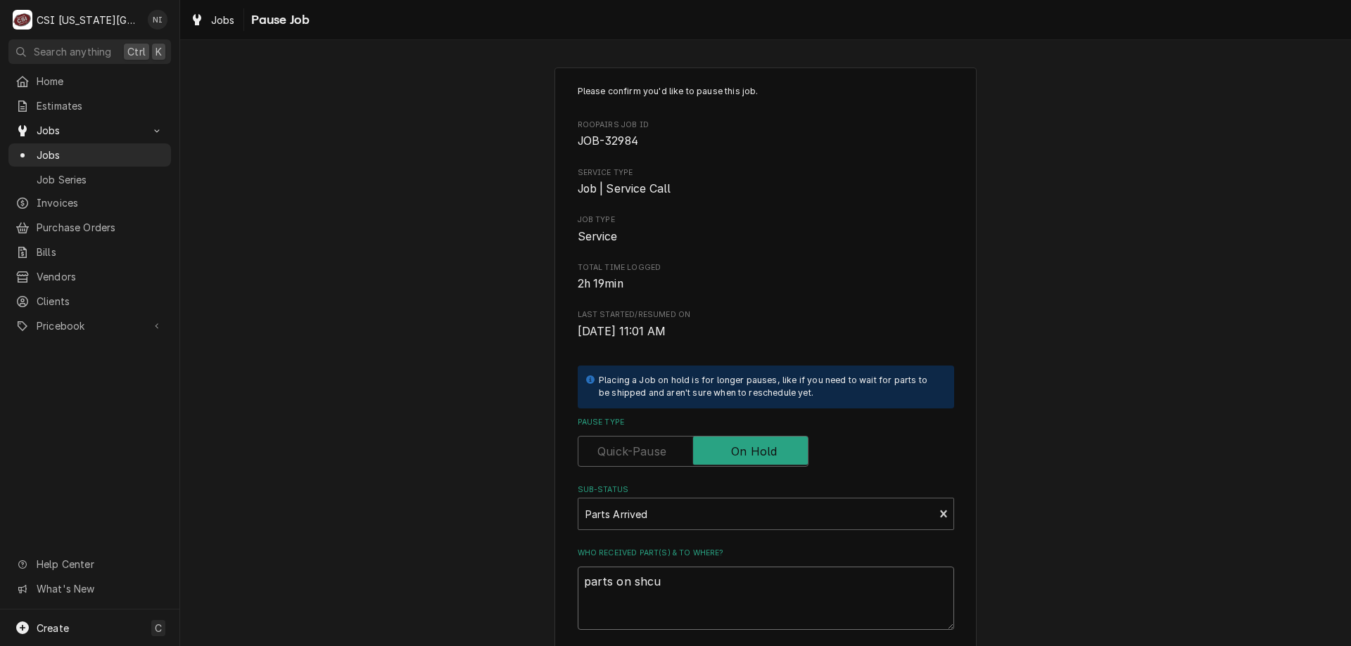
type textarea "x"
type textarea "parts on shcup"
type textarea "x"
type textarea "parts on shcupp"
type textarea "x"
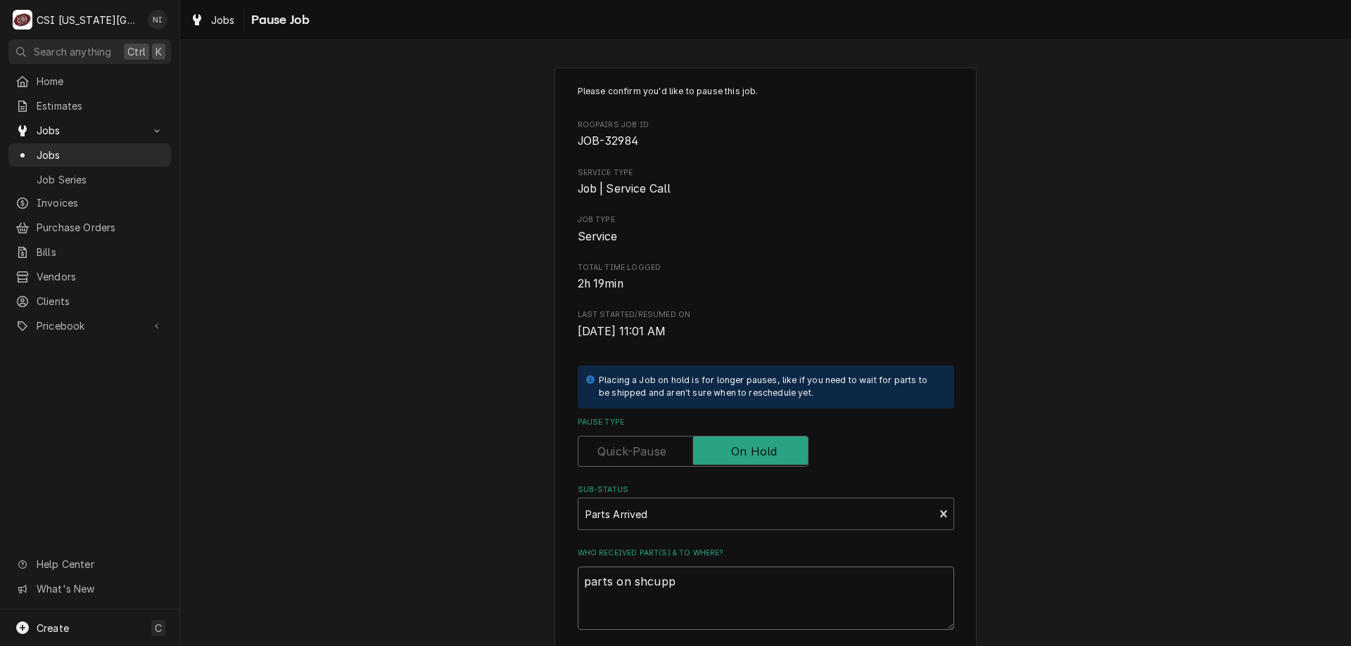
type textarea "parts on shcupp"
type textarea "x"
type textarea "parts on shcupp"
type textarea "x"
type textarea "parts on shcup"
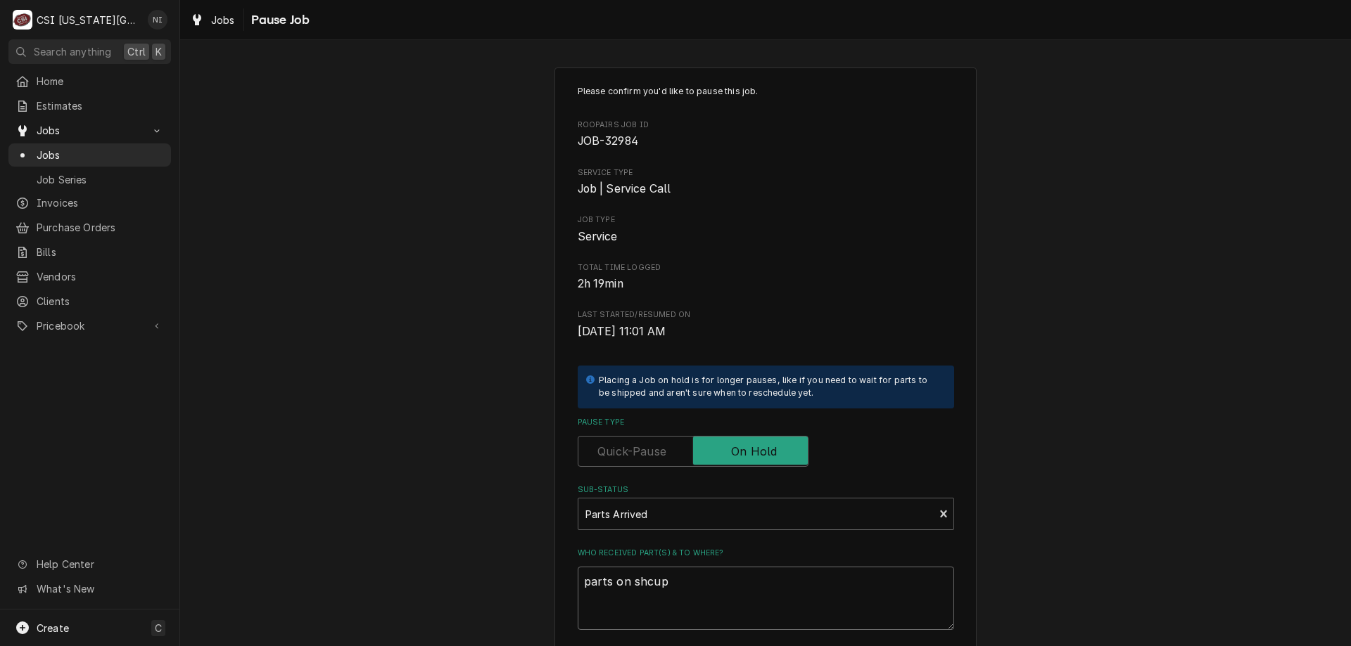
type textarea "x"
type textarea "parts on shcu"
type textarea "x"
type textarea "parts on shc"
type textarea "x"
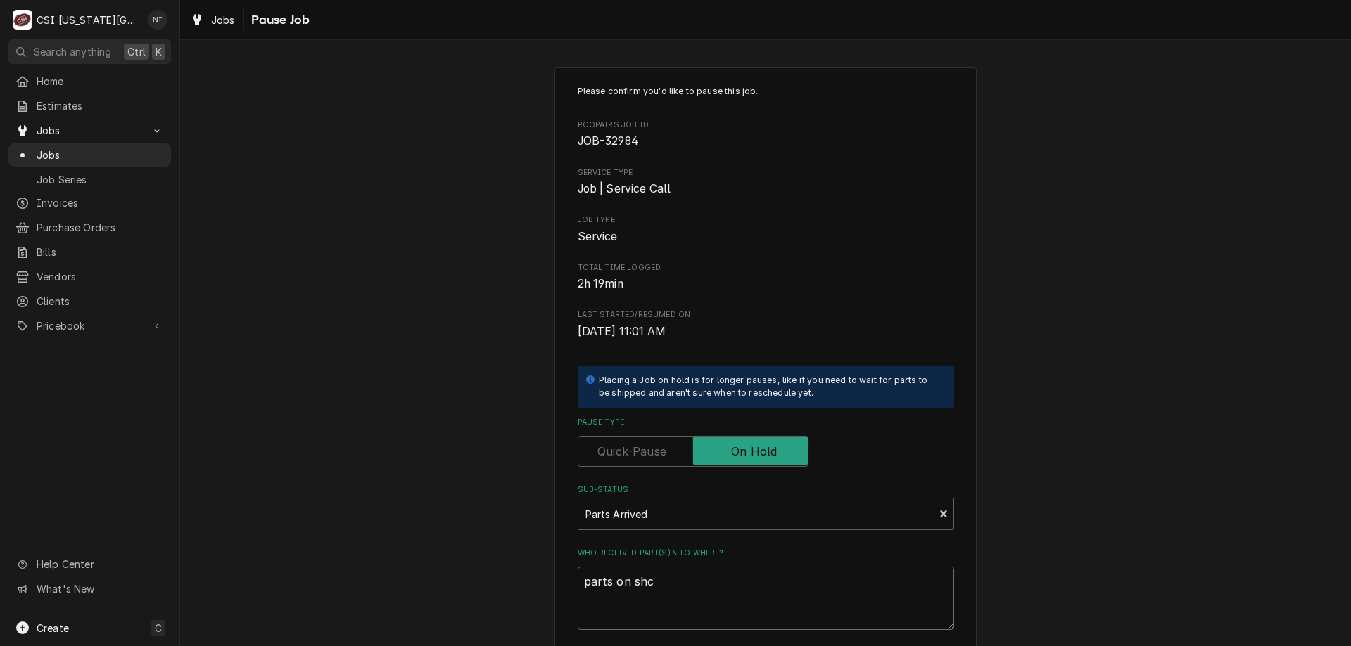
type textarea "parts on sh"
type textarea "x"
type textarea "parts on s"
type textarea "x"
type textarea "parts on ss"
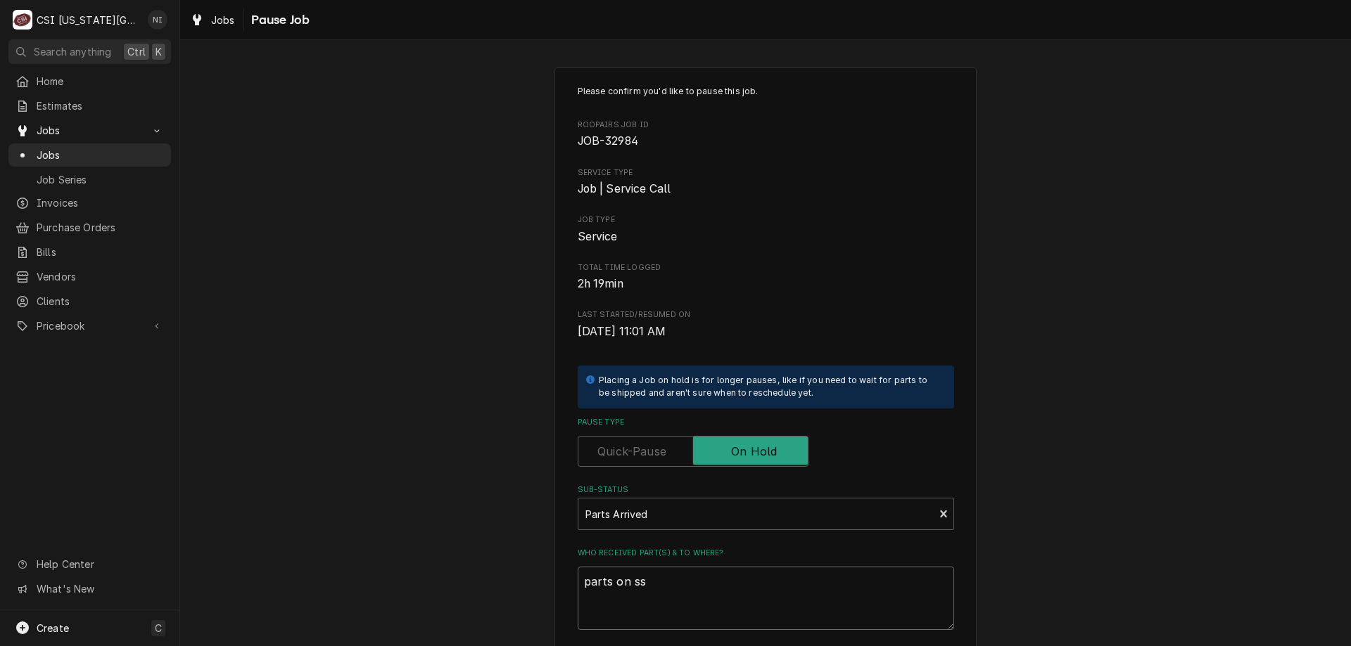
type textarea "x"
type textarea "parts on ssc"
type textarea "x"
type textarea "parts on ssch"
type textarea "x"
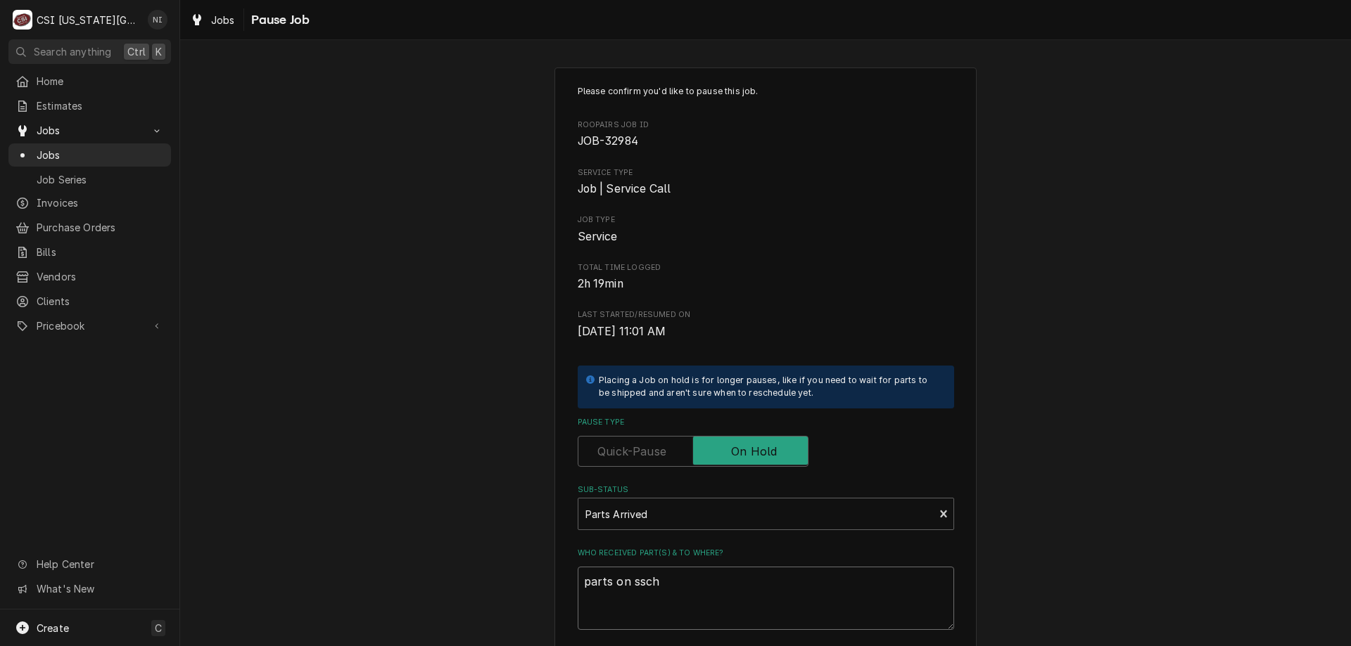
type textarea "parts on ssc"
type textarea "x"
type textarea "parts on ss"
type textarea "x"
type textarea "parts on s"
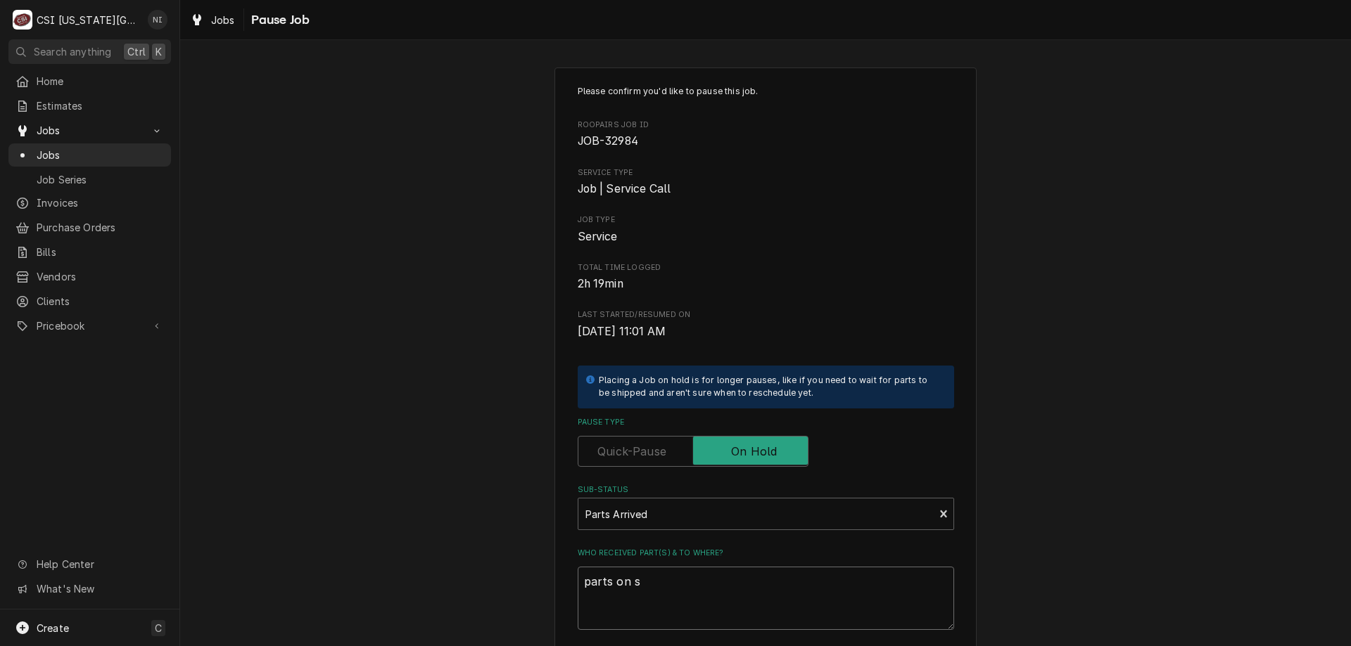
type textarea "x"
type textarea "parts on sc"
type textarea "x"
type textarea "parts on sch"
type textarea "x"
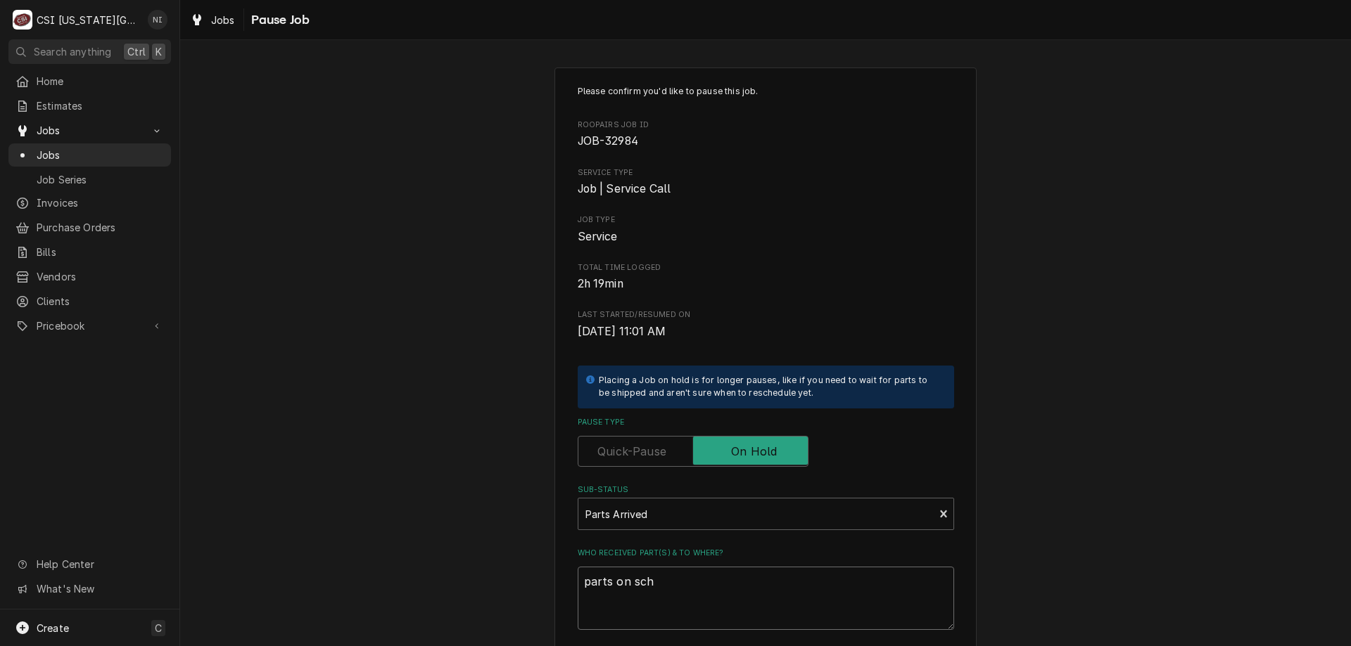
type textarea "parts on schu"
type textarea "x"
type textarea "parts on schup"
type textarea "x"
type textarea "parts on schupp"
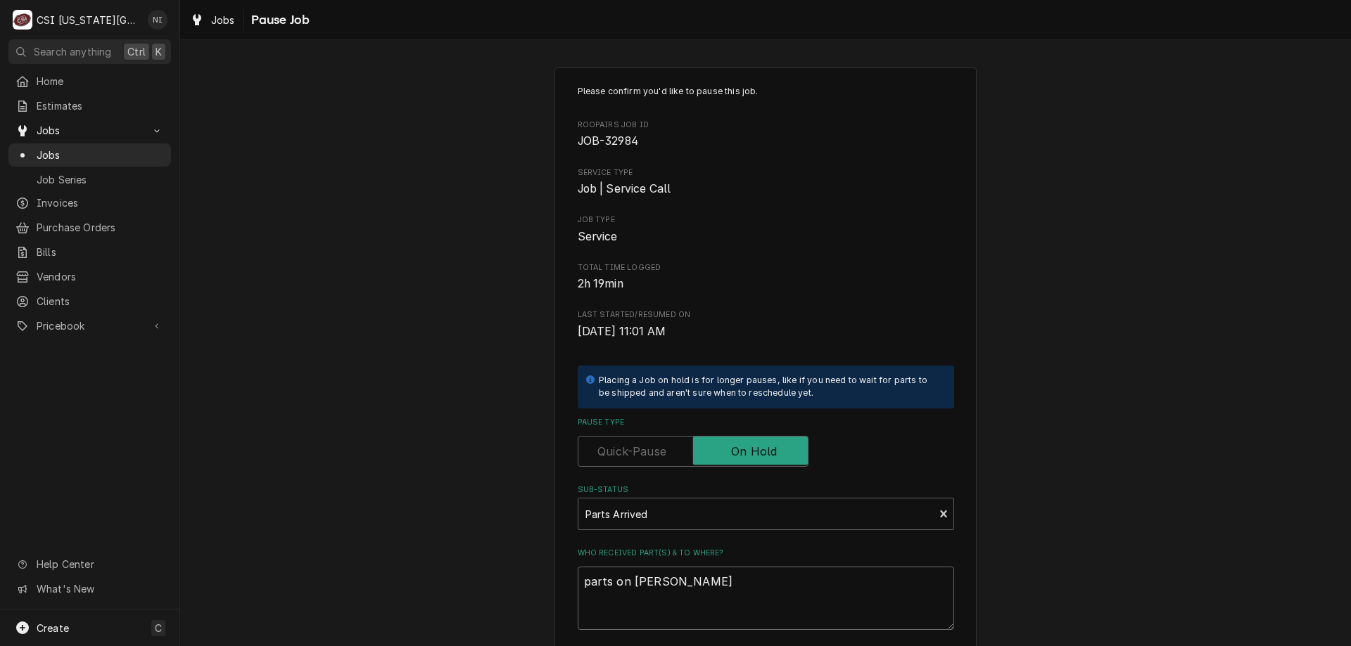
type textarea "x"
type textarea "parts on schupp"
type textarea "x"
type textarea "parts on schupp s"
type textarea "x"
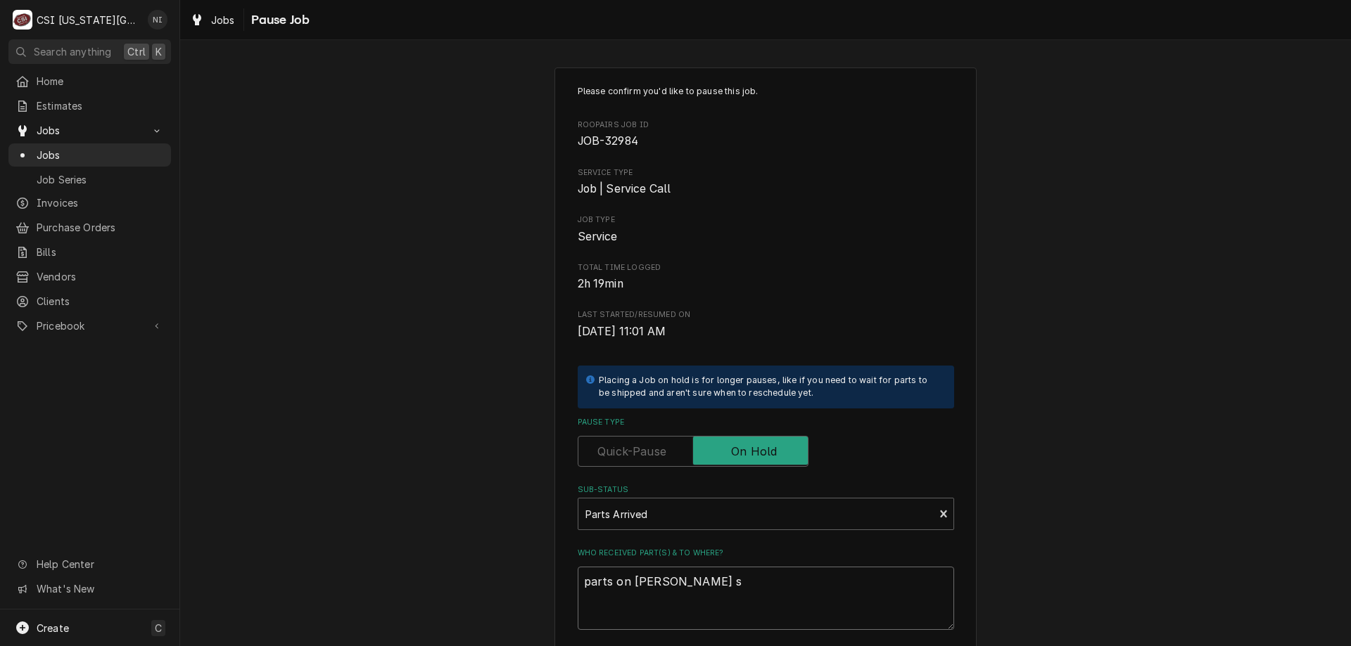
type textarea "parts on schupp sh"
type textarea "x"
type textarea "parts on schupp she"
type textarea "x"
type textarea "parts on schupp shel"
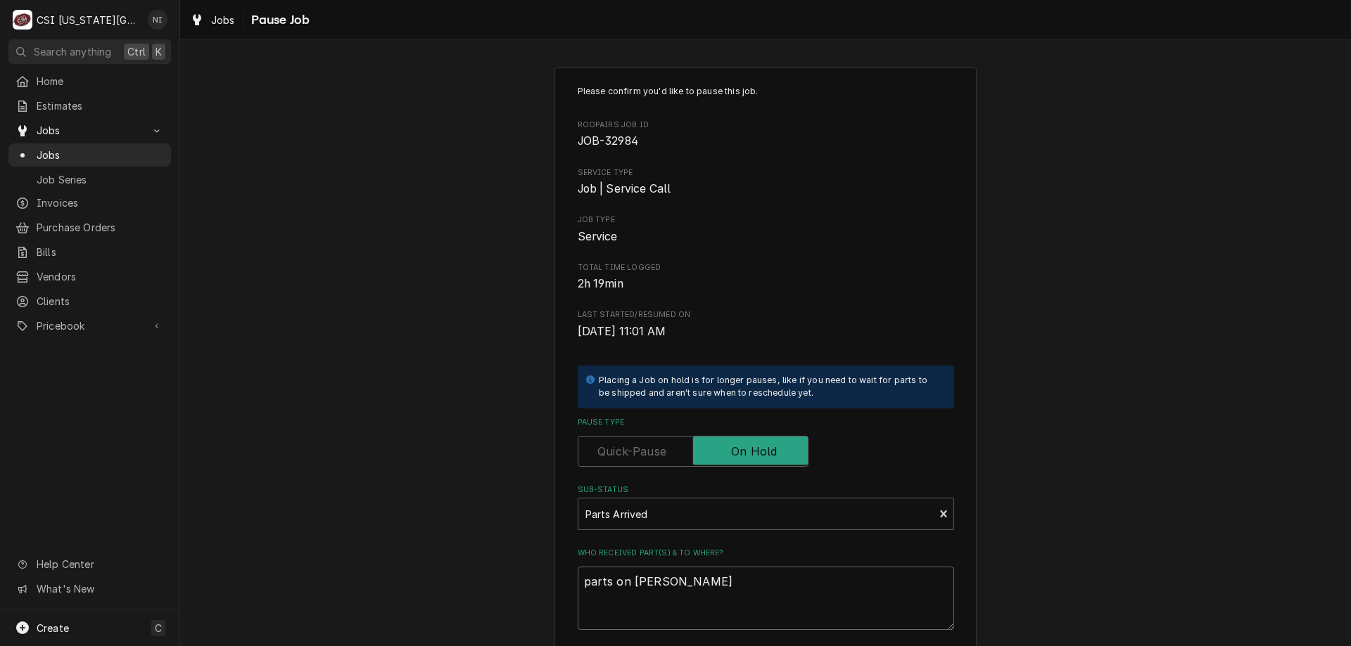
type textarea "x"
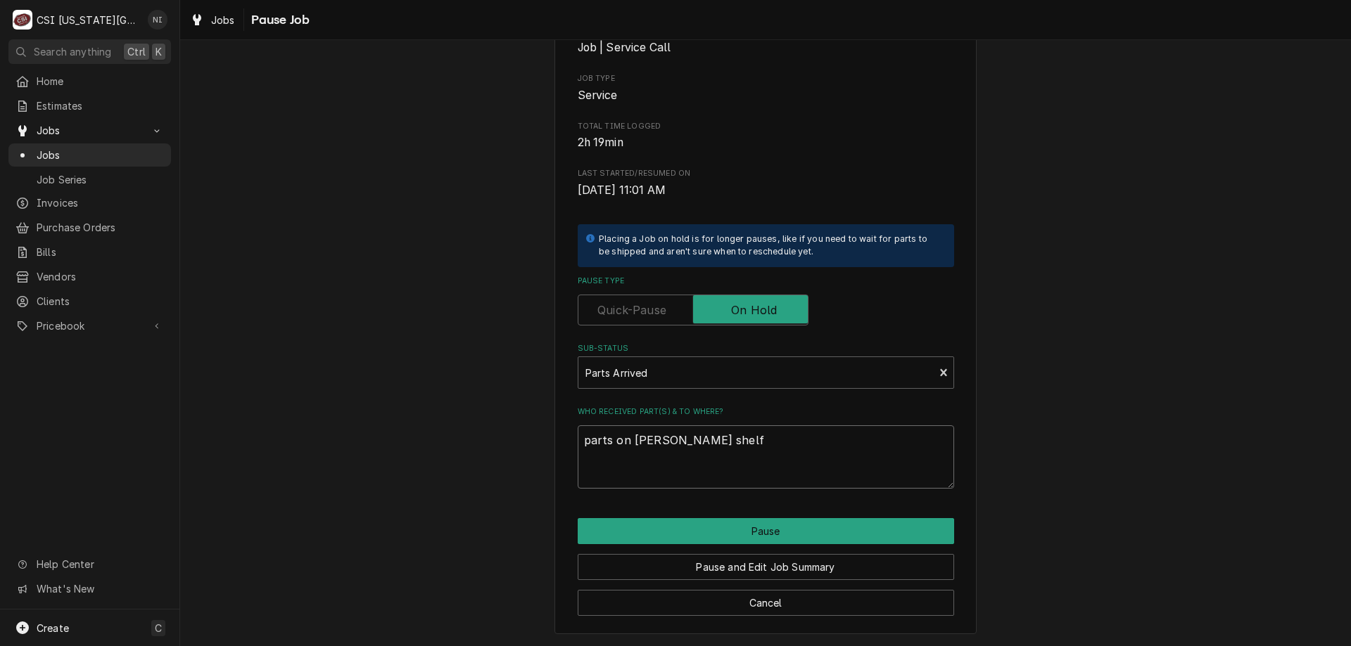
type textarea "parts on schupp shelf"
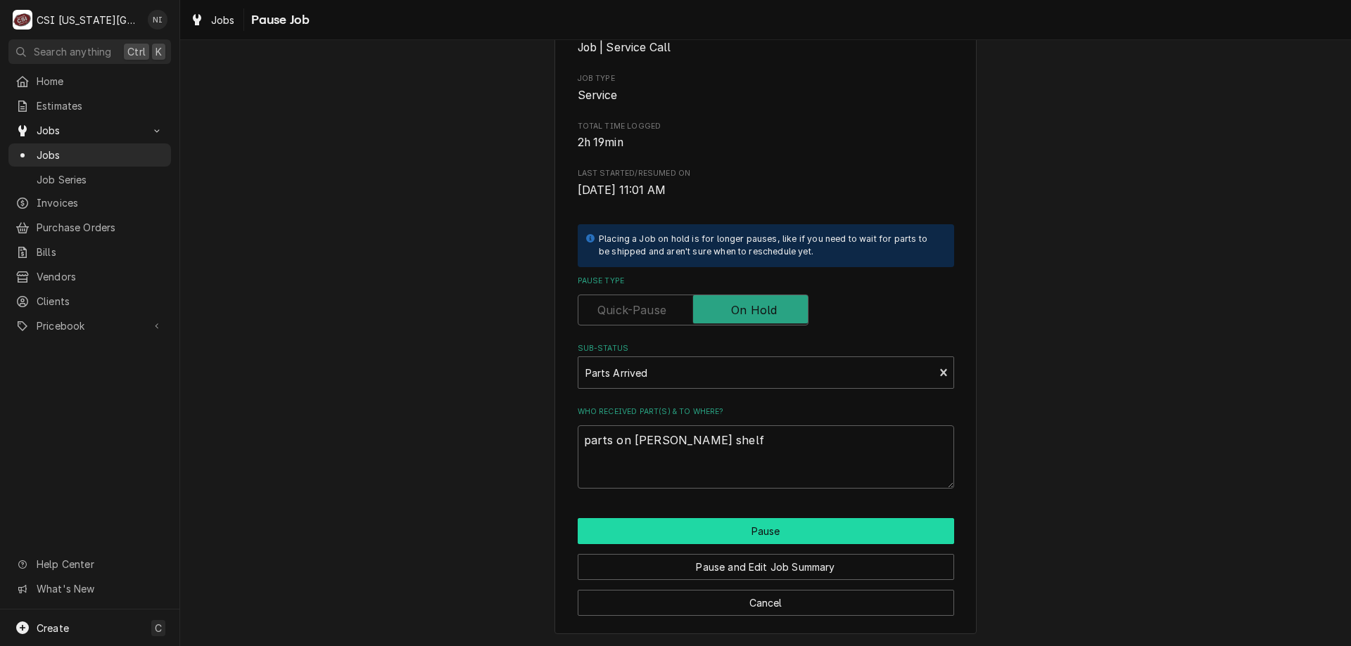
click at [783, 530] on button "Pause" at bounding box center [766, 531] width 376 height 26
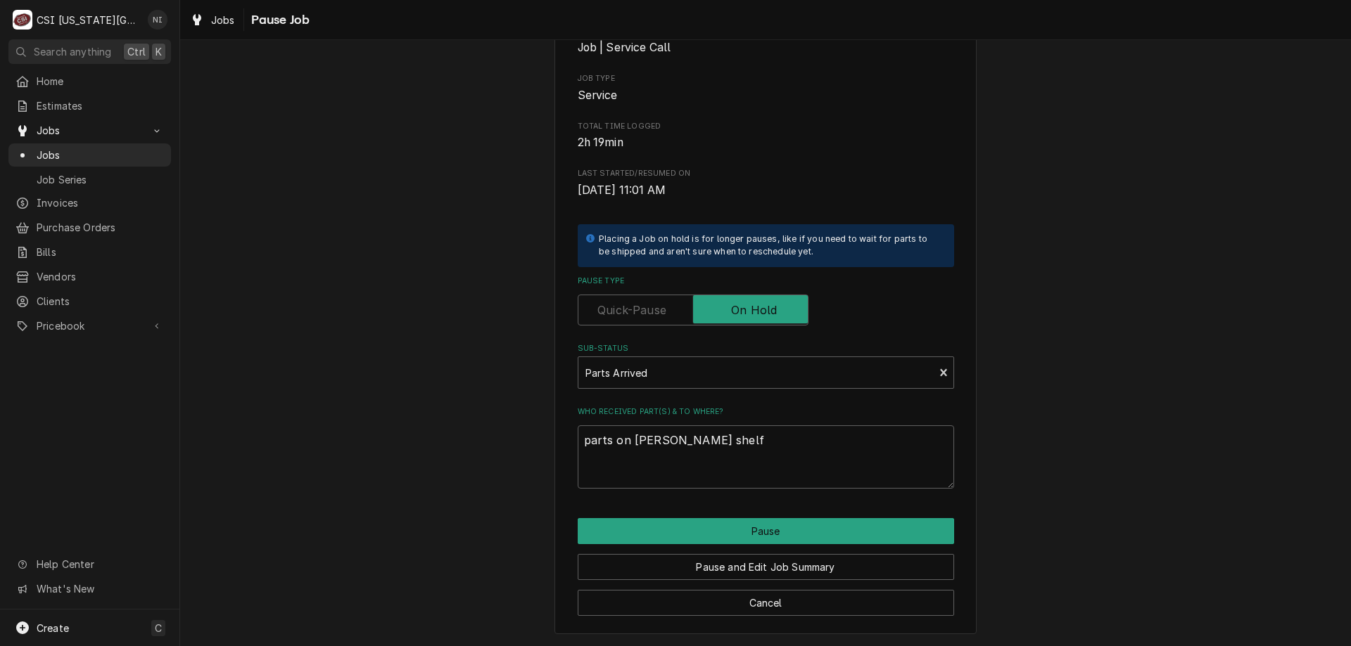
type textarea "x"
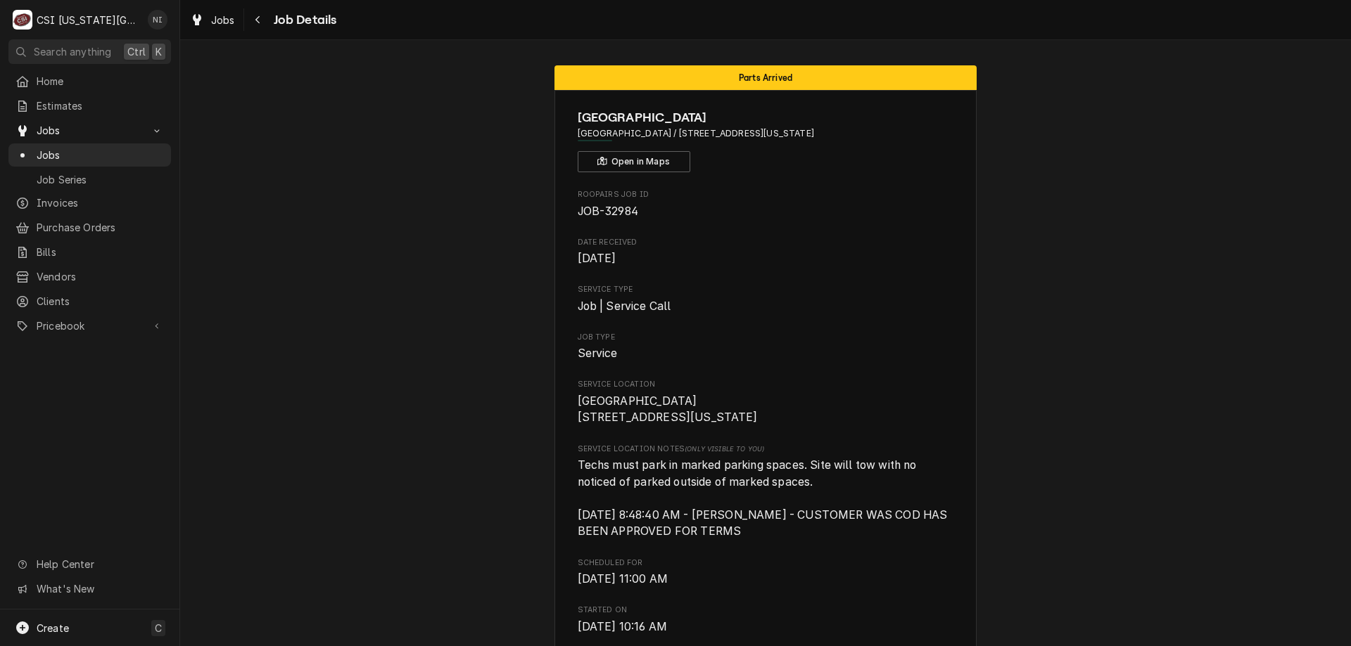
click at [125, 144] on link "Jobs" at bounding box center [89, 155] width 163 height 23
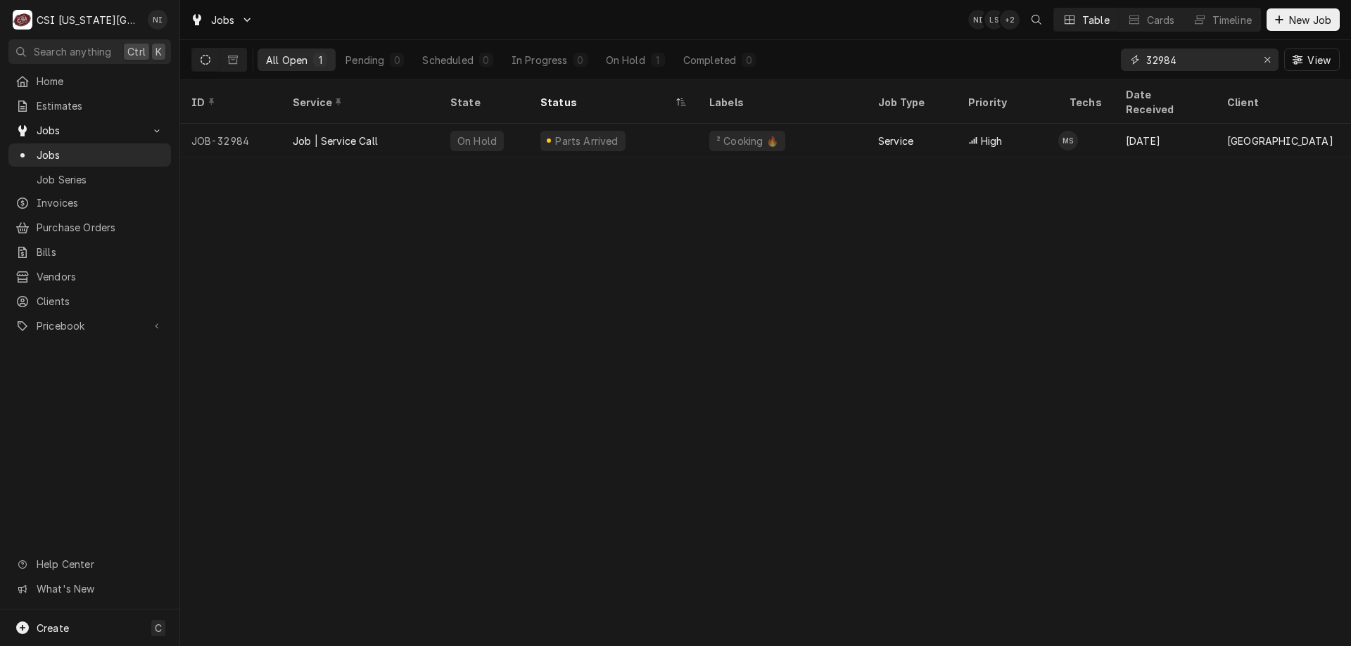
click at [1184, 65] on input "32984" at bounding box center [1199, 60] width 106 height 23
type input "32999"
click at [844, 131] on div "+2 more" at bounding box center [833, 141] width 53 height 20
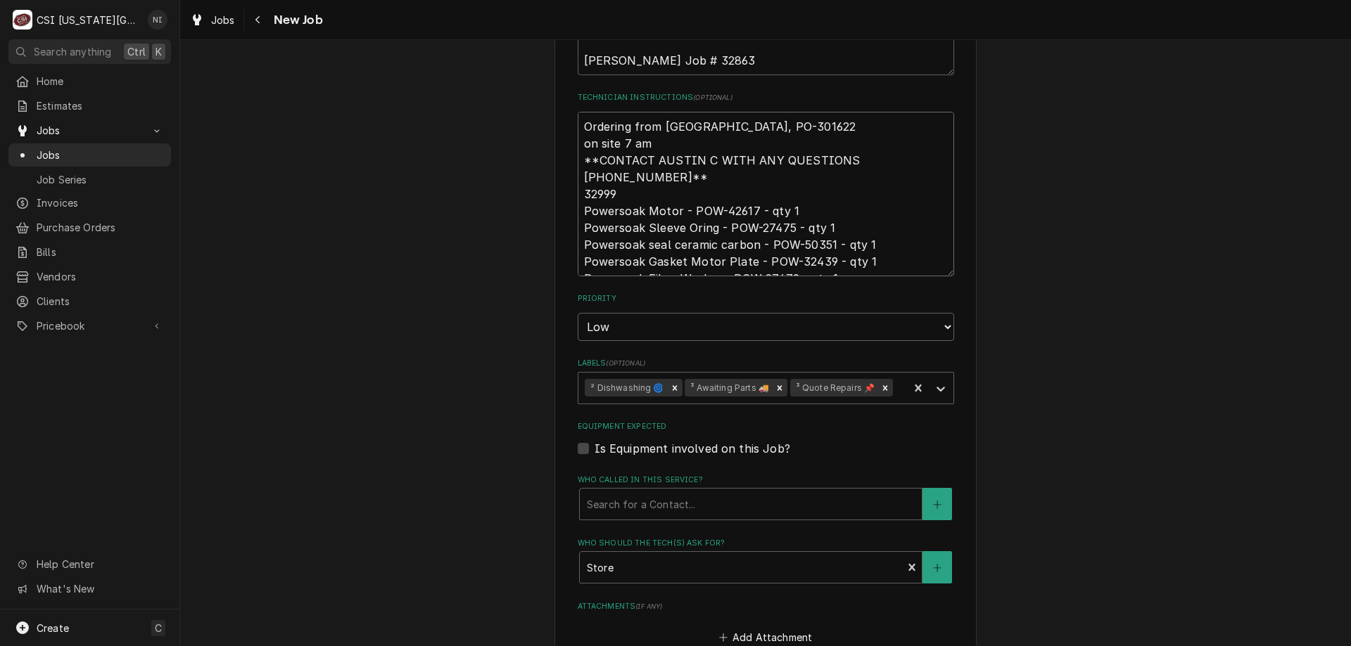
scroll to position [17, 0]
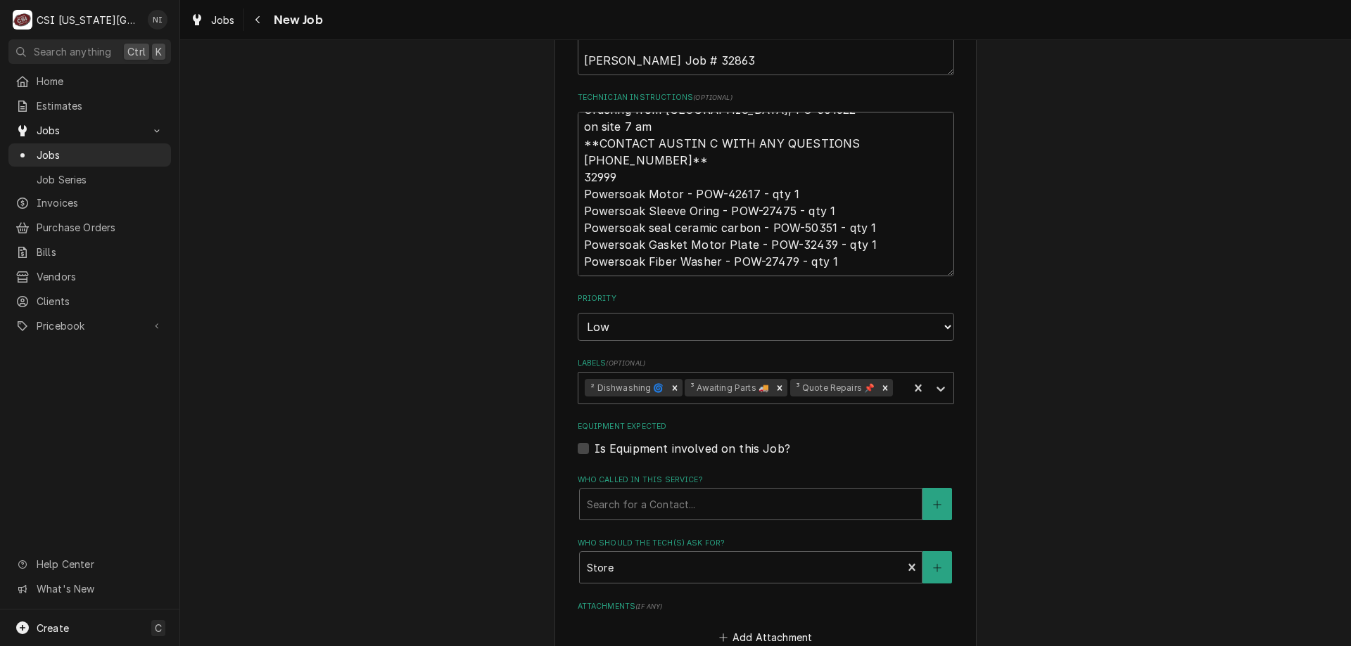
click at [775, 383] on icon "Remove ³ Awaiting Parts 🚚" at bounding box center [780, 388] width 10 height 10
click at [934, 382] on icon "Labels" at bounding box center [941, 389] width 14 height 14
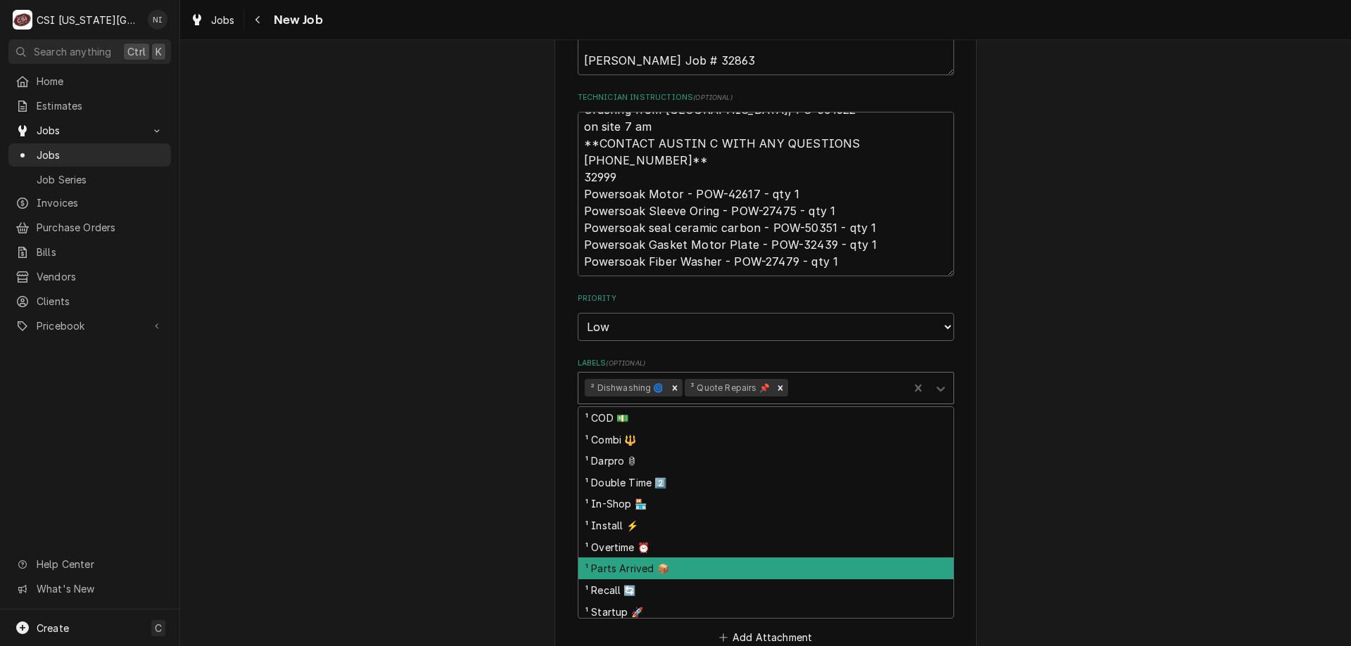
drag, startPoint x: 614, startPoint y: 535, endPoint x: 711, endPoint y: 485, distance: 108.2
click at [616, 558] on div "¹ Parts Arrived 📦" at bounding box center [765, 569] width 375 height 22
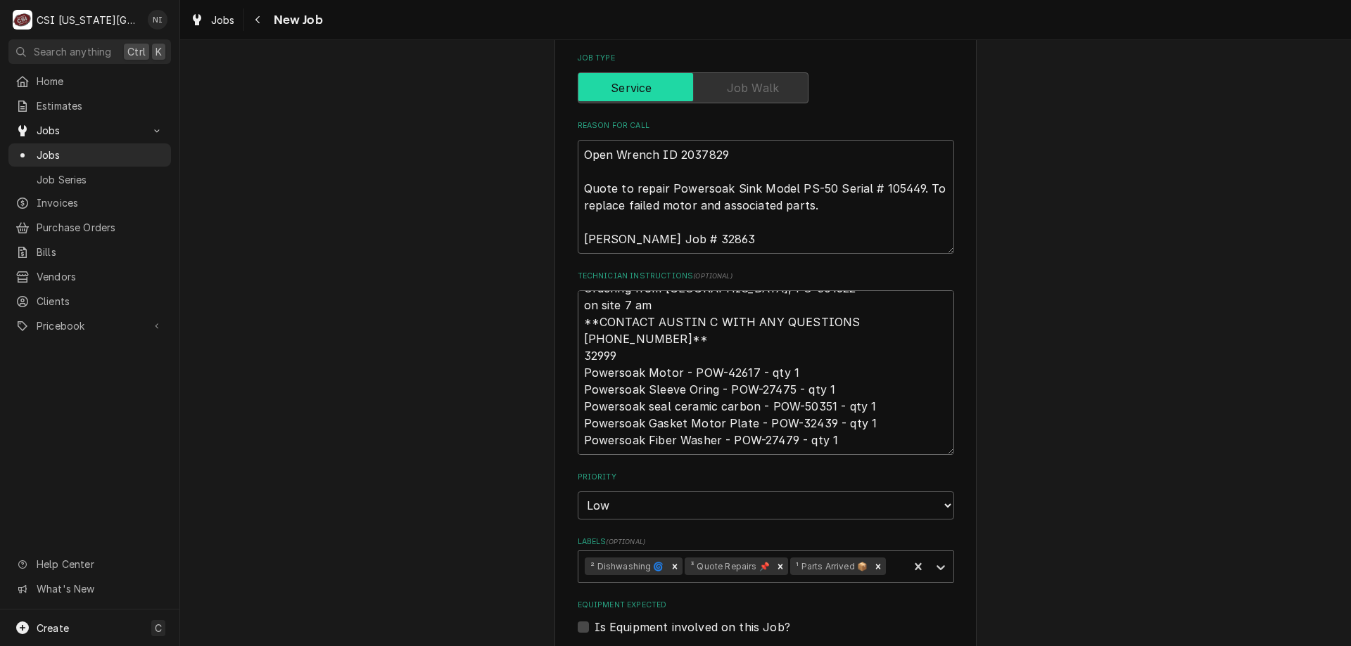
scroll to position [0, 0]
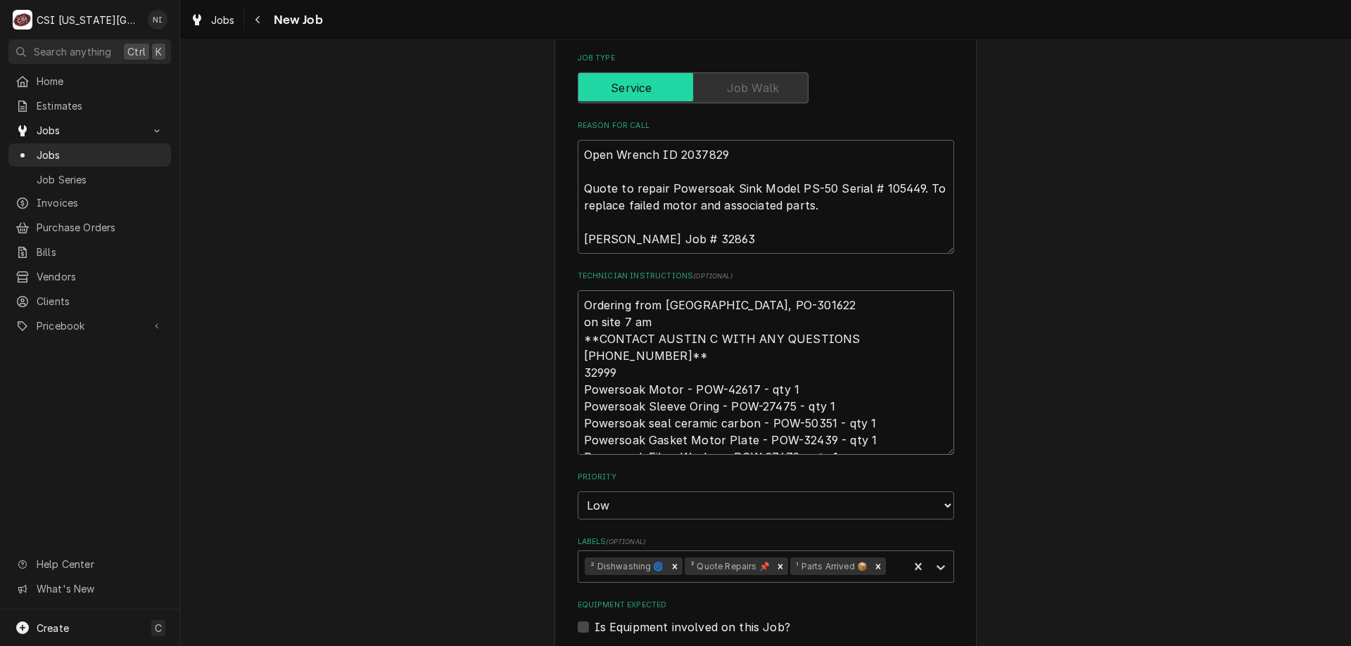
click at [578, 291] on textarea "Ordering from [GEOGRAPHIC_DATA], PO-301622 on site 7 am **CONTACT AUSTIN C WITH…" at bounding box center [766, 373] width 376 height 165
type textarea "x"
type textarea "Ordering from [GEOGRAPHIC_DATA], PO-301622 on site 7 am **CONTACT AUSTIN C WITH…"
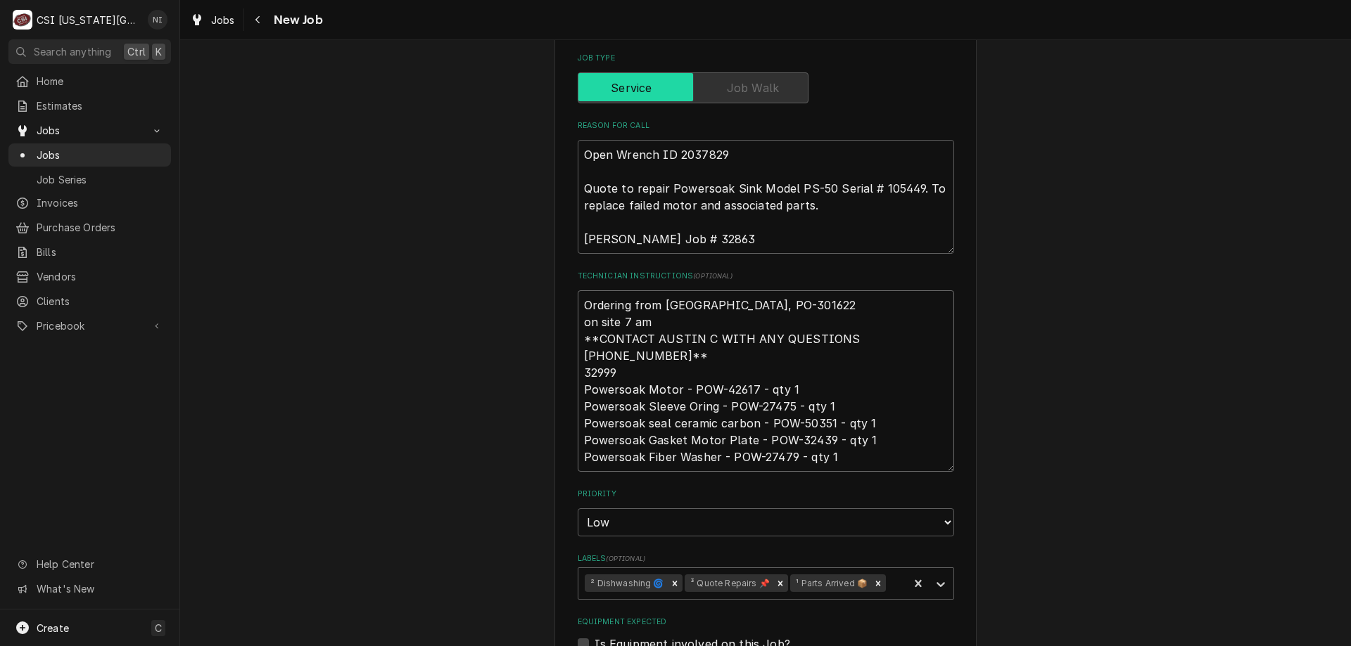
type textarea "x"
type textarea "Ordering from [GEOGRAPHIC_DATA], PO-301622 on site 7 am **CONTACT AUSTIN C WITH…"
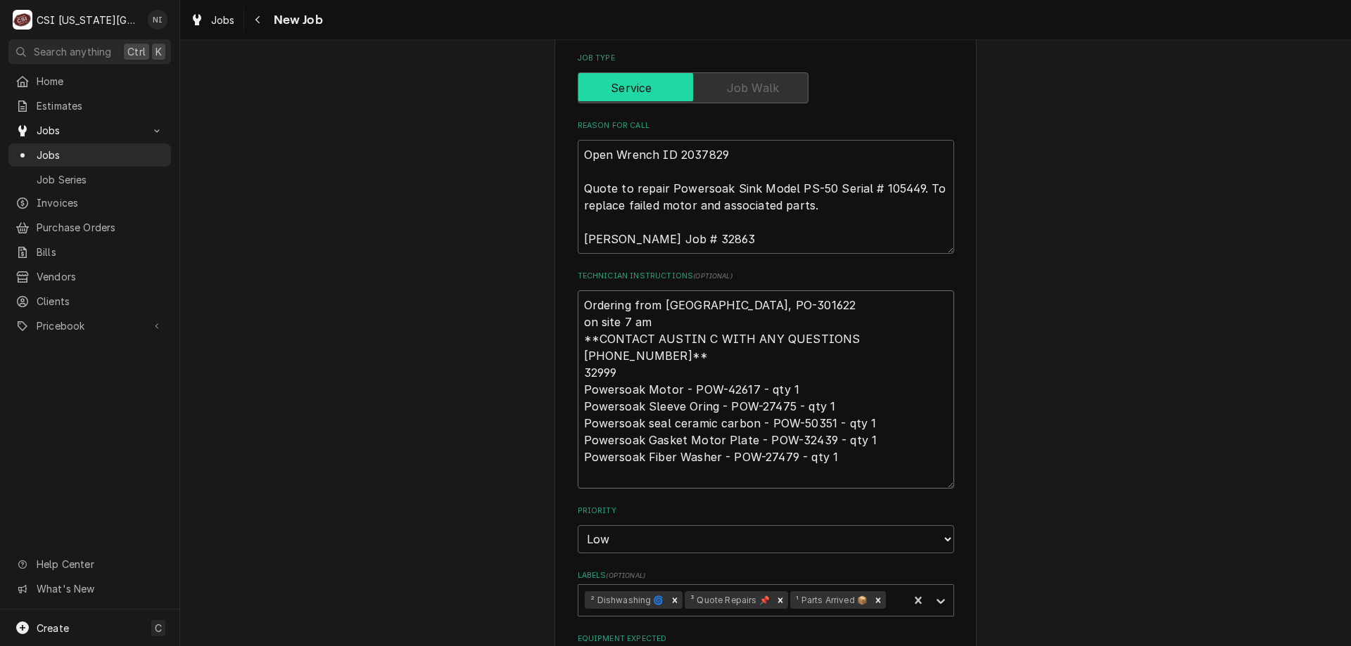
click at [673, 291] on textarea "Ordering from [GEOGRAPHIC_DATA], PO-301622 on site 7 am **CONTACT AUSTIN C WITH…" at bounding box center [766, 390] width 376 height 198
type textarea "x"
type textarea "p Ordering from [GEOGRAPHIC_DATA], PO-301622 on site 7 am **CONTACT AUSTIN C WI…"
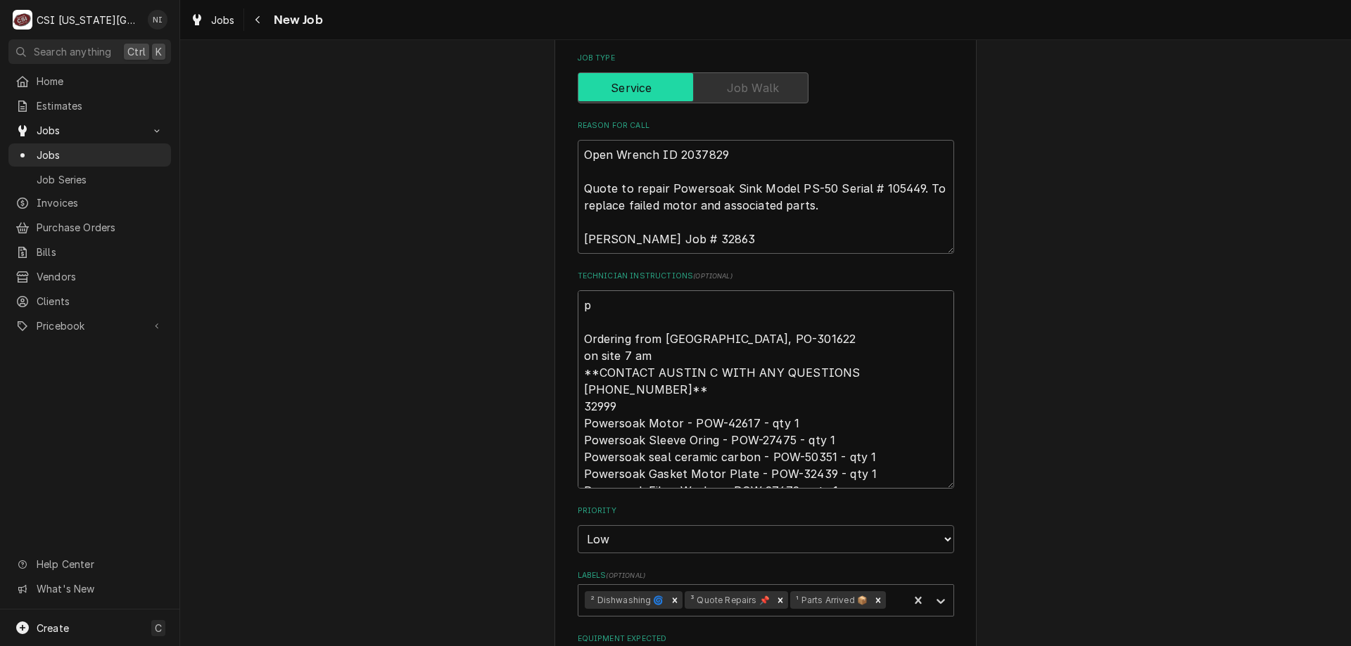
type textarea "x"
type textarea "pa Ordering from [GEOGRAPHIC_DATA], PO-301622 on site 7 am **CONTACT AUSTIN C W…"
type textarea "x"
type textarea "par Ordering from [GEOGRAPHIC_DATA], PO-301622 on site 7 am **CONTACT AUSTIN C …"
type textarea "x"
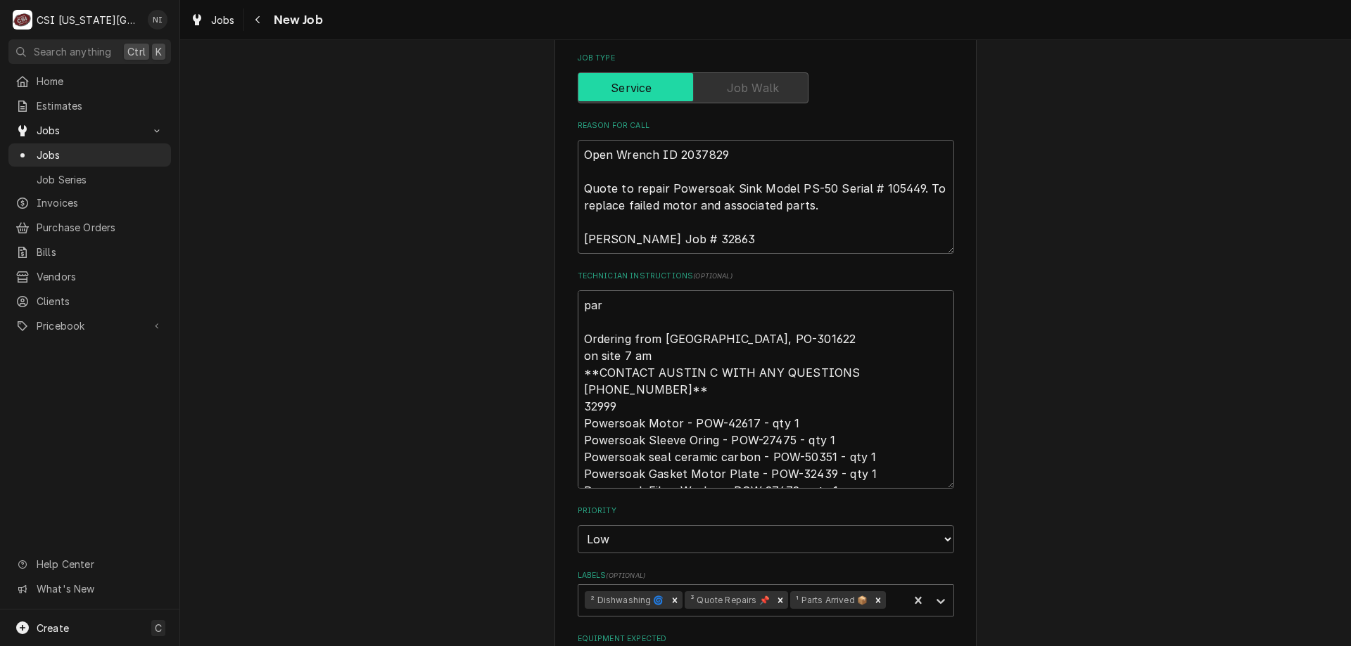
type textarea "part Ordering from [GEOGRAPHIC_DATA], PO-301622 on site 7 am **CONTACT AUSTIN C…"
type textarea "x"
type textarea "parts Ordering from [GEOGRAPHIC_DATA], PO-301622 on site 7 am **CONTACT AUSTIN …"
type textarea "x"
type textarea "parts Ordering from [GEOGRAPHIC_DATA], PO-301622 on site 7 am **CONTACT AUSTIN …"
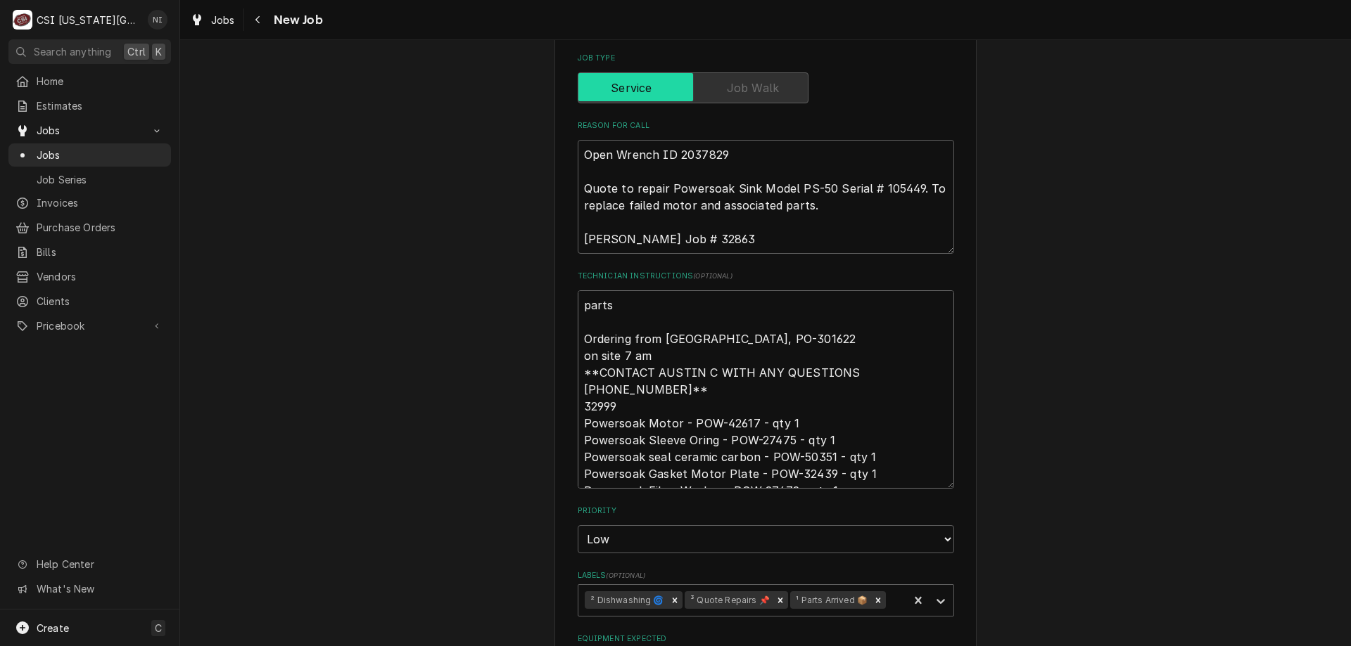
type textarea "x"
type textarea "parts o Ordering from [GEOGRAPHIC_DATA], PO-301622 on site 7 am **CONTACT AUSTI…"
type textarea "x"
type textarea "parts on Ordering from [GEOGRAPHIC_DATA], PO-301622 on site 7 am **CONTACT AUST…"
type textarea "x"
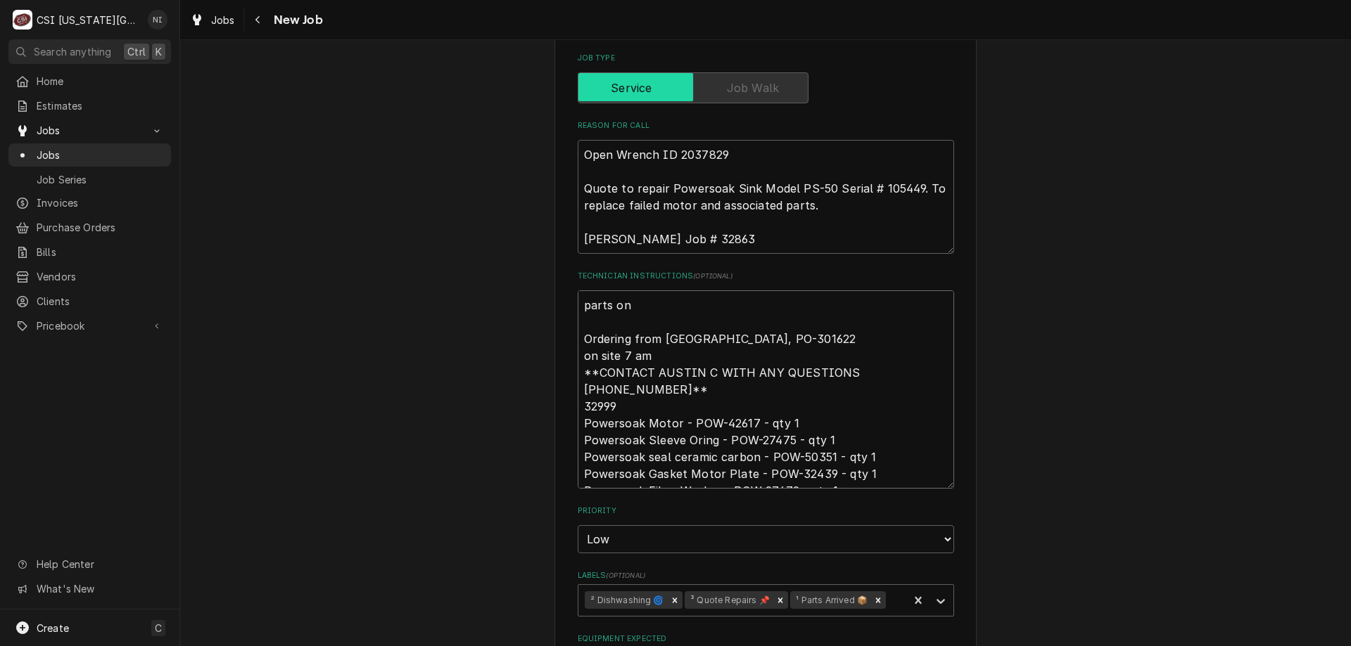
type textarea "parts on t Ordering from [GEOGRAPHIC_DATA], PO-301622 on site 7 am **CONTACT AU…"
type textarea "x"
type textarea "parts on te Ordering from [GEOGRAPHIC_DATA], PO-301622 on site 7 am **CONTACT A…"
type textarea "x"
type textarea "parts on teh Ordering from [GEOGRAPHIC_DATA], PO-301622 on site 7 am **CONTACT …"
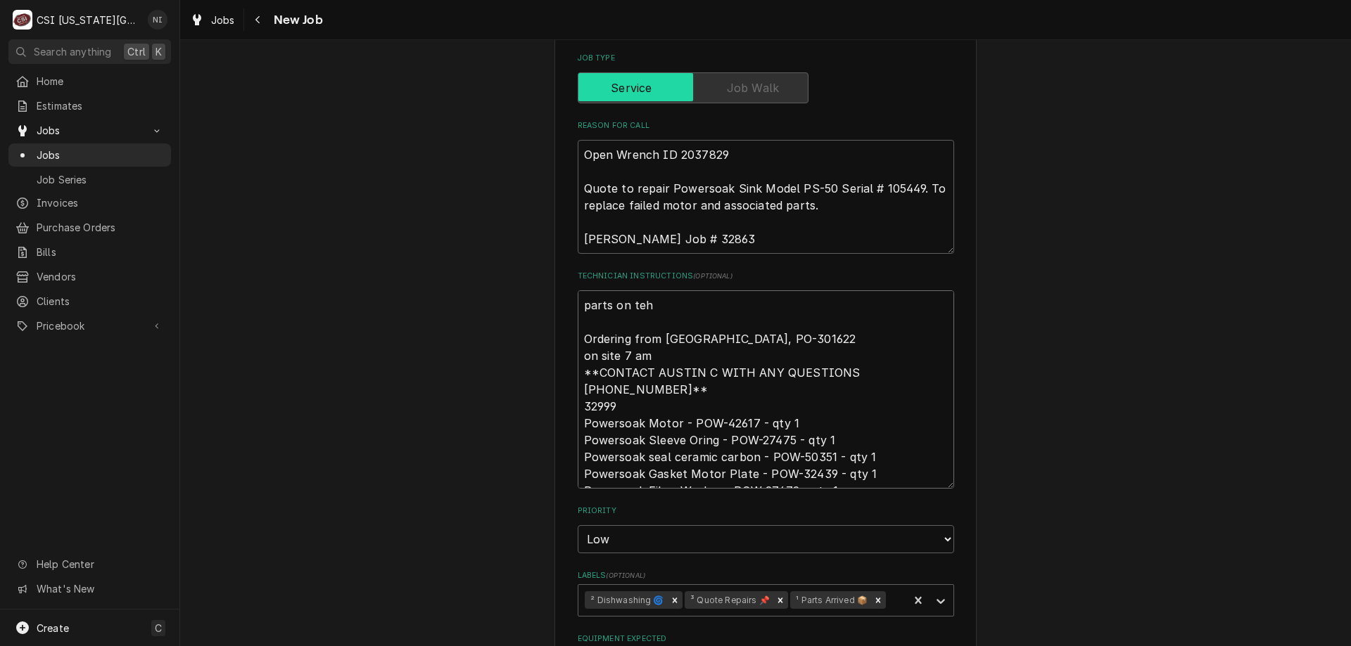
type textarea "x"
type textarea "parts on teh Ordering from [GEOGRAPHIC_DATA], PO-301622 on site 7 am **CONTACT …"
type textarea "x"
type textarea "parts on teh Ordering from [GEOGRAPHIC_DATA], PO-301622 on site 7 am **CONTACT …"
type textarea "x"
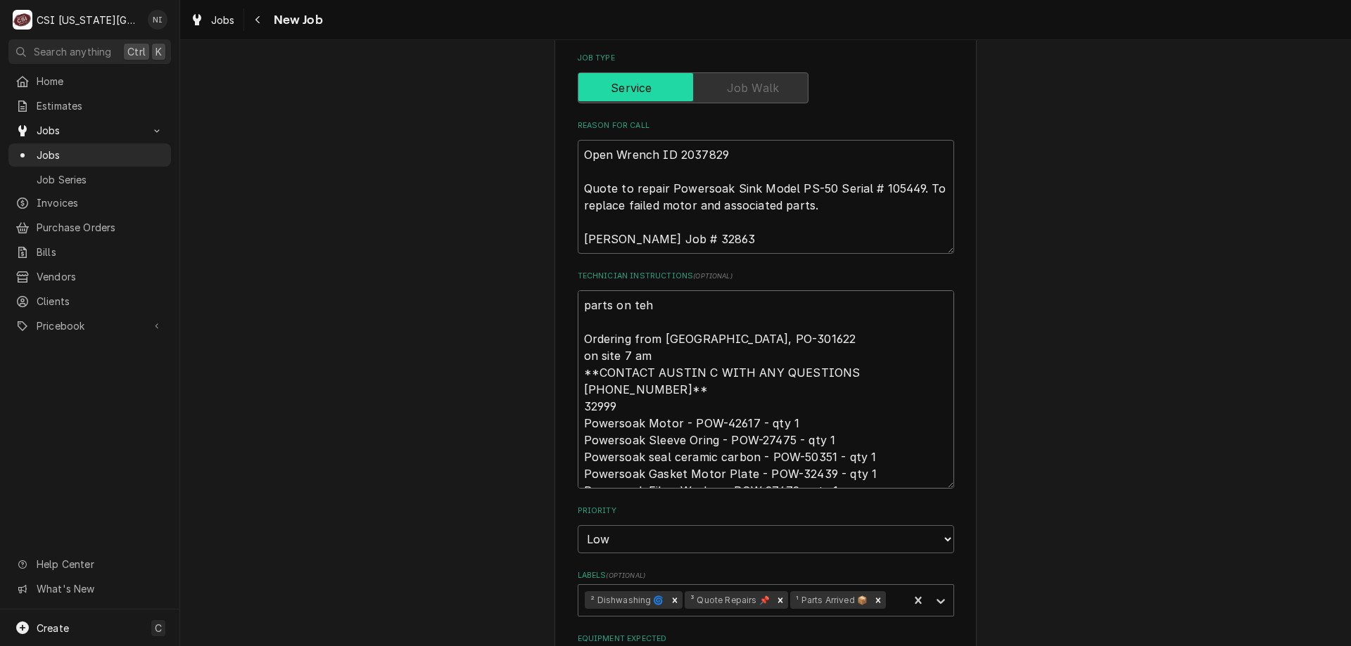
type textarea "parts on te Ordering from [GEOGRAPHIC_DATA], PO-301622 on site 7 am **CONTACT A…"
type textarea "x"
type textarea "parts on t Ordering from [GEOGRAPHIC_DATA], PO-301622 on site 7 am **CONTACT AU…"
type textarea "x"
type textarea "parts on th Ordering from [GEOGRAPHIC_DATA], PO-301622 on site 7 am **CONTACT A…"
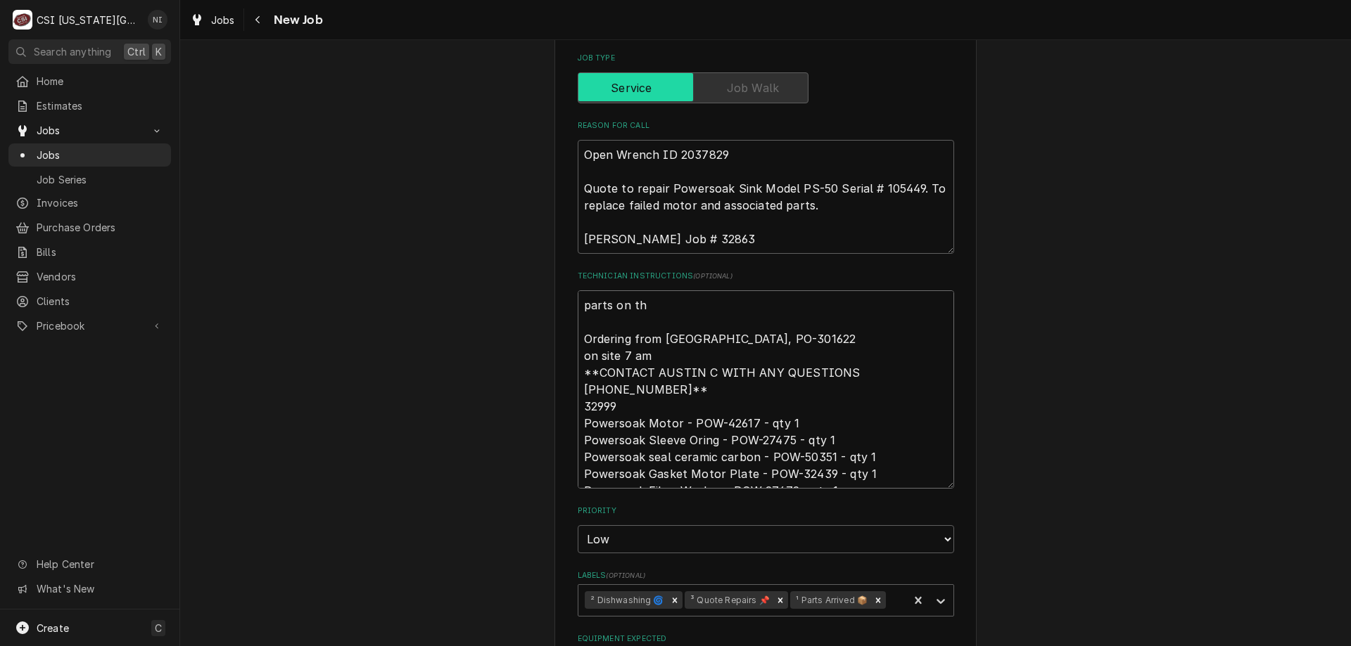
type textarea "x"
type textarea "parts on the Ordering from [GEOGRAPHIC_DATA], PO-301622 on site 7 am **CONTACT …"
type textarea "x"
type textarea "parts on the Ordering from [GEOGRAPHIC_DATA], PO-301622 on site 7 am **CONTACT …"
type textarea "x"
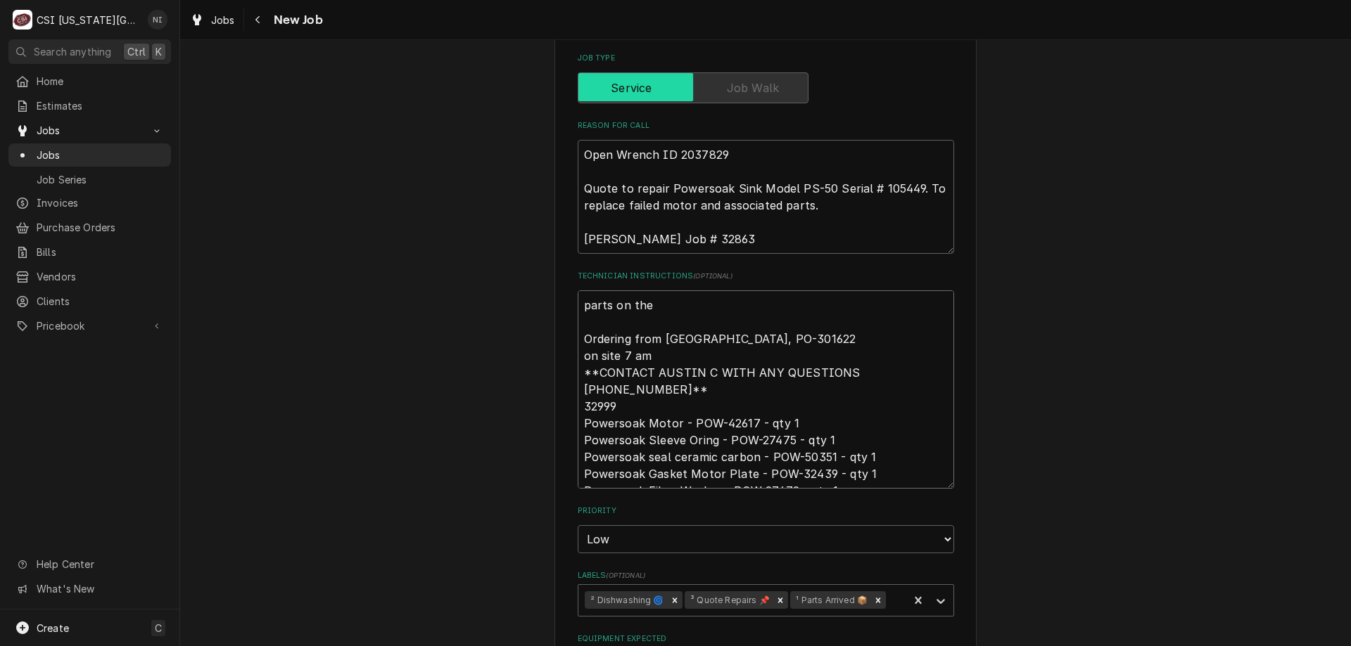
type textarea "parts on the u Ordering from [GEOGRAPHIC_DATA], PO-301622 on site 7 am **CONTAC…"
type textarea "x"
type textarea "parts on the un Ordering from [GEOGRAPHIC_DATA], PO-301622 on site 7 am **CONTA…"
type textarea "x"
type textarea "parts on the una Ordering from [GEOGRAPHIC_DATA], PO-301622 on site 7 am **CONT…"
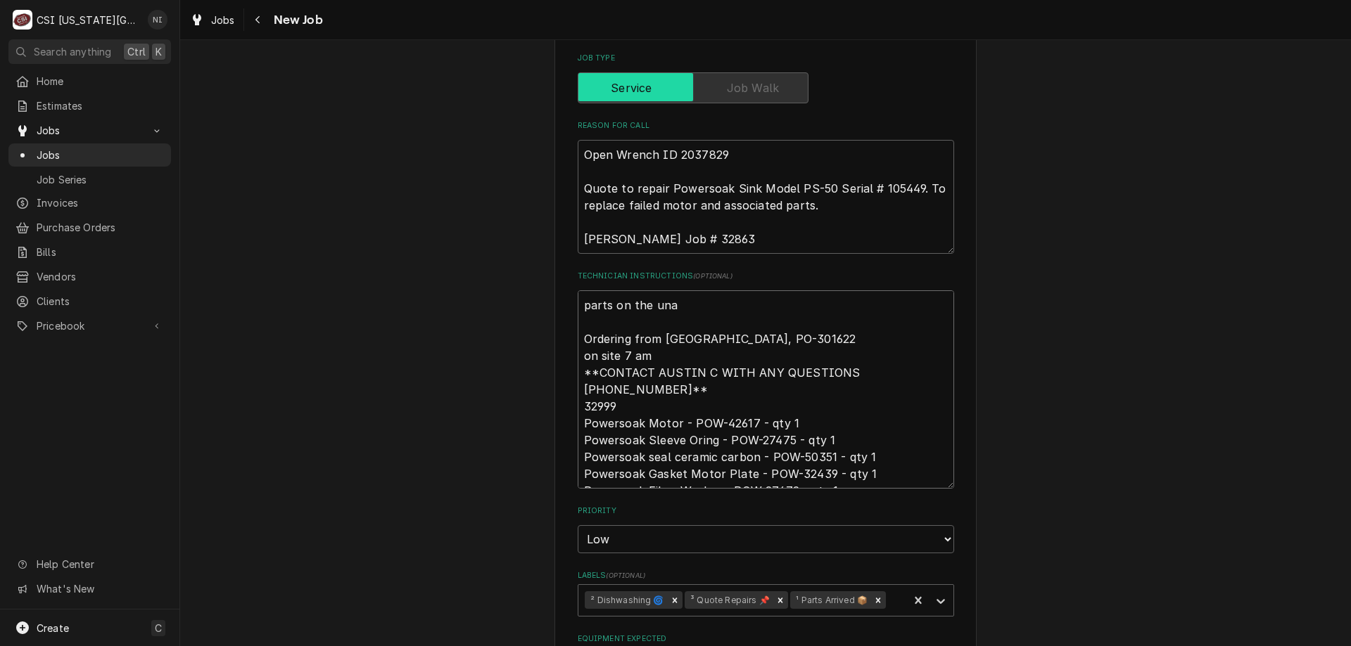
type textarea "x"
type textarea "parts on the unas Ordering from [GEOGRAPHIC_DATA], PO-301622 on site 7 am **CON…"
type textarea "x"
type textarea "parts on the unass Ordering from [GEOGRAPHIC_DATA], PO-301622 on site 7 am **CO…"
type textarea "x"
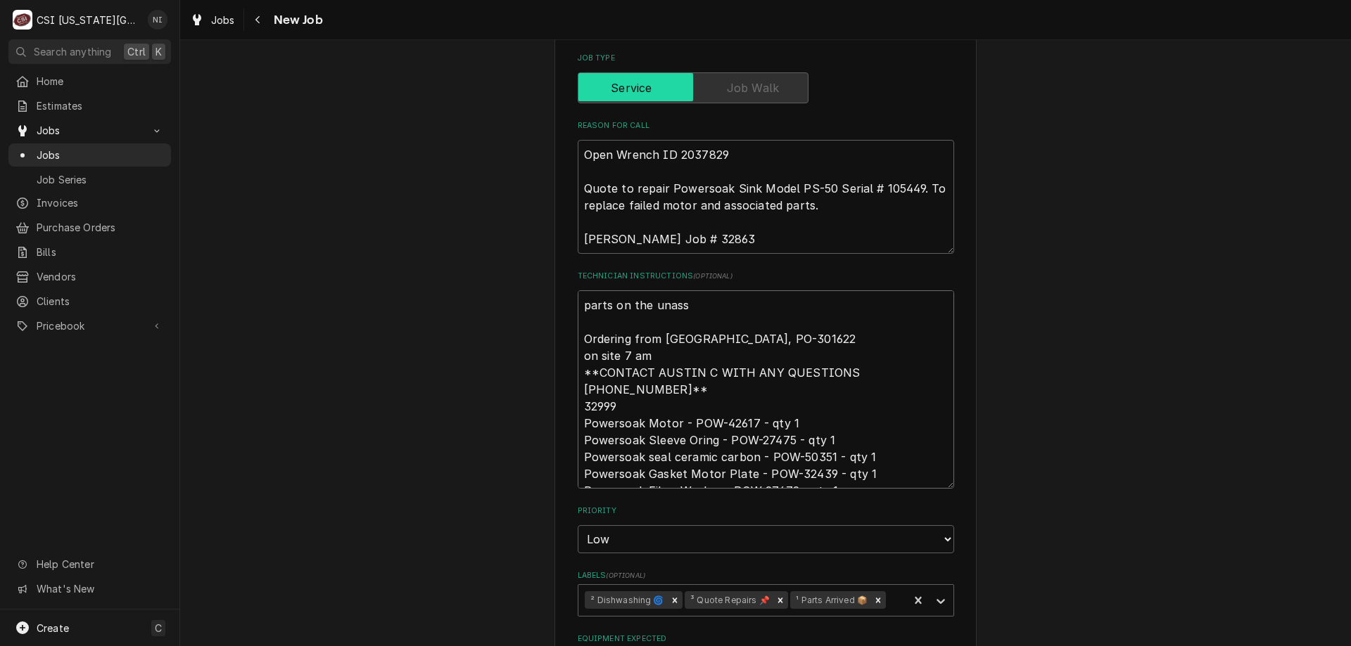
type textarea "parts on the unassf Ordering from [GEOGRAPHIC_DATA], PO-301622 on site 7 am **C…"
type textarea "x"
type textarea "parts on the unassfi Ordering from [GEOGRAPHIC_DATA], PO-301622 on site 7 am **…"
type textarea "x"
type textarea "parts on the unassfin Ordering from [GEOGRAPHIC_DATA], PO-301622 on site 7 am *…"
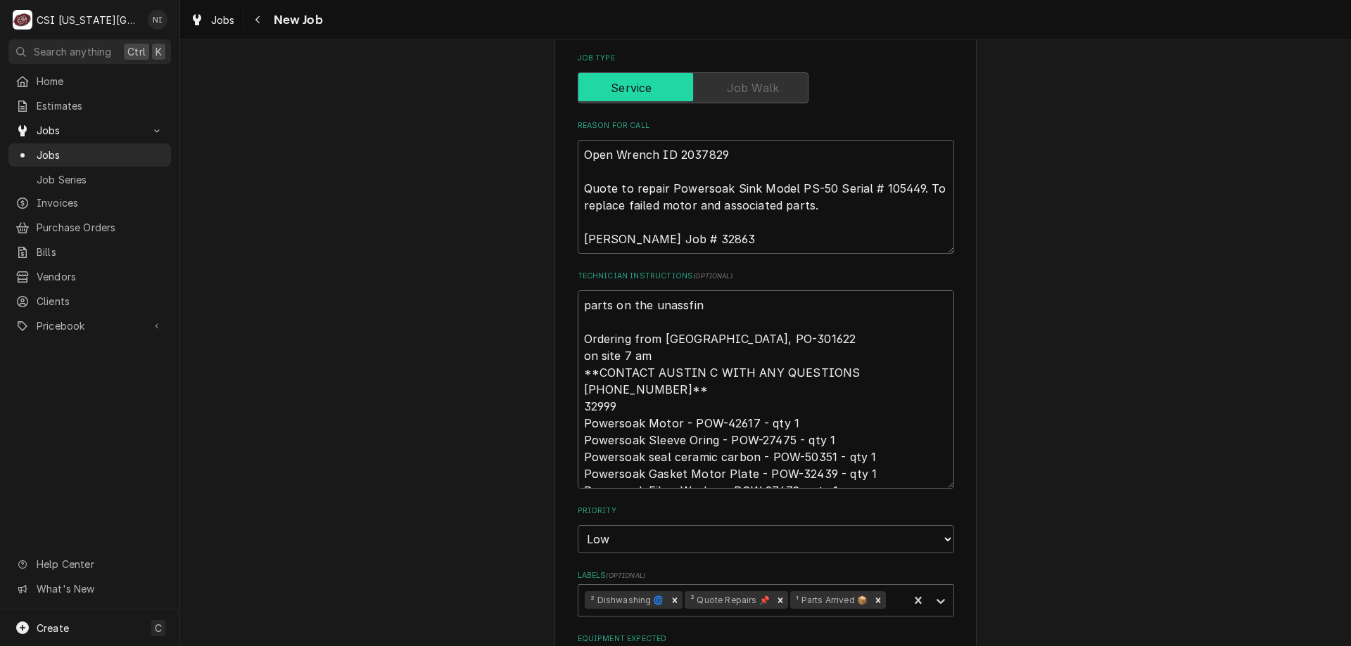
type textarea "x"
type textarea "parts on the unassfi Ordering from [GEOGRAPHIC_DATA], PO-301622 on site 7 am **…"
type textarea "x"
type textarea "parts on the unassf Ordering from [GEOGRAPHIC_DATA], PO-301622 on site 7 am **C…"
type textarea "x"
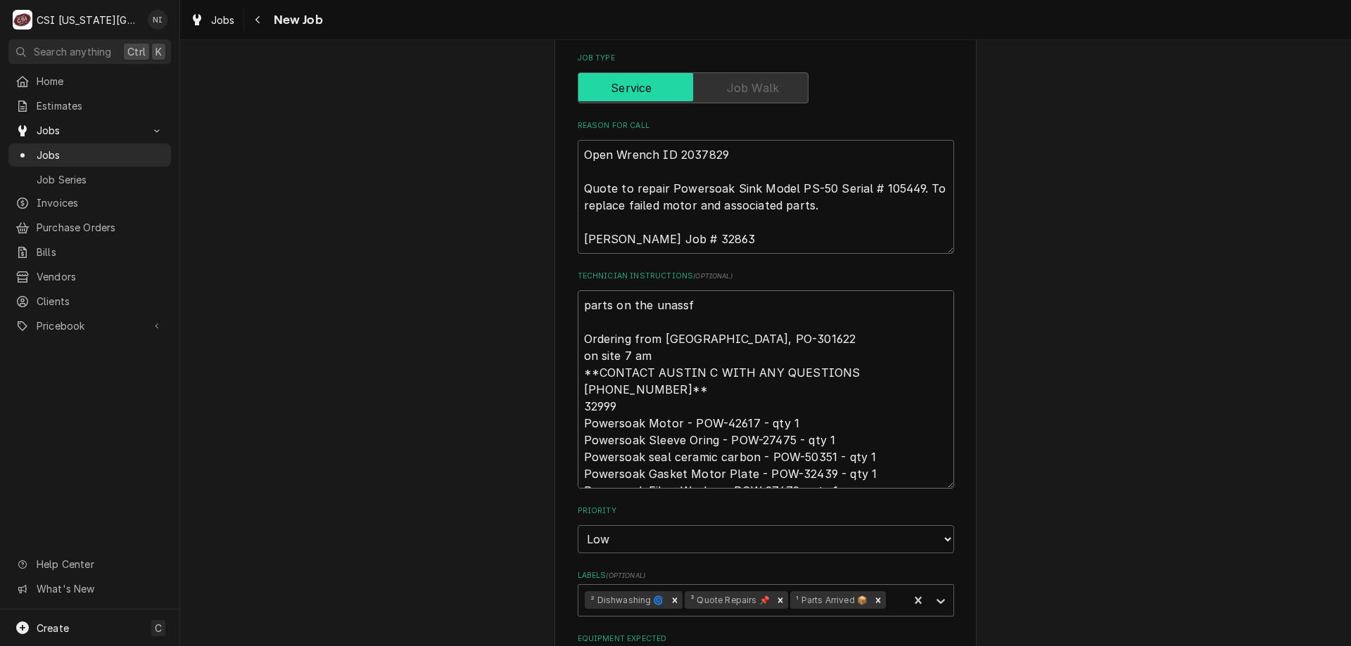
type textarea "parts on the unass Ordering from [GEOGRAPHIC_DATA], PO-301622 on site 7 am **CO…"
type textarea "x"
type textarea "parts on the unassi Ordering from [GEOGRAPHIC_DATA], PO-301622 on site 7 am **C…"
type textarea "x"
type textarea "parts on the unassig Ordering from [GEOGRAPHIC_DATA], PO-301622 on site 7 am **…"
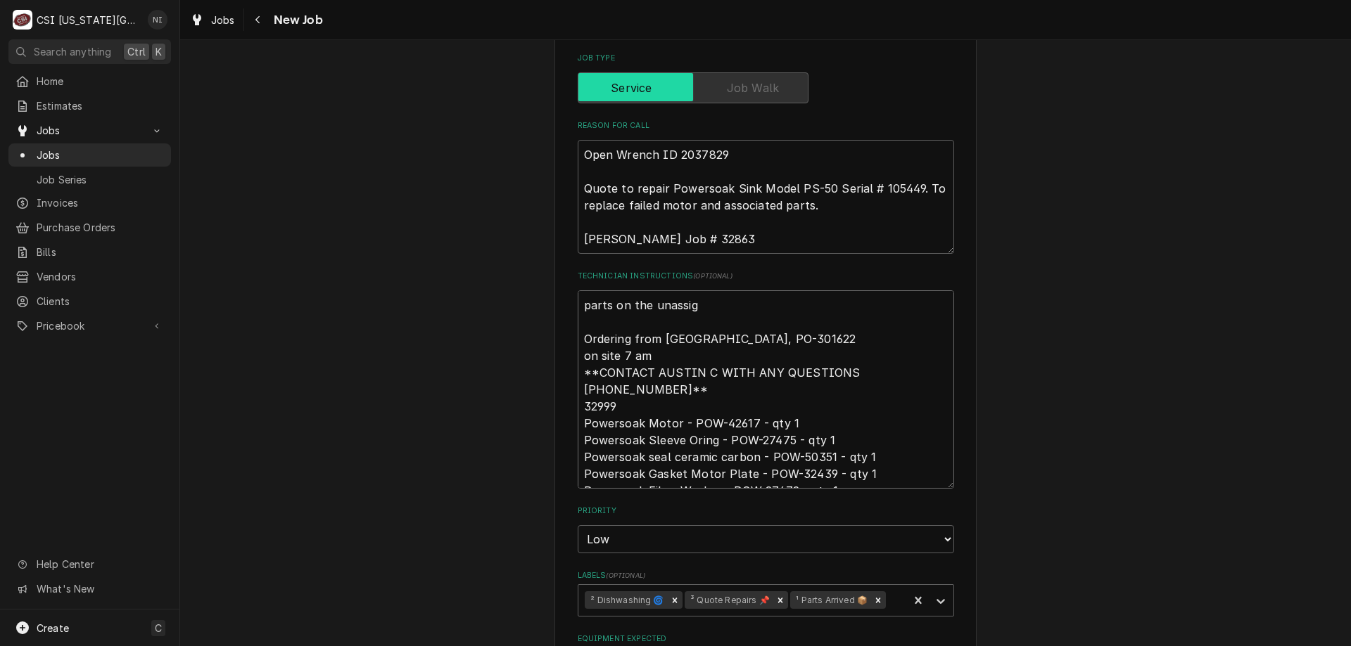
type textarea "x"
type textarea "parts on the unassign Ordering from [GEOGRAPHIC_DATA], PO-301622 on site 7 am *…"
type textarea "x"
type textarea "parts on the unassigne Ordering from [GEOGRAPHIC_DATA], PO-301622 on site 7 am …"
type textarea "x"
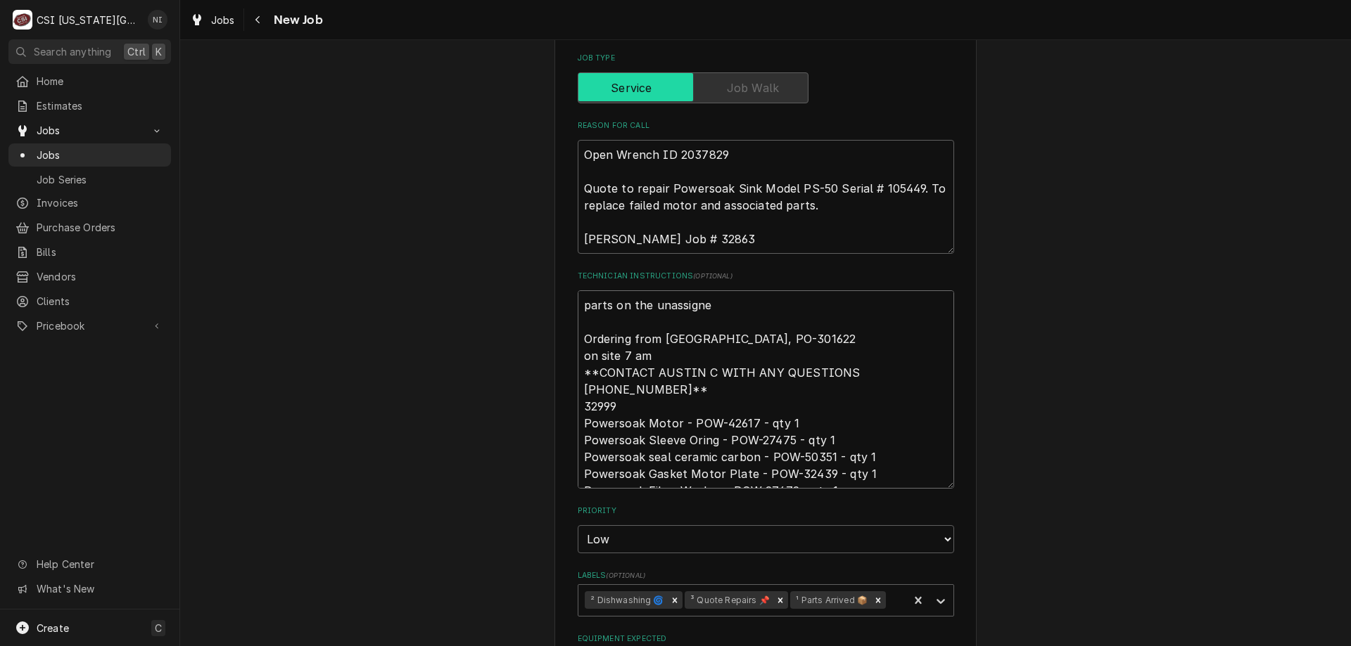
type textarea "parts on the unassigned Ordering from [GEOGRAPHIC_DATA], PO-301622 on site 7 am…"
type textarea "x"
type textarea "parts on the unassigned s Ordering from [GEOGRAPHIC_DATA], PO-301622 on site 7 …"
type textarea "x"
type textarea "parts on the unassigned sh Ordering from [GEOGRAPHIC_DATA], PO-301622 on site 7…"
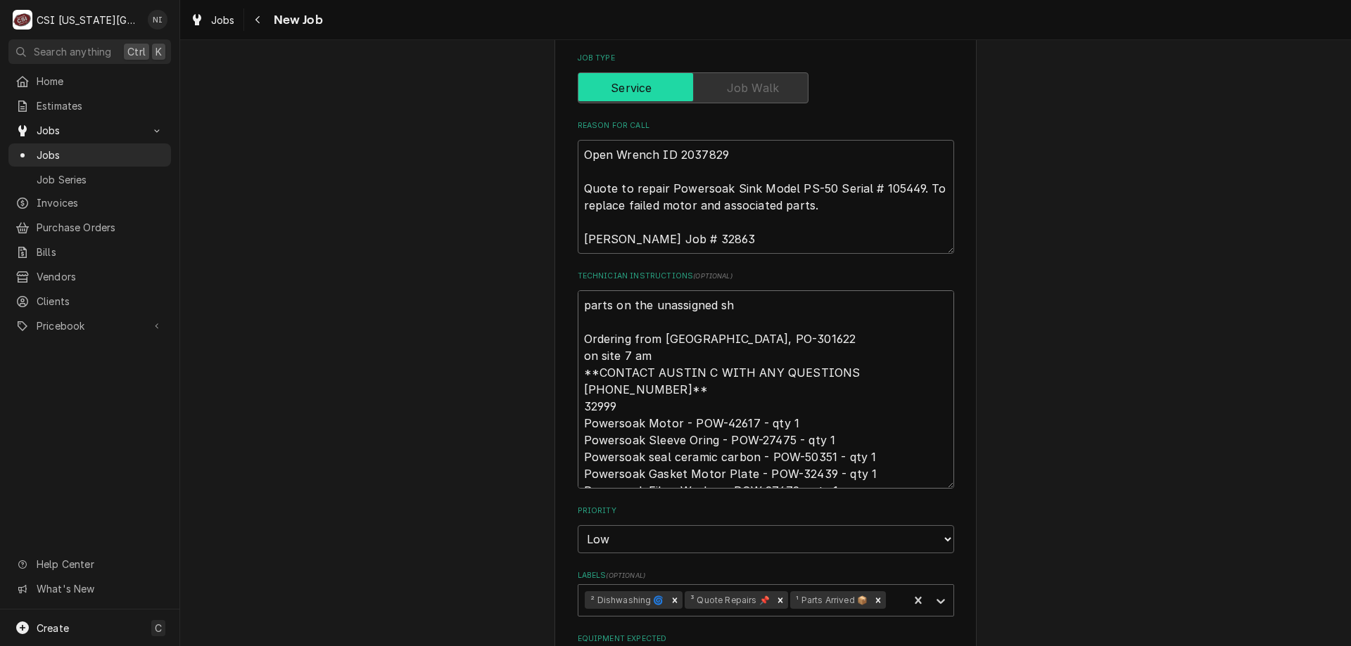
type textarea "x"
type textarea "parts on the unassigned shel Ordering from [GEOGRAPHIC_DATA], PO-301622 on site…"
type textarea "x"
type textarea "parts on the unassigned shelf Ordering from [GEOGRAPHIC_DATA], PO-301622 on sit…"
type textarea "x"
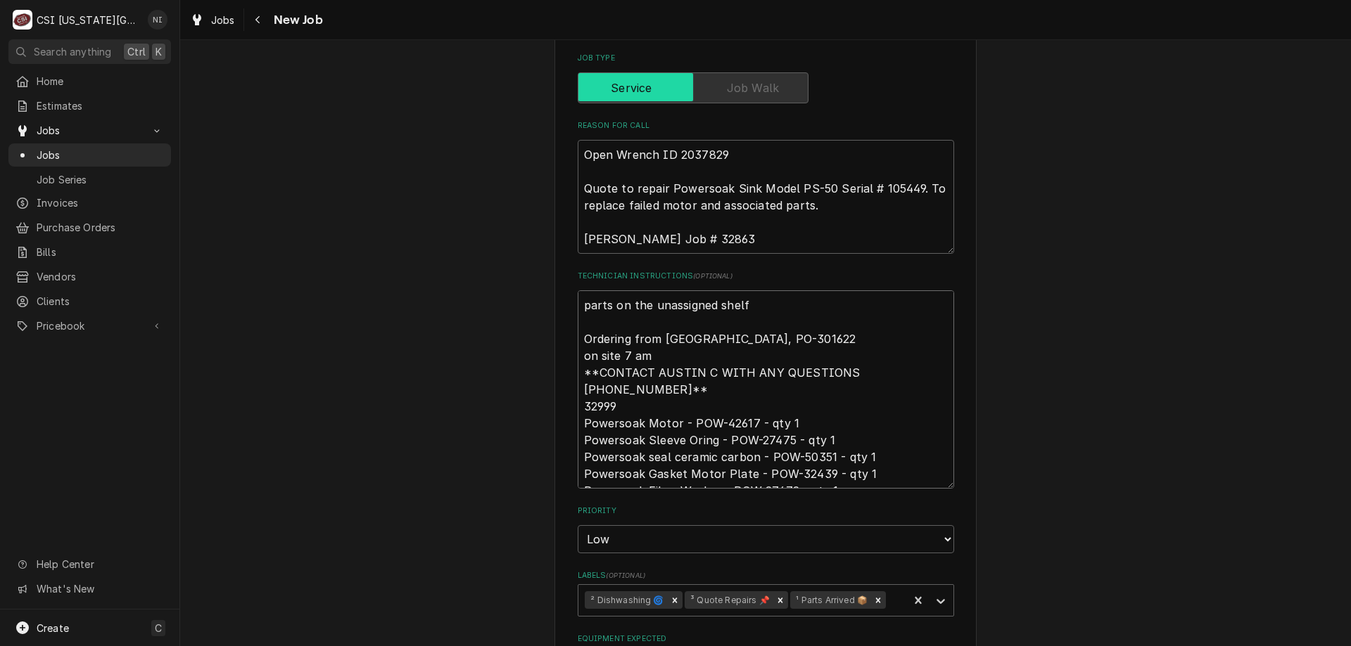
scroll to position [1297, 0]
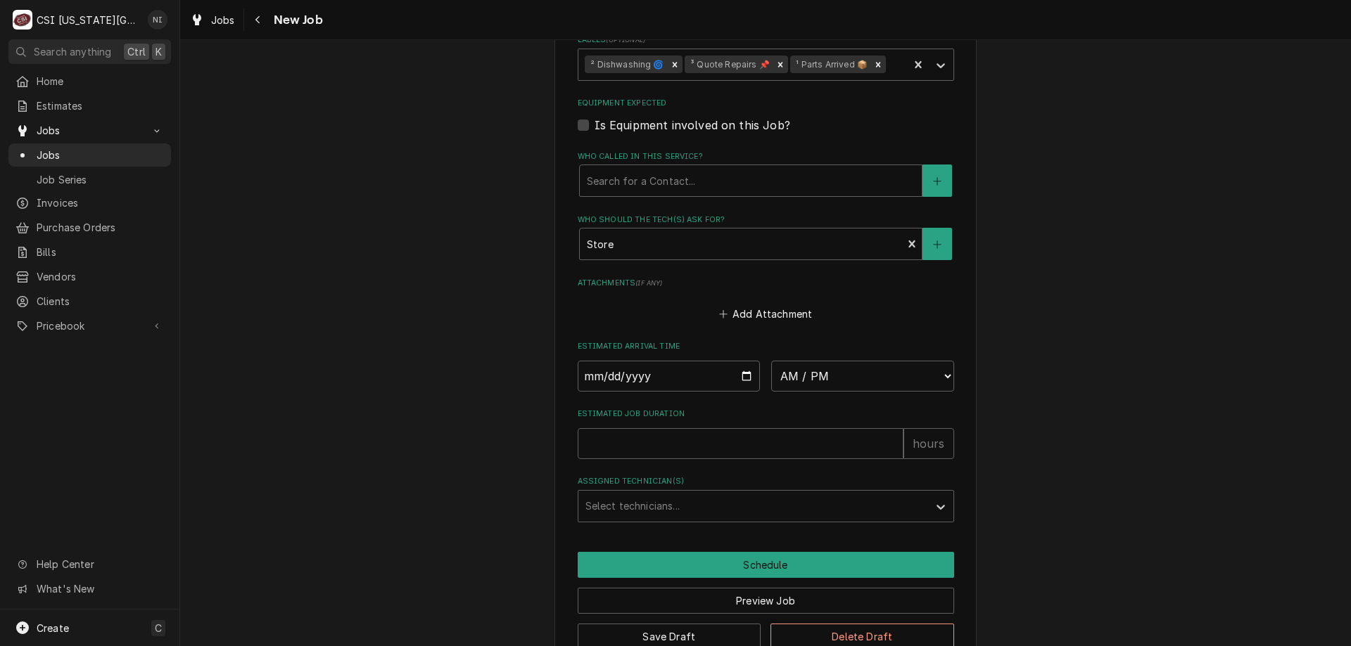
type textarea "parts on the unassigned shelf Ordering from [GEOGRAPHIC_DATA], PO-301622 on sit…"
click at [706, 624] on button "Save Draft" at bounding box center [670, 637] width 184 height 26
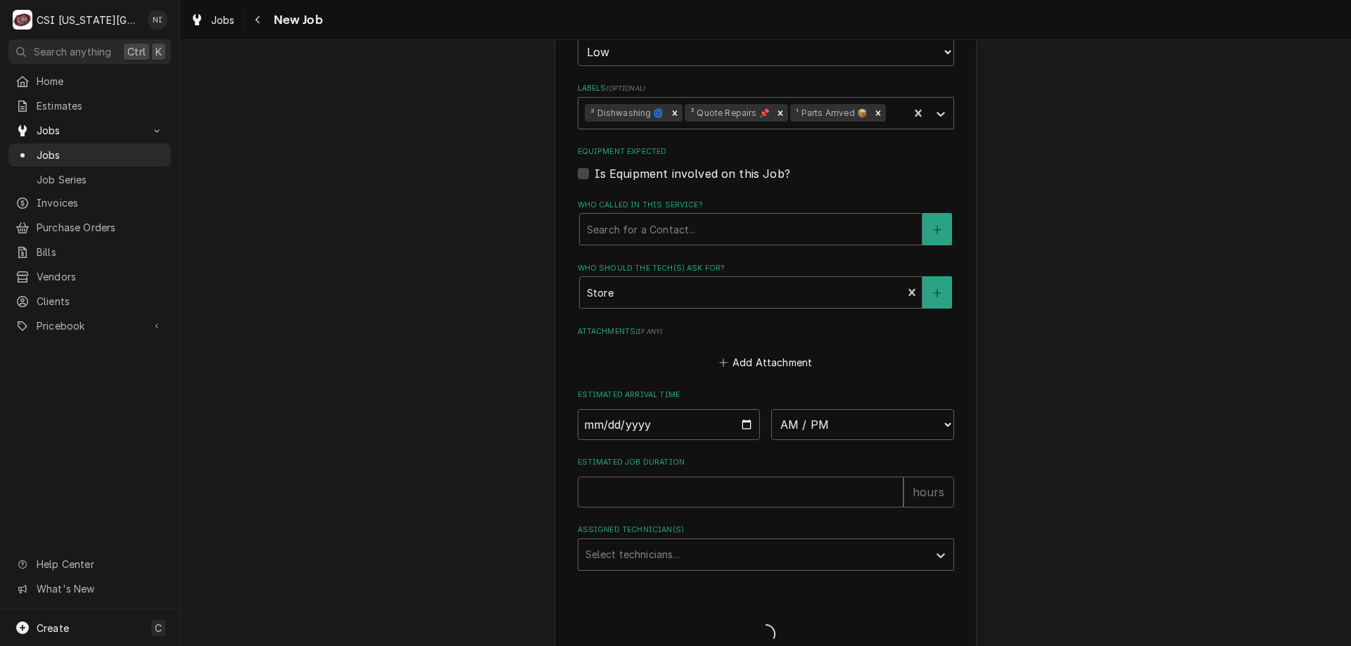
type textarea "x"
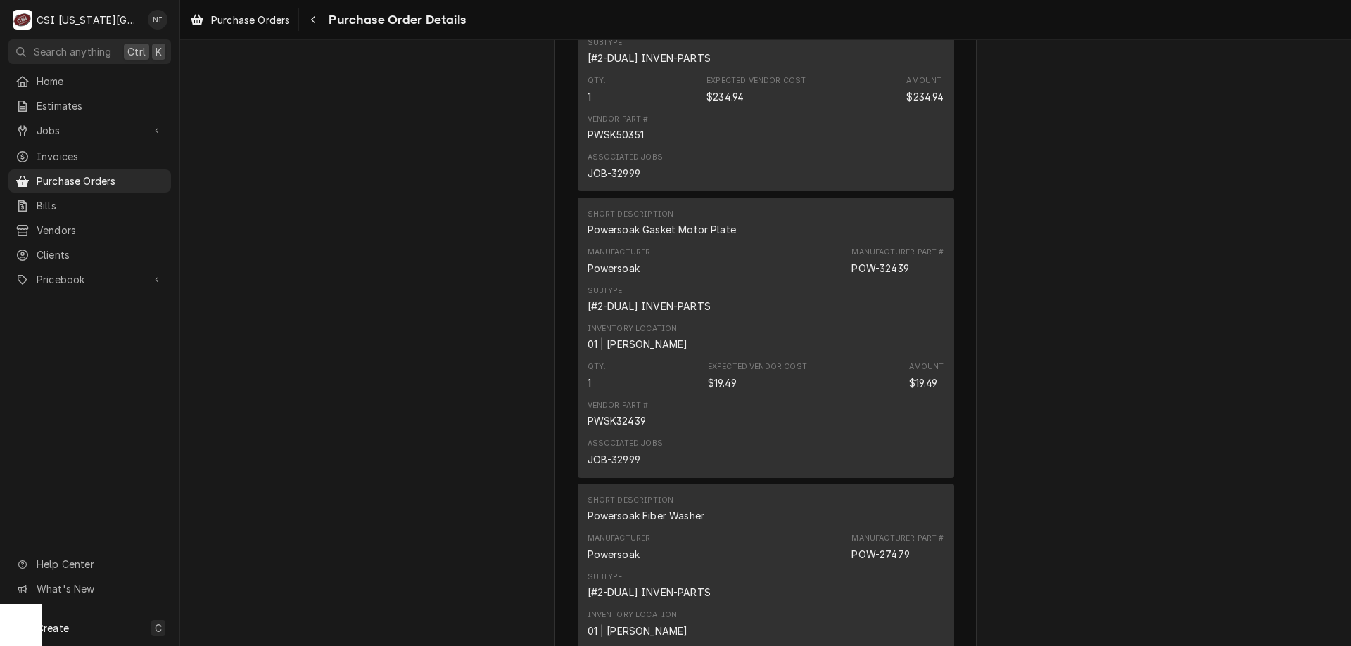
scroll to position [3055, 0]
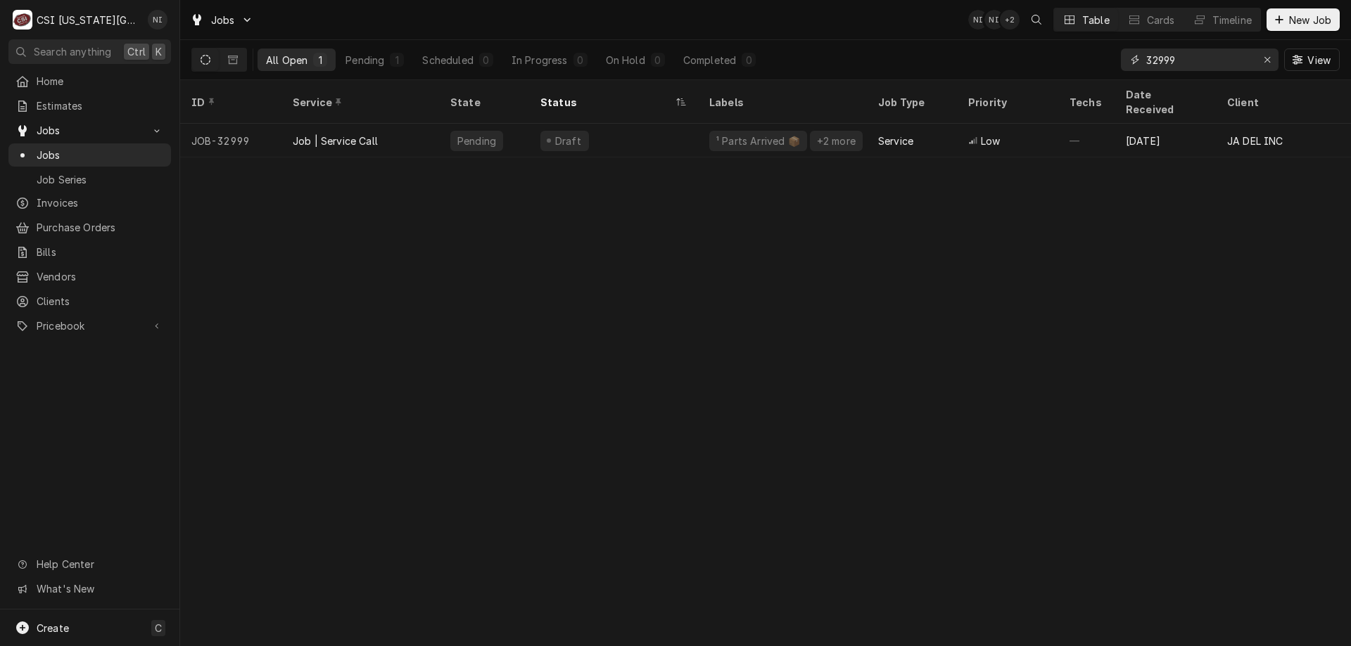
drag, startPoint x: 1180, startPoint y: 60, endPoint x: 986, endPoint y: 57, distance: 193.5
click at [986, 57] on div "All Open 1 Pending 1 Scheduled 0 In Progress 0 On Hold 0 Completed 0 32999 View" at bounding box center [765, 59] width 1148 height 39
click at [1263, 62] on icon "Erase input" at bounding box center [1267, 60] width 8 height 10
click at [1237, 65] on input "Dynamic Content Wrapper" at bounding box center [1212, 60] width 132 height 23
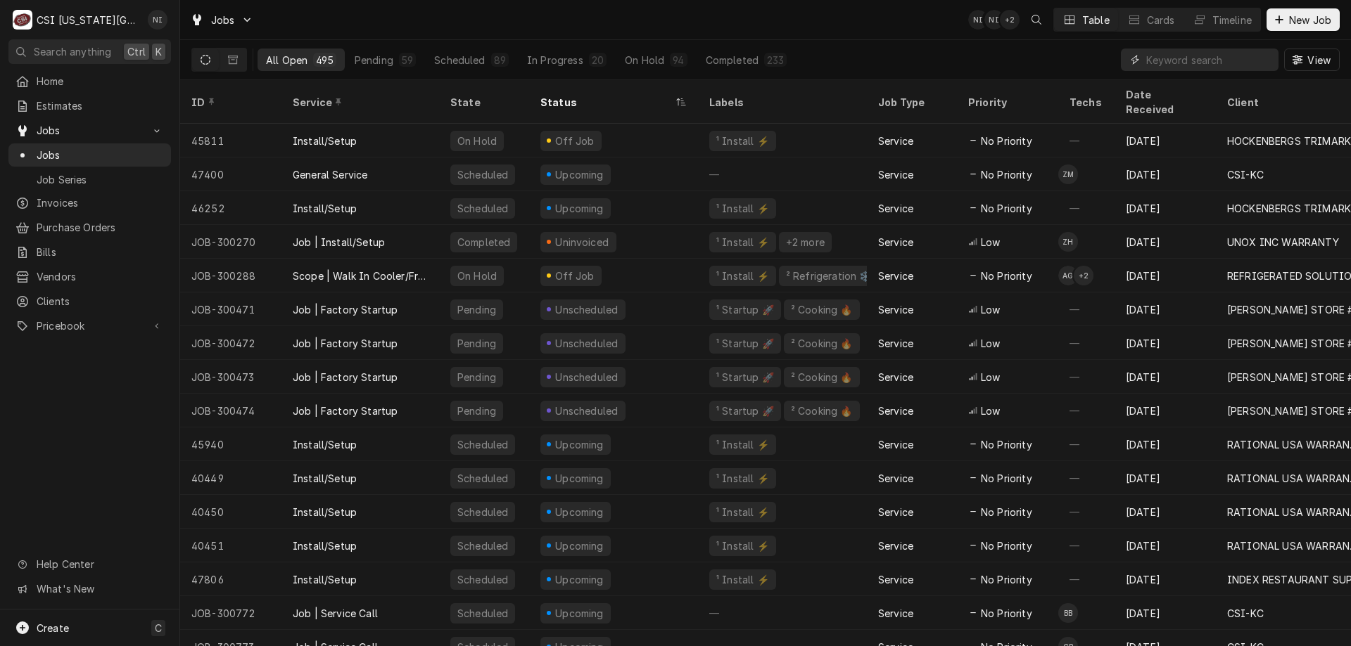
click at [1221, 55] on input "Dynamic Content Wrapper" at bounding box center [1208, 60] width 125 height 23
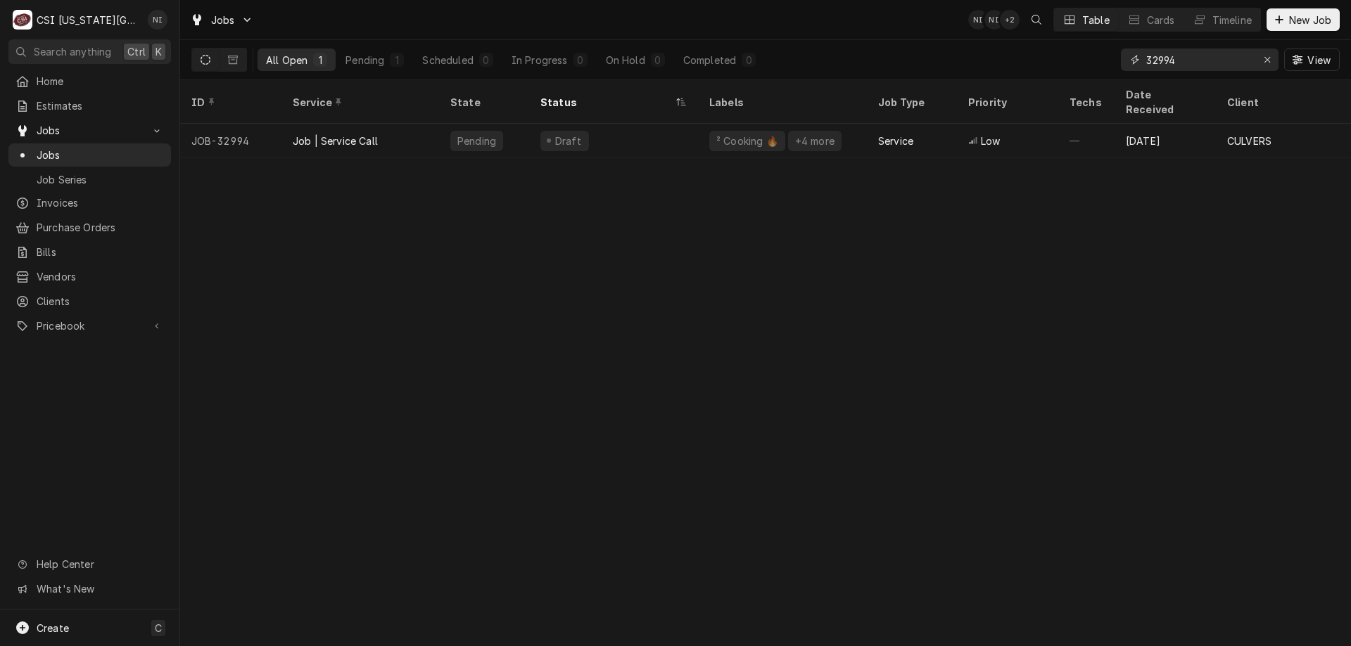
type input "32994"
click at [681, 125] on div "Draft" at bounding box center [613, 141] width 169 height 34
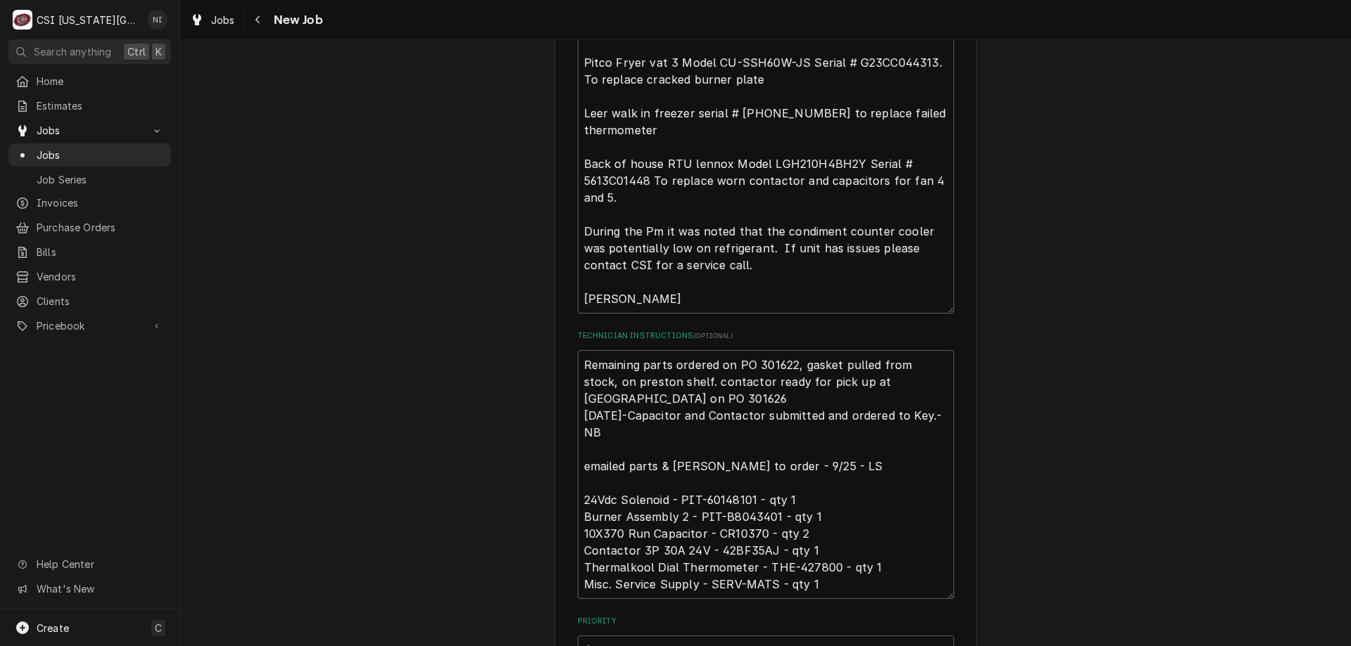
scroll to position [877, 0]
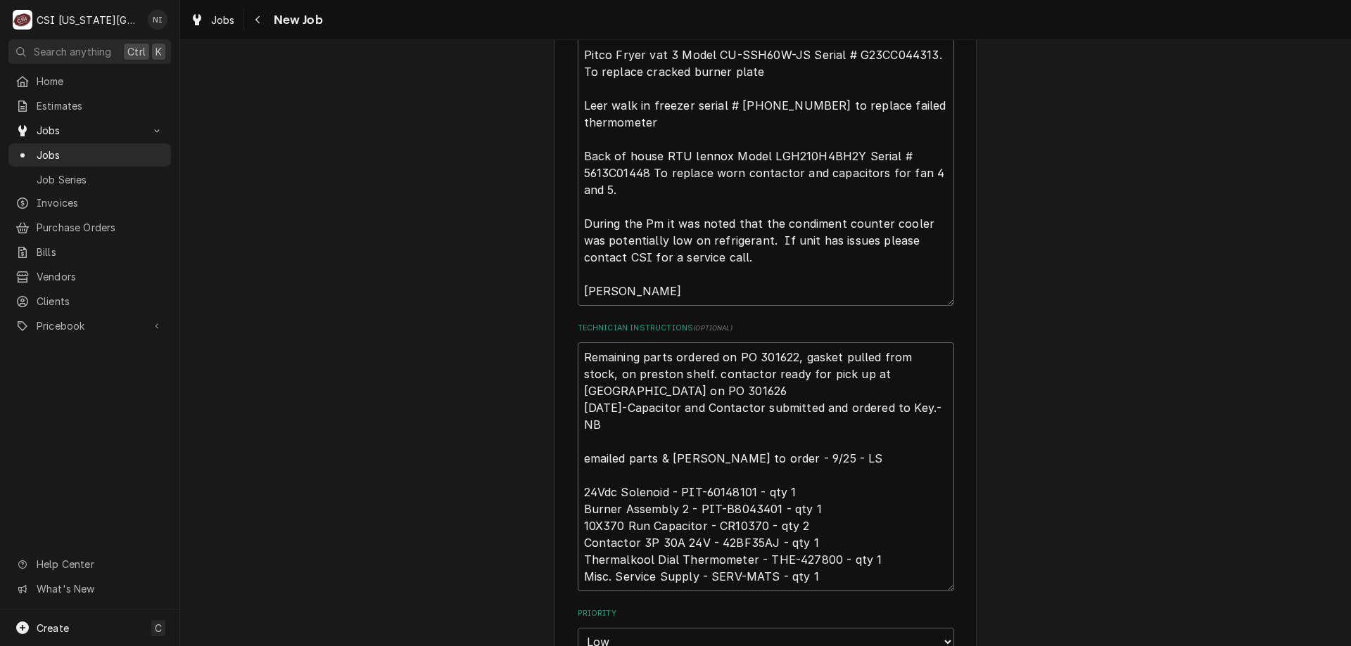
click at [578, 343] on textarea "Remaining parts ordered on PO 301622, gasket pulled from stock, on preston shel…" at bounding box center [766, 467] width 376 height 249
type textarea "x"
type textarea "Remaining parts ordered on PO 301622, gasket pulled from stock, on preston shel…"
click at [659, 343] on textarea "Remaining parts ordered on PO 301622, gasket pulled from stock, on preston shel…" at bounding box center [766, 476] width 376 height 266
type textarea "x"
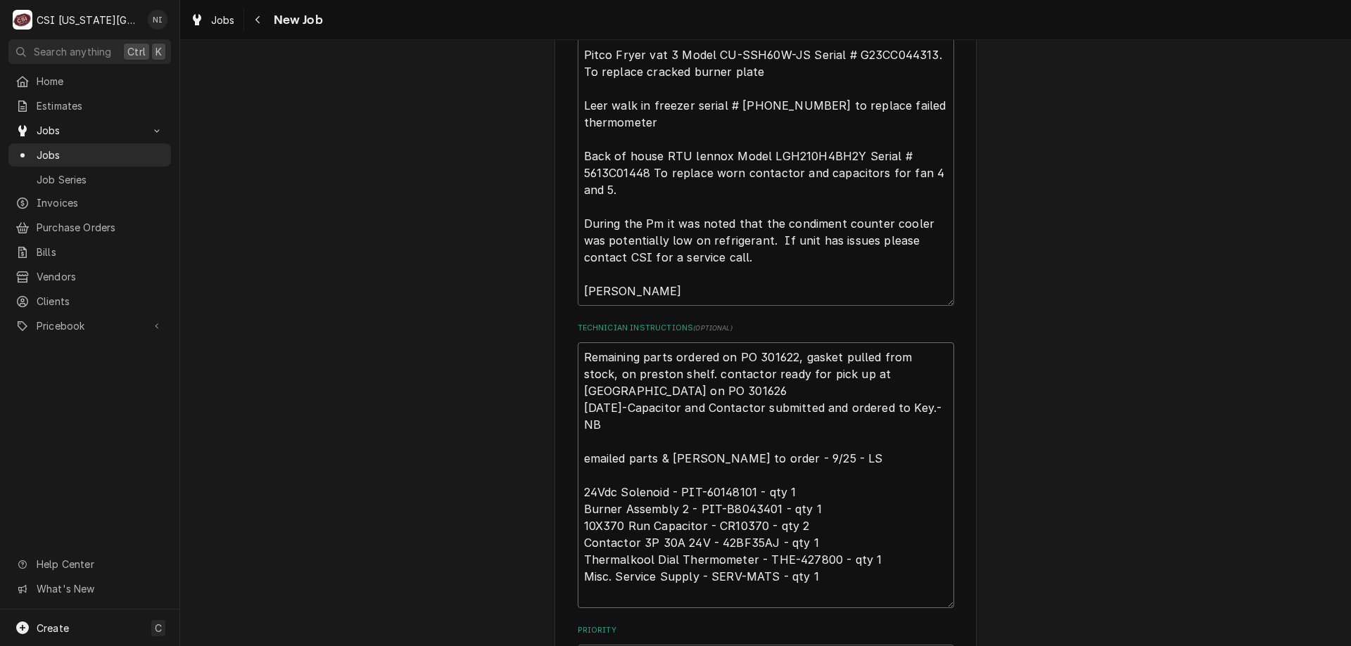
type textarea "P Remaining parts ordered on PO 301622, gasket pulled from stock, on preston sh…"
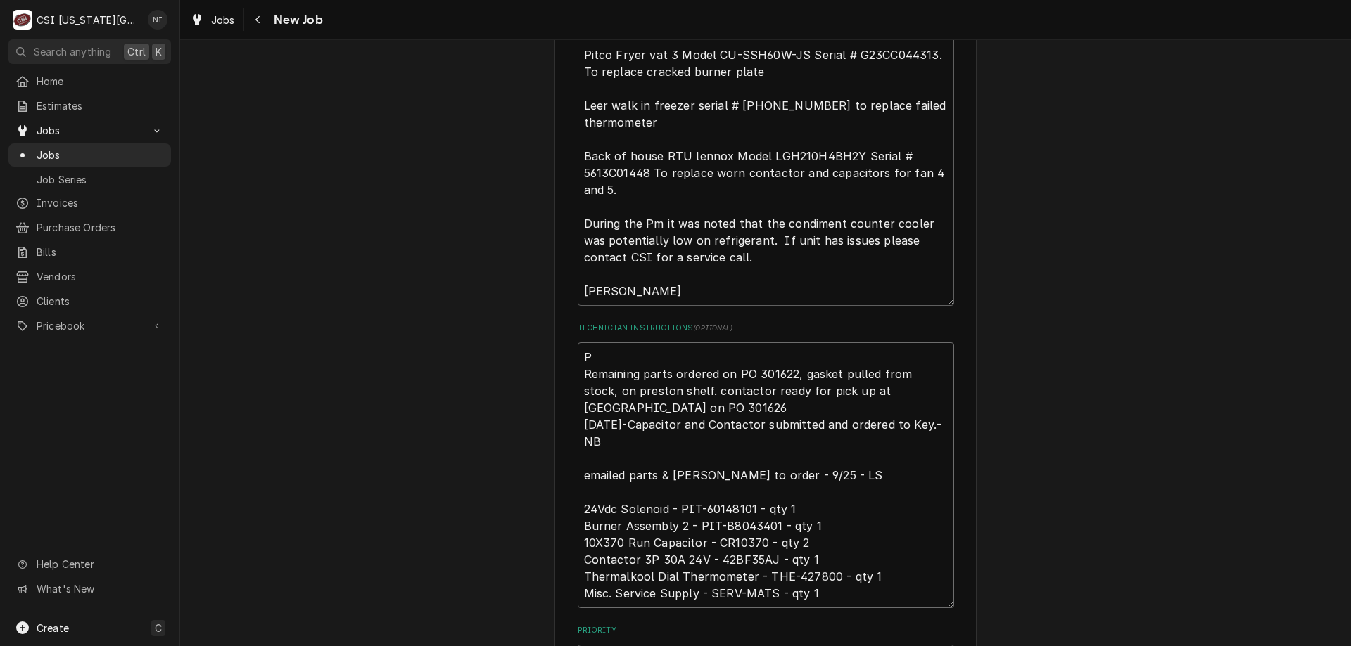
type textarea "x"
type textarea "PO Remaining parts ordered on PO 301622, gasket pulled from stock, on preston s…"
type textarea "x"
type textarea "PO Remaining parts ordered on PO 301622, gasket pulled from stock, on preston s…"
type textarea "x"
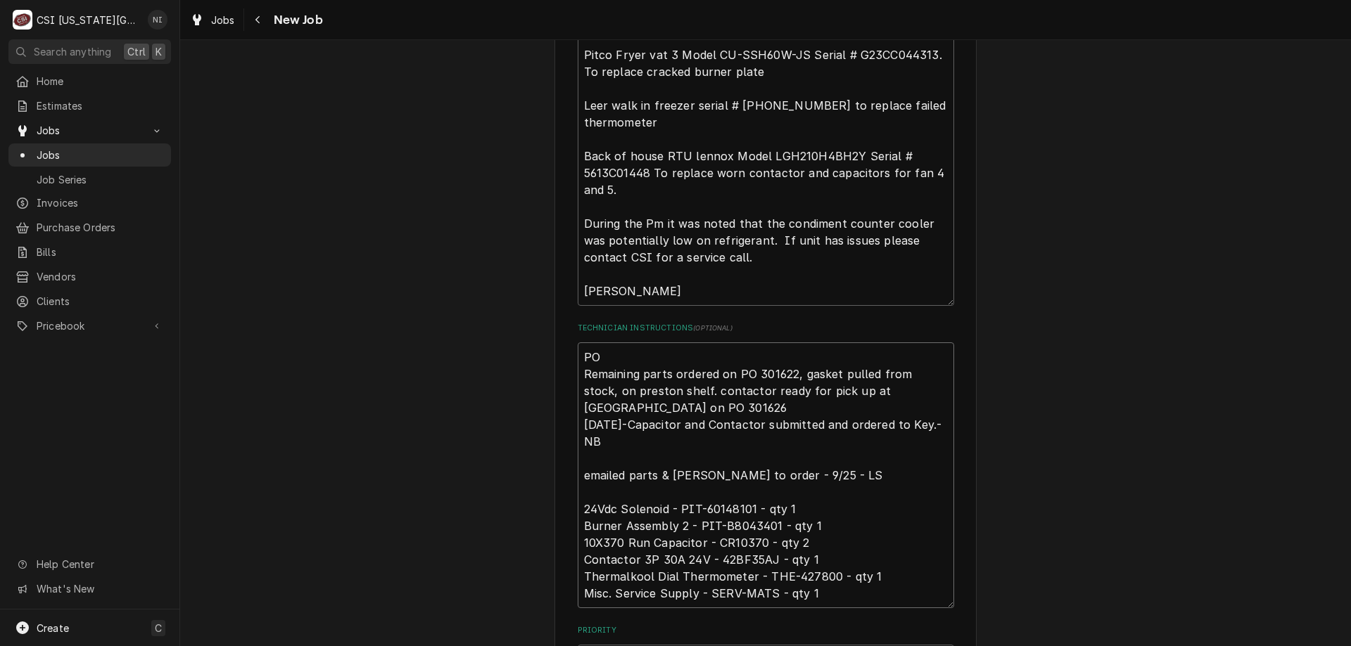
type textarea "PO 3 Remaining parts ordered on PO 301622, gasket pulled from stock, on preston…"
type textarea "x"
type textarea "PO 30 Remaining parts ordered on PO 301622, gasket pulled from stock, on presto…"
type textarea "x"
type textarea "PO 301 Remaining parts ordered on PO 301622, gasket pulled from stock, on prest…"
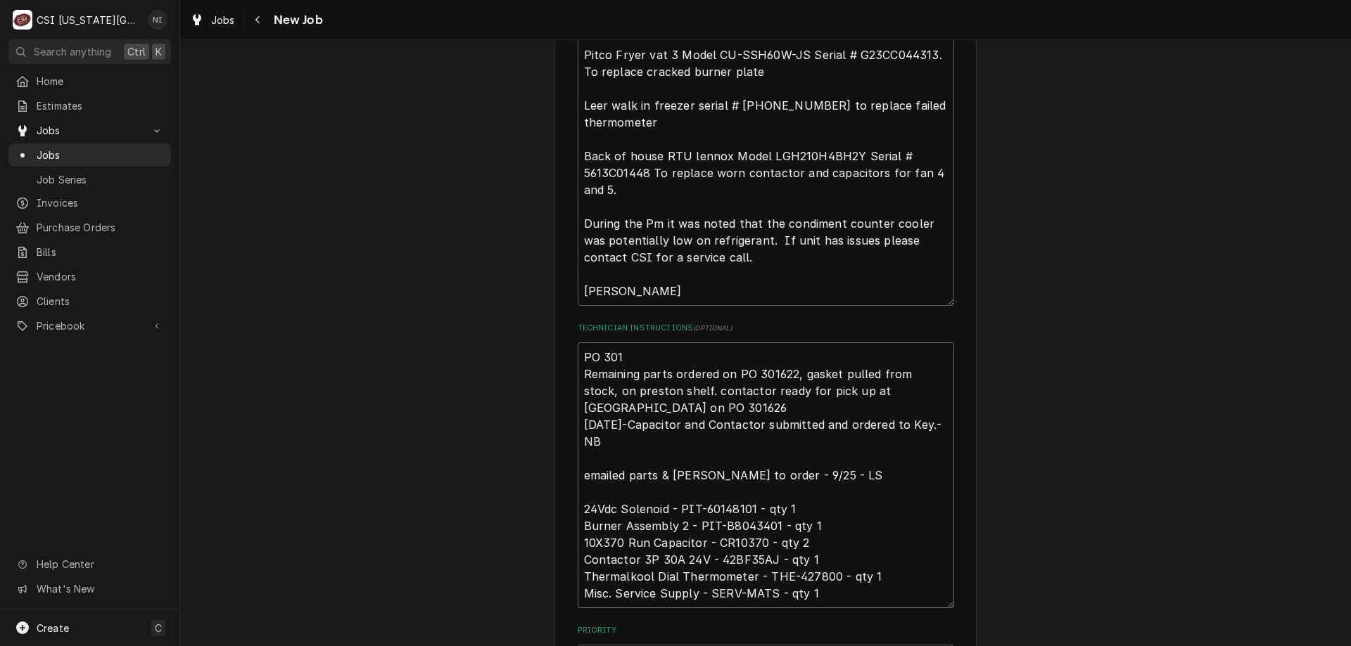
type textarea "x"
type textarea "PO 3016 Remaining parts ordered on PO 301622, gasket pulled from stock, on pres…"
type textarea "x"
type textarea "PO 30162 Remaining parts ordered on PO 301622, gasket pulled from stock, on pre…"
type textarea "x"
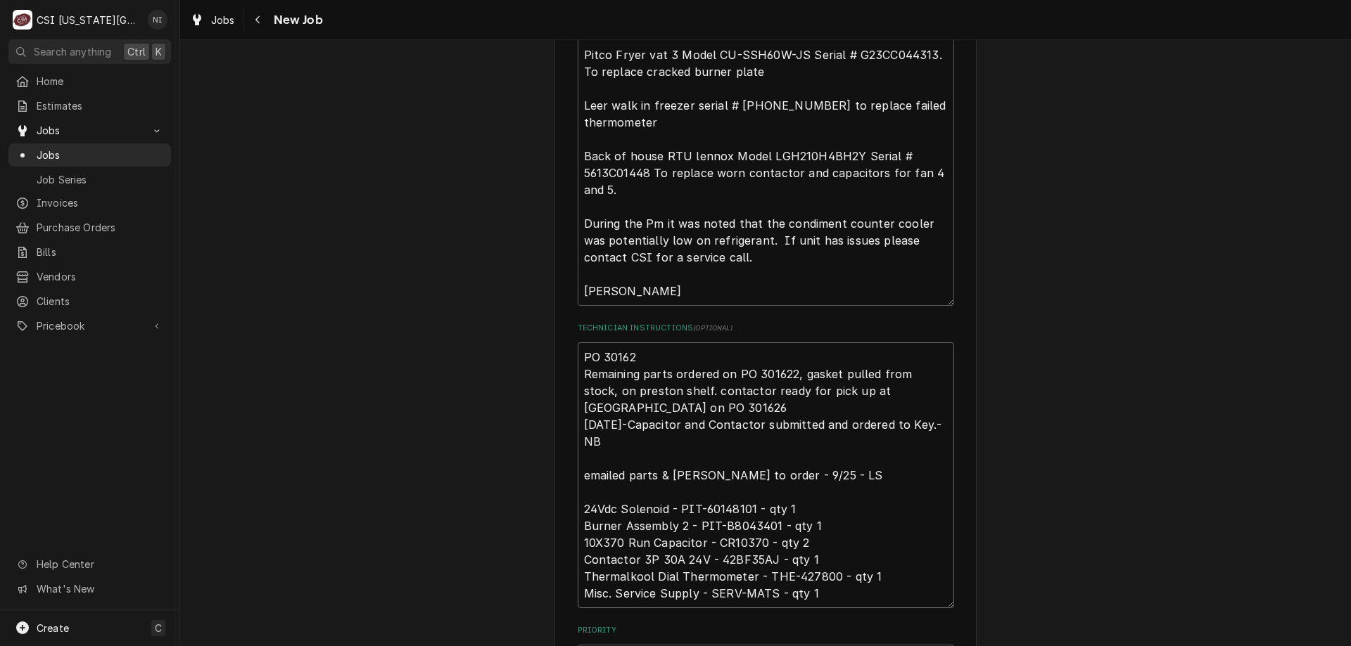
type textarea "PO 301622 Remaining parts ordered on PO 301622, gasket pulled from stock, on pr…"
type textarea "x"
type textarea "PO 301622 Remaining parts ordered on PO 301622, gasket pulled from stock, on pr…"
type textarea "x"
type textarea "PO 301622 o Remaining parts ordered on PO 301622, gasket pulled from stock, on …"
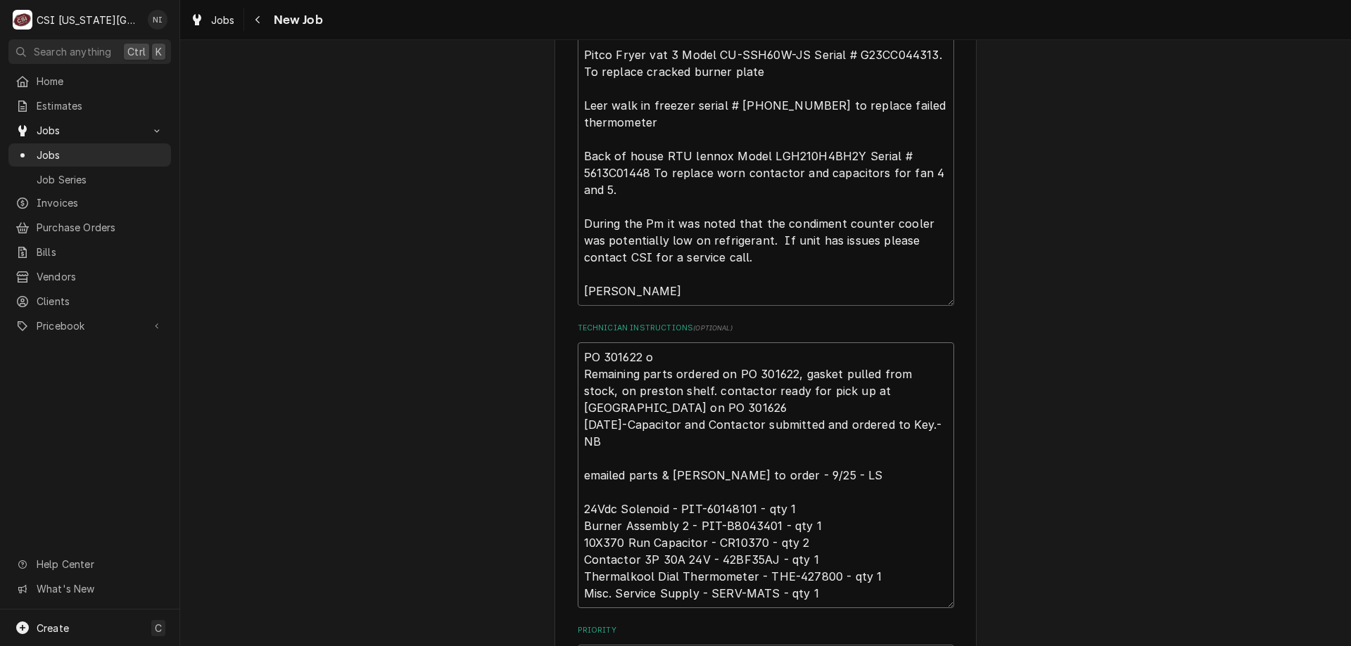
type textarea "x"
type textarea "PO 301622 on Remaining parts ordered on PO 301622, gasket pulled from stock, on…"
type textarea "x"
type textarea "PO 301622 on p Remaining parts ordered on PO 301622, gasket pulled from stock, …"
type textarea "x"
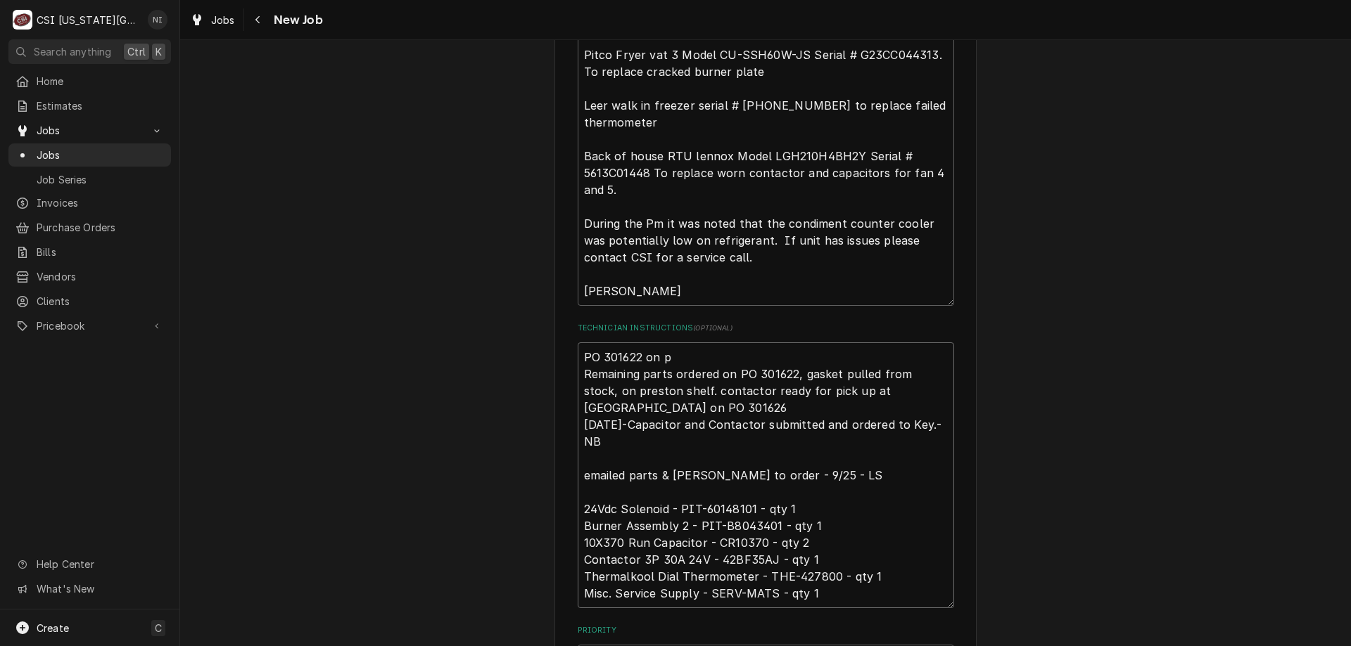
type textarea "PO 301622 on pr Remaining parts ordered on PO 301622, gasket pulled from stock,…"
type textarea "x"
type textarea "PO 301622 on pre Remaining parts ordered on PO 301622, gasket pulled from stock…"
type textarea "x"
type textarea "PO 301622 on pres Remaining parts ordered on PO 301622, gasket pulled from stoc…"
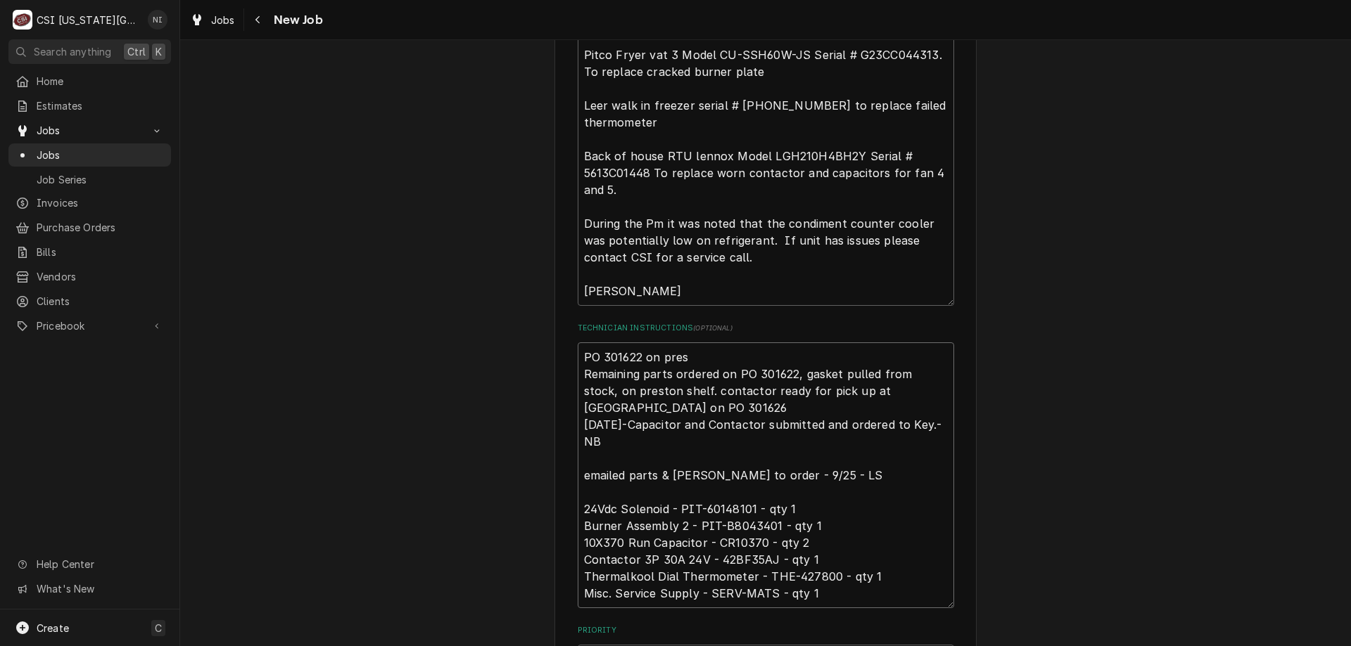
type textarea "x"
type textarea "PO 301622 on prest Remaining parts ordered on PO 301622, gasket pulled from sto…"
type textarea "x"
type textarea "PO 301622 on presto Remaining parts ordered on PO 301622, gasket pulled from st…"
type textarea "x"
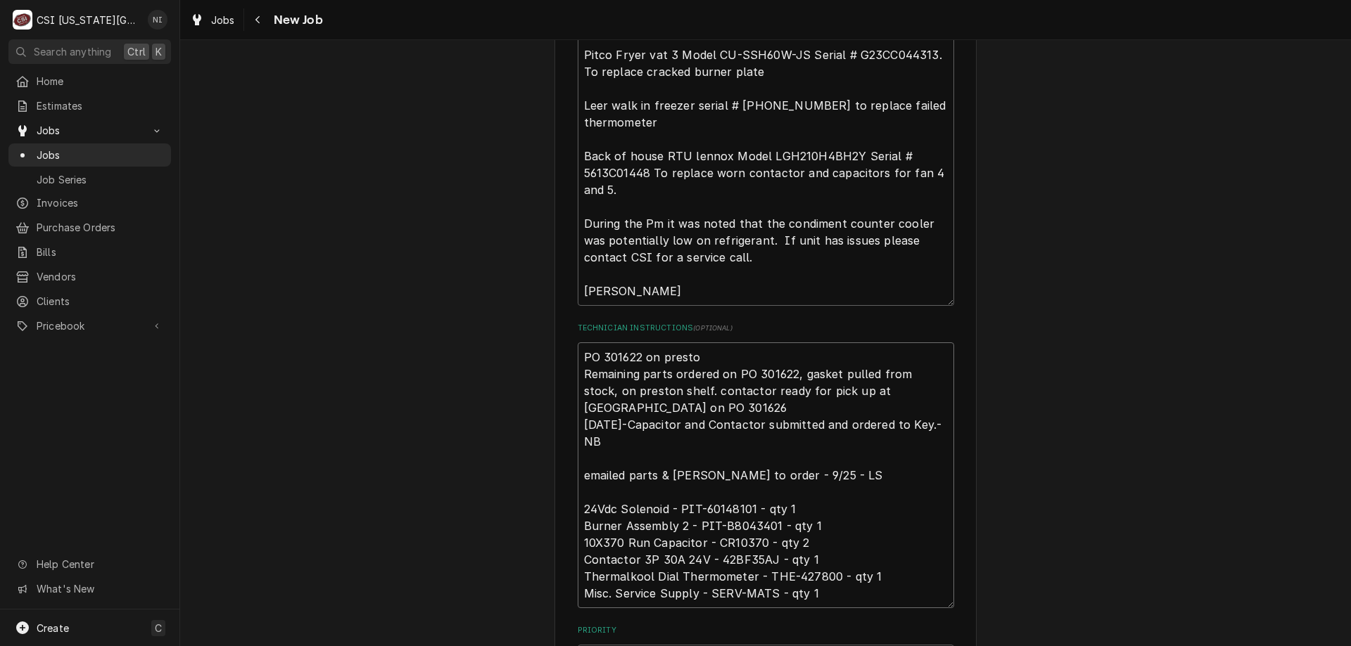
type textarea "PO 301622 on preston Remaining parts ordered on PO 301622, gasket pulled from s…"
type textarea "x"
type textarea "PO 301622 on preston s Remaining parts ordered on PO 301622, gasket pulled from…"
type textarea "x"
type textarea "PO 301622 on preston sh Remaining parts ordered on PO 301622, gasket pulled fro…"
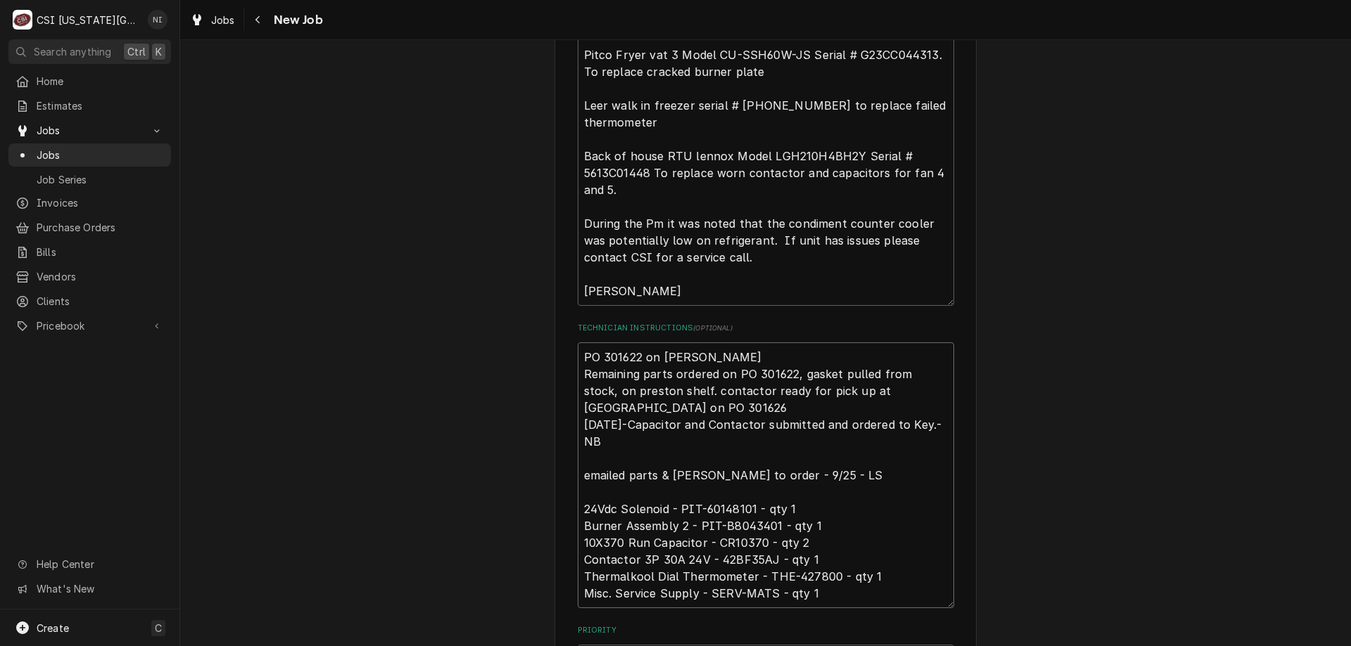
type textarea "x"
type textarea "PO 301622 on preston she Remaining parts ordered on PO 301622, gasket pulled fr…"
type textarea "x"
type textarea "PO 301622 on preston shel Remaining parts ordered on PO 301622, gasket pulled f…"
type textarea "x"
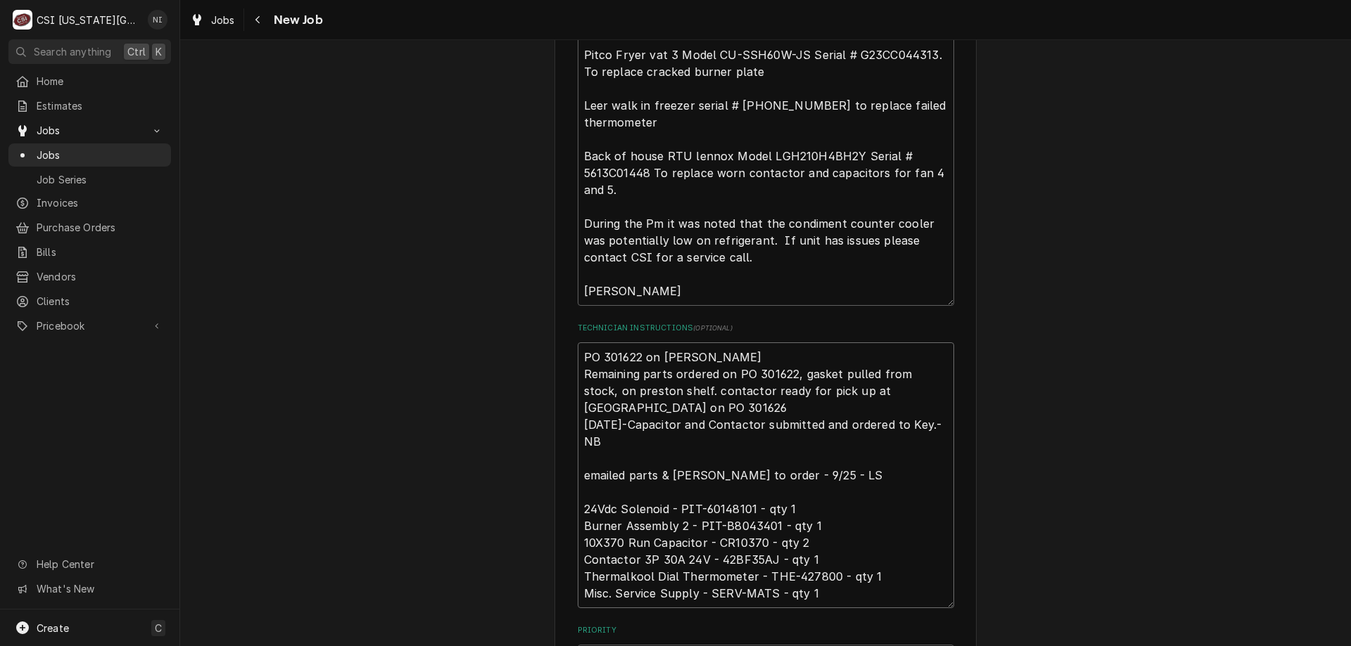
type textarea "PO 301622 on preston shelf Remaining parts ordered on PO 301622, gasket pulled …"
type textarea "x"
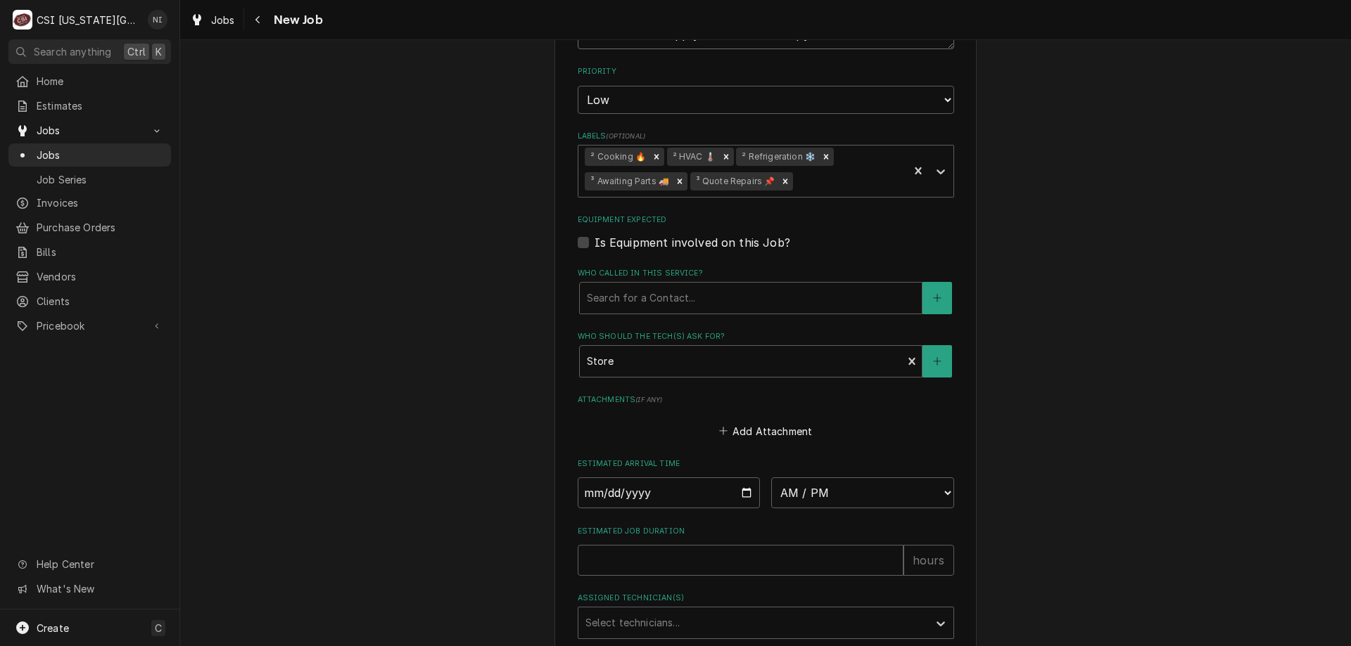
scroll to position [1502, 0]
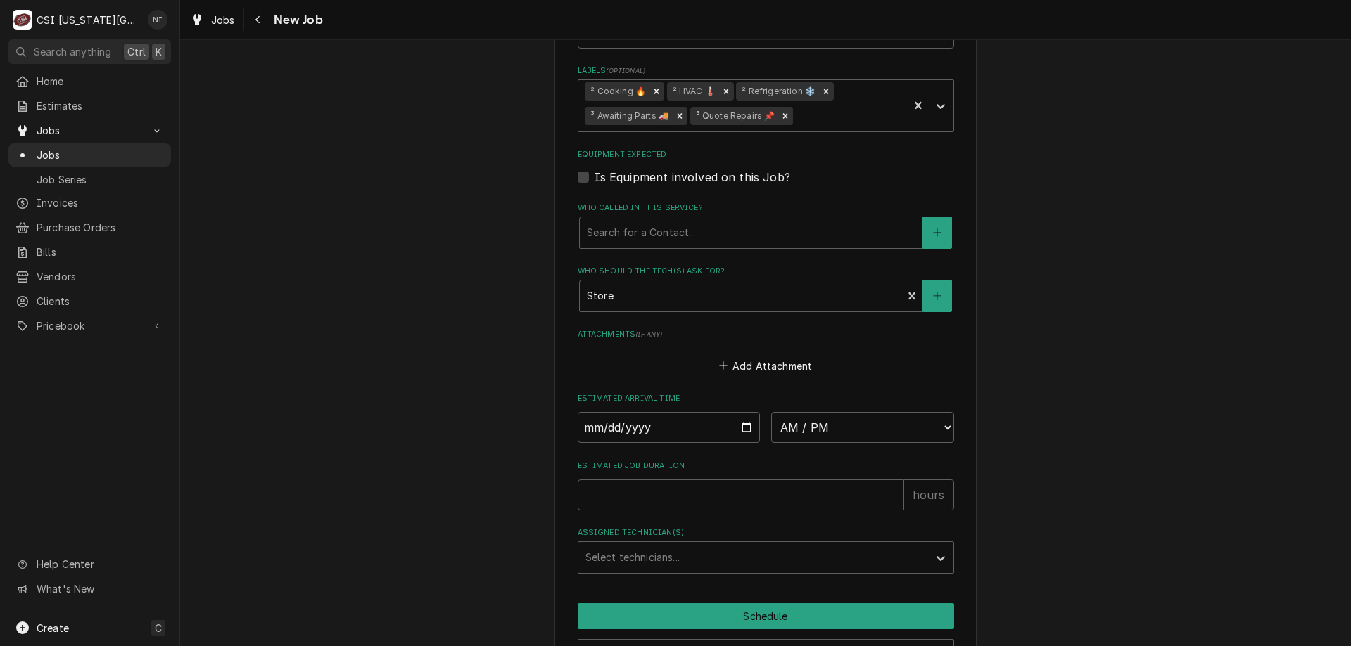
click at [675, 111] on icon "Remove ³ Awaiting Parts 🚚" at bounding box center [680, 116] width 10 height 10
type textarea "PO 301622 on preston shelf Remaining parts ordered on PO 301622, gasket pulled …"
click at [936, 99] on icon "Labels" at bounding box center [941, 106] width 14 height 14
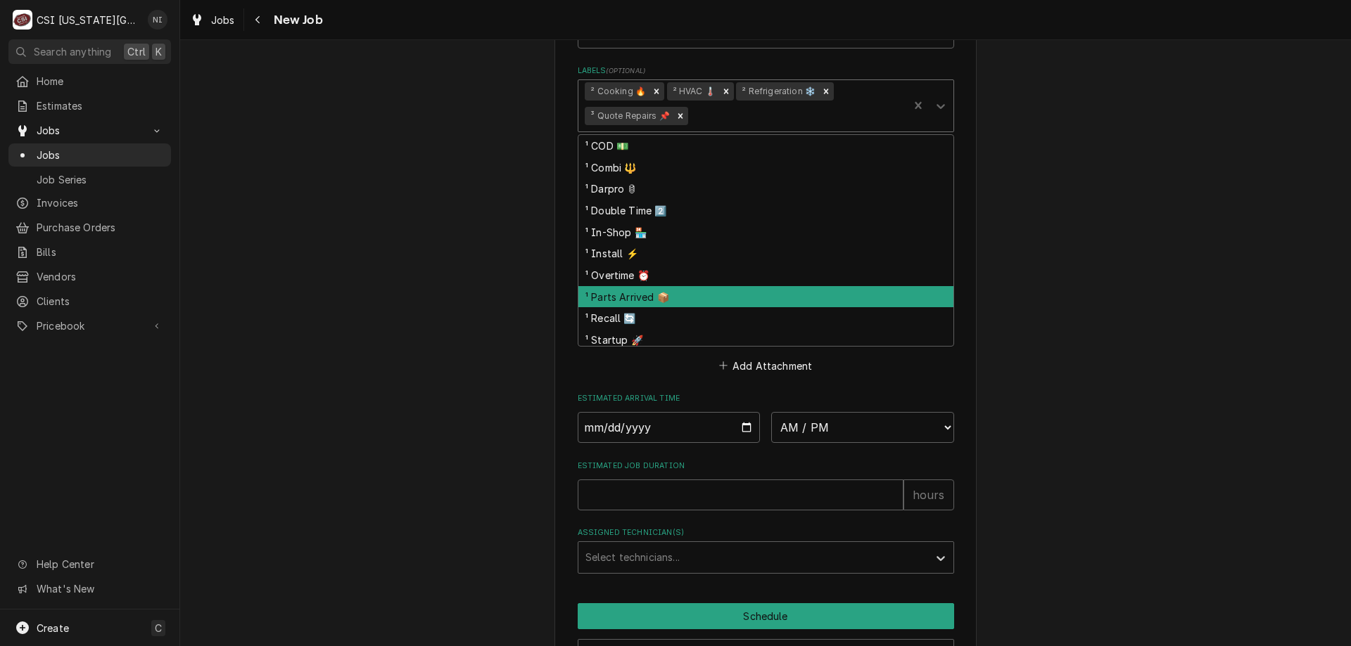
drag, startPoint x: 654, startPoint y: 260, endPoint x: 705, endPoint y: 265, distance: 51.7
click at [652, 286] on div "¹ Parts Arrived 📦" at bounding box center [765, 297] width 375 height 22
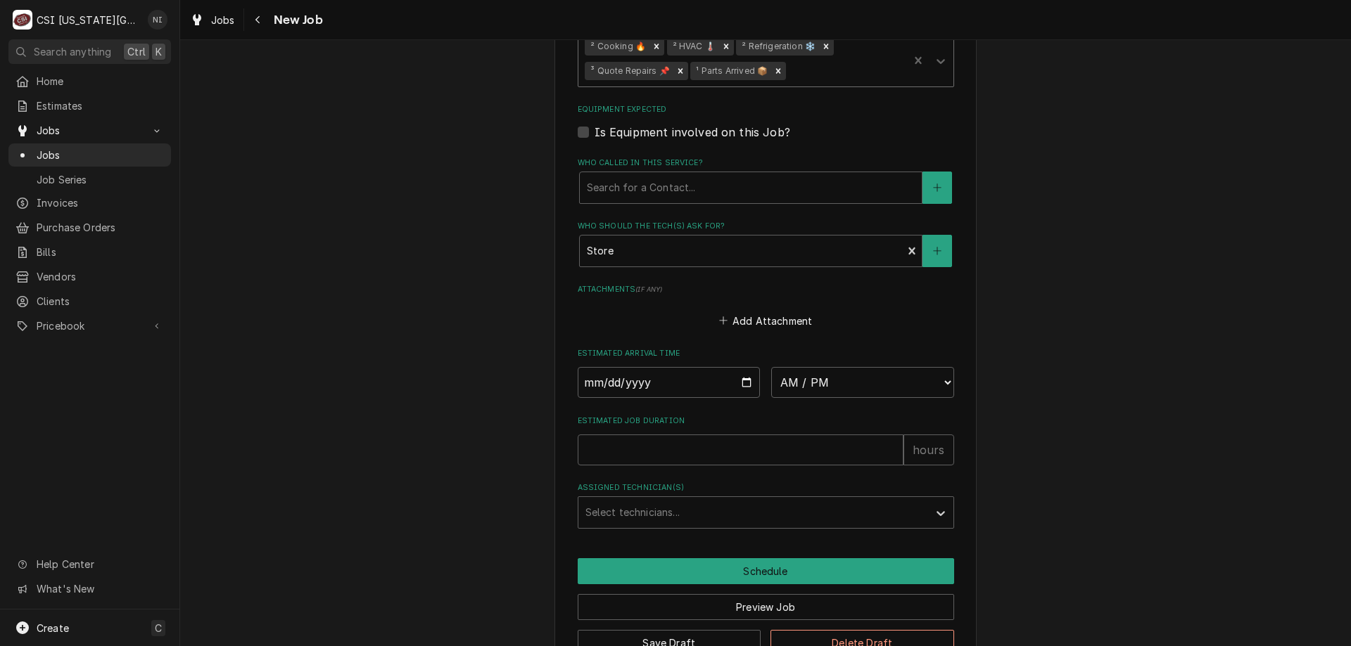
scroll to position [1553, 0]
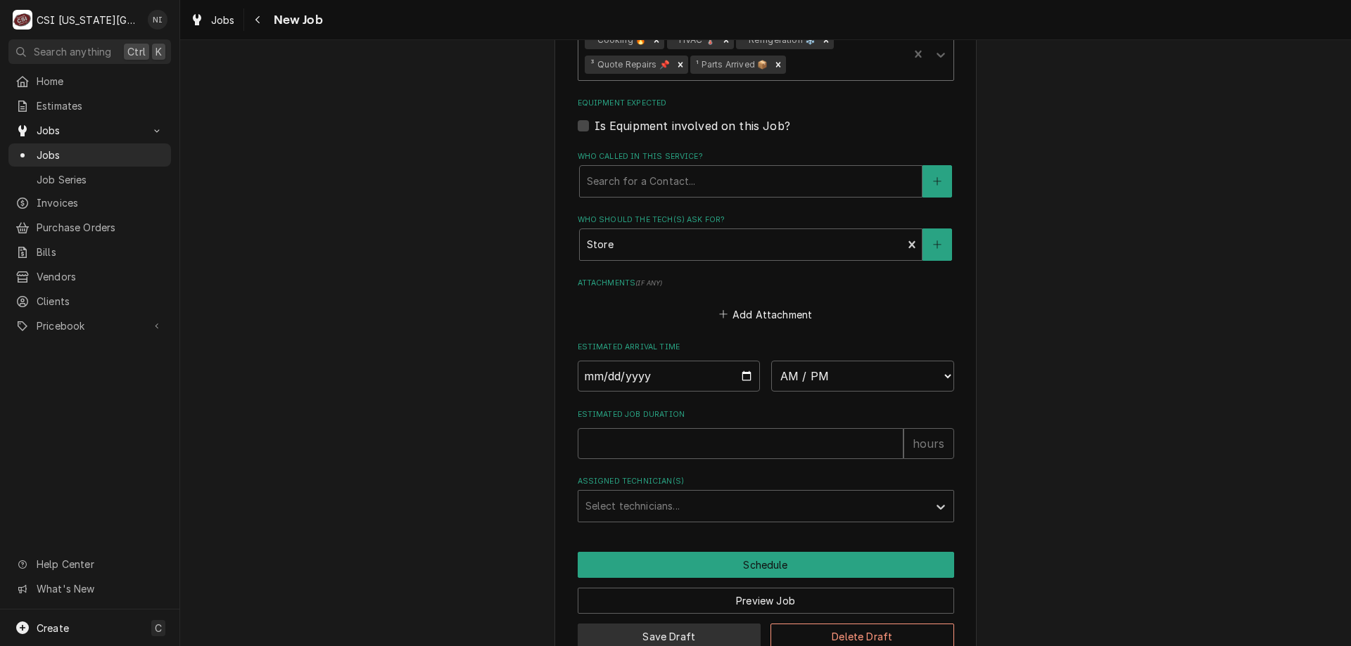
click at [714, 624] on button "Save Draft" at bounding box center [670, 637] width 184 height 26
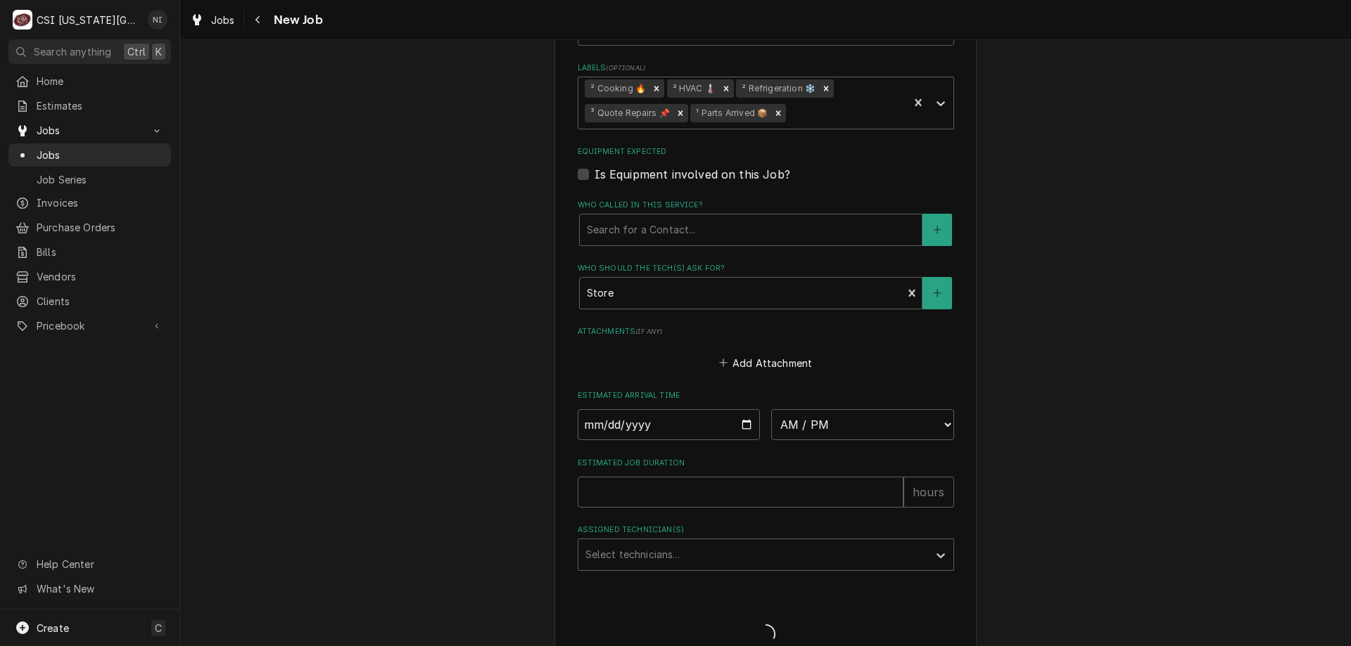
type textarea "x"
